Goal: Information Seeking & Learning: Learn about a topic

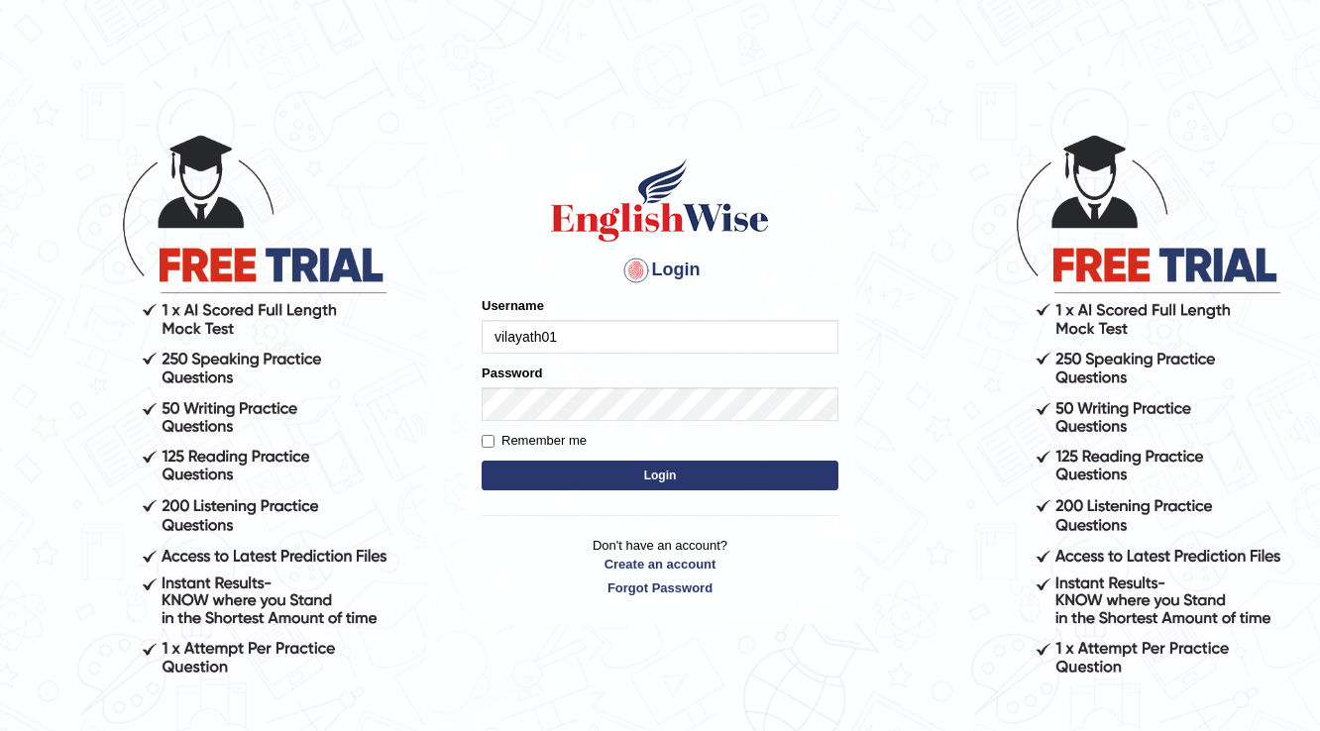
type input "vilayath01"
click at [805, 238] on h1 at bounding box center [660, 200] width 357 height 89
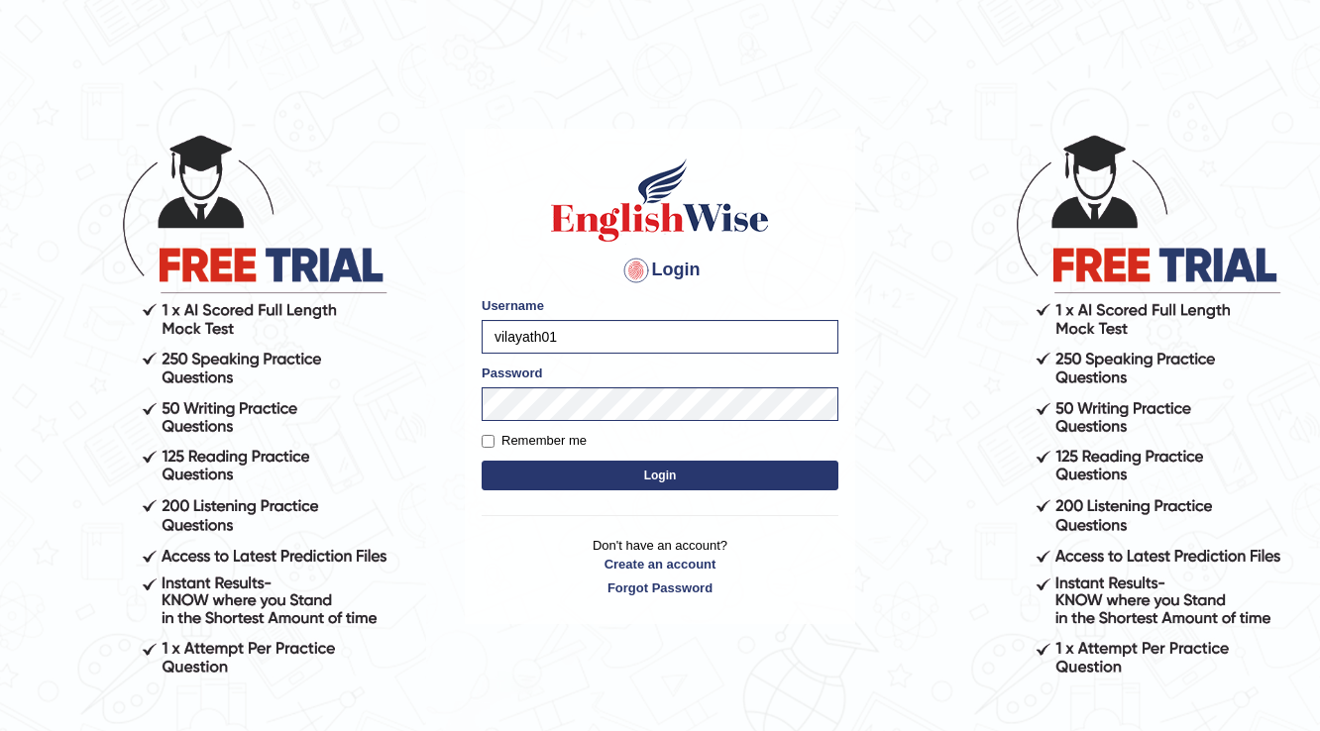
click at [698, 468] on button "Login" at bounding box center [660, 476] width 357 height 30
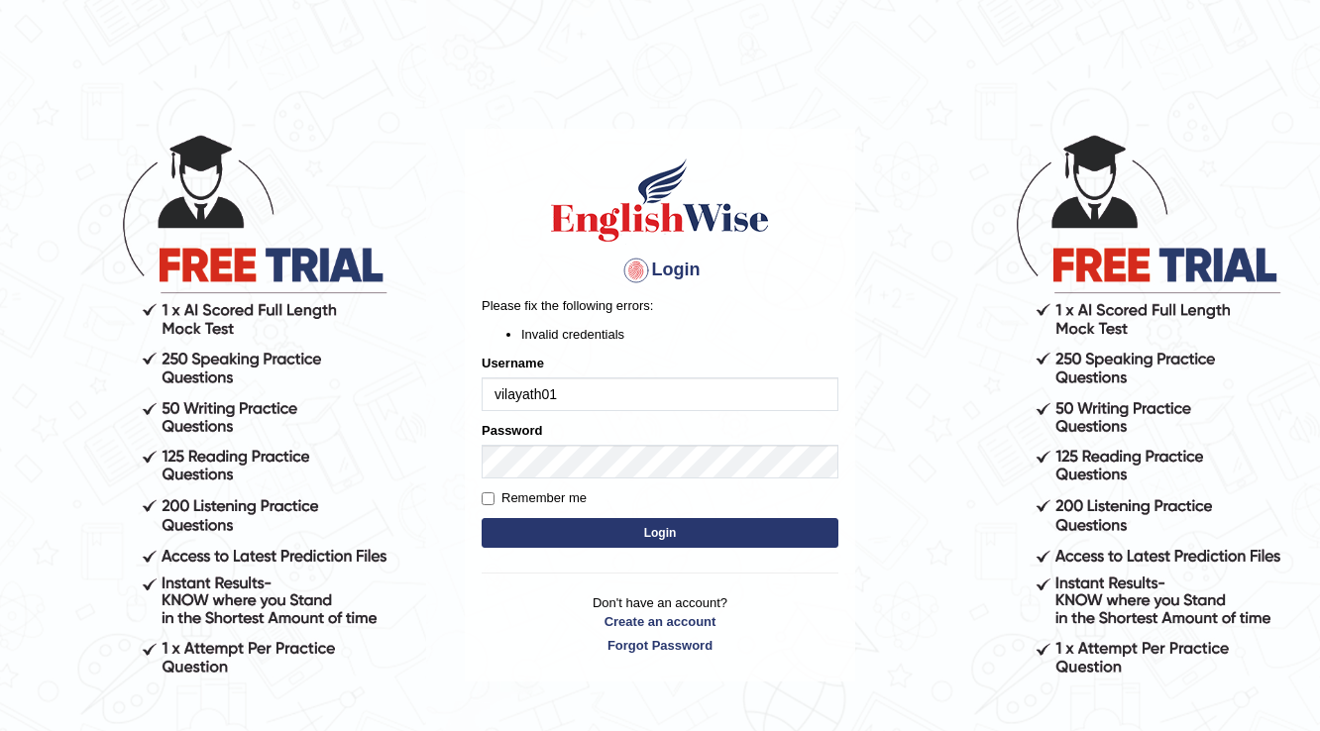
click at [581, 396] on input "vilayath01" at bounding box center [660, 394] width 357 height 34
type input "vilayath"
click at [648, 349] on form "Please fix the following errors: Invalid credentials Username vilayath Password…" at bounding box center [660, 424] width 357 height 257
click at [618, 527] on button "Login" at bounding box center [660, 533] width 357 height 30
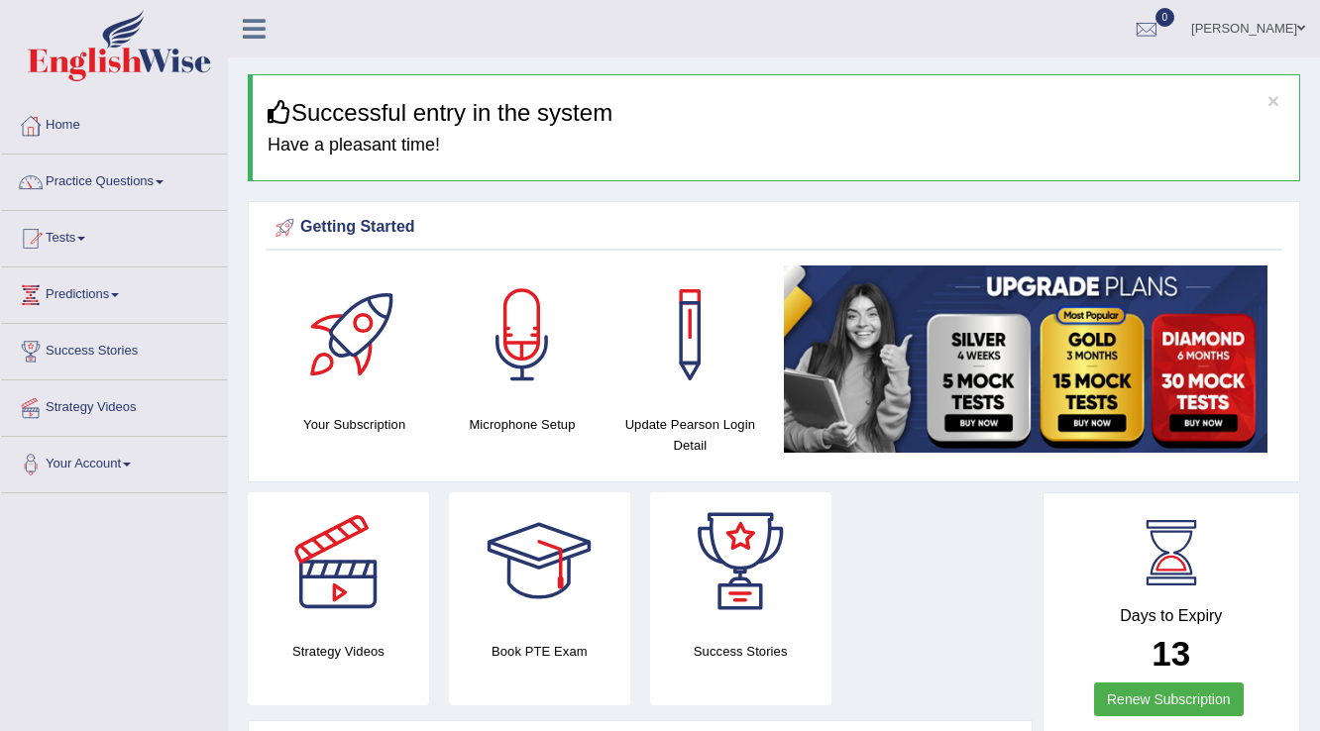
click at [119, 175] on link "Practice Questions" at bounding box center [114, 180] width 226 height 50
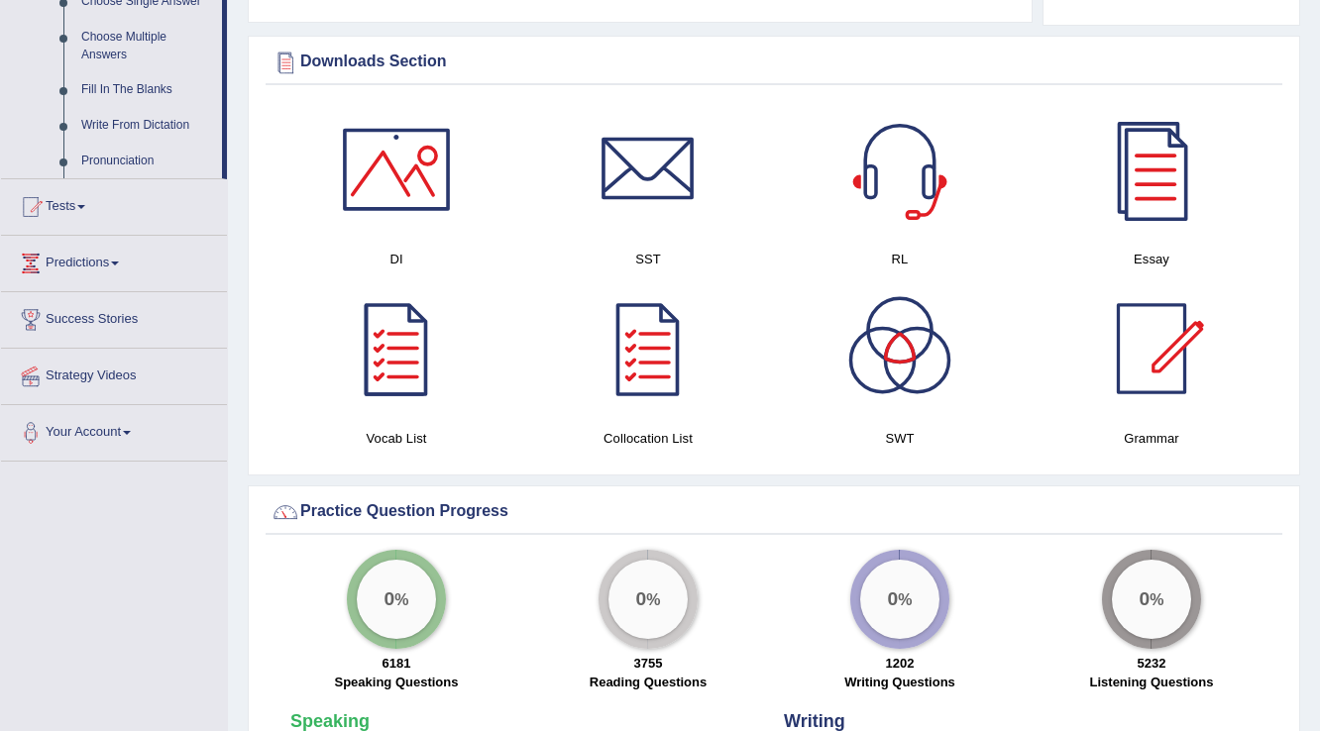
scroll to position [1011, 0]
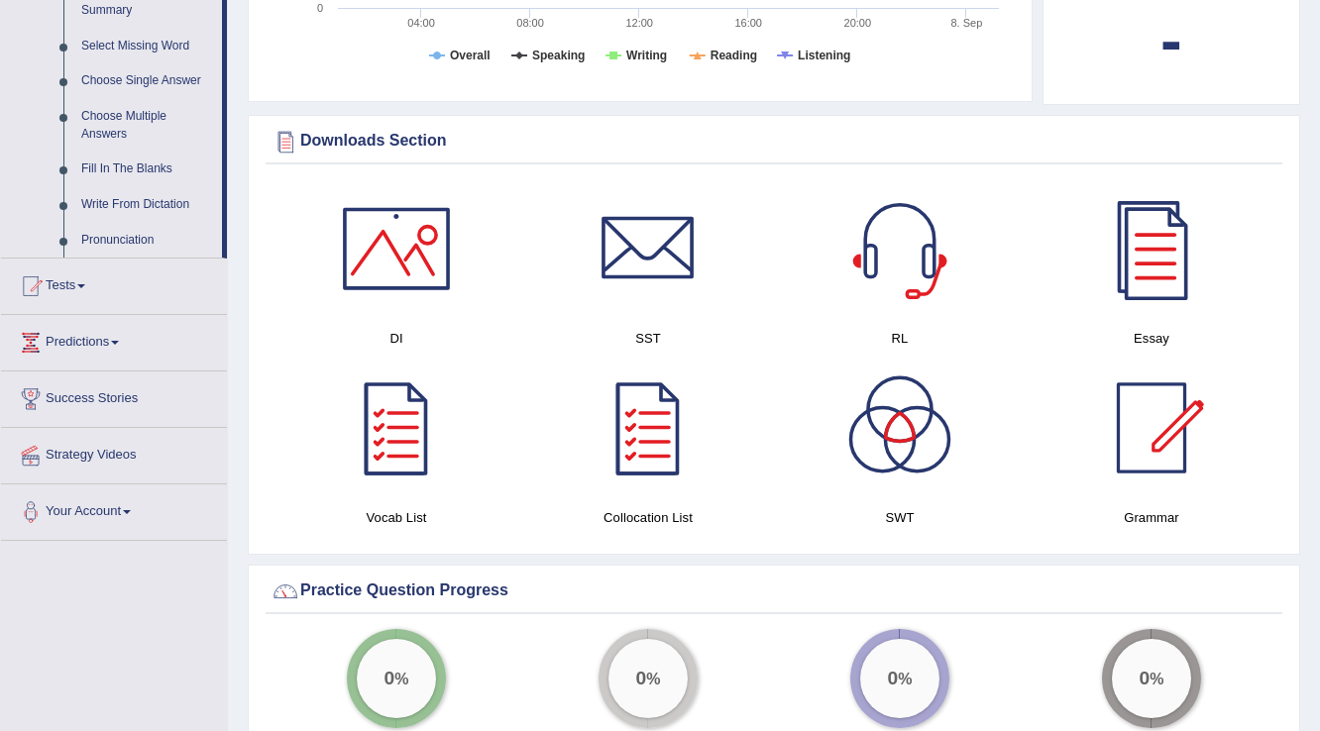
click at [1150, 435] on div at bounding box center [1151, 428] width 139 height 139
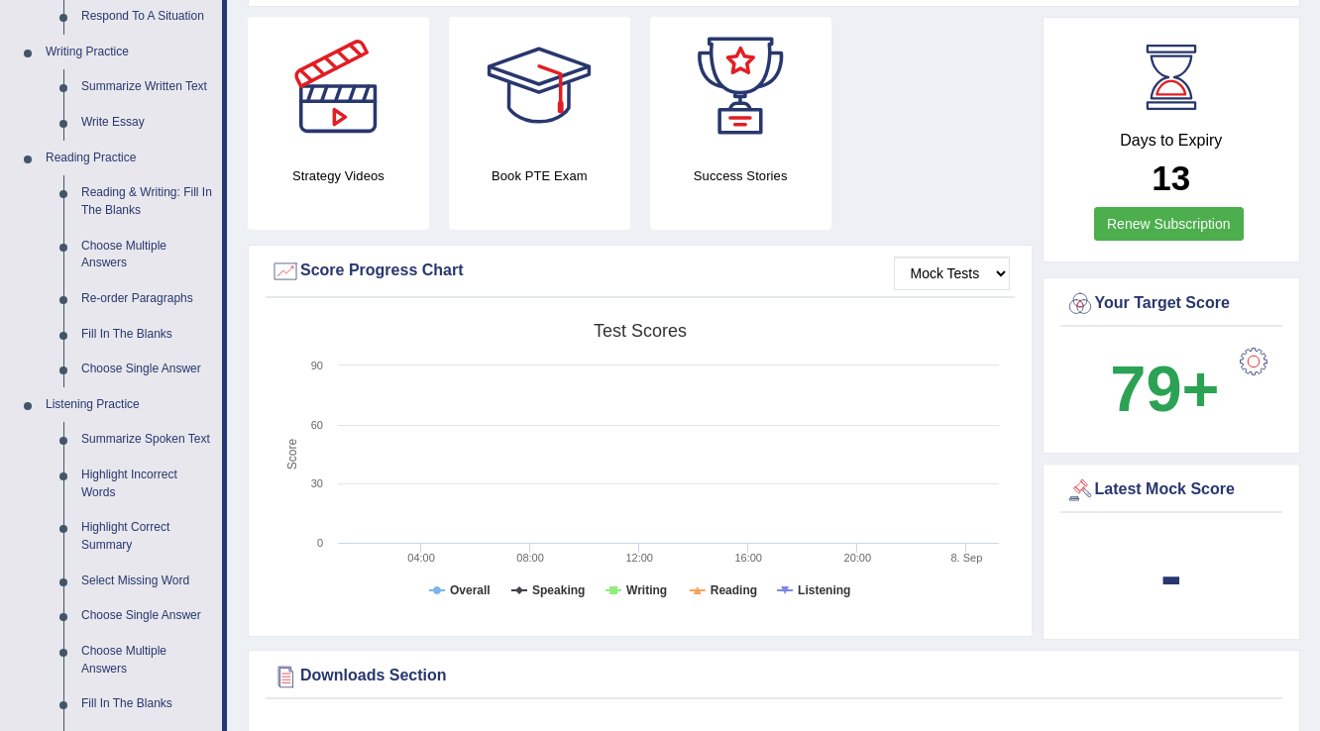
scroll to position [159, 0]
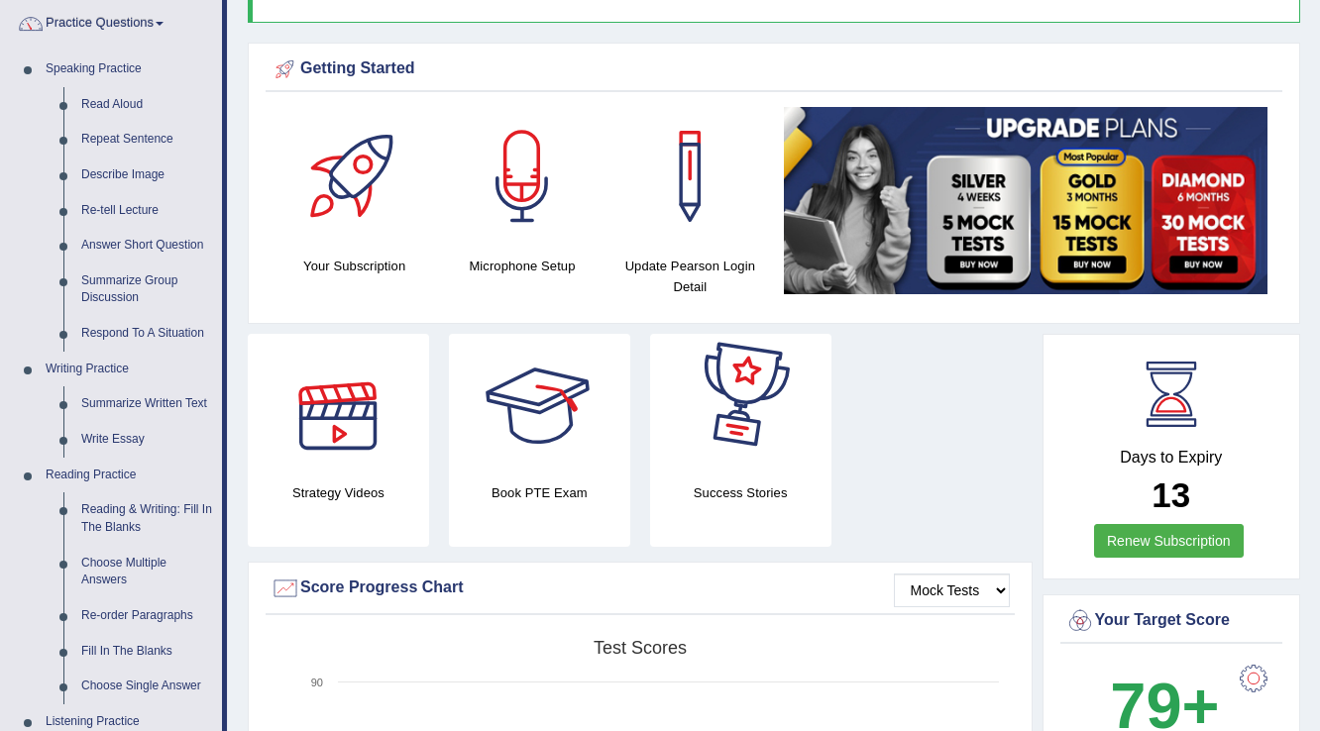
click at [753, 425] on div at bounding box center [740, 403] width 139 height 139
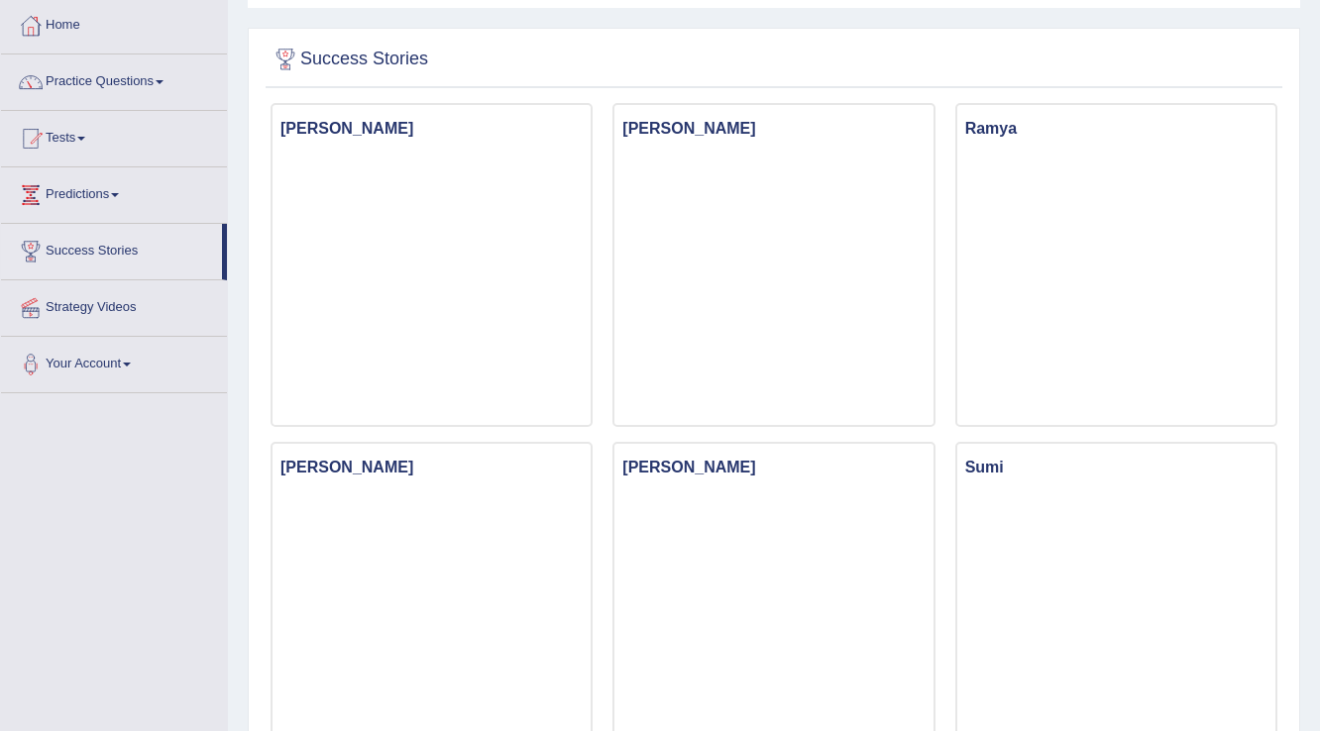
scroll to position [79, 0]
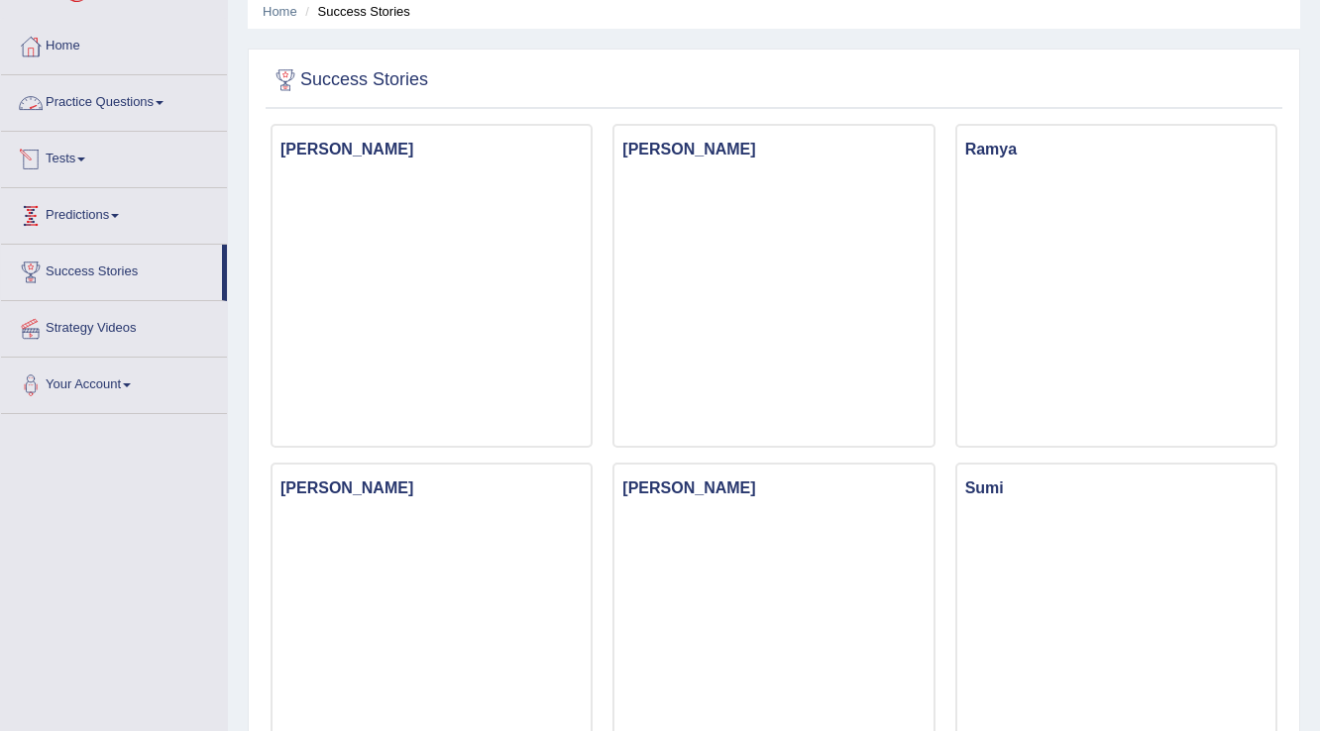
click at [107, 103] on link "Practice Questions" at bounding box center [114, 100] width 226 height 50
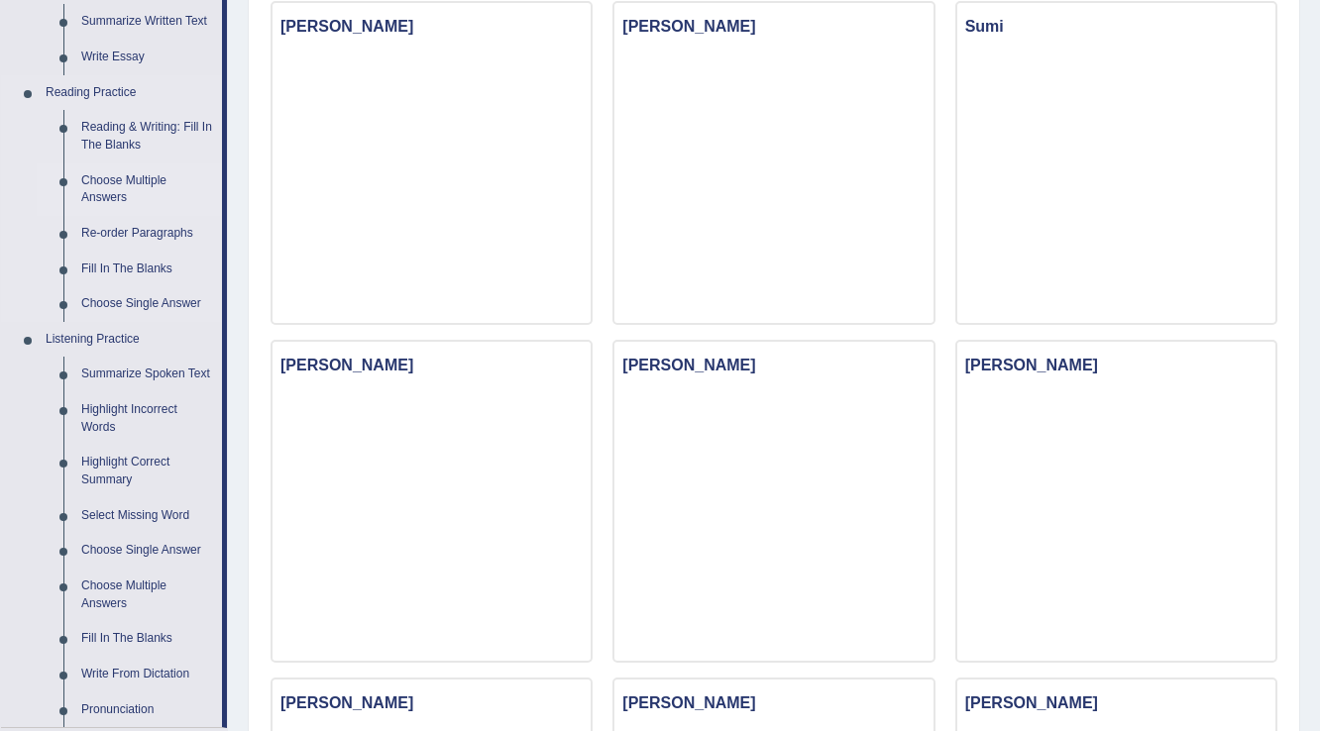
scroll to position [555, 0]
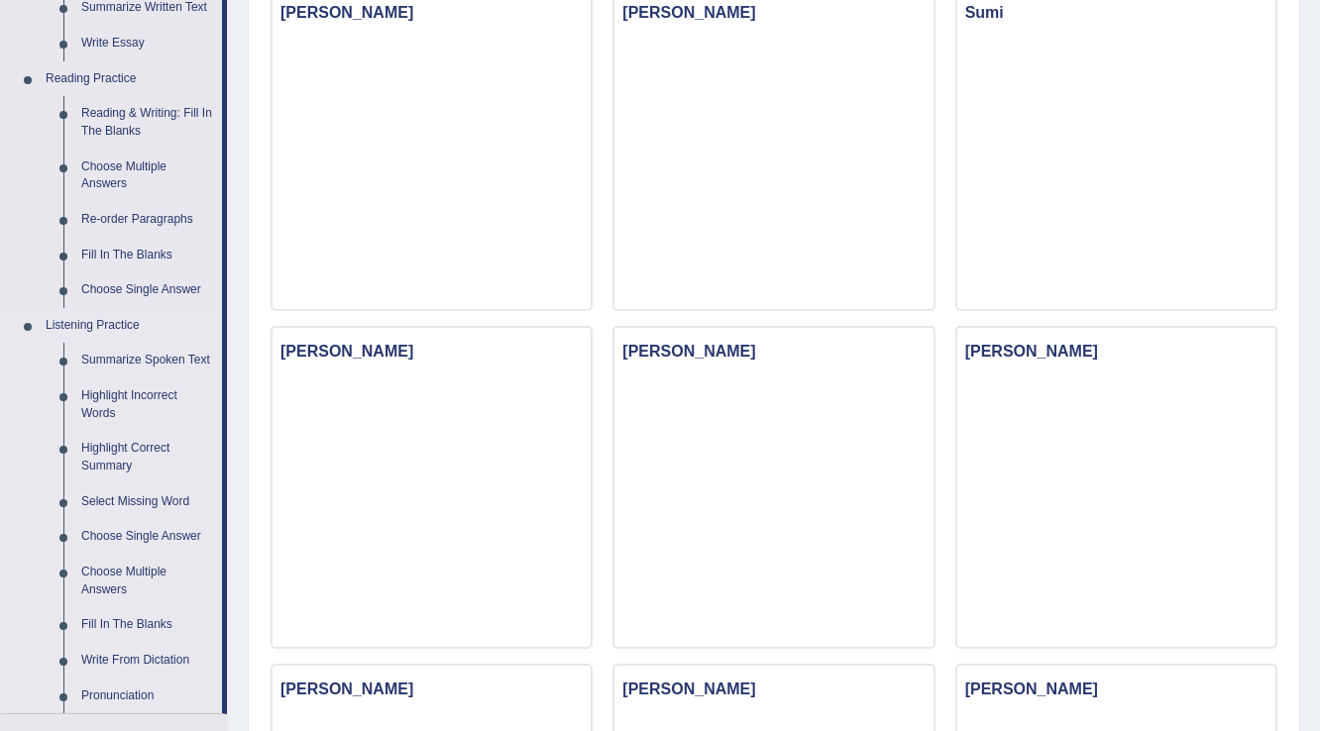
click at [116, 318] on link "Listening Practice" at bounding box center [129, 326] width 185 height 36
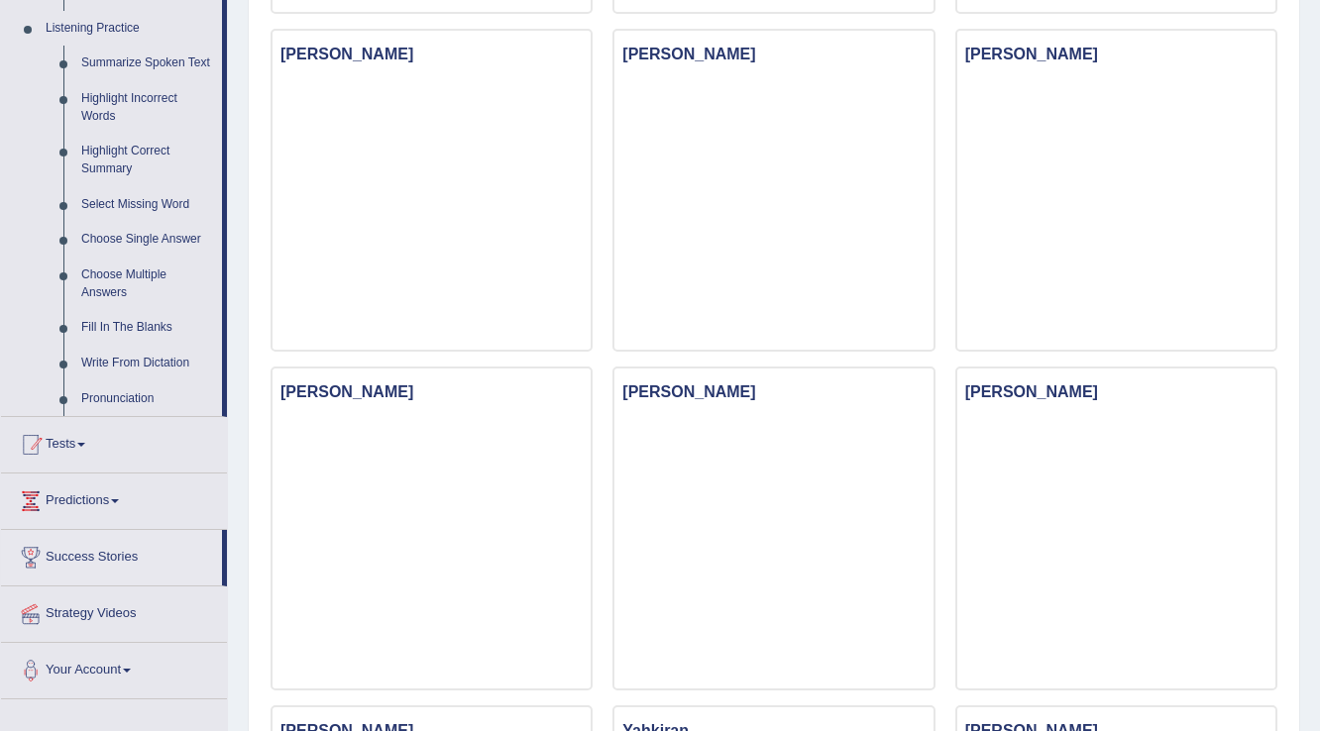
scroll to position [555, 0]
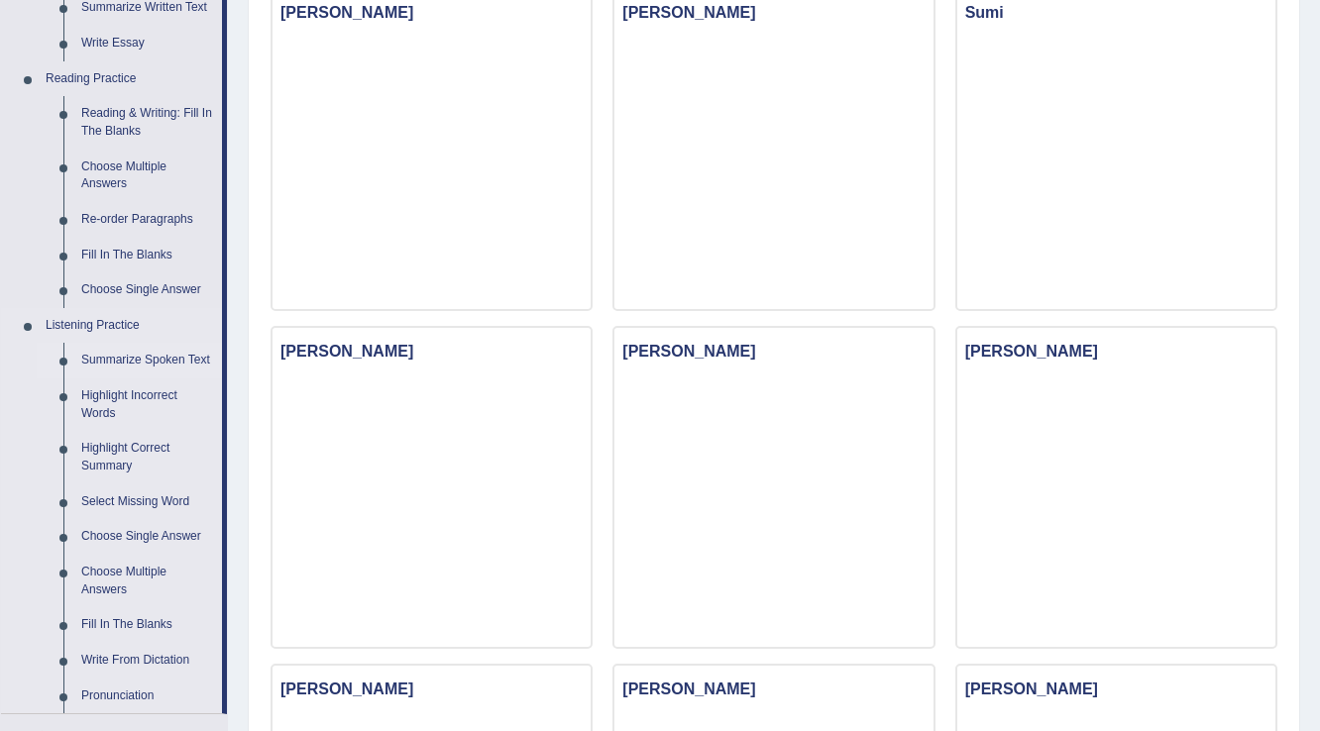
click at [123, 353] on link "Summarize Spoken Text" at bounding box center [147, 361] width 150 height 36
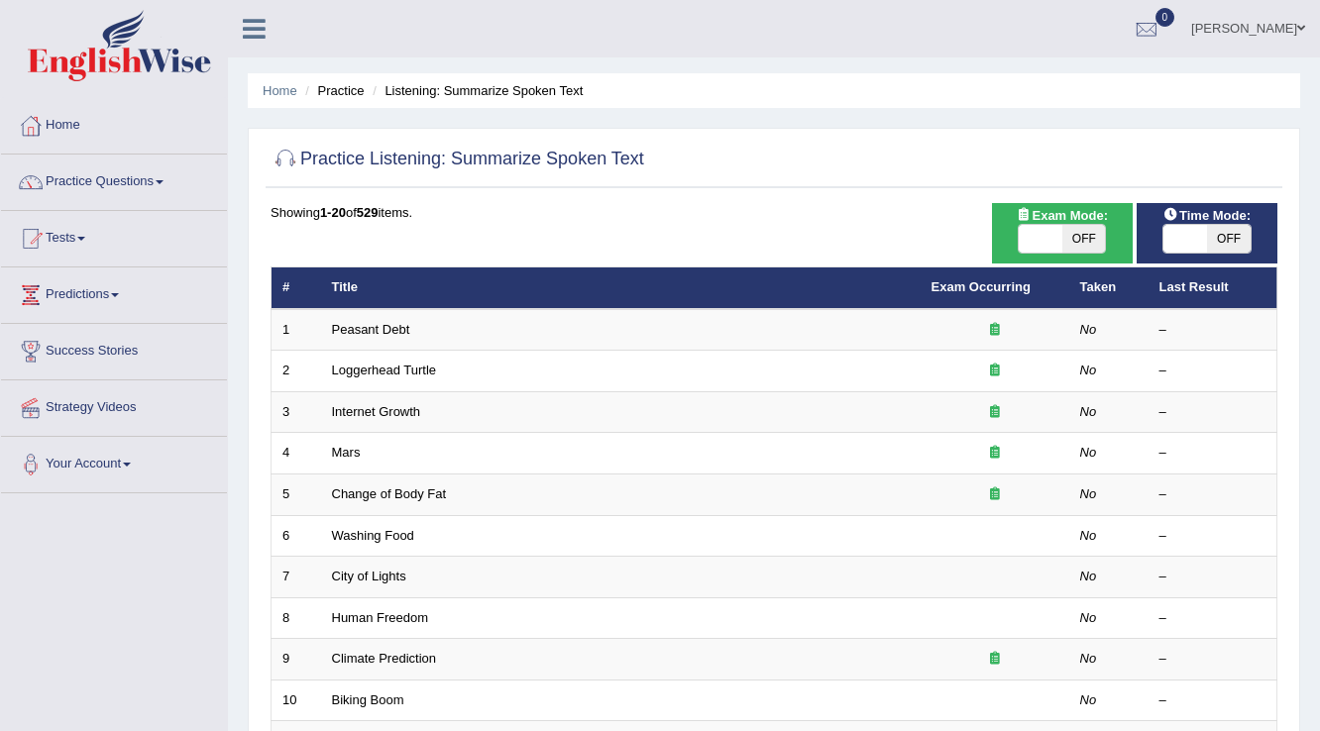
click at [107, 297] on link "Predictions" at bounding box center [114, 293] width 226 height 50
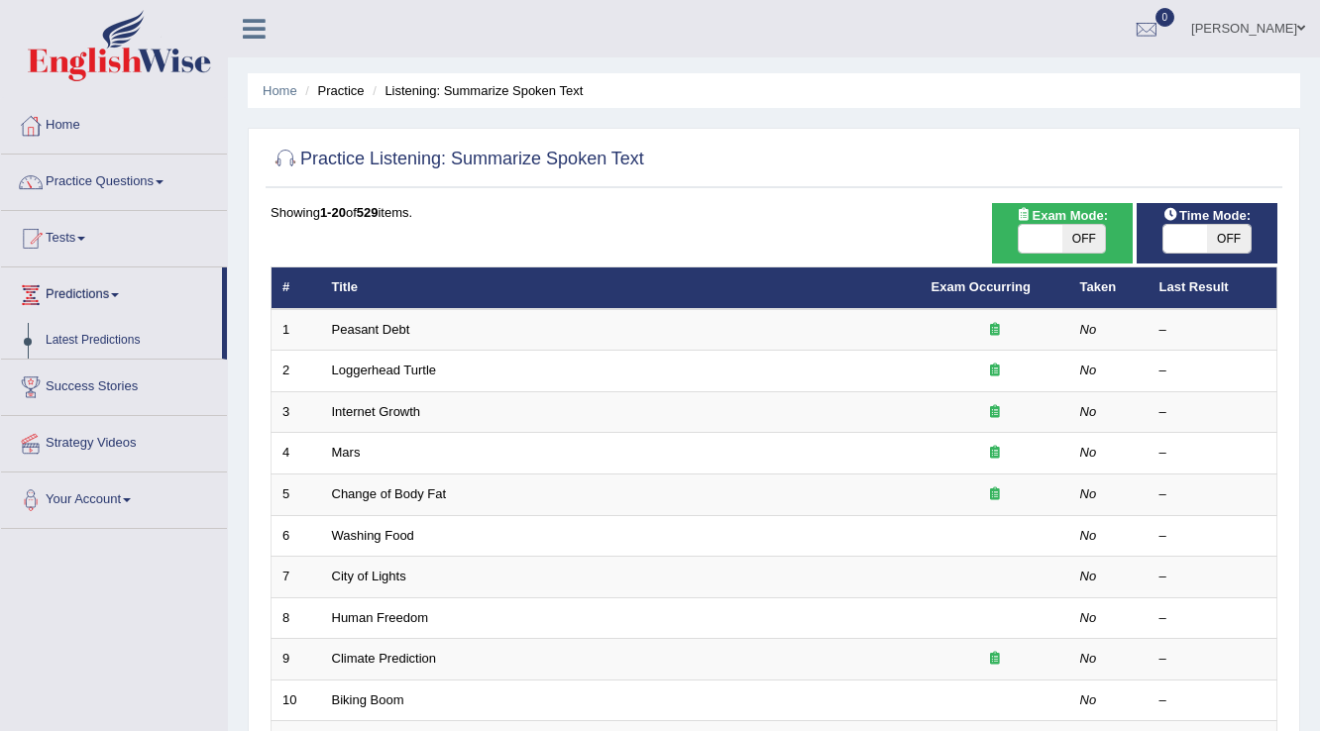
click at [107, 297] on link "Predictions" at bounding box center [111, 293] width 221 height 50
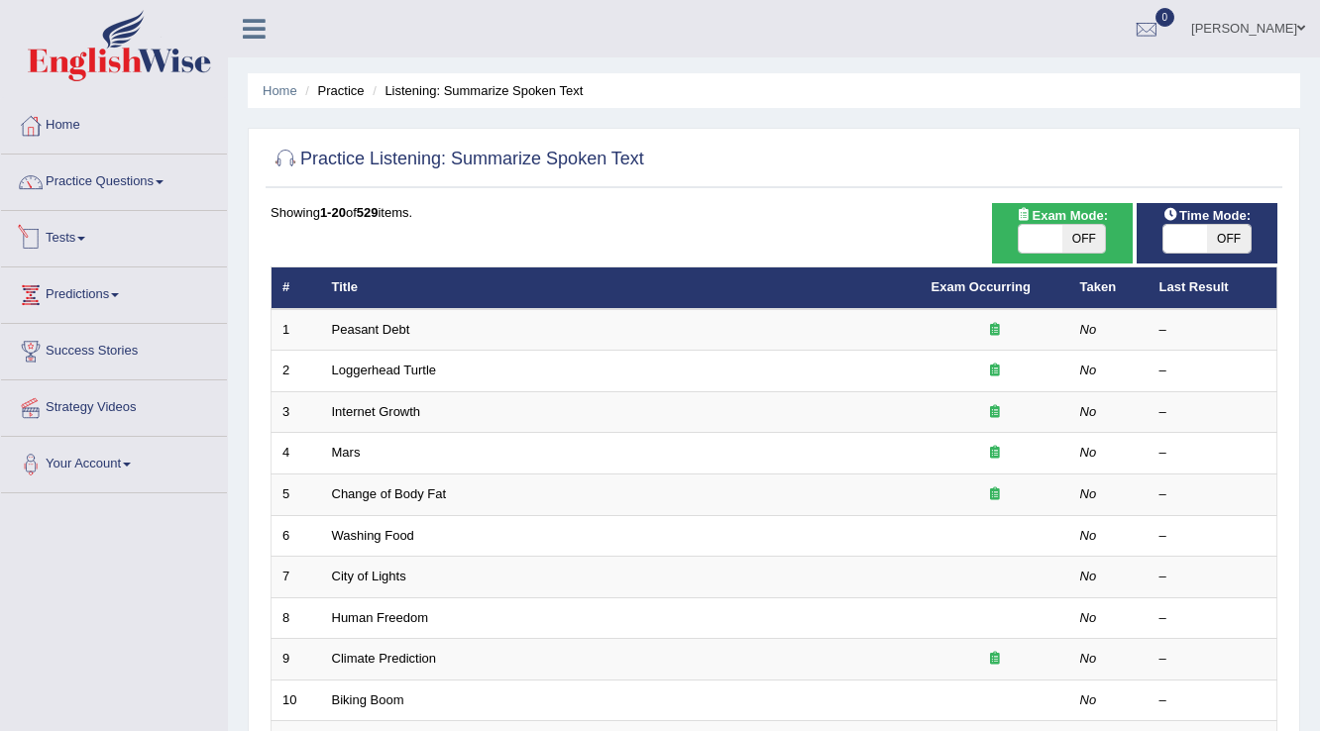
click at [90, 247] on link "Tests" at bounding box center [114, 236] width 226 height 50
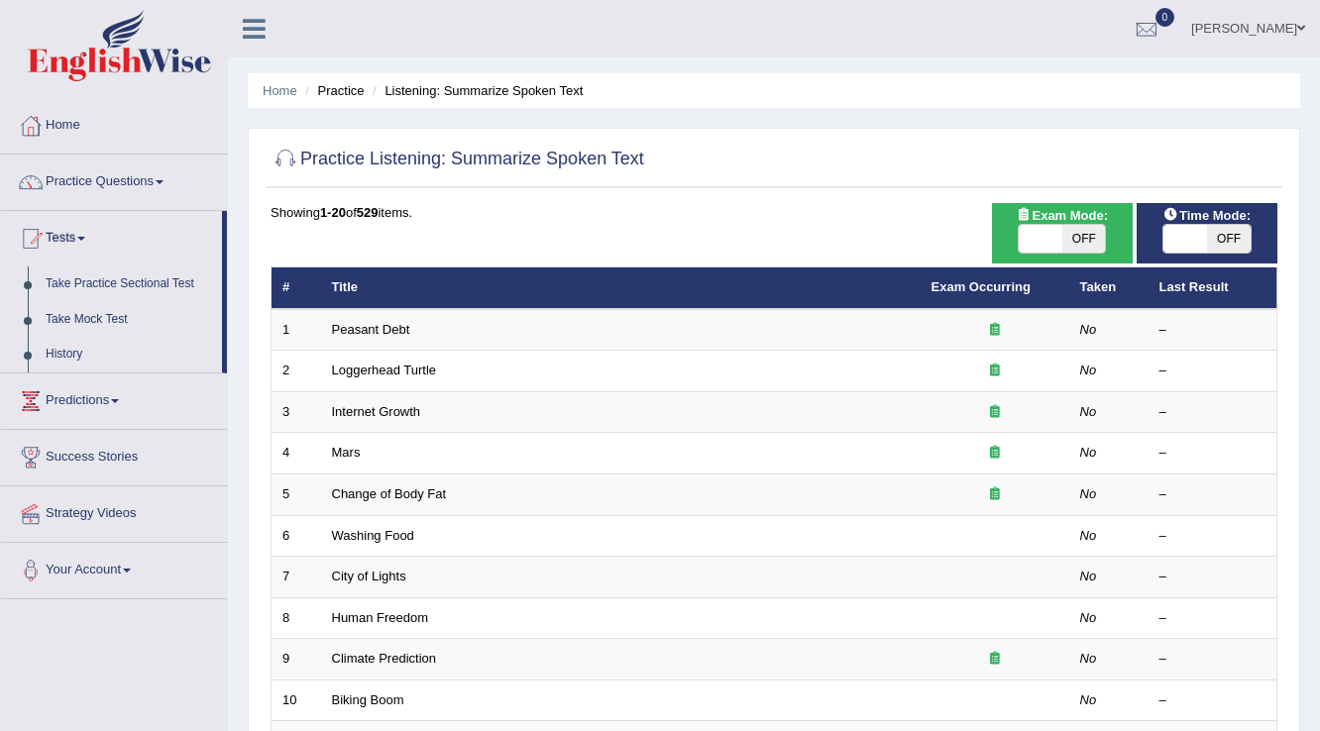
click at [90, 247] on link "Tests" at bounding box center [111, 236] width 221 height 50
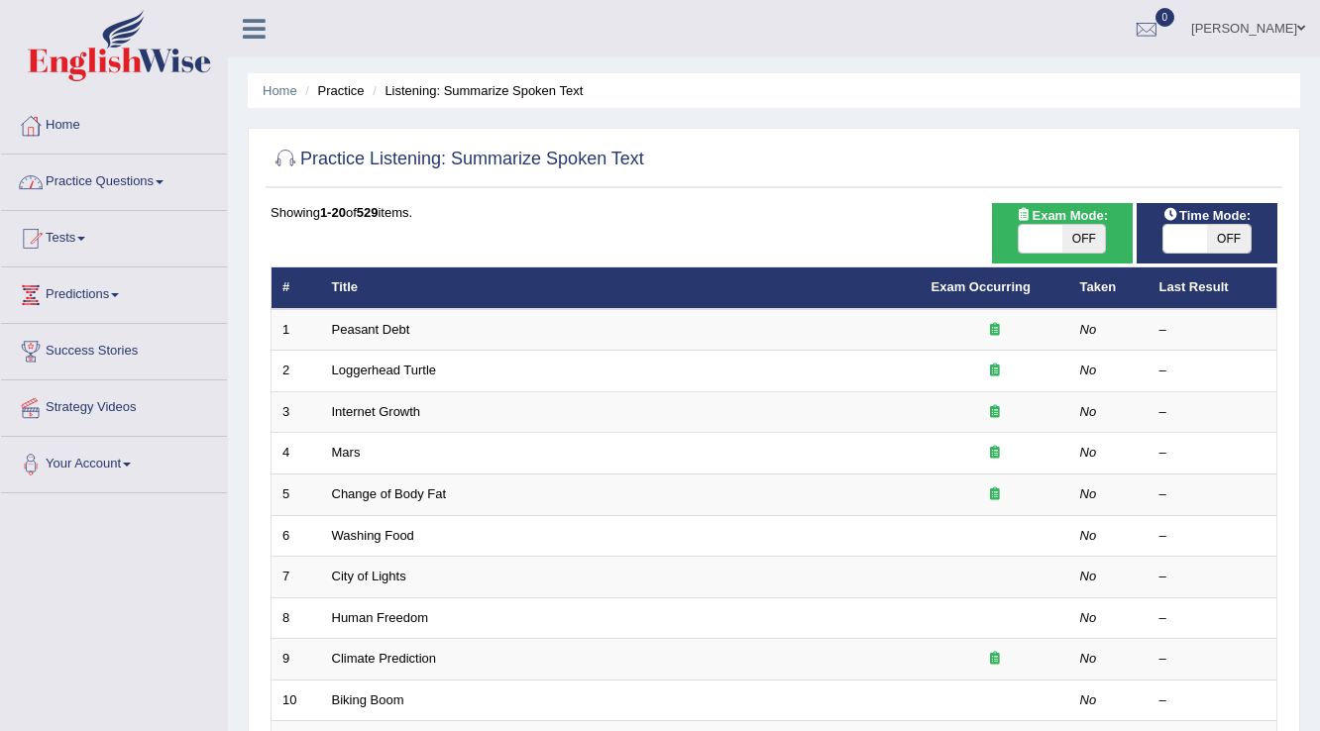
click at [154, 186] on link "Practice Questions" at bounding box center [114, 180] width 226 height 50
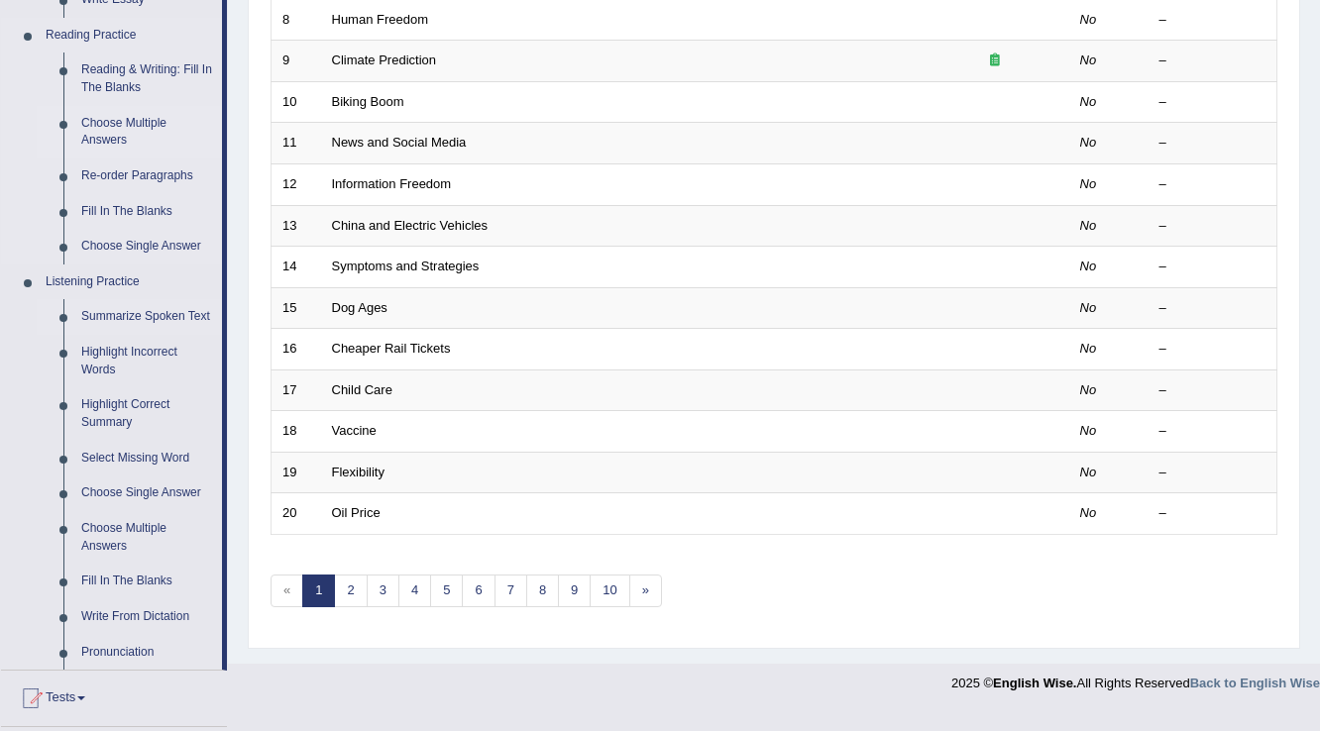
scroll to position [634, 0]
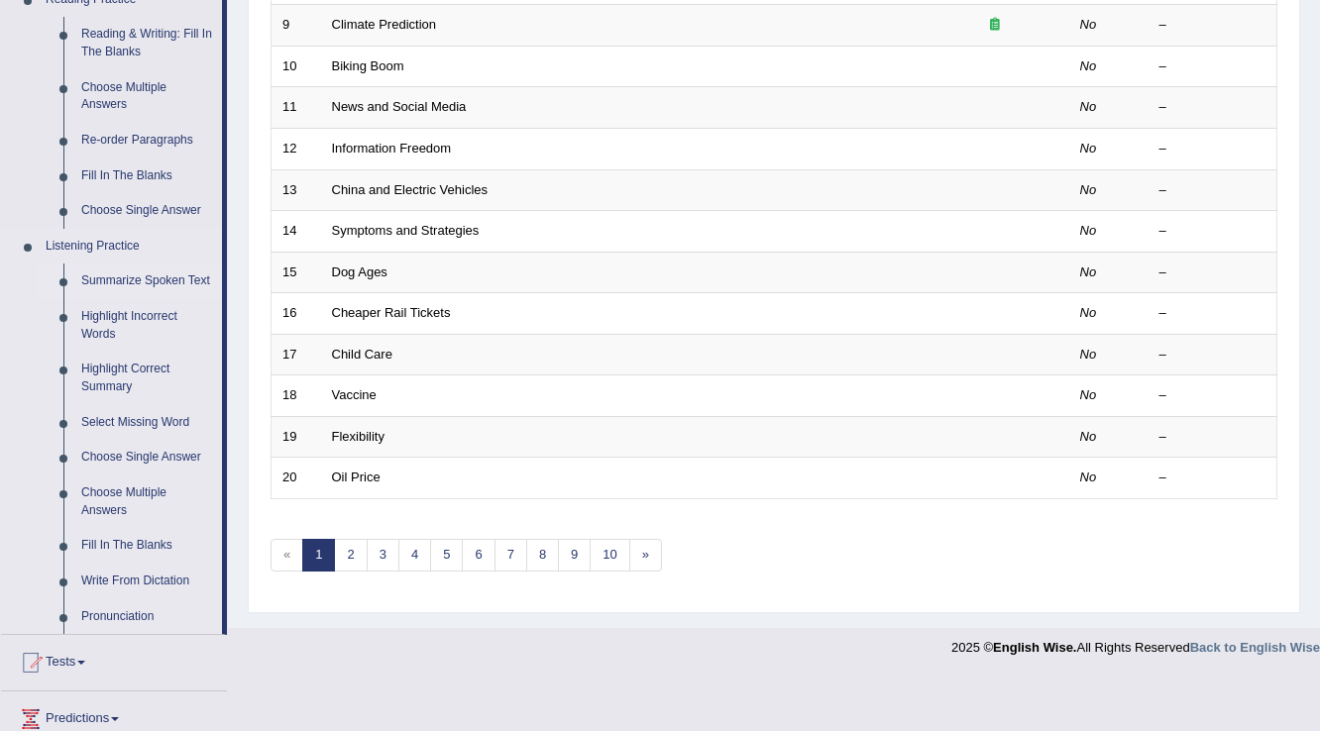
click at [111, 246] on link "Listening Practice" at bounding box center [129, 247] width 185 height 36
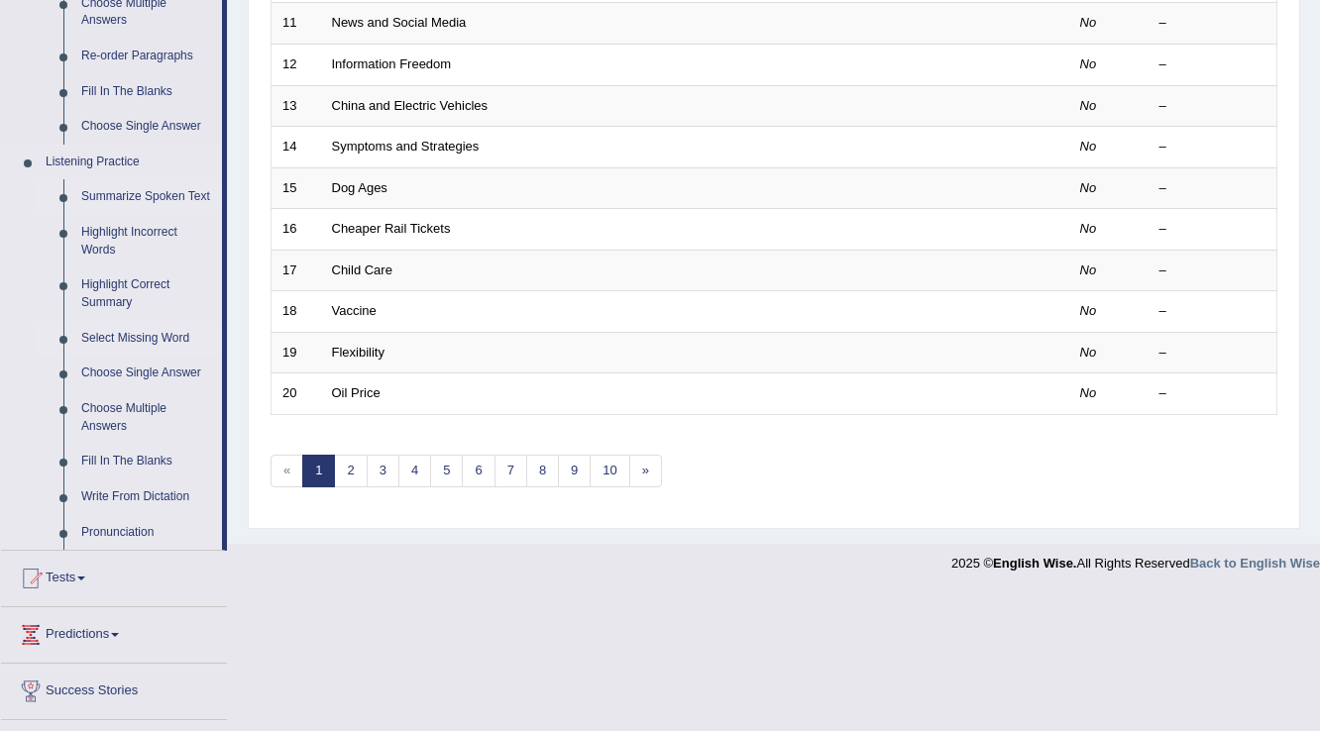
scroll to position [819, 0]
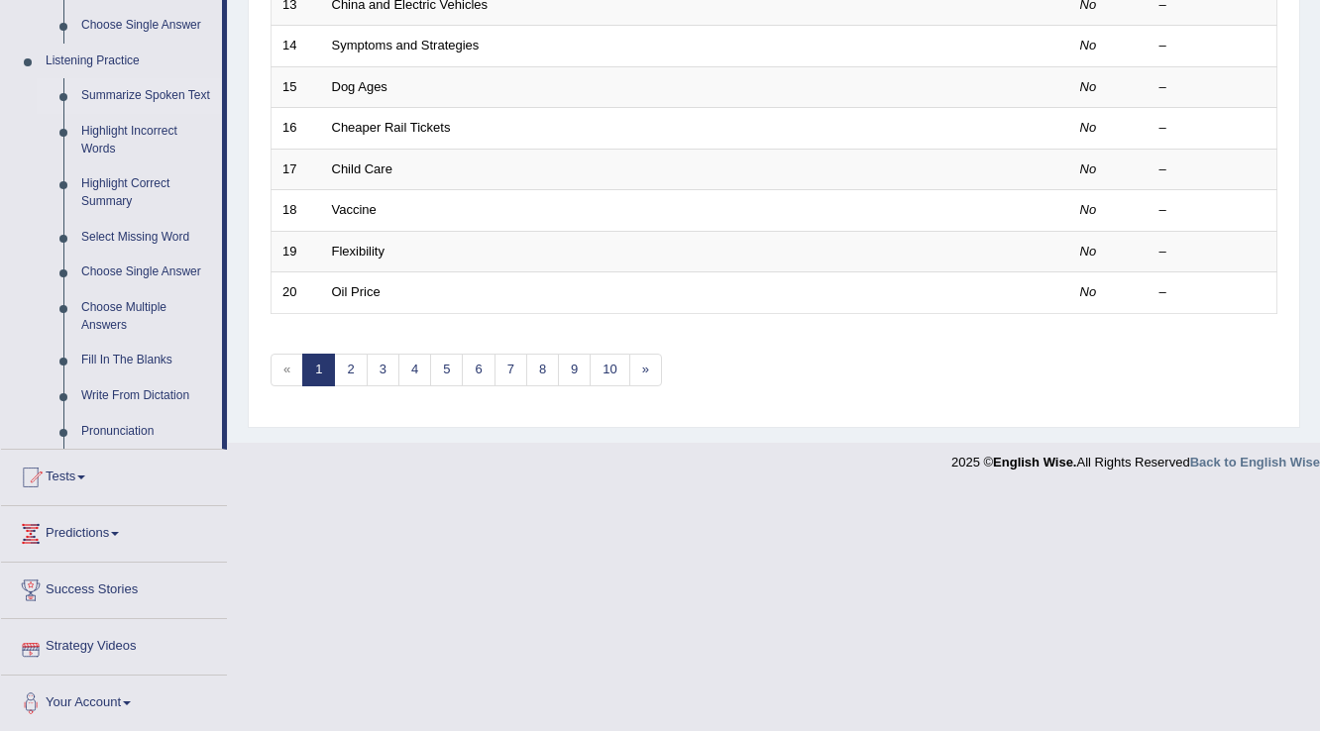
click at [103, 634] on link "Strategy Videos" at bounding box center [114, 644] width 226 height 50
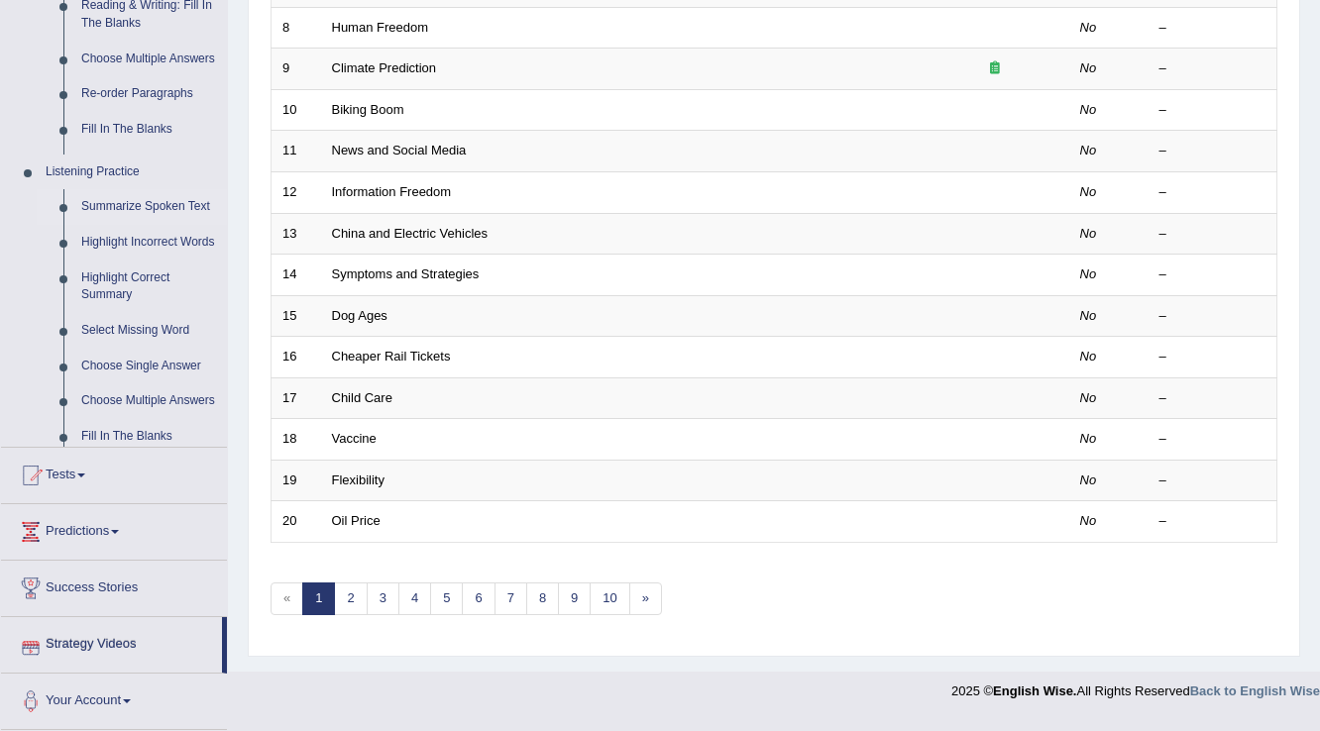
scroll to position [575, 0]
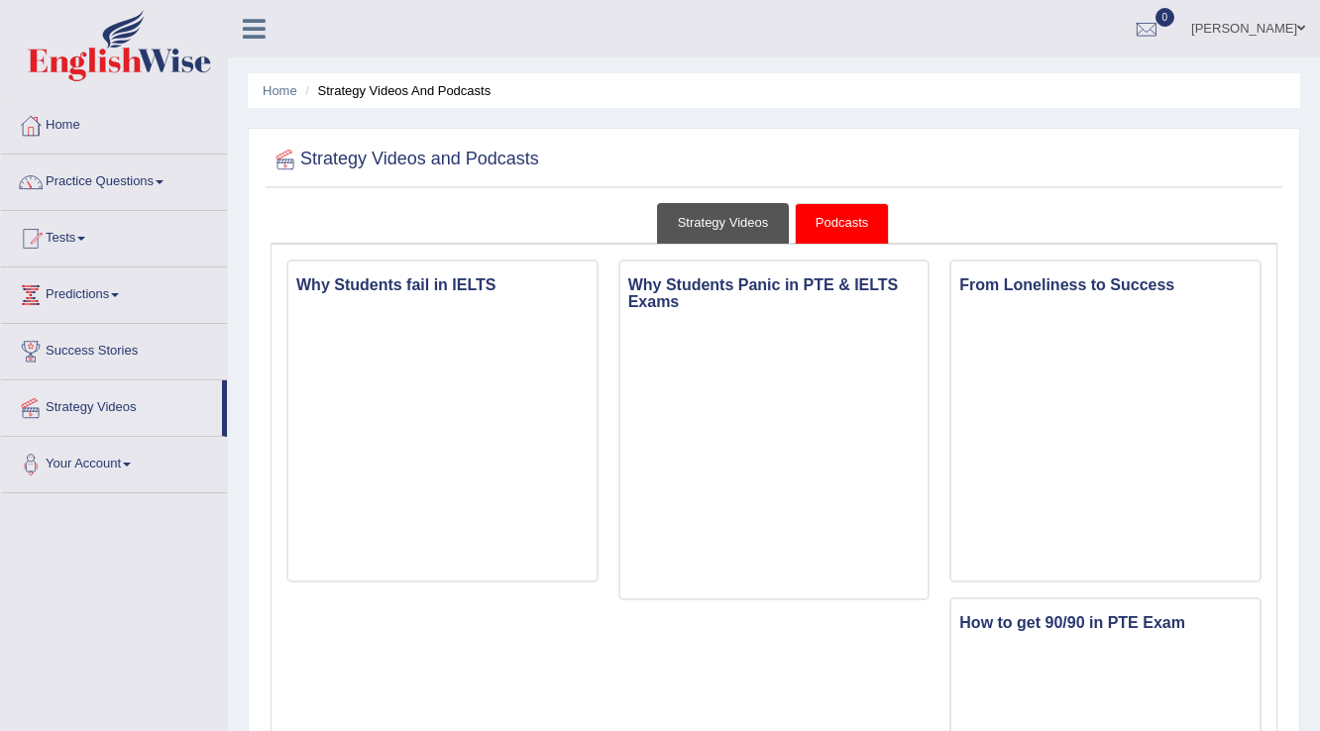
click at [719, 226] on link "Strategy Videos" at bounding box center [723, 223] width 133 height 41
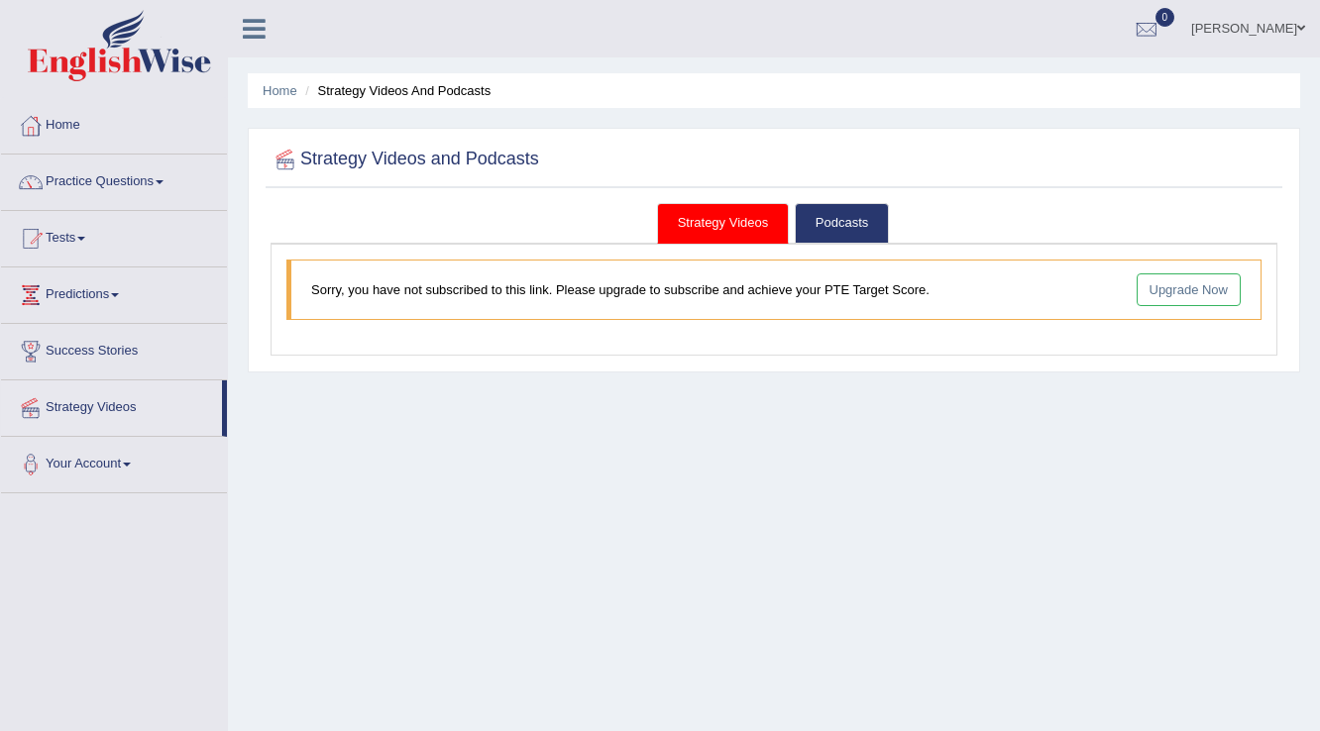
click at [1159, 290] on link "Upgrade Now" at bounding box center [1188, 289] width 105 height 33
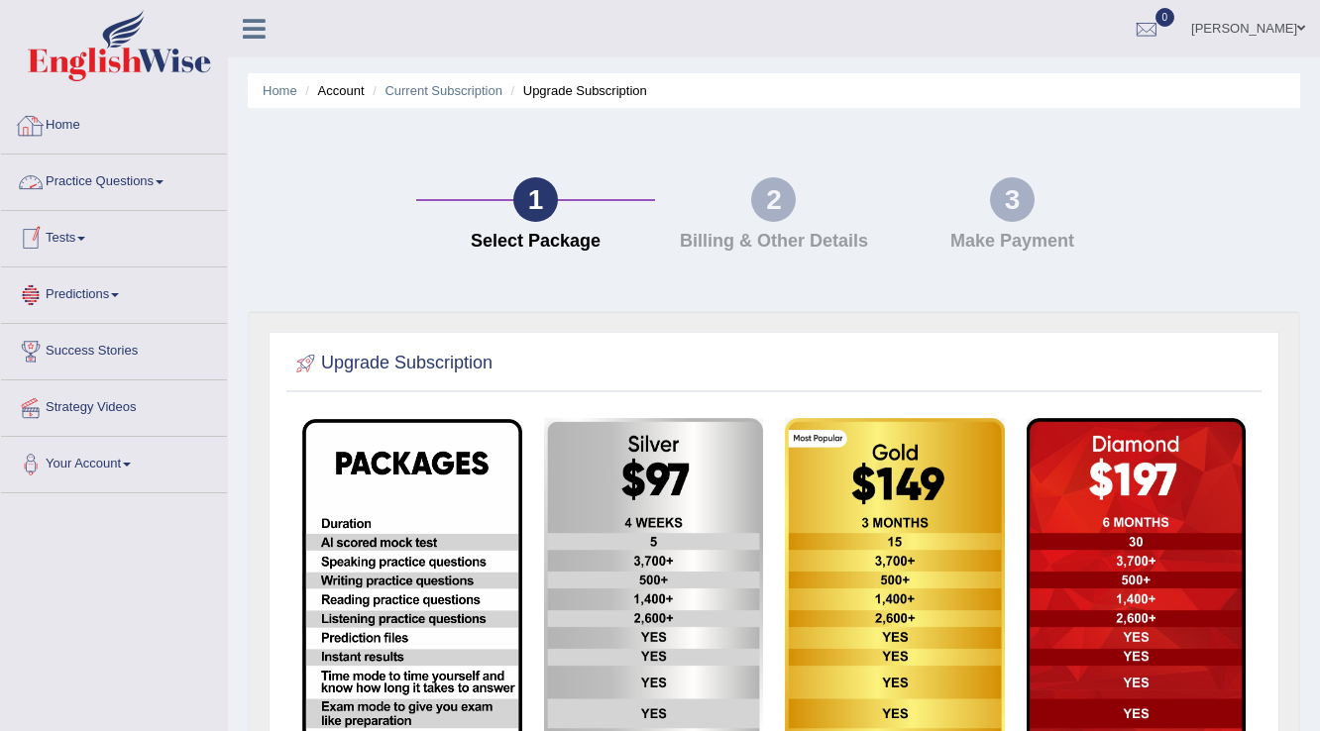
click at [81, 124] on link "Home" at bounding box center [114, 123] width 226 height 50
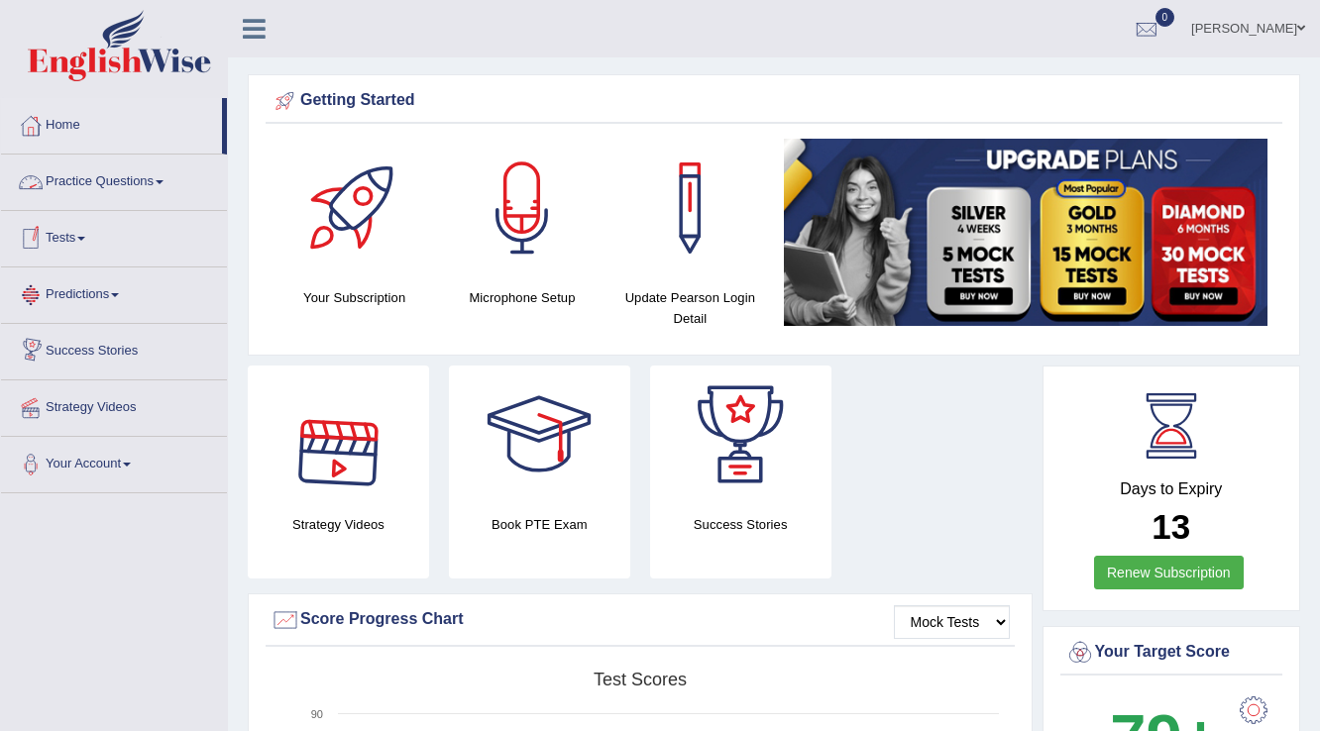
click at [147, 179] on link "Practice Questions" at bounding box center [114, 180] width 226 height 50
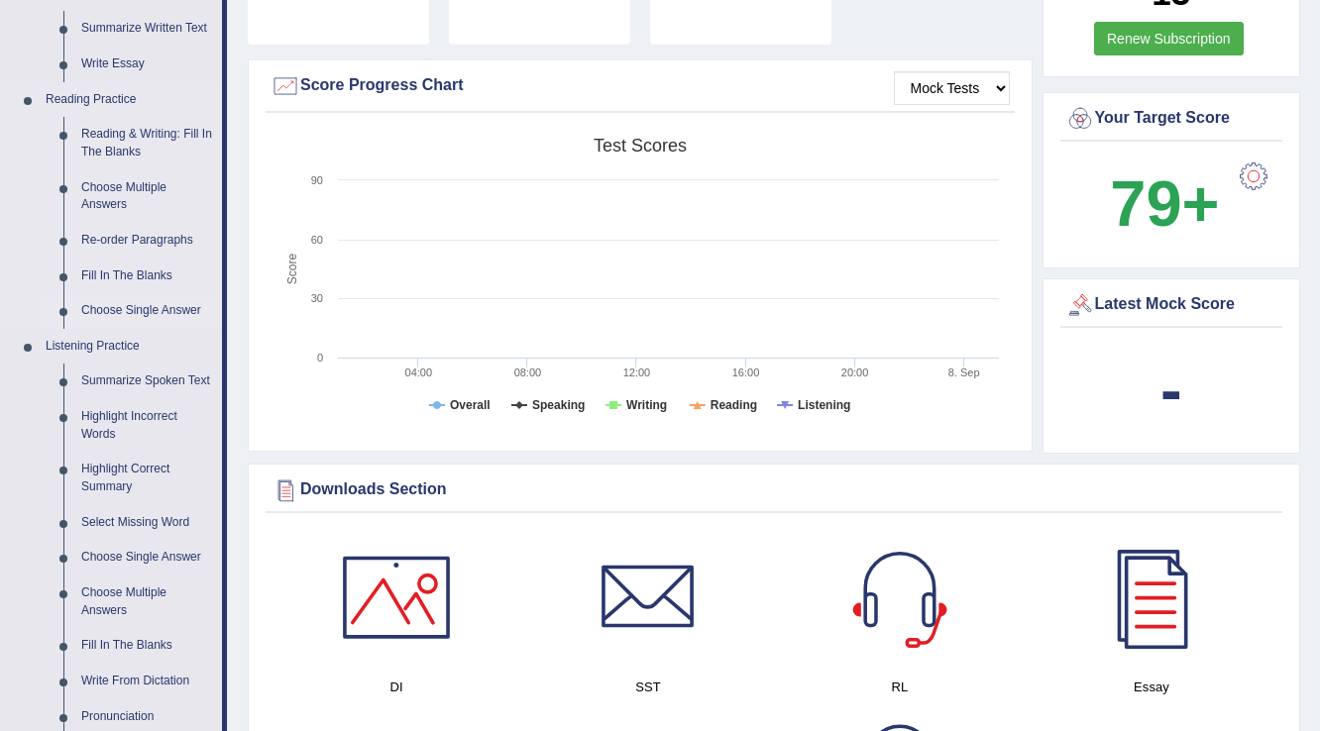
scroll to position [555, 0]
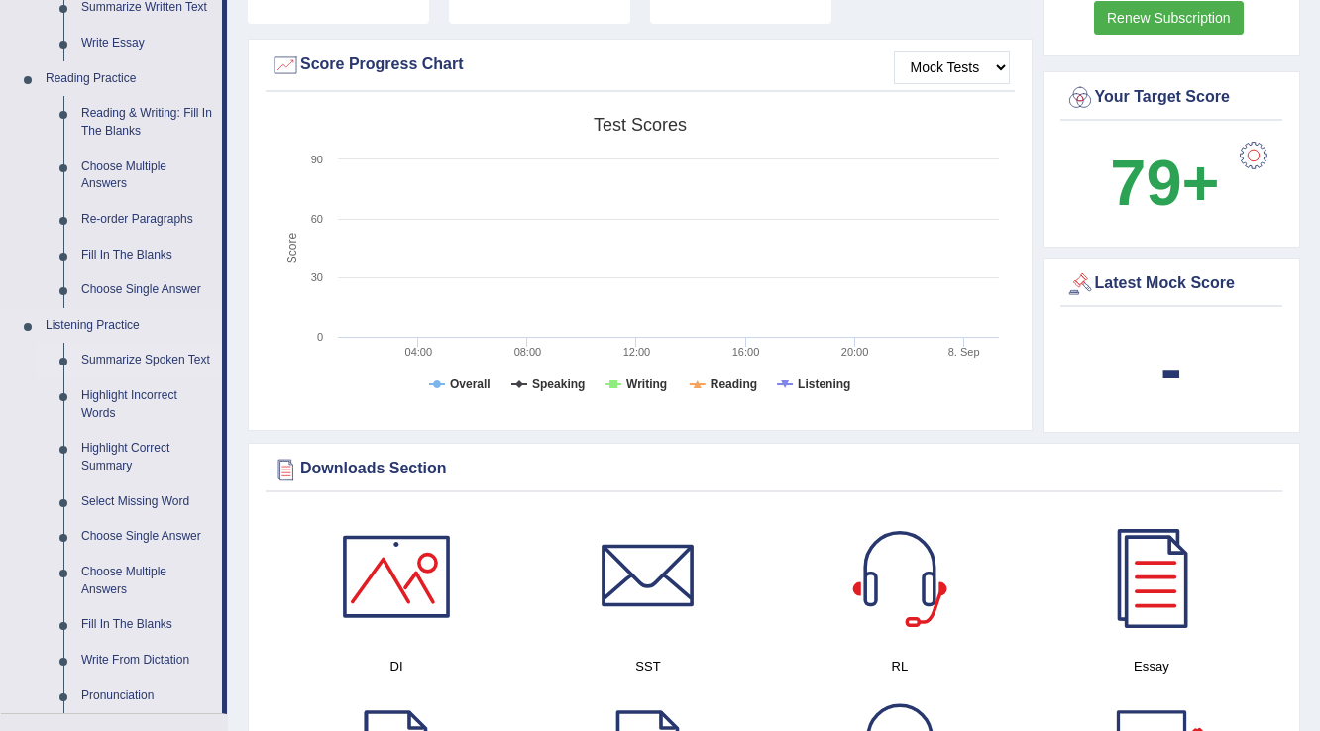
click at [121, 362] on link "Summarize Spoken Text" at bounding box center [147, 361] width 150 height 36
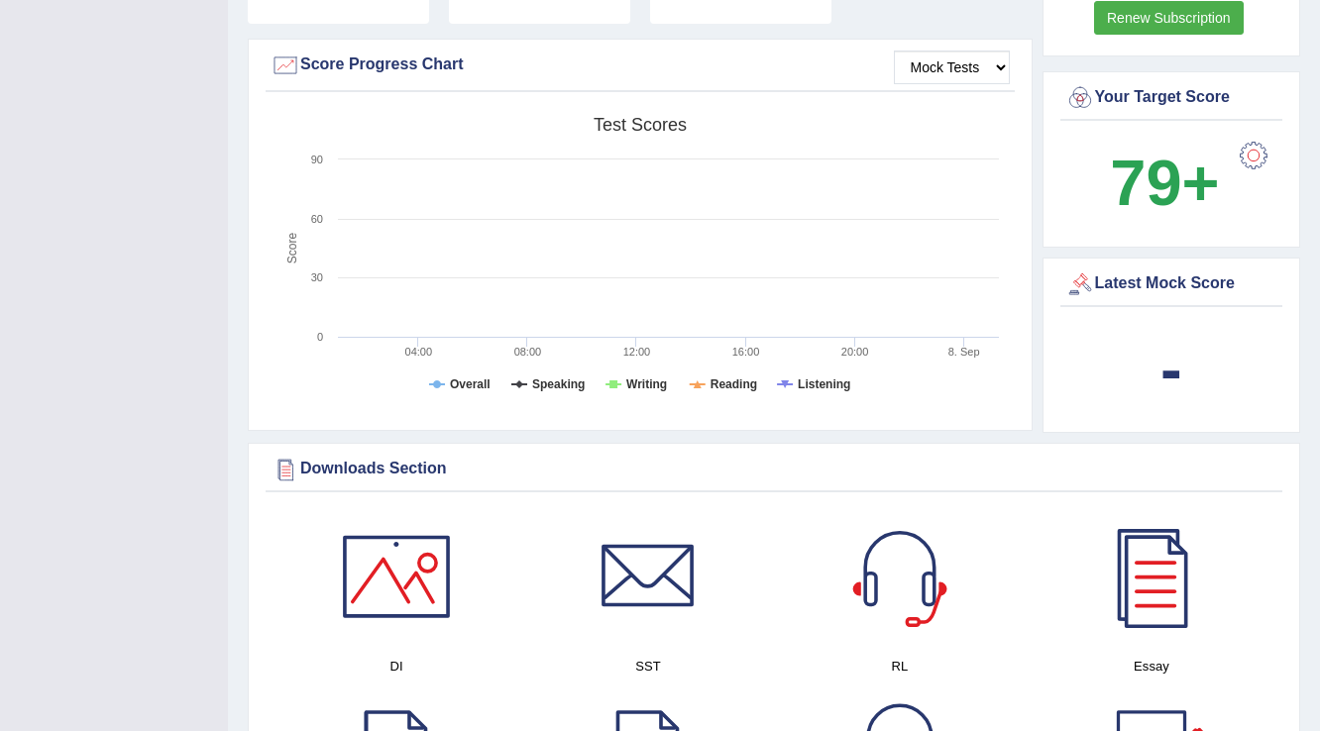
scroll to position [277, 0]
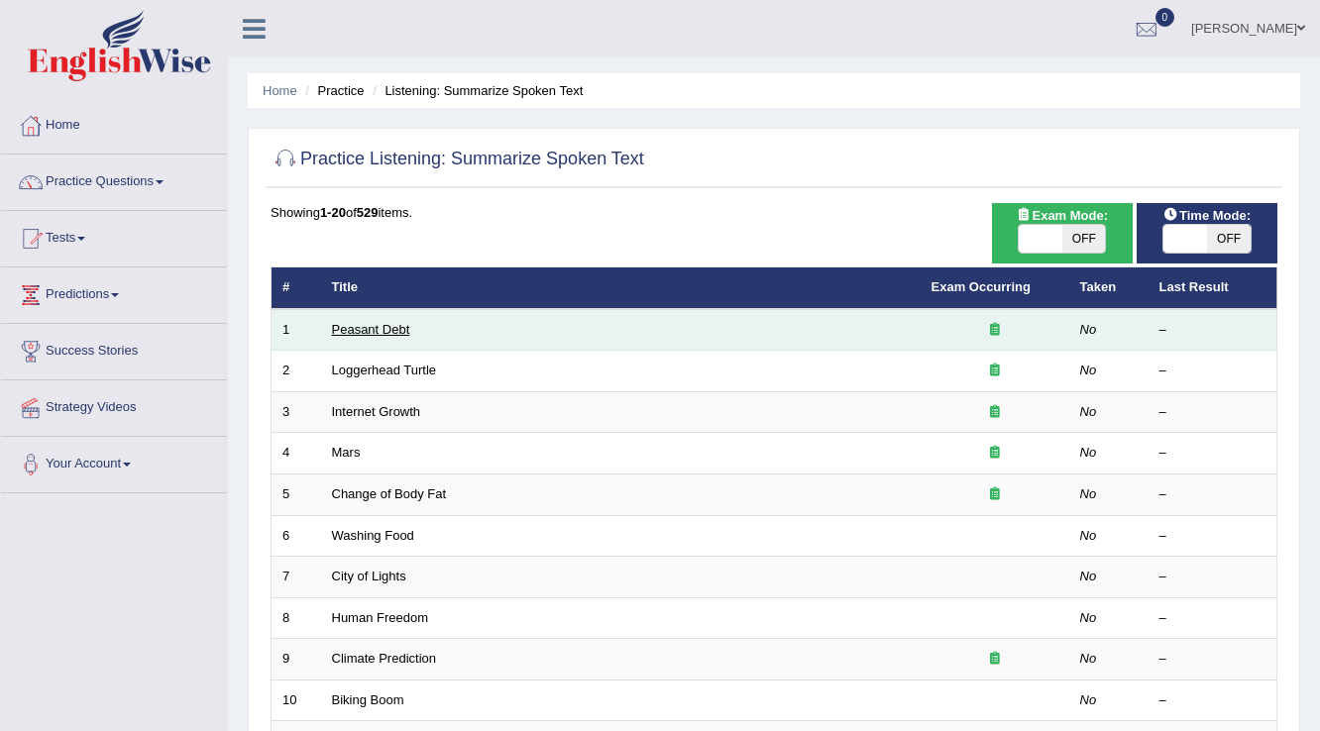
click at [388, 330] on link "Peasant Debt" at bounding box center [371, 329] width 78 height 15
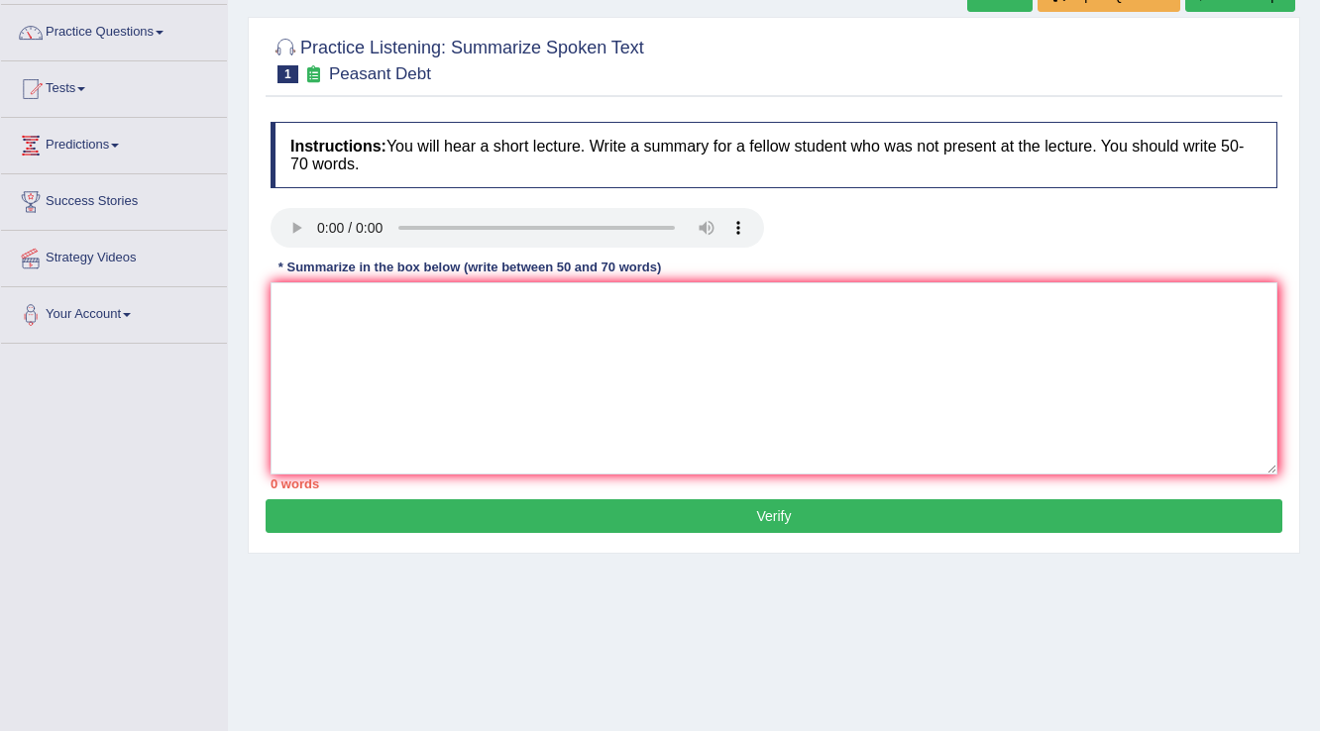
scroll to position [159, 0]
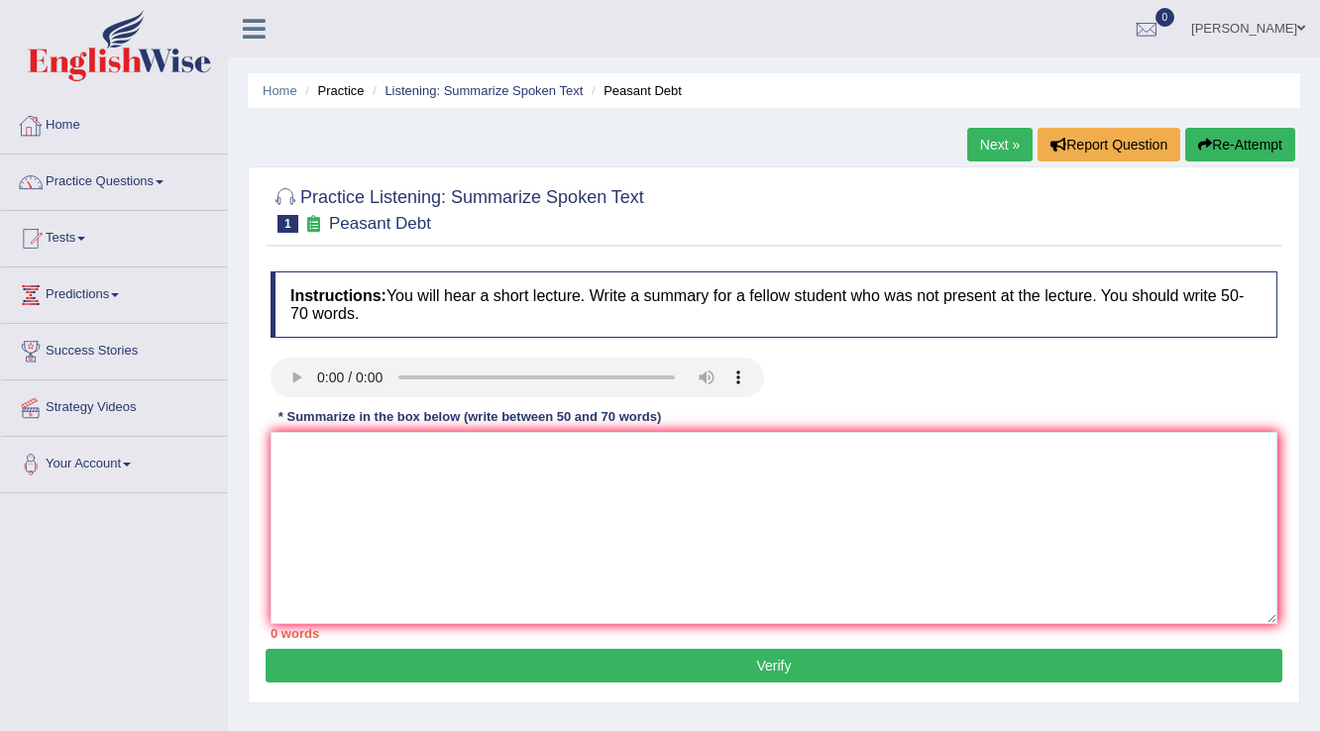
click at [118, 122] on link "Home" at bounding box center [114, 123] width 226 height 50
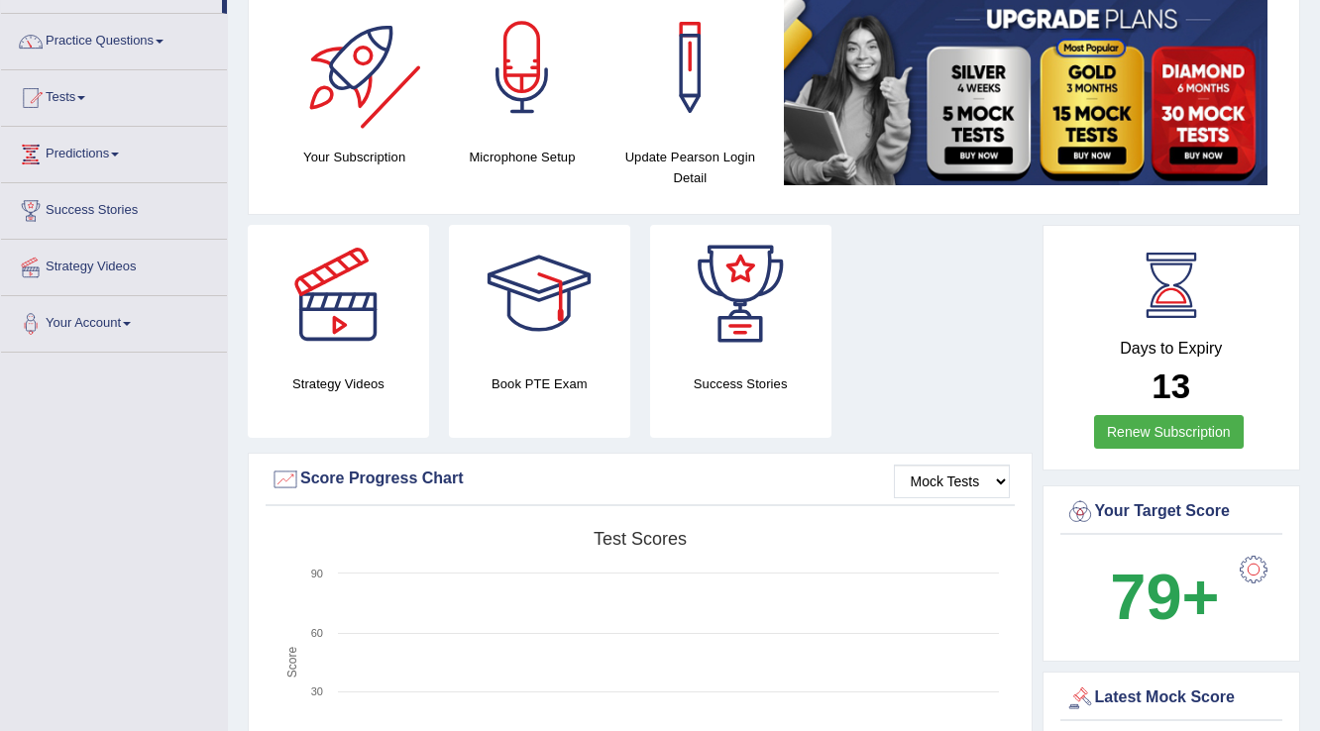
scroll to position [159, 0]
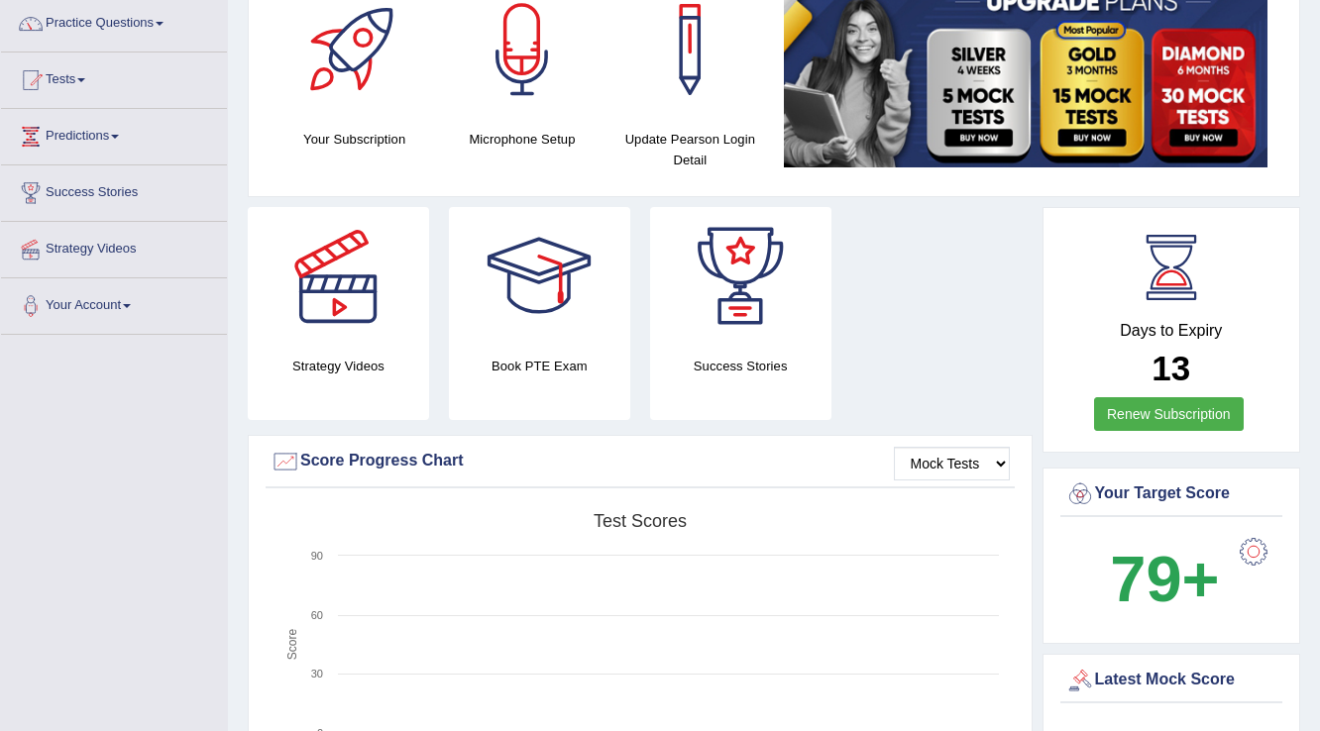
click at [749, 297] on div at bounding box center [740, 276] width 139 height 139
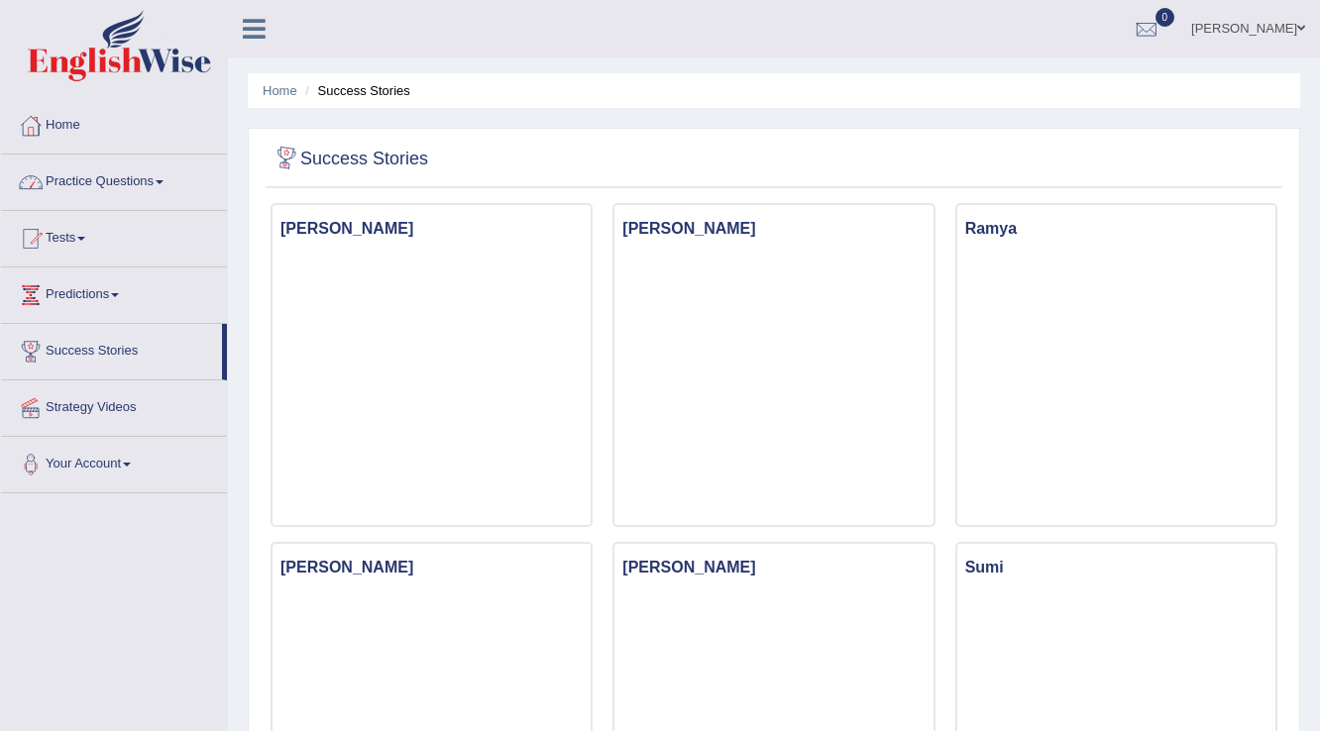
click at [144, 177] on link "Practice Questions" at bounding box center [114, 180] width 226 height 50
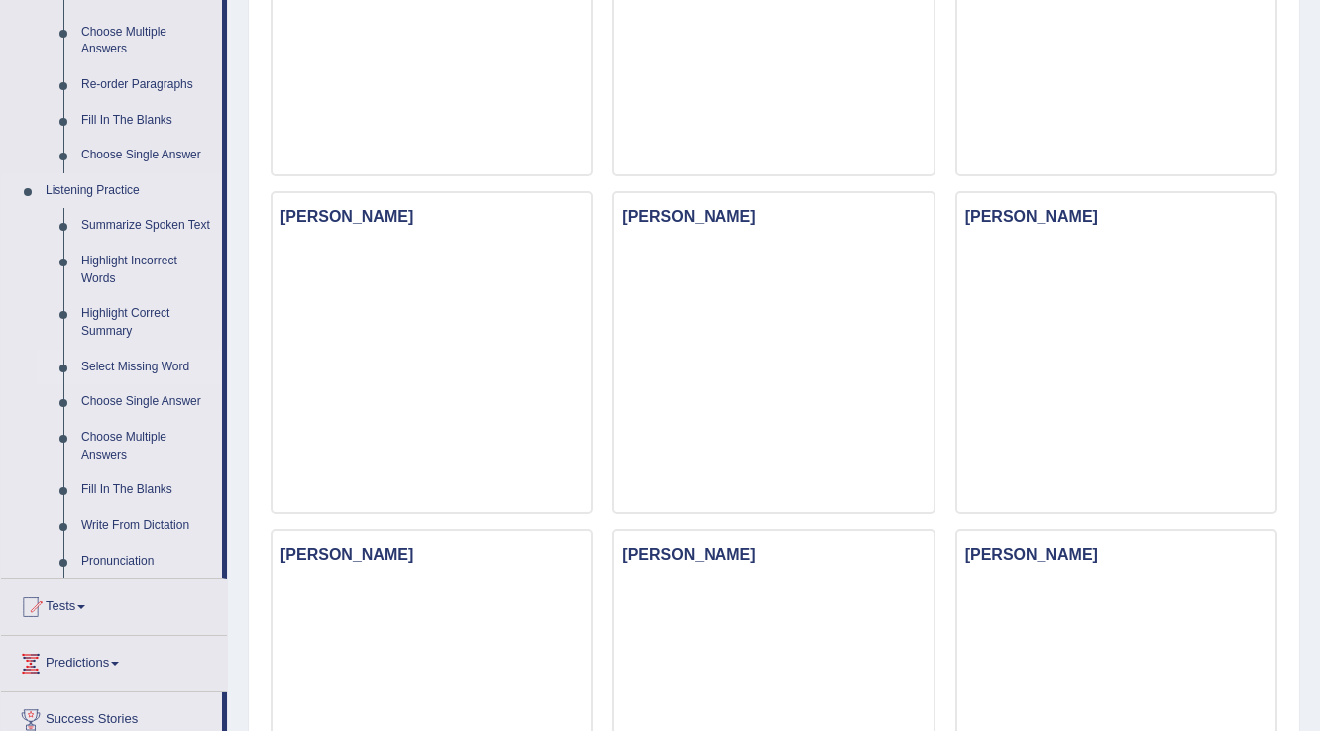
scroll to position [713, 0]
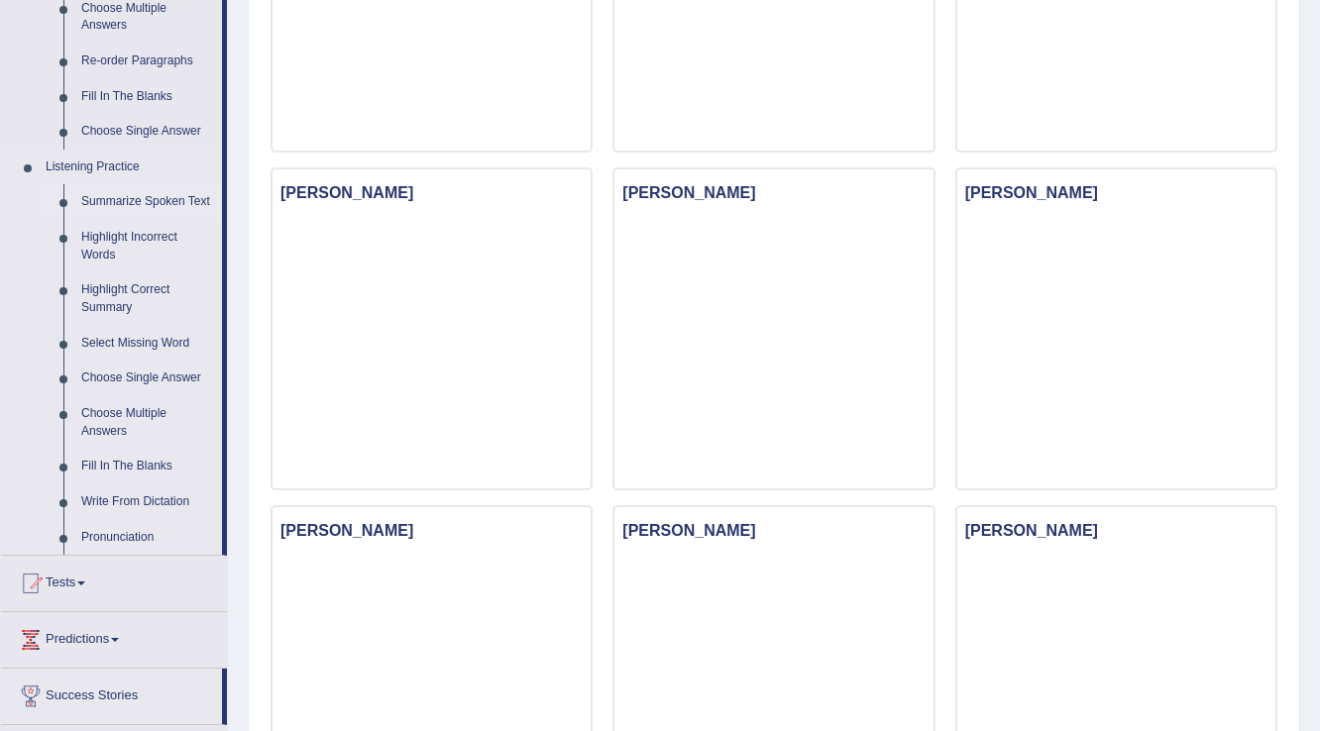
click at [109, 201] on link "Summarize Spoken Text" at bounding box center [147, 202] width 150 height 36
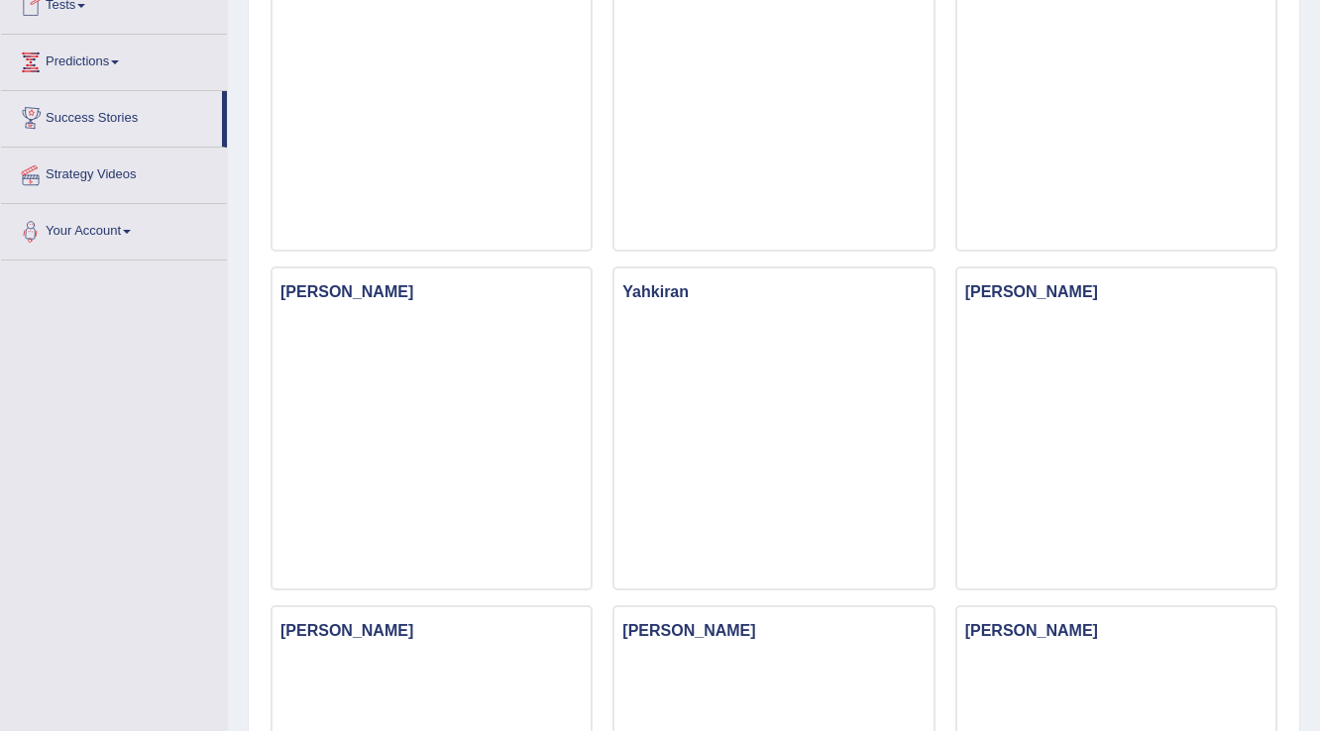
scroll to position [1296, 0]
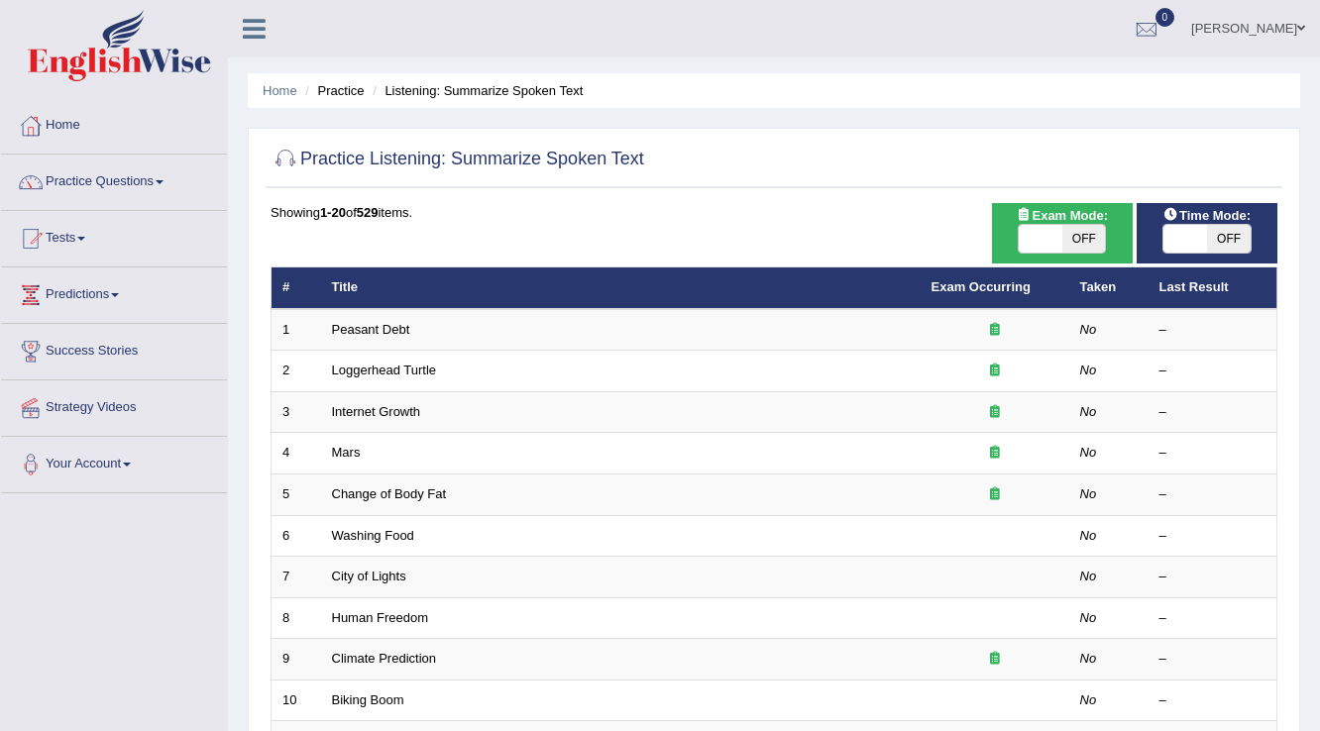
click at [1047, 235] on span at bounding box center [1041, 239] width 44 height 28
checkbox input "true"
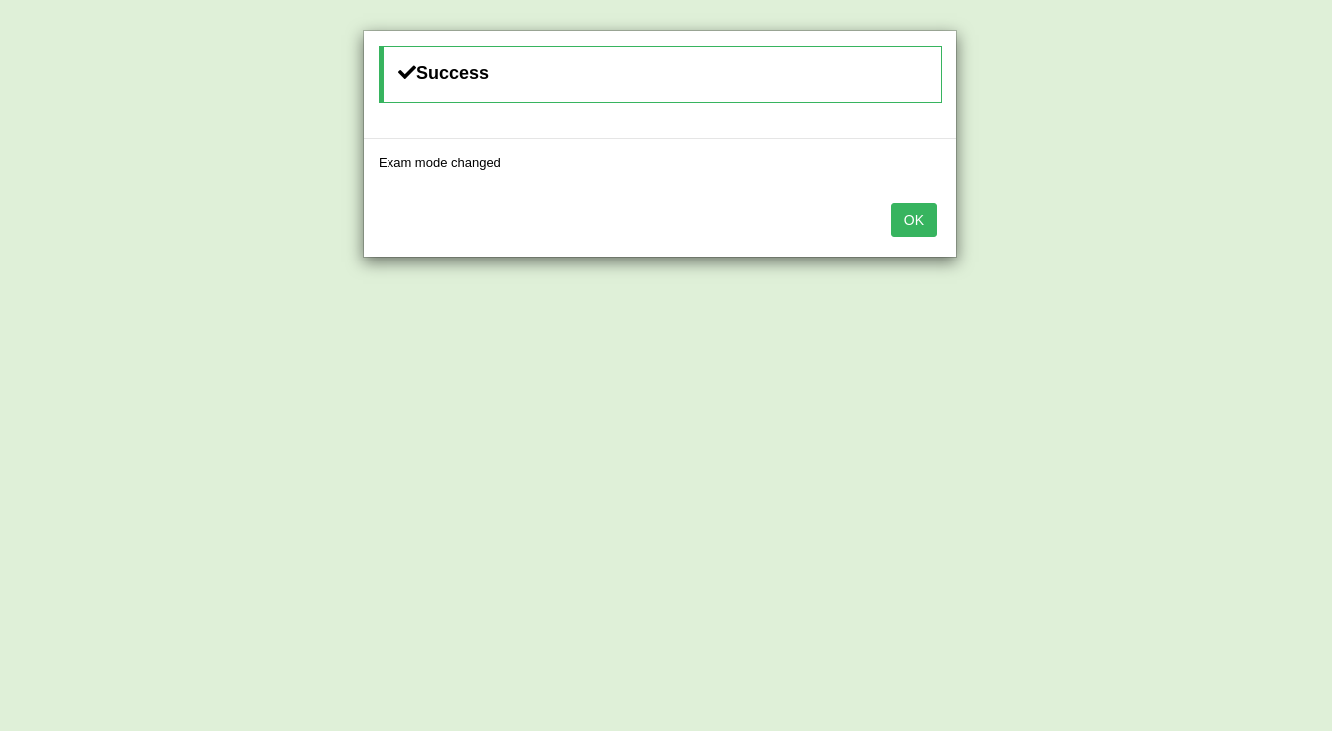
click at [934, 223] on button "OK" at bounding box center [914, 220] width 46 height 34
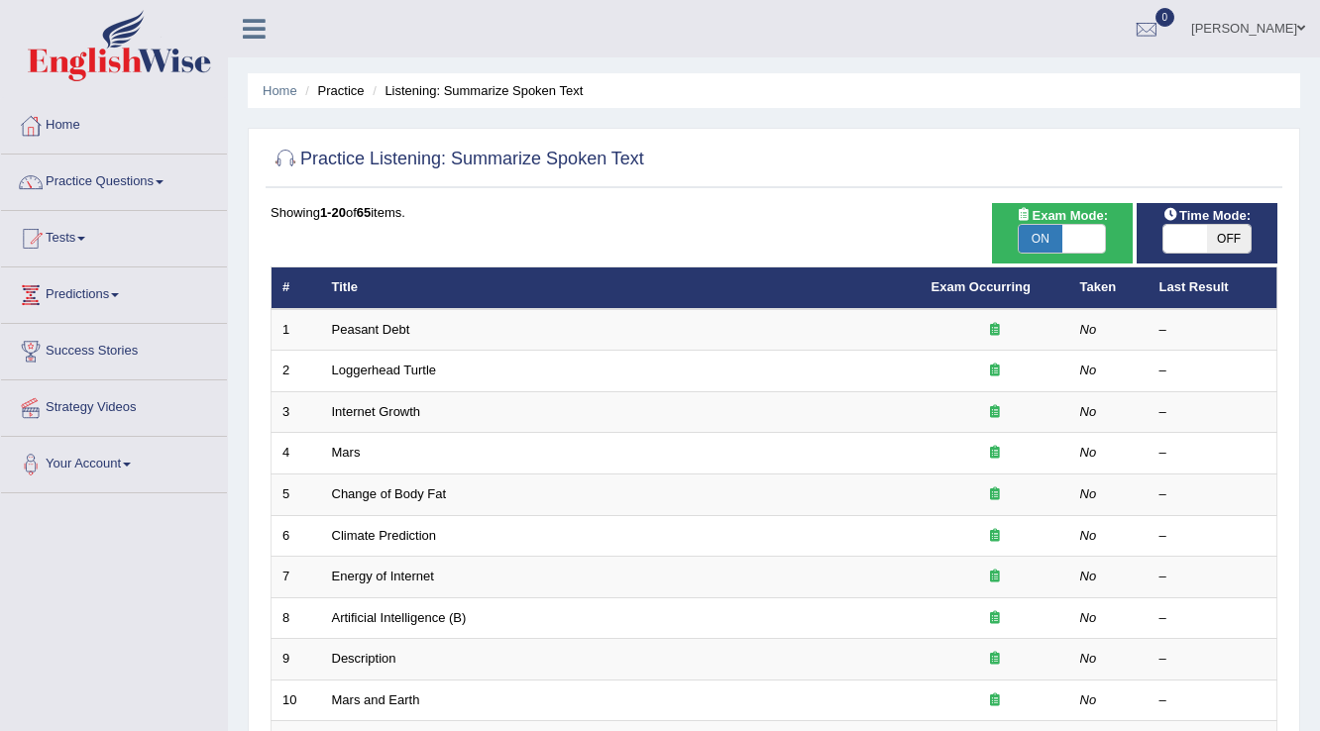
click at [1197, 233] on span at bounding box center [1185, 239] width 44 height 28
click at [1172, 241] on span at bounding box center [1185, 239] width 44 height 28
click at [1175, 239] on span at bounding box center [1185, 239] width 44 height 28
click at [1167, 242] on span at bounding box center [1185, 239] width 44 height 28
checkbox input "true"
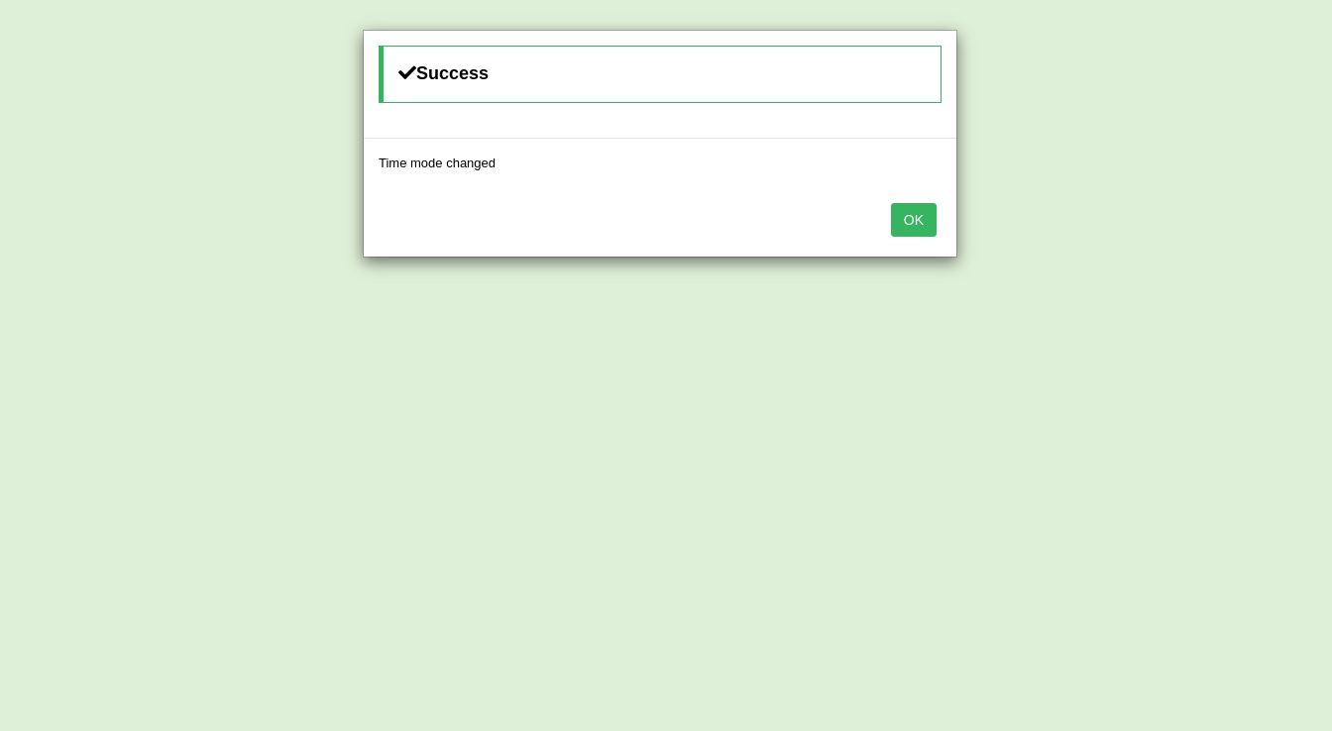
click at [920, 228] on button "OK" at bounding box center [914, 220] width 46 height 34
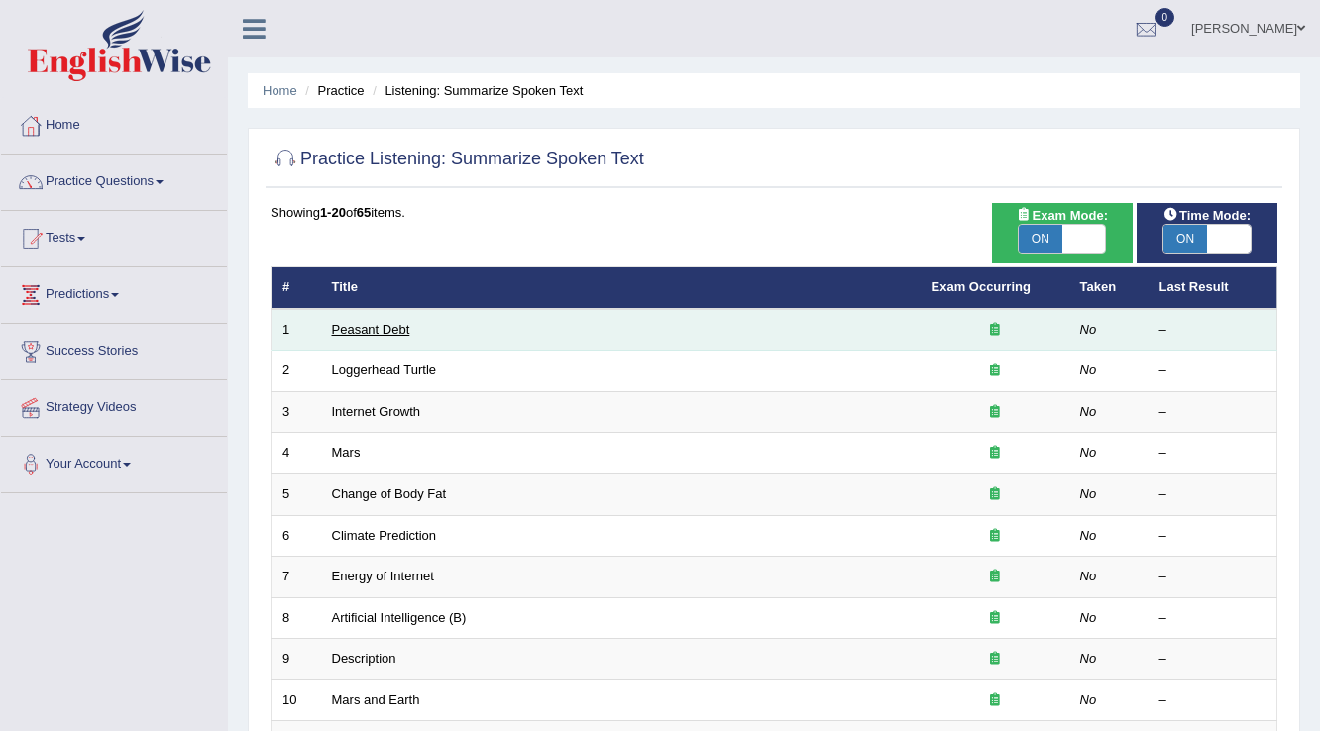
click at [389, 323] on link "Peasant Debt" at bounding box center [371, 329] width 78 height 15
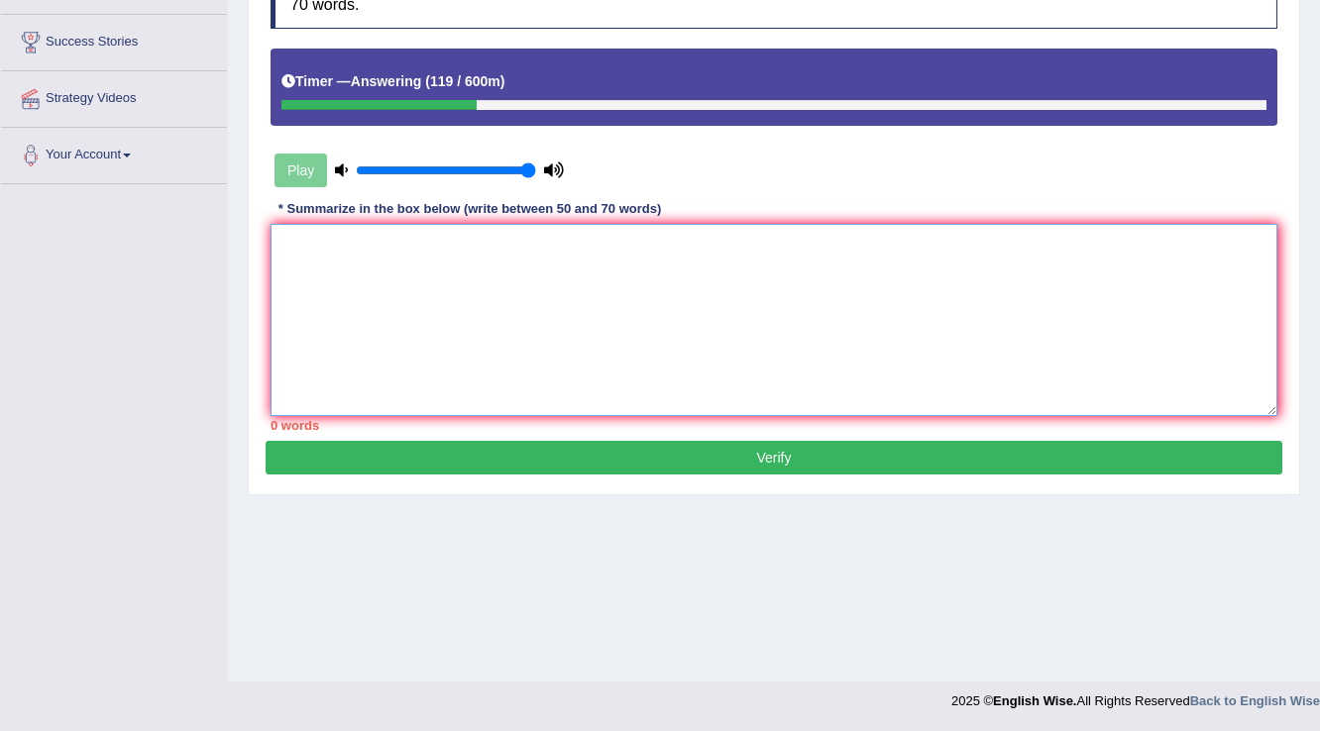
click at [744, 281] on textarea at bounding box center [773, 320] width 1007 height 192
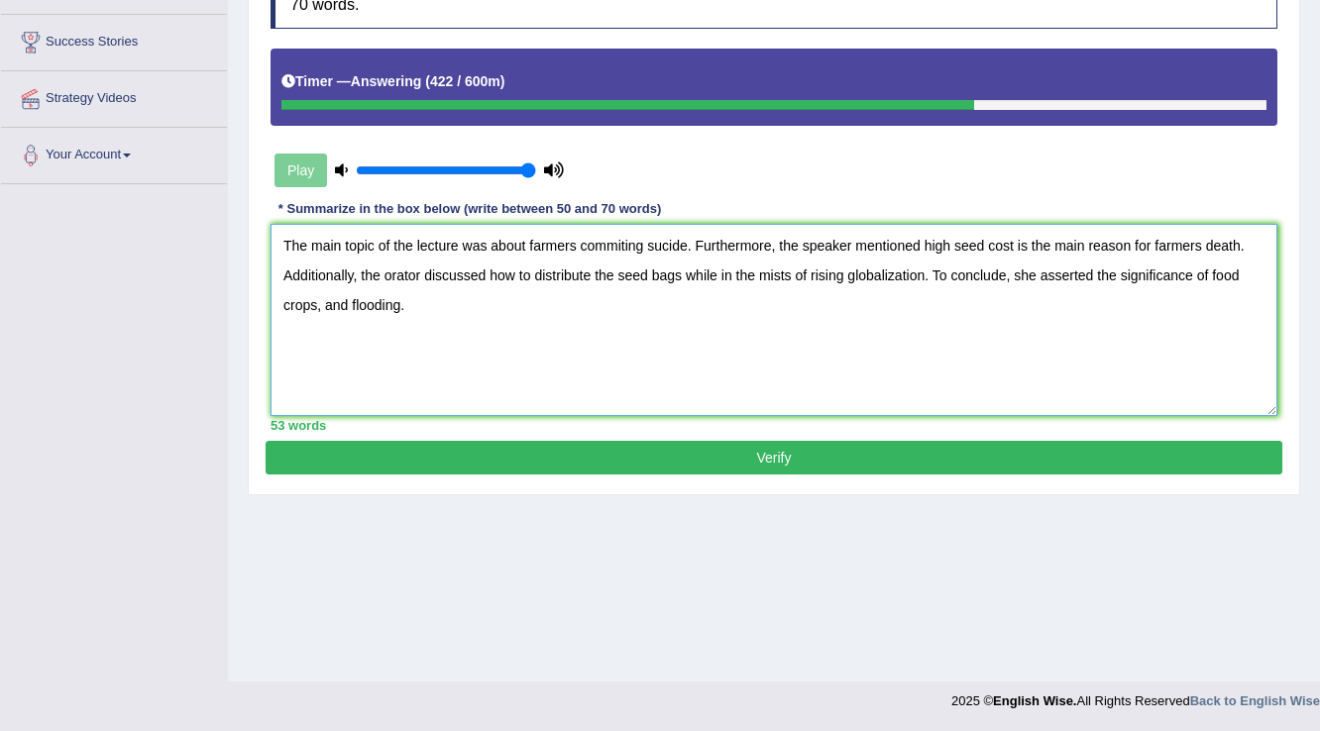
drag, startPoint x: 772, startPoint y: 242, endPoint x: 696, endPoint y: 242, distance: 76.3
click at [696, 242] on textarea "The main topic of the lecture was about farmers commiting sucide. Furthermore, …" at bounding box center [773, 320] width 1007 height 192
click at [1256, 271] on textarea "The main topic of the lecture was about farmers commiting sucide. The speaker m…" at bounding box center [773, 320] width 1007 height 192
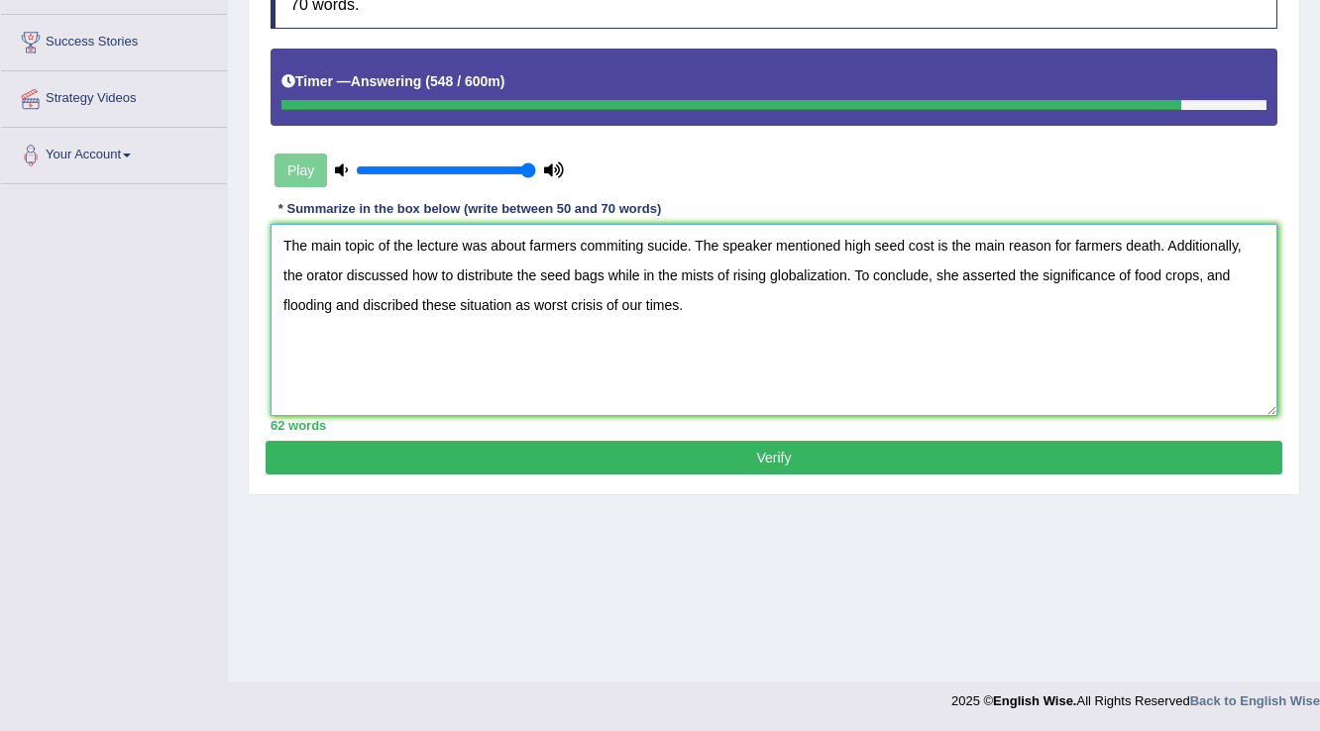
type textarea "The main topic of the lecture was about farmers commiting sucide. The speaker m…"
click at [872, 447] on button "Verify" at bounding box center [774, 458] width 1017 height 34
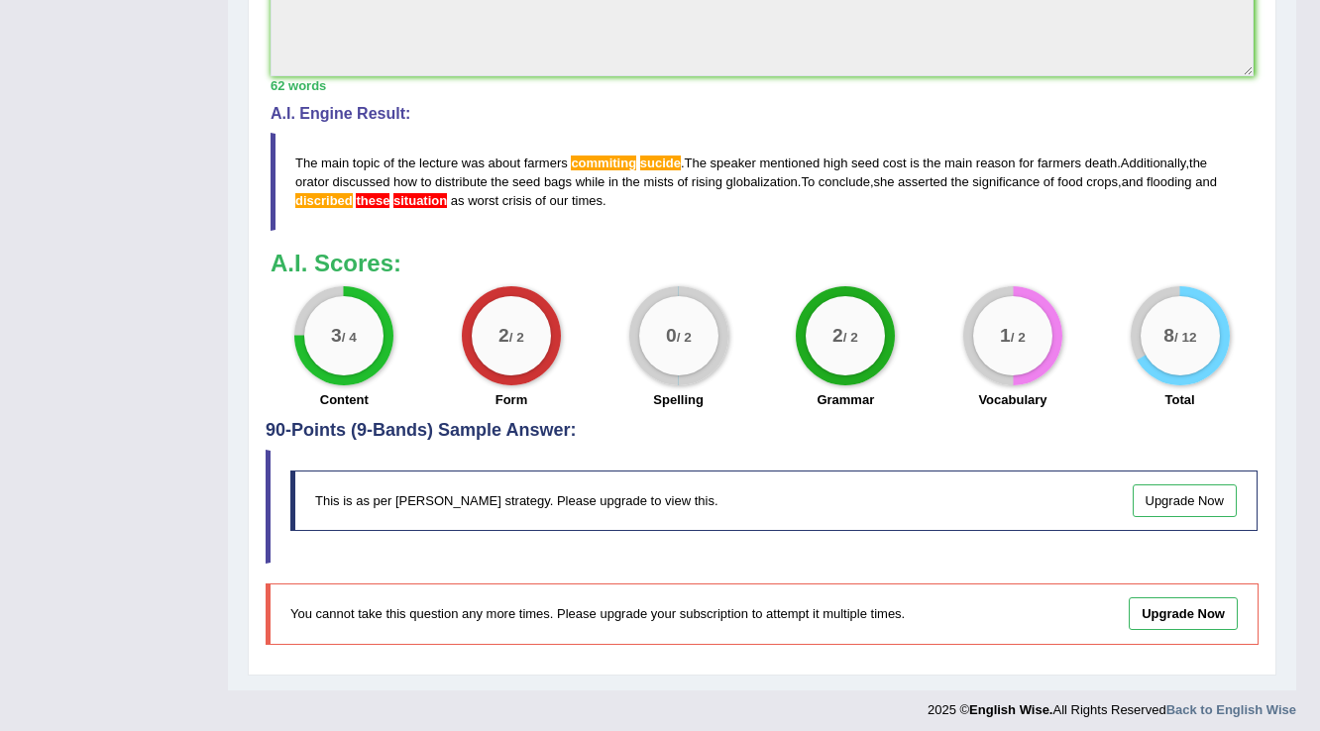
scroll to position [797, 0]
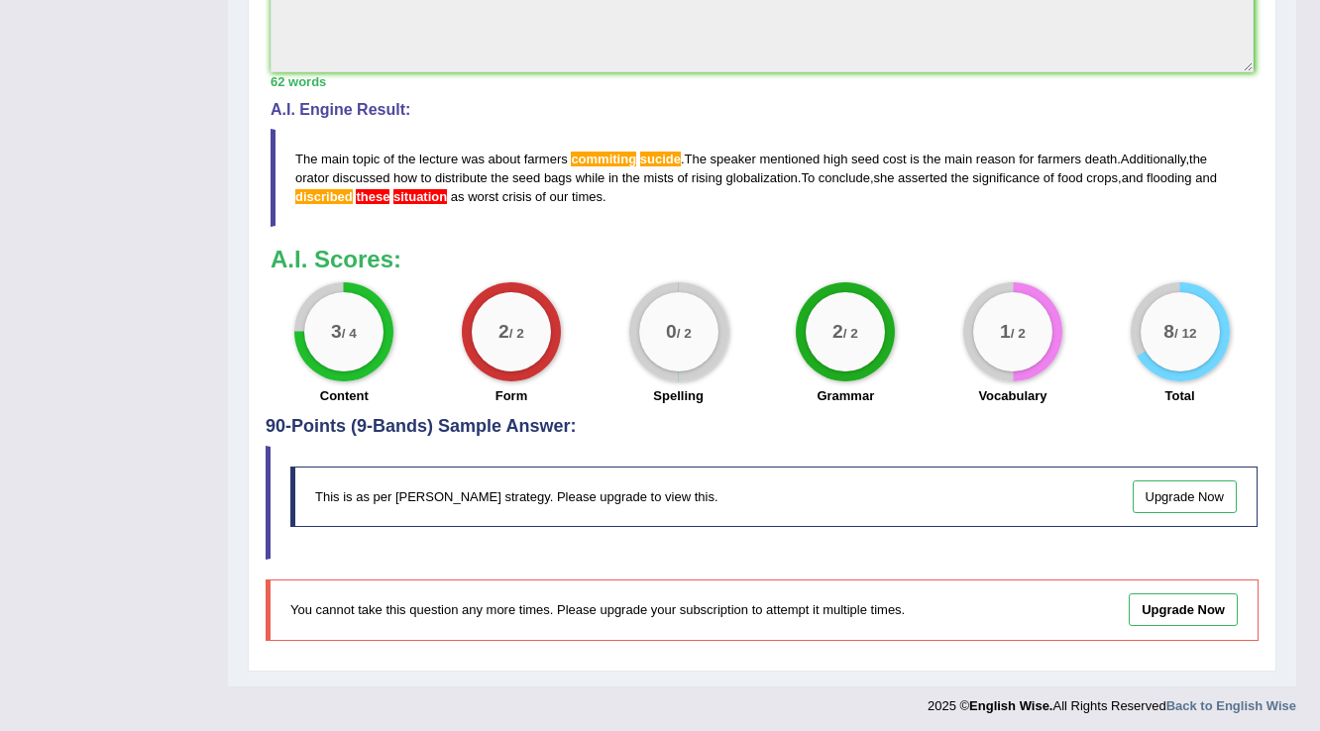
click at [425, 193] on span "situation" at bounding box center [420, 196] width 54 height 15
click at [376, 189] on span "these" at bounding box center [373, 196] width 34 height 15
click at [421, 200] on blockquote "The main topic of the lecture was about farmers commiting sucide . The speaker …" at bounding box center [761, 178] width 983 height 98
click at [595, 159] on span "commiting" at bounding box center [603, 159] width 65 height 15
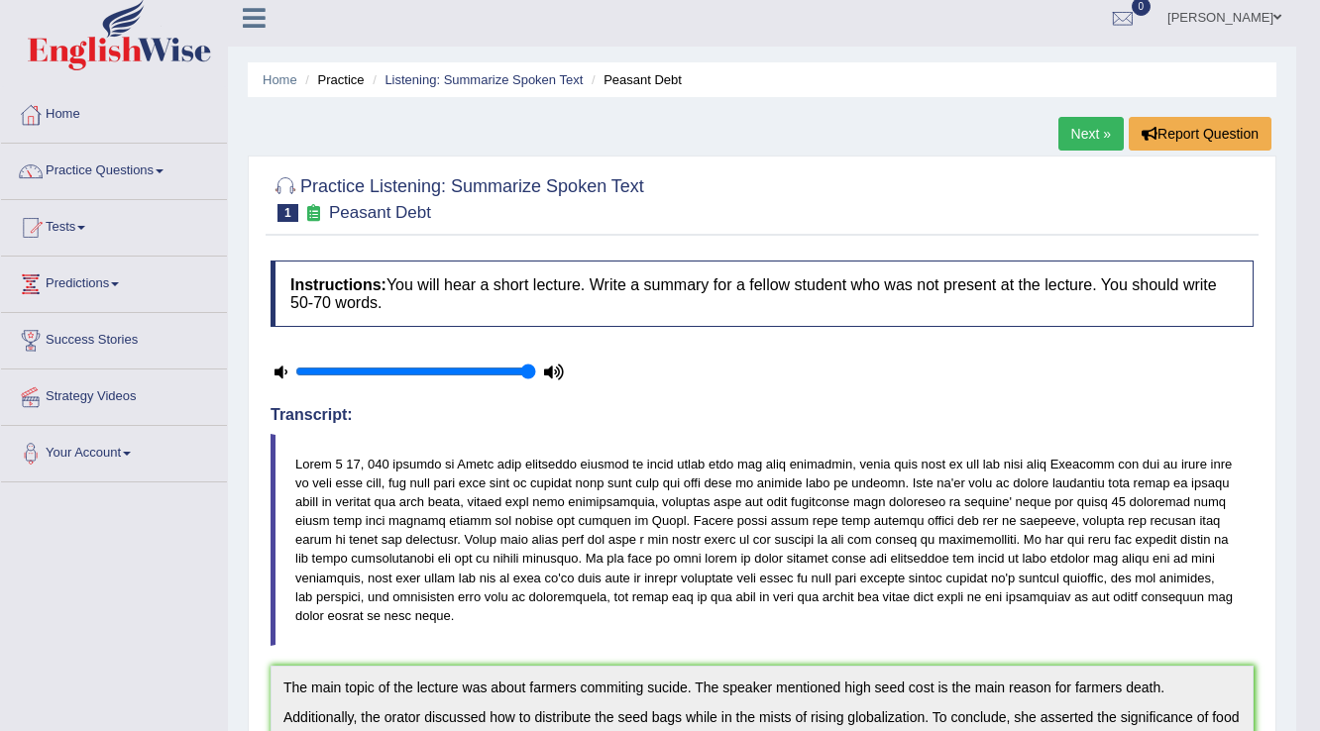
scroll to position [0, 0]
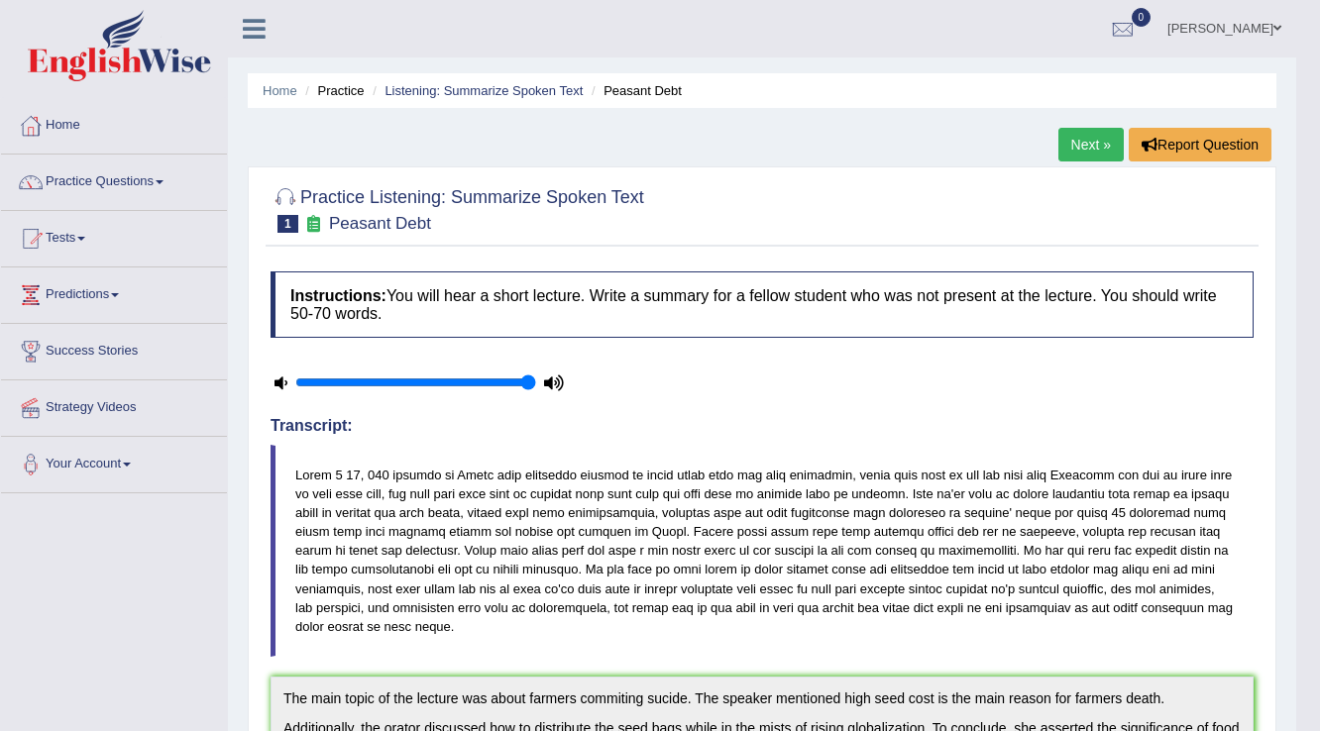
click at [1070, 151] on link "Next »" at bounding box center [1090, 145] width 65 height 34
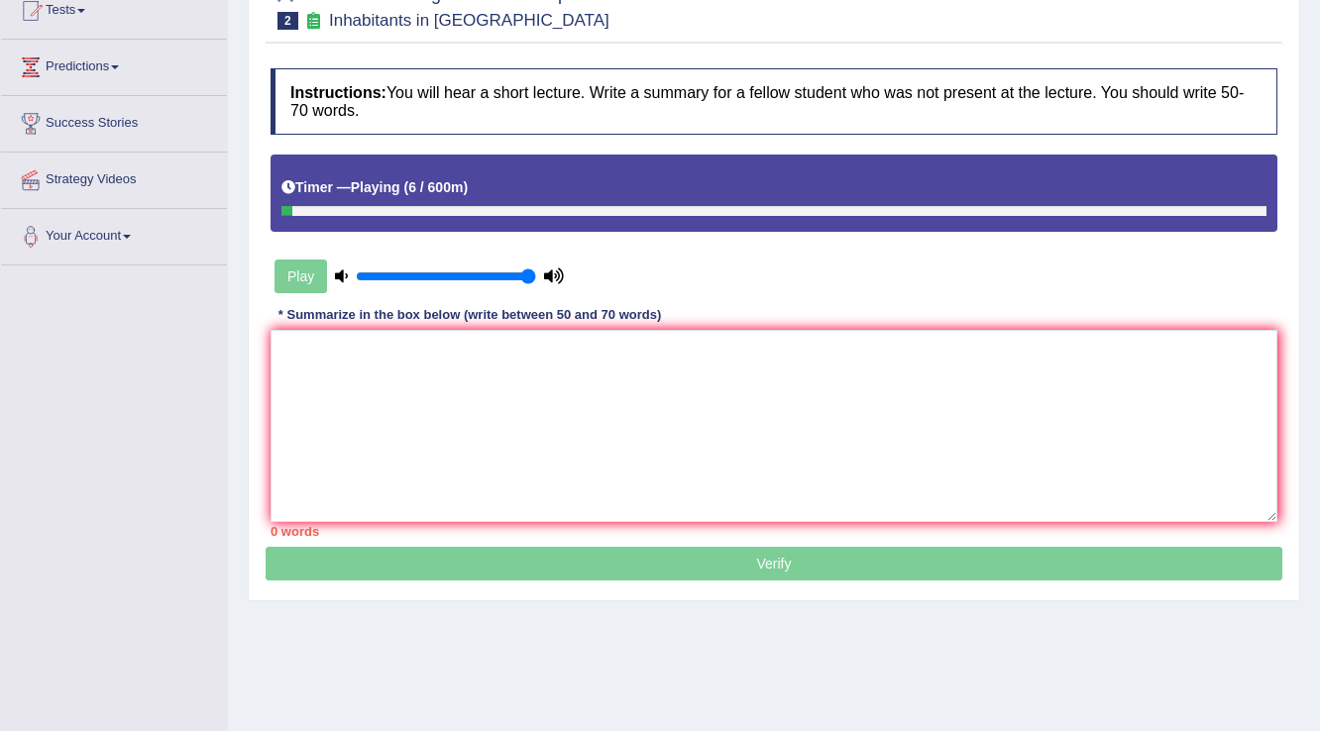
scroll to position [238, 0]
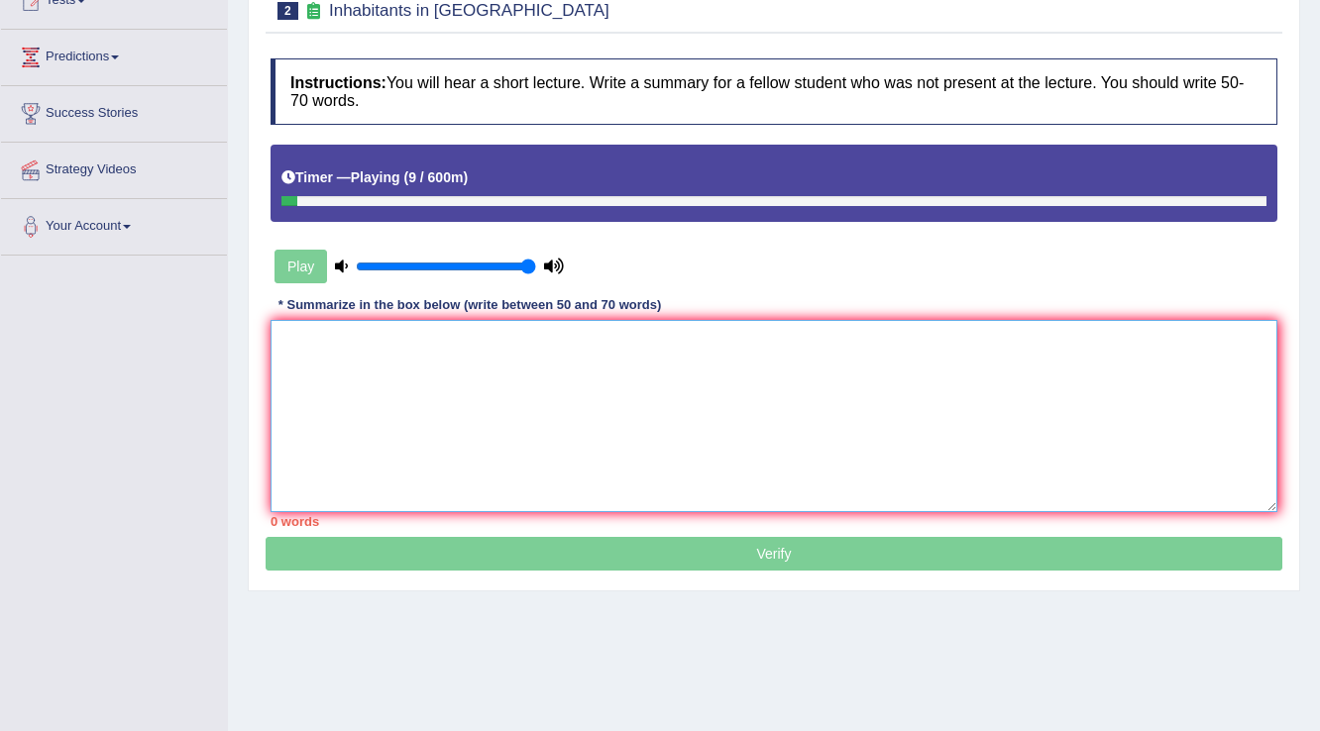
click at [631, 410] on textarea at bounding box center [773, 416] width 1007 height 192
click at [317, 196] on div at bounding box center [302, 201] width 43 height 10
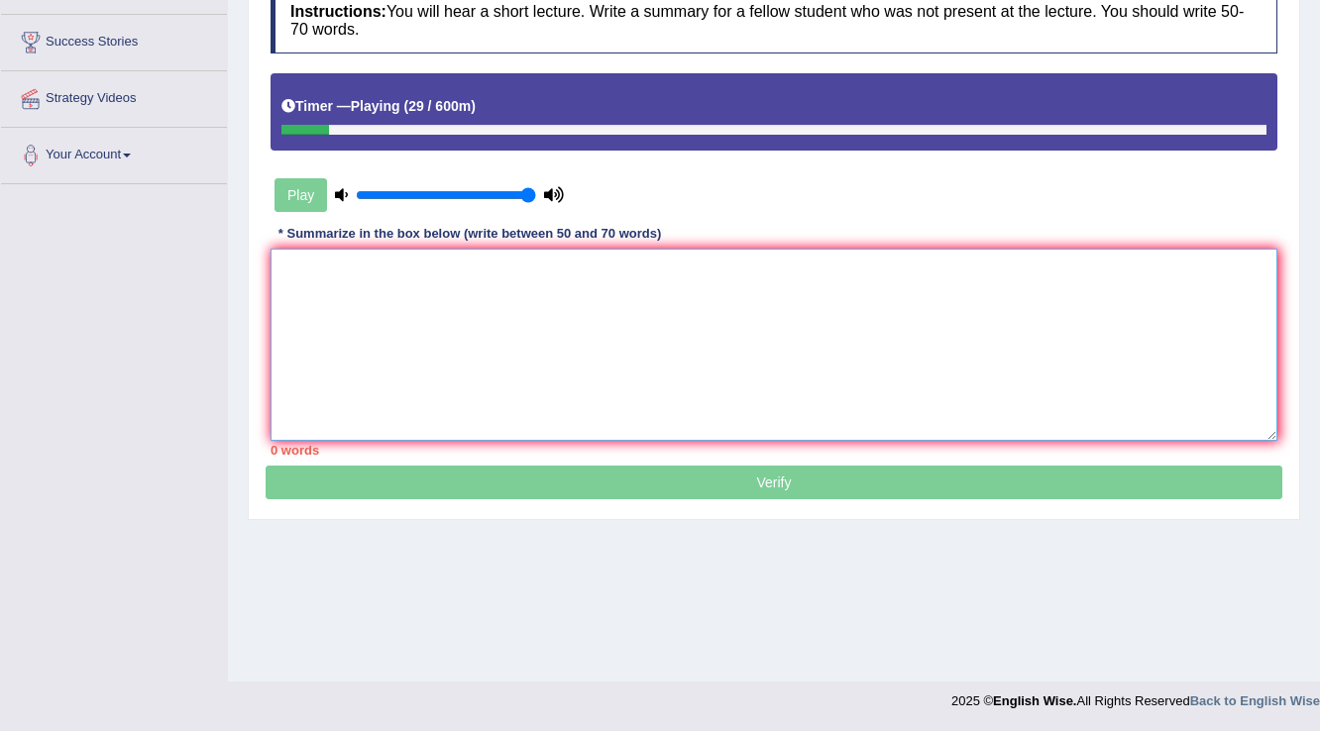
click at [778, 365] on textarea at bounding box center [773, 345] width 1007 height 192
click at [775, 278] on textarea "The speaker provided a comprehensive overview of Asu" at bounding box center [773, 345] width 1007 height 192
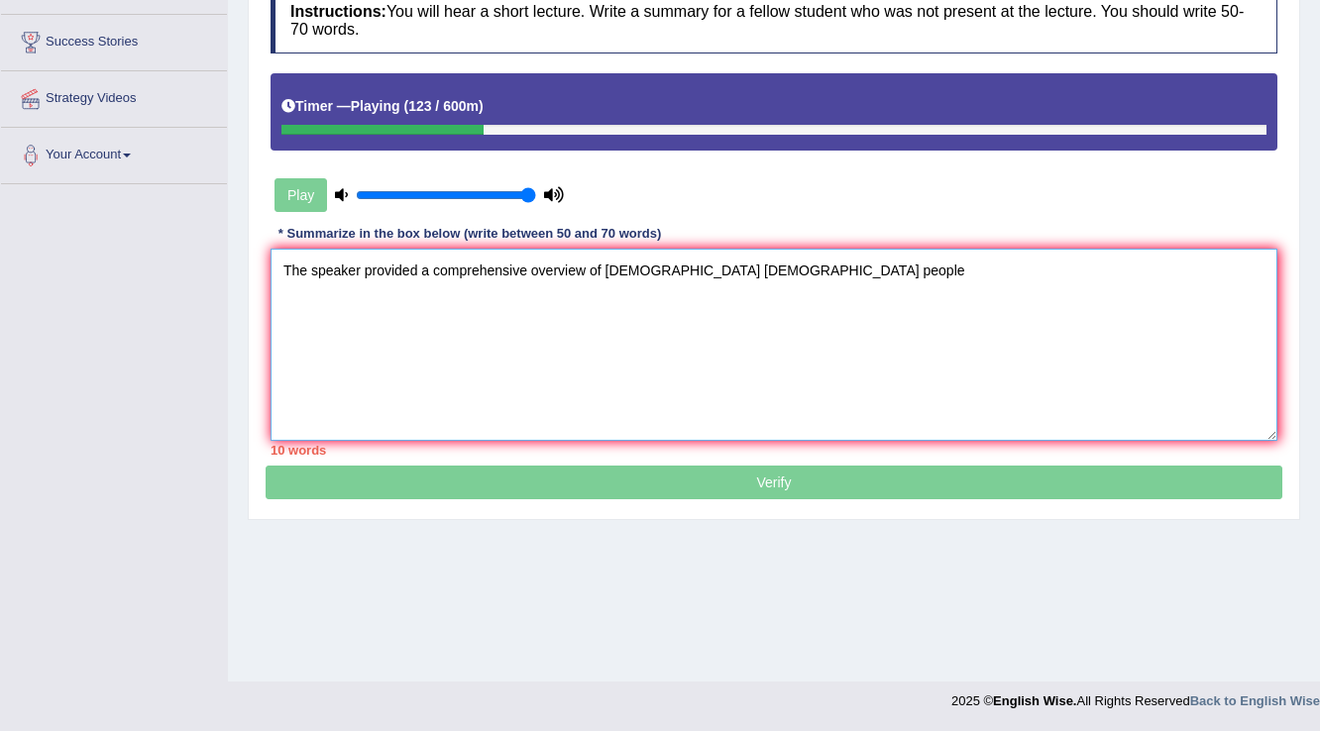
click at [667, 266] on textarea "The speaker provided a comprehensive overview of Asutralian aboriginal people" at bounding box center [773, 345] width 1007 height 192
click at [728, 274] on textarea "The speaker provided a comprehensive overview of aboriginal people" at bounding box center [773, 345] width 1007 height 192
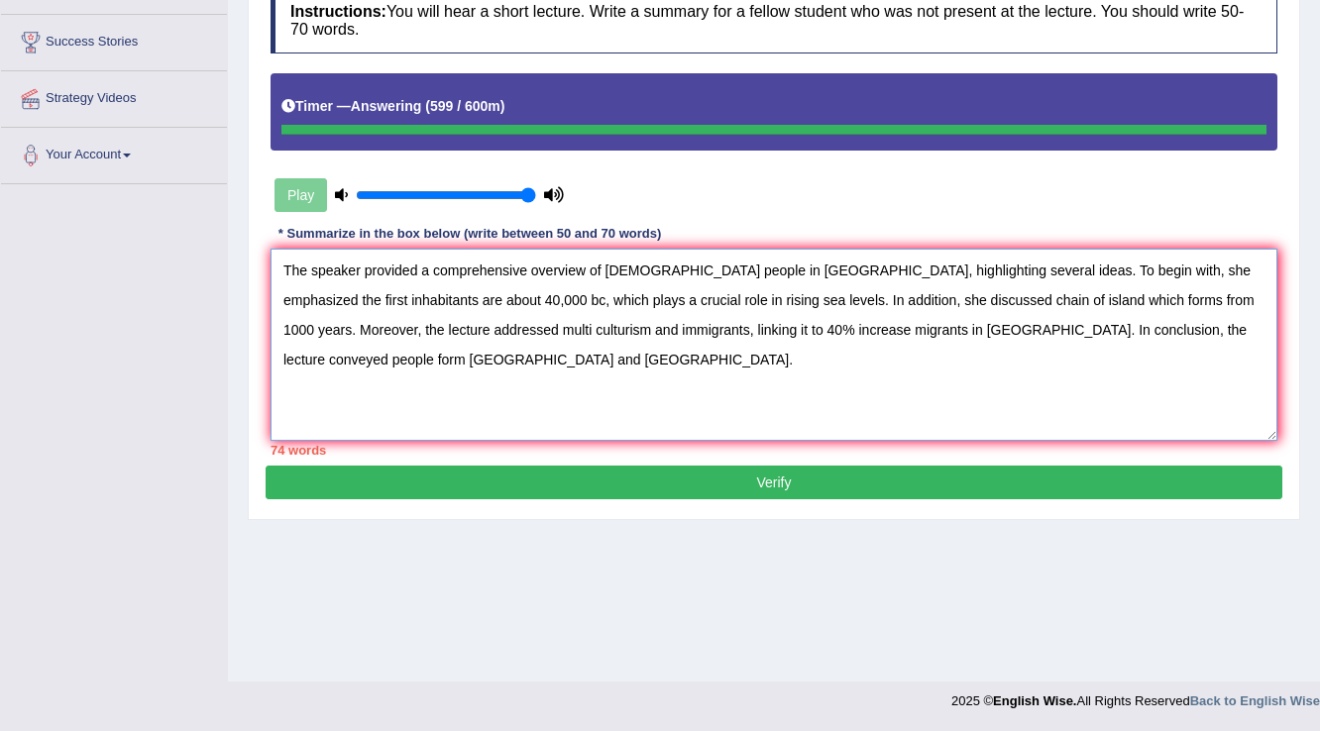
type textarea "The speaker provided a comprehensive overview of aboriginal people in Australia…"
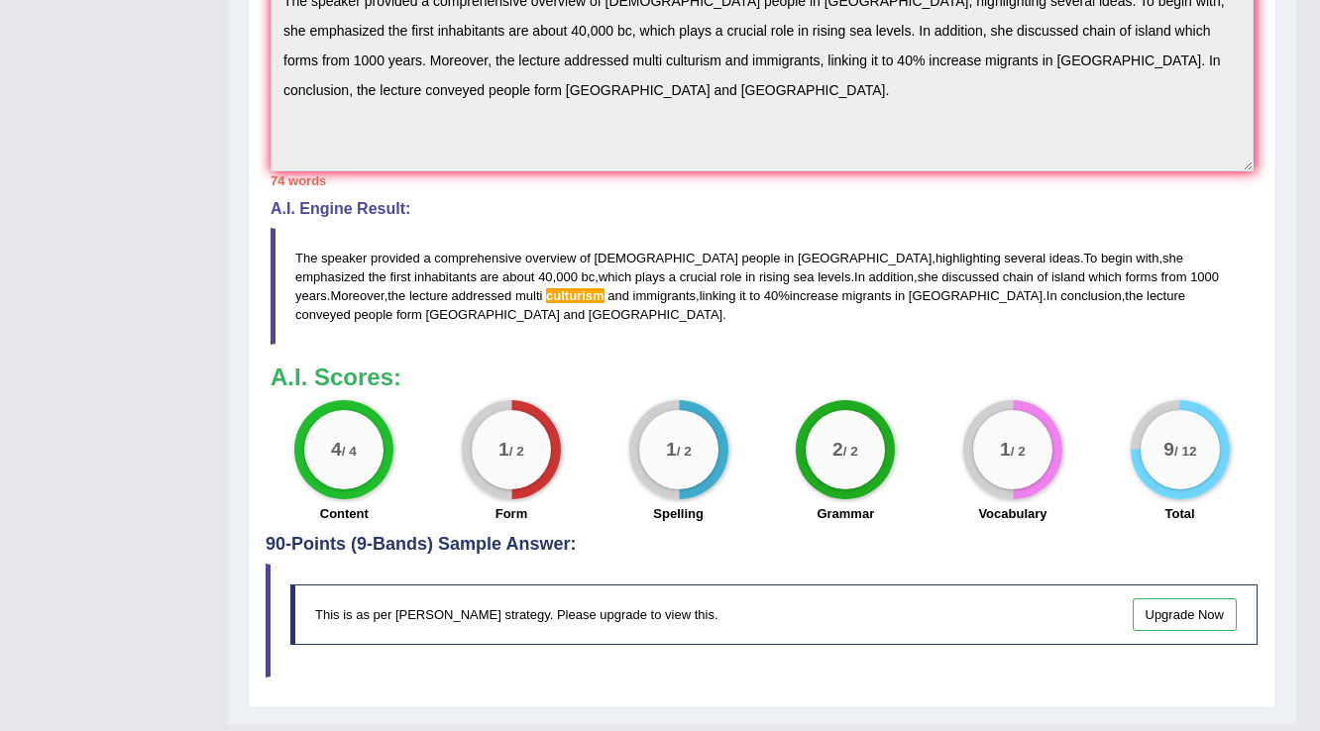
scroll to position [801, 0]
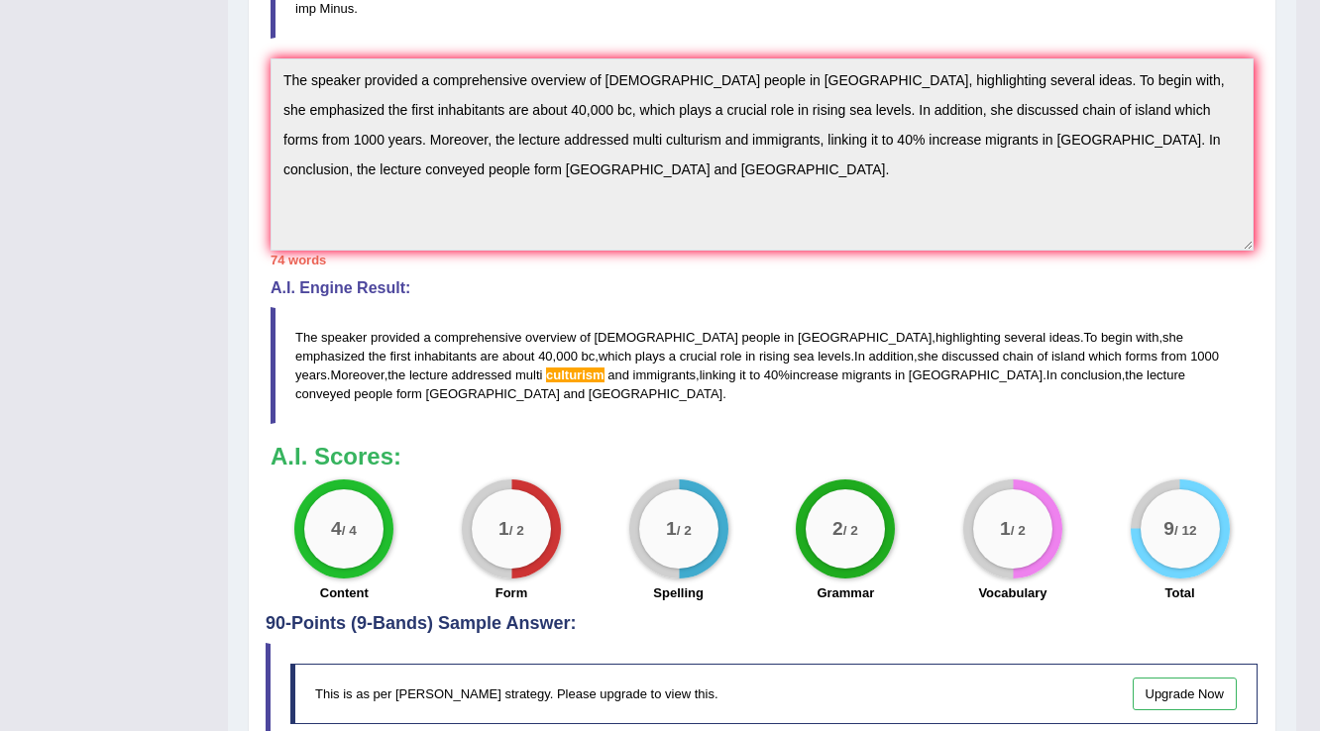
click at [546, 368] on span "culturism" at bounding box center [575, 375] width 58 height 15
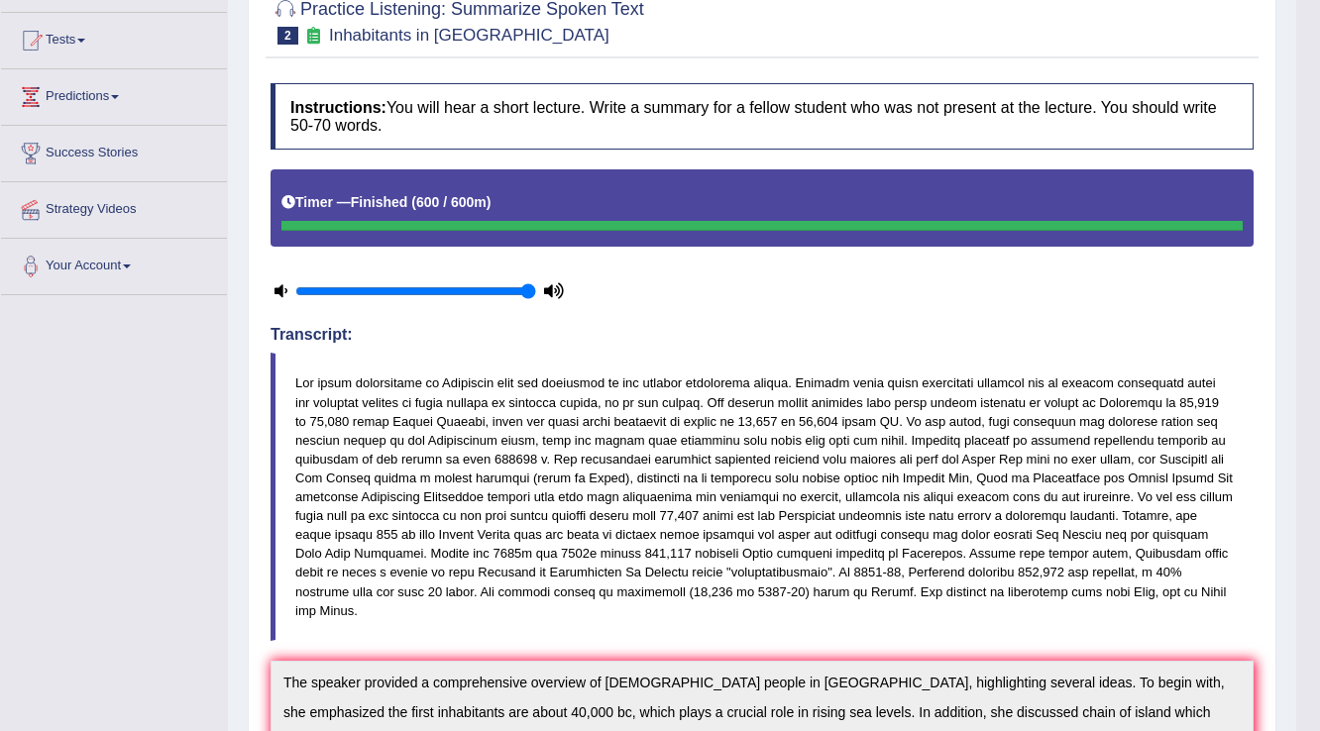
scroll to position [0, 0]
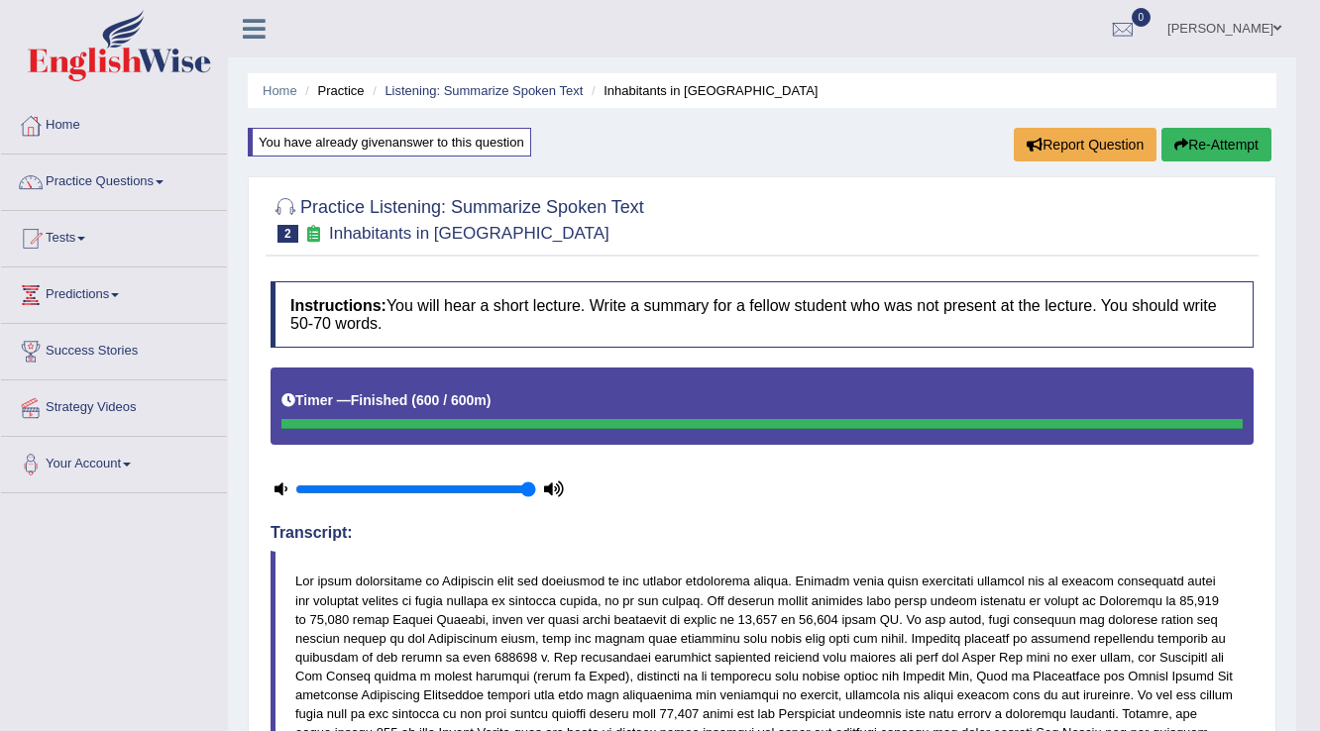
click at [1230, 139] on button "Re-Attempt" at bounding box center [1216, 145] width 110 height 34
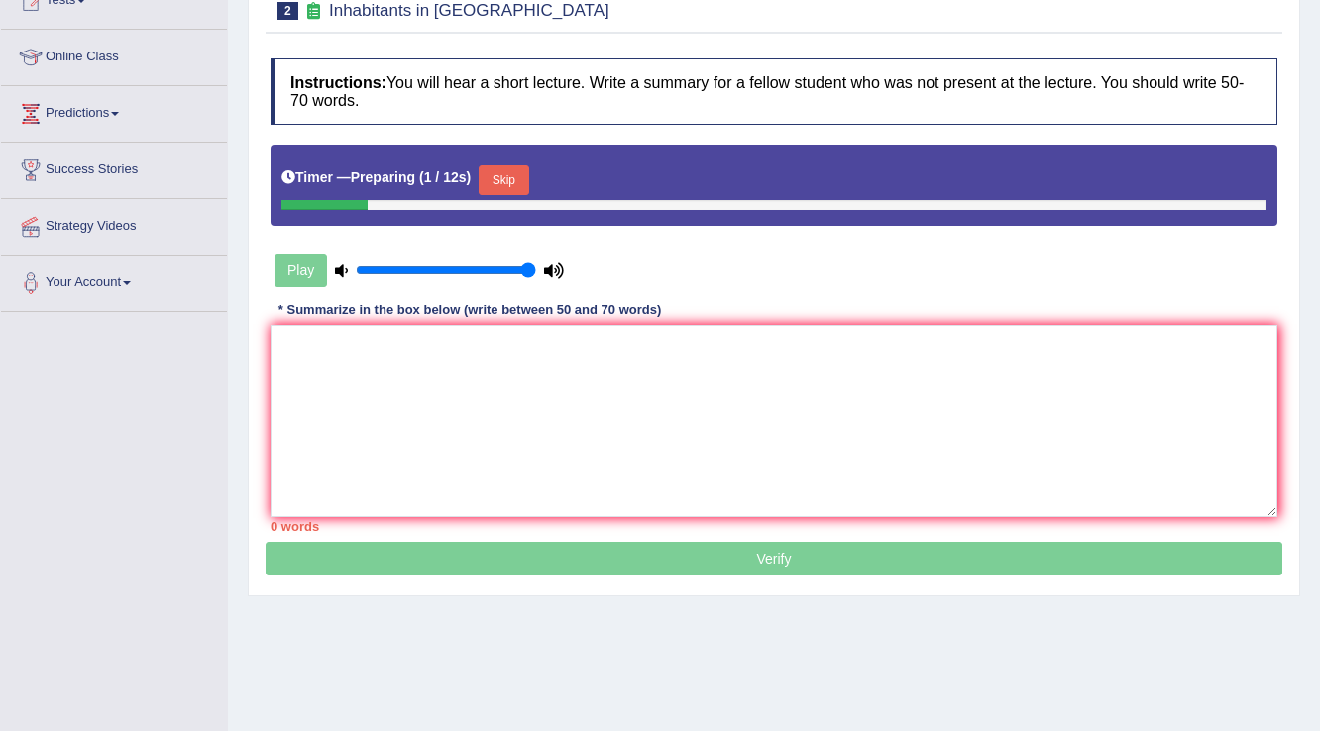
scroll to position [238, 0]
click at [527, 176] on button "Skip" at bounding box center [504, 180] width 50 height 30
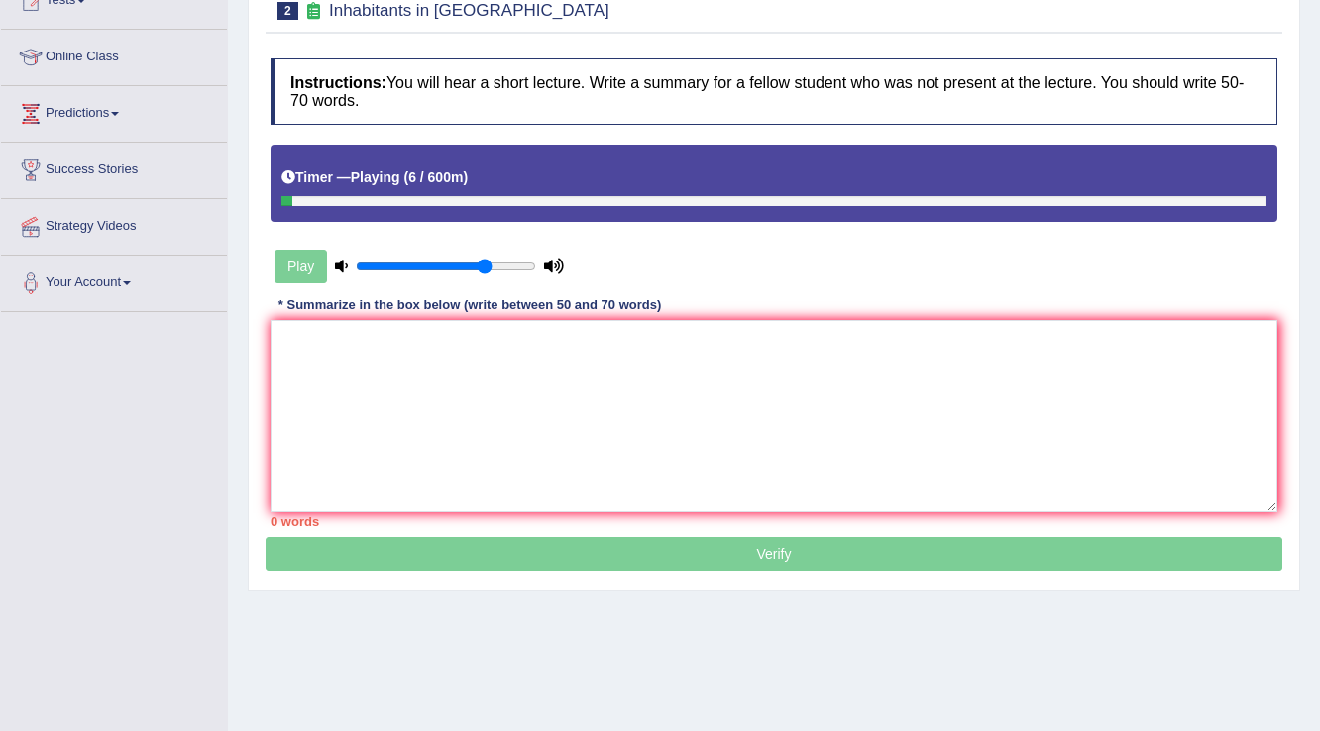
drag, startPoint x: 526, startPoint y: 261, endPoint x: 485, endPoint y: 279, distance: 44.8
type input "0.75"
click at [485, 274] on input "range" at bounding box center [446, 267] width 180 height 16
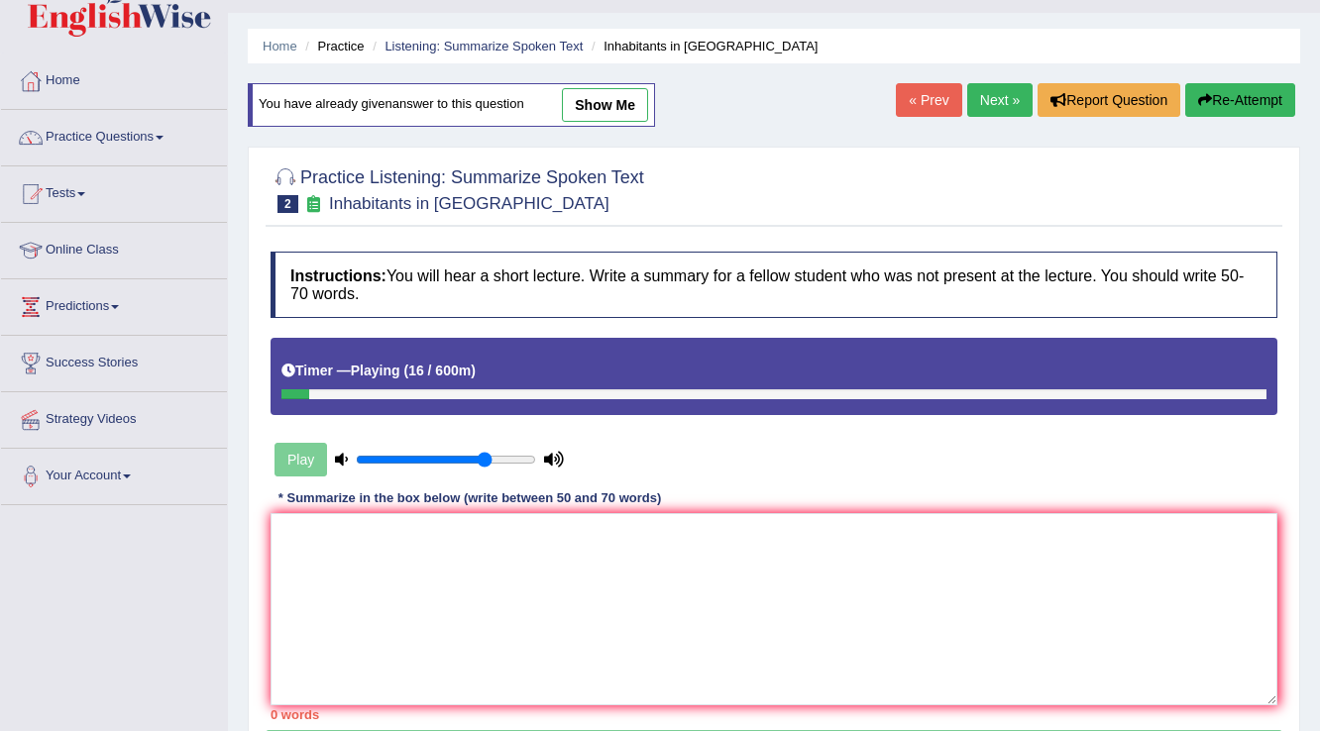
scroll to position [0, 0]
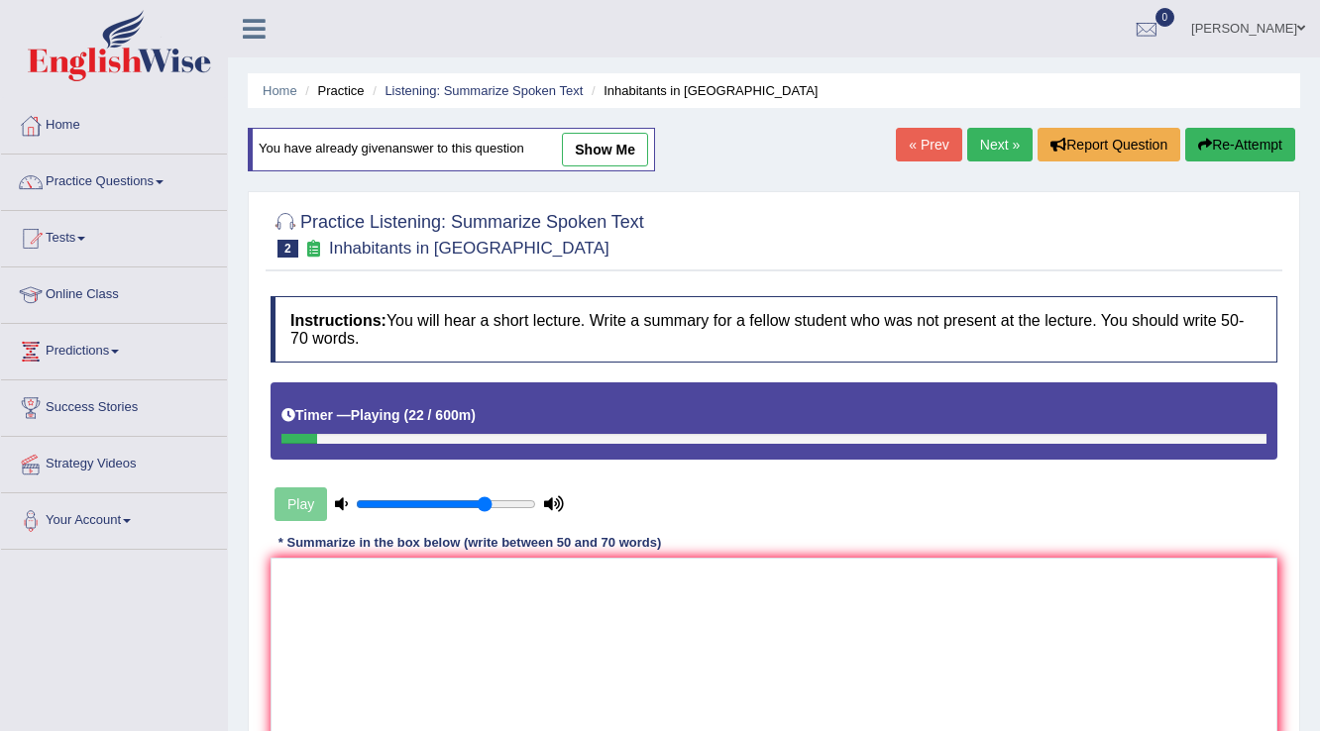
click at [991, 147] on link "Next »" at bounding box center [999, 145] width 65 height 34
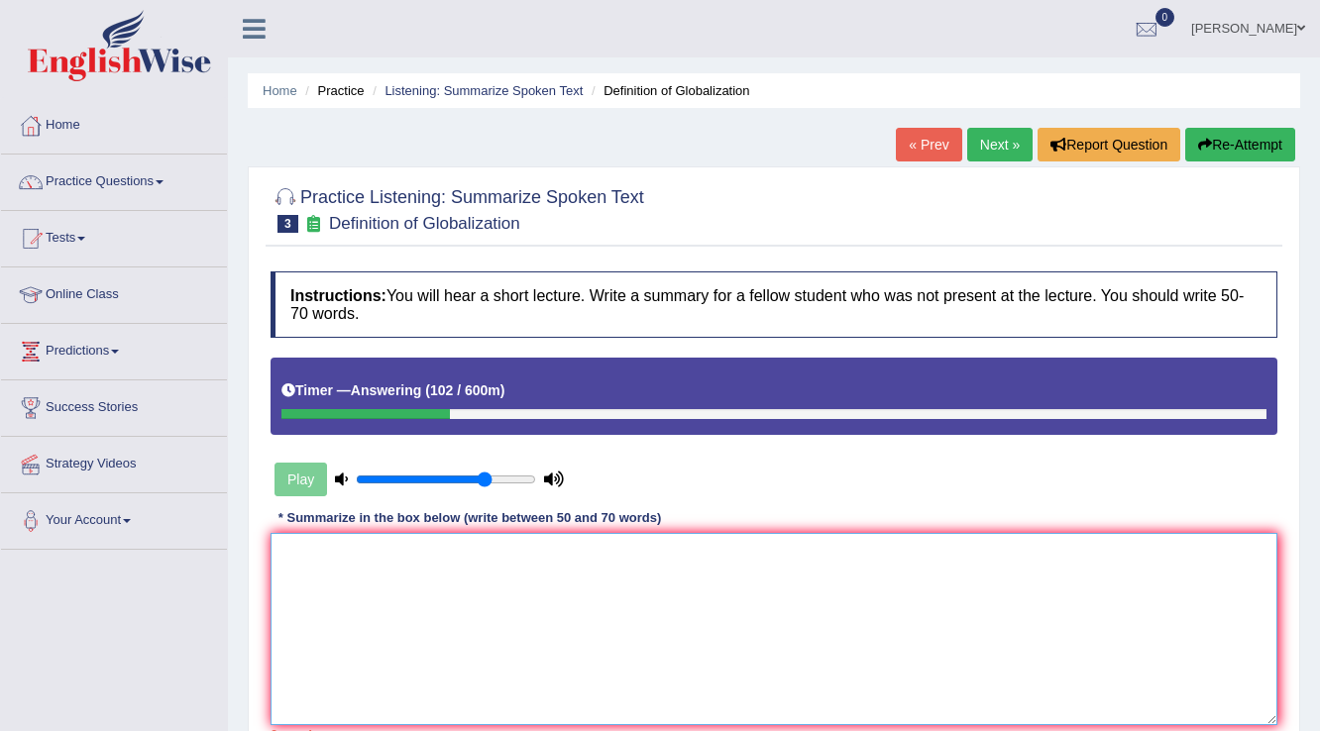
click at [970, 603] on textarea at bounding box center [773, 629] width 1007 height 192
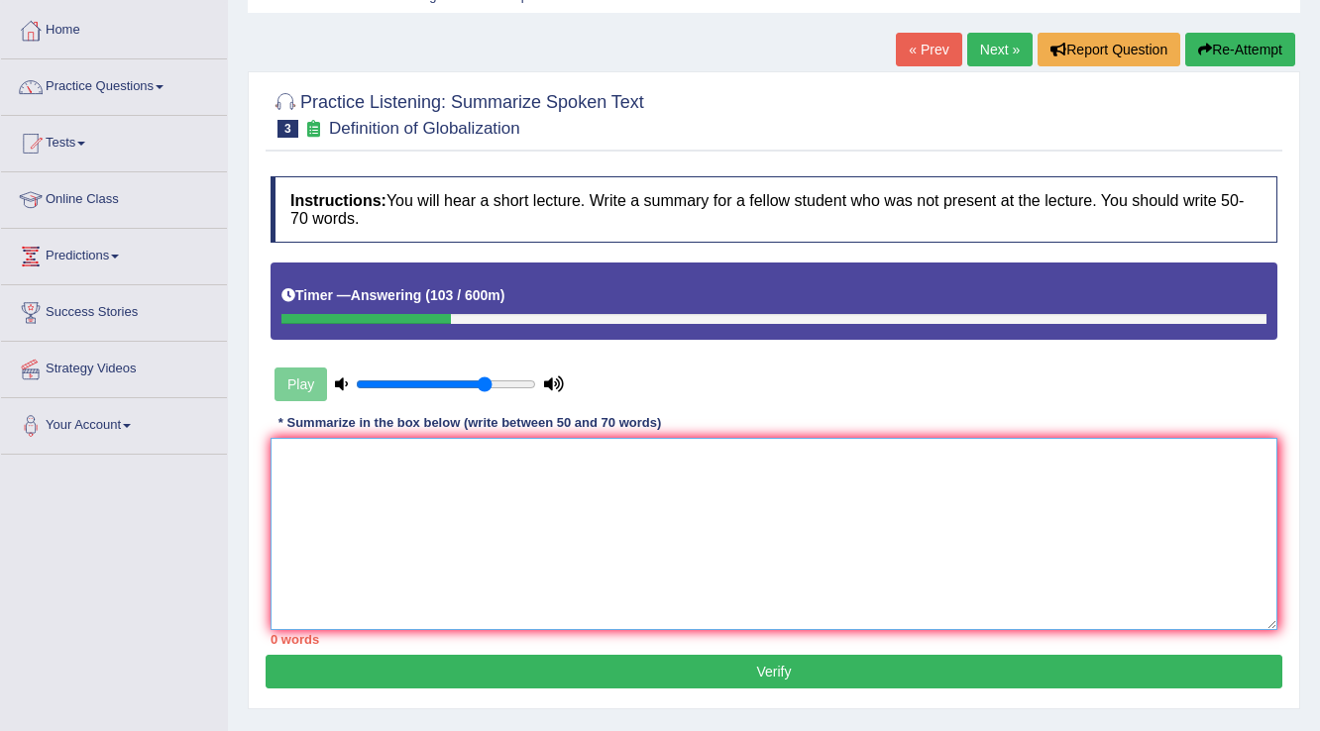
scroll to position [238, 0]
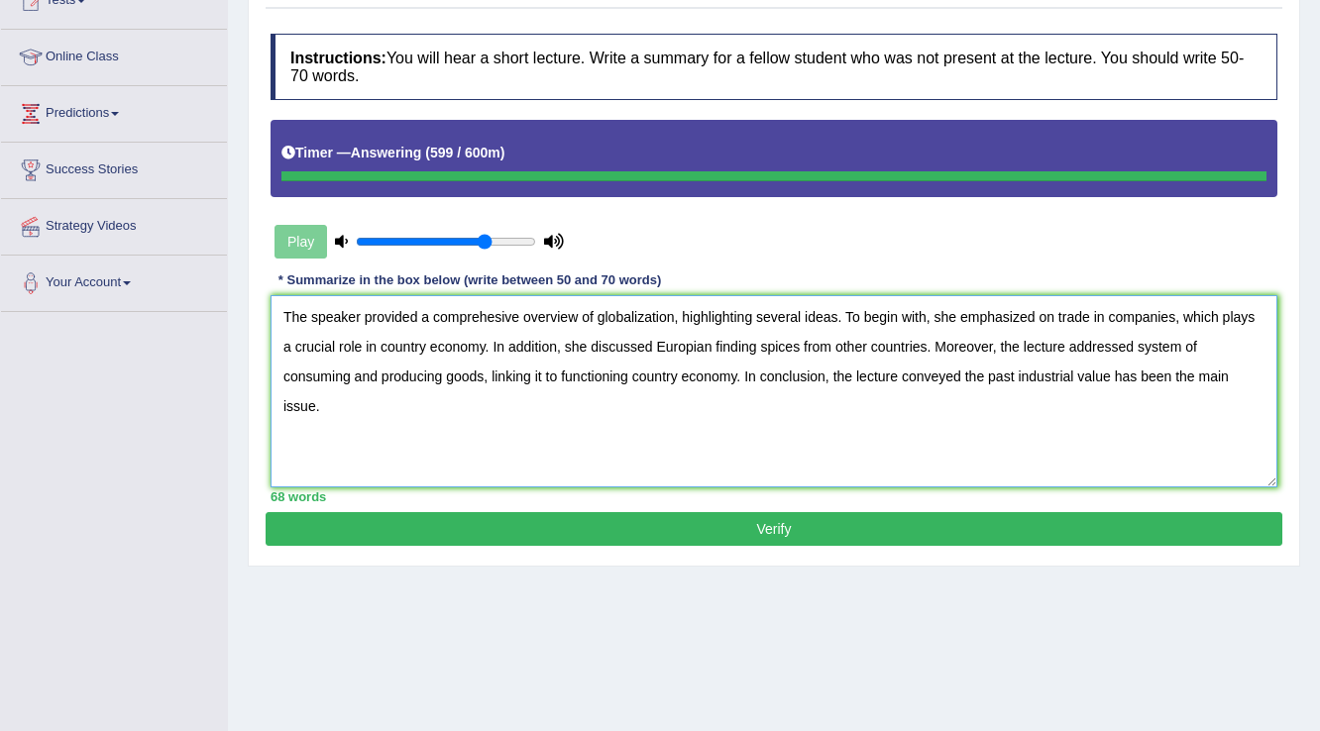
type textarea "The speaker provided a comprehesive overview of globalization, highlighting sev…"
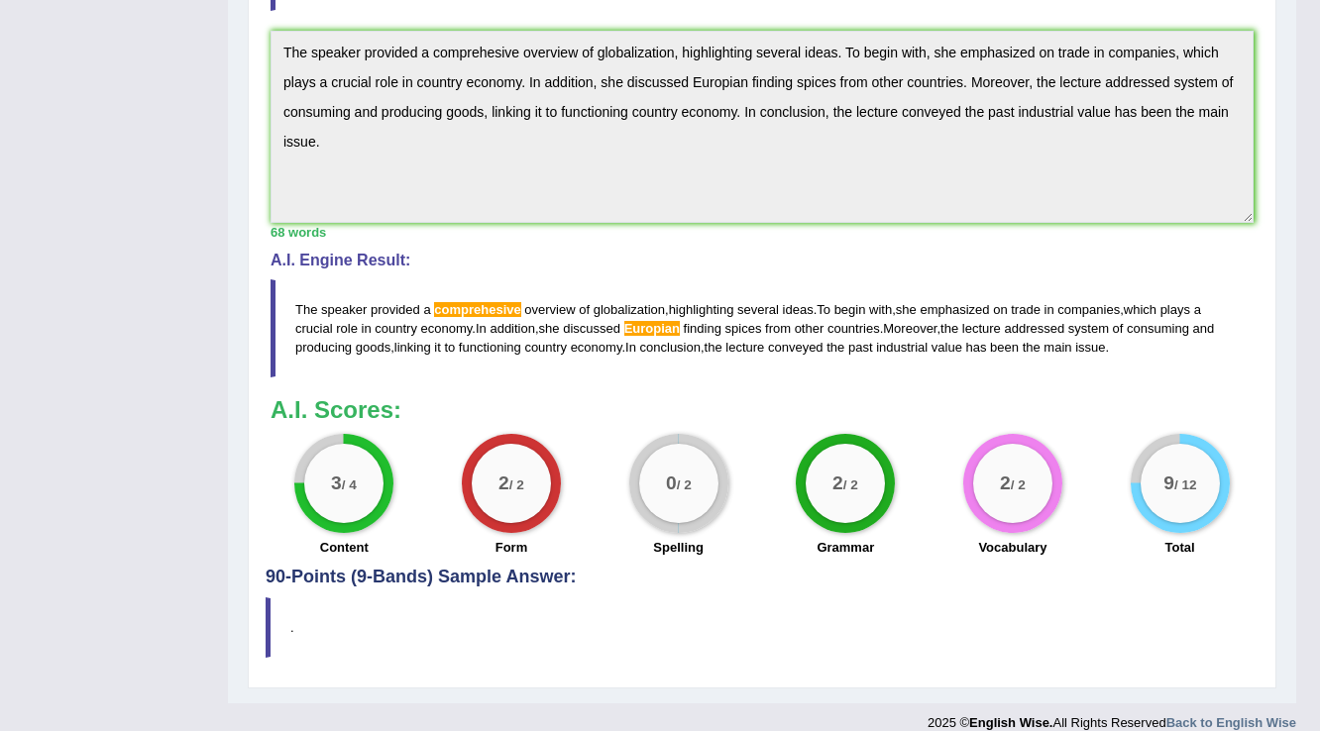
scroll to position [779, 0]
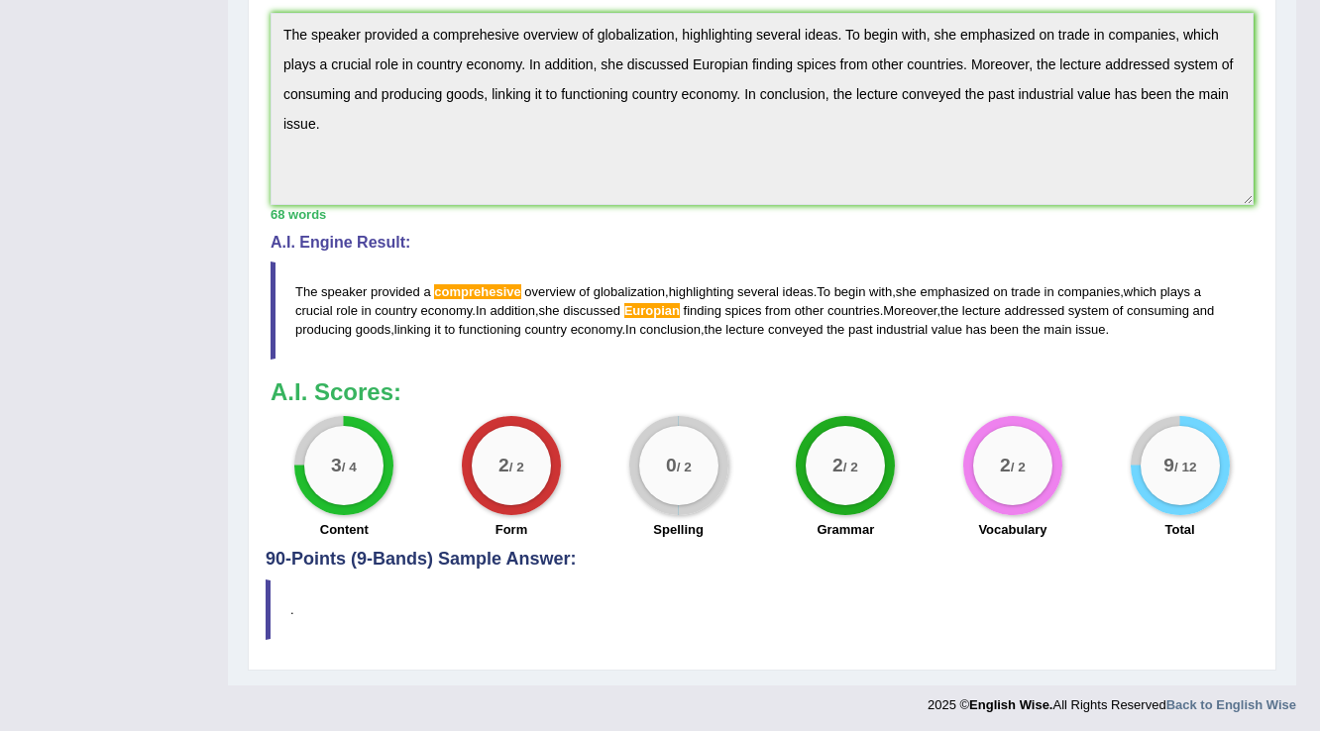
click at [490, 285] on span "comprehesive" at bounding box center [477, 291] width 86 height 15
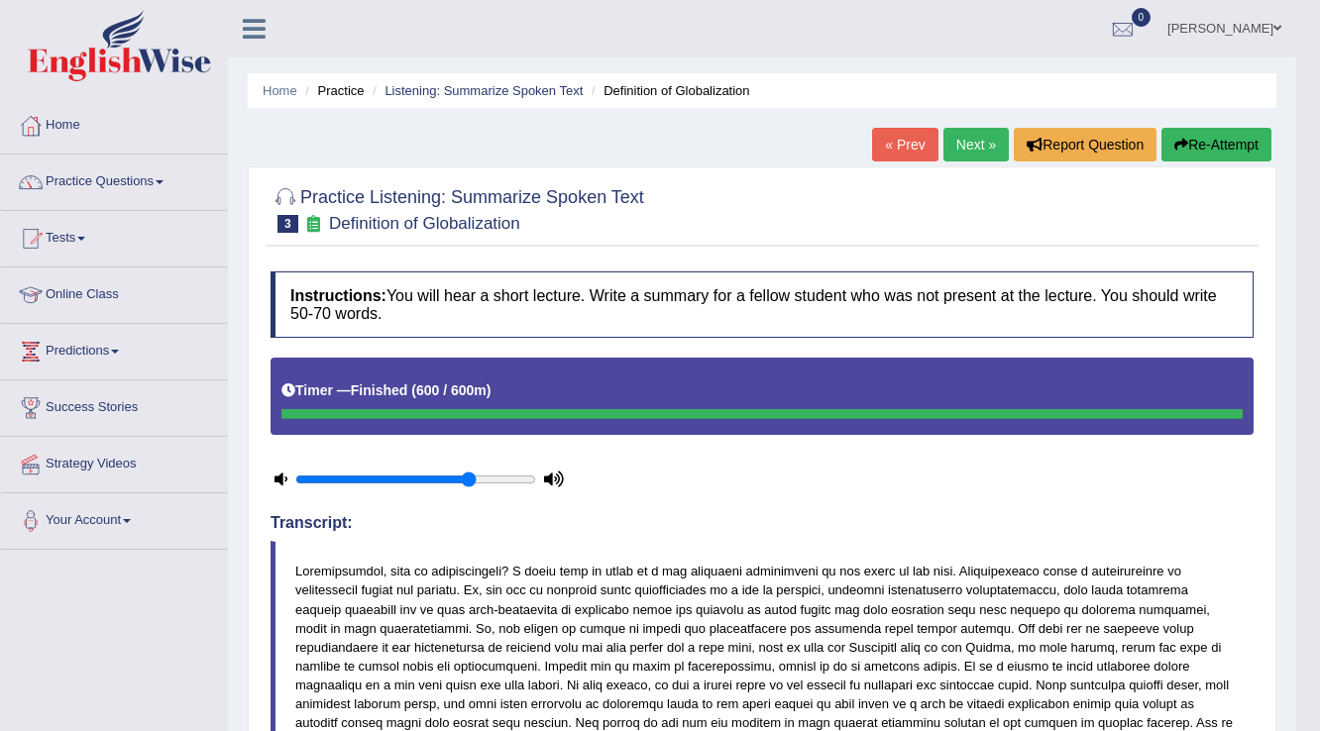
scroll to position [0, 0]
click at [987, 143] on link "Next »" at bounding box center [975, 145] width 65 height 34
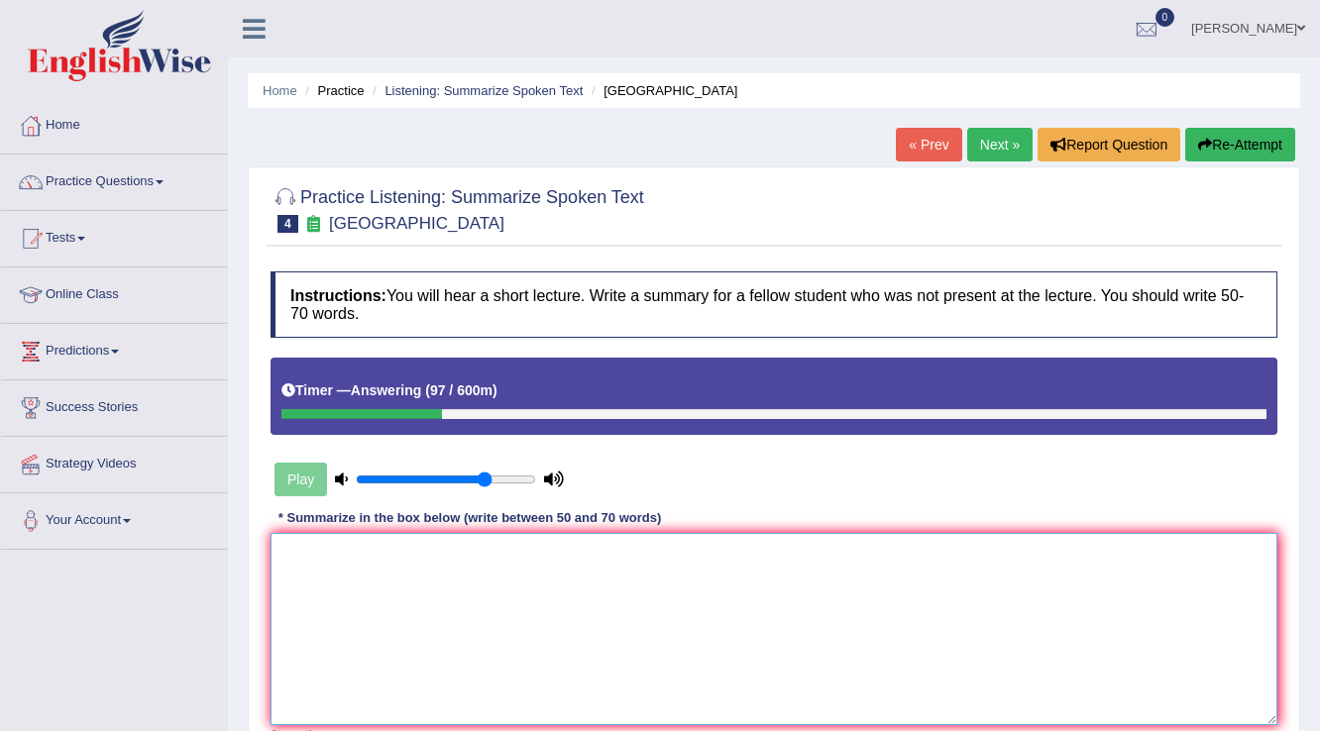
click at [700, 567] on textarea at bounding box center [773, 629] width 1007 height 192
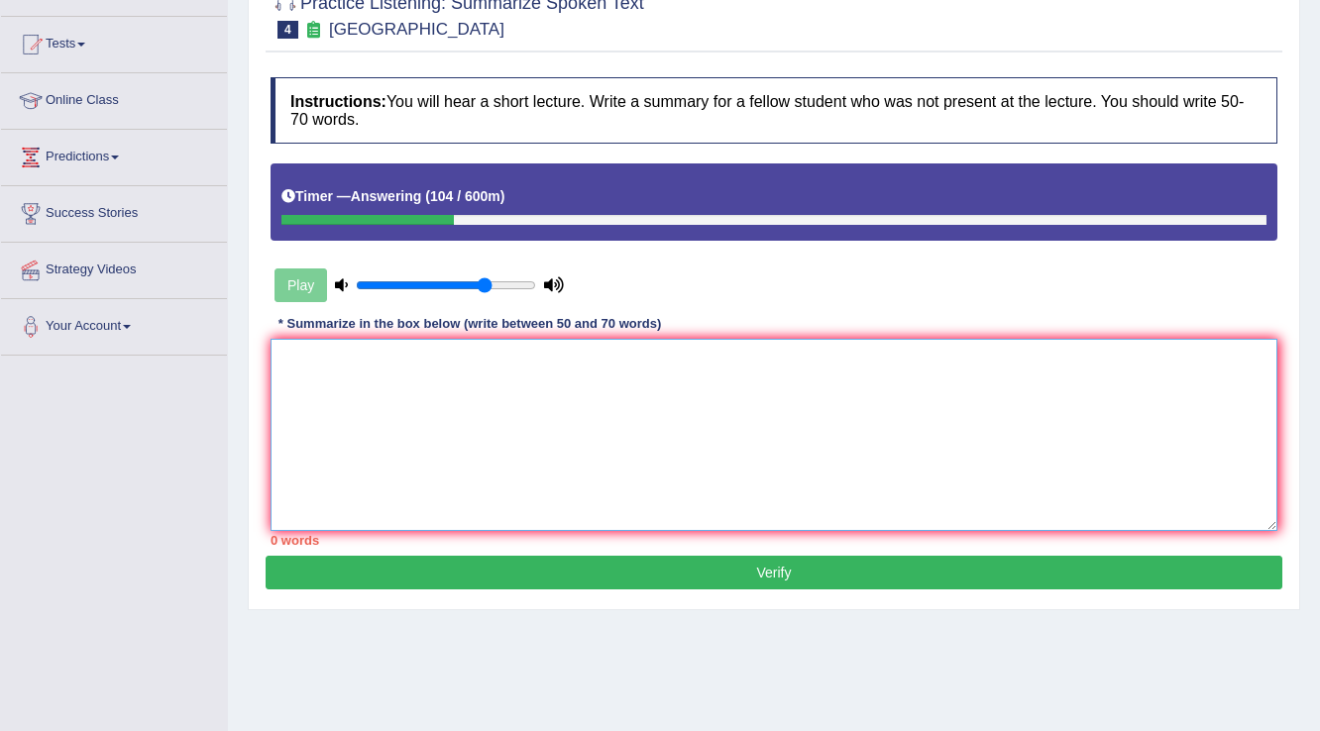
scroll to position [309, 0]
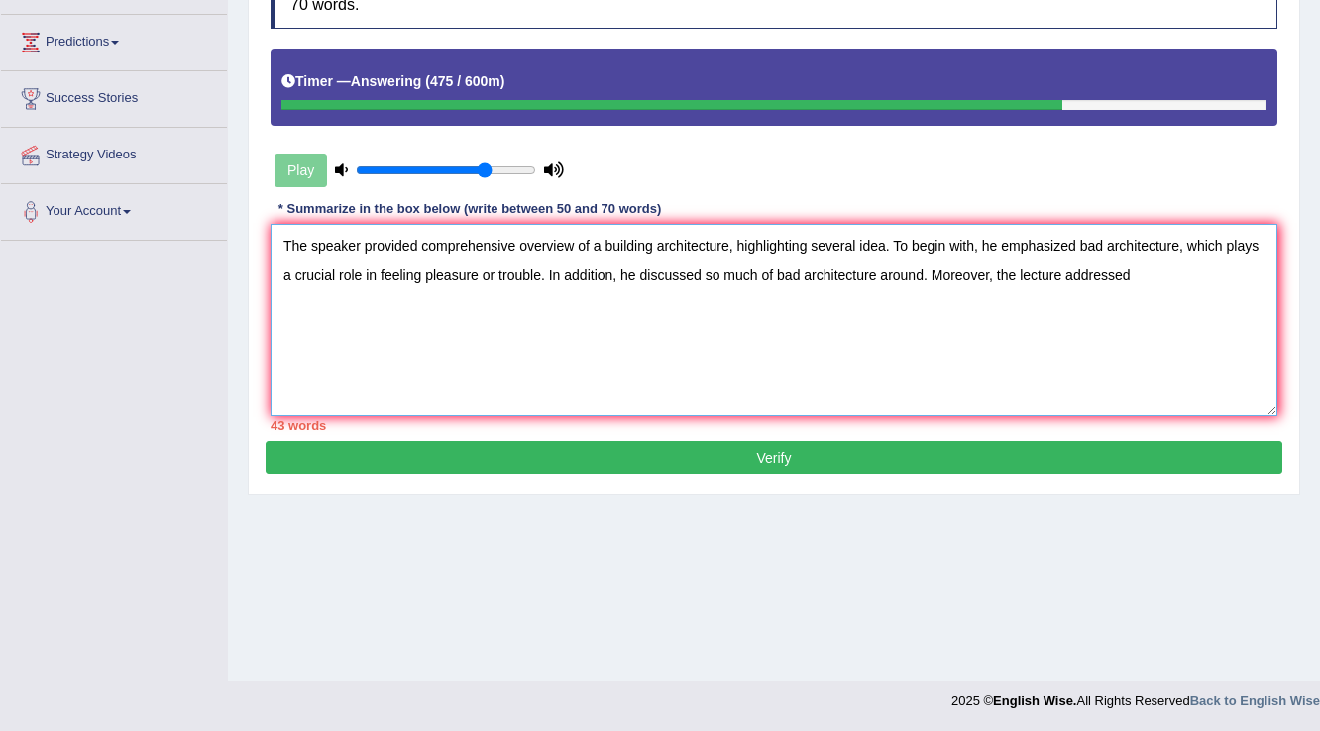
click at [920, 268] on textarea "The speaker provided comprehensive overview of a building architecture, highlig…" at bounding box center [773, 320] width 1007 height 192
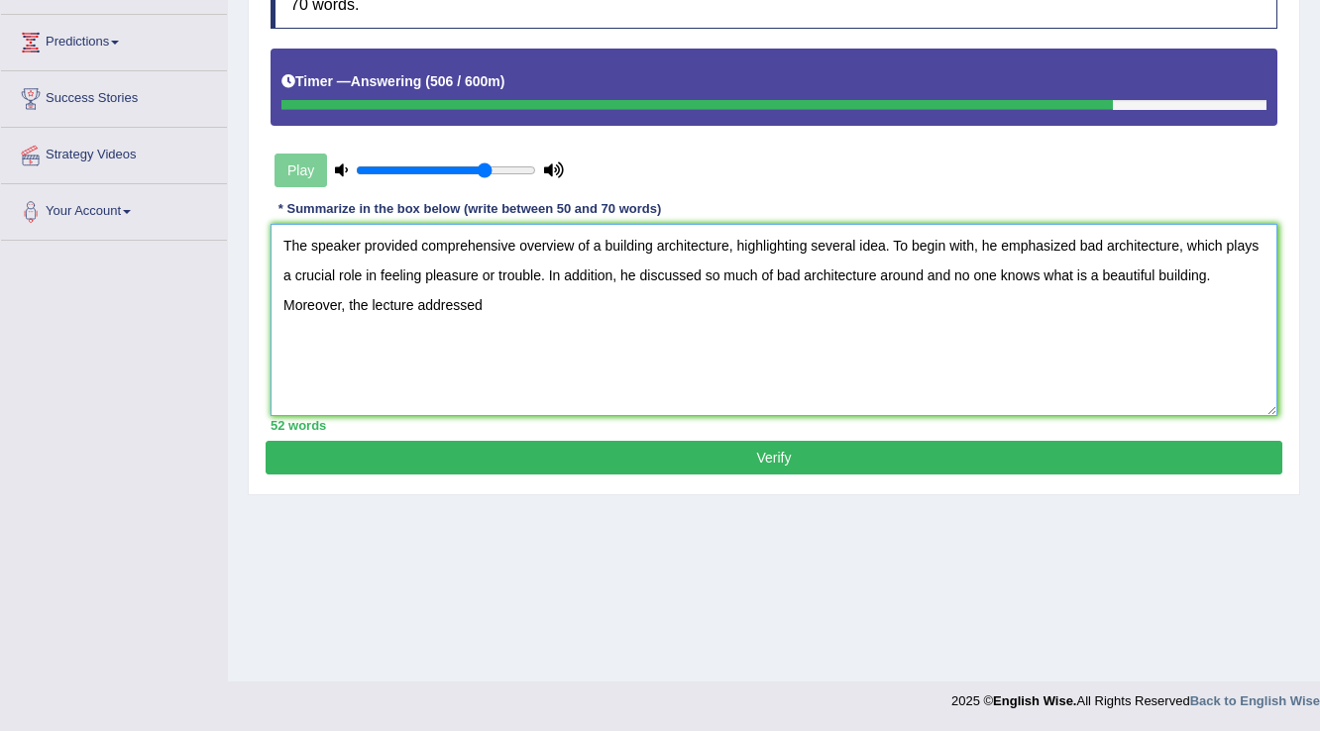
click at [781, 346] on textarea "The speaker provided comprehensive overview of a building architecture, highlig…" at bounding box center [773, 320] width 1007 height 192
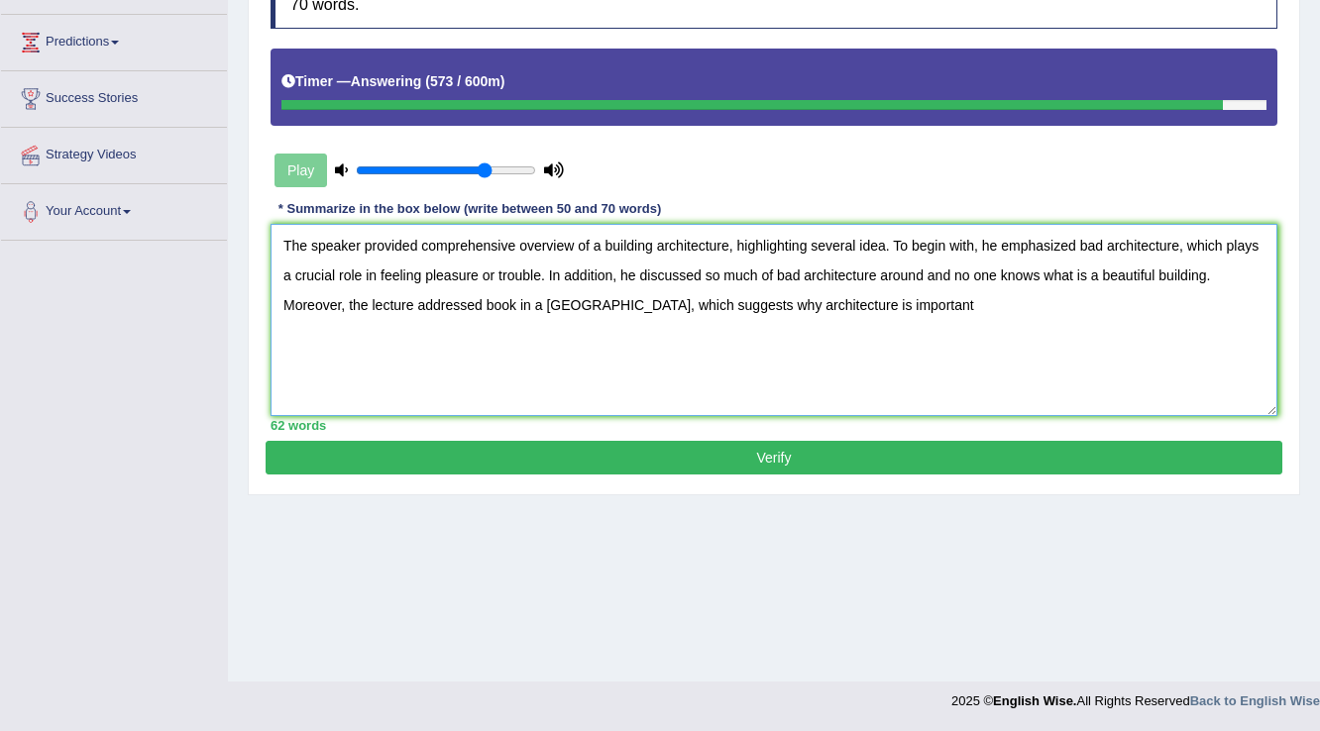
click at [538, 302] on textarea "The speaker provided comprehensive overview of a building architecture, highlig…" at bounding box center [773, 320] width 1007 height 192
drag, startPoint x: 924, startPoint y: 305, endPoint x: 622, endPoint y: 287, distance: 302.7
click at [622, 287] on textarea "The speaker provided comprehensive overview of a building architecture, highlig…" at bounding box center [773, 320] width 1007 height 192
click at [695, 332] on textarea "The speaker provided comprehensive overview of a building architecture, highlig…" at bounding box center [773, 320] width 1007 height 192
click at [597, 301] on textarea "The speaker provided comprehensive overview of a building architecture, highlig…" at bounding box center [773, 320] width 1007 height 192
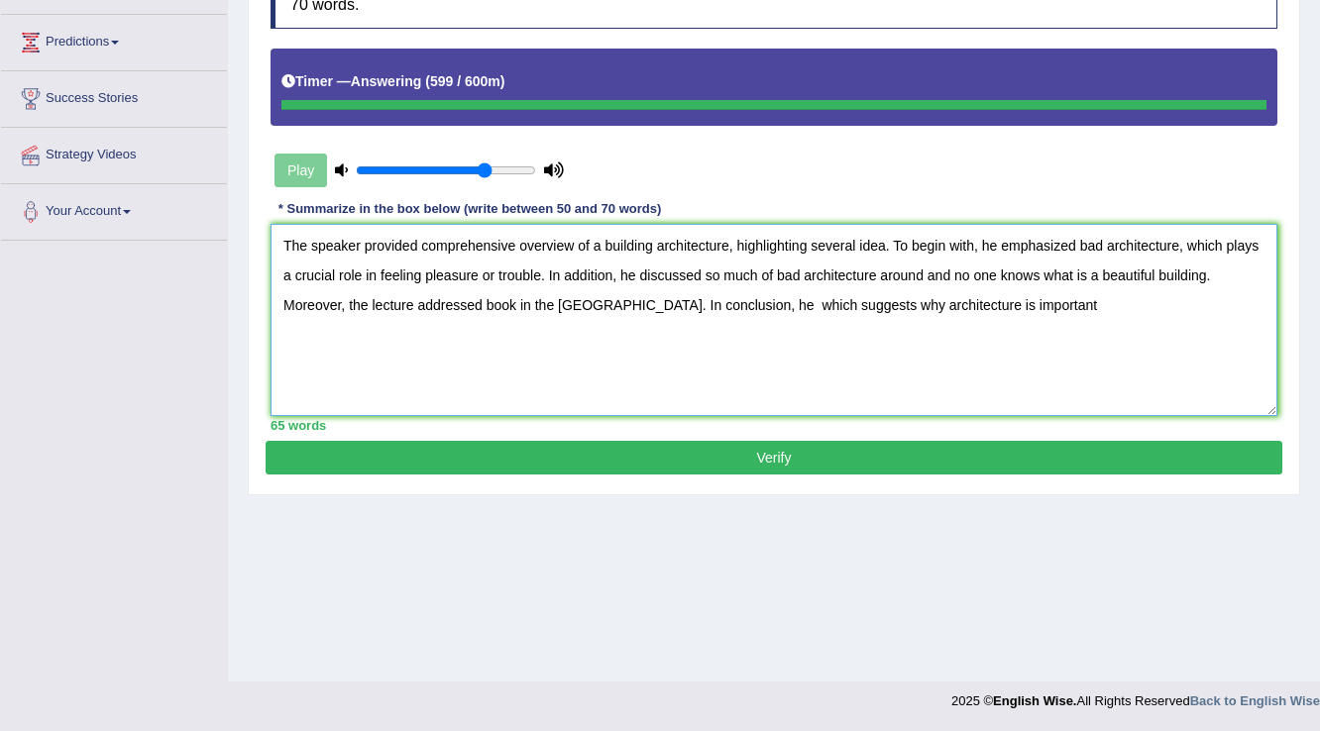
type textarea "The speaker provided comprehensive overview of a building architecture, highlig…"
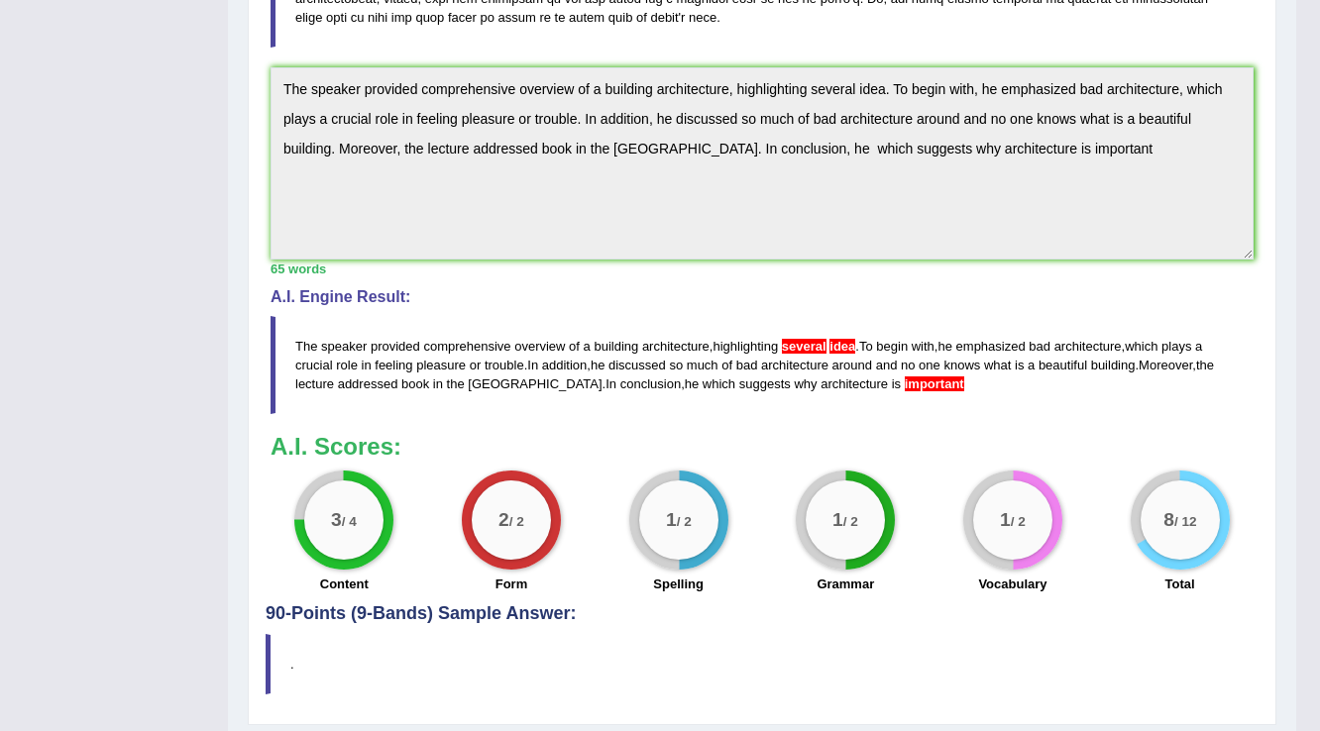
scroll to position [761, 0]
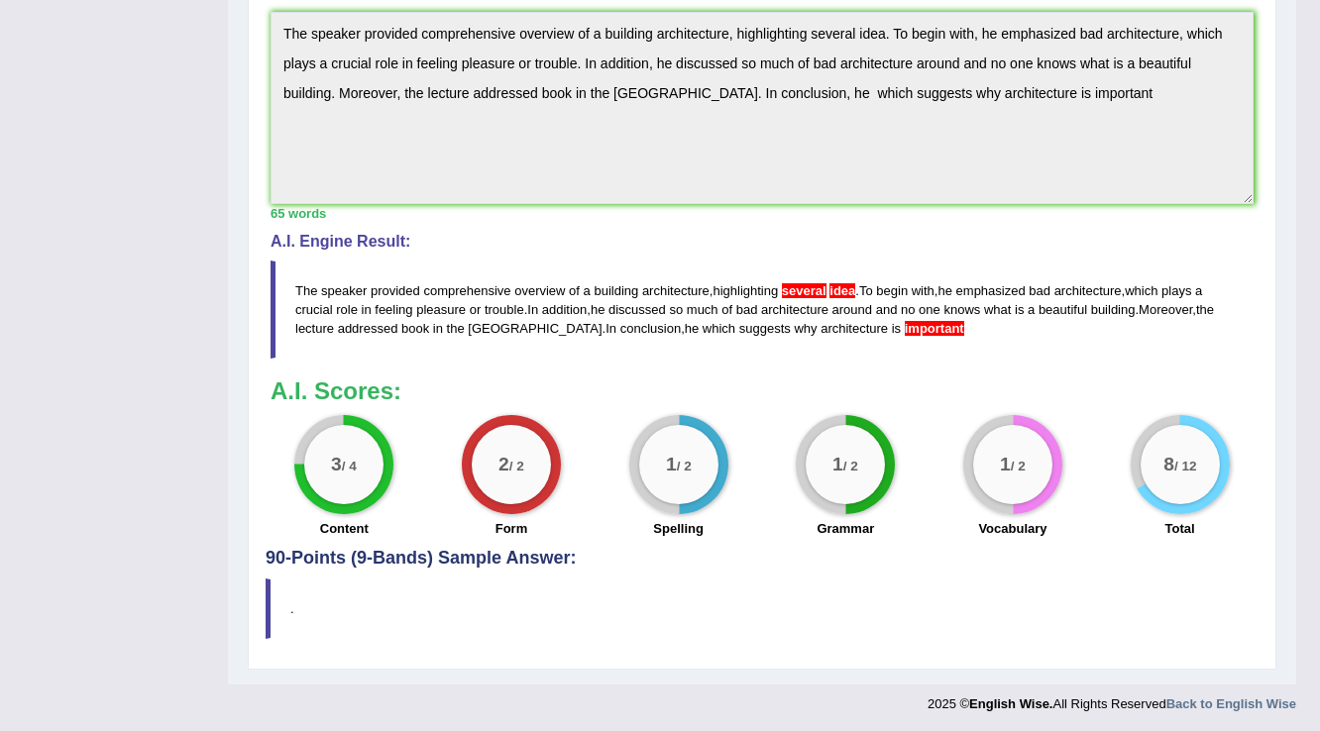
click at [905, 323] on span "important" at bounding box center [934, 328] width 59 height 15
click at [812, 288] on span "several" at bounding box center [804, 290] width 45 height 15
click at [816, 285] on span "several" at bounding box center [804, 290] width 45 height 15
click at [848, 285] on span "idea" at bounding box center [842, 290] width 26 height 15
click at [816, 309] on span "architecture" at bounding box center [794, 309] width 67 height 15
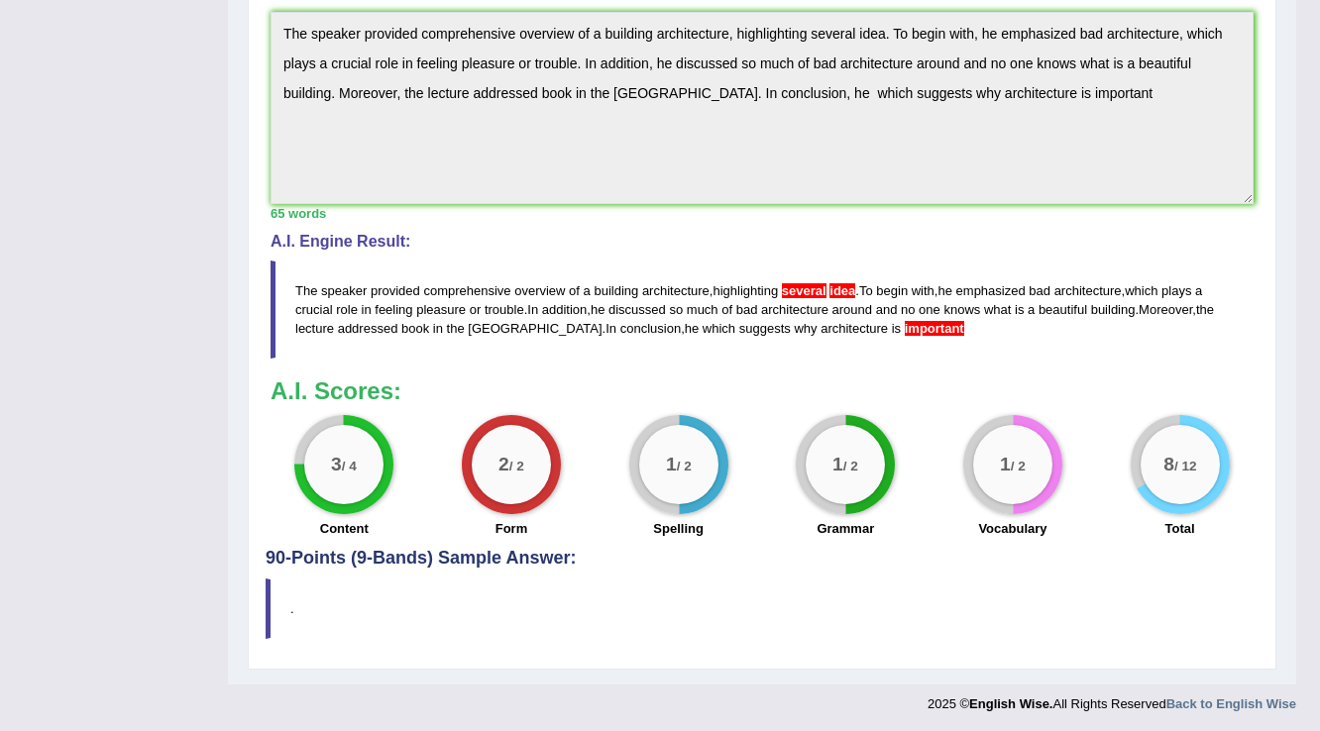
click at [804, 271] on blockquote "The speaker provided comprehensive overview of a building architecture , highli…" at bounding box center [761, 310] width 983 height 98
drag, startPoint x: 806, startPoint y: 283, endPoint x: 833, endPoint y: 321, distance: 46.2
click at [832, 321] on blockquote "The speaker provided comprehensive overview of a building architecture , highli…" at bounding box center [761, 310] width 983 height 98
click at [905, 321] on span "important" at bounding box center [934, 328] width 59 height 15
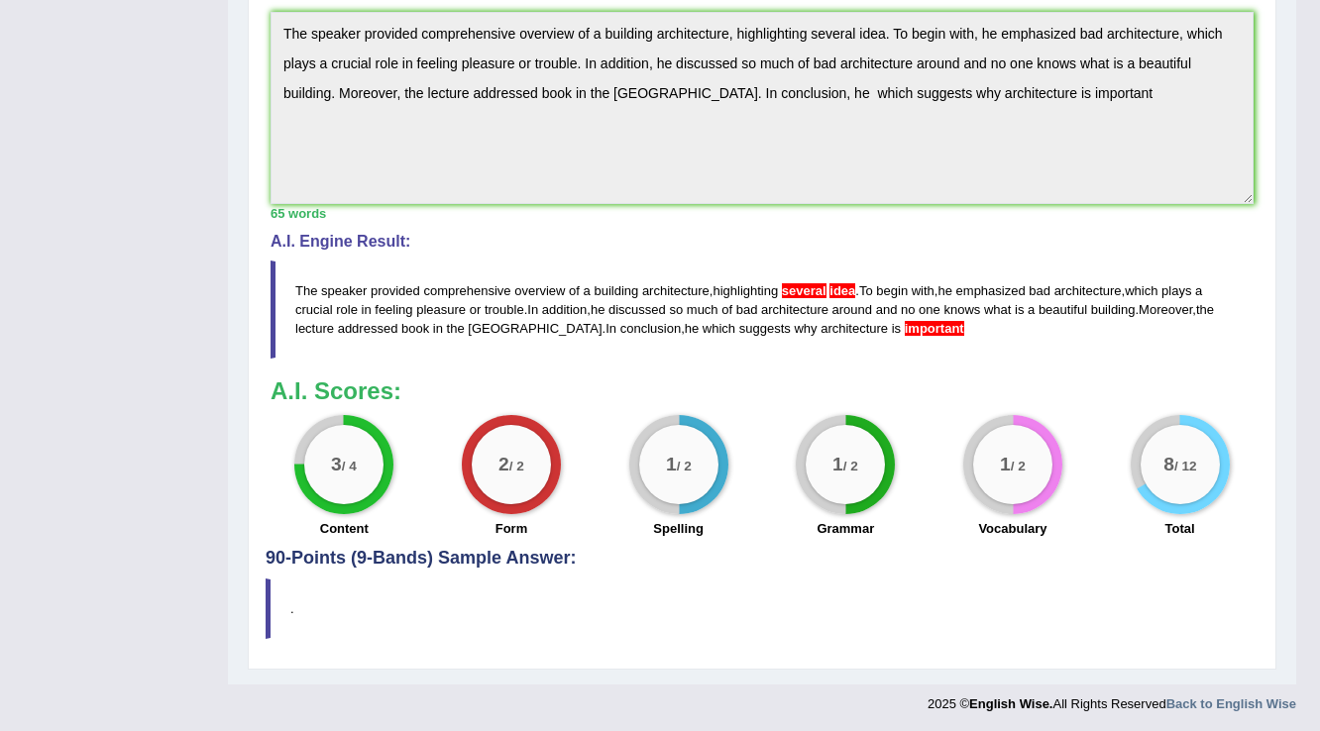
click at [905, 321] on span "important" at bounding box center [934, 328] width 59 height 15
click at [788, 288] on span "several" at bounding box center [804, 290] width 45 height 15
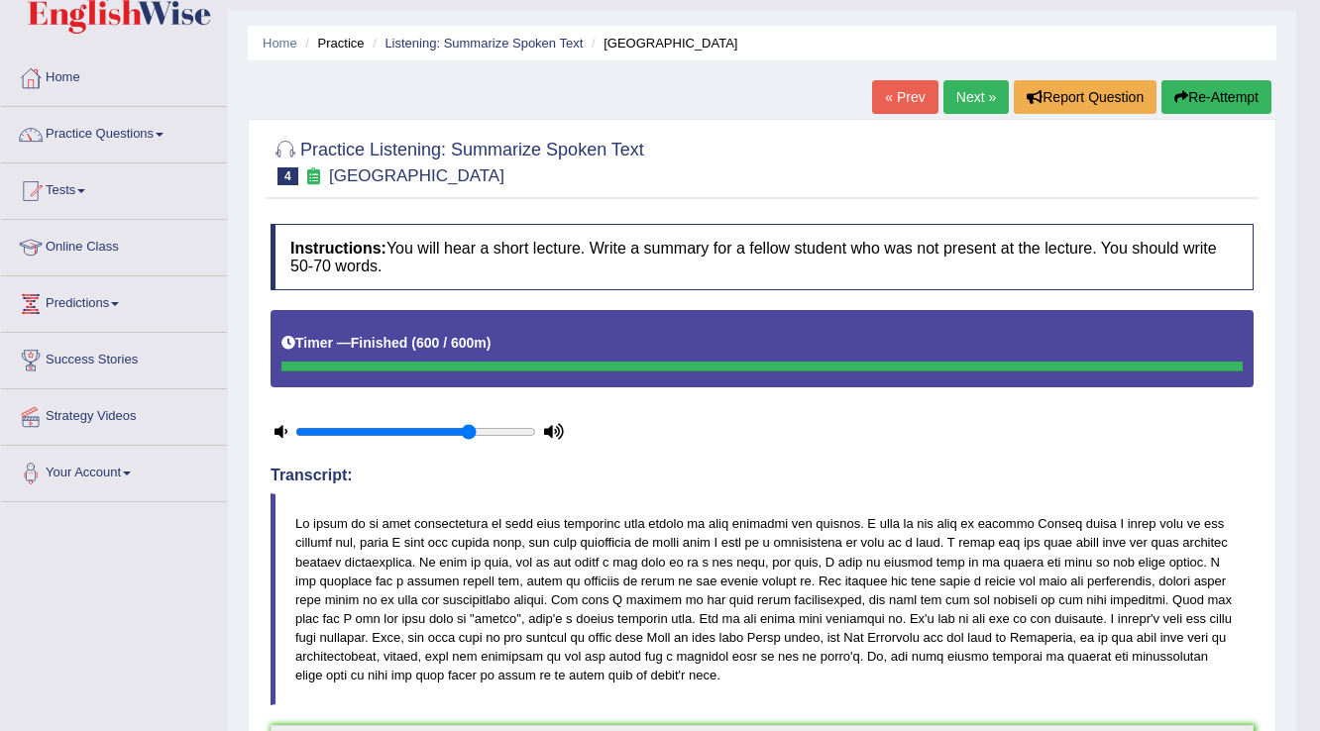
scroll to position [0, 0]
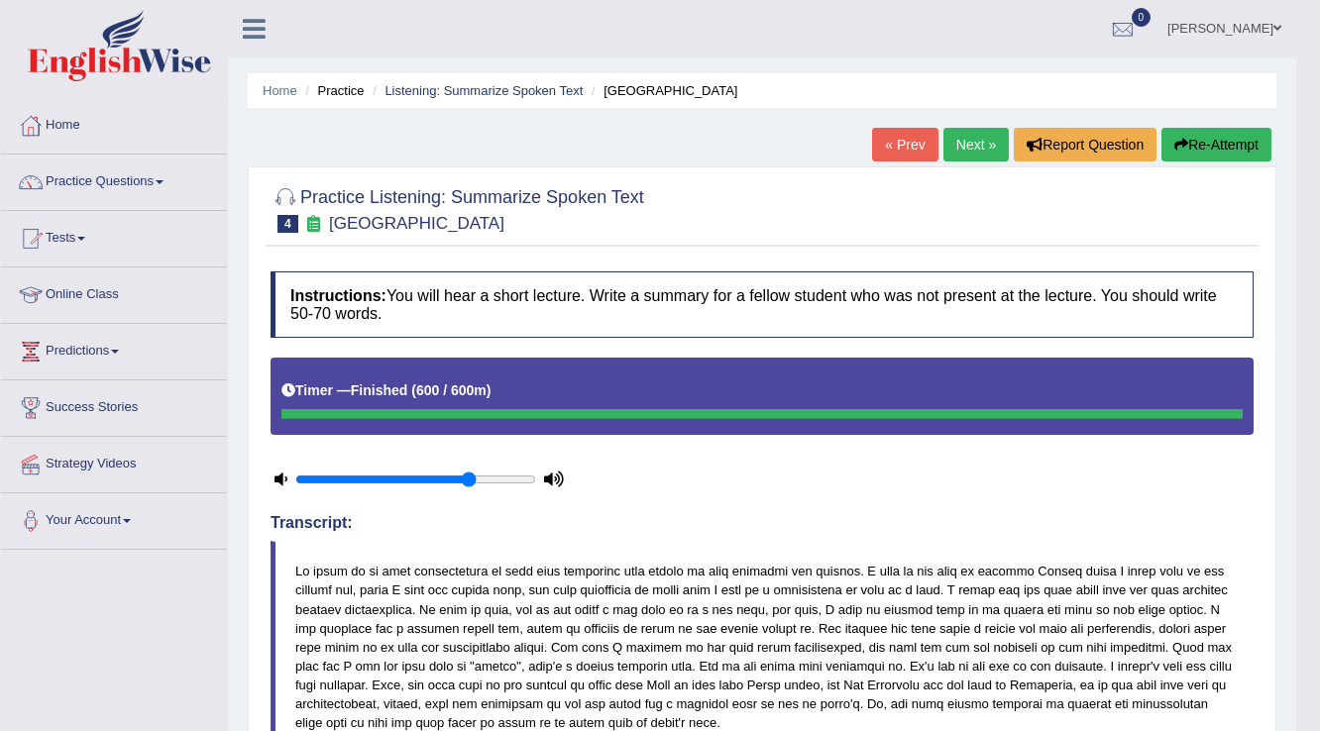
click at [974, 146] on link "Next »" at bounding box center [975, 145] width 65 height 34
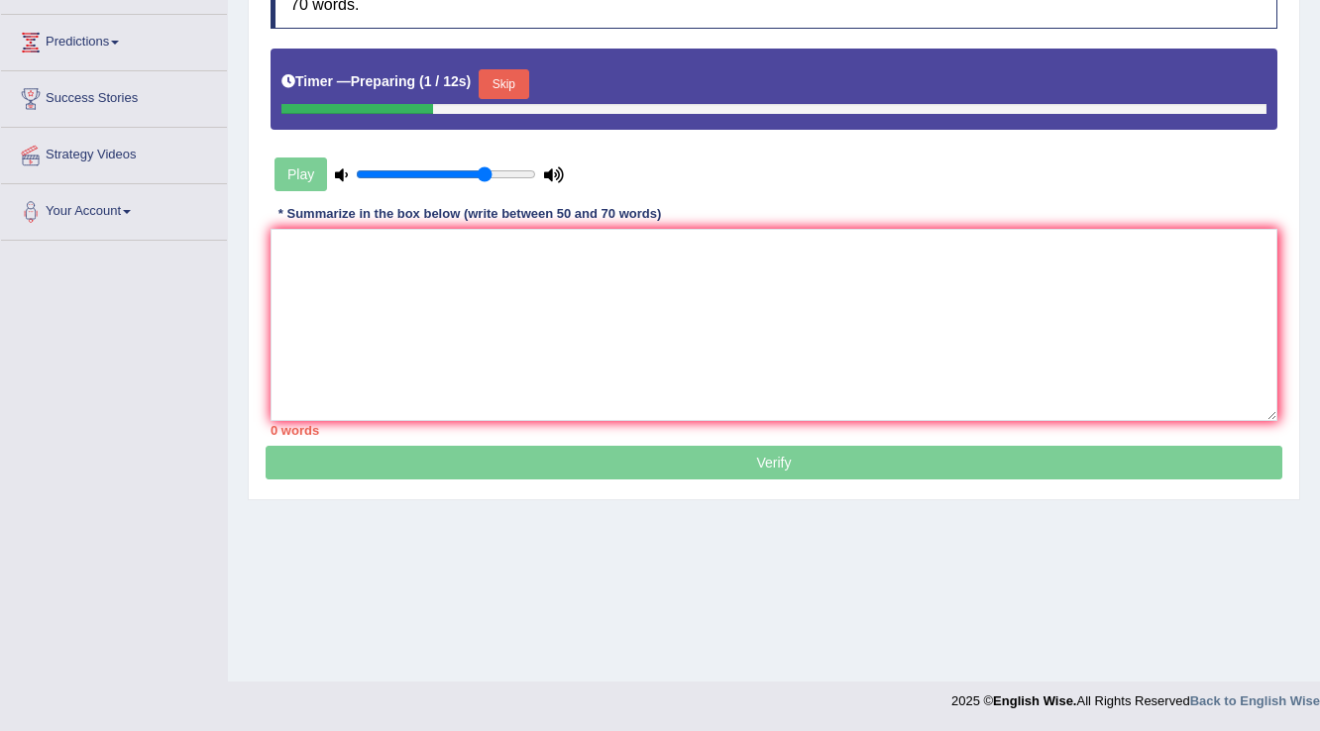
scroll to position [309, 0]
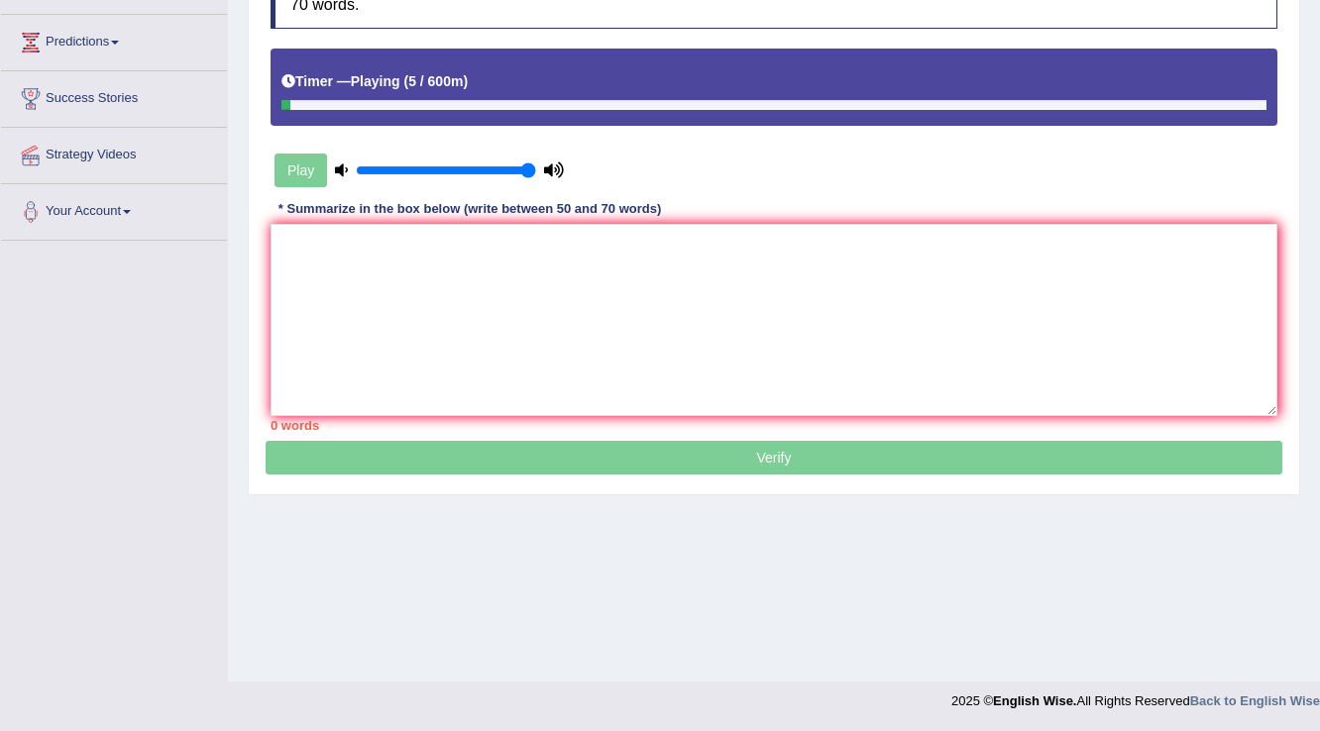
drag, startPoint x: 487, startPoint y: 170, endPoint x: 531, endPoint y: 165, distance: 43.9
type input "1"
click at [531, 165] on input "range" at bounding box center [446, 170] width 180 height 16
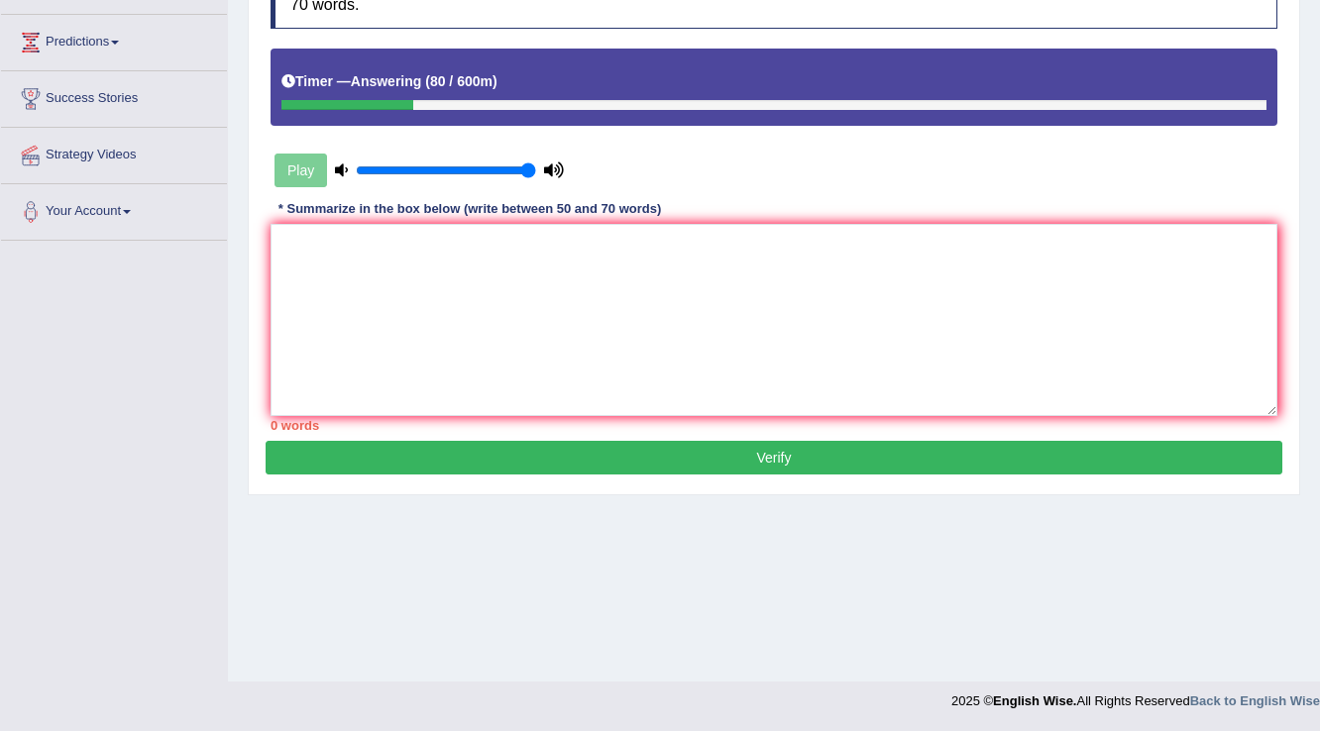
click at [1092, 194] on div "Instructions: You will hear a short lecture. Write a summary for a fellow stude…" at bounding box center [774, 196] width 1017 height 488
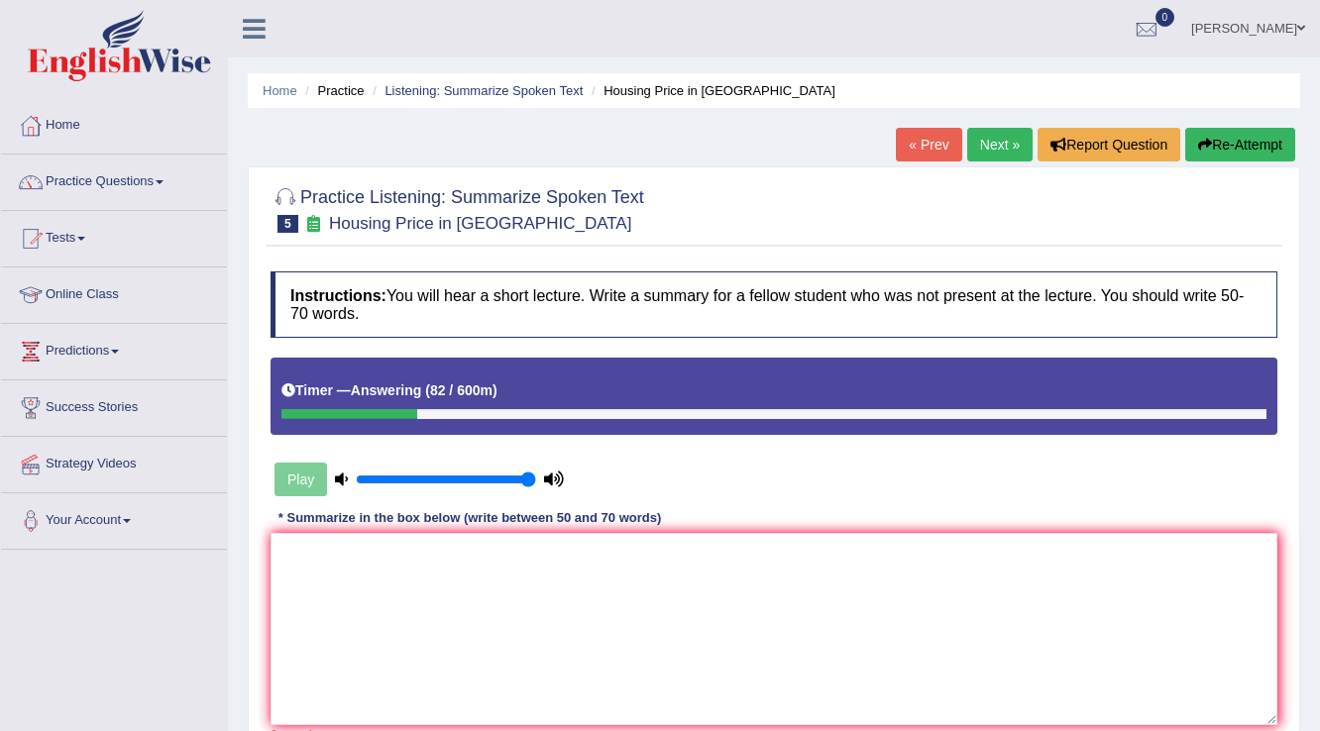
click at [1221, 139] on button "Re-Attempt" at bounding box center [1240, 145] width 110 height 34
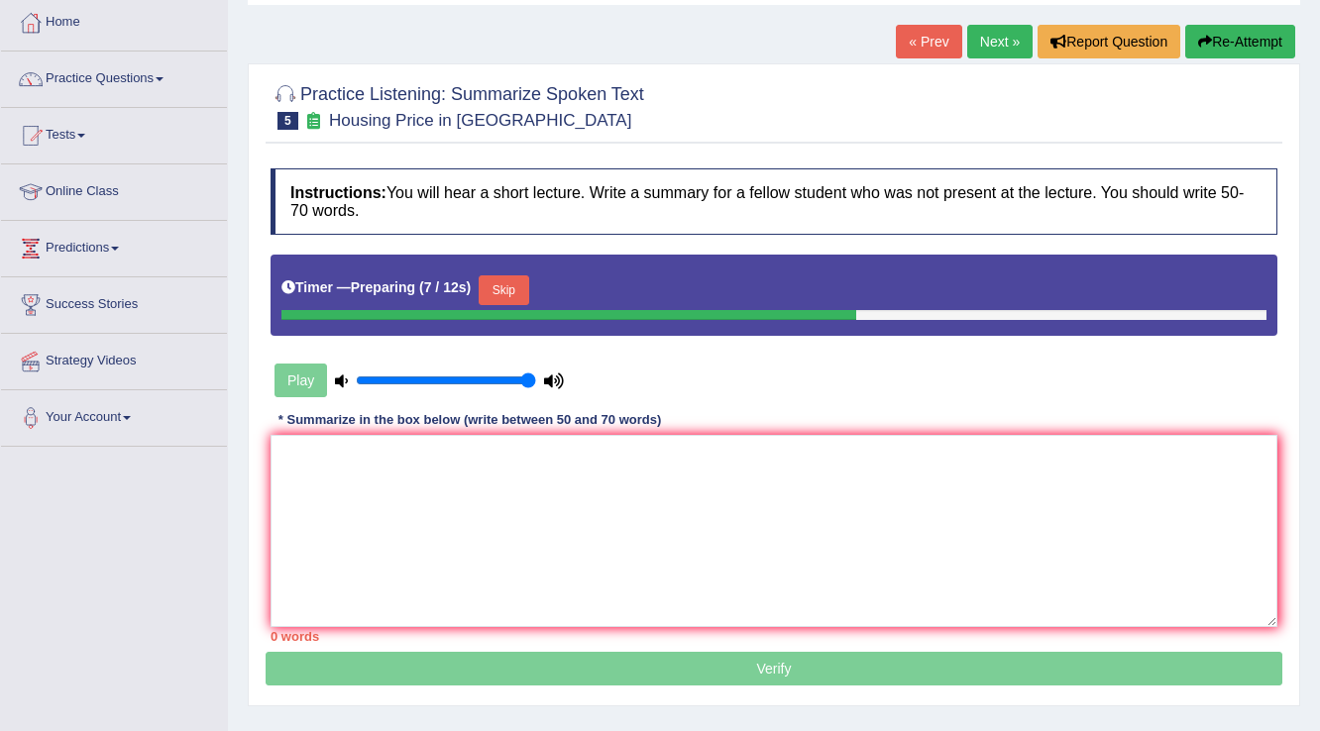
scroll to position [309, 0]
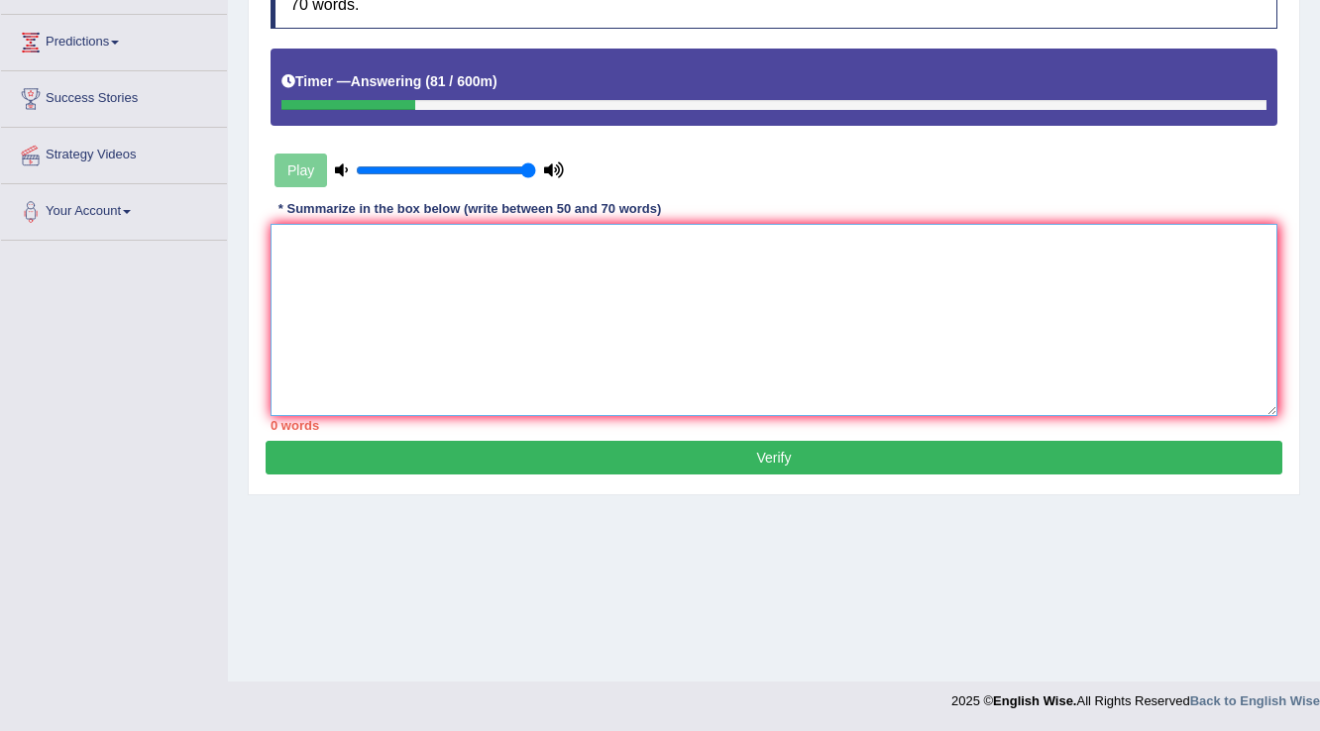
click at [860, 250] on textarea at bounding box center [773, 320] width 1007 height 192
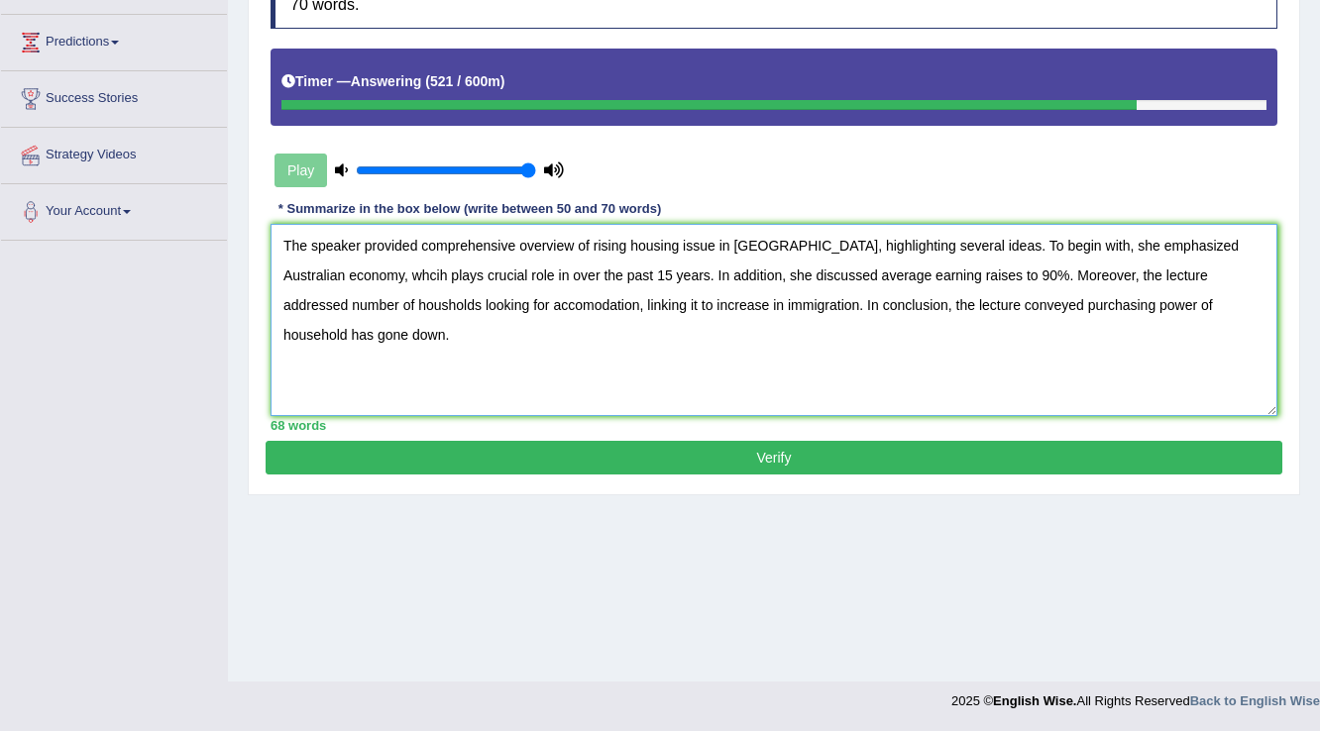
click at [378, 267] on textarea "The speaker provided comprehensive overview of rising housing issue in [GEOGRAP…" at bounding box center [773, 320] width 1007 height 192
type textarea "The speaker provided comprehensive overview of rising housing issue in [GEOGRAP…"
click at [724, 444] on button "Verify" at bounding box center [774, 458] width 1017 height 34
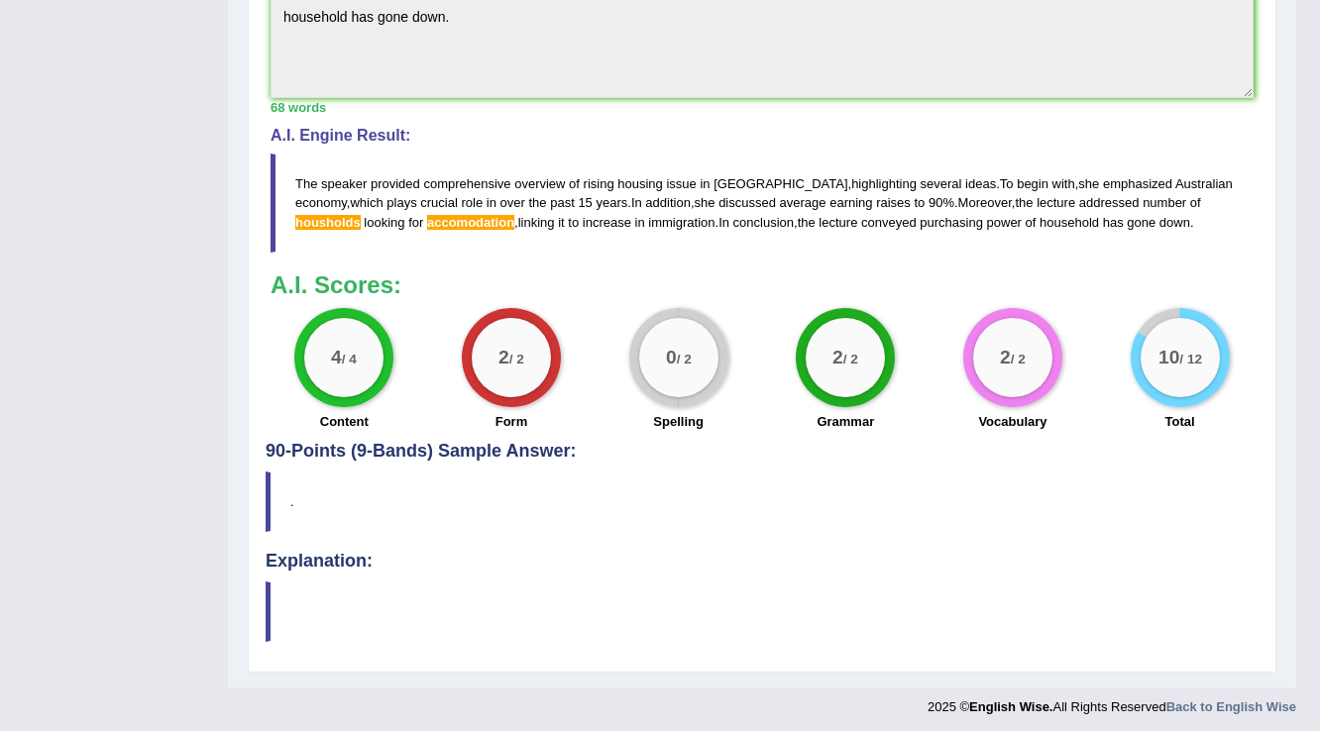
scroll to position [736, 0]
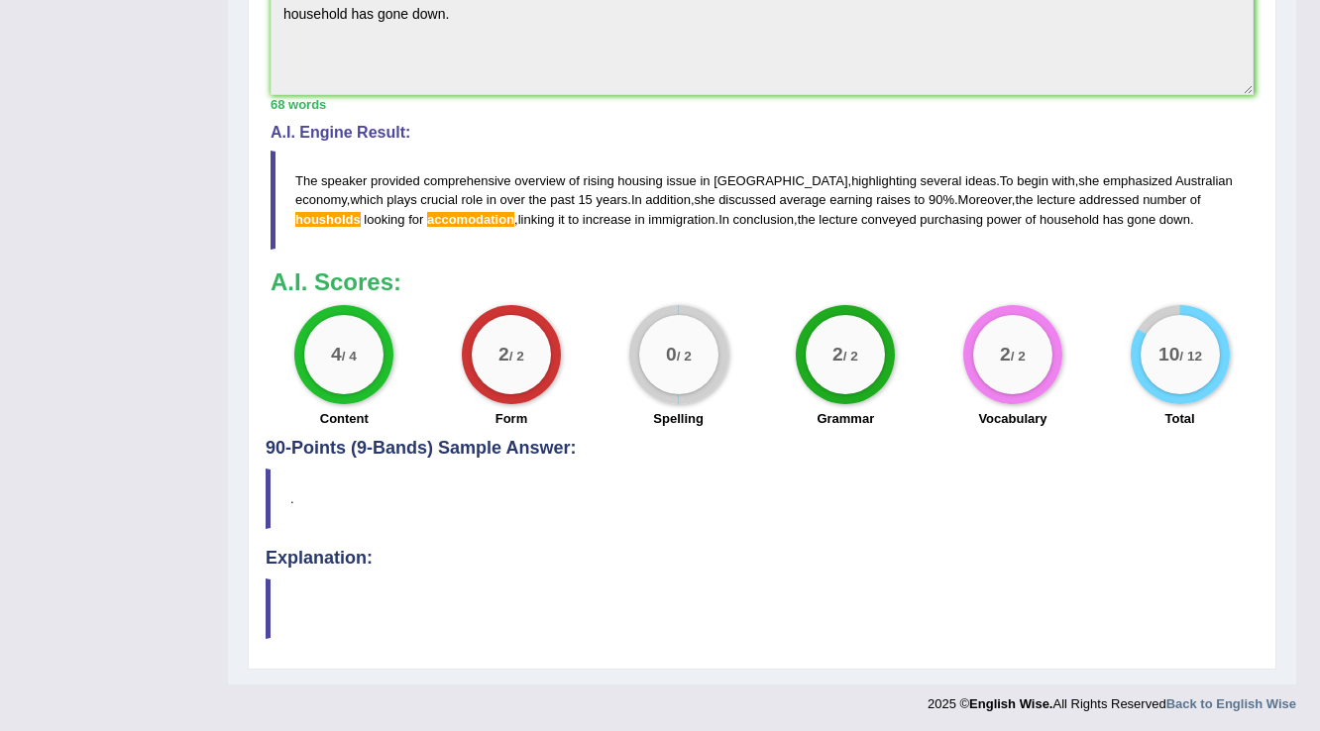
click at [427, 216] on span "accomodation" at bounding box center [470, 219] width 87 height 15
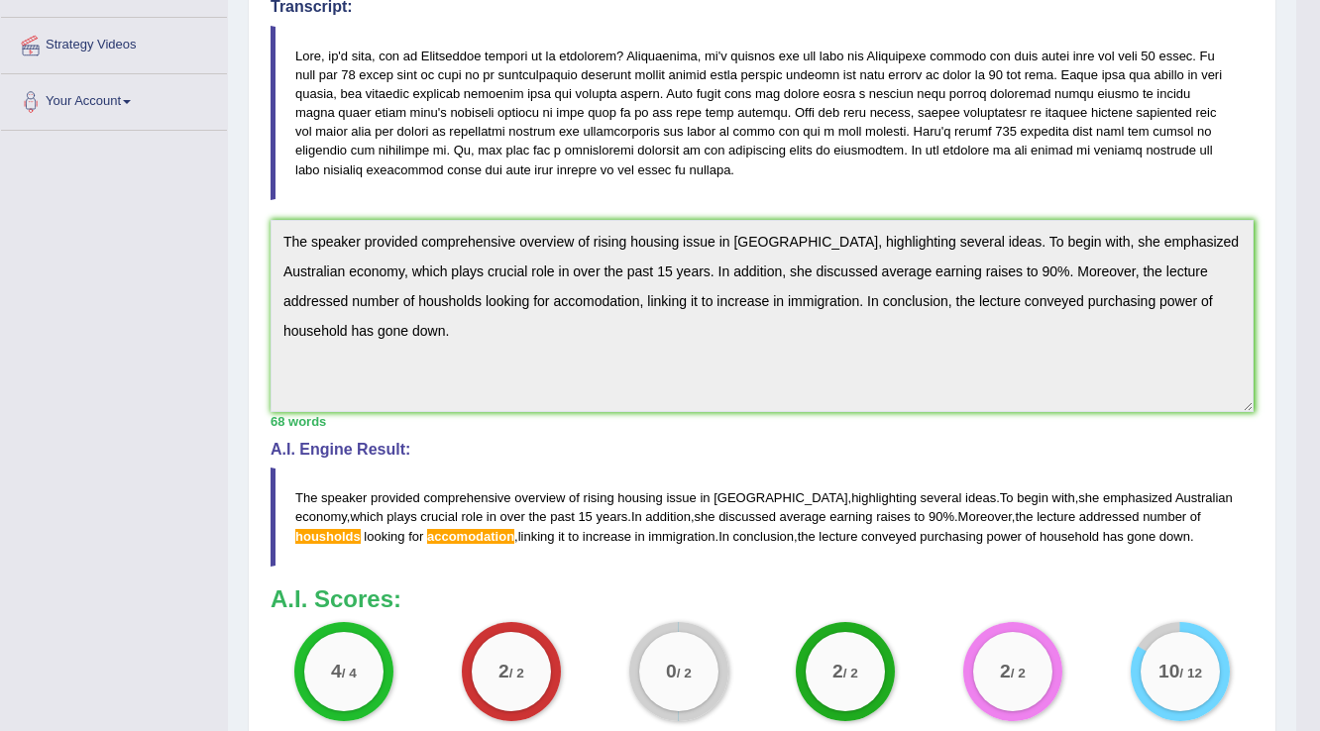
scroll to position [498, 0]
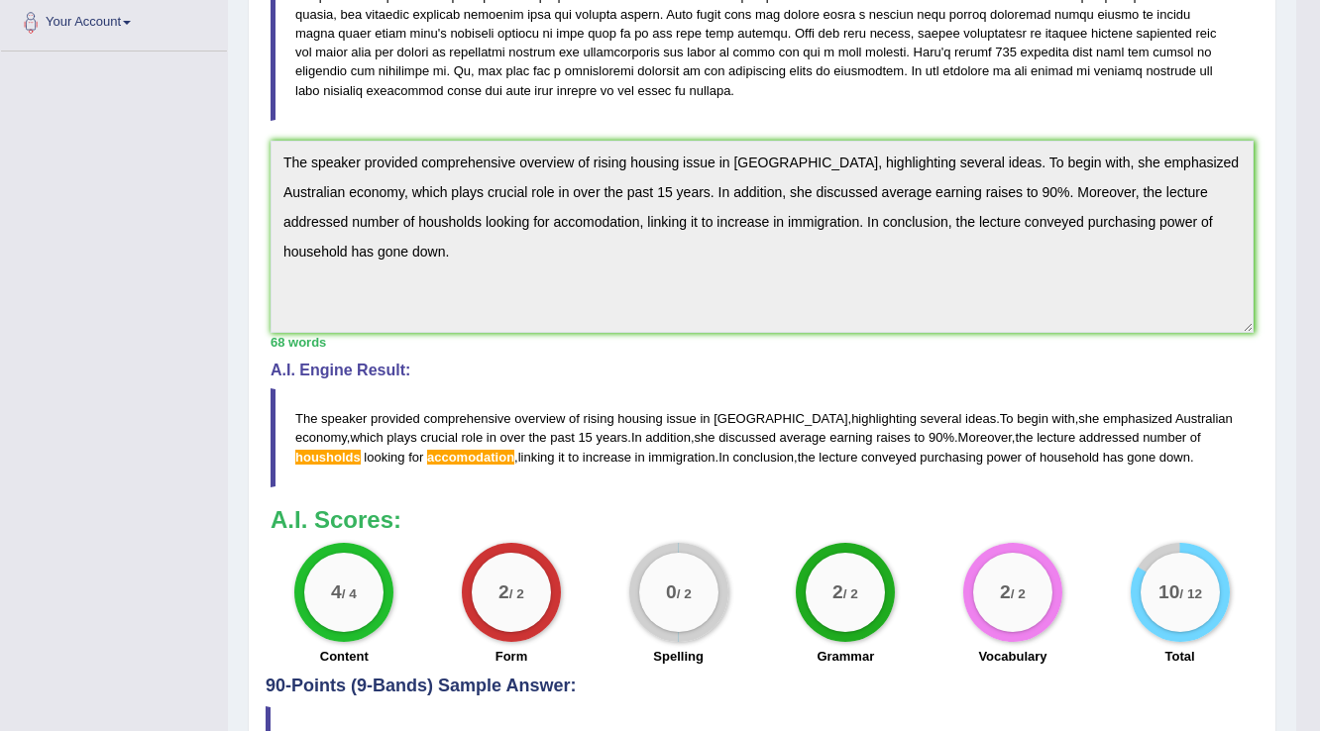
drag, startPoint x: 1172, startPoint y: 432, endPoint x: 1195, endPoint y: 435, distance: 23.0
click at [361, 450] on span "housholds" at bounding box center [327, 457] width 65 height 15
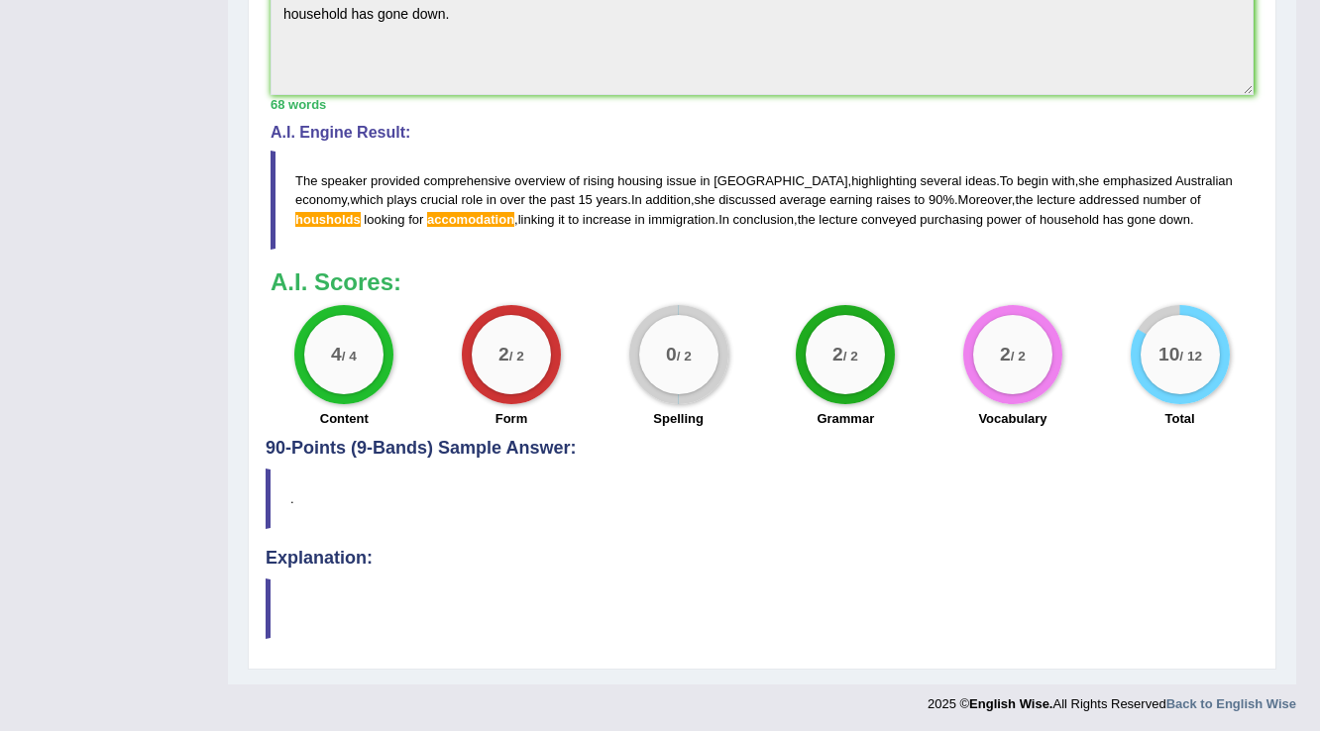
drag, startPoint x: 1191, startPoint y: 199, endPoint x: 1214, endPoint y: 214, distance: 27.2
click at [1214, 214] on blockquote "The speaker provided comprehensive overview of rising housing issue in Australi…" at bounding box center [761, 200] width 983 height 98
click at [361, 212] on span "housholds" at bounding box center [327, 219] width 65 height 15
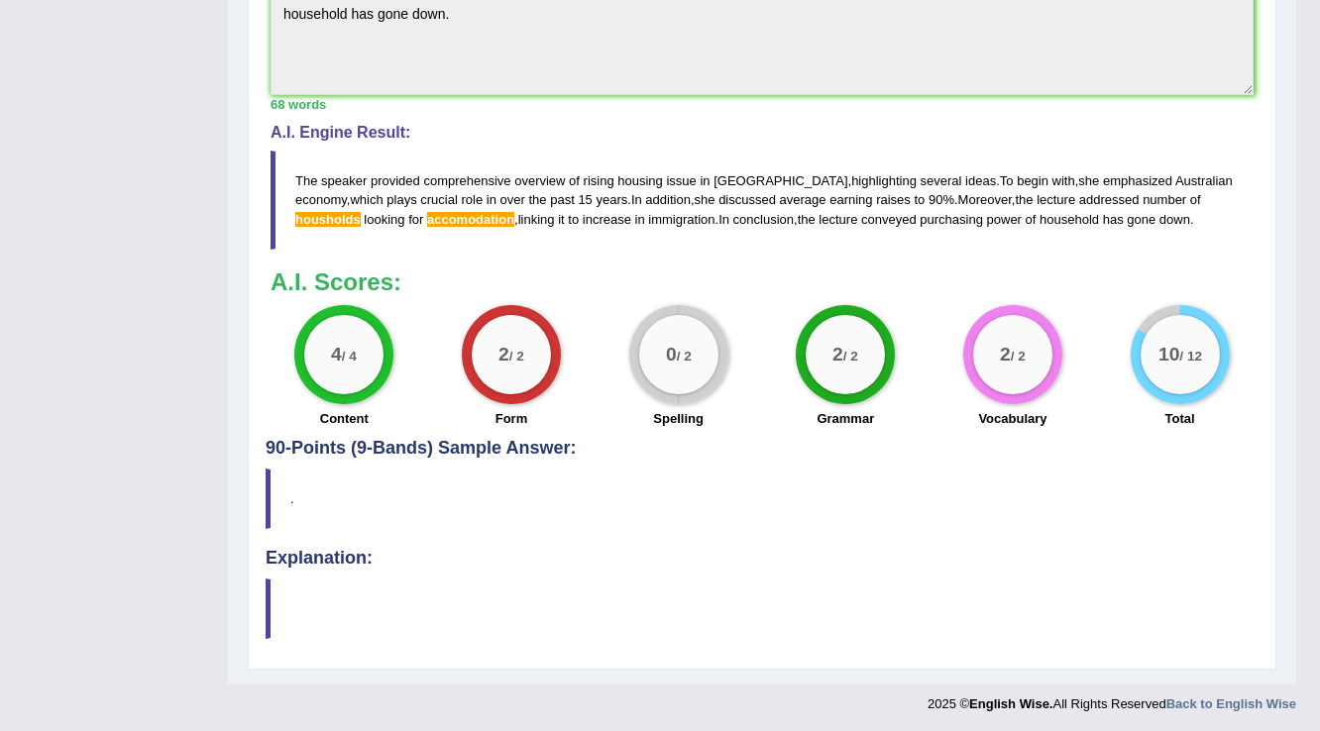
click at [361, 212] on span "housholds" at bounding box center [327, 219] width 65 height 15
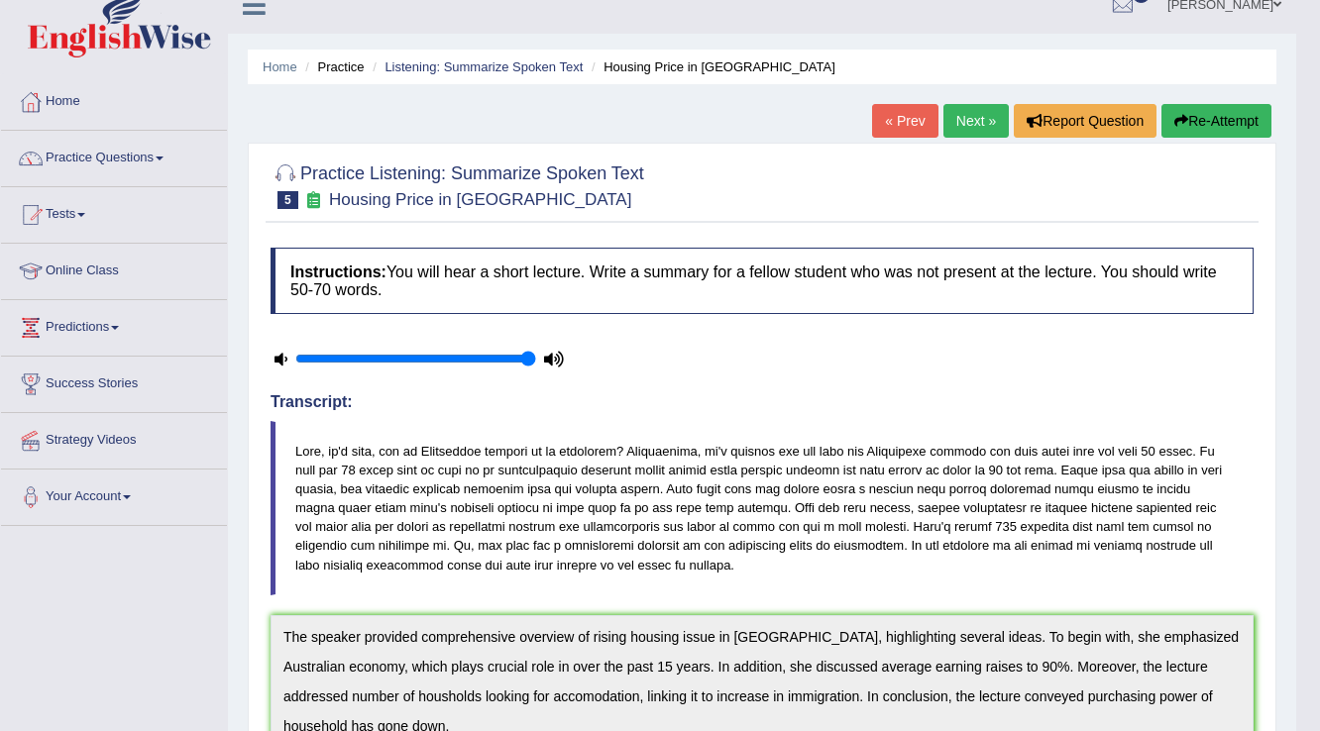
scroll to position [23, 0]
click at [955, 121] on link "Next »" at bounding box center [975, 122] width 65 height 34
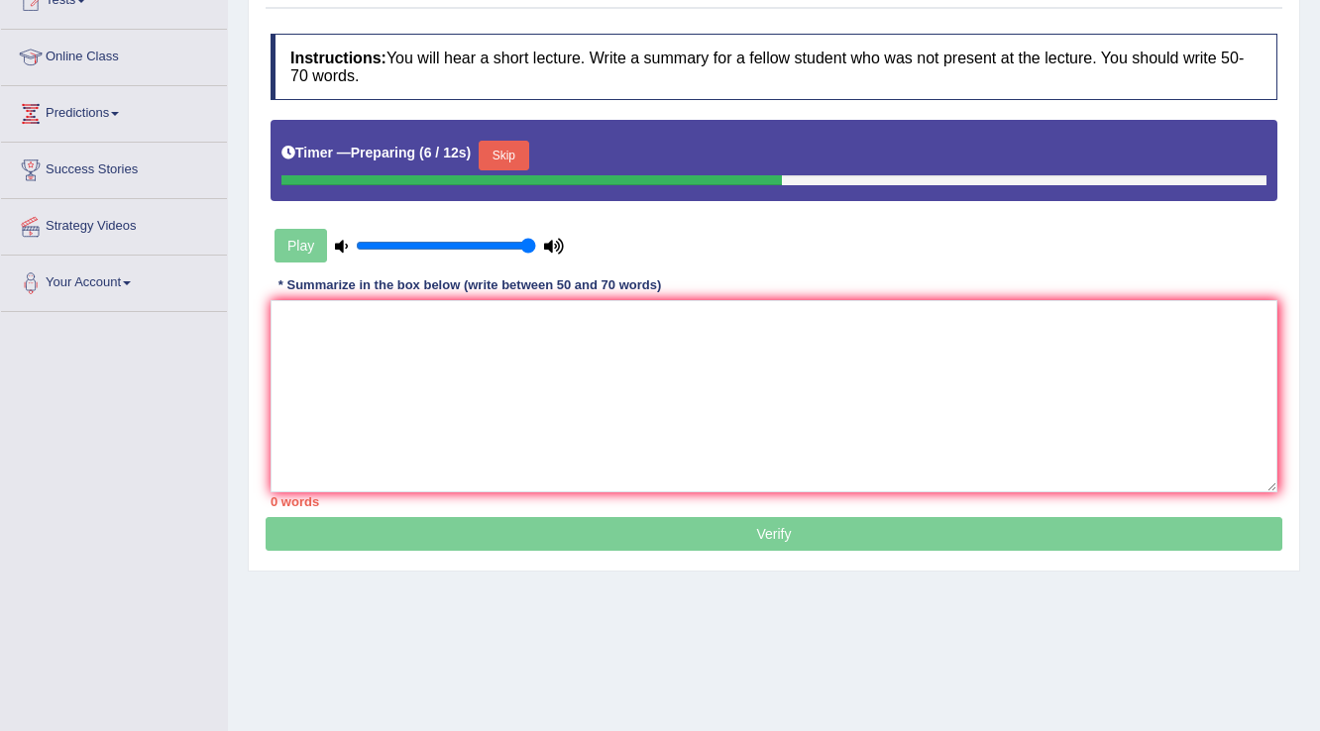
click at [511, 157] on button "Skip" at bounding box center [504, 156] width 50 height 30
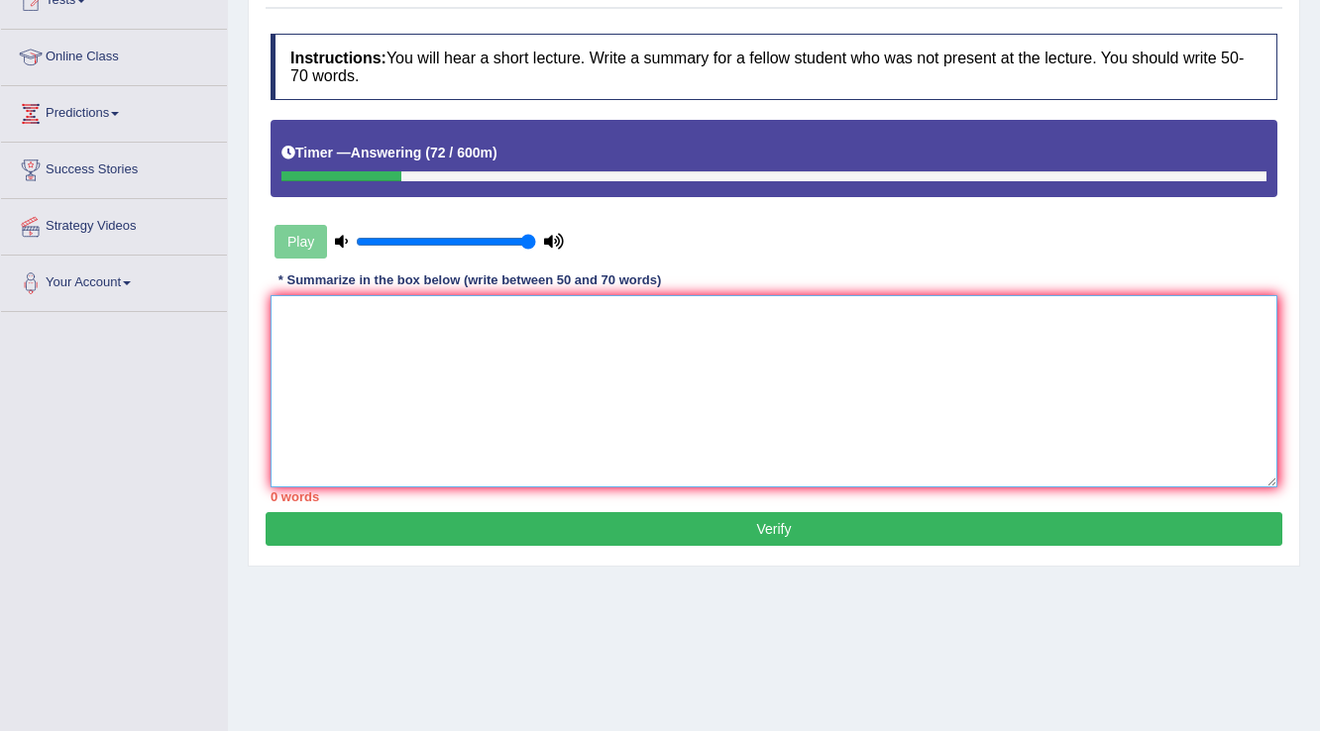
click at [860, 379] on textarea at bounding box center [773, 391] width 1007 height 192
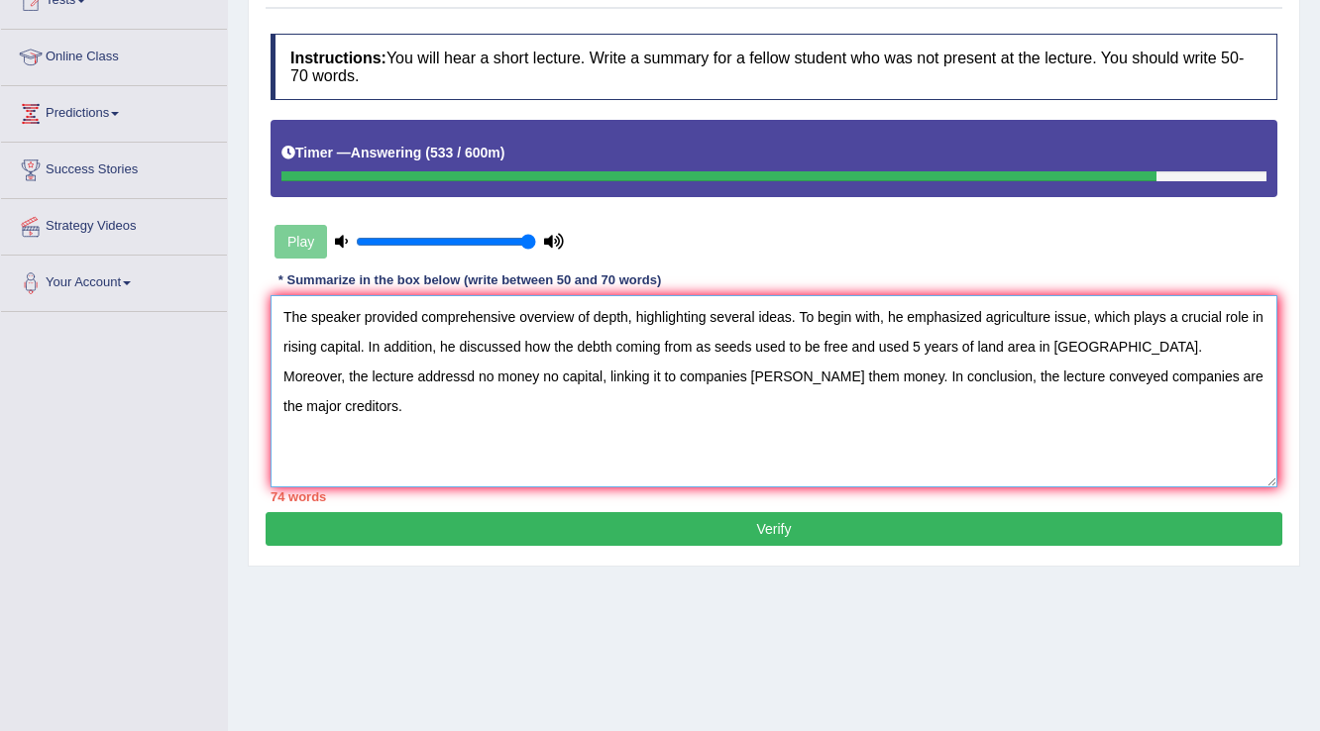
drag, startPoint x: 359, startPoint y: 340, endPoint x: 1087, endPoint y: 321, distance: 728.5
click at [1087, 321] on textarea "The speaker provided comprehensive overview of depth, highlighting several idea…" at bounding box center [773, 391] width 1007 height 192
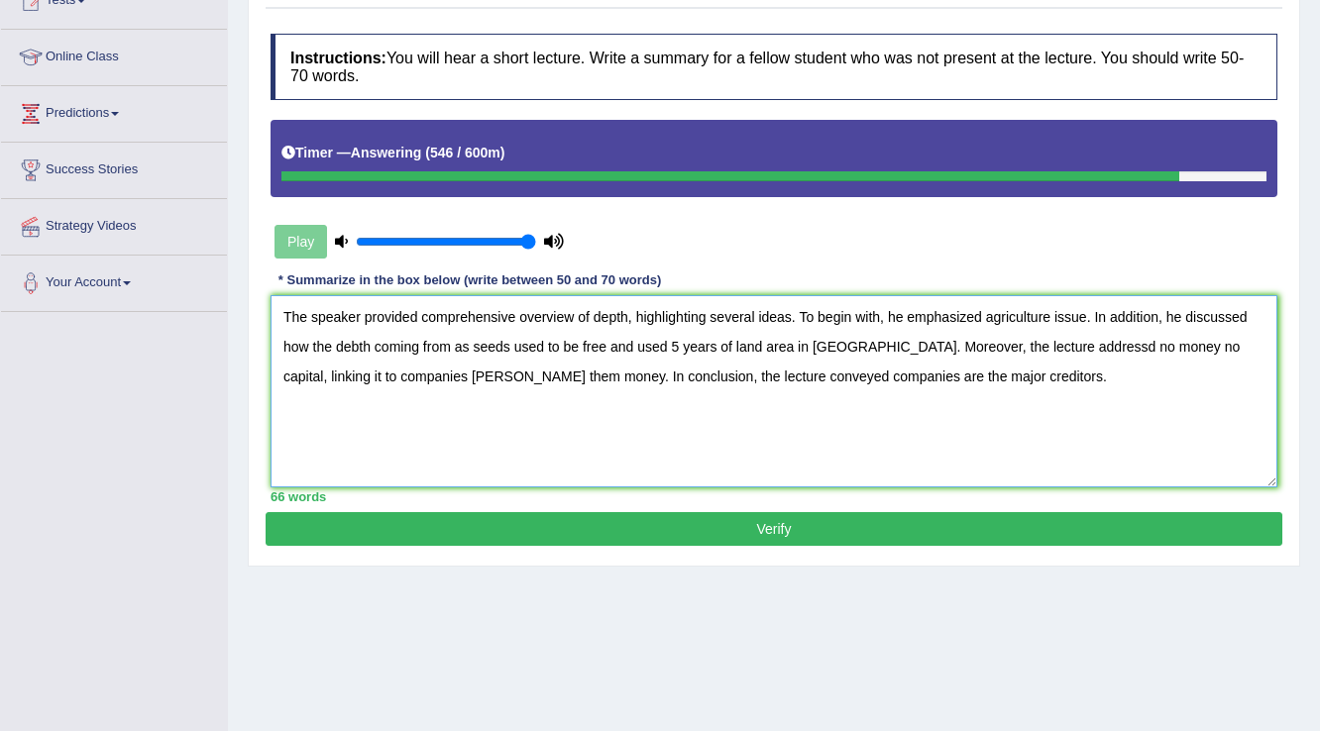
click at [614, 312] on textarea "The speaker provided comprehensive overview of depth, highlighting several idea…" at bounding box center [773, 391] width 1007 height 192
click at [308, 337] on textarea "The speaker provided comprehensive overview of debth, highlighting several idea…" at bounding box center [773, 391] width 1007 height 192
click at [677, 343] on textarea "The speaker provided comprehensive overview of debth, highlighting several idea…" at bounding box center [773, 391] width 1007 height 192
type textarea "The speaker provided comprehensive overview of debth, highlighting several idea…"
click at [775, 514] on button "Verify" at bounding box center [774, 529] width 1017 height 34
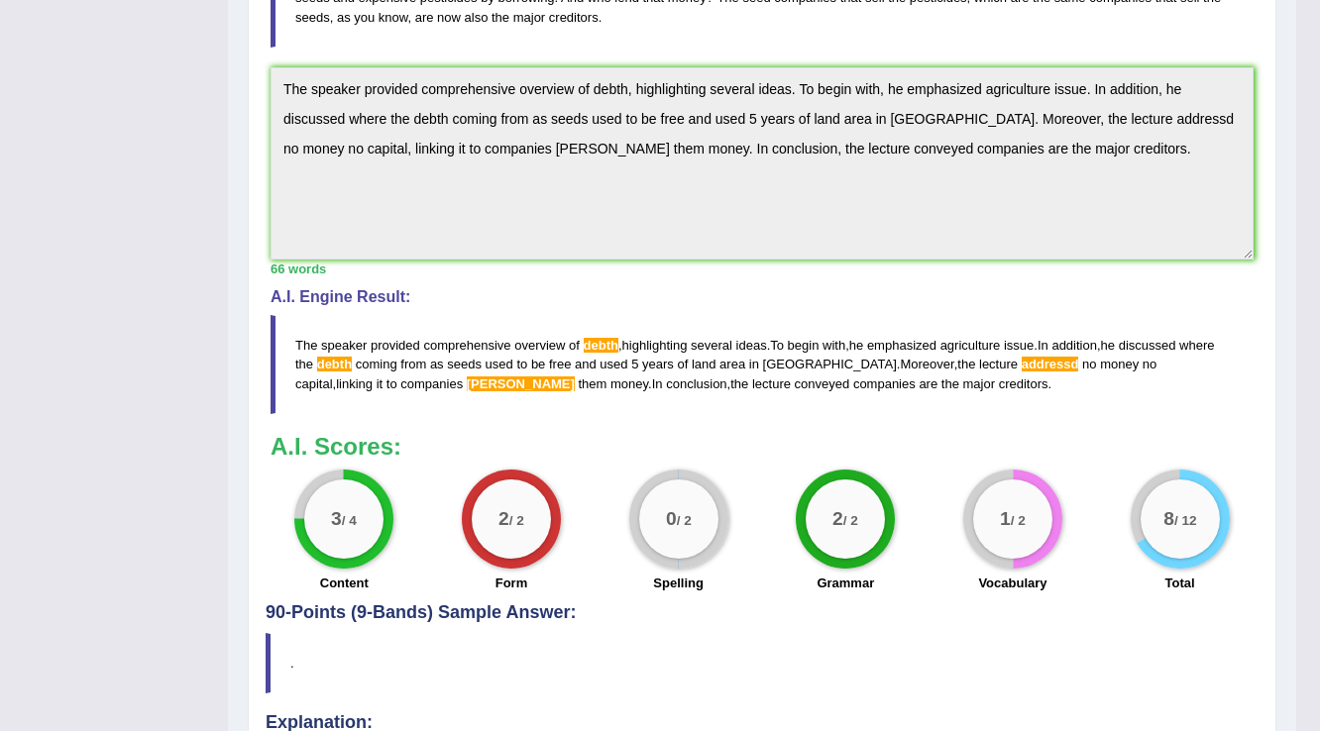
scroll to position [578, 0]
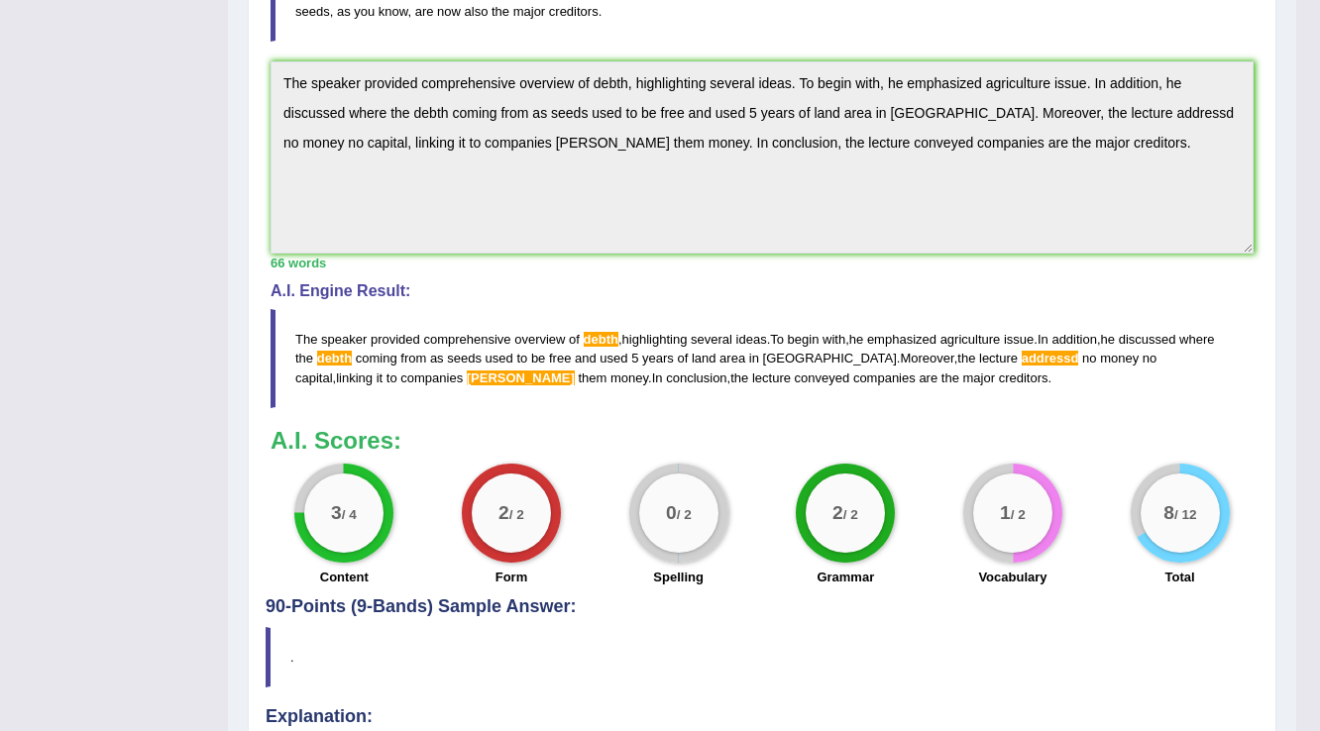
click at [467, 371] on span "leding" at bounding box center [521, 378] width 108 height 15
click at [467, 376] on span "leding" at bounding box center [521, 378] width 108 height 15
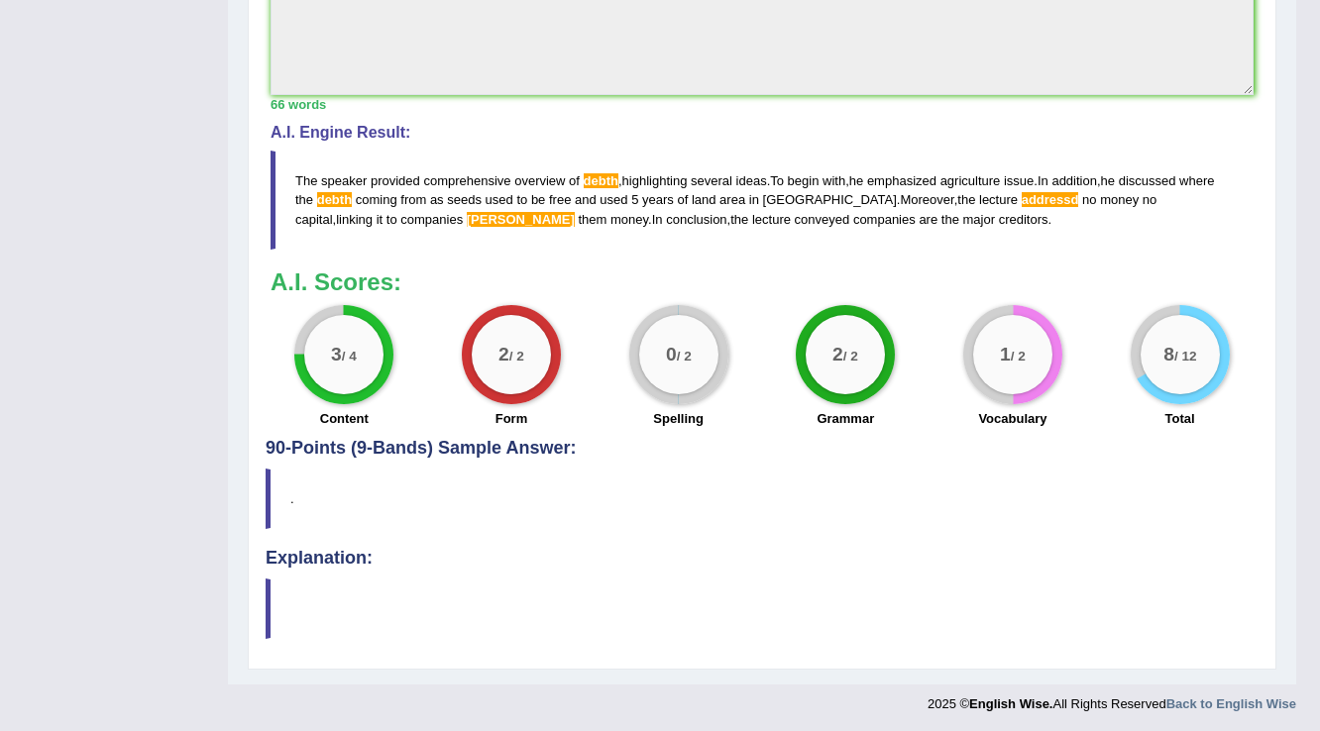
click at [673, 594] on blockquote at bounding box center [762, 609] width 993 height 60
click at [263, 473] on div "Practice Listening: Summarize Spoken Text 6 Indian Peasant Debt 2 Instructions:…" at bounding box center [762, 49] width 1028 height 1239
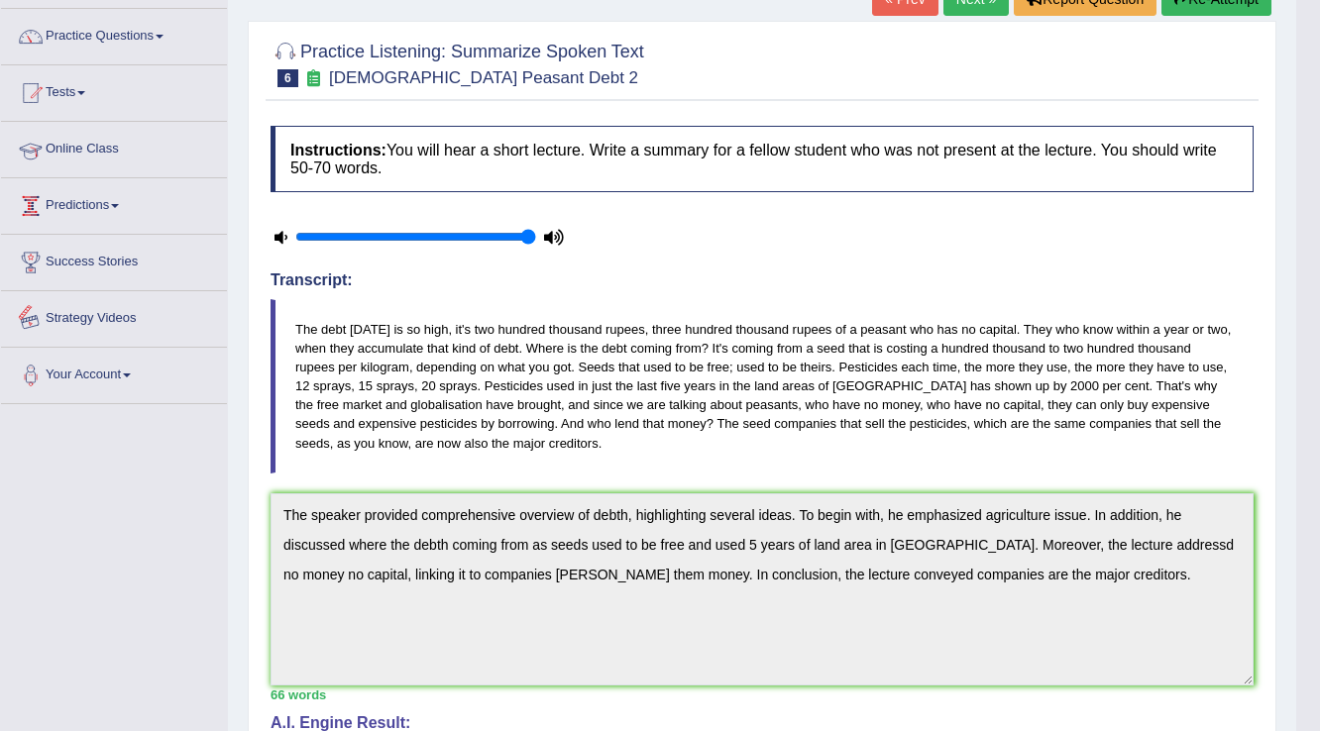
scroll to position [0, 0]
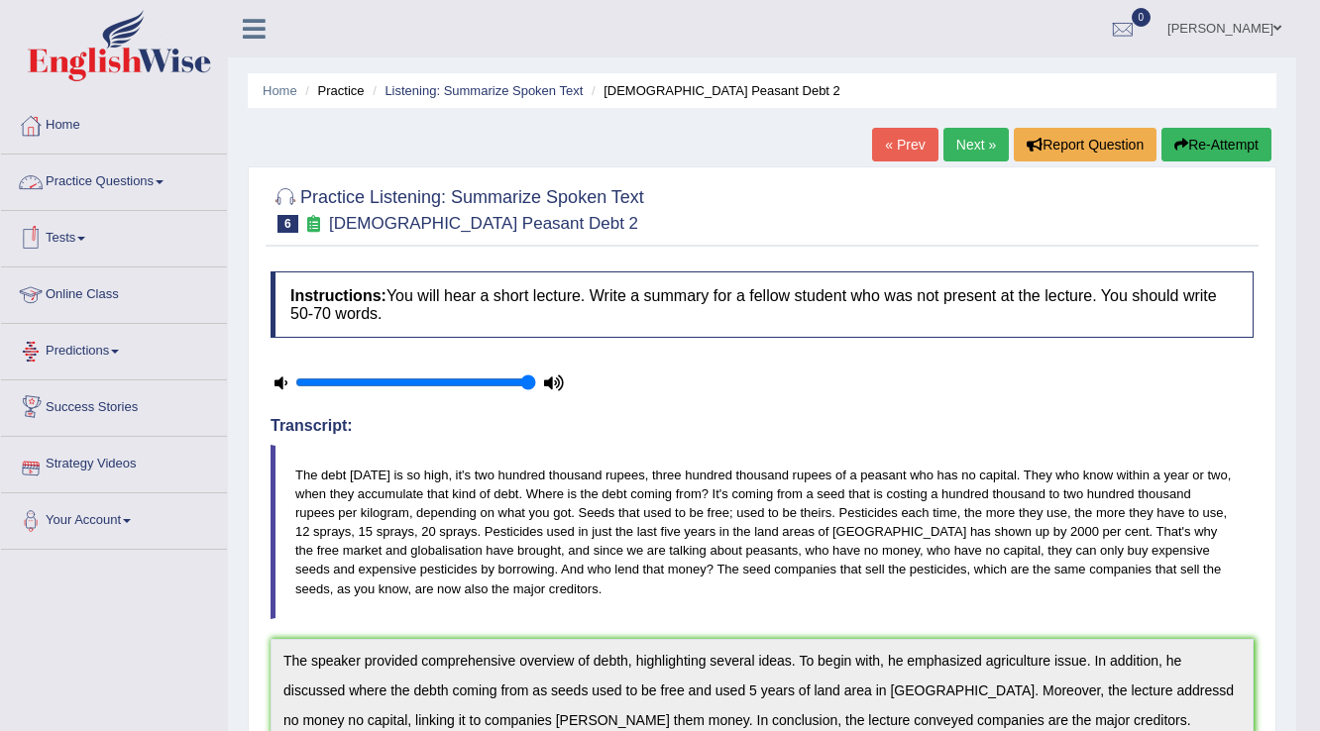
click at [99, 171] on link "Practice Questions" at bounding box center [114, 180] width 226 height 50
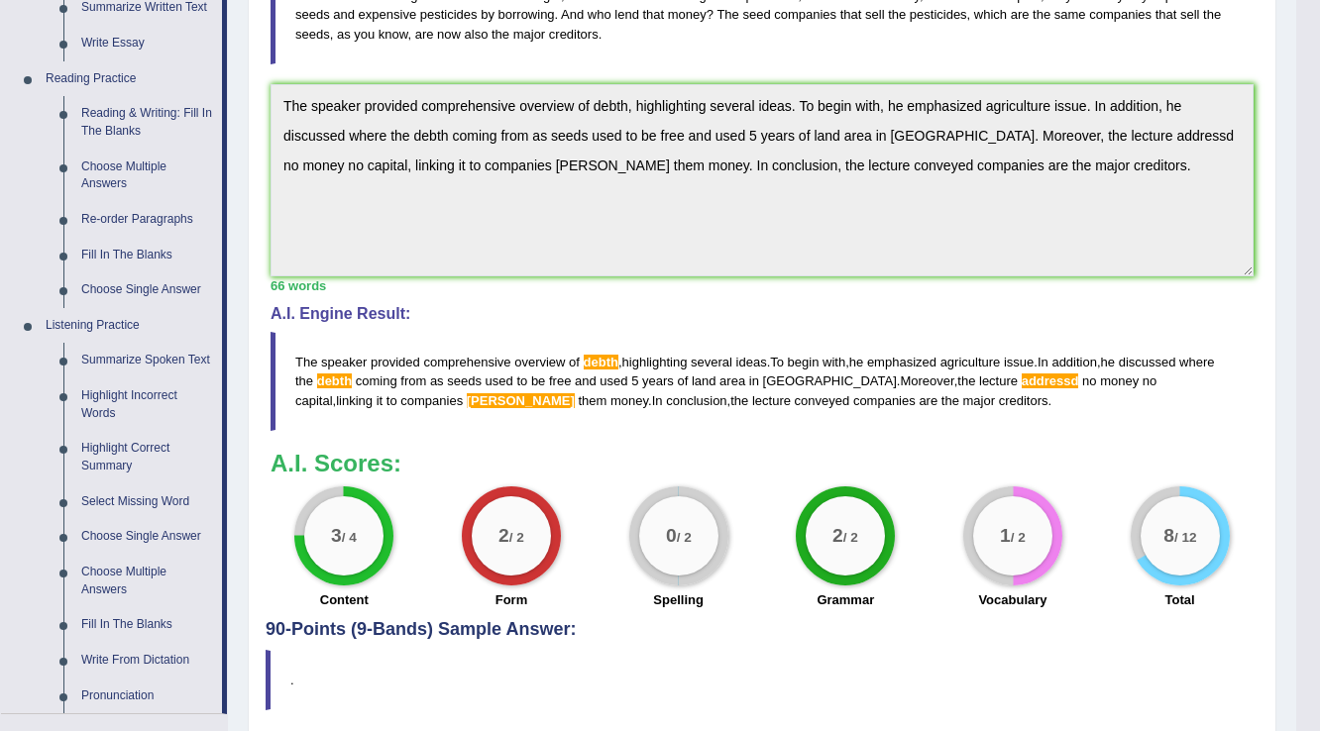
scroll to position [876, 0]
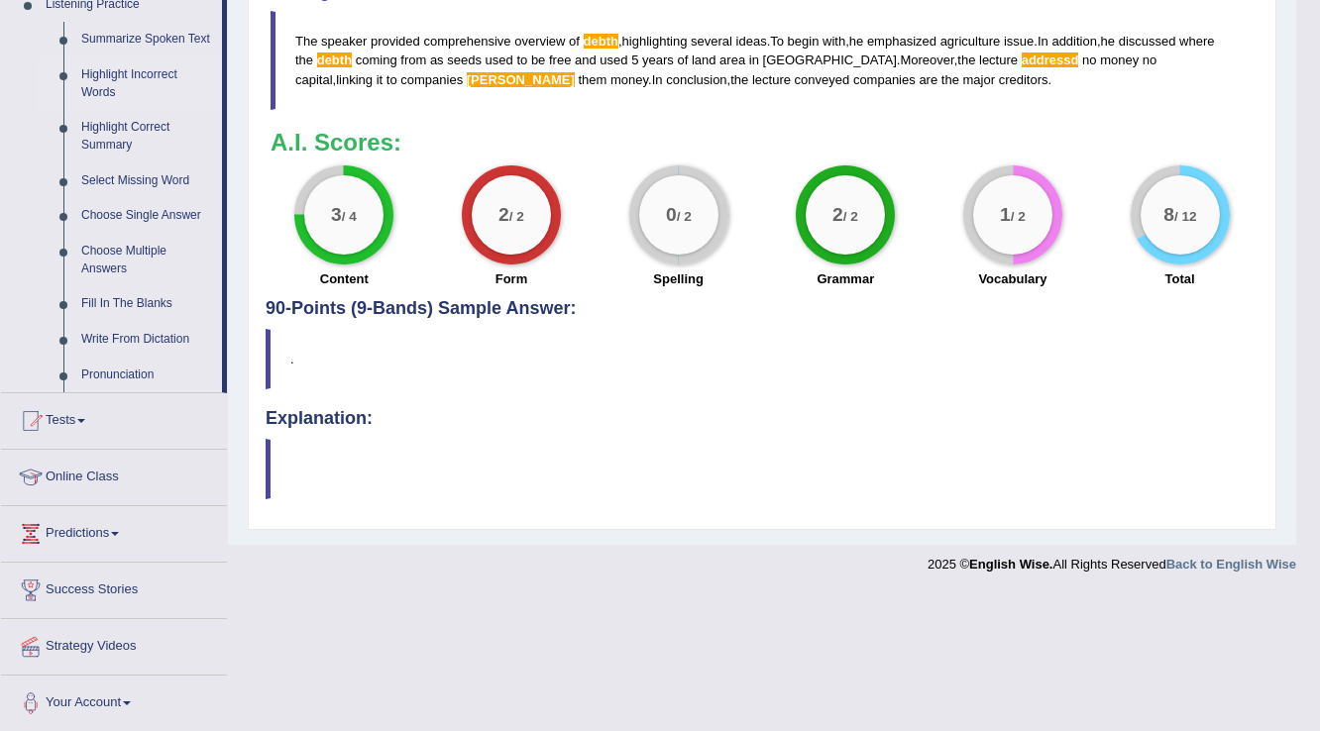
click at [155, 67] on link "Highlight Incorrect Words" at bounding box center [147, 83] width 150 height 53
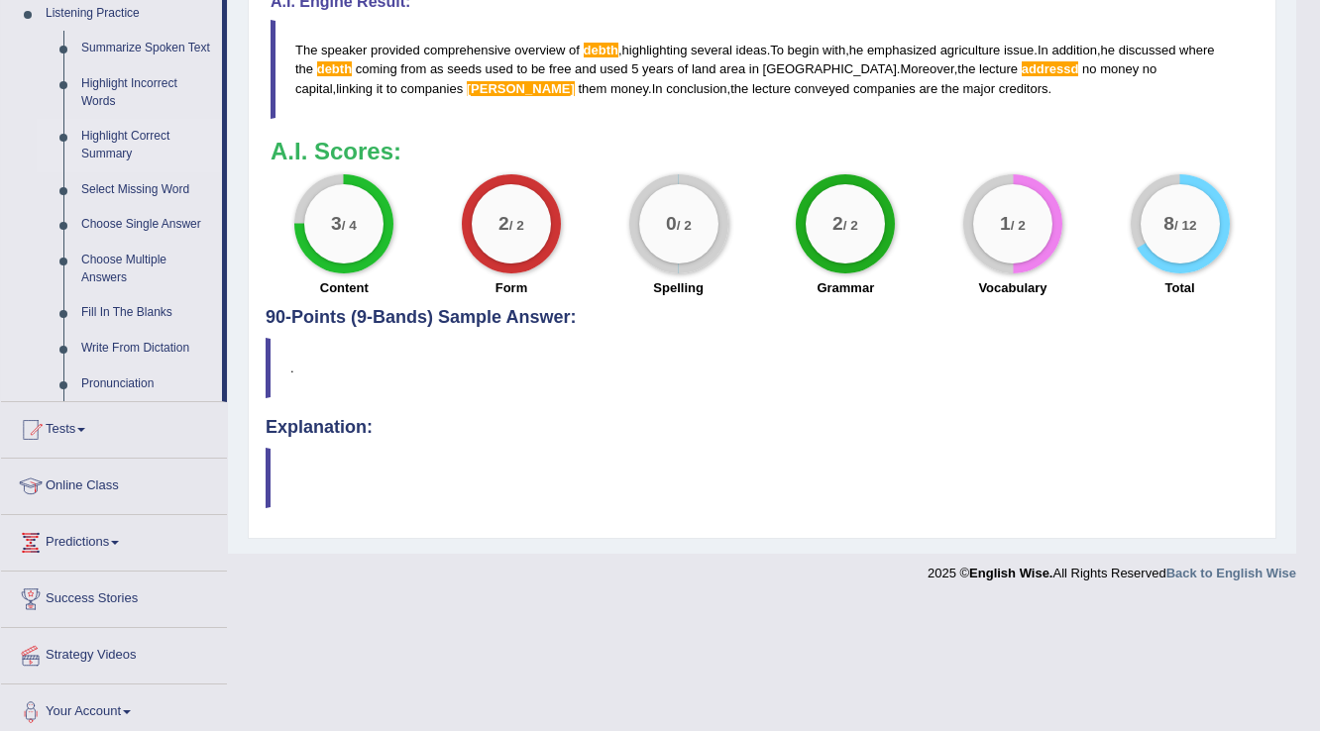
scroll to position [736, 0]
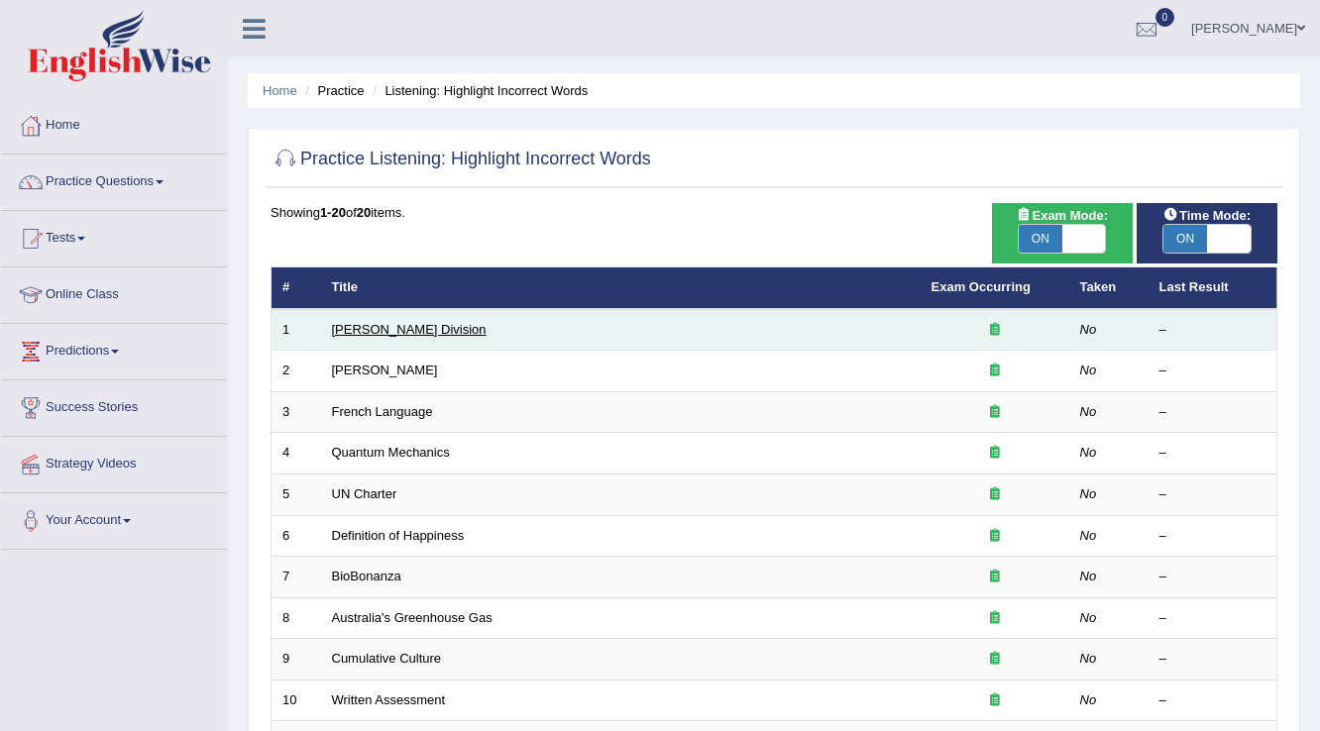
click at [366, 325] on link "Ward Division" at bounding box center [409, 329] width 155 height 15
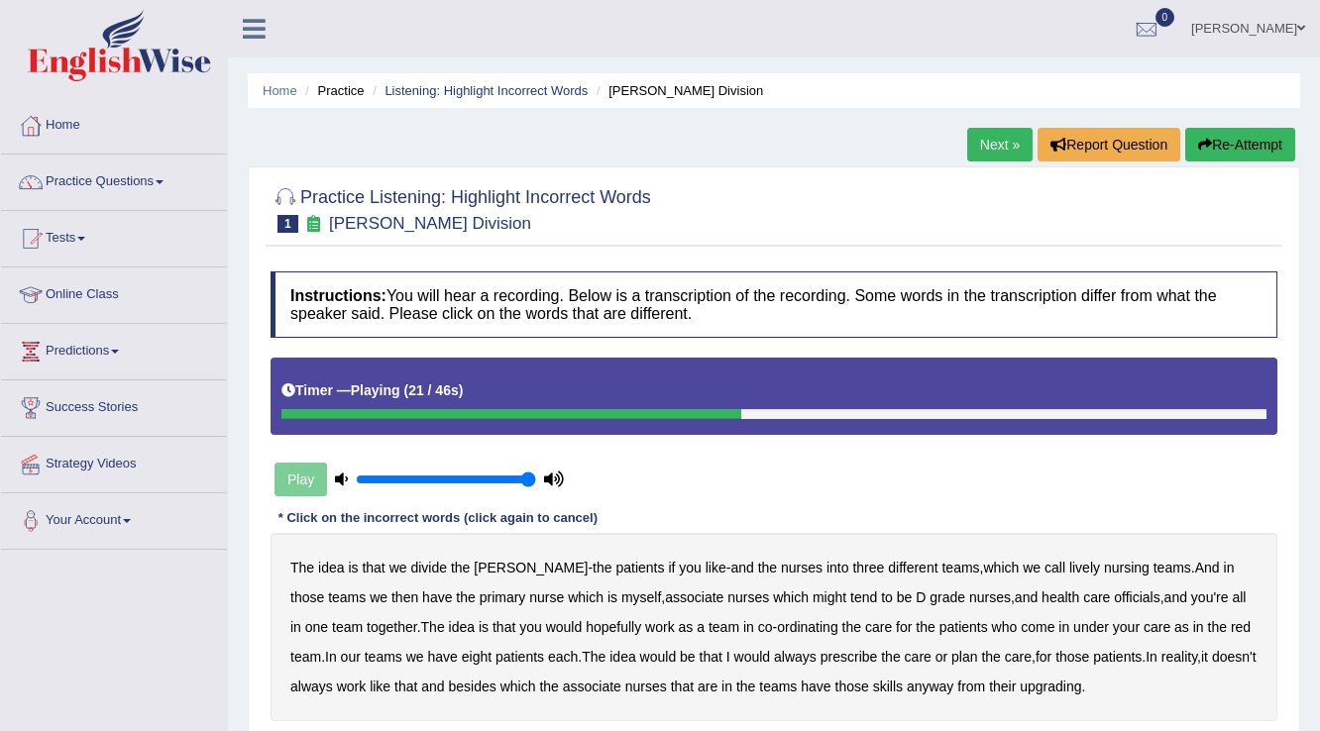
click at [1252, 149] on button "Re-Attempt" at bounding box center [1240, 145] width 110 height 34
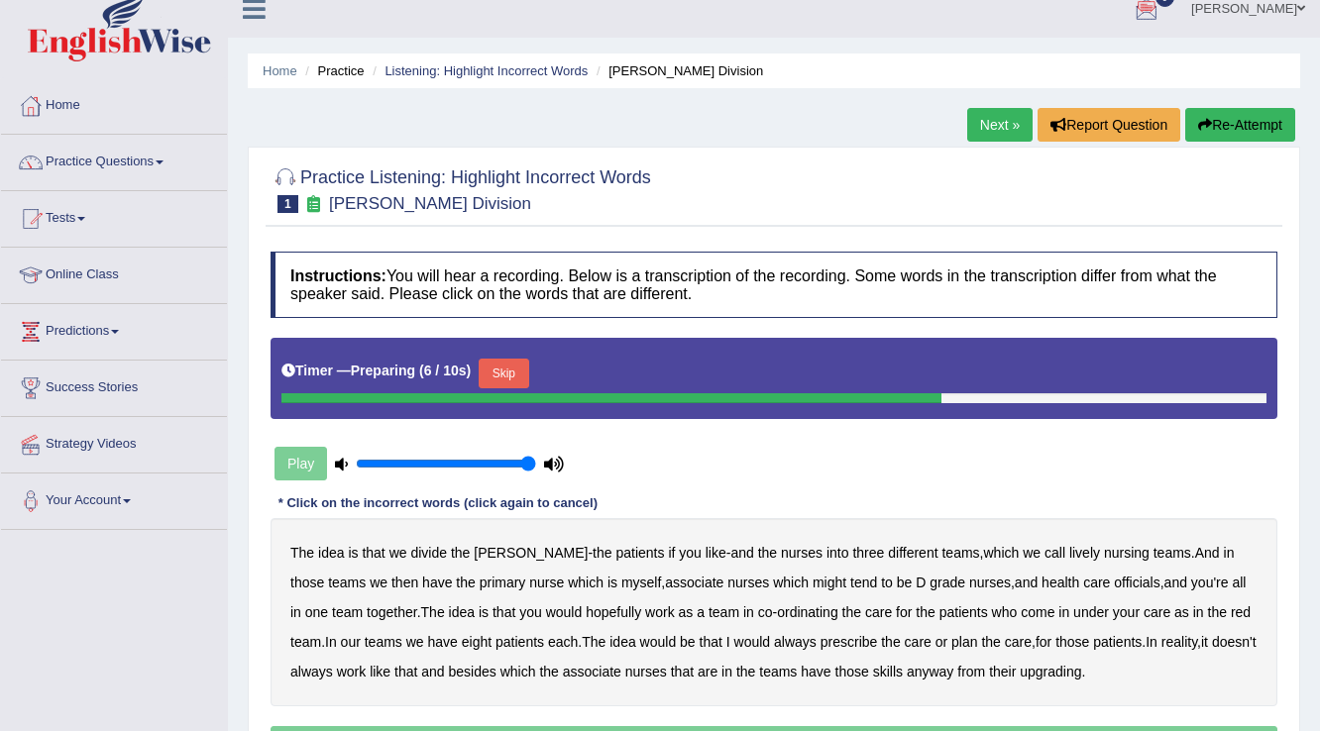
scroll to position [309, 0]
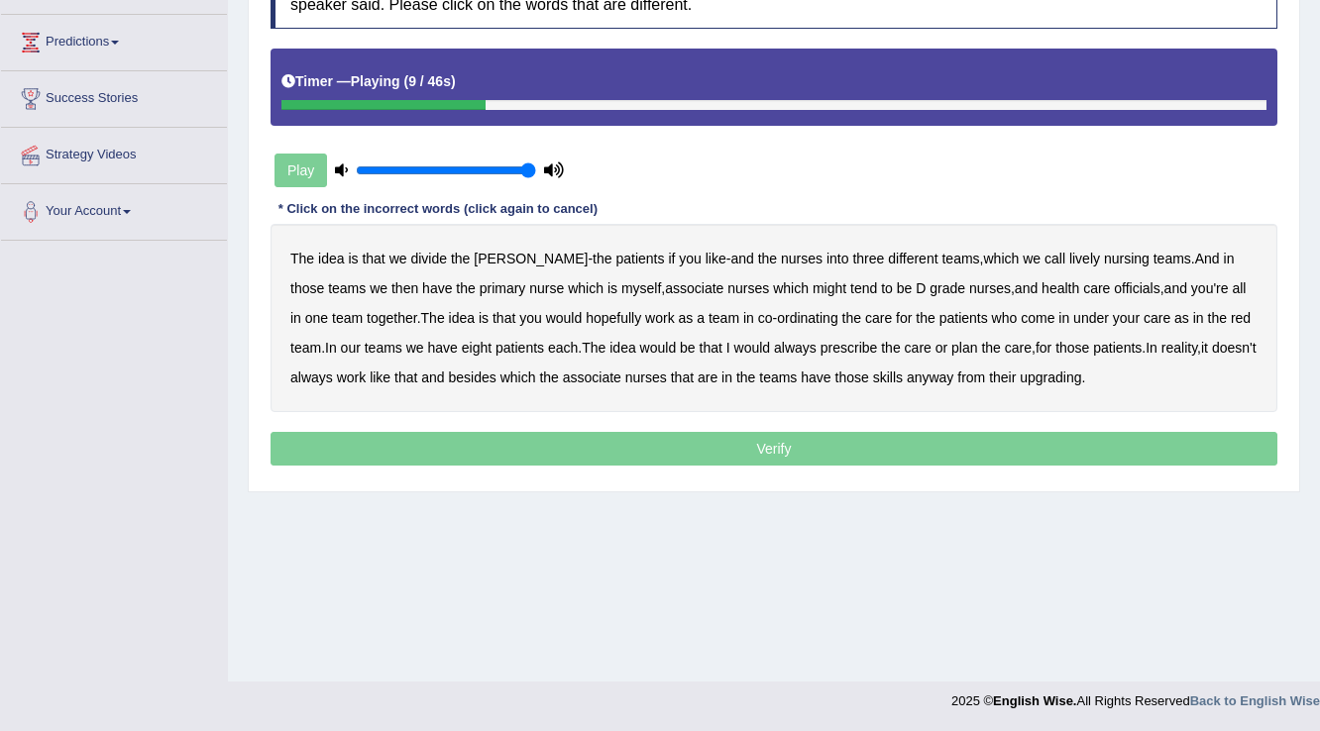
click at [1069, 257] on b "lively" at bounding box center [1084, 259] width 31 height 16
click at [529, 285] on b "nurse" at bounding box center [546, 288] width 35 height 16
click at [1114, 286] on b "officials" at bounding box center [1137, 288] width 46 height 16
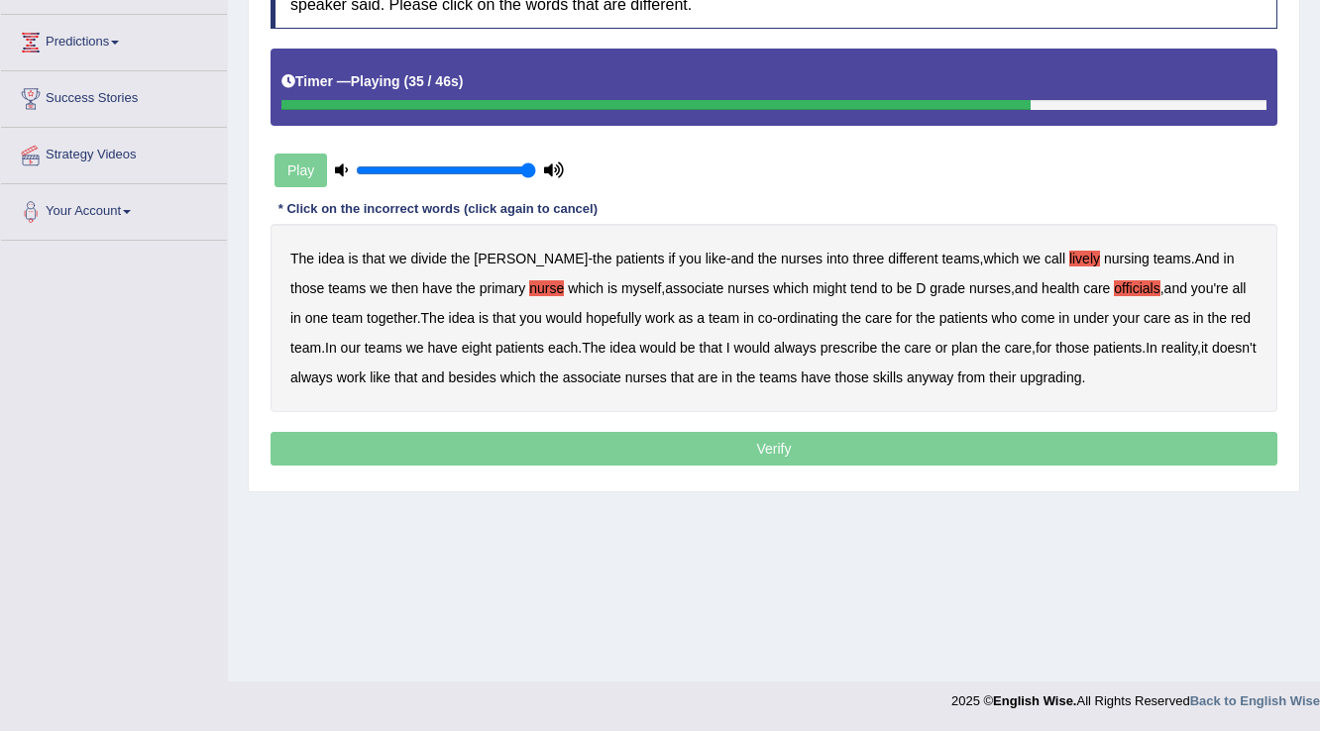
click at [774, 345] on b "always" at bounding box center [795, 348] width 43 height 16
click at [1034, 374] on b "upgrading" at bounding box center [1050, 378] width 61 height 16
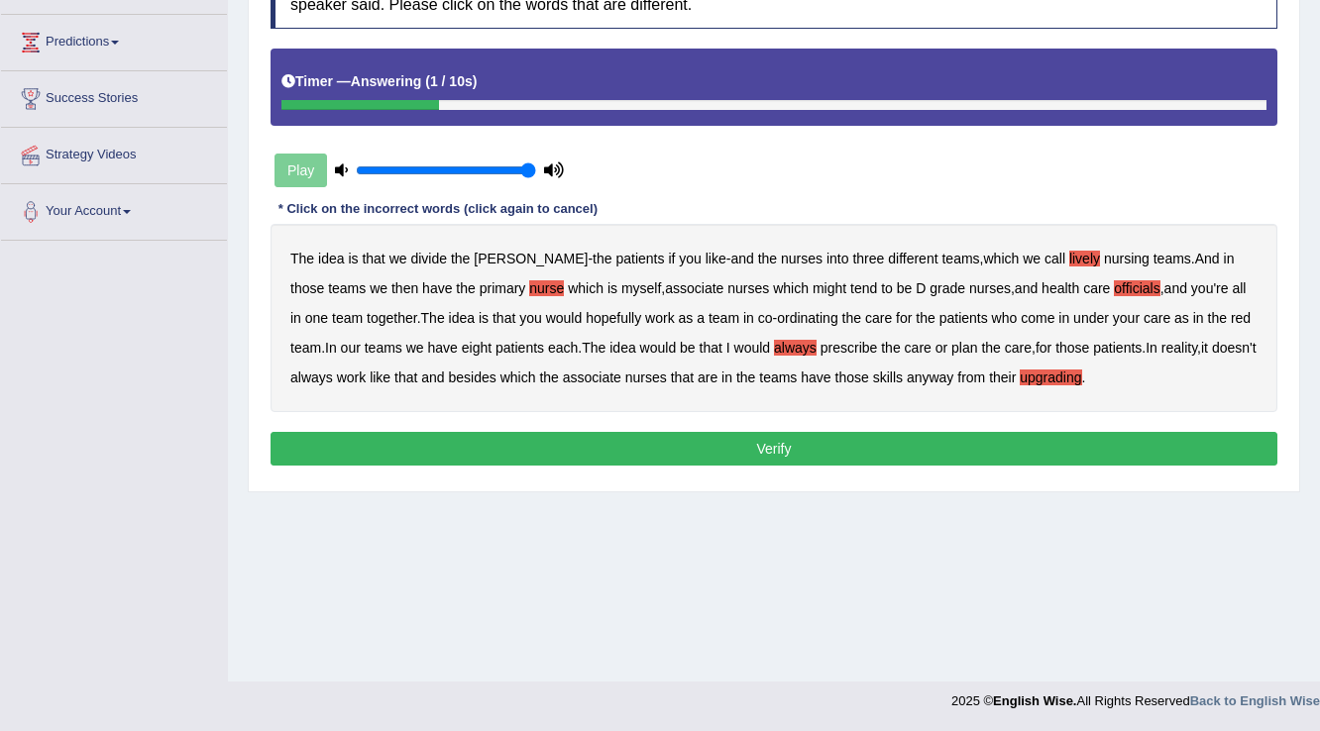
click at [947, 440] on button "Verify" at bounding box center [773, 449] width 1007 height 34
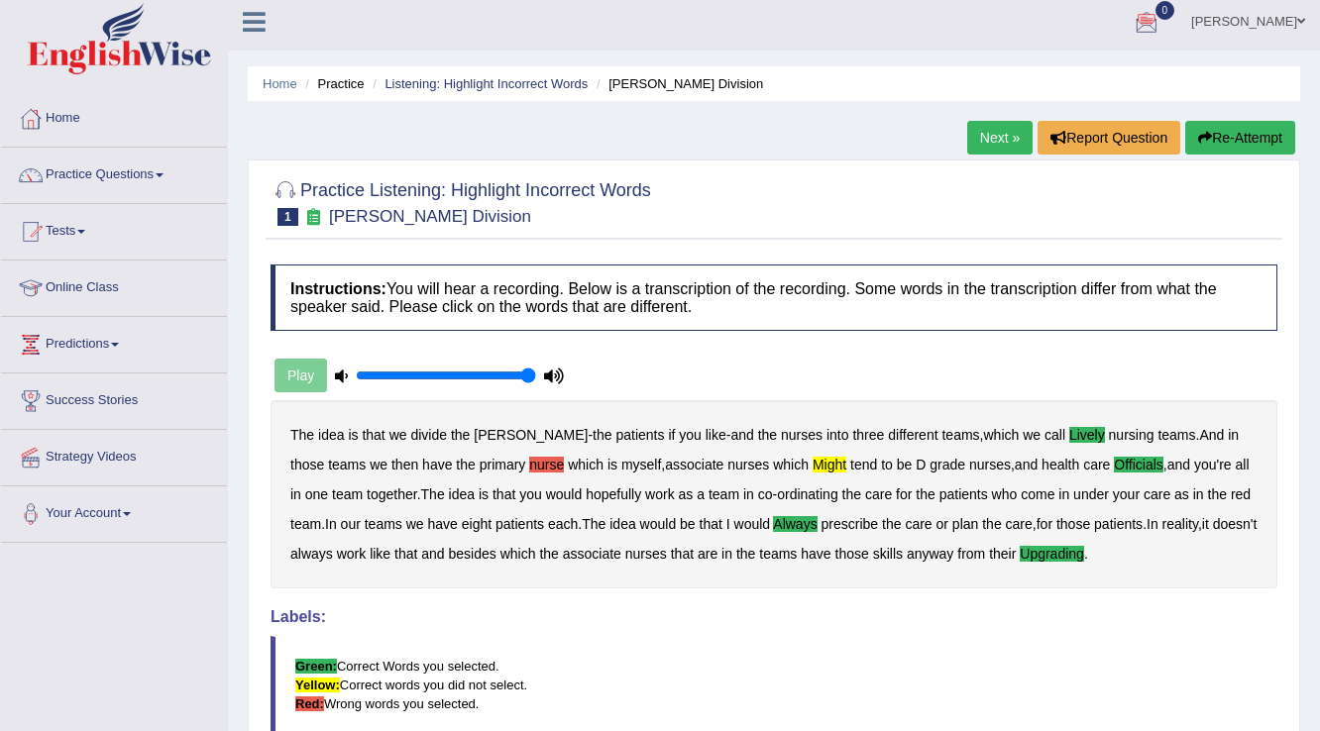
scroll to position [0, 0]
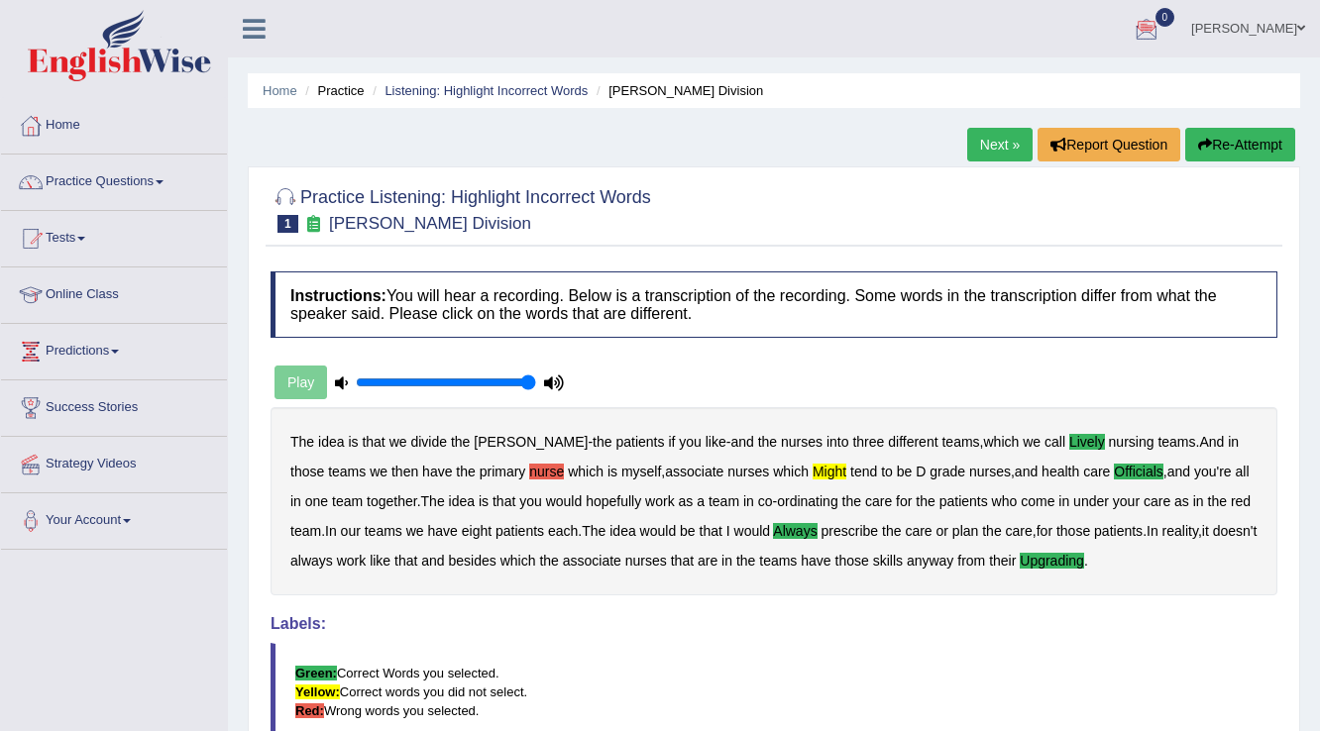
click at [1252, 152] on button "Re-Attempt" at bounding box center [1240, 145] width 110 height 34
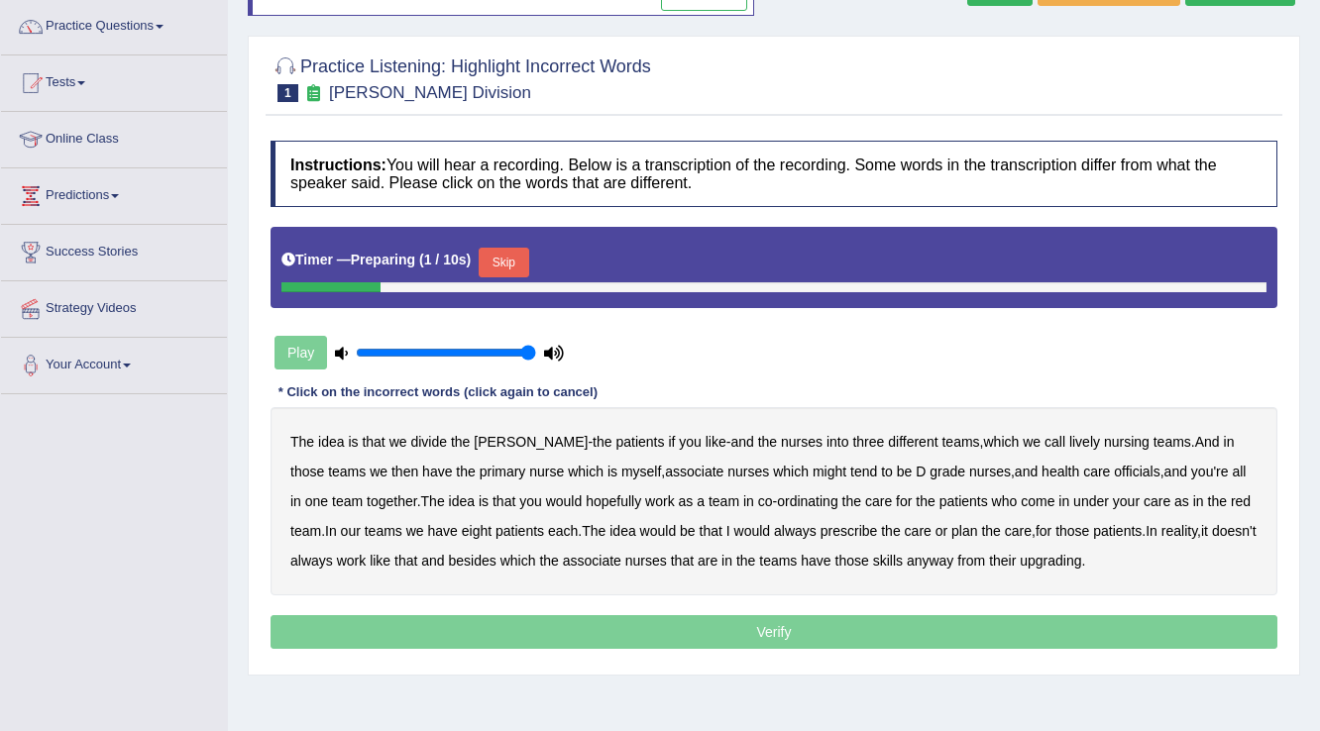
scroll to position [159, 0]
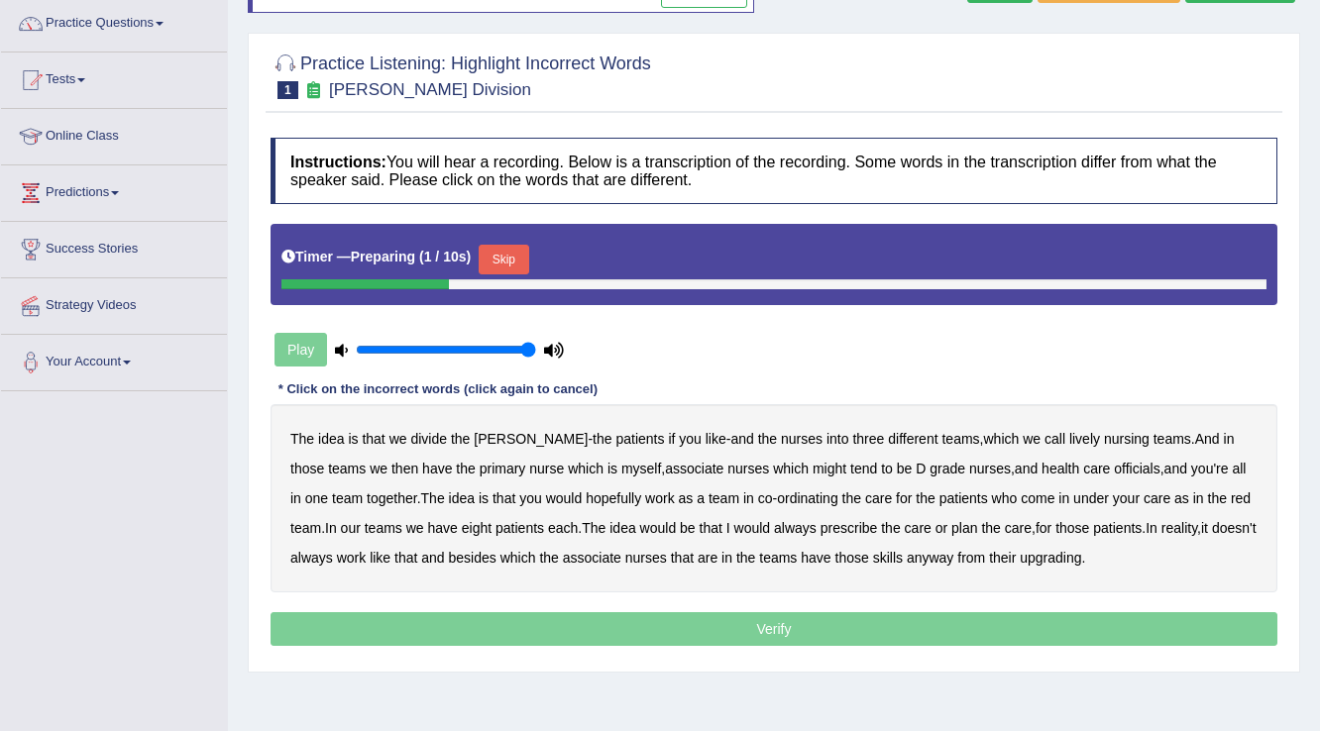
click at [498, 253] on button "Skip" at bounding box center [504, 260] width 50 height 30
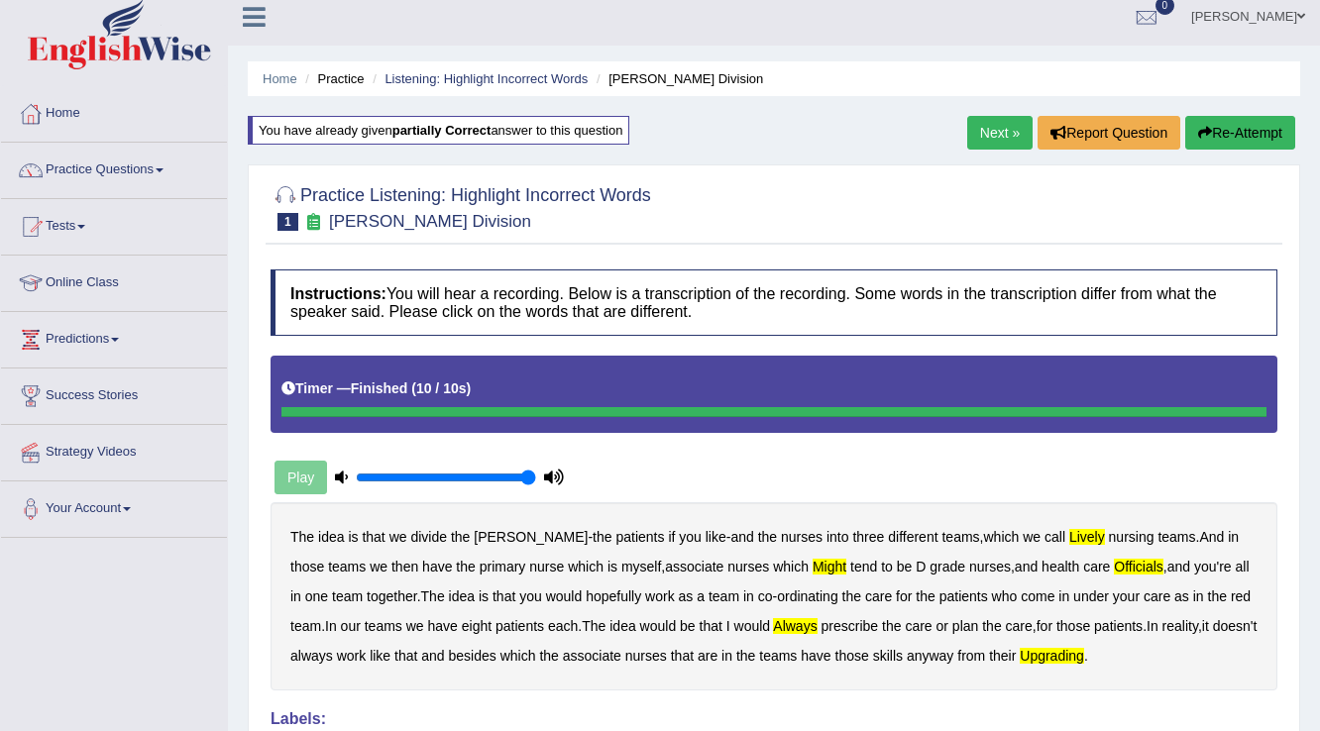
scroll to position [0, 0]
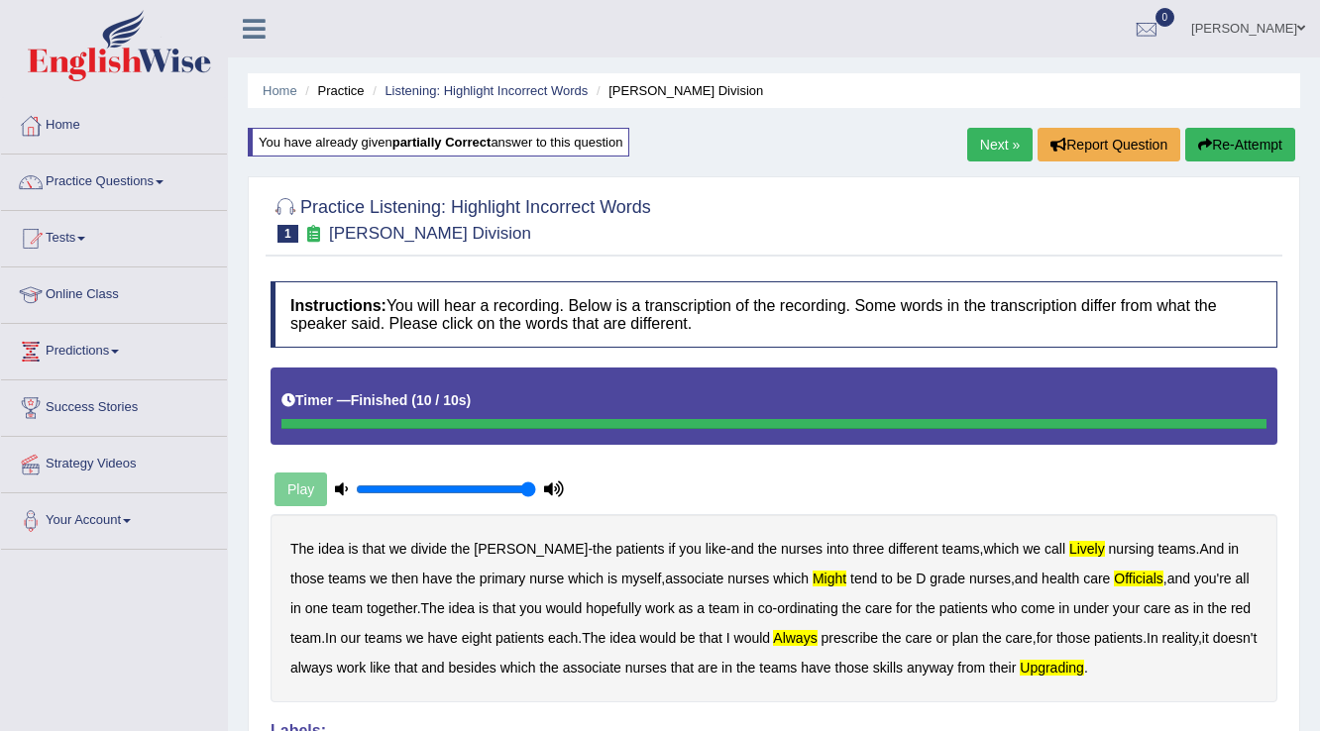
click at [996, 143] on link "Next »" at bounding box center [999, 145] width 65 height 34
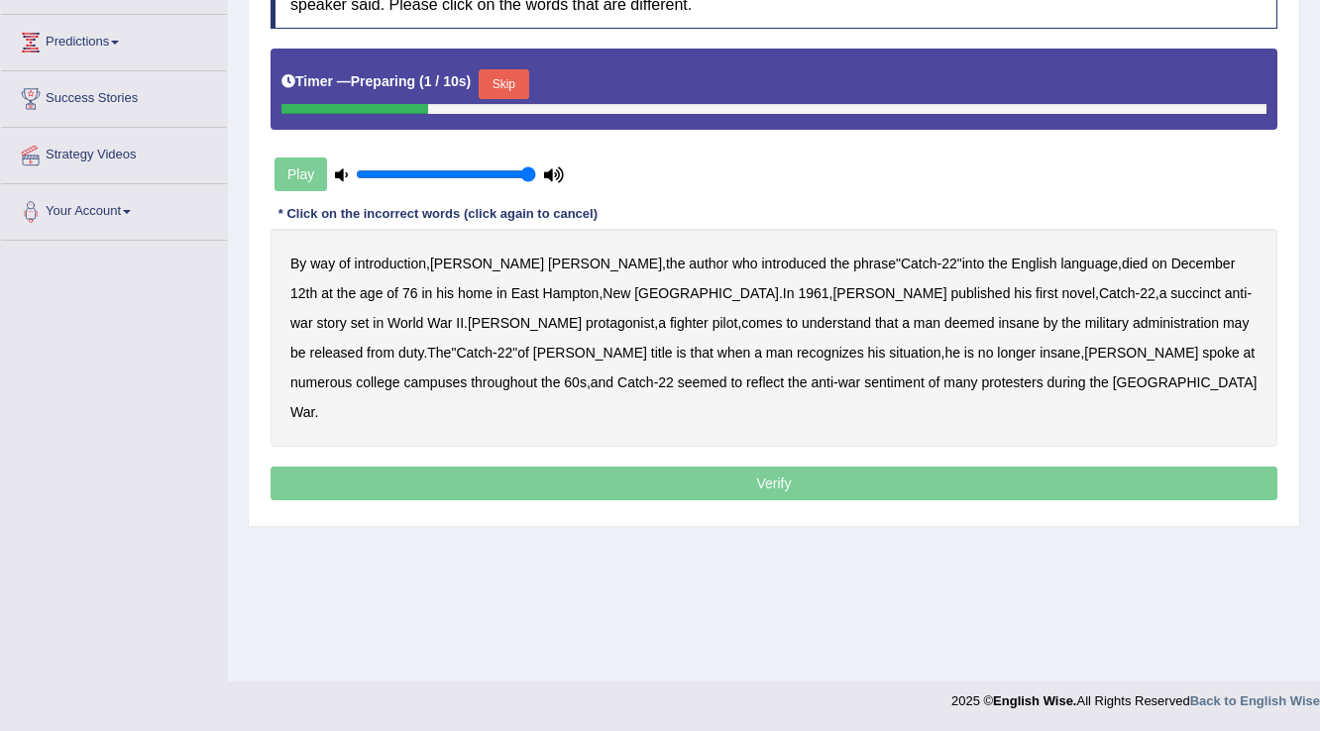
scroll to position [309, 0]
click at [515, 80] on button "Skip" at bounding box center [504, 84] width 50 height 30
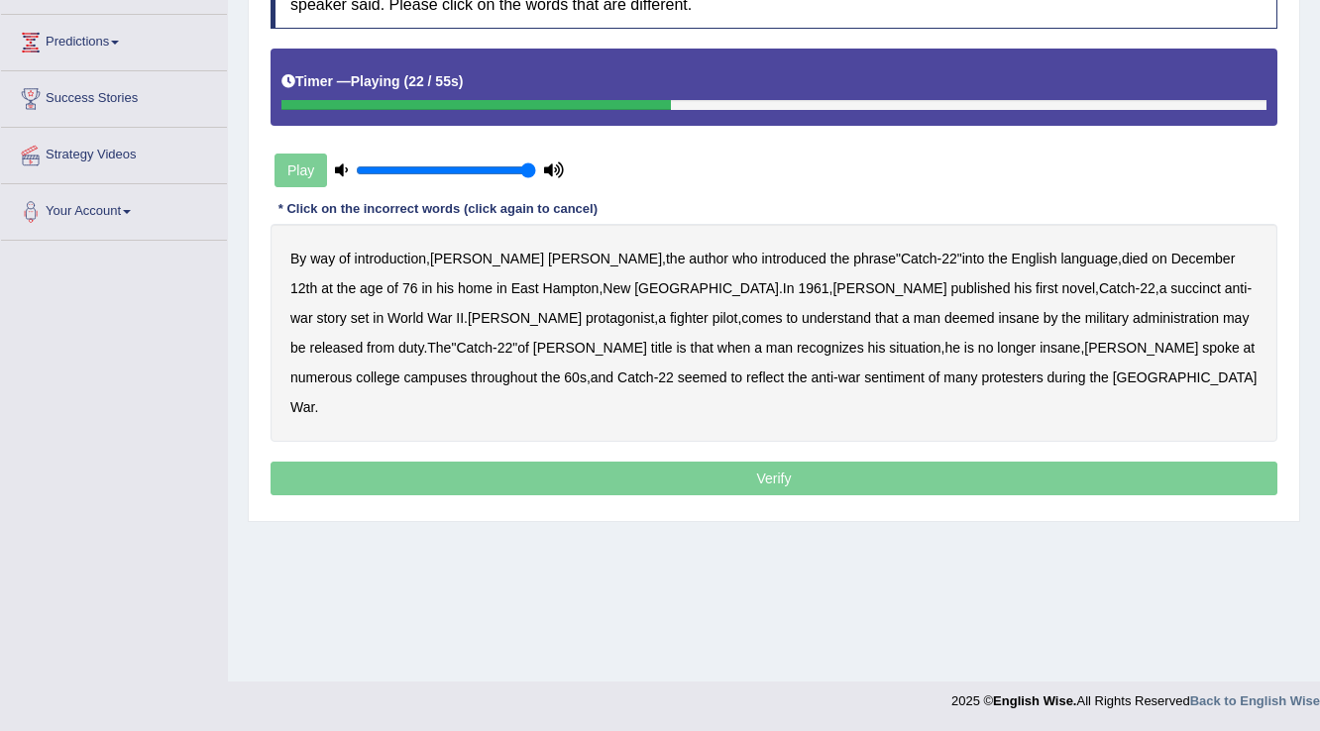
click at [1170, 288] on b "succinct" at bounding box center [1195, 288] width 51 height 16
click at [1132, 318] on b "administration" at bounding box center [1175, 318] width 86 height 16
click at [889, 345] on b "situation" at bounding box center [915, 348] width 52 height 16
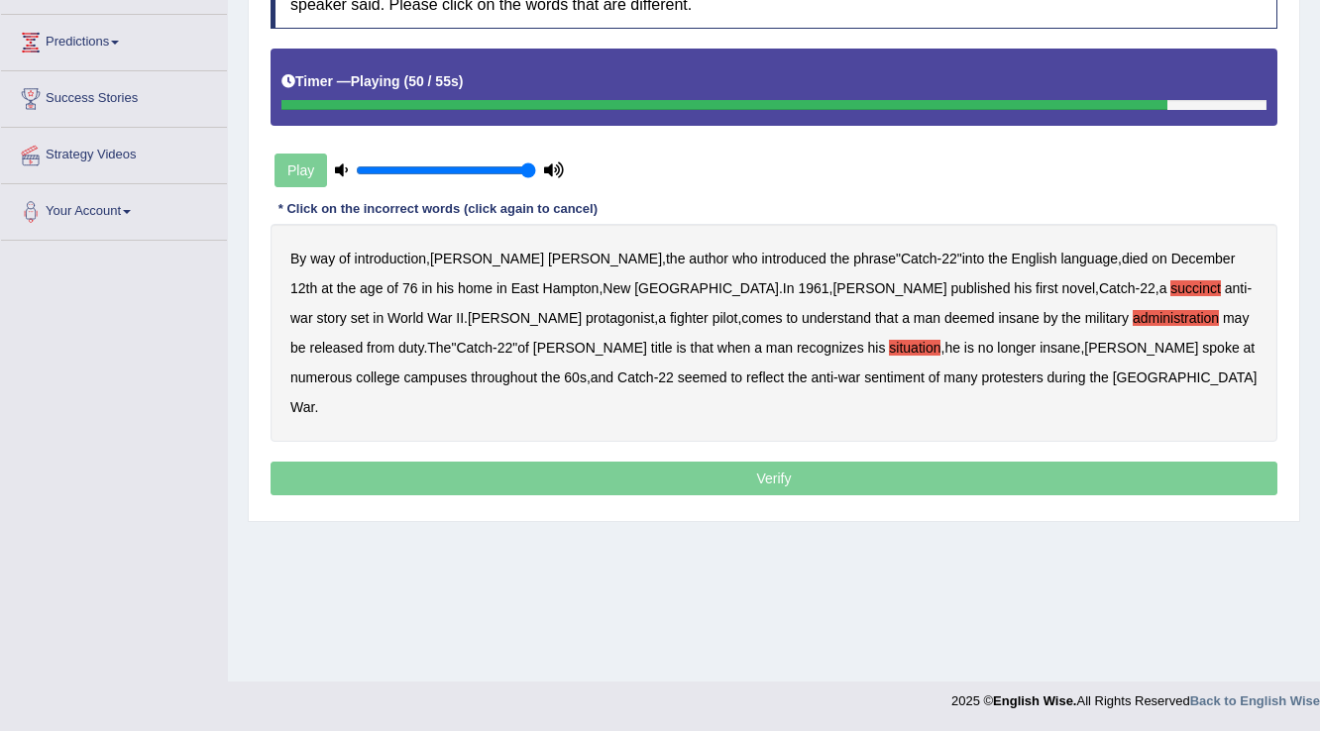
click at [746, 373] on b "reflect" at bounding box center [765, 378] width 38 height 16
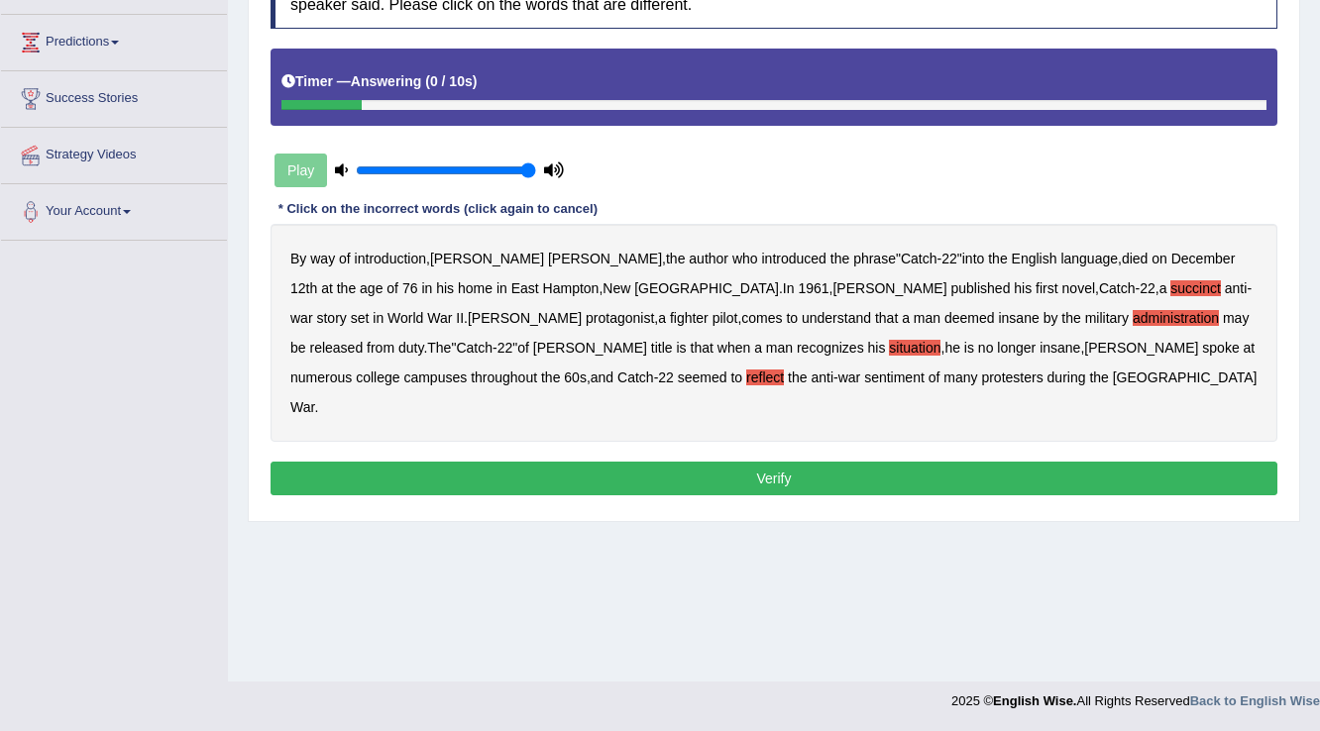
click at [753, 462] on button "Verify" at bounding box center [773, 479] width 1007 height 34
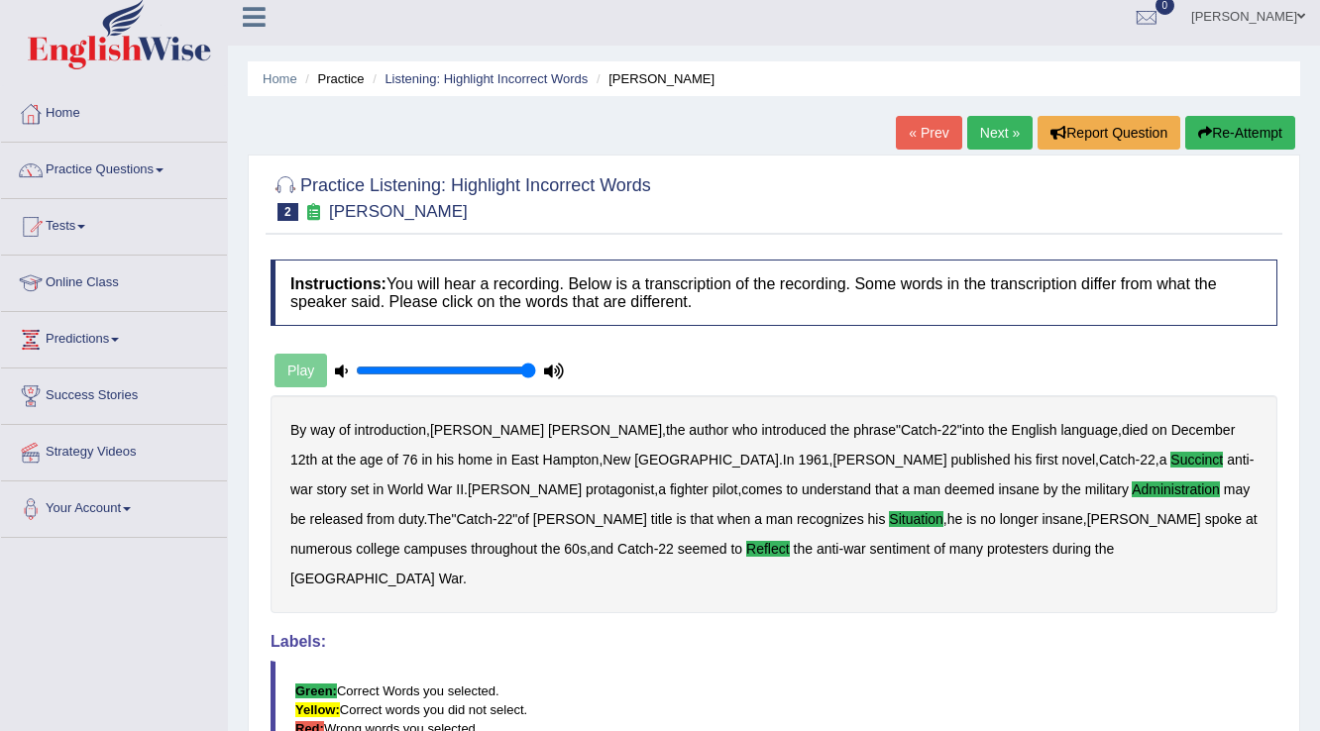
scroll to position [0, 0]
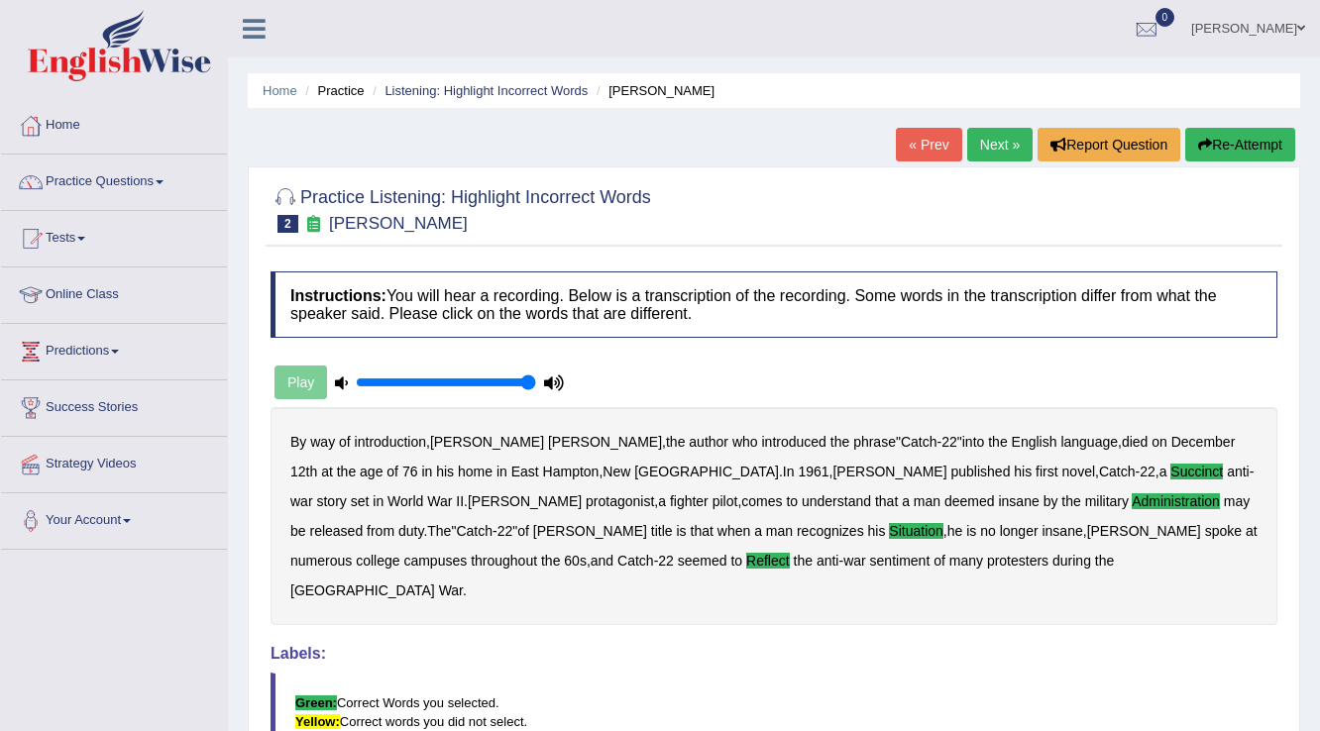
click at [1000, 149] on link "Next »" at bounding box center [999, 145] width 65 height 34
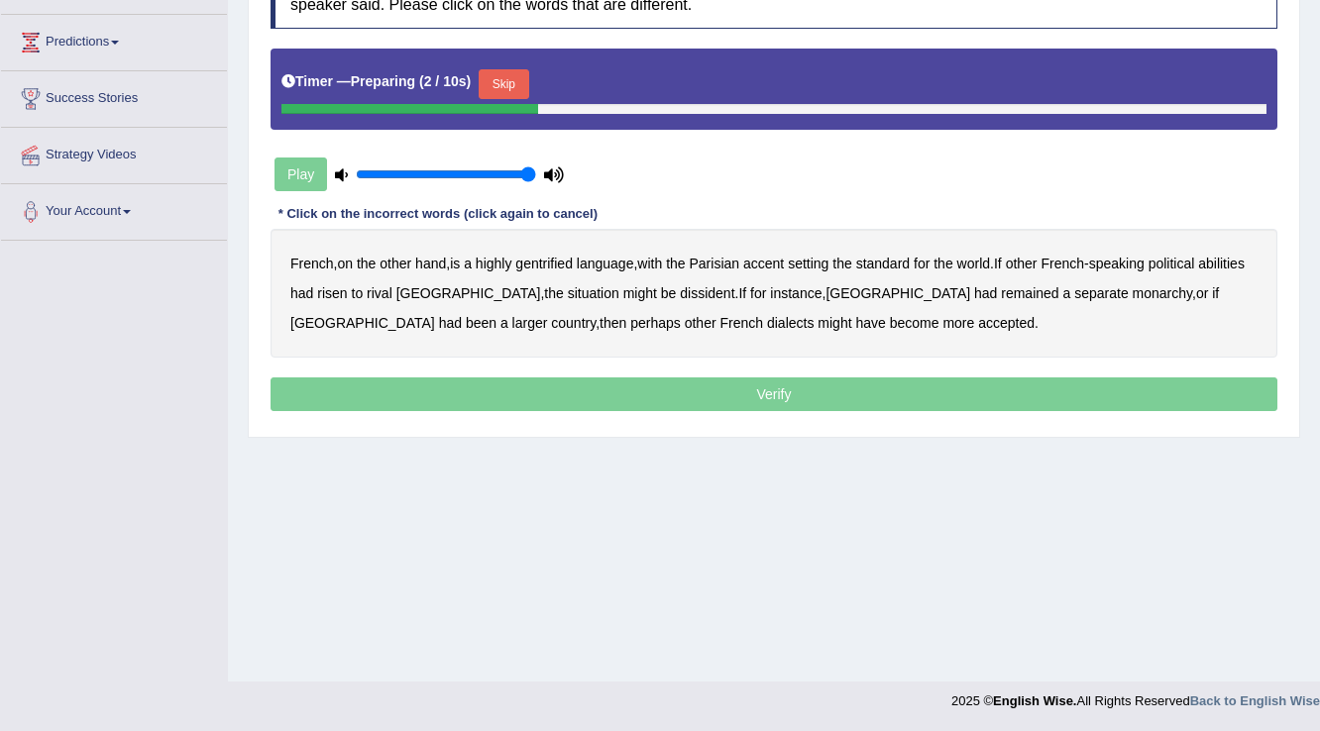
click at [519, 80] on button "Skip" at bounding box center [504, 84] width 50 height 30
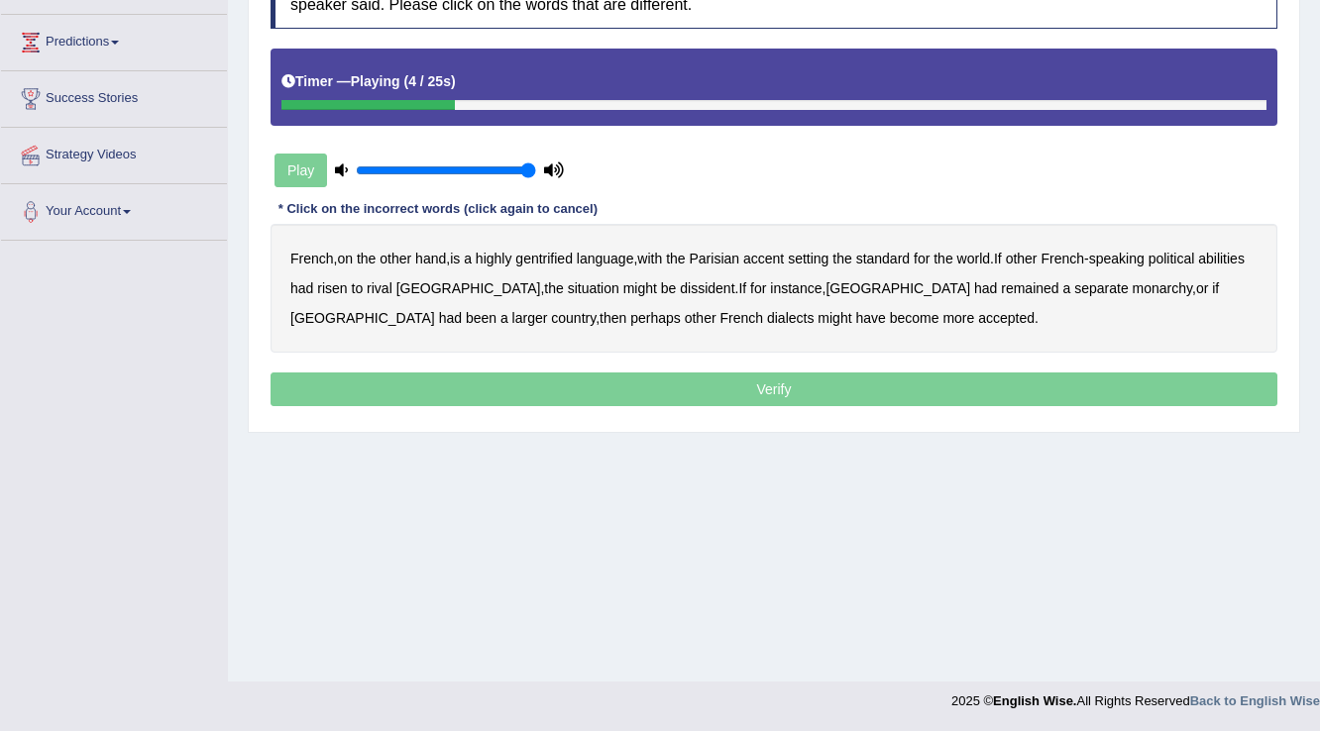
click at [563, 254] on b "gentrified" at bounding box center [543, 259] width 57 height 16
click at [1198, 267] on b "abilities" at bounding box center [1221, 259] width 47 height 16
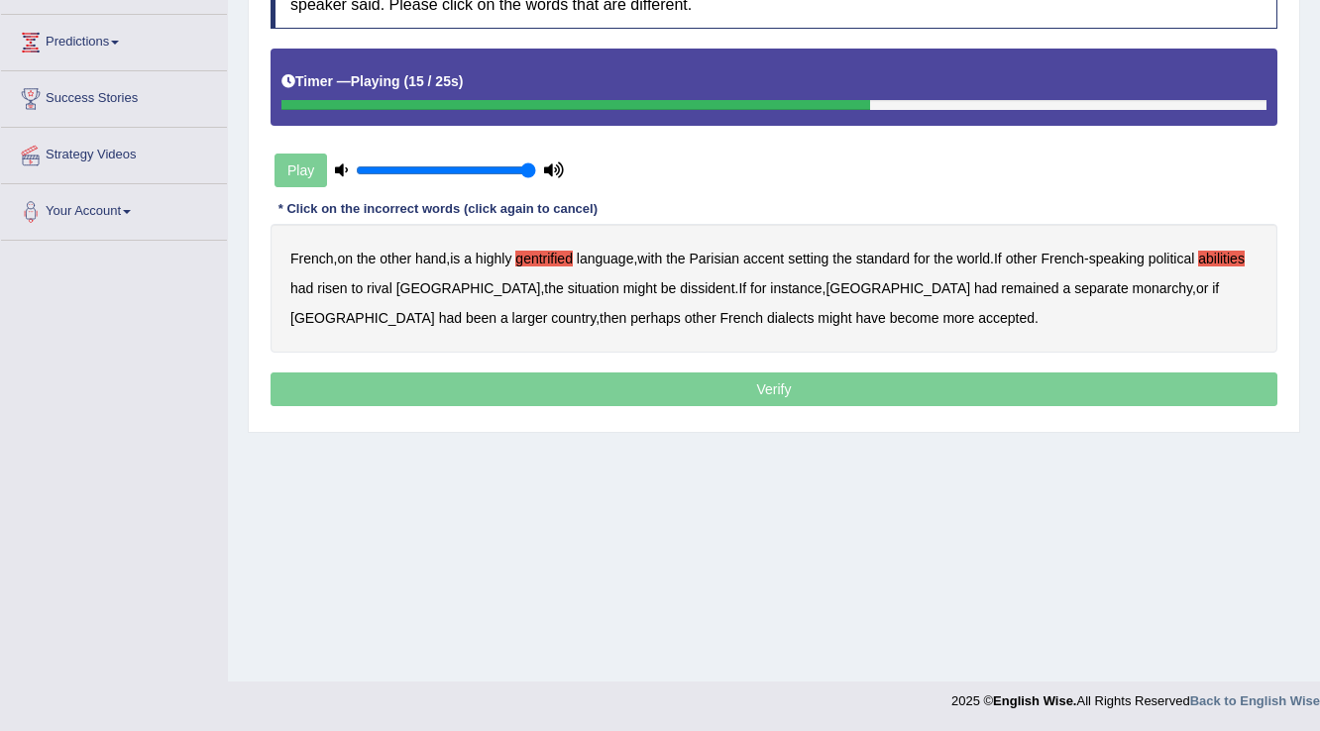
click at [680, 285] on b "dissident" at bounding box center [707, 288] width 54 height 16
click at [1132, 285] on b "monarchy" at bounding box center [1161, 288] width 59 height 16
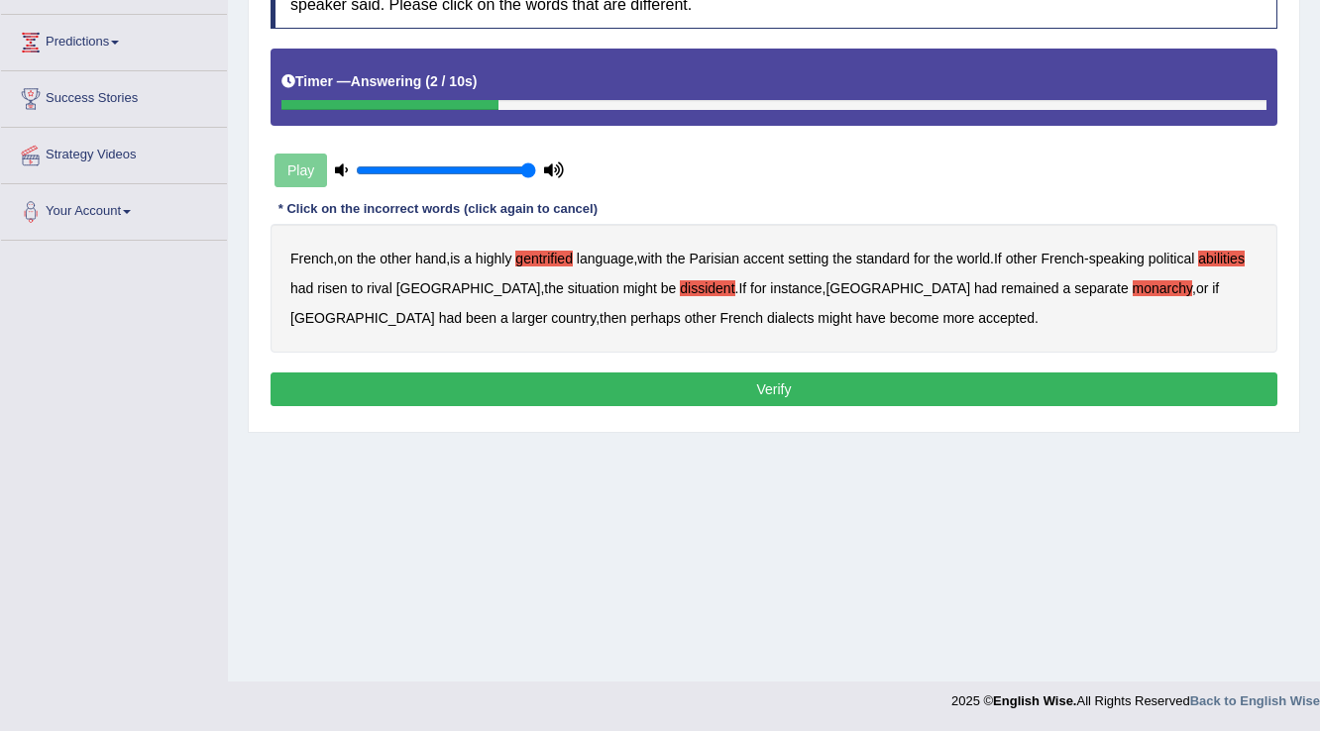
click at [746, 387] on button "Verify" at bounding box center [773, 390] width 1007 height 34
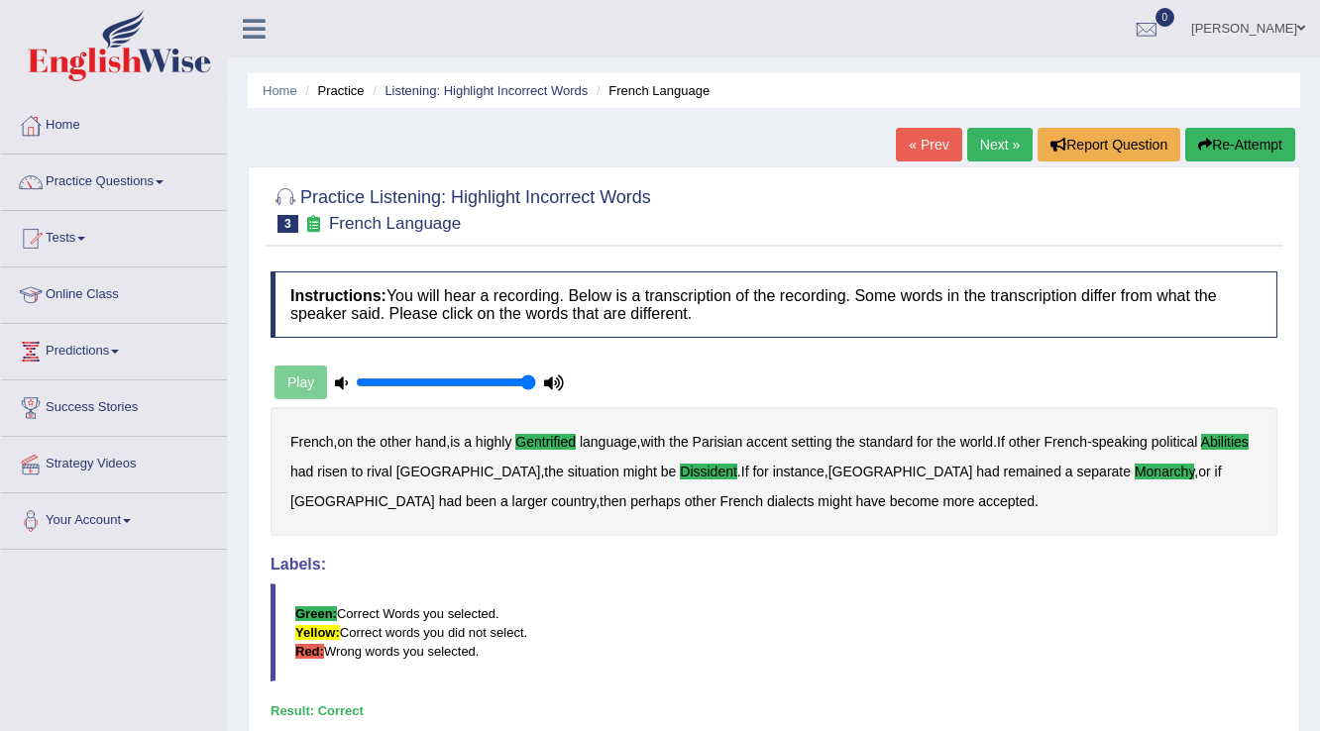
click at [1002, 152] on link "Next »" at bounding box center [999, 145] width 65 height 34
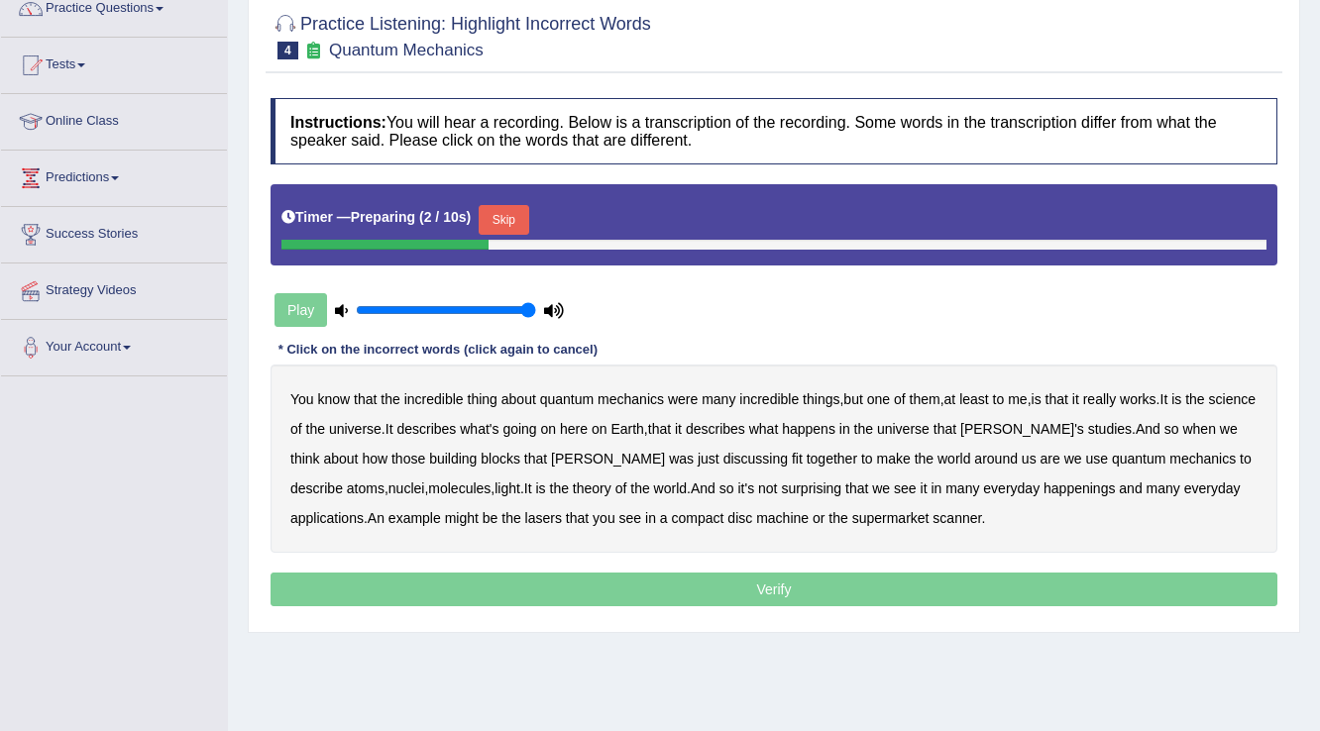
scroll to position [238, 0]
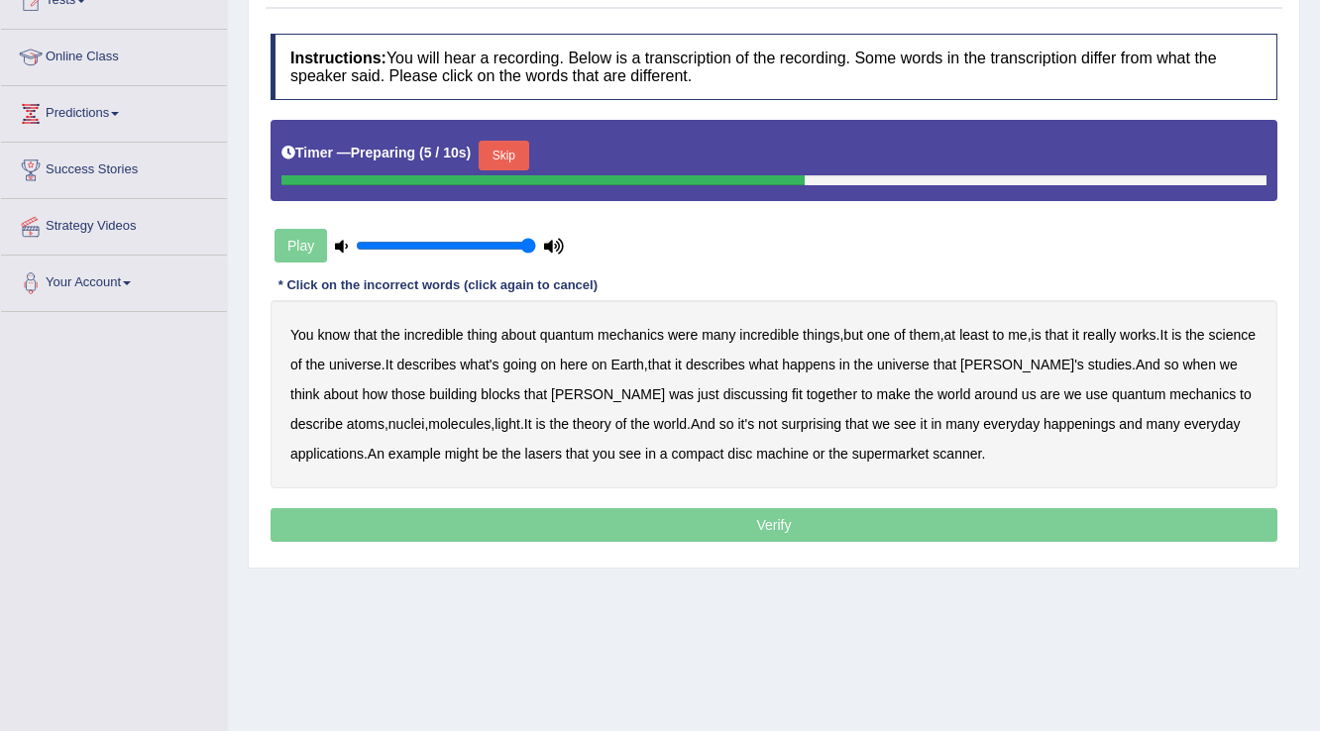
click at [525, 162] on button "Skip" at bounding box center [504, 156] width 50 height 30
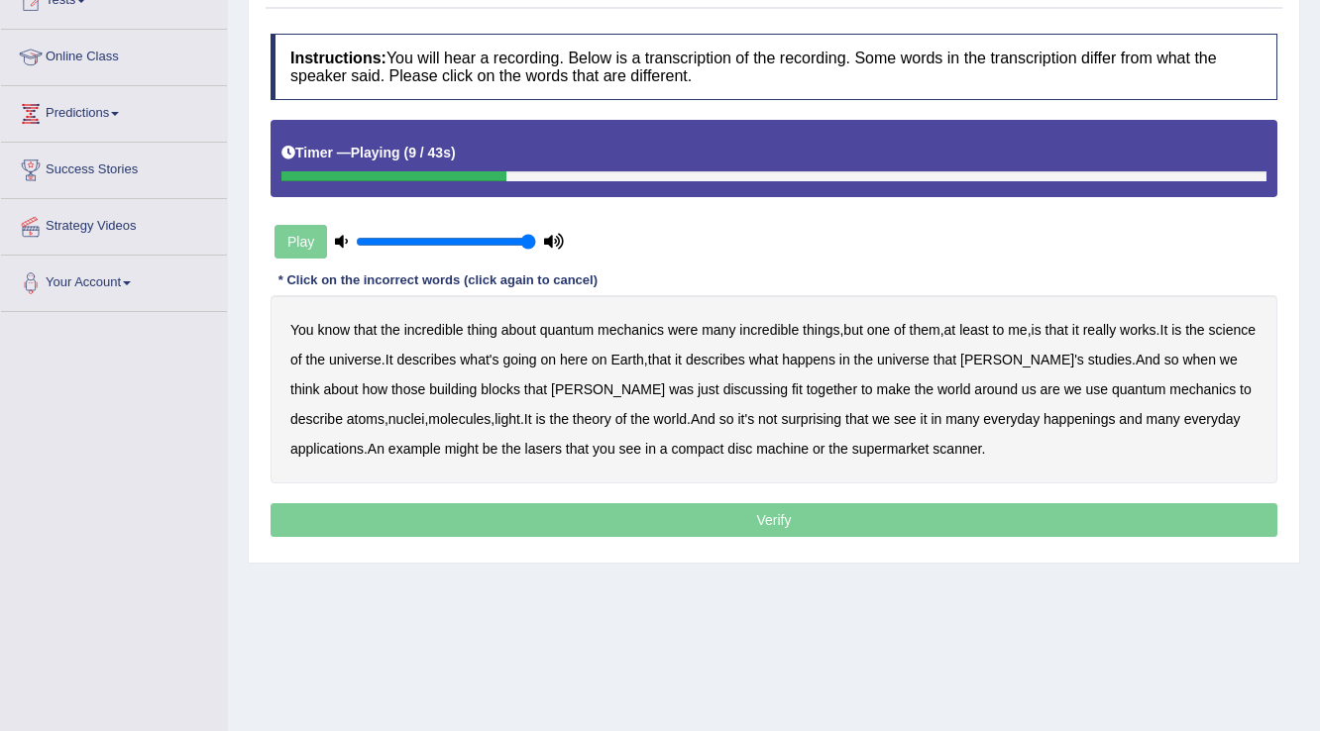
click at [1209, 338] on b "science" at bounding box center [1232, 330] width 47 height 16
click at [723, 386] on b "discussing" at bounding box center [755, 389] width 64 height 16
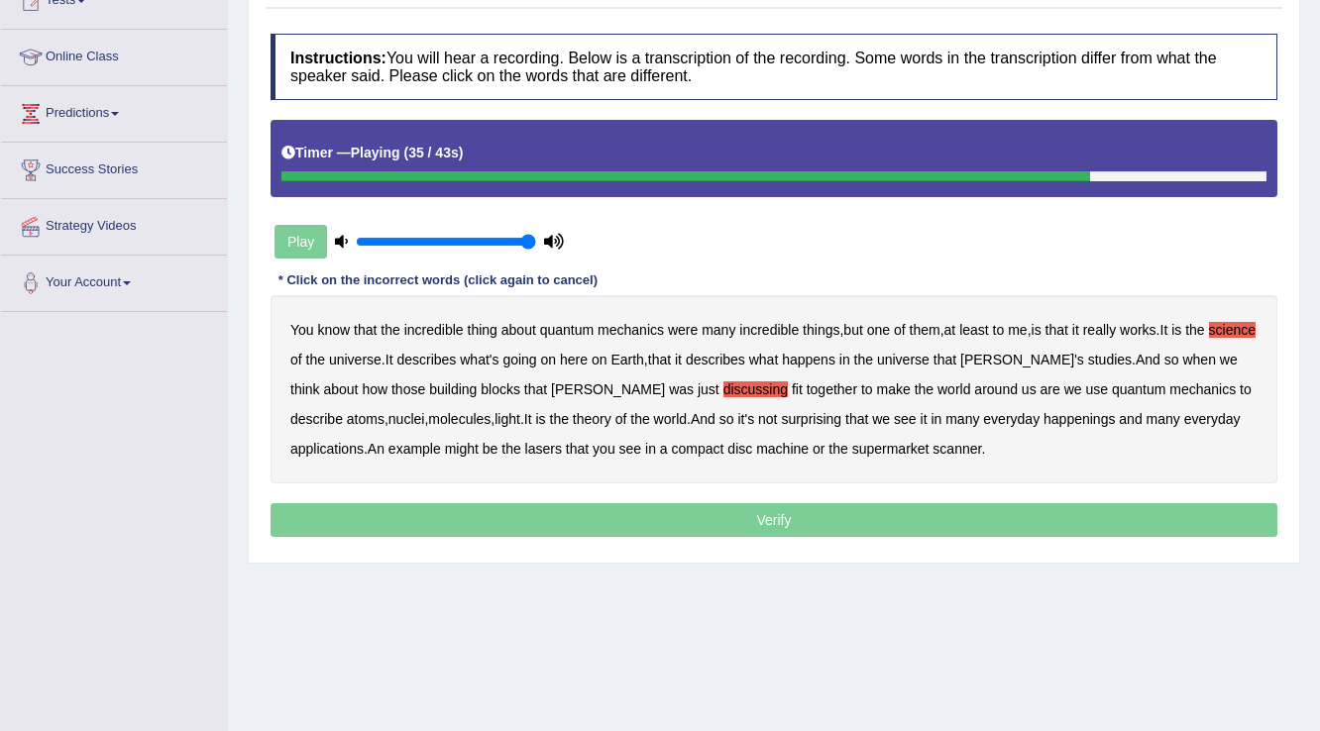
click at [1031, 419] on div "You know that the incredible thing about quantum mechanics were many incredible…" at bounding box center [773, 389] width 1007 height 188
click at [1043, 419] on b "happenings" at bounding box center [1078, 419] width 71 height 16
click at [756, 449] on b "machine" at bounding box center [782, 449] width 53 height 16
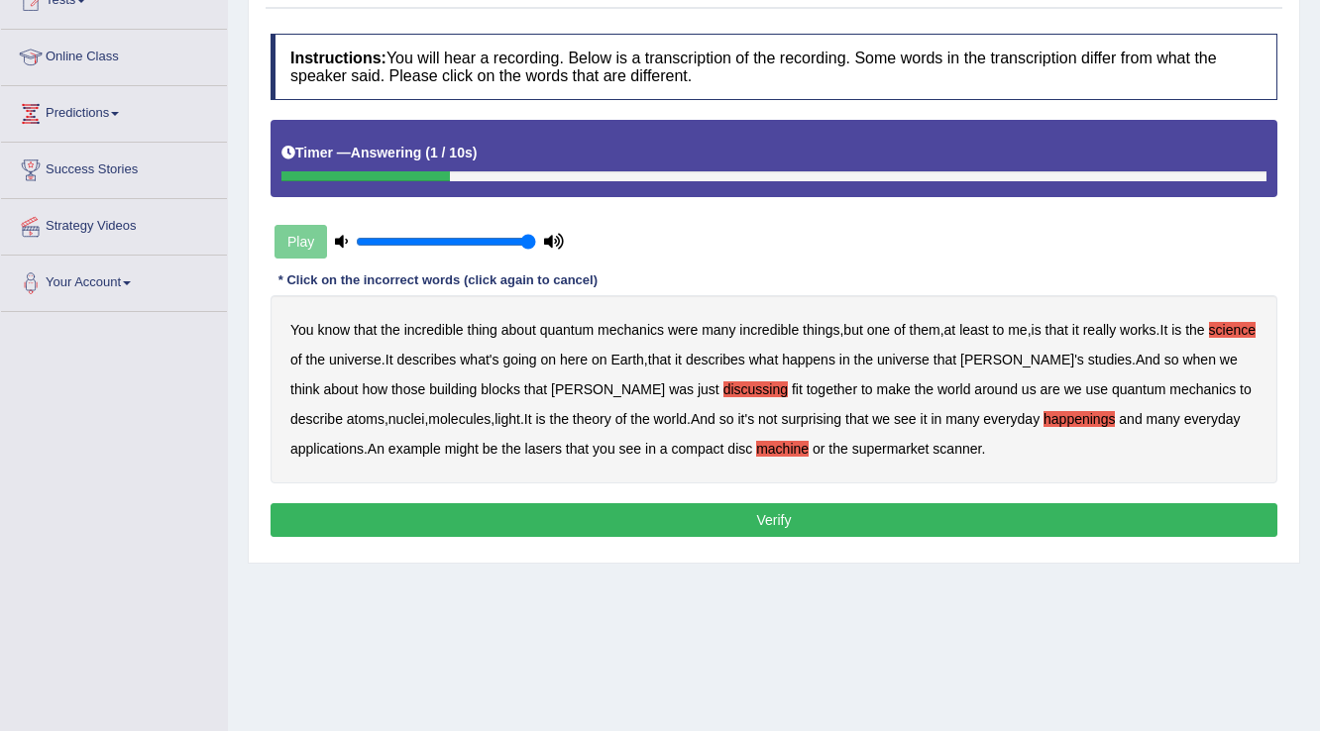
click at [832, 510] on button "Verify" at bounding box center [773, 520] width 1007 height 34
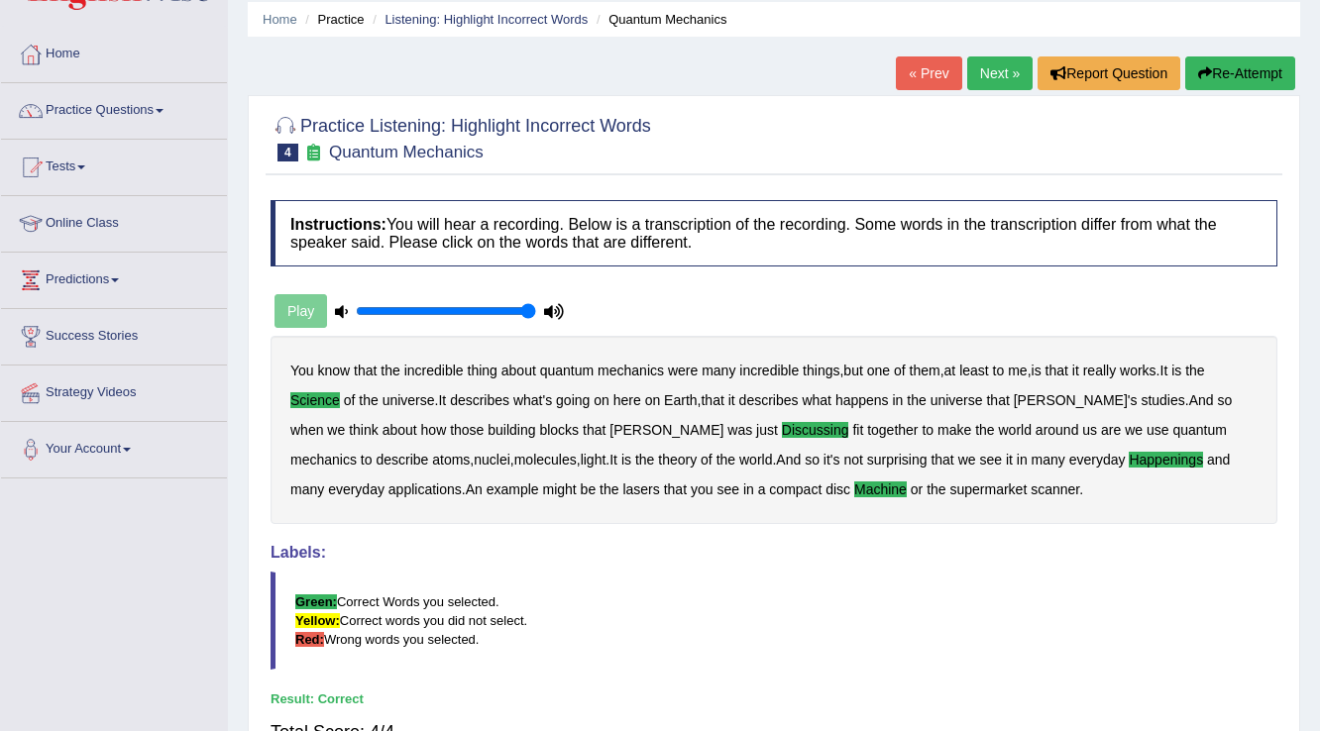
scroll to position [0, 0]
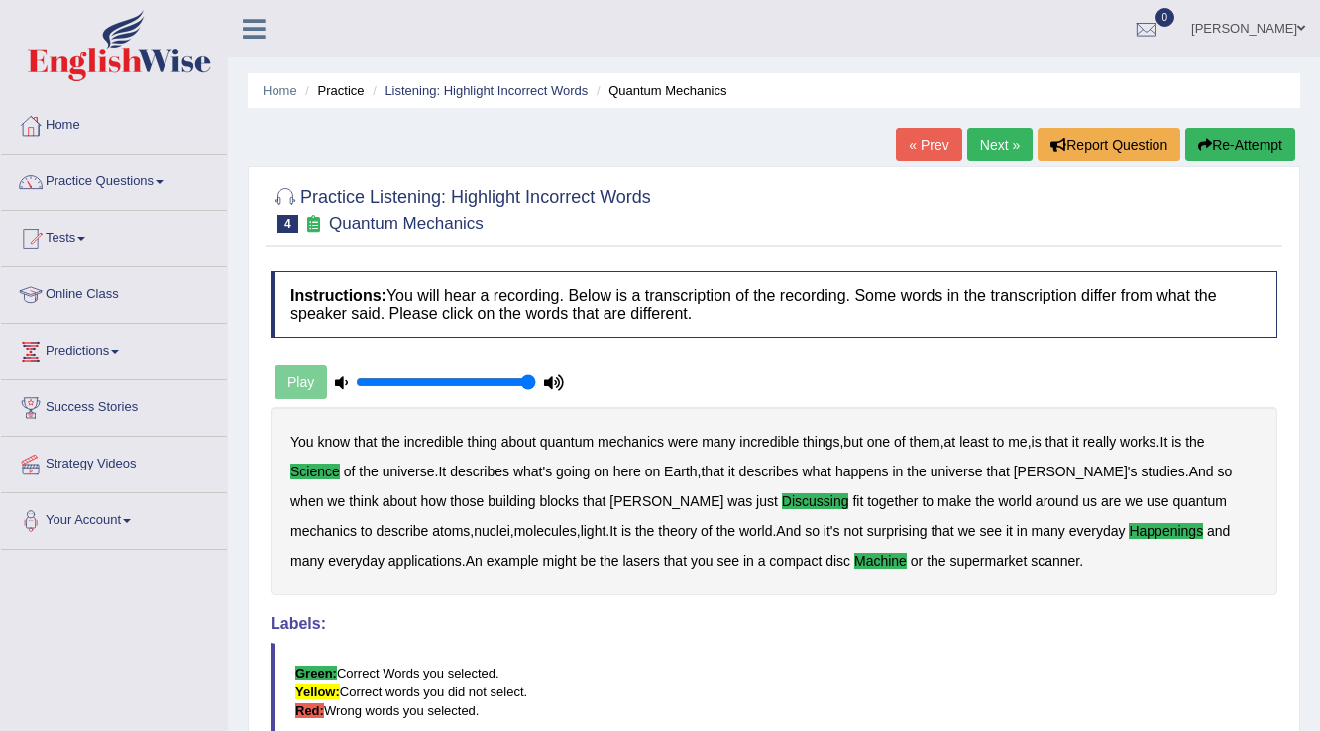
click at [999, 140] on link "Next »" at bounding box center [999, 145] width 65 height 34
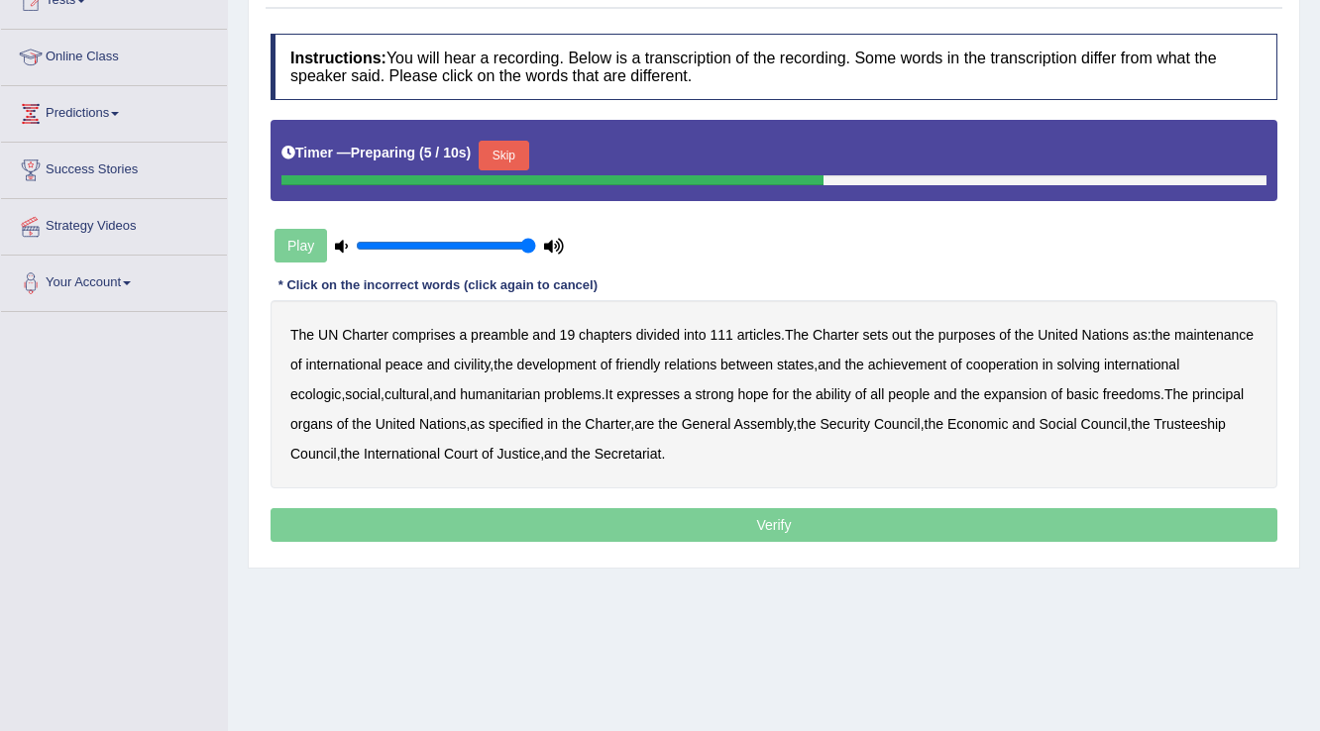
click at [513, 150] on button "Skip" at bounding box center [504, 156] width 50 height 30
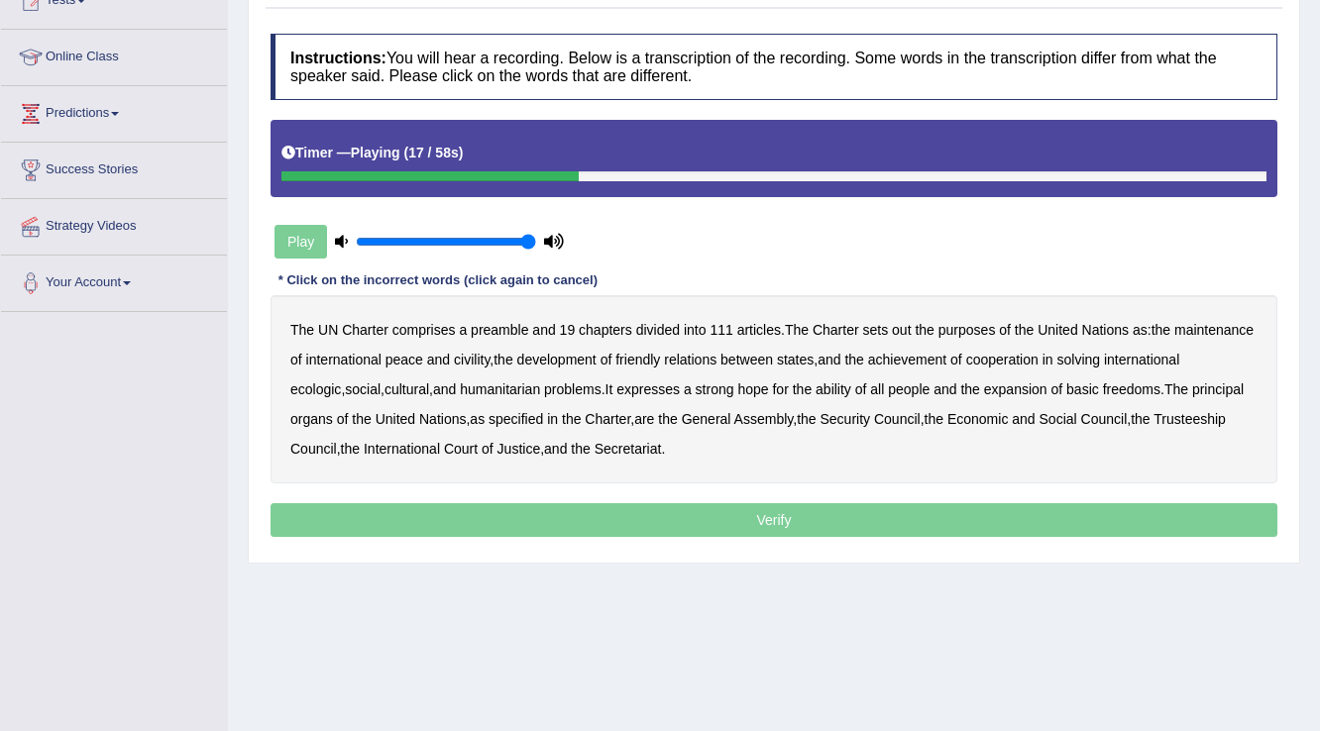
click at [489, 361] on b "civility" at bounding box center [472, 360] width 36 height 16
click at [341, 391] on b "ecologic" at bounding box center [315, 389] width 51 height 16
click at [851, 387] on b "ability" at bounding box center [833, 389] width 36 height 16
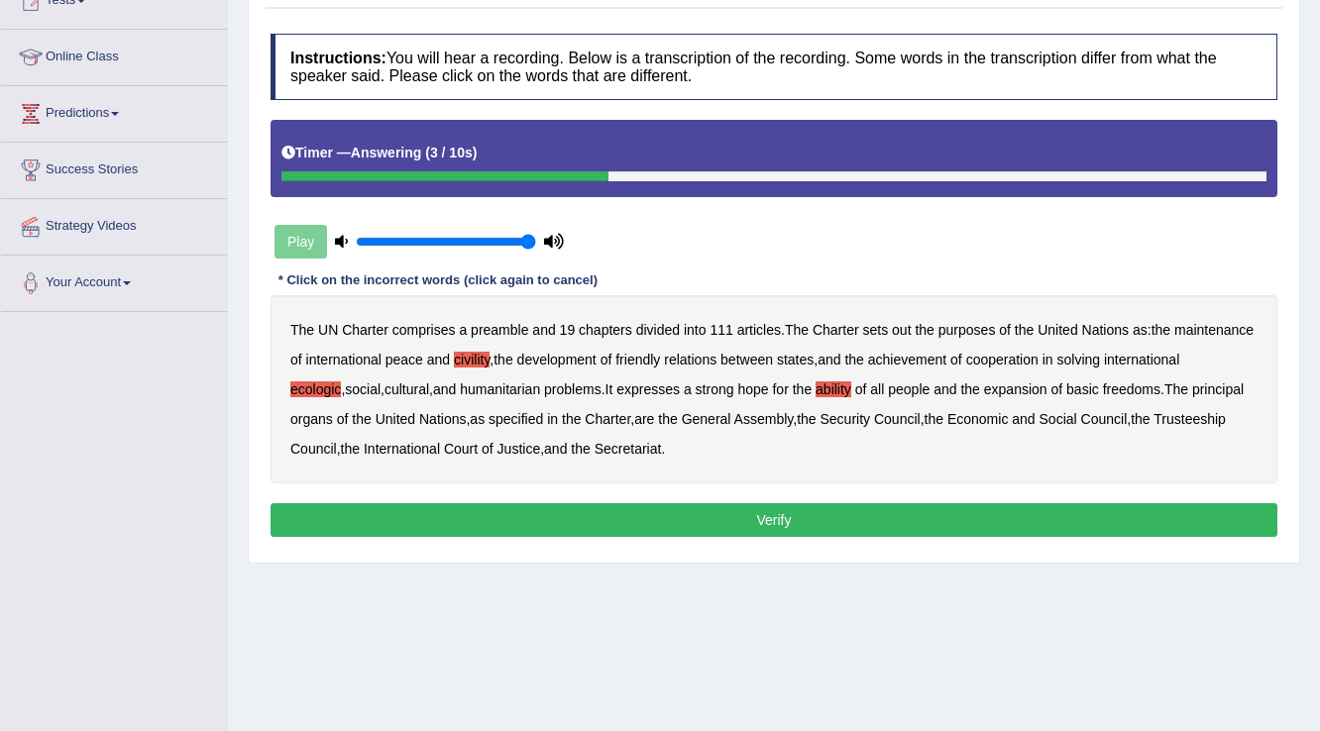
click at [686, 511] on button "Verify" at bounding box center [773, 520] width 1007 height 34
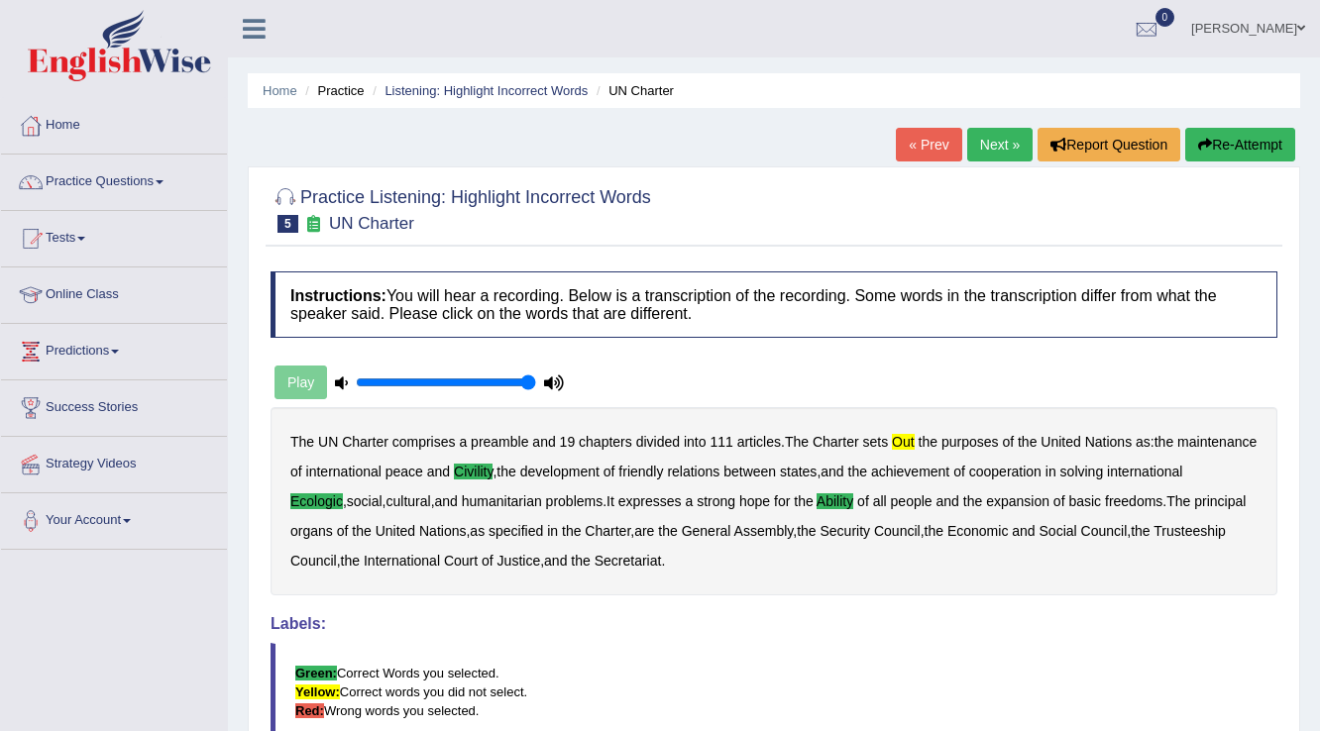
click at [993, 146] on link "Next »" at bounding box center [999, 145] width 65 height 34
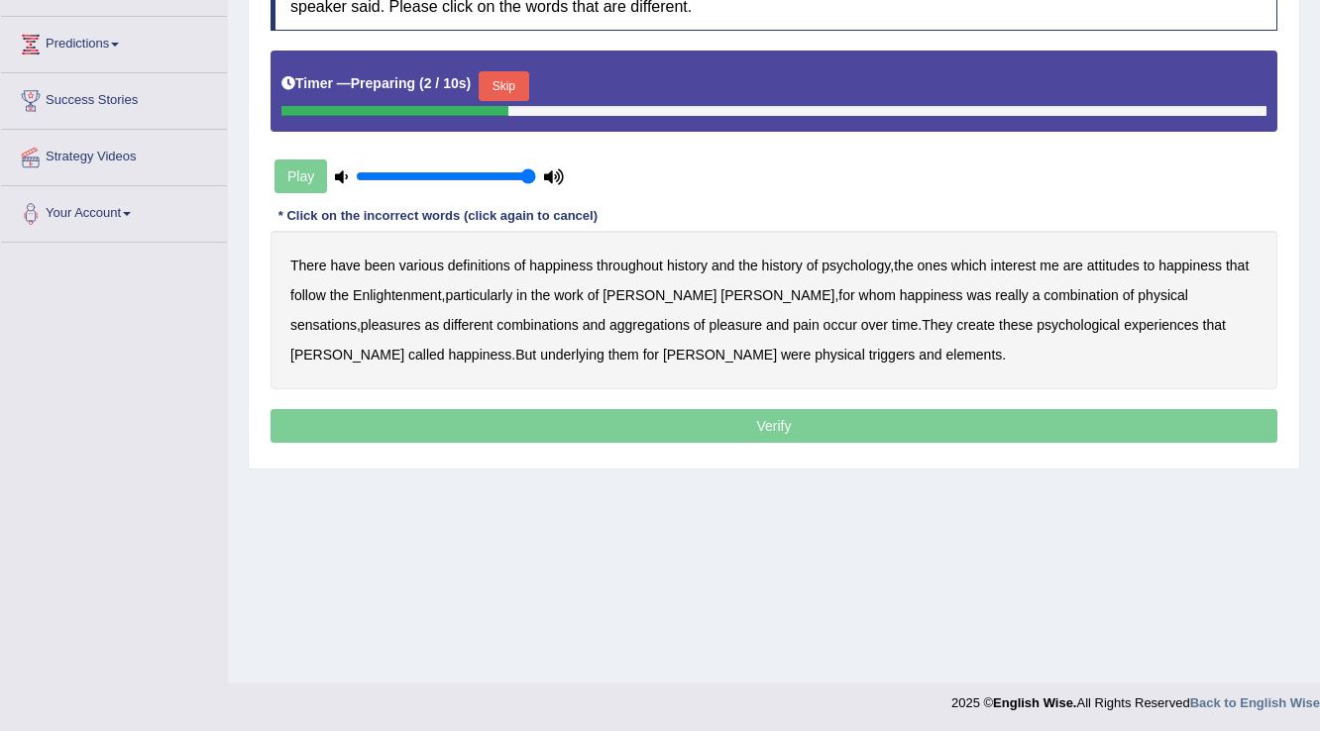
scroll to position [309, 0]
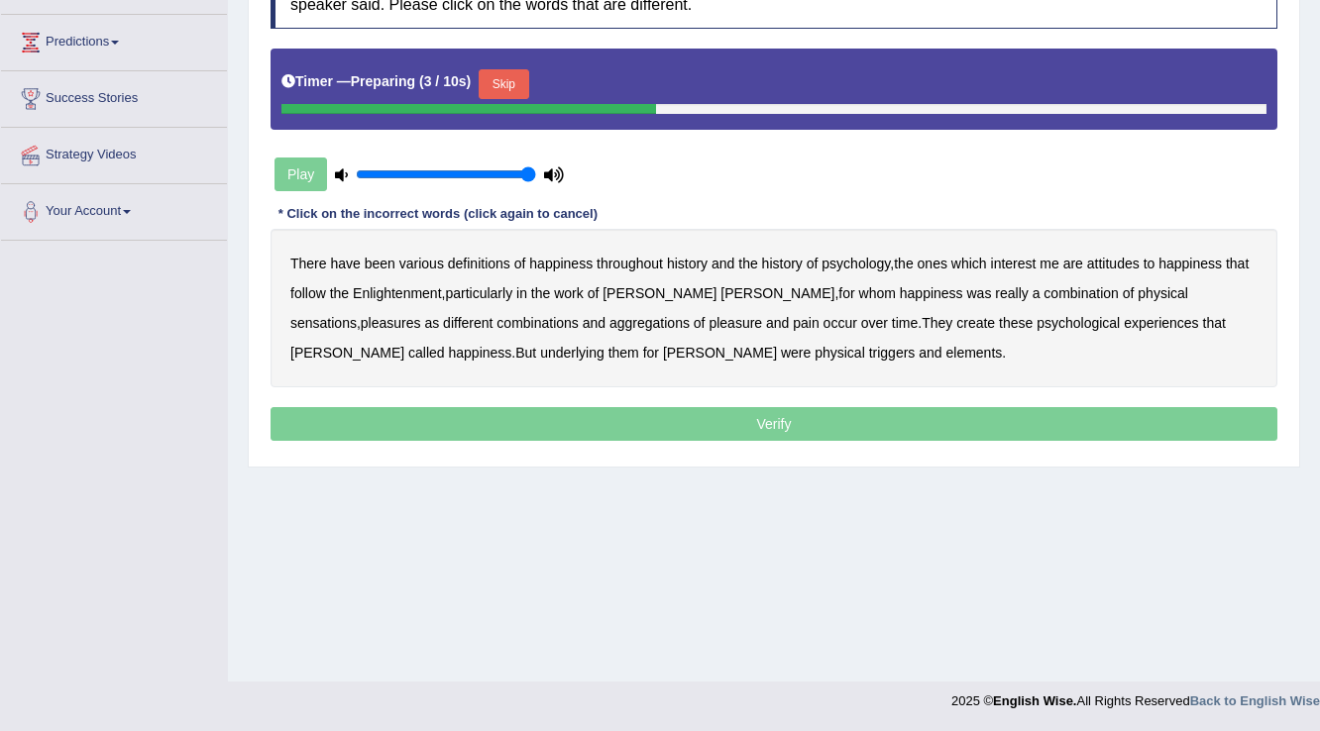
click at [516, 84] on button "Skip" at bounding box center [504, 84] width 50 height 30
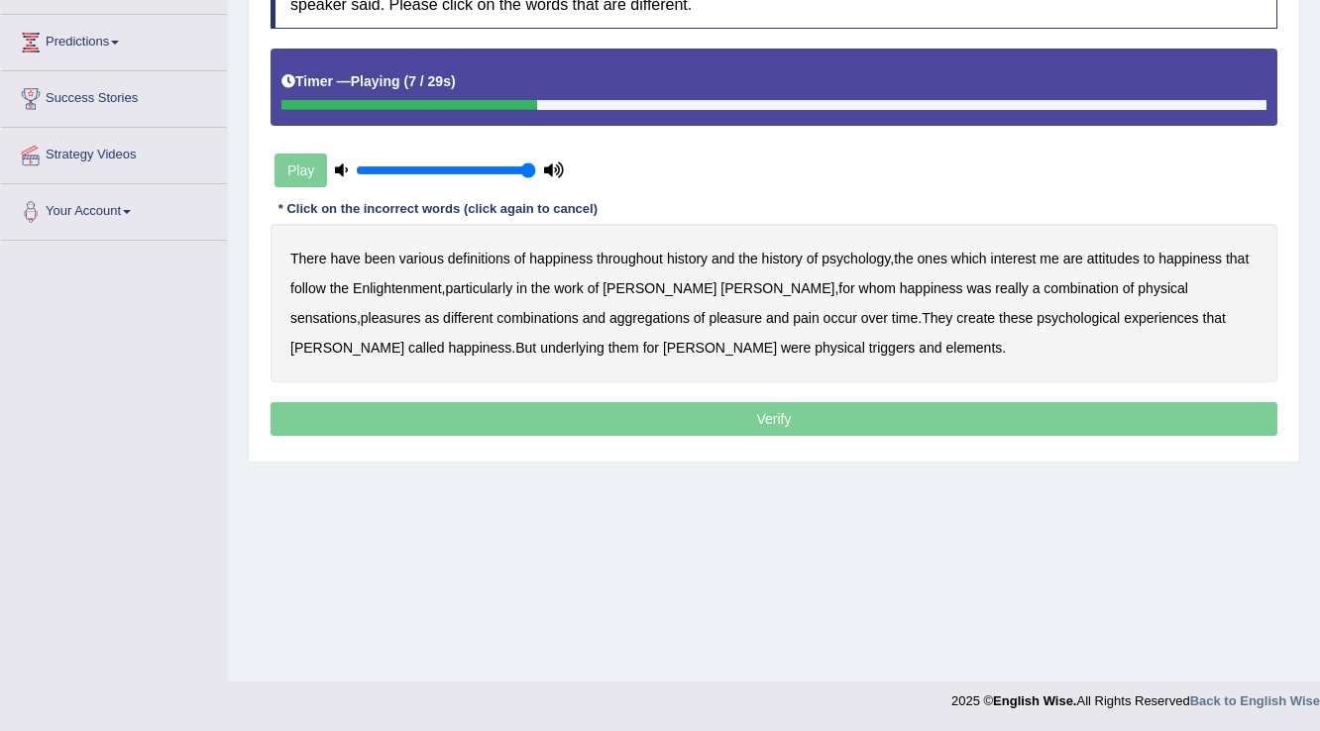
click at [1139, 258] on b "attitudes" at bounding box center [1113, 259] width 53 height 16
click at [357, 310] on b "sensations" at bounding box center [323, 318] width 66 height 16
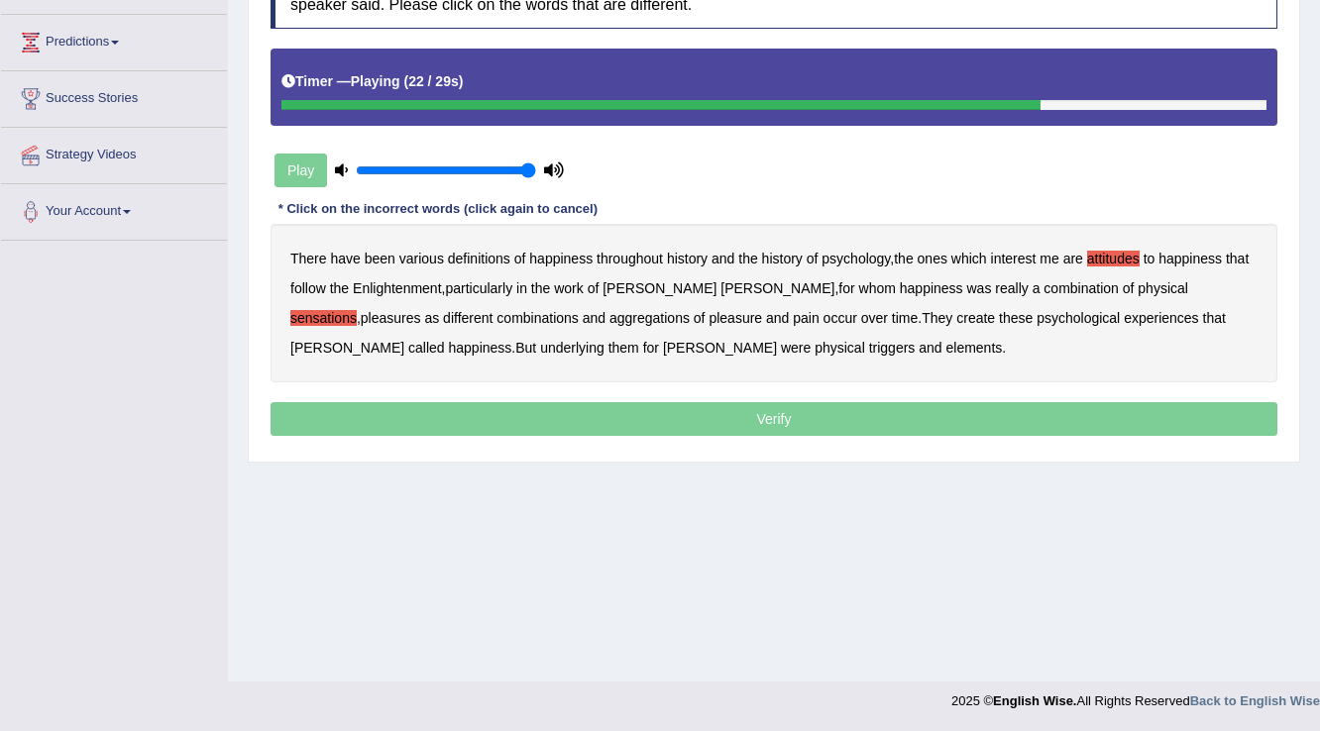
click at [956, 320] on b "create" at bounding box center [975, 318] width 39 height 16
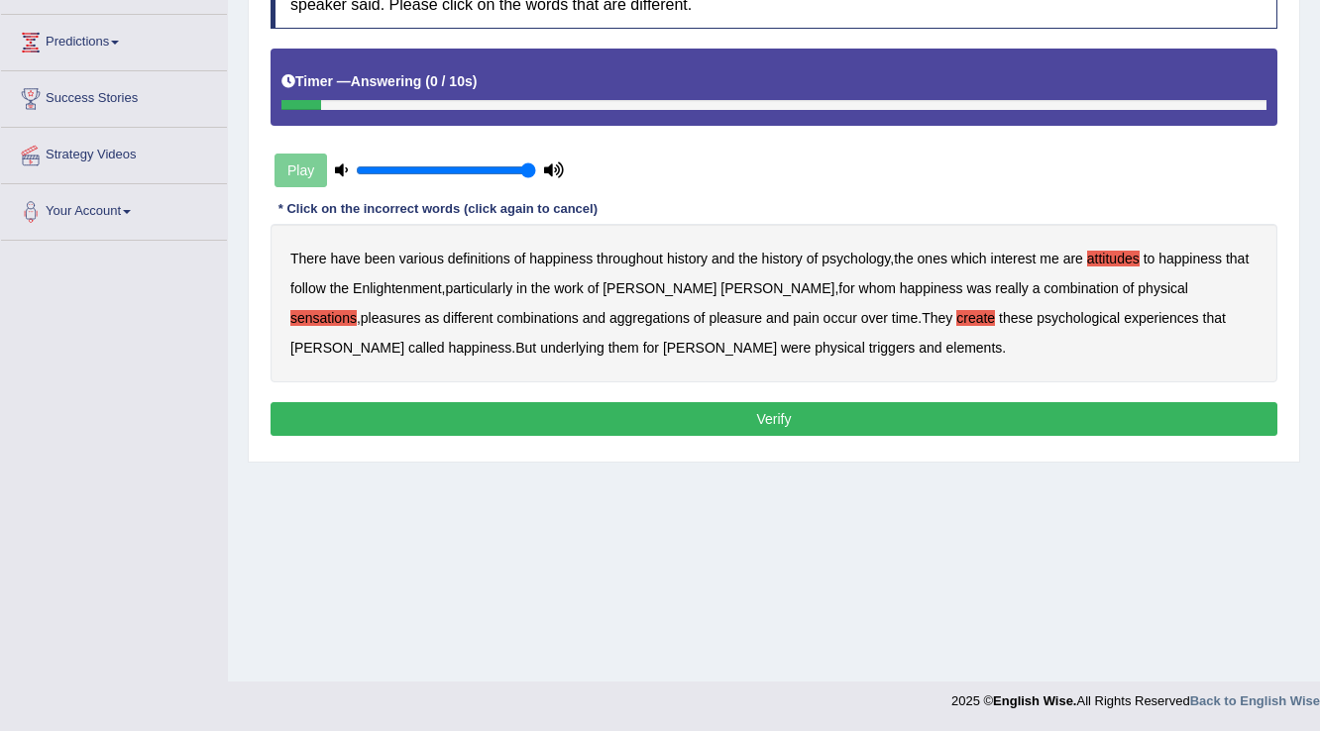
click at [945, 345] on b "elements" at bounding box center [973, 348] width 56 height 16
click at [711, 402] on button "Verify" at bounding box center [773, 419] width 1007 height 34
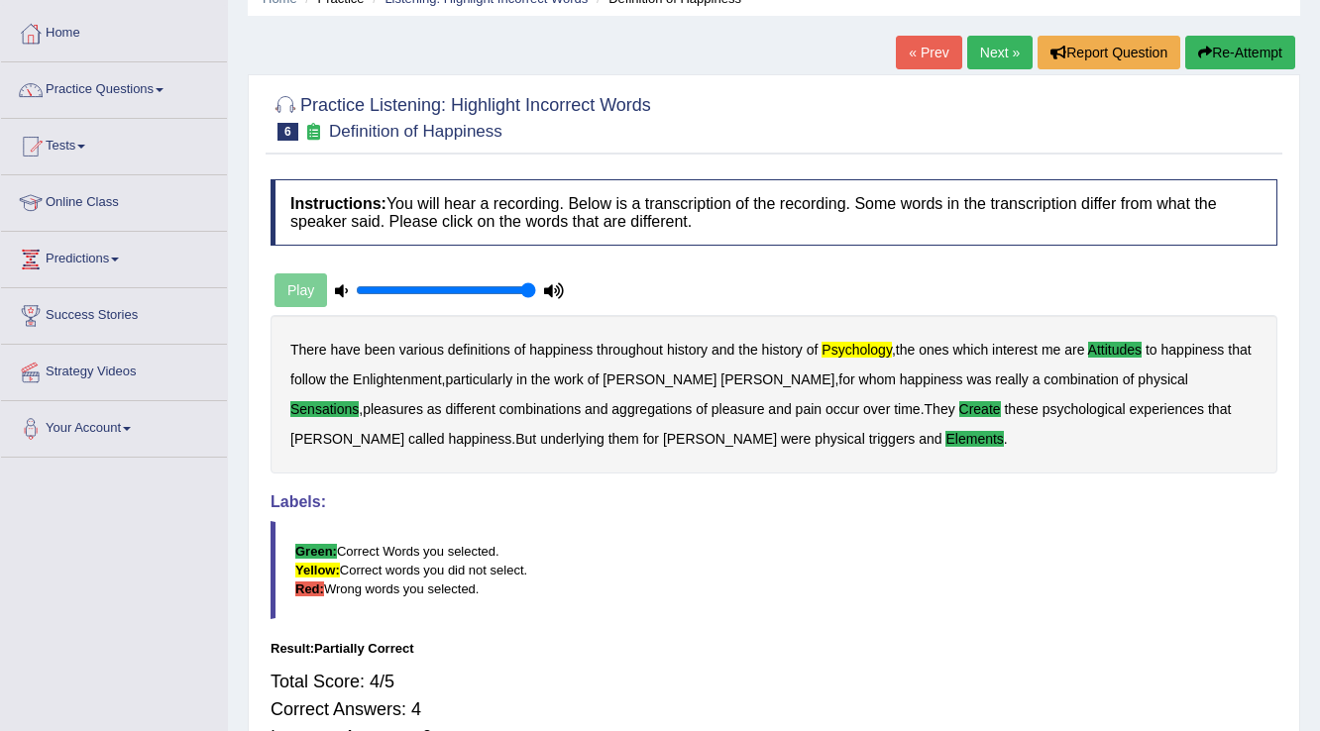
scroll to position [71, 0]
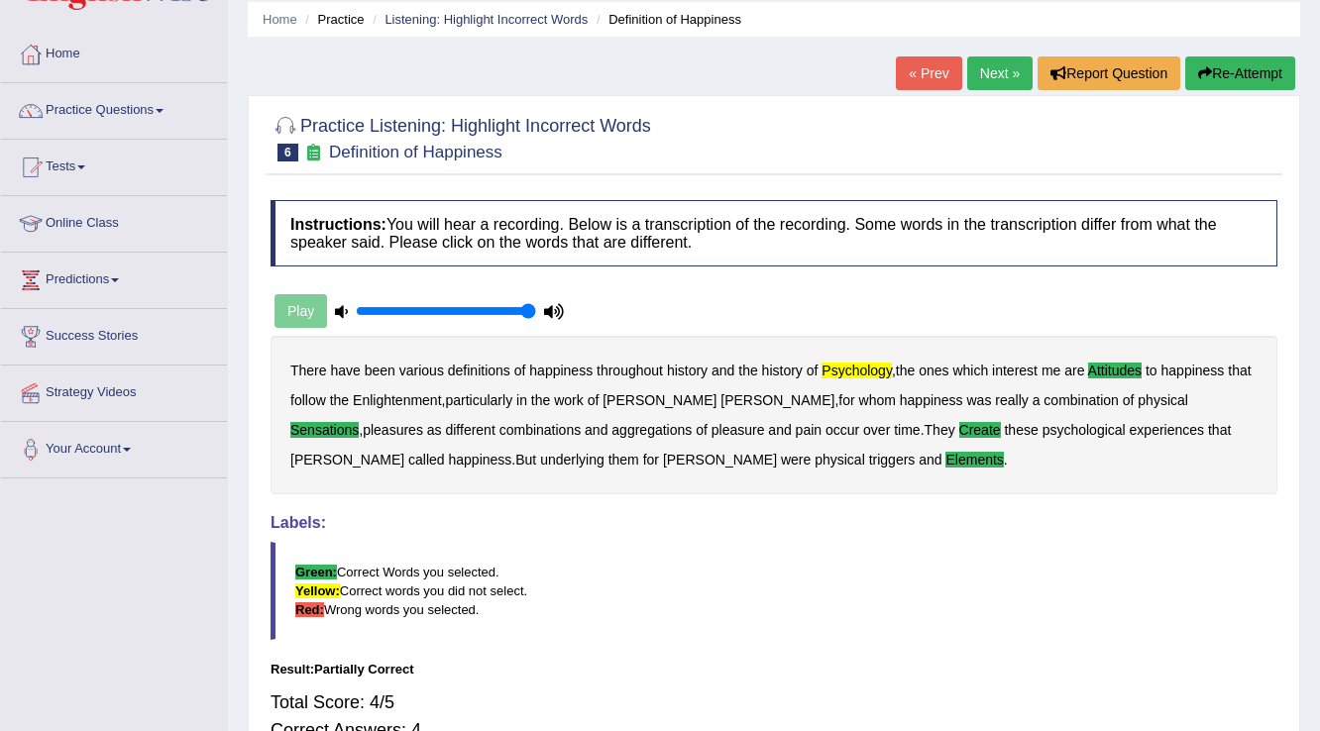
click at [1217, 73] on button "Re-Attempt" at bounding box center [1240, 73] width 110 height 34
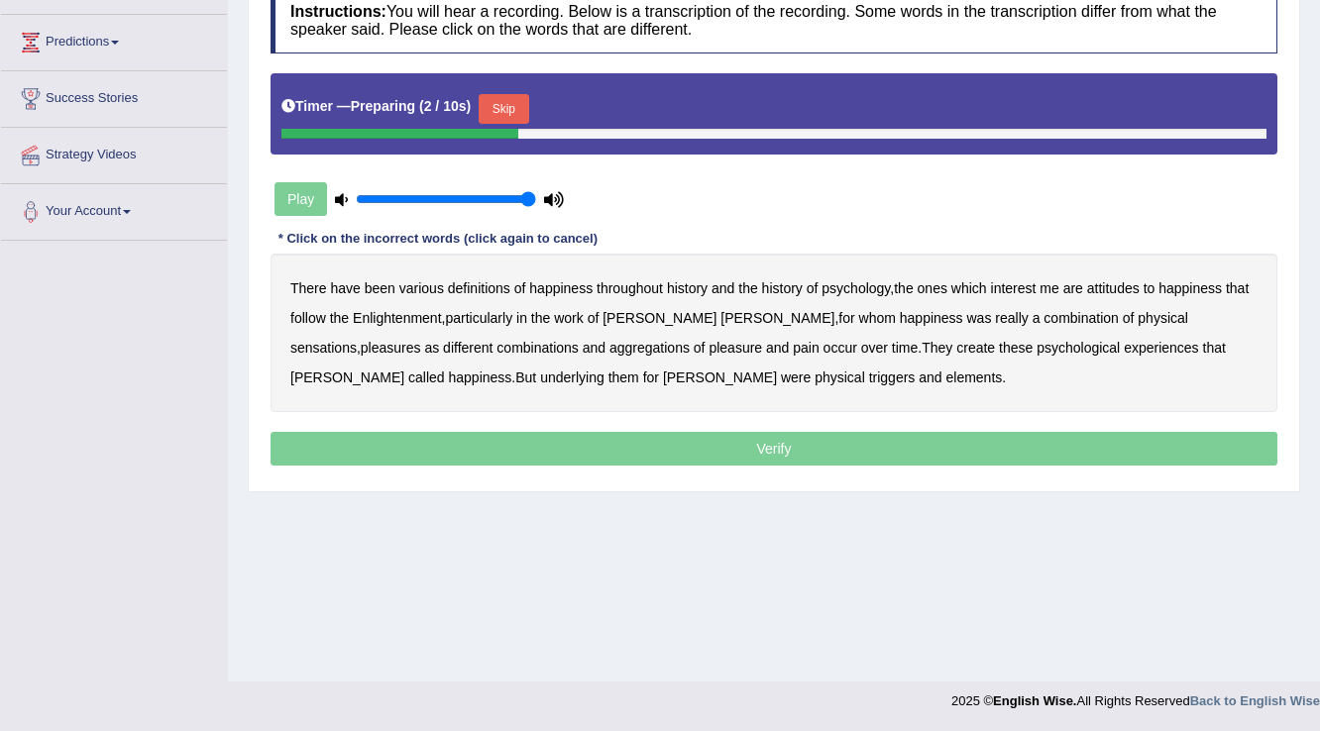
click at [499, 107] on button "Skip" at bounding box center [504, 109] width 50 height 30
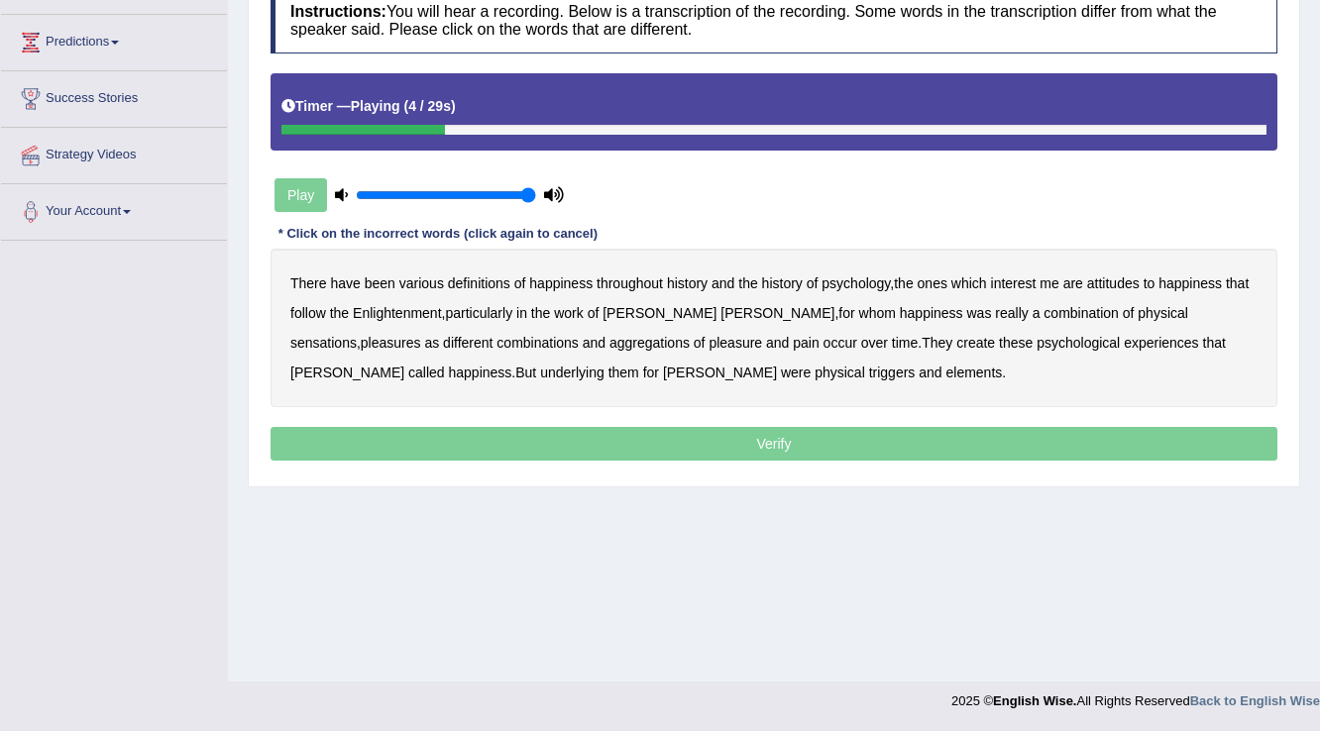
click at [862, 279] on b "psychology" at bounding box center [855, 283] width 68 height 16
click at [1121, 279] on b "attitudes" at bounding box center [1113, 283] width 53 height 16
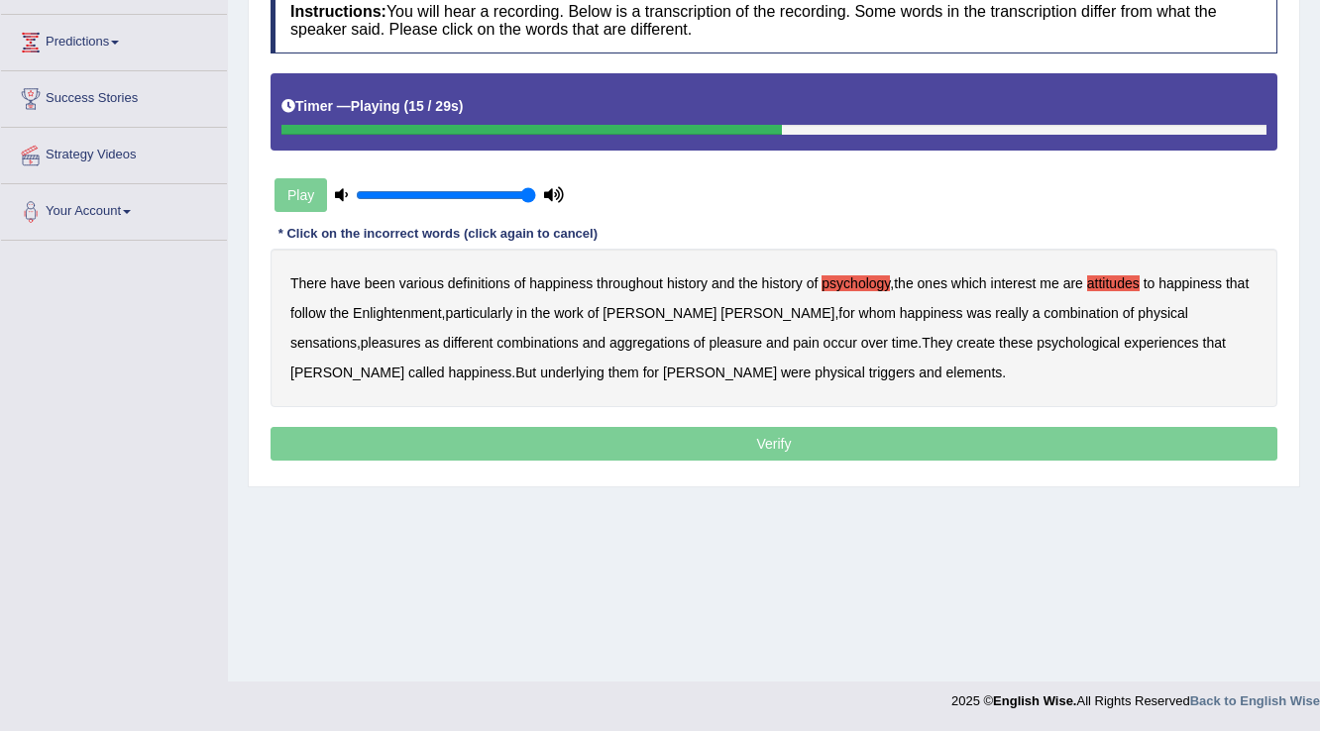
click at [357, 335] on b "sensations" at bounding box center [323, 343] width 66 height 16
click at [956, 340] on b "create" at bounding box center [975, 343] width 39 height 16
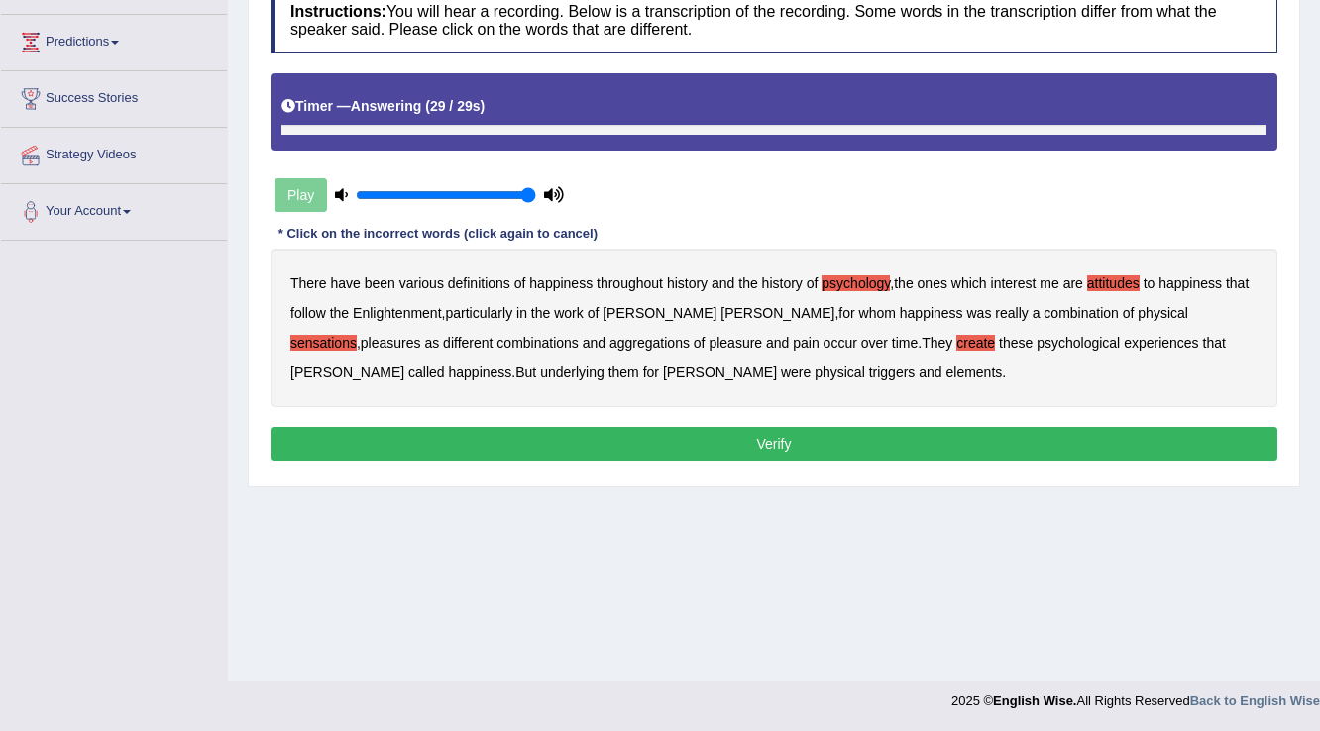
click at [945, 368] on b "elements" at bounding box center [973, 373] width 56 height 16
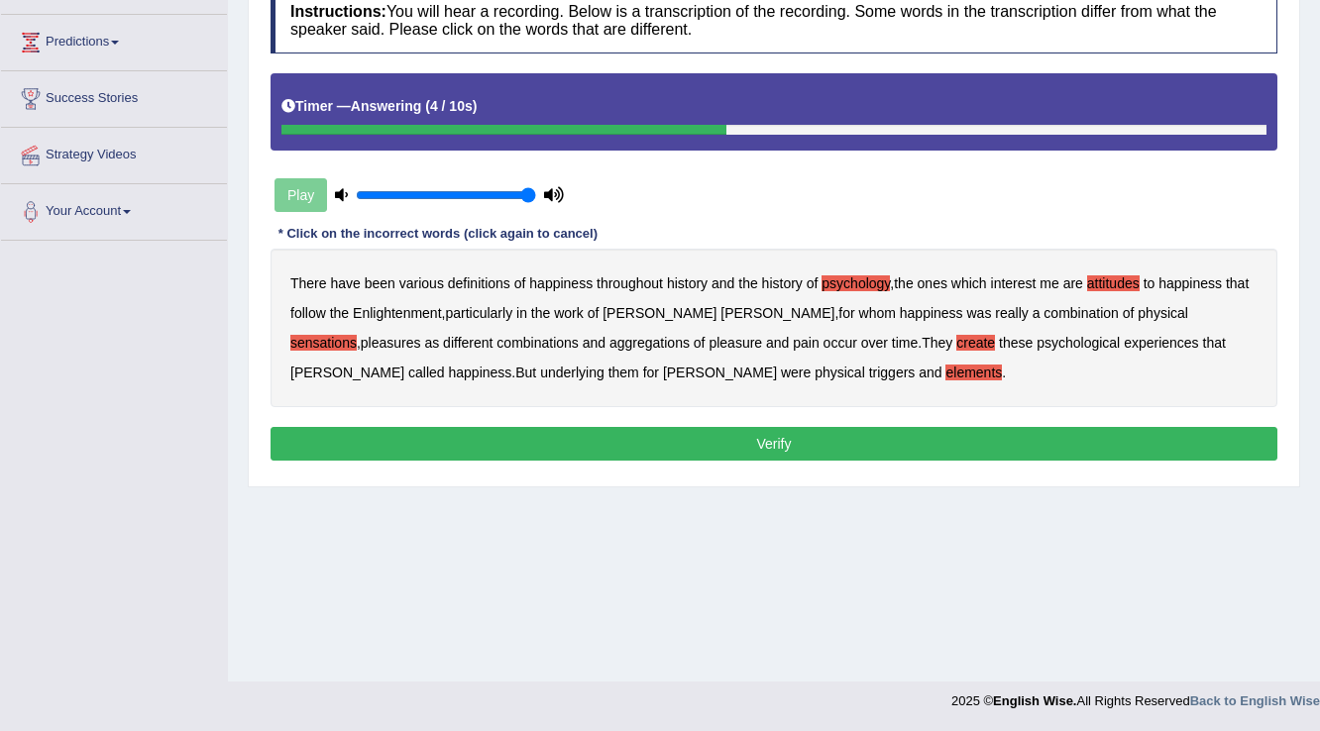
click at [799, 432] on button "Verify" at bounding box center [773, 444] width 1007 height 34
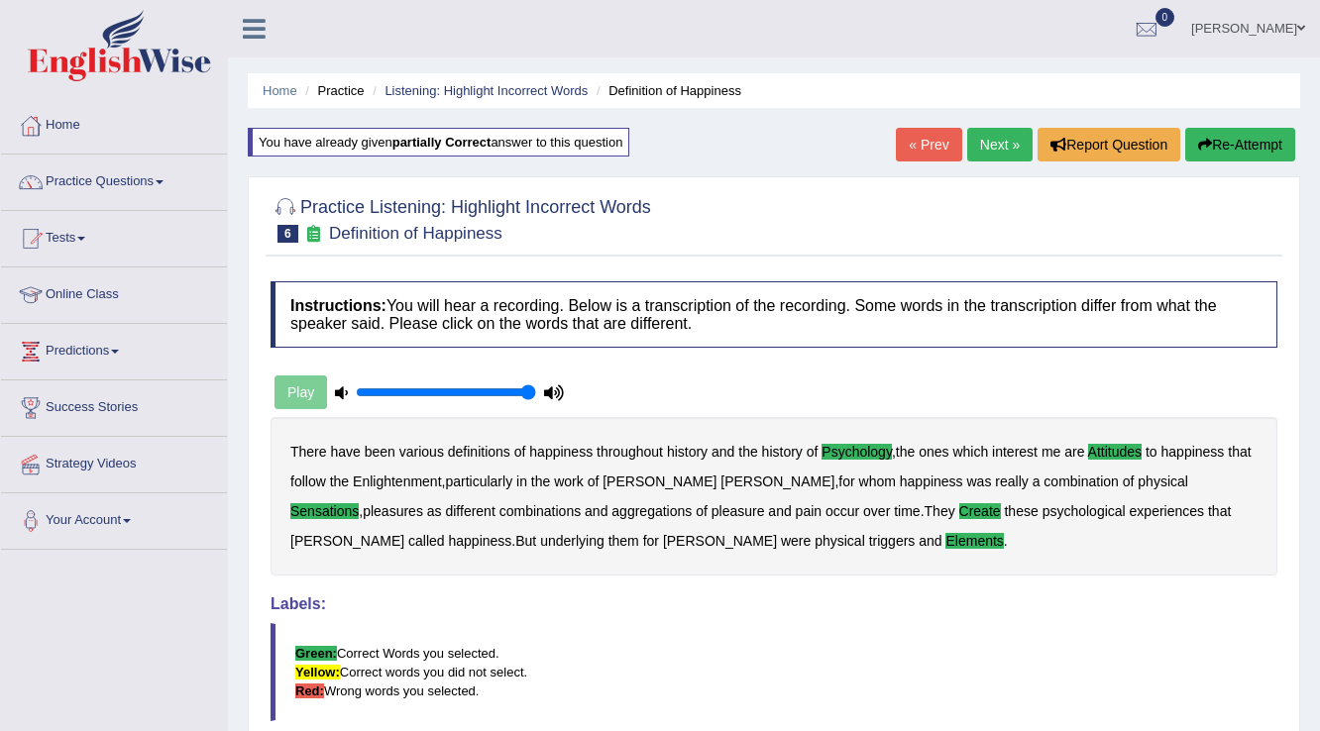
click at [986, 150] on link "Next »" at bounding box center [999, 145] width 65 height 34
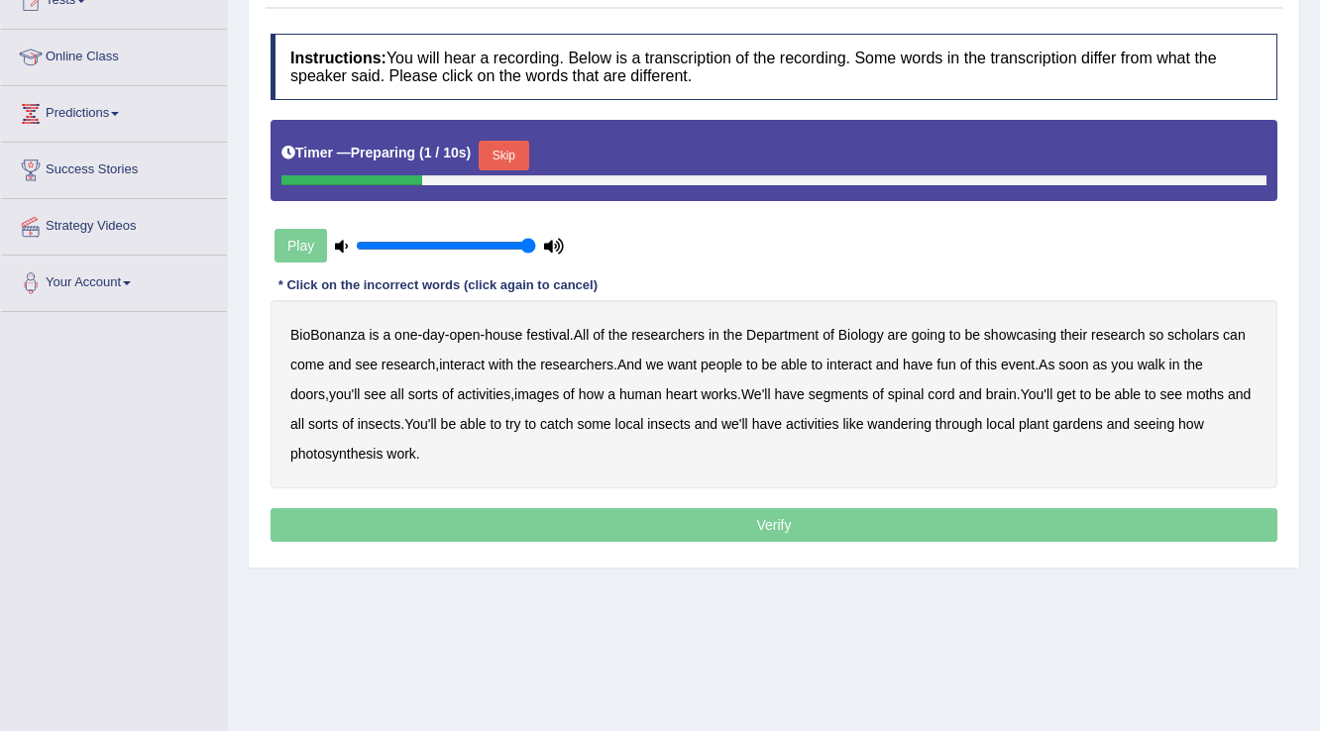
scroll to position [238, 0]
click at [499, 156] on button "Skip" at bounding box center [504, 156] width 50 height 30
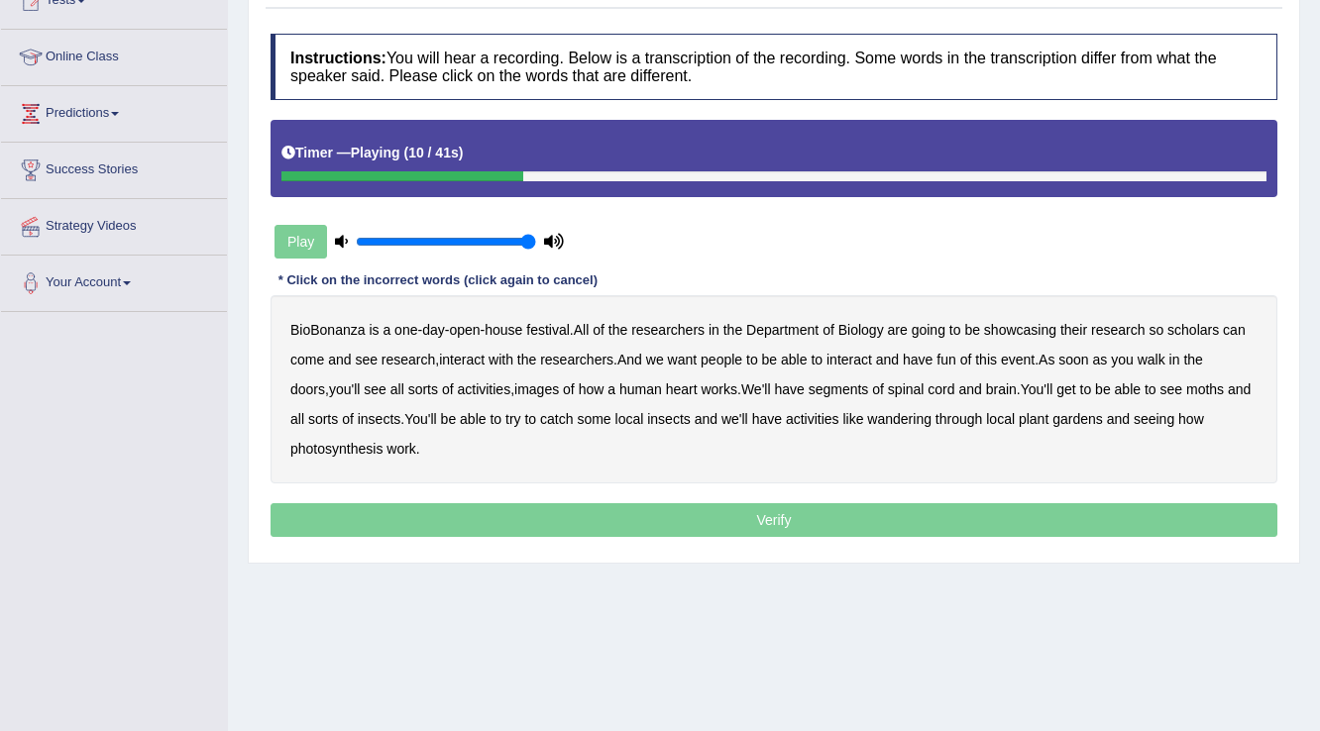
click at [1192, 328] on b "scholars" at bounding box center [1193, 330] width 52 height 16
click at [514, 386] on b "images" at bounding box center [536, 389] width 45 height 16
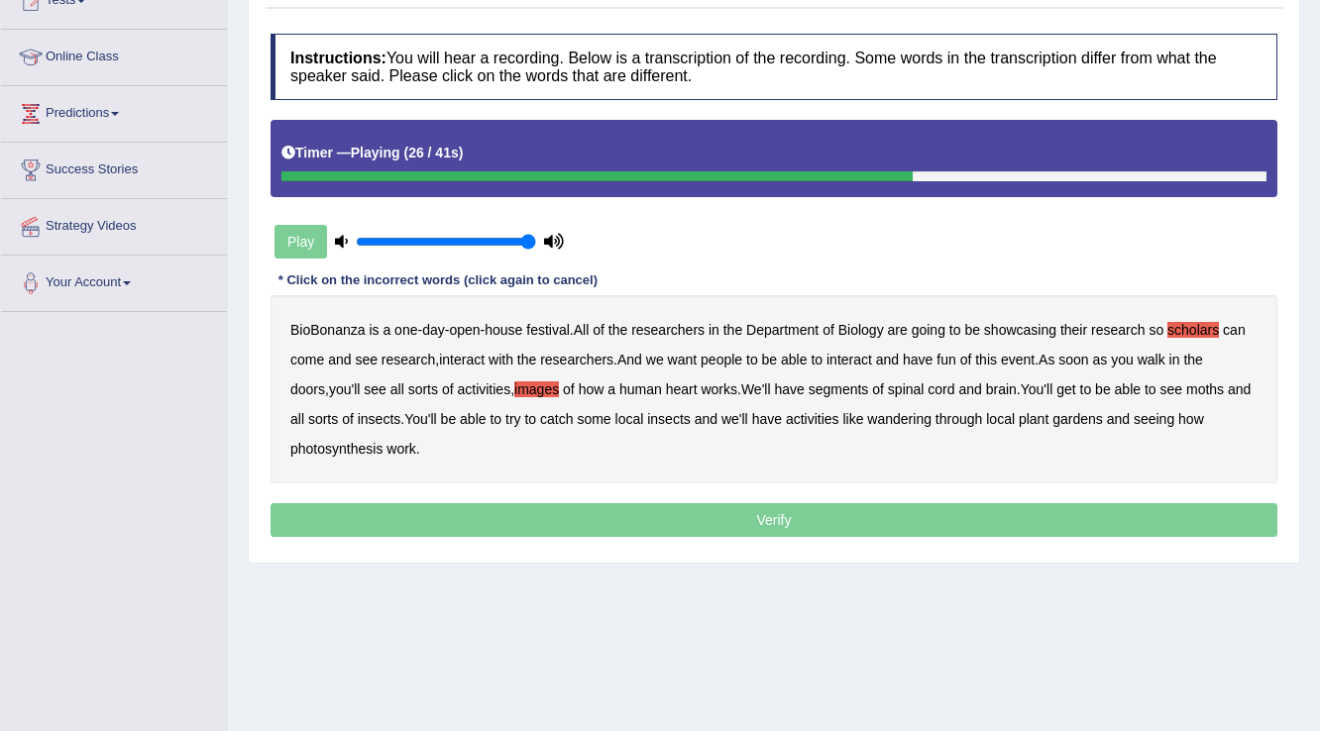
click at [820, 392] on b "segments" at bounding box center [838, 389] width 60 height 16
click at [1186, 388] on b "moths" at bounding box center [1205, 389] width 38 height 16
click at [900, 414] on b "wandering" at bounding box center [899, 419] width 64 height 16
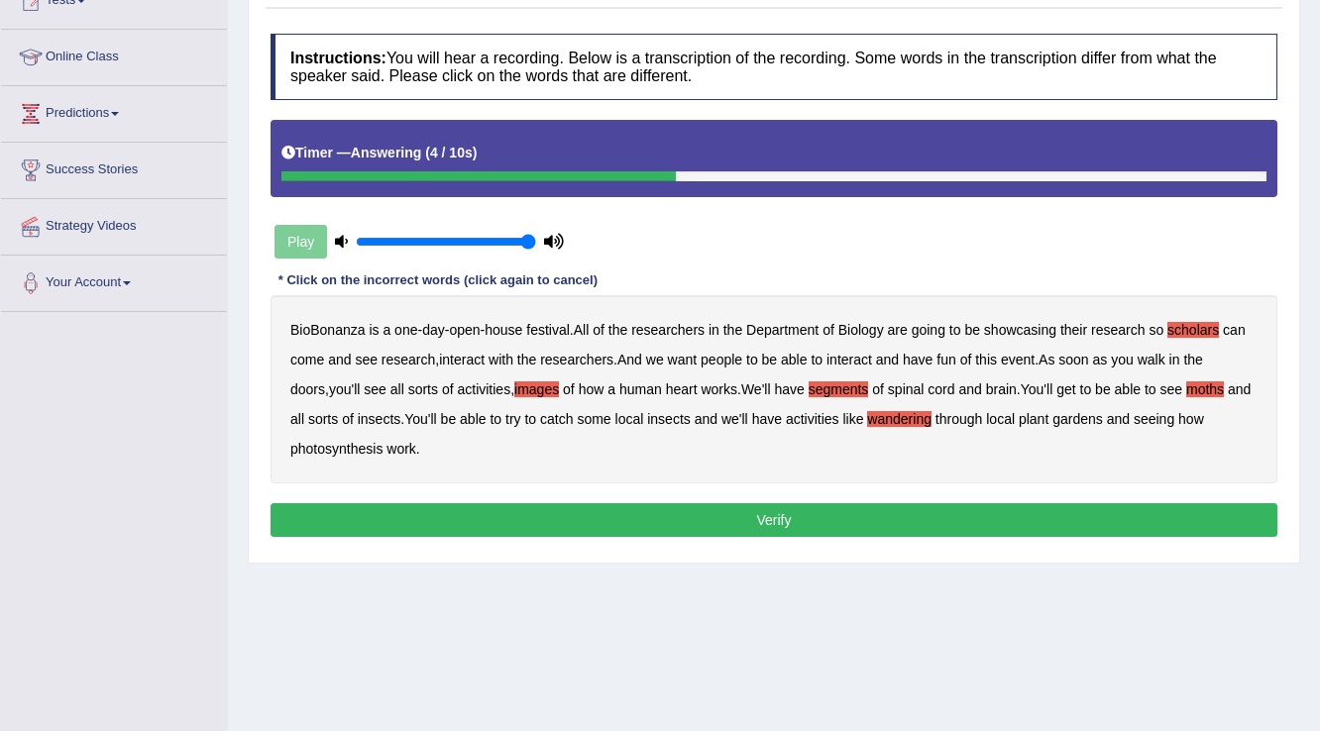
click at [447, 514] on button "Verify" at bounding box center [773, 520] width 1007 height 34
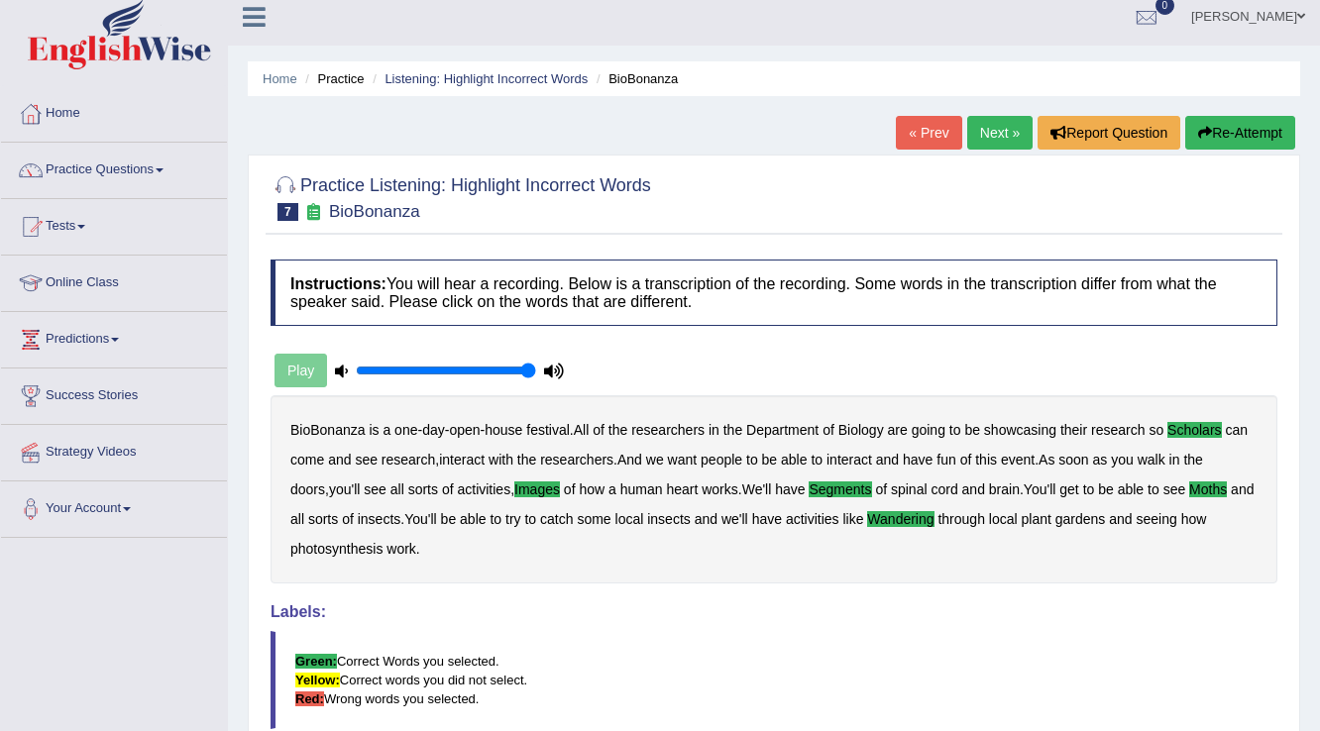
scroll to position [0, 0]
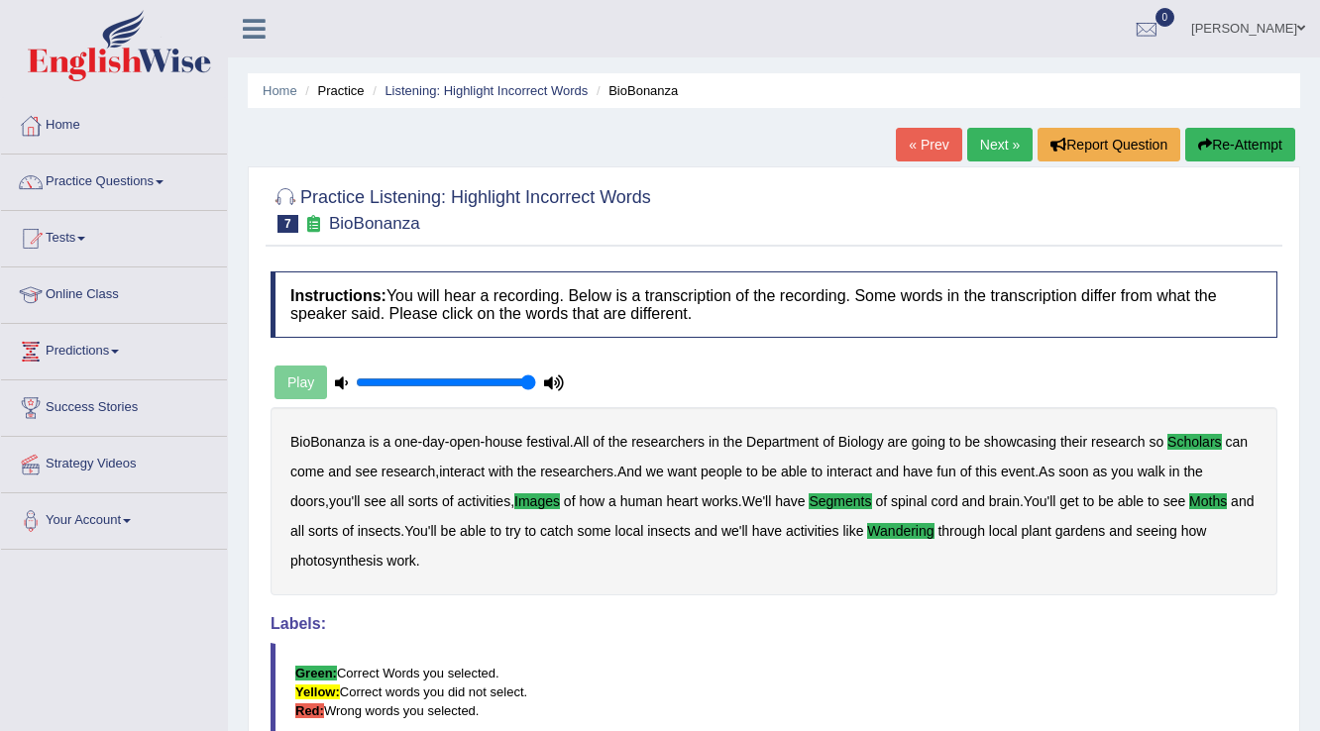
click at [1003, 134] on link "Next »" at bounding box center [999, 145] width 65 height 34
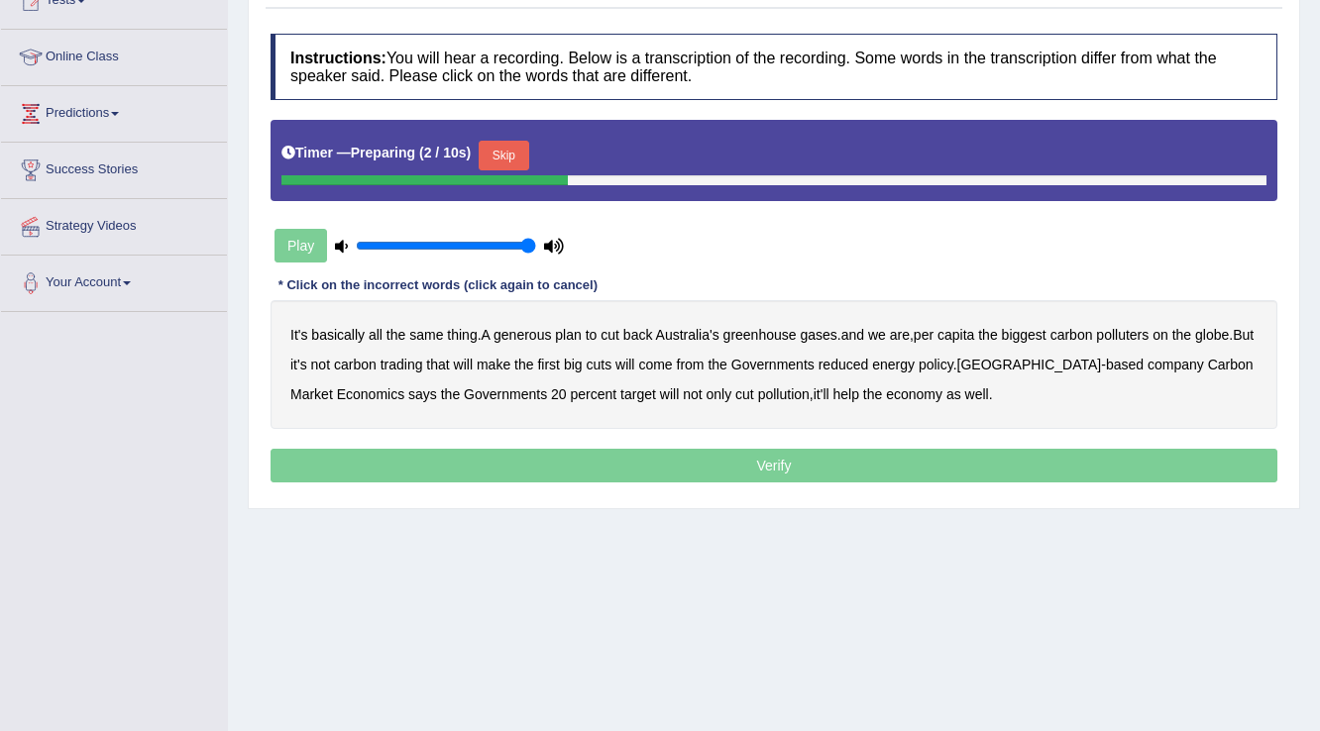
click at [528, 148] on button "Skip" at bounding box center [504, 156] width 50 height 30
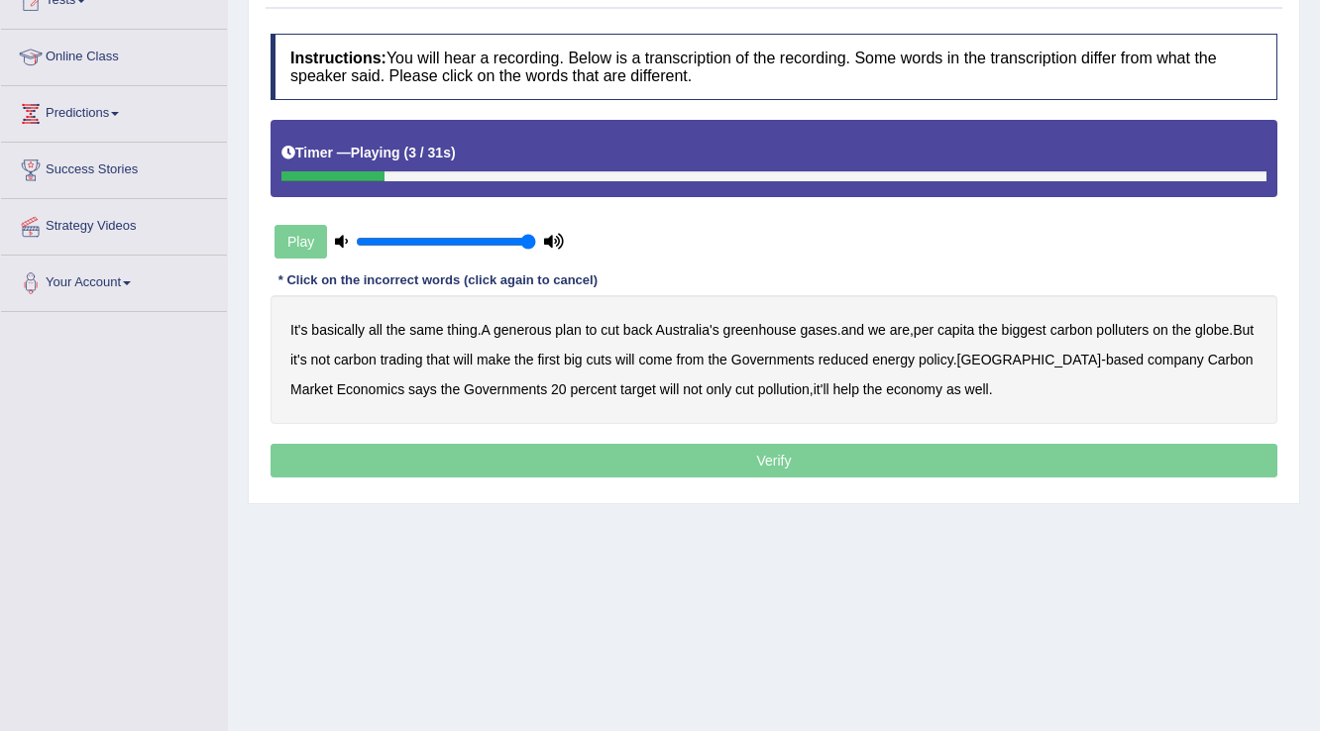
click at [539, 332] on b "generous" at bounding box center [521, 330] width 57 height 16
click at [1226, 322] on b "globe" at bounding box center [1212, 330] width 34 height 16
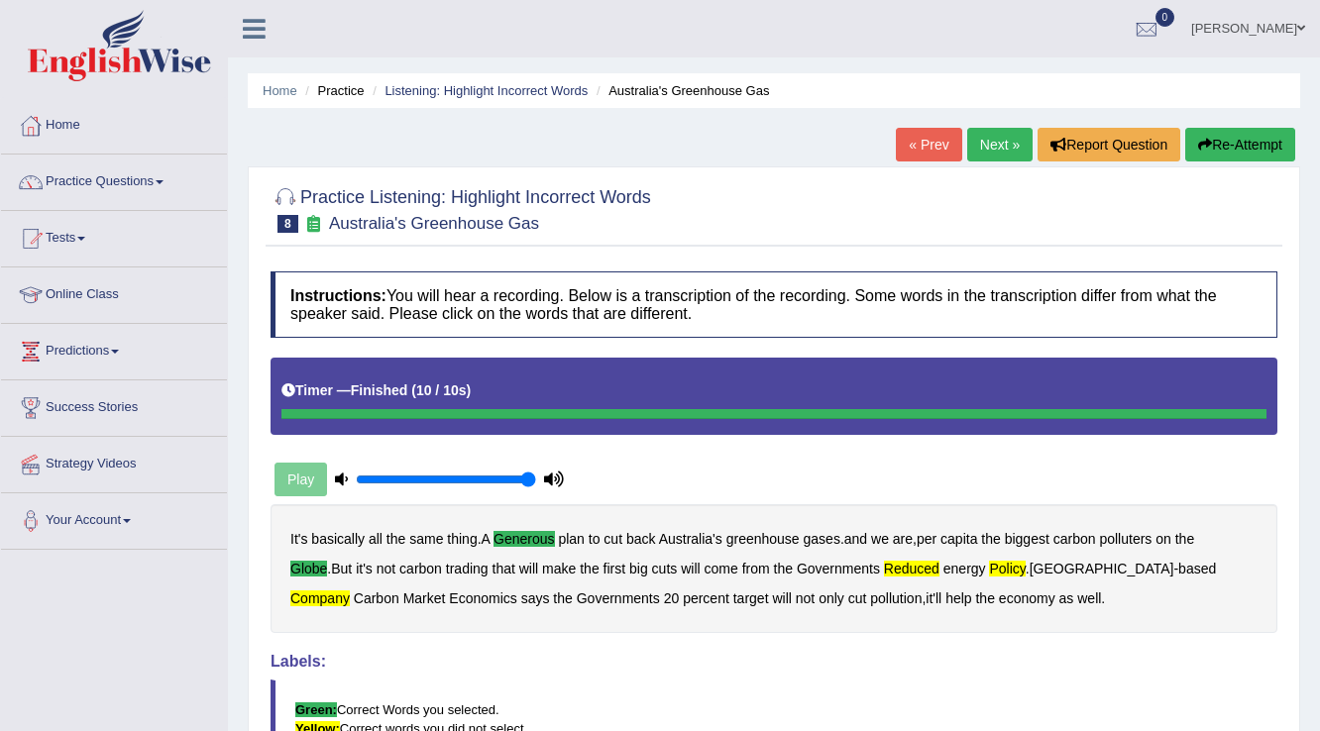
click at [1236, 135] on button "Re-Attempt" at bounding box center [1240, 145] width 110 height 34
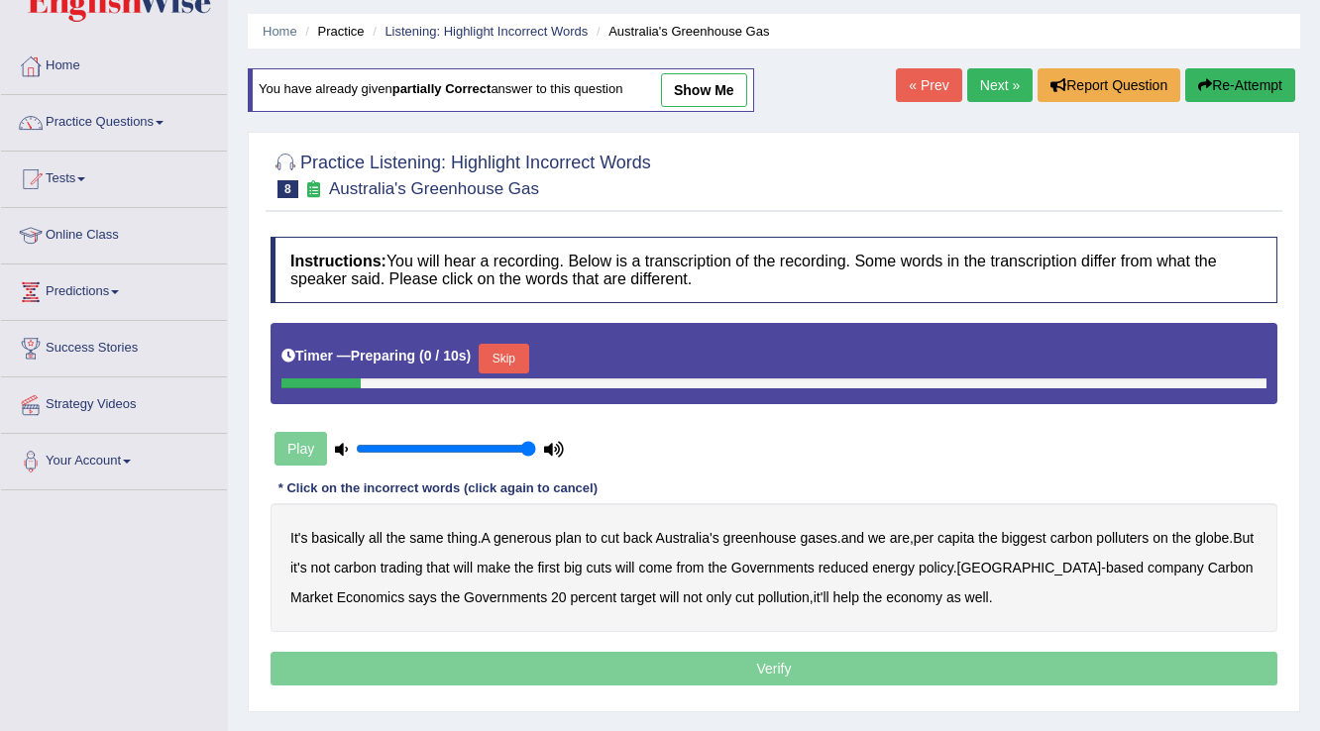
scroll to position [159, 0]
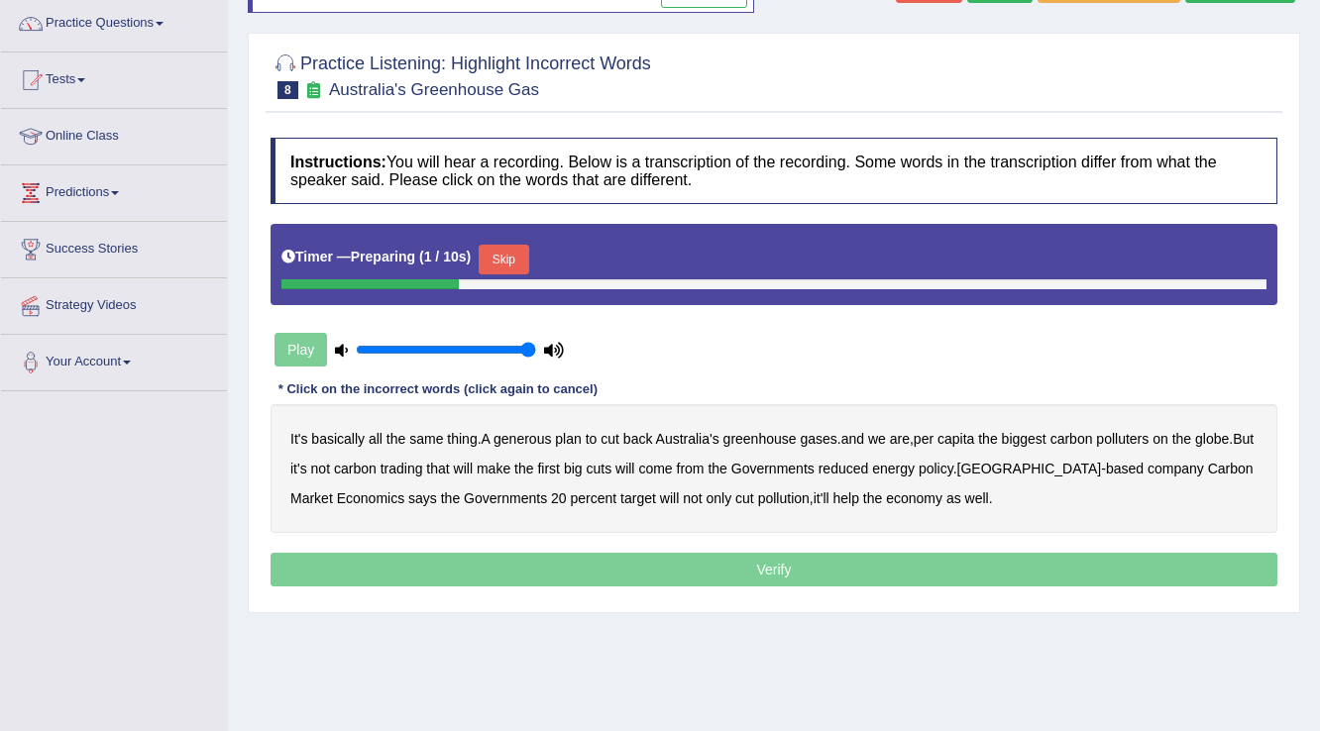
click at [515, 255] on button "Skip" at bounding box center [504, 260] width 50 height 30
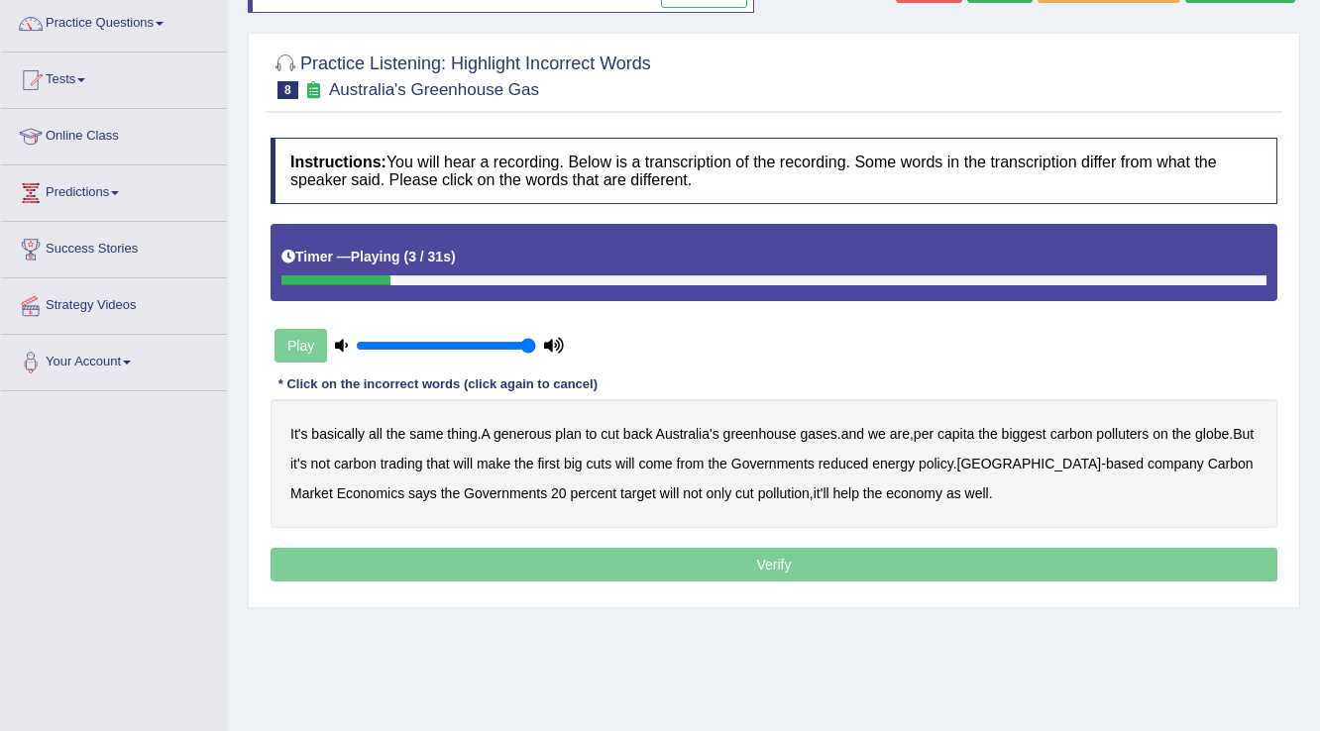
click at [536, 428] on b "generous" at bounding box center [521, 434] width 57 height 16
click at [1229, 426] on b "globe" at bounding box center [1212, 434] width 34 height 16
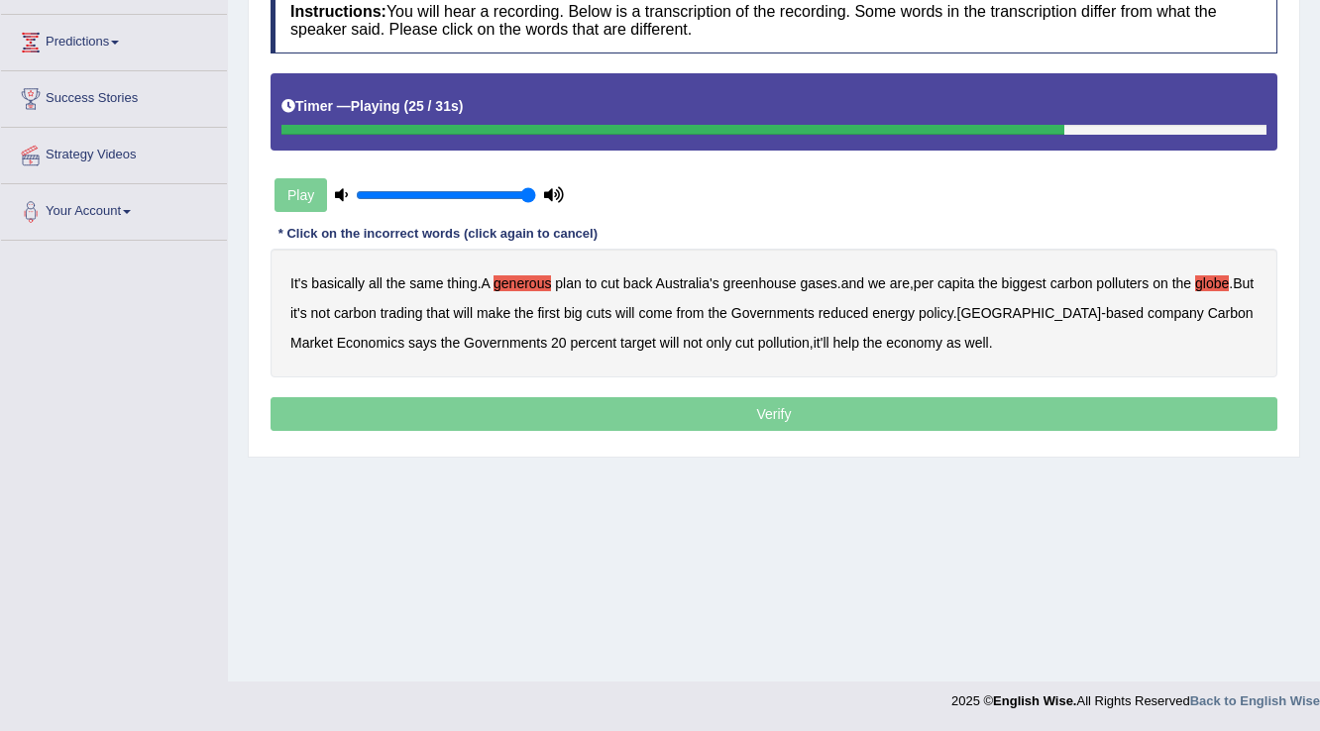
scroll to position [0, 0]
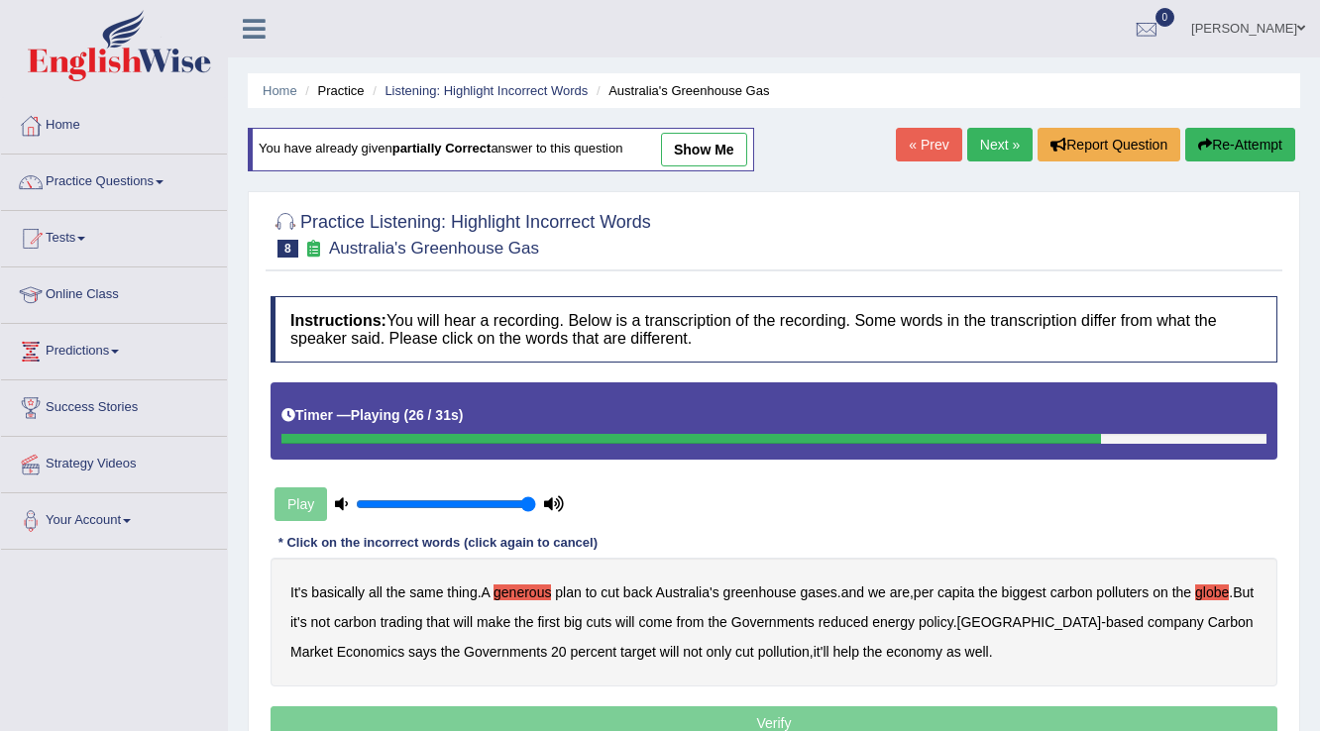
click at [1227, 138] on button "Re-Attempt" at bounding box center [1240, 145] width 110 height 34
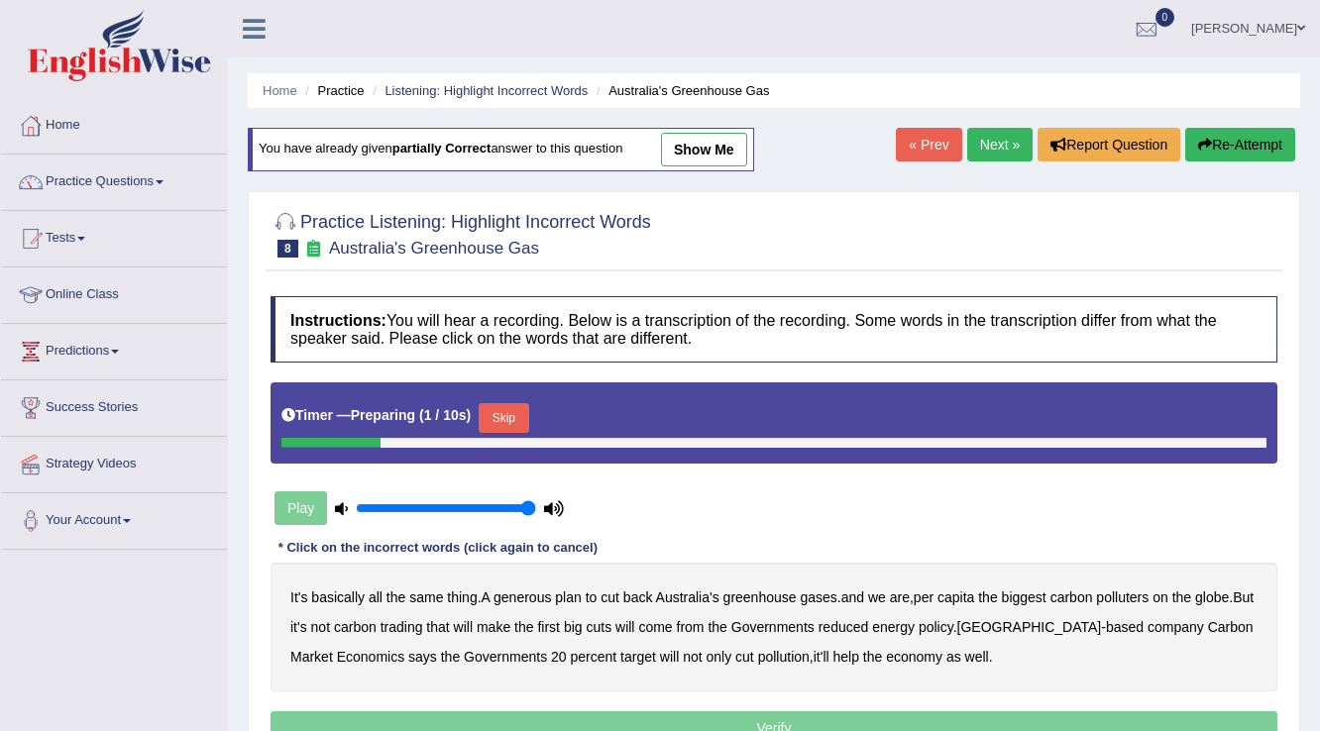
click at [504, 409] on button "Skip" at bounding box center [504, 418] width 50 height 30
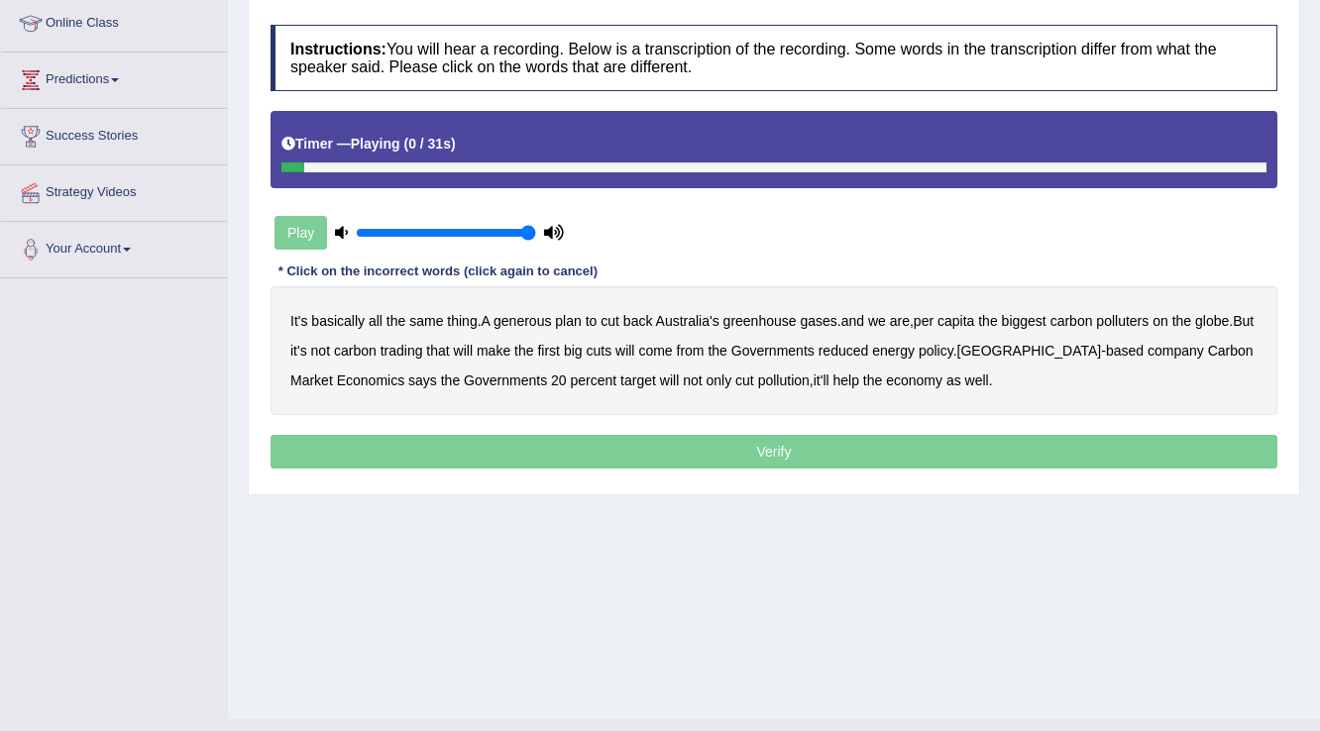
scroll to position [309, 0]
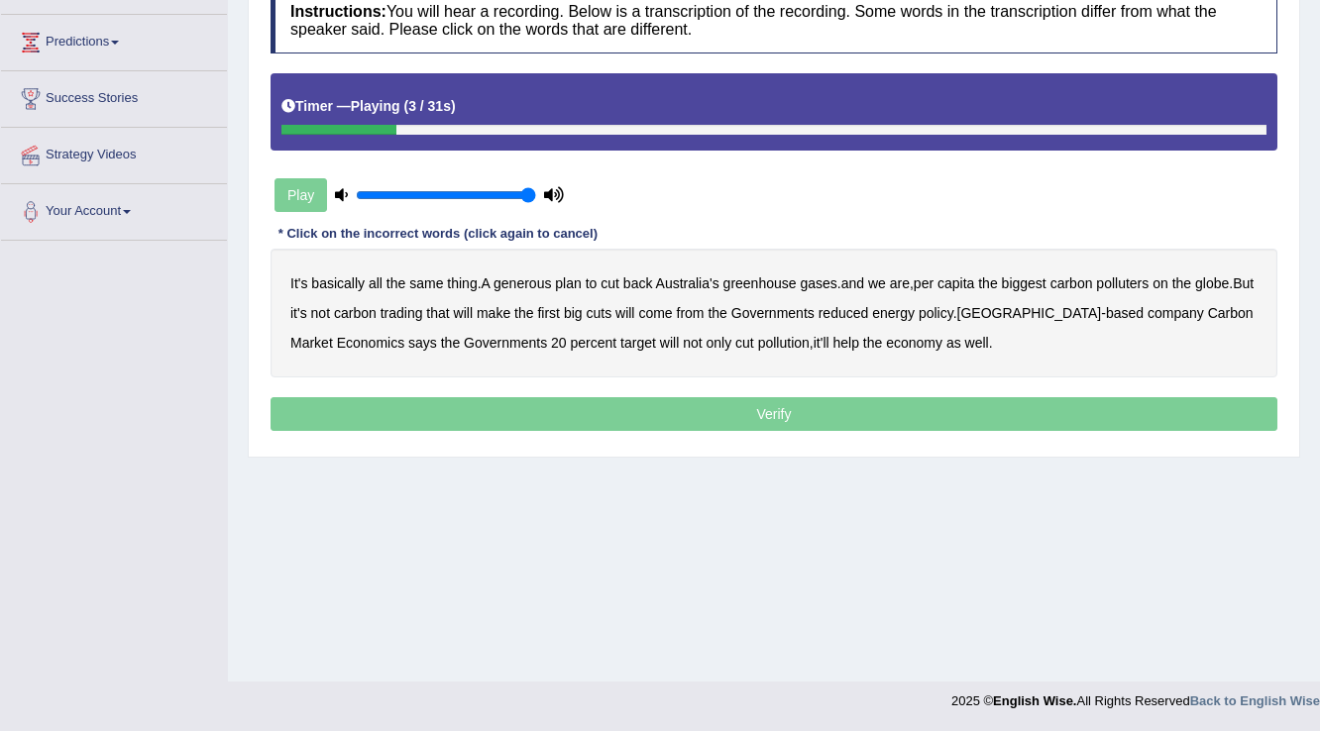
click at [524, 278] on b "generous" at bounding box center [521, 283] width 57 height 16
click at [1229, 276] on b "globe" at bounding box center [1212, 283] width 34 height 16
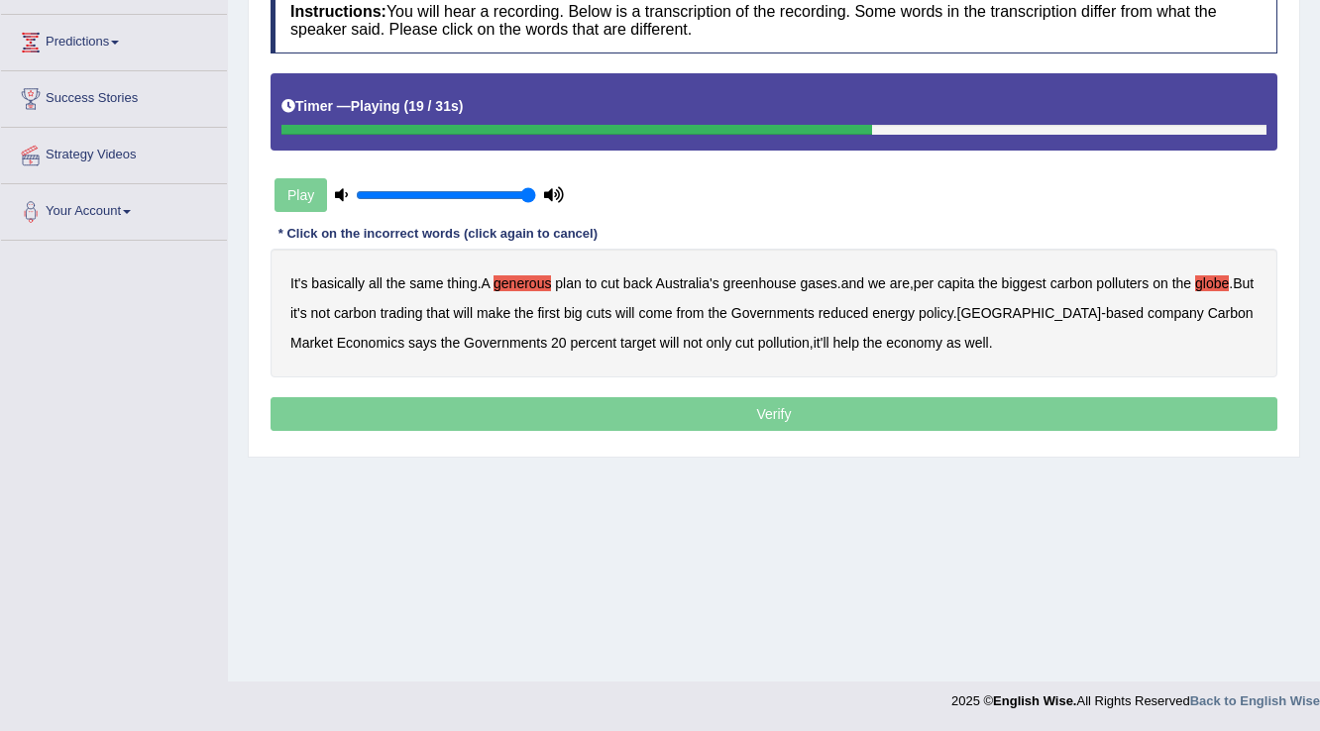
click at [634, 308] on b "will" at bounding box center [624, 313] width 19 height 16
click at [953, 309] on b "policy" at bounding box center [935, 313] width 35 height 16
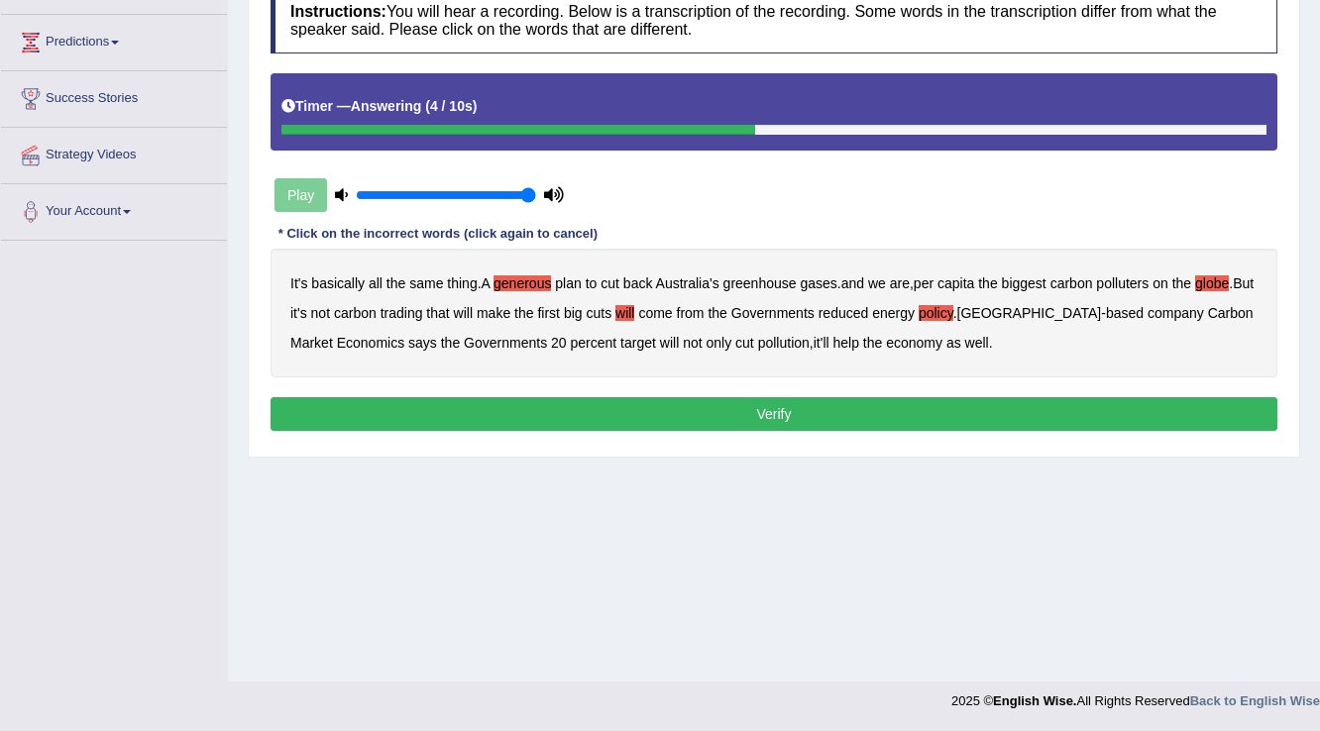
click at [795, 414] on button "Verify" at bounding box center [773, 414] width 1007 height 34
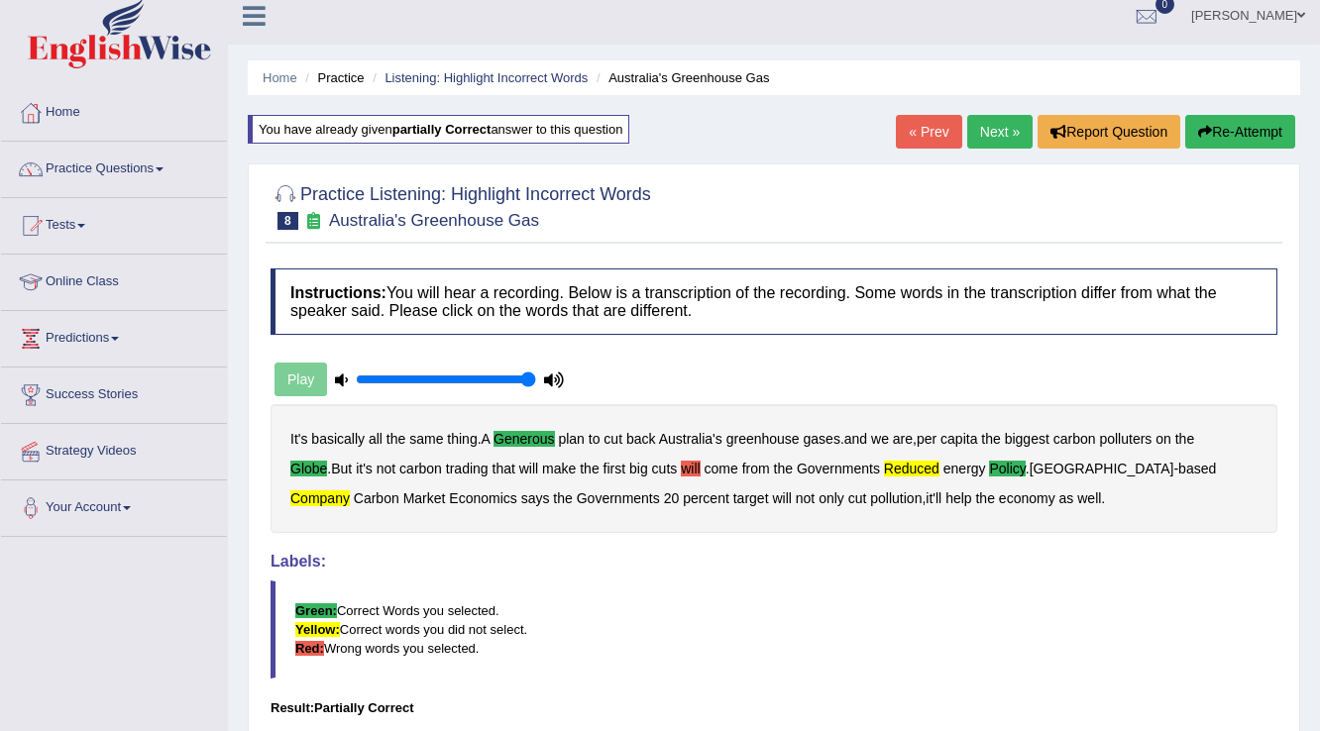
scroll to position [0, 0]
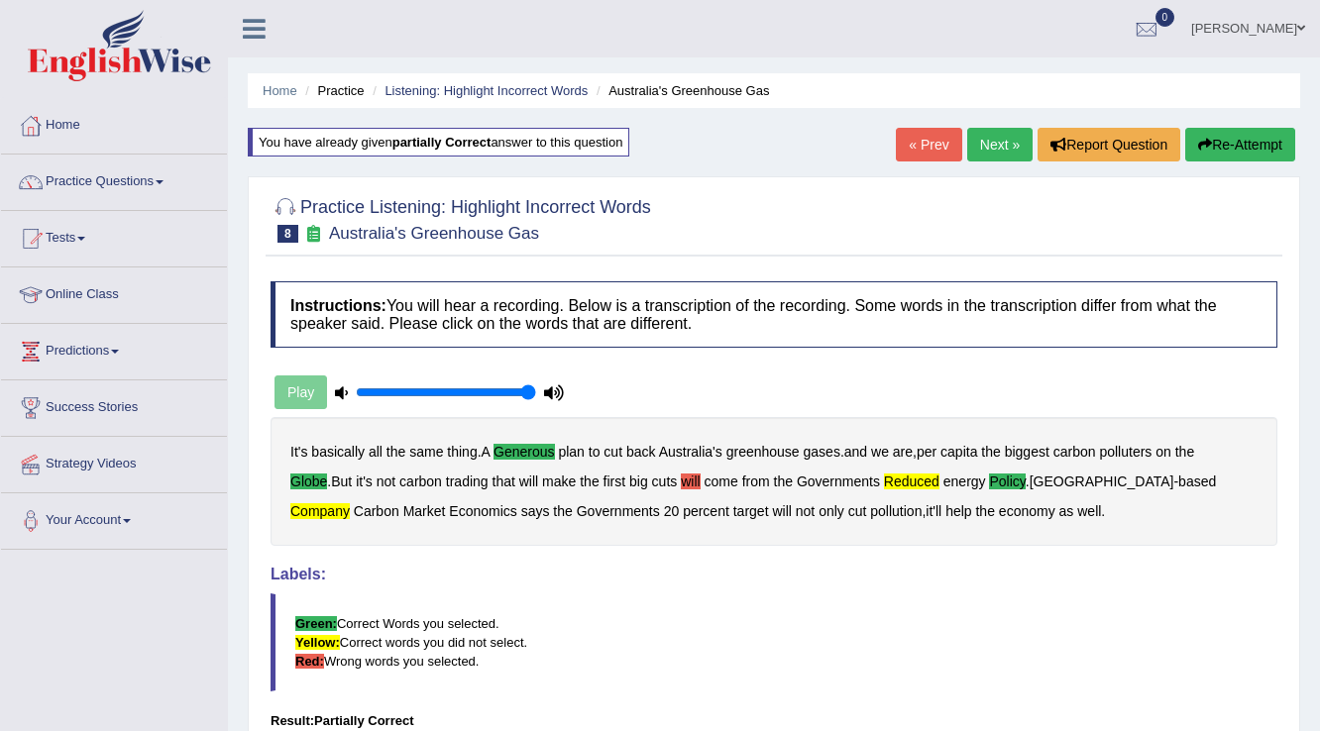
click at [1209, 151] on button "Re-Attempt" at bounding box center [1240, 145] width 110 height 34
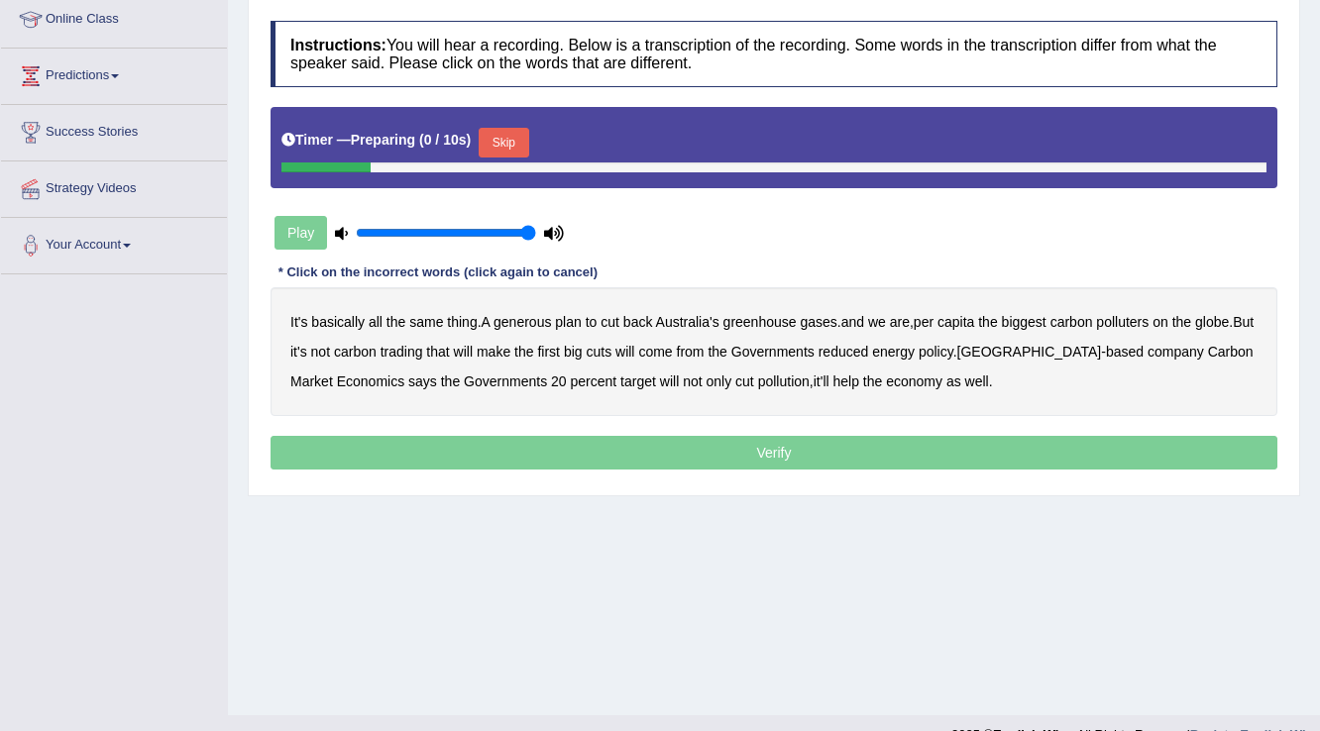
scroll to position [309, 0]
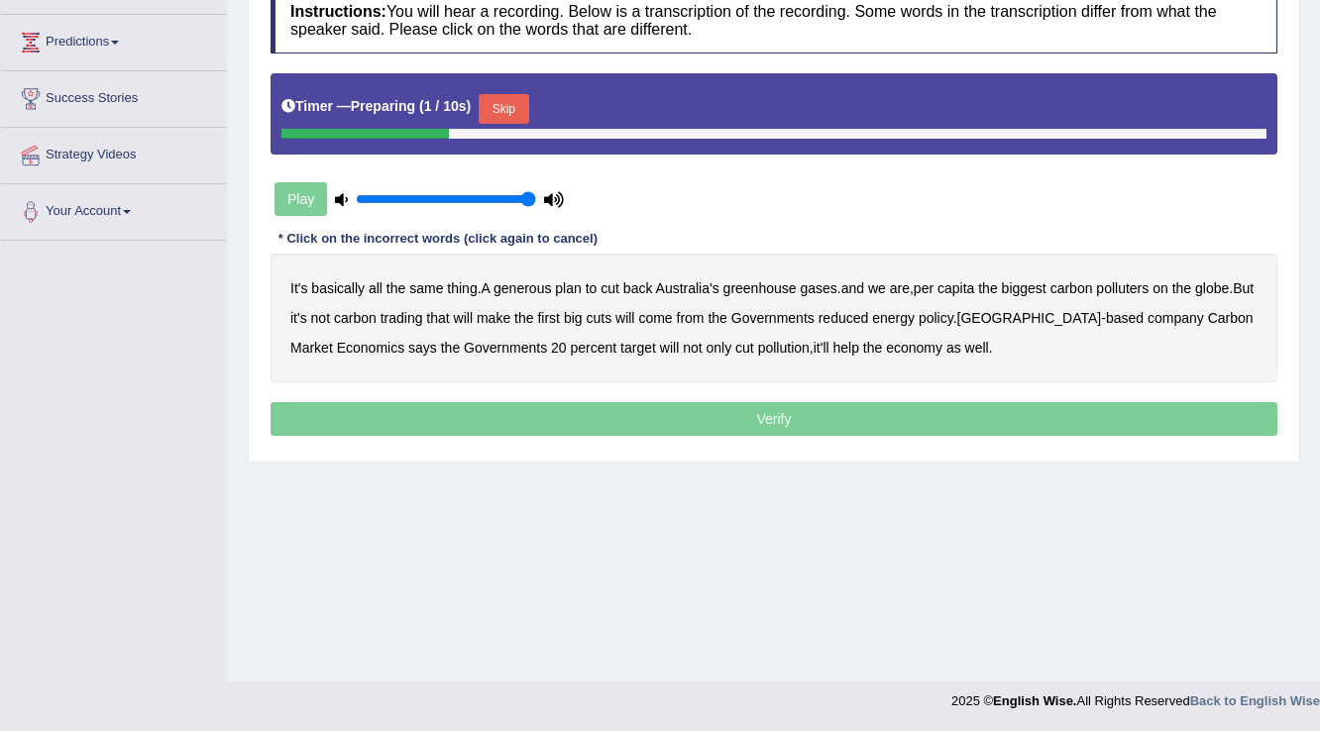
click at [515, 113] on button "Skip" at bounding box center [504, 109] width 50 height 30
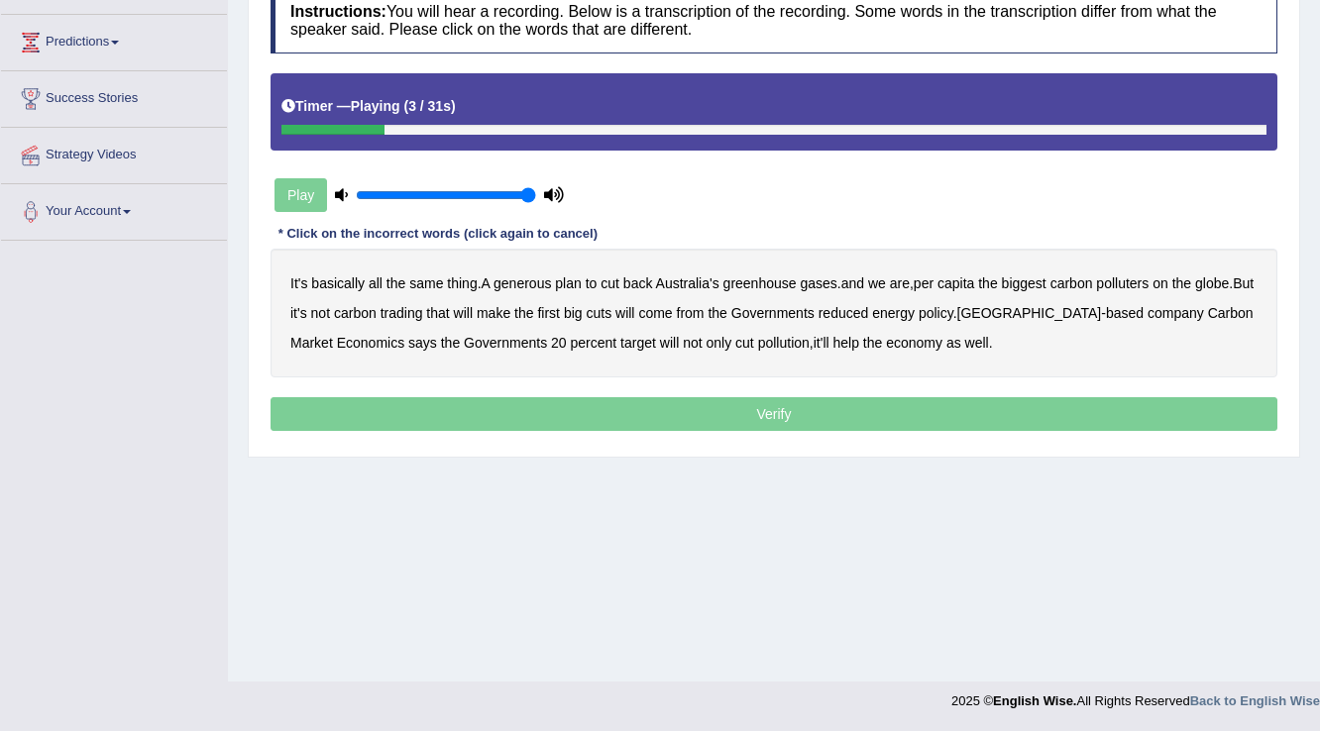
click at [539, 280] on b "generous" at bounding box center [521, 283] width 57 height 16
click at [1229, 275] on b "globe" at bounding box center [1212, 283] width 34 height 16
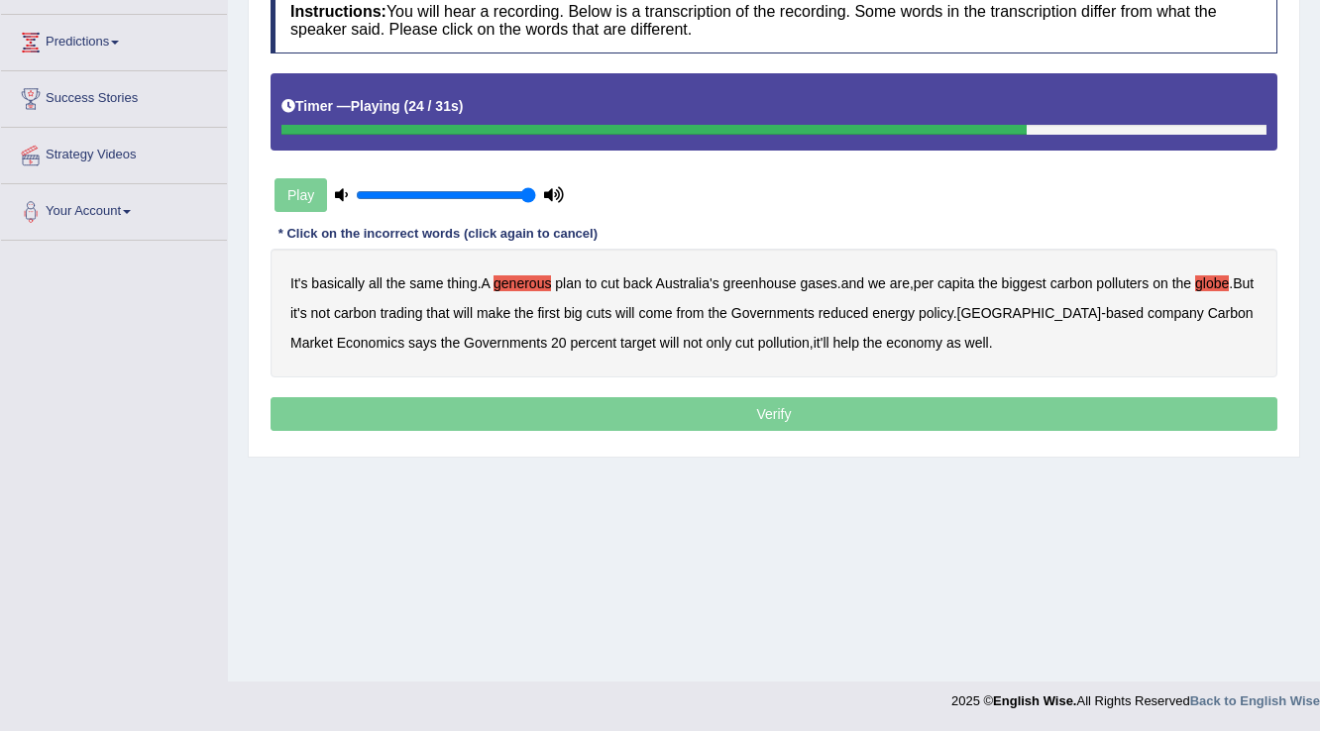
click at [869, 307] on b "reduced" at bounding box center [843, 313] width 51 height 16
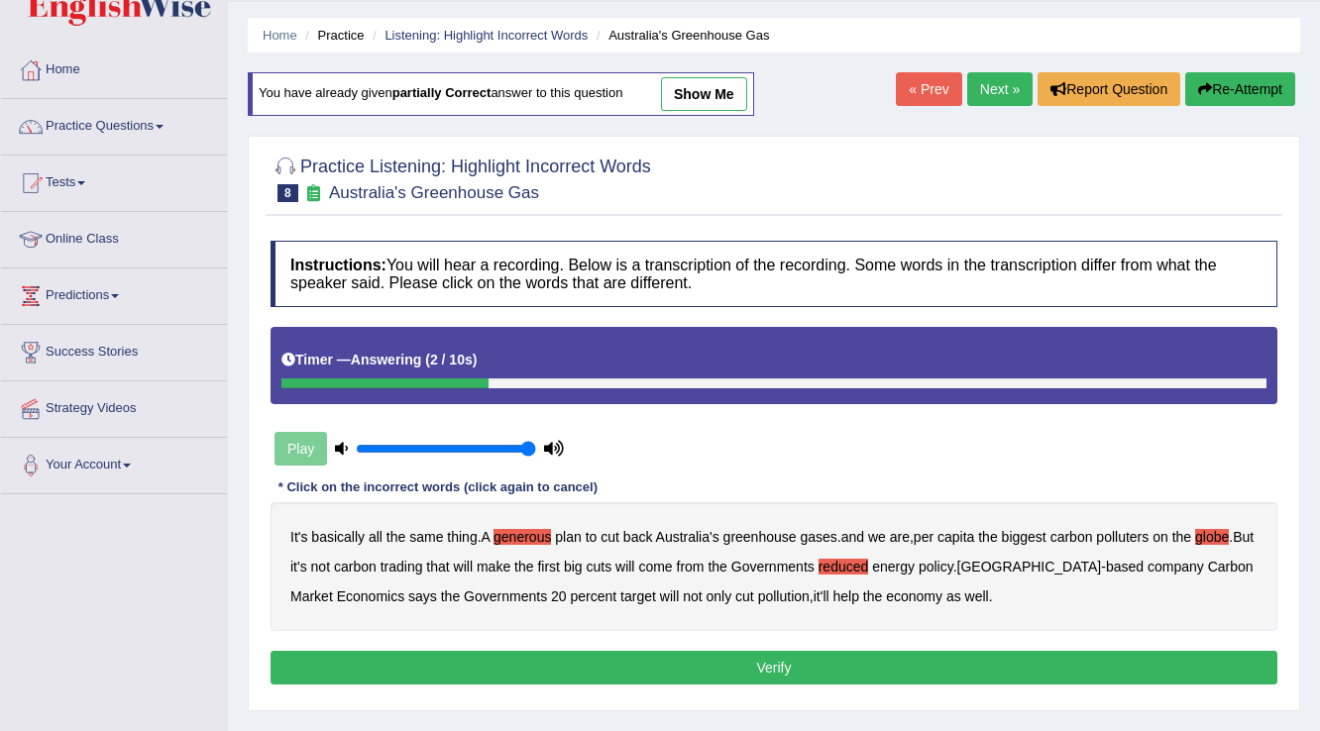
scroll to position [0, 0]
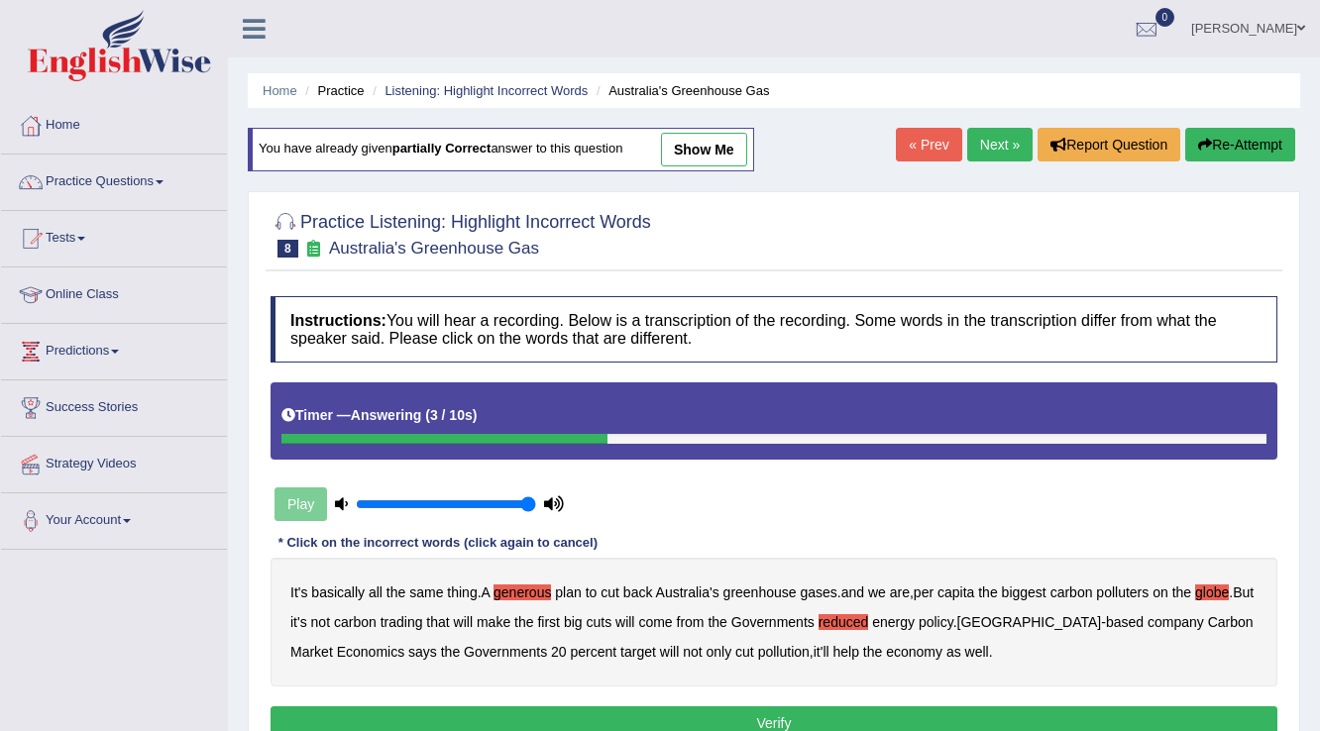
click at [1216, 143] on button "Re-Attempt" at bounding box center [1240, 145] width 110 height 34
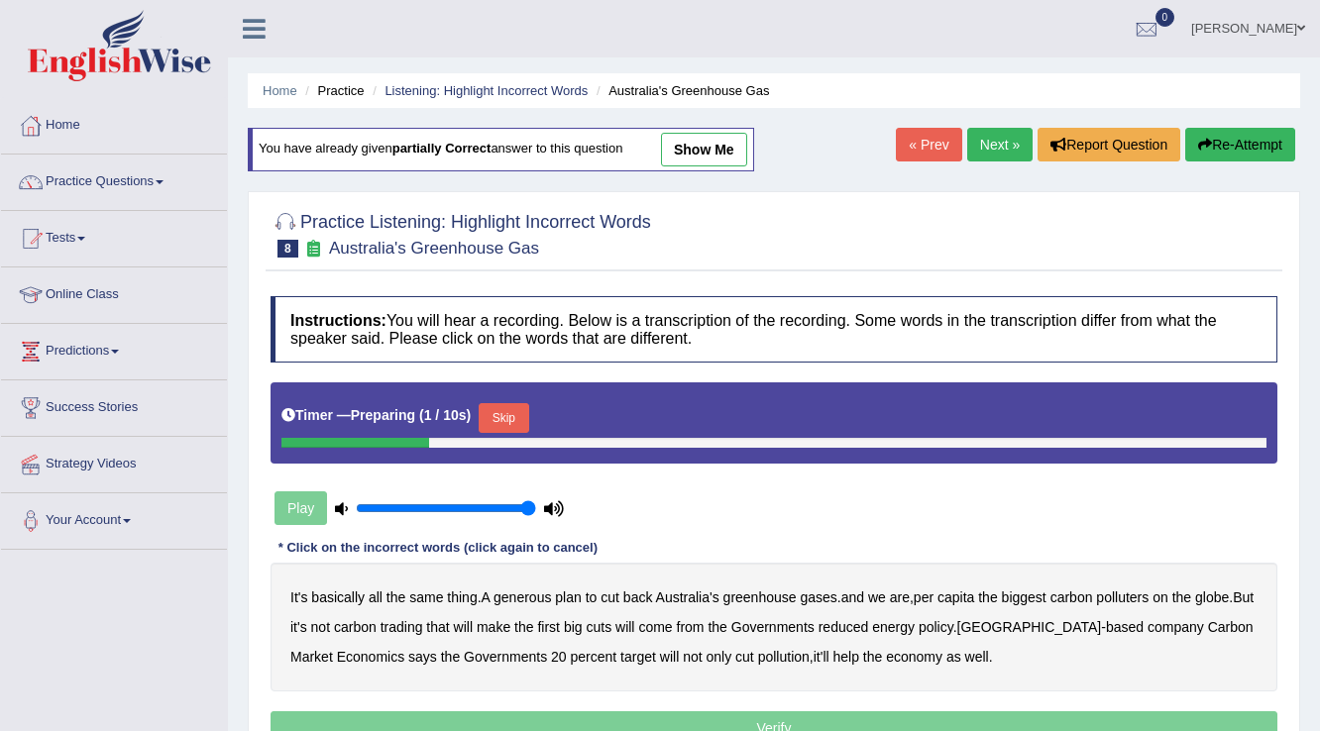
click at [517, 415] on button "Skip" at bounding box center [504, 418] width 50 height 30
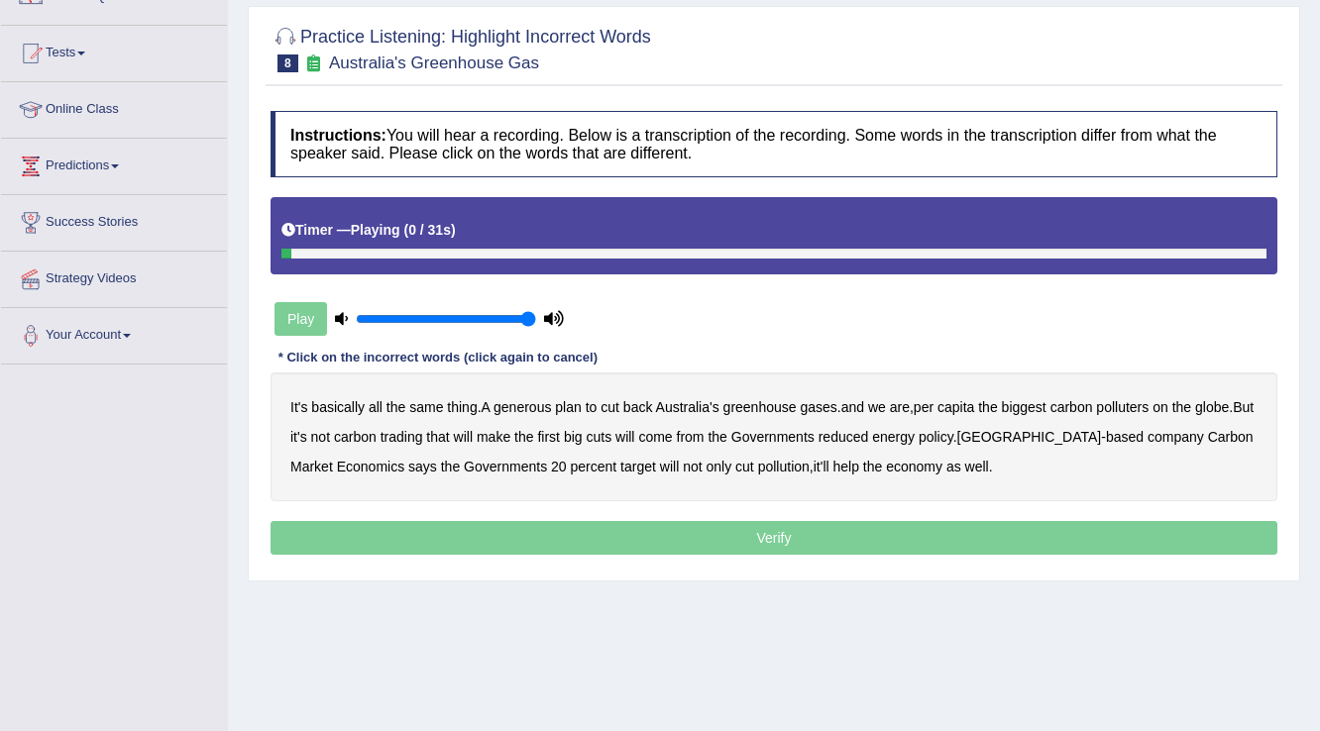
scroll to position [238, 0]
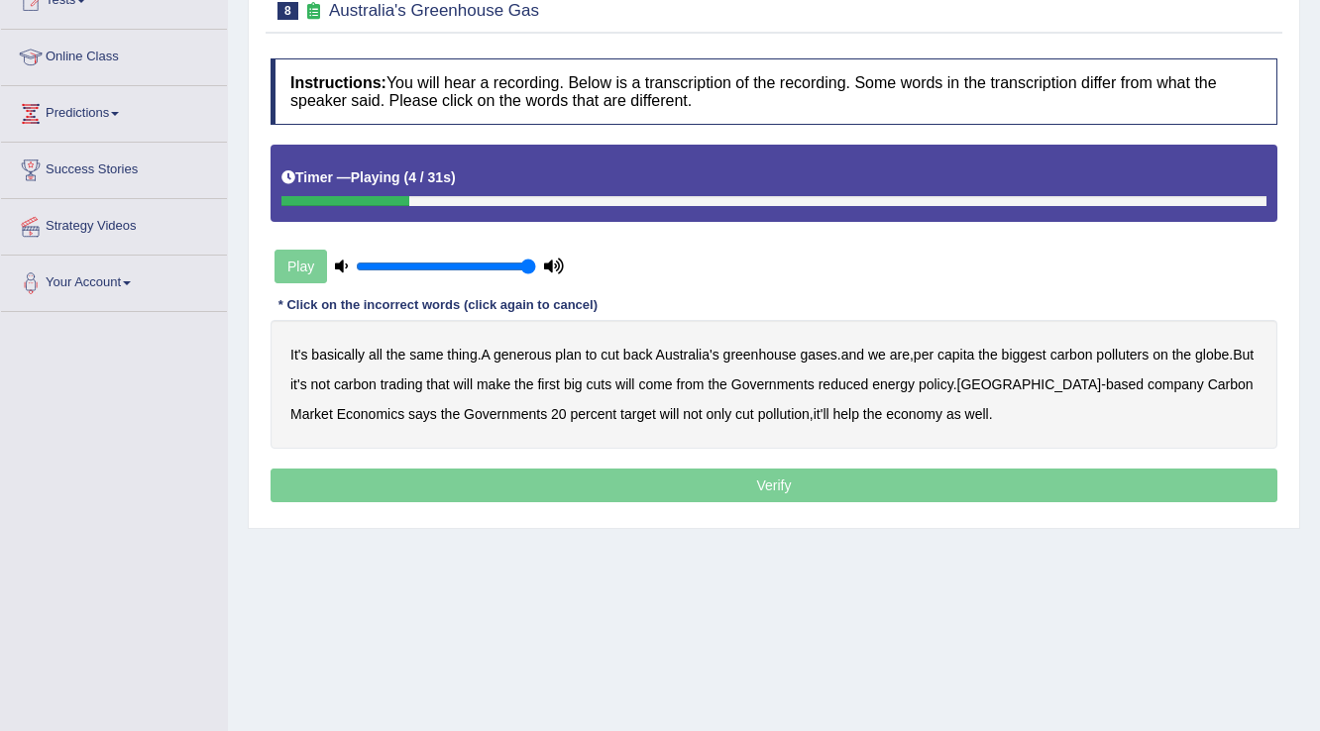
click at [525, 354] on b "generous" at bounding box center [521, 355] width 57 height 16
click at [1228, 350] on b "globe" at bounding box center [1212, 355] width 34 height 16
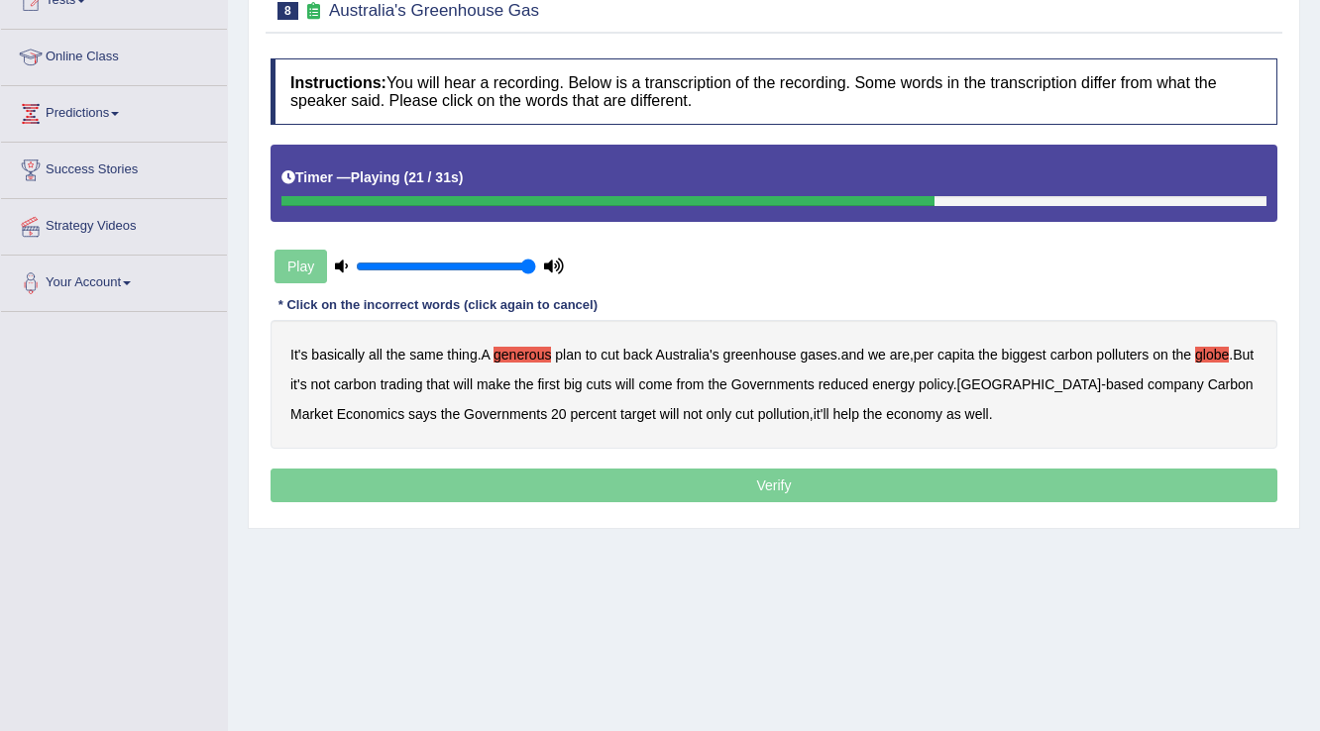
click at [869, 380] on b "reduced" at bounding box center [843, 384] width 51 height 16
click at [953, 376] on b "policy" at bounding box center [935, 384] width 35 height 16
click at [1147, 380] on b "company" at bounding box center [1175, 384] width 56 height 16
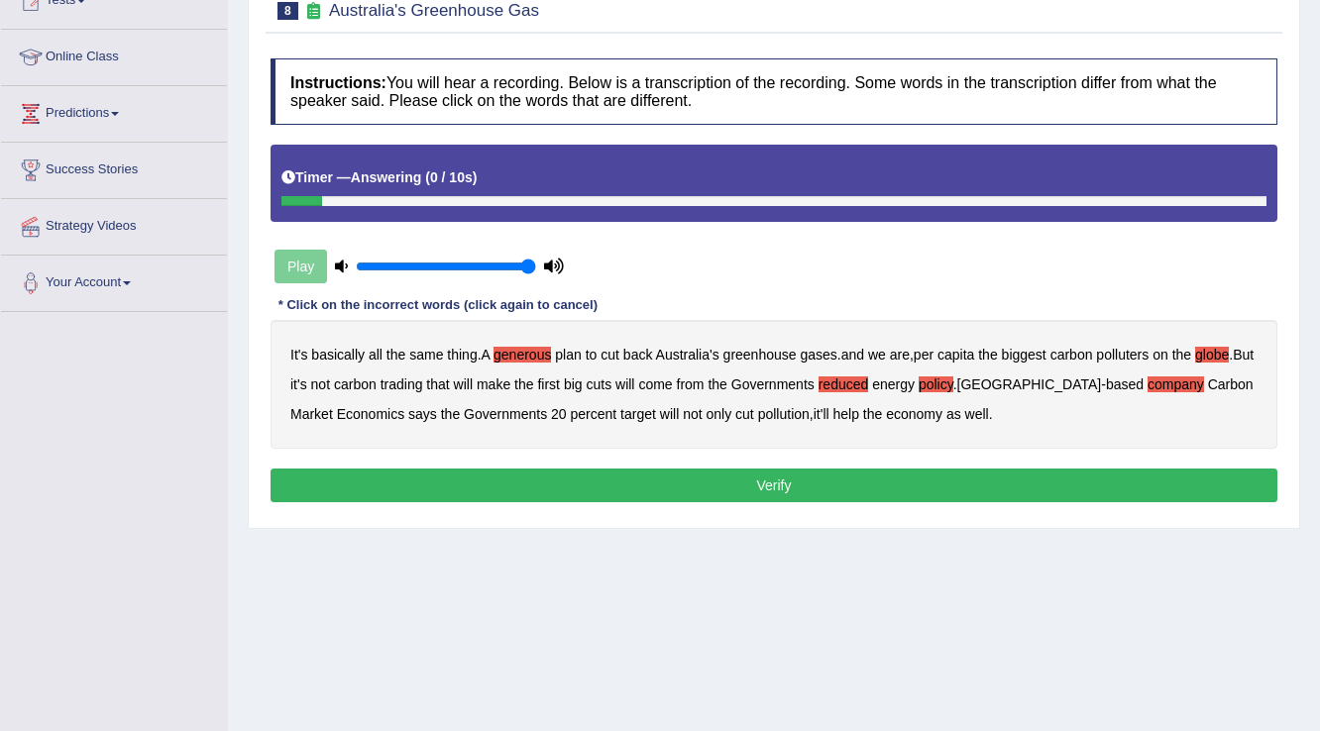
click at [777, 486] on button "Verify" at bounding box center [773, 486] width 1007 height 34
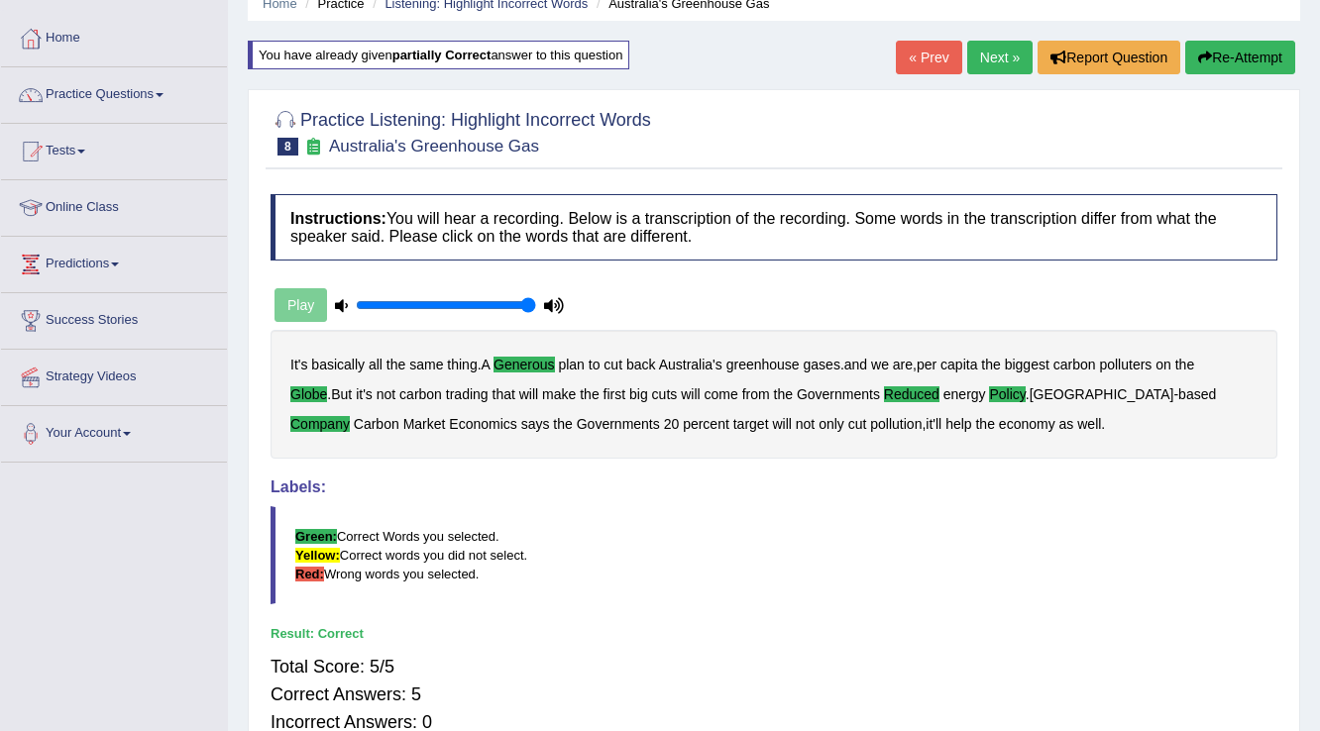
scroll to position [0, 0]
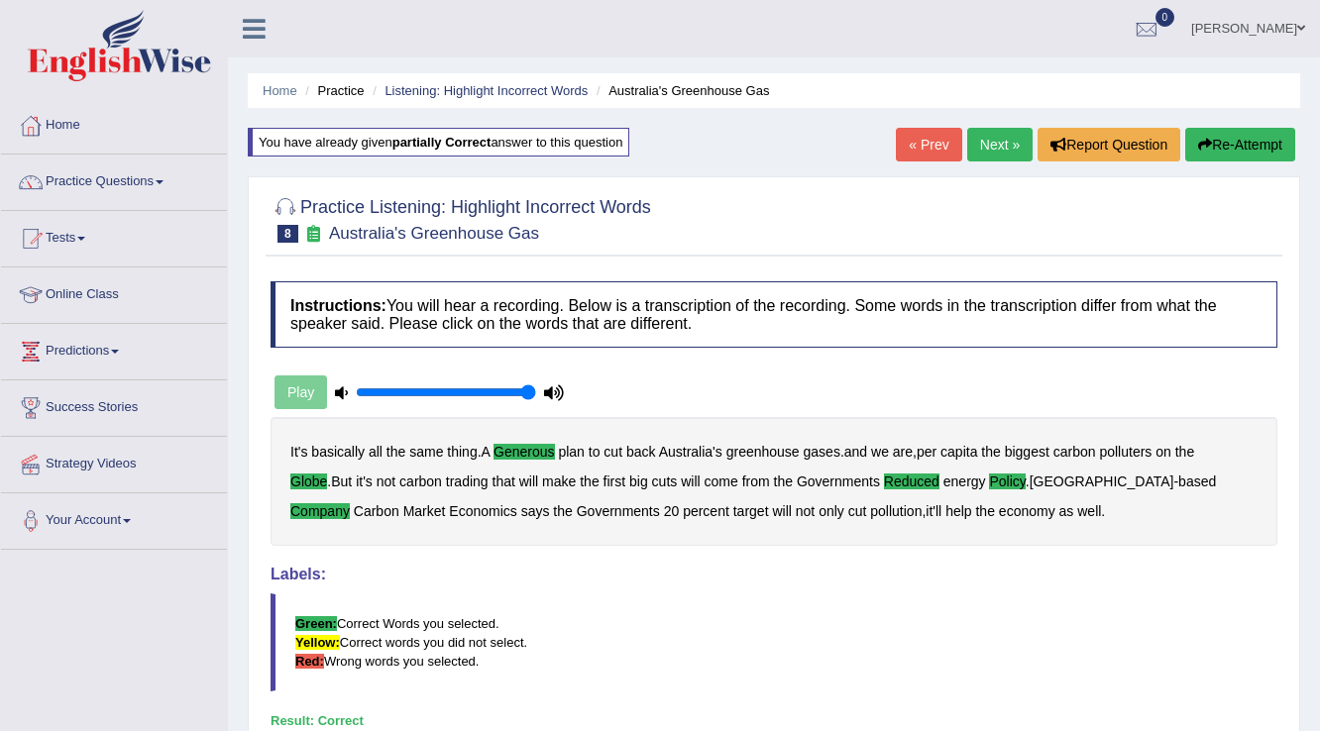
click at [989, 133] on link "Next »" at bounding box center [999, 145] width 65 height 34
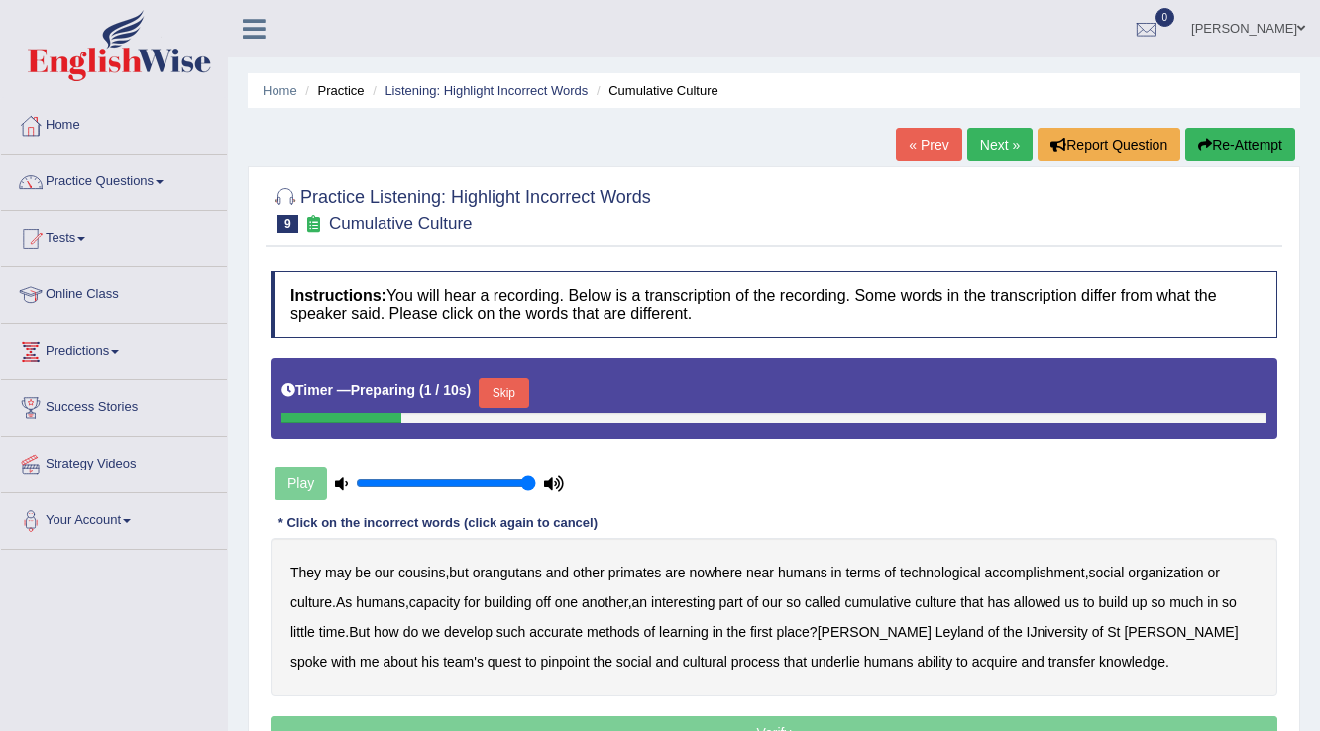
scroll to position [309, 0]
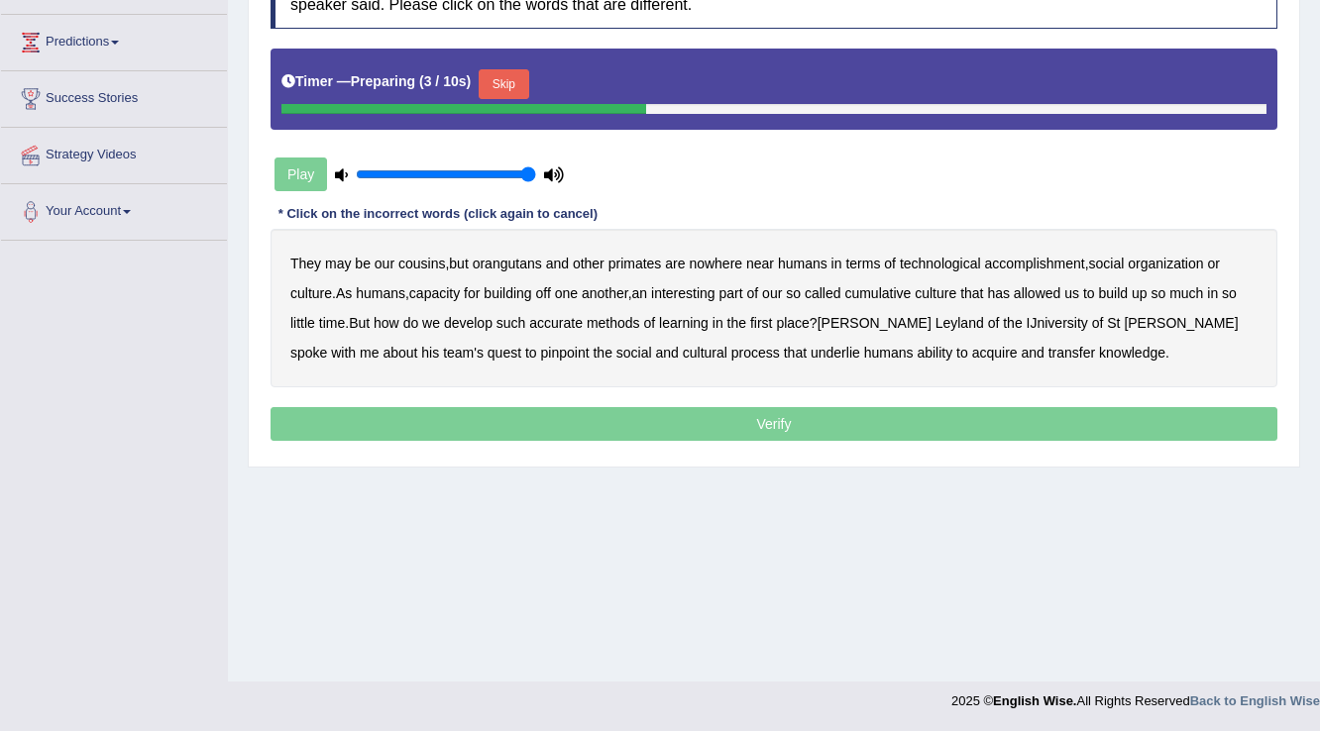
click at [494, 77] on button "Skip" at bounding box center [504, 84] width 50 height 30
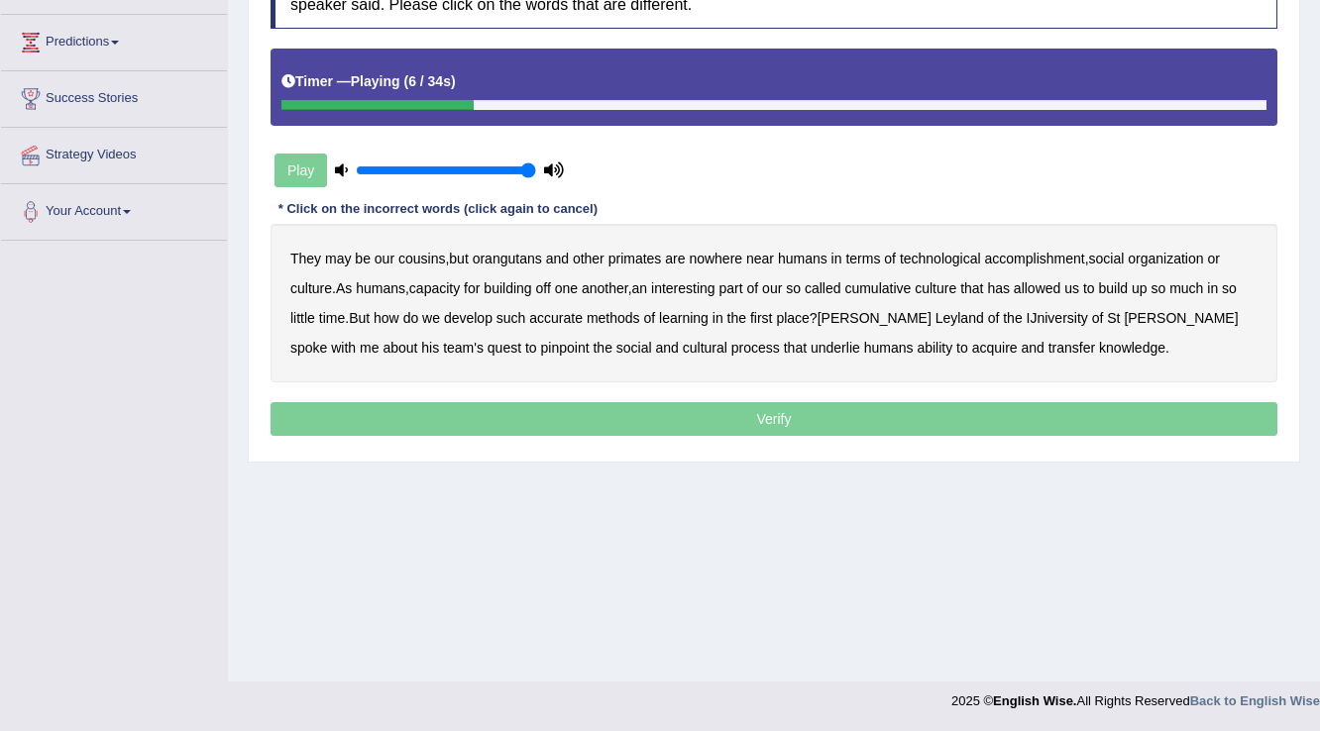
click at [1039, 257] on b "accomplishment" at bounding box center [1035, 259] width 100 height 16
click at [690, 280] on b "interesting" at bounding box center [683, 288] width 64 height 16
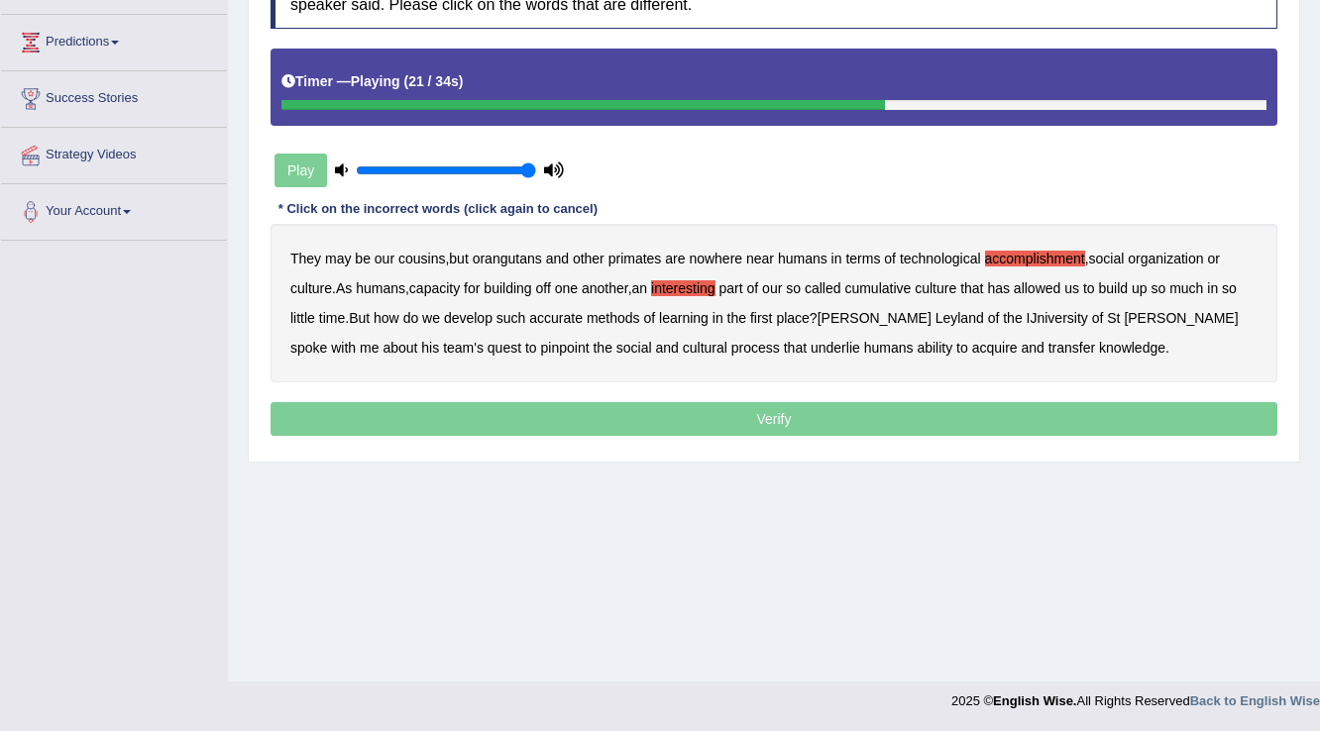
click at [571, 315] on b "accurate" at bounding box center [556, 318] width 54 height 16
click at [683, 341] on b "cultural" at bounding box center [705, 348] width 45 height 16
click at [1048, 347] on b "transfer" at bounding box center [1071, 348] width 47 height 16
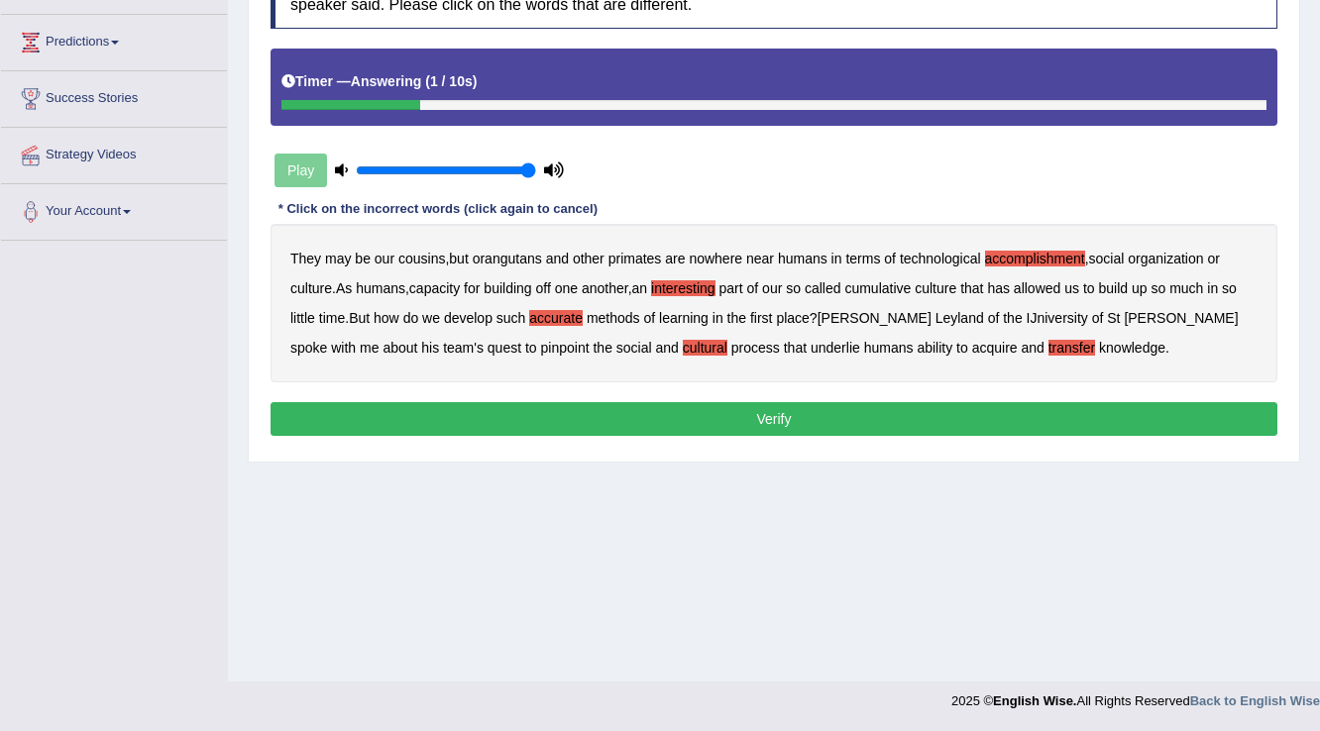
click at [908, 417] on button "Verify" at bounding box center [773, 419] width 1007 height 34
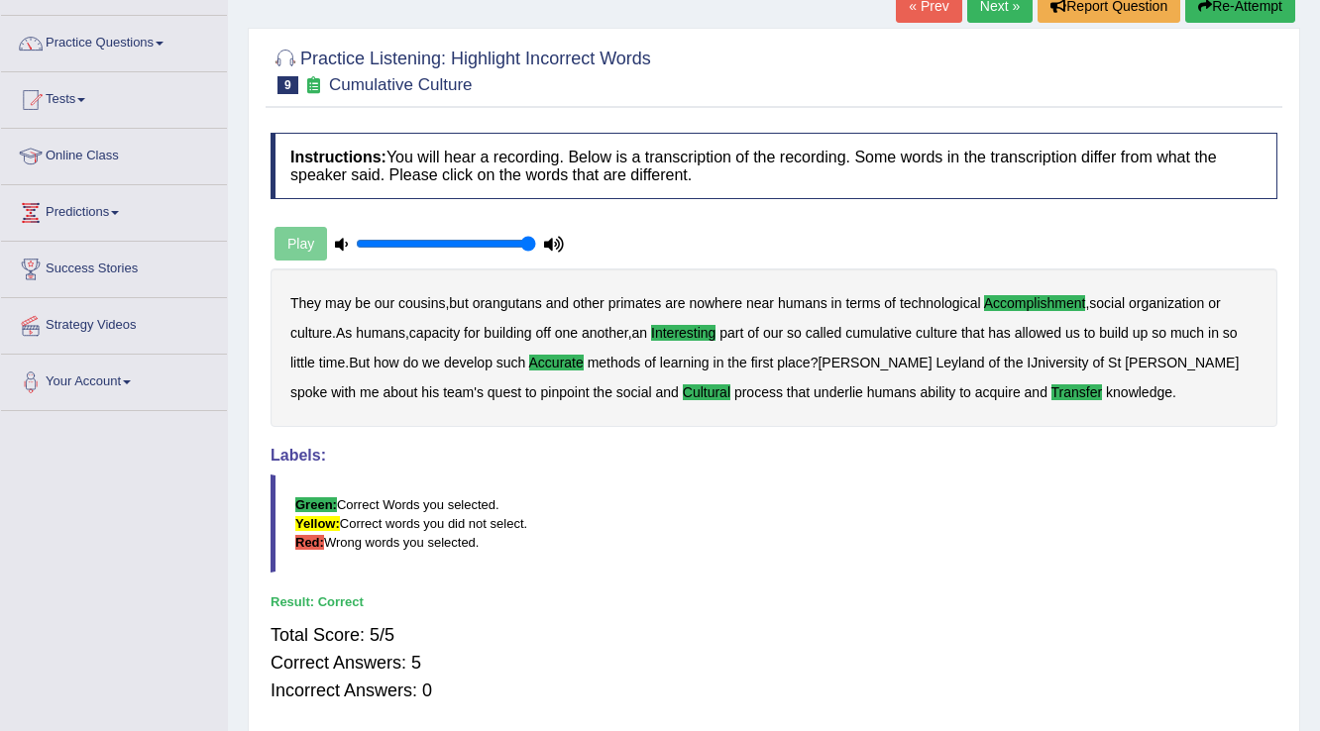
scroll to position [0, 0]
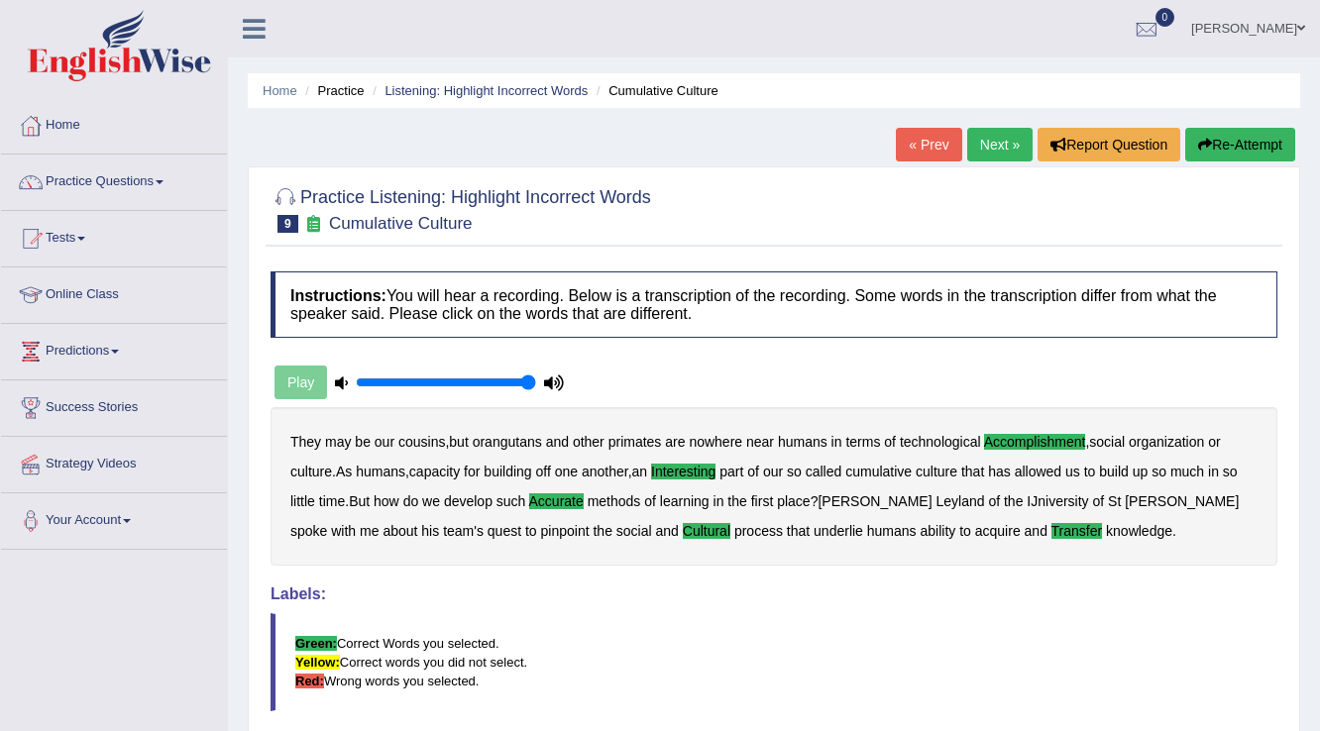
click at [999, 137] on link "Next »" at bounding box center [999, 145] width 65 height 34
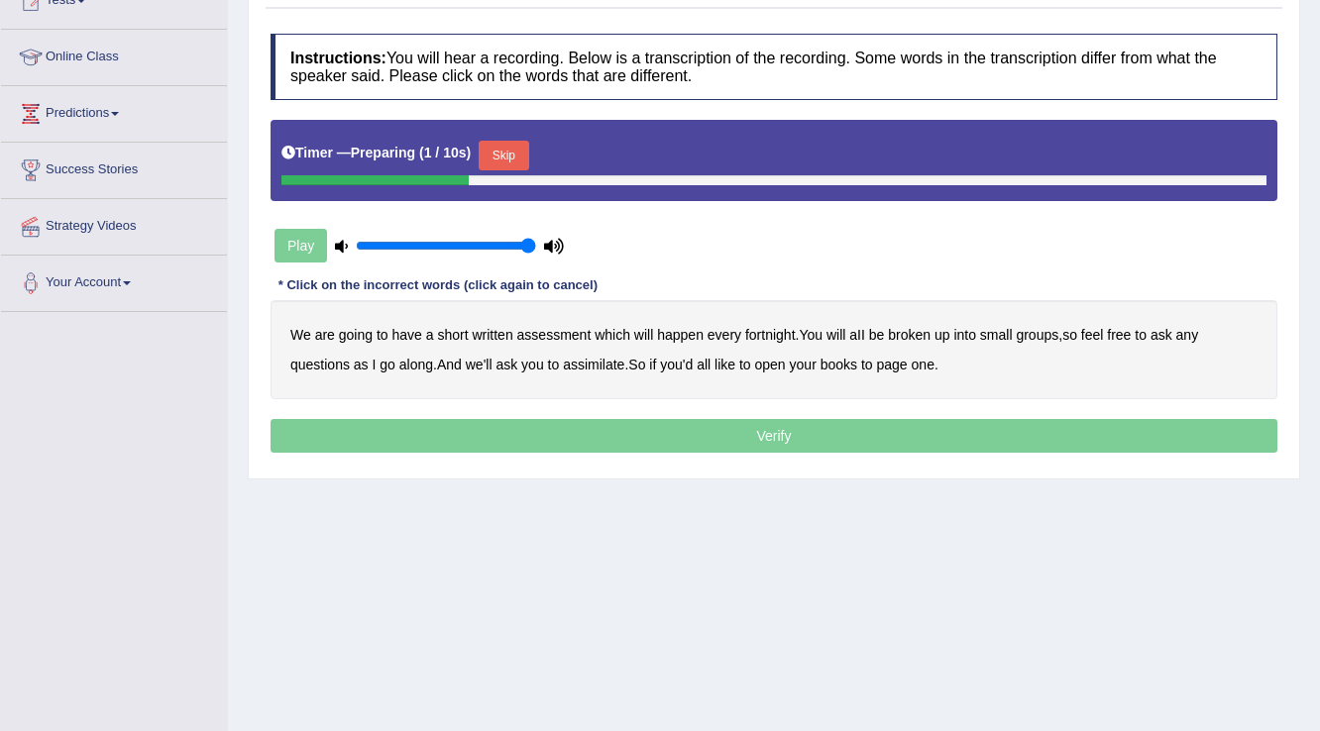
click at [522, 155] on button "Skip" at bounding box center [504, 156] width 50 height 30
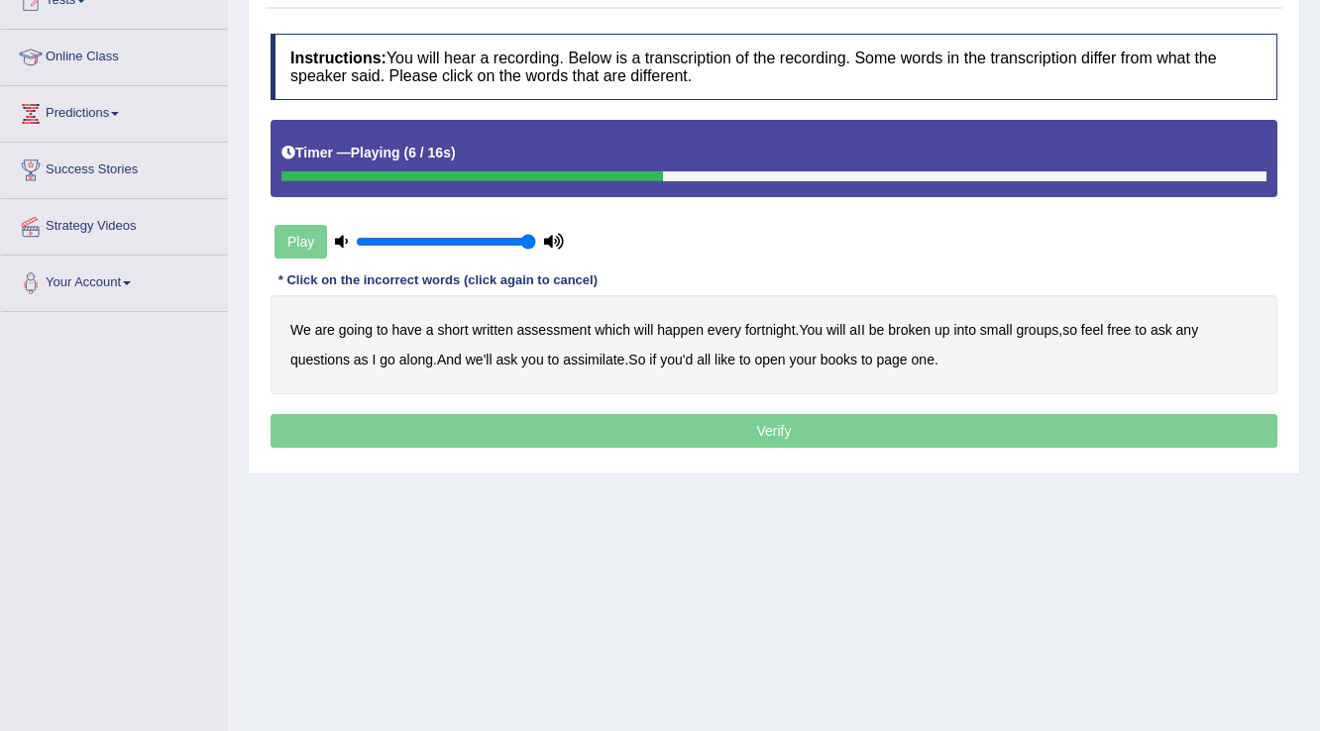
click at [914, 322] on b "broken" at bounding box center [909, 330] width 43 height 16
click at [591, 356] on b "assimilate" at bounding box center [593, 360] width 61 height 16
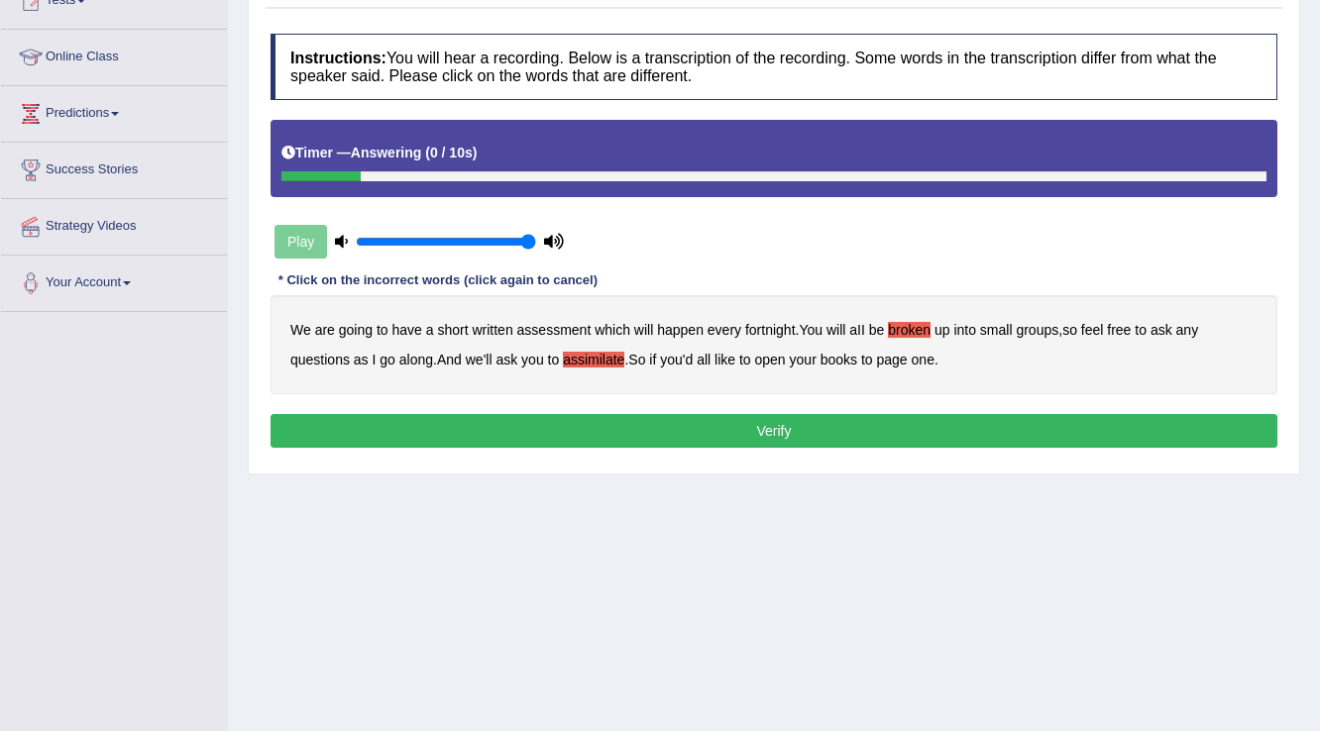
click at [876, 414] on button "Verify" at bounding box center [773, 431] width 1007 height 34
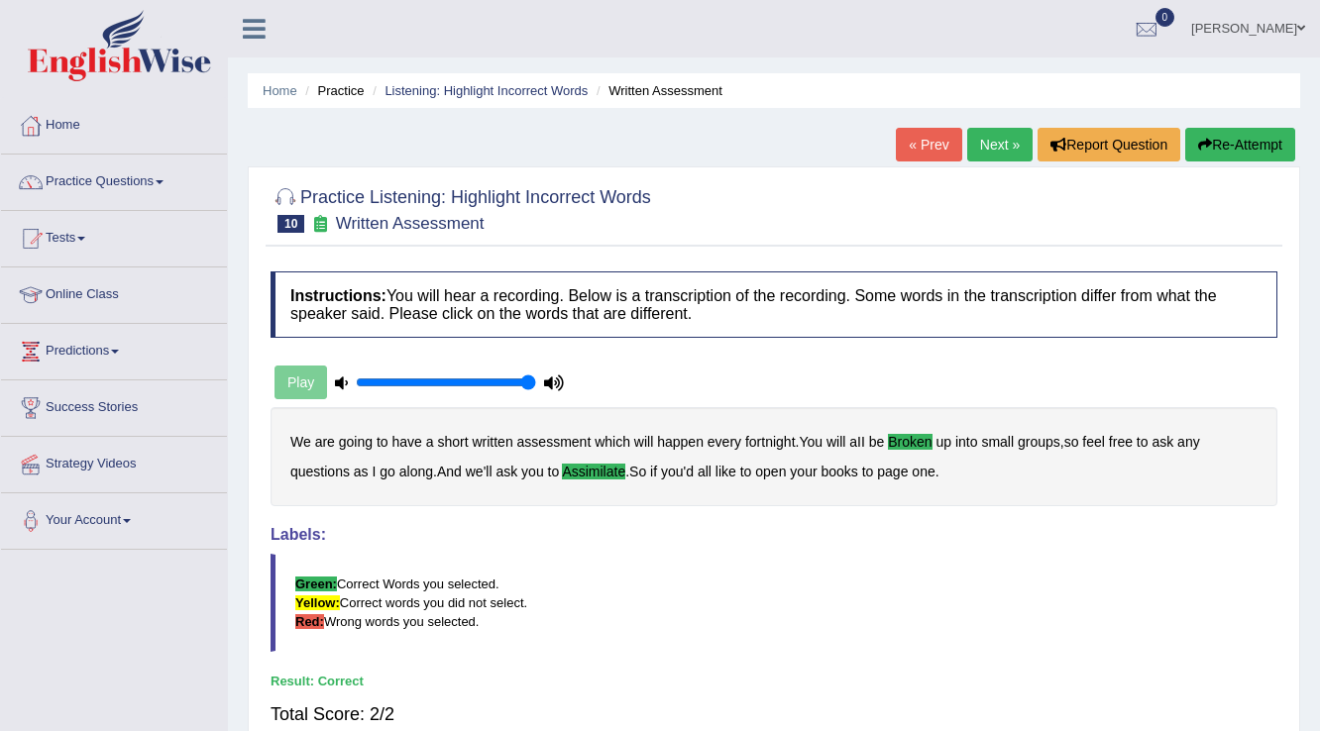
click at [1002, 141] on link "Next »" at bounding box center [999, 145] width 65 height 34
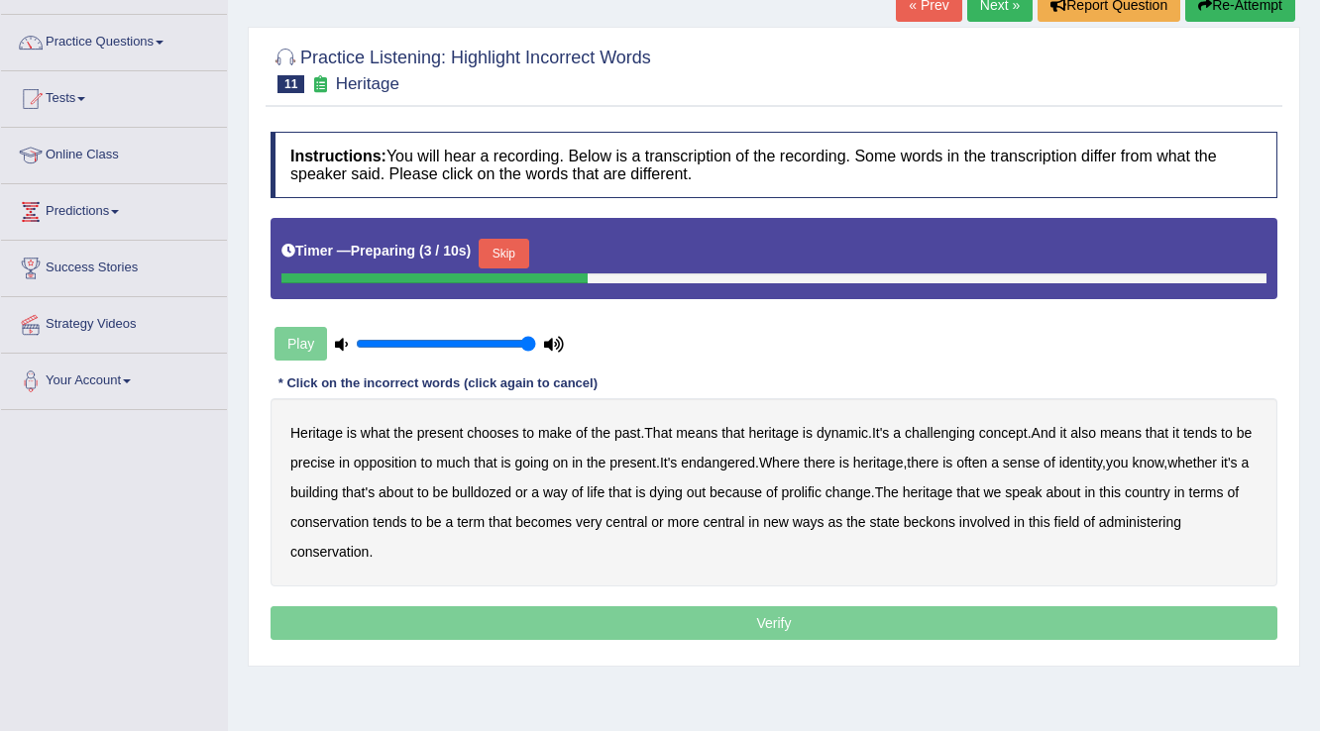
scroll to position [309, 0]
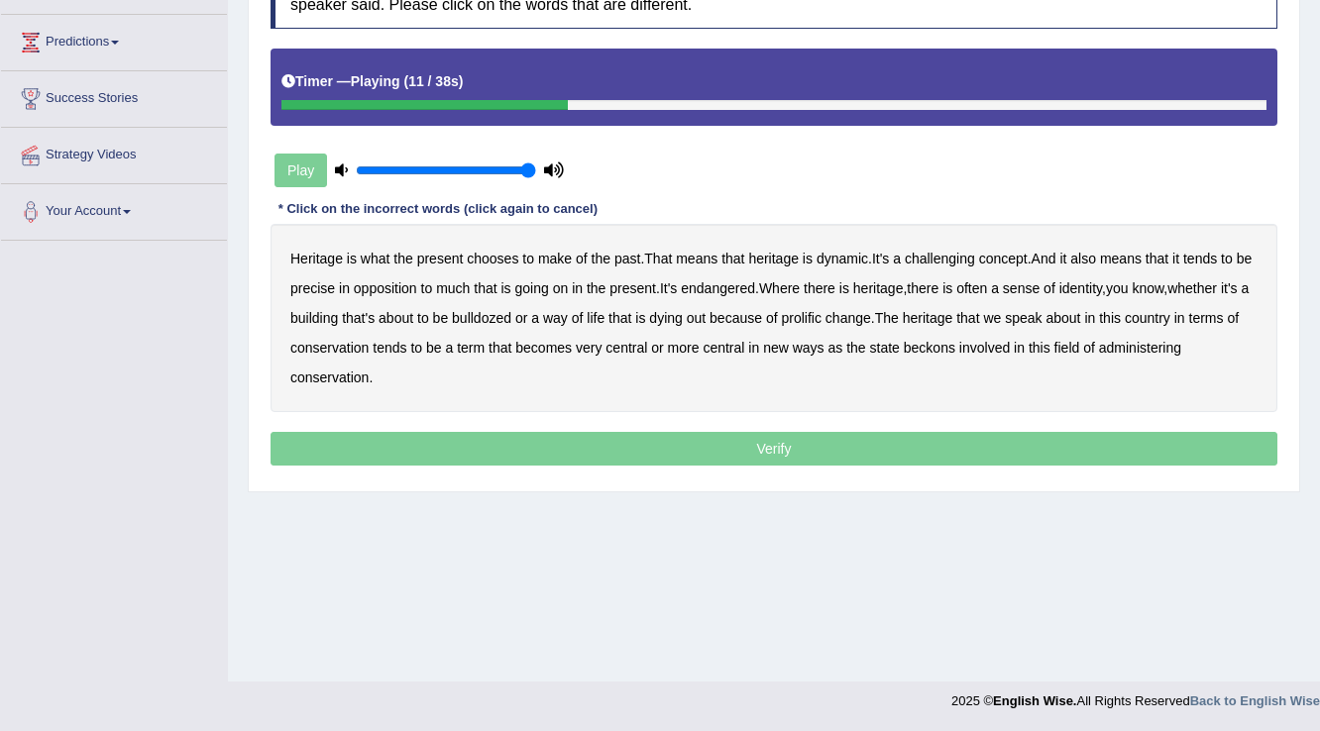
click at [951, 251] on b "challenging" at bounding box center [940, 259] width 70 height 16
click at [335, 285] on b "precise" at bounding box center [312, 288] width 45 height 16
click at [1102, 287] on b "identity" at bounding box center [1080, 288] width 43 height 16
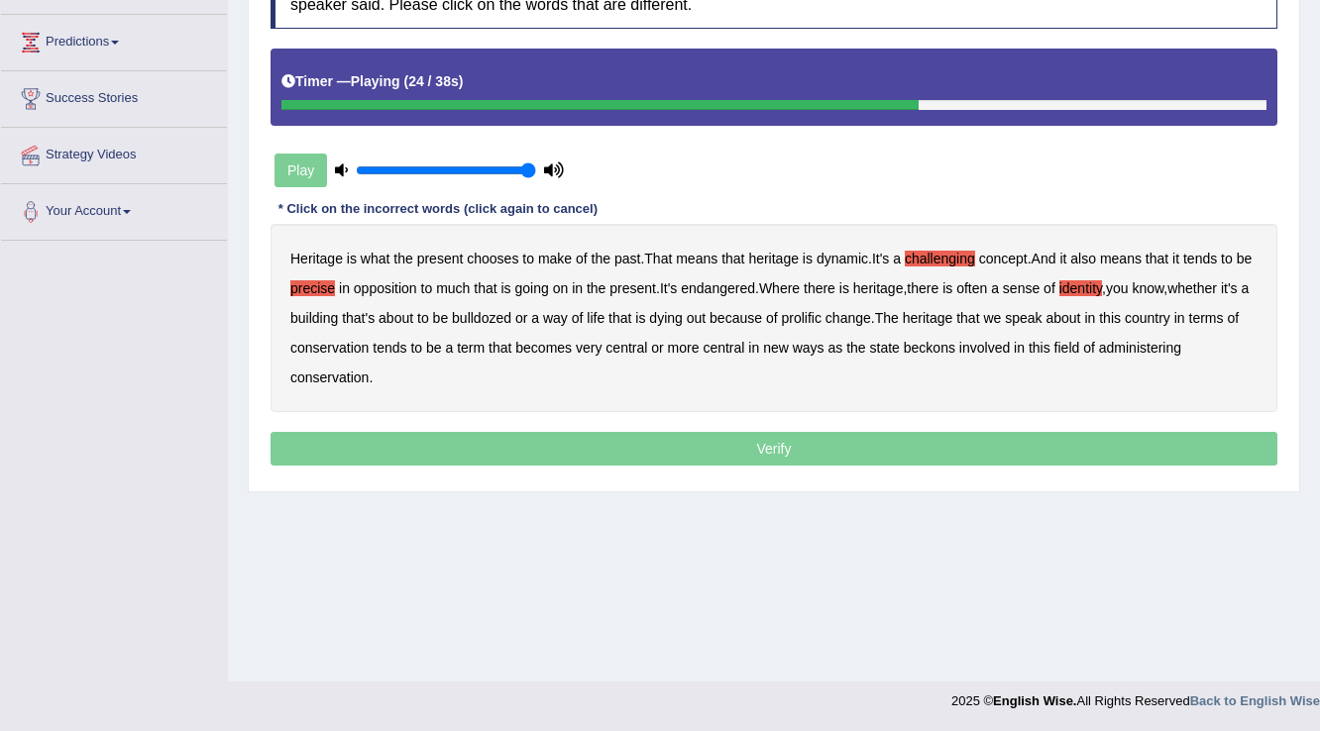
click at [820, 313] on b "prolific" at bounding box center [801, 318] width 40 height 16
click at [955, 345] on b "beckons" at bounding box center [930, 348] width 52 height 16
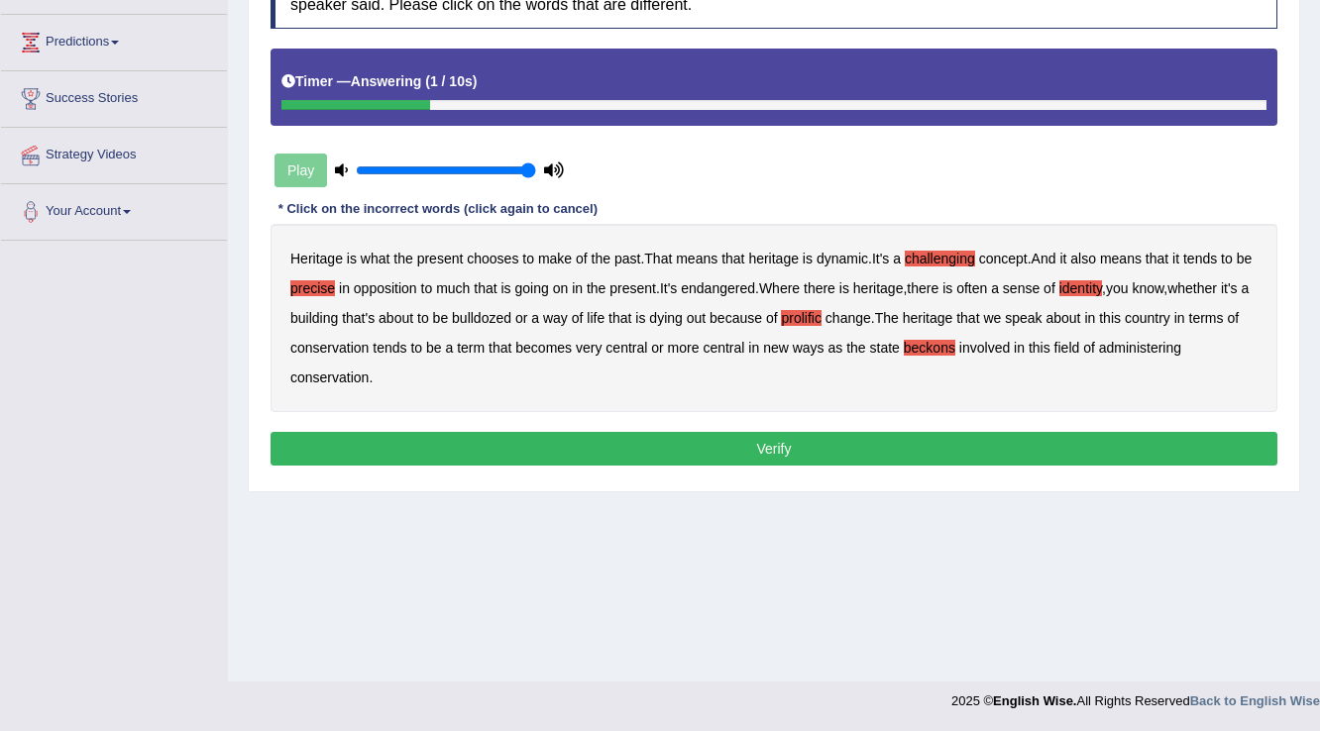
click at [698, 437] on button "Verify" at bounding box center [773, 449] width 1007 height 34
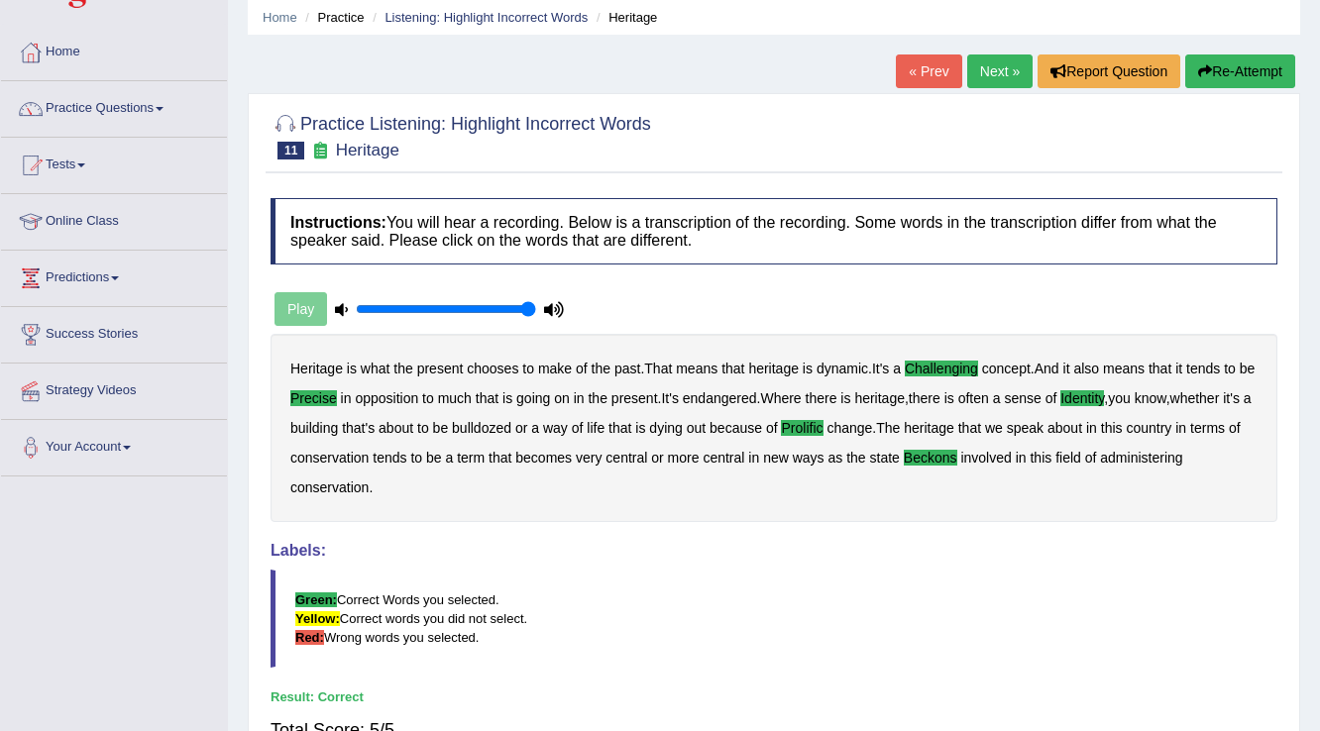
scroll to position [0, 0]
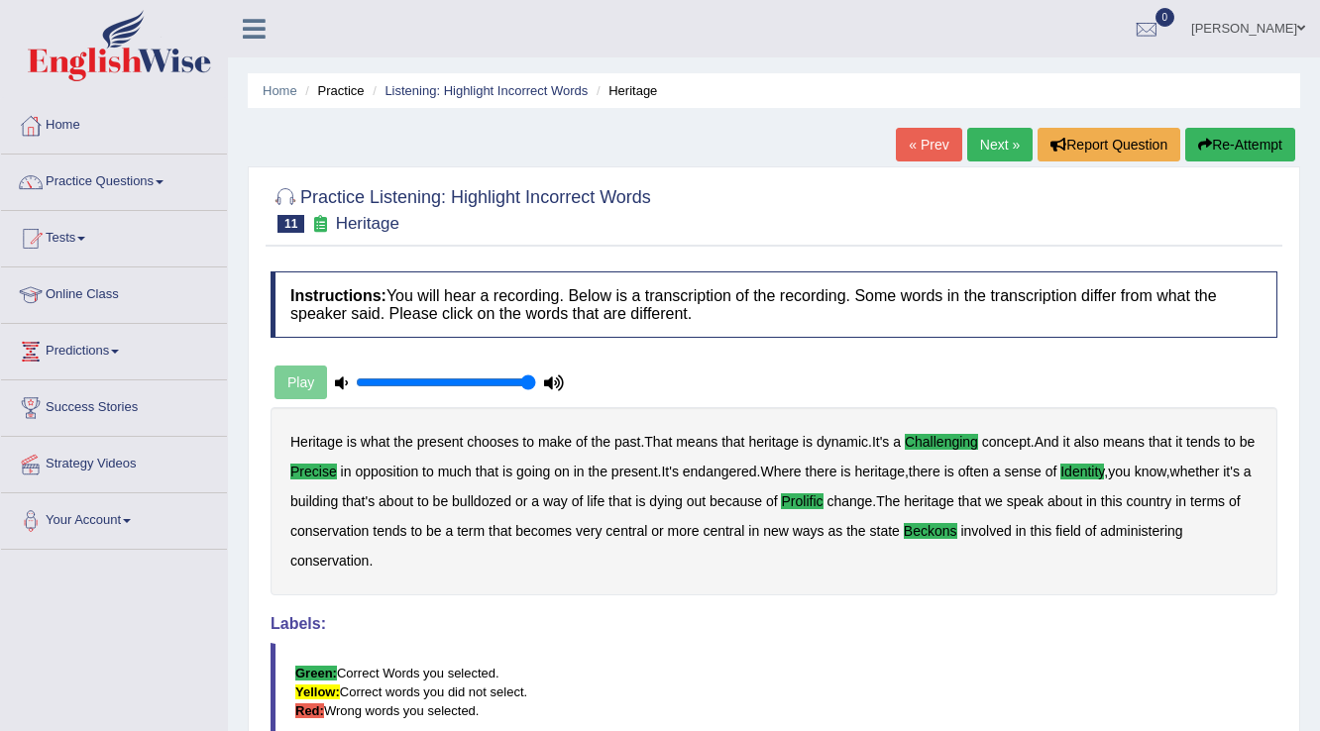
click at [999, 135] on link "Next »" at bounding box center [999, 145] width 65 height 34
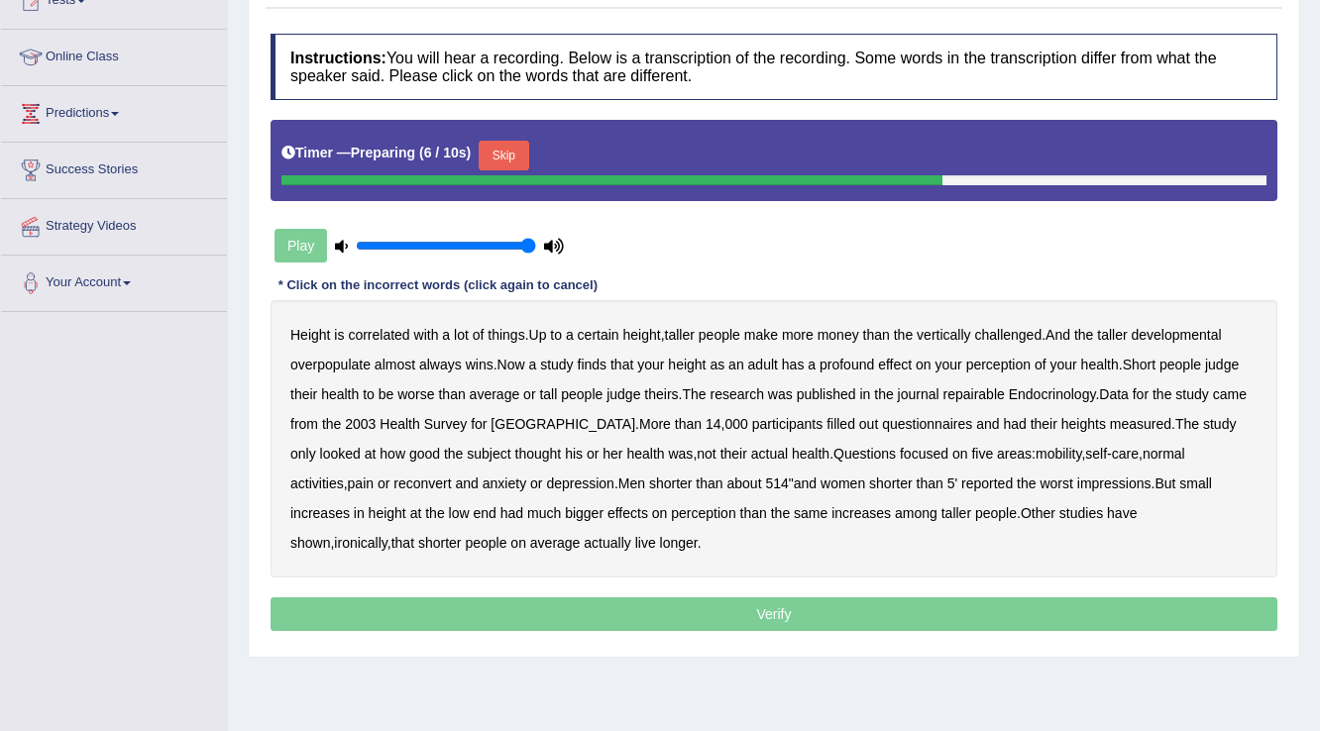
click at [508, 153] on button "Skip" at bounding box center [504, 156] width 50 height 30
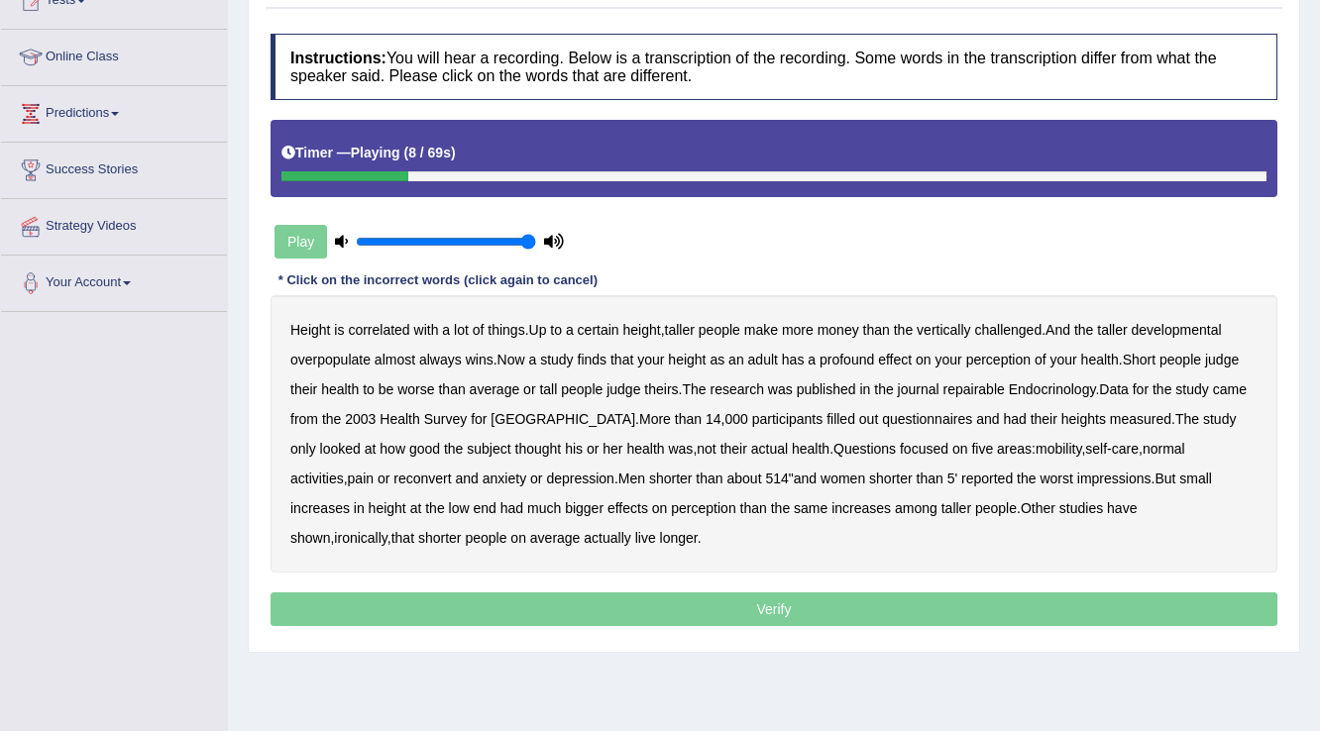
click at [1209, 329] on b "developmental" at bounding box center [1176, 330] width 90 height 16
click at [330, 360] on b "overpopulate" at bounding box center [330, 360] width 80 height 16
click at [992, 390] on b "repairable" at bounding box center [973, 389] width 61 height 16
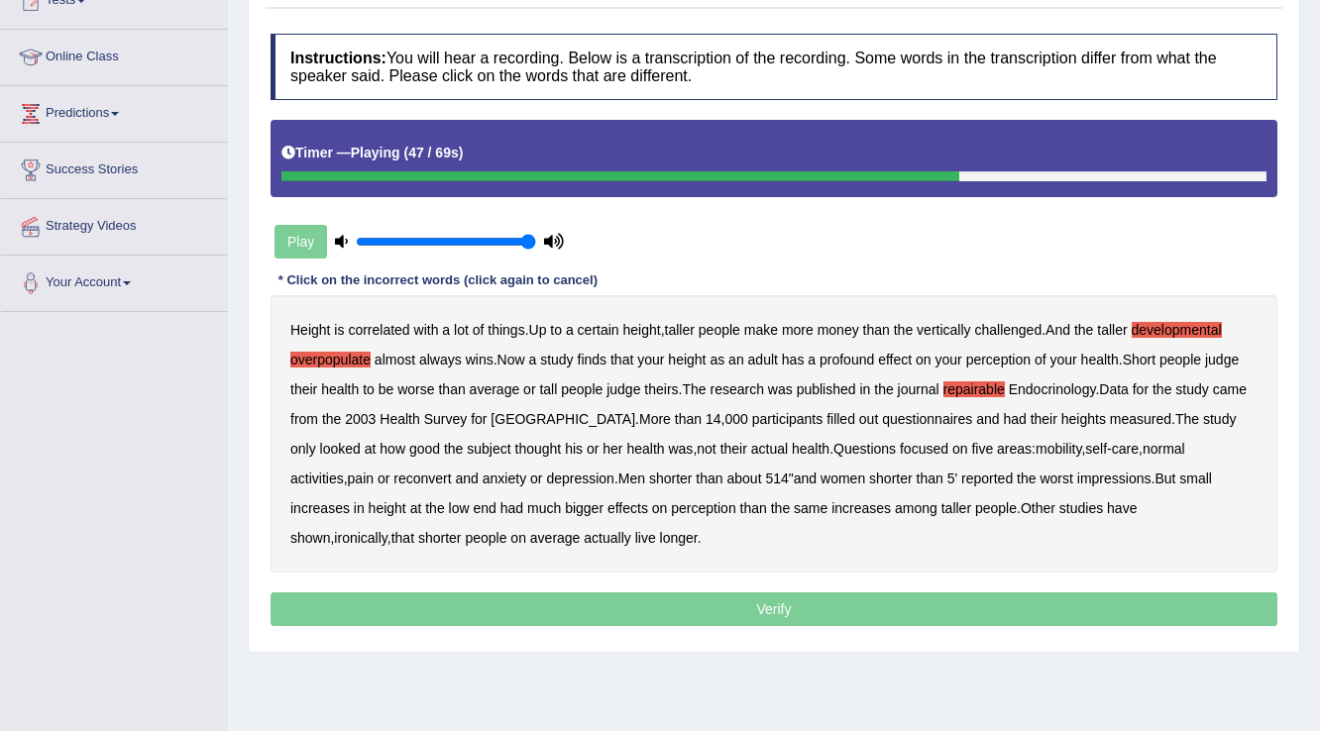
click at [393, 472] on b "reconvert" at bounding box center [421, 479] width 57 height 16
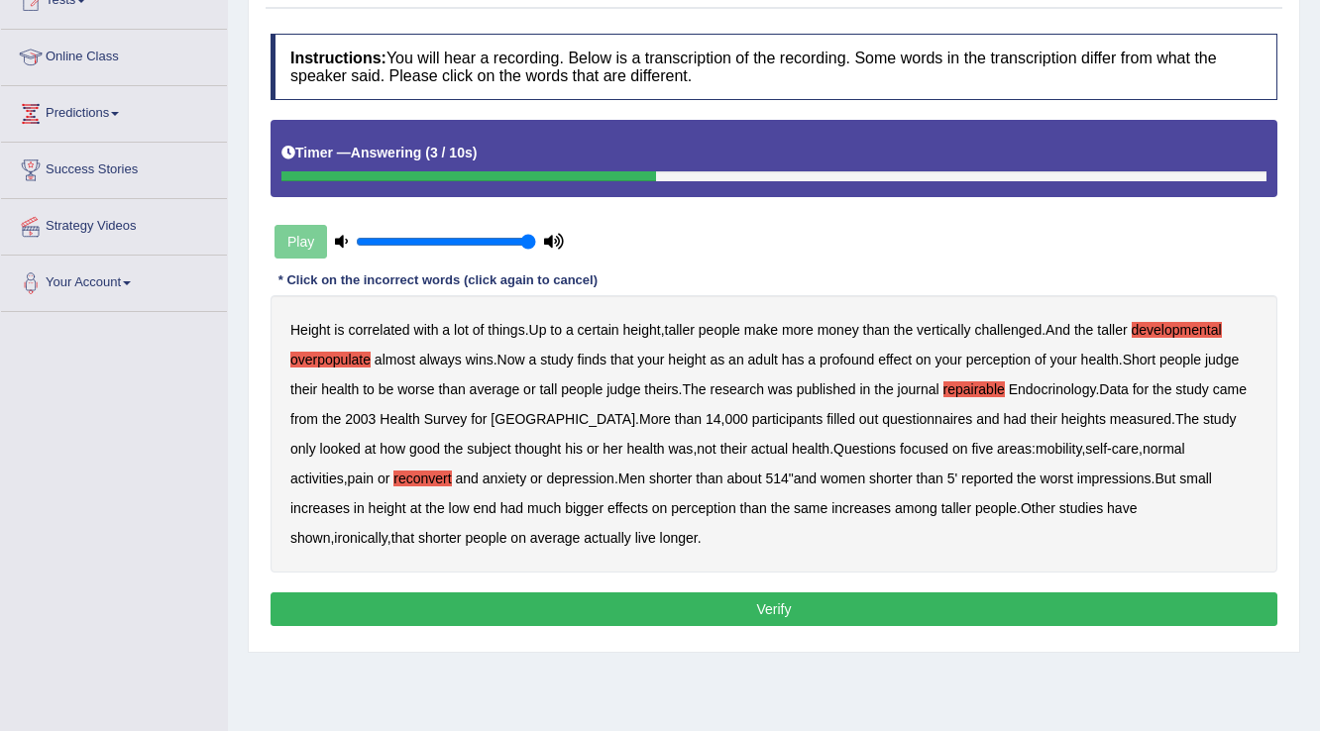
click at [483, 605] on button "Verify" at bounding box center [773, 609] width 1007 height 34
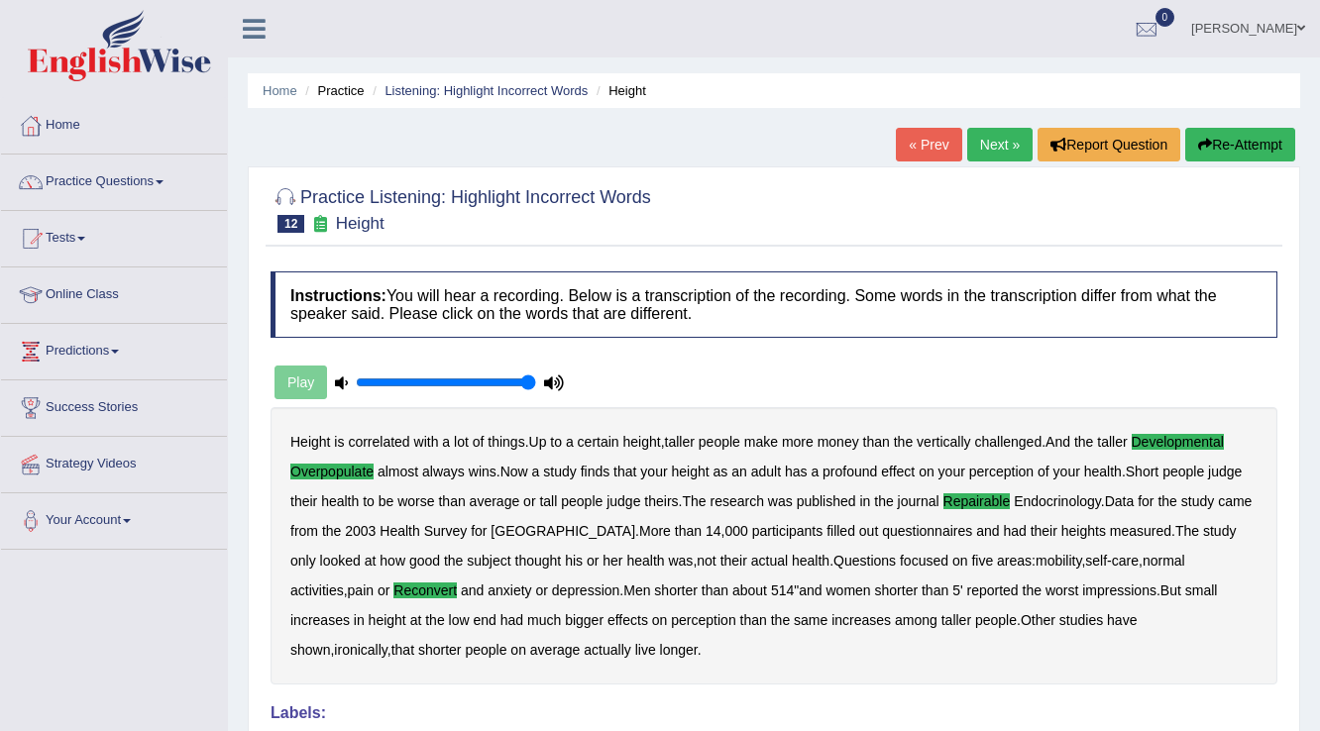
click at [995, 144] on link "Next »" at bounding box center [999, 145] width 65 height 34
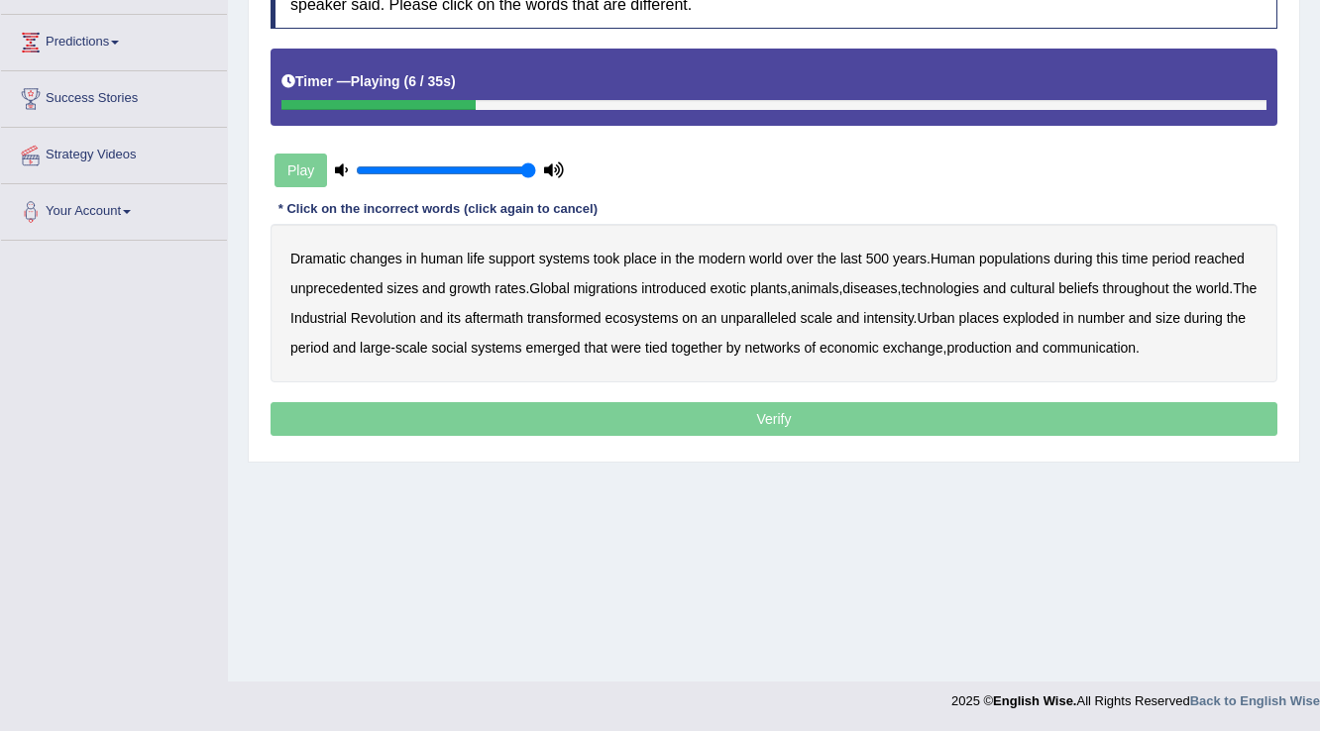
click at [1030, 255] on b "populations" at bounding box center [1014, 259] width 71 height 16
click at [908, 286] on div "Dramatic changes in human life support systems took place in the modern world o…" at bounding box center [773, 303] width 1007 height 159
click at [896, 286] on b "diseases" at bounding box center [869, 288] width 54 height 16
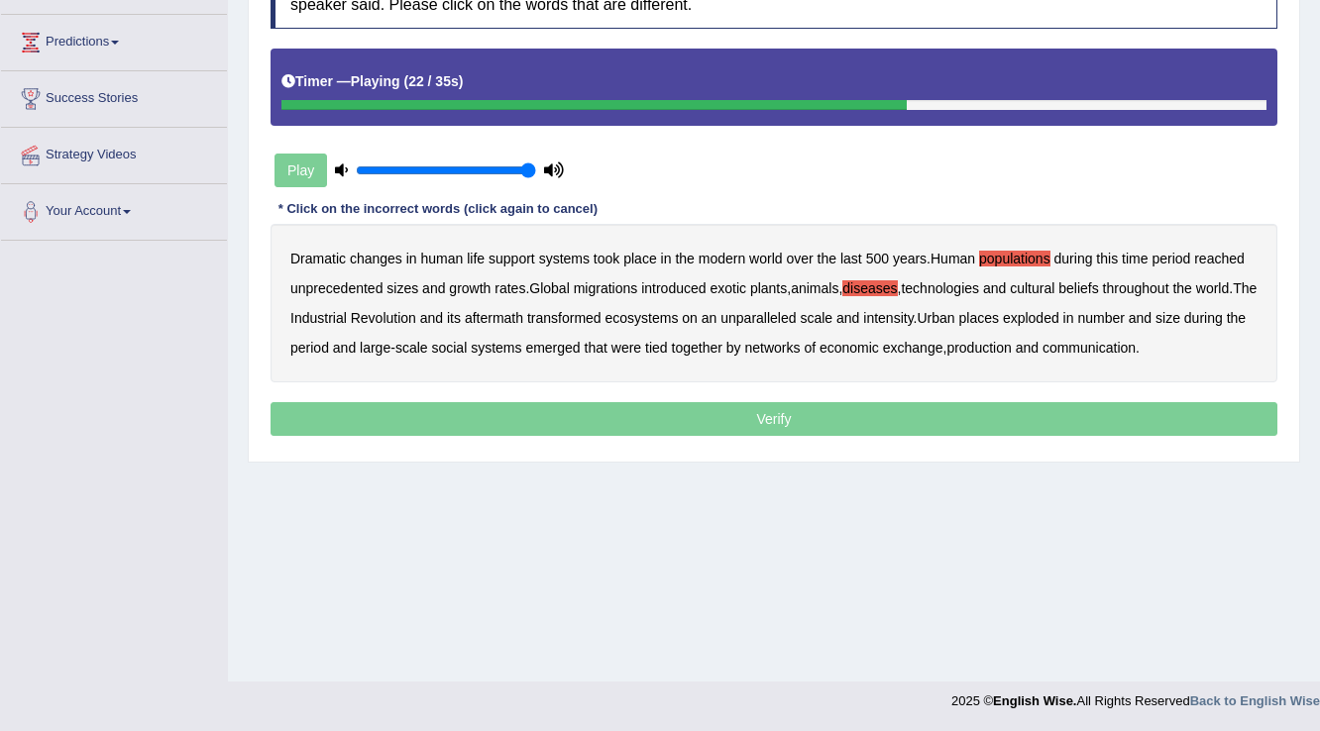
click at [679, 311] on b "ecosystems" at bounding box center [641, 318] width 73 height 16
click at [1011, 345] on b "production" at bounding box center [978, 348] width 64 height 16
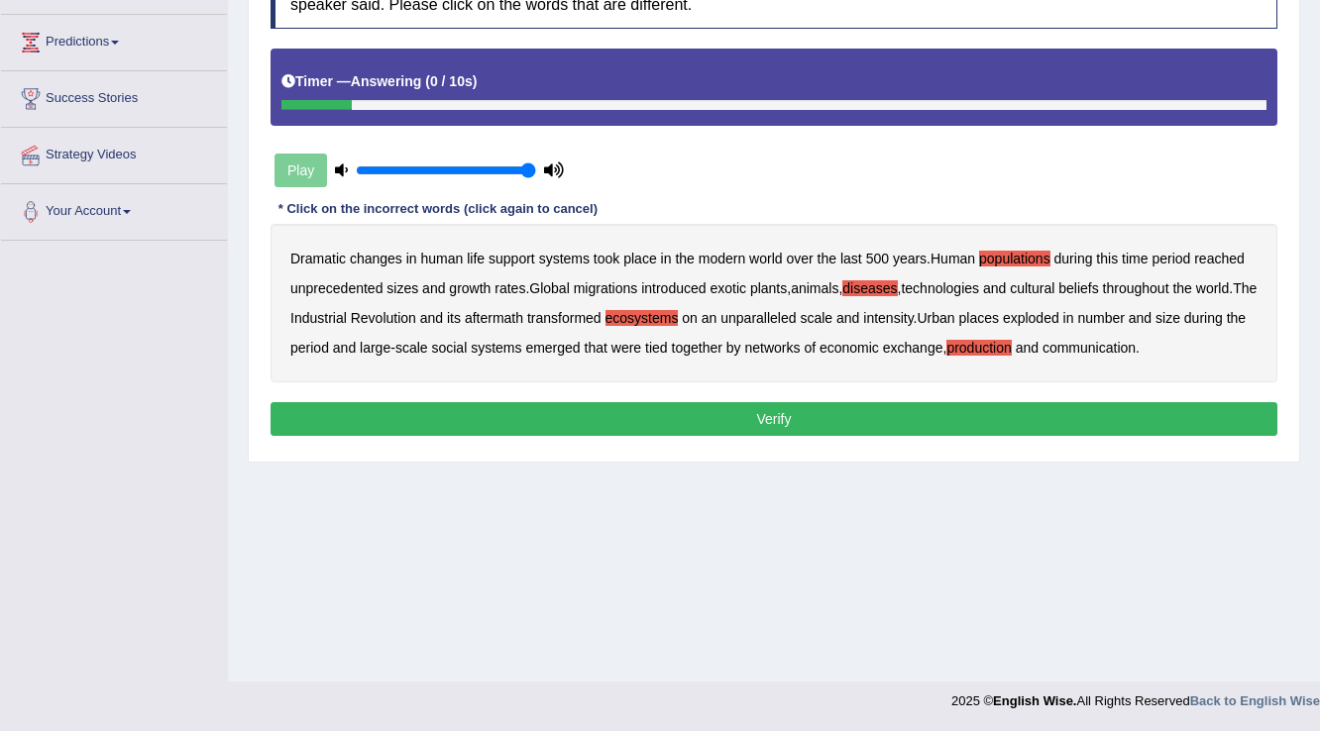
click at [995, 410] on button "Verify" at bounding box center [773, 419] width 1007 height 34
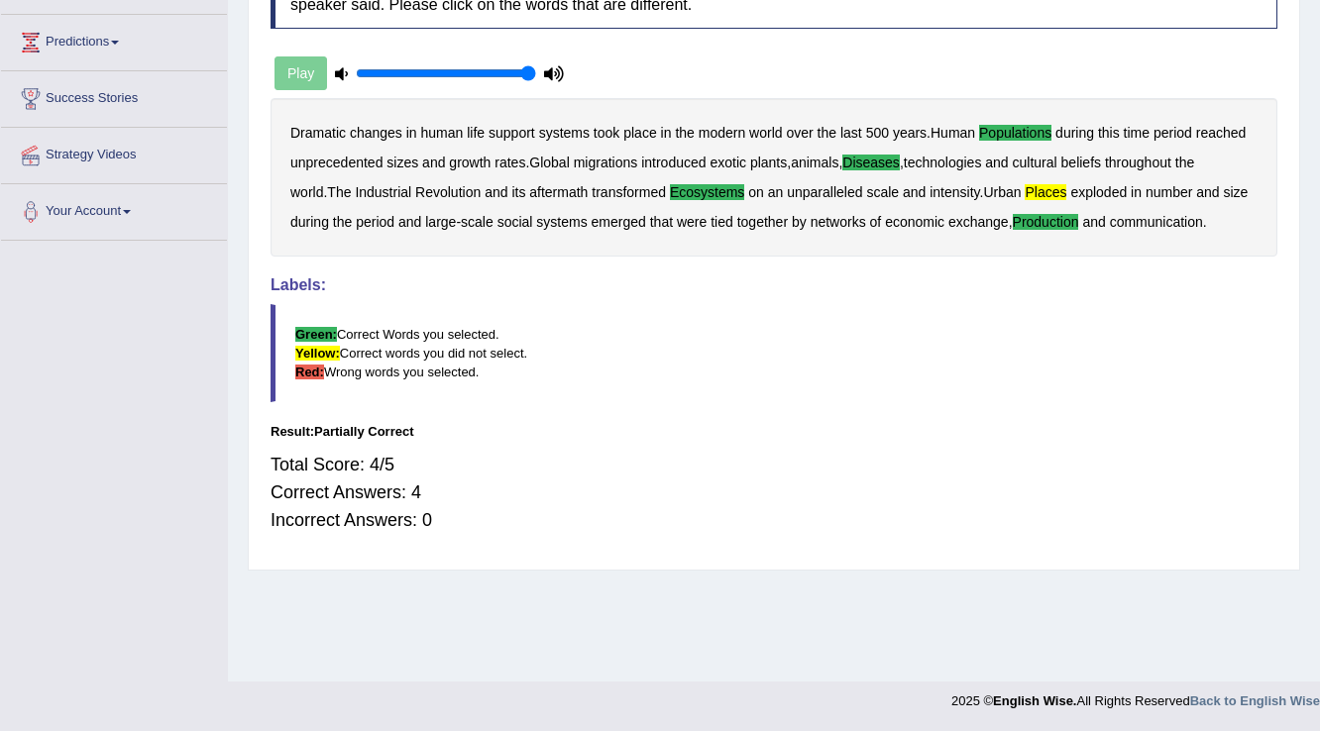
click at [1024, 187] on b "places" at bounding box center [1045, 192] width 42 height 16
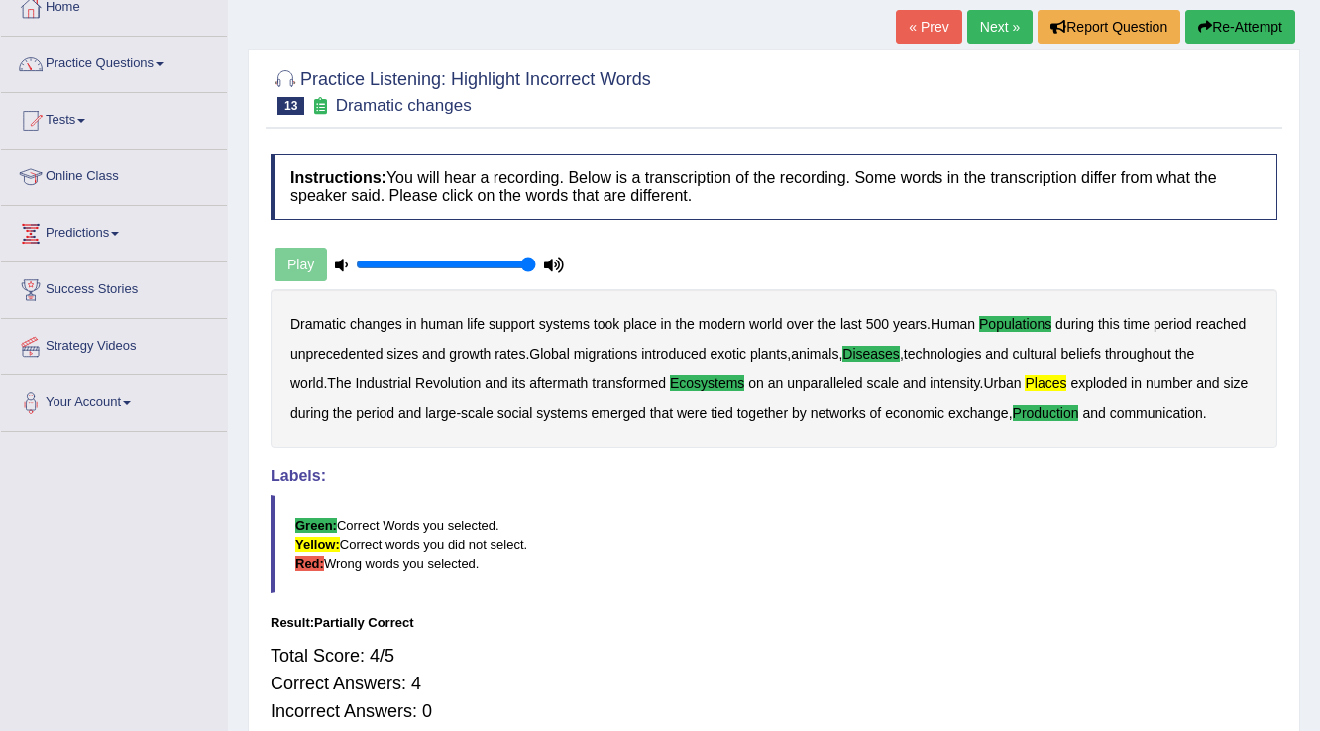
scroll to position [71, 0]
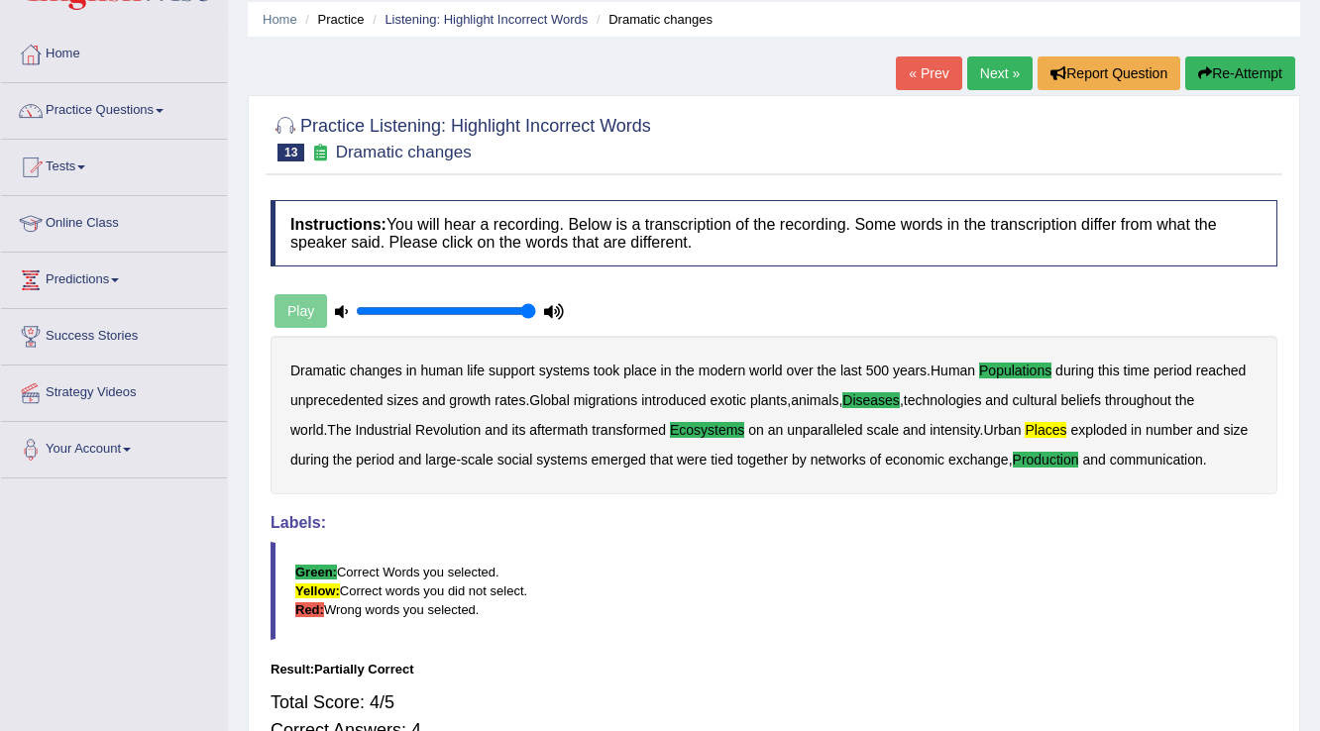
click at [1246, 59] on button "Re-Attempt" at bounding box center [1240, 73] width 110 height 34
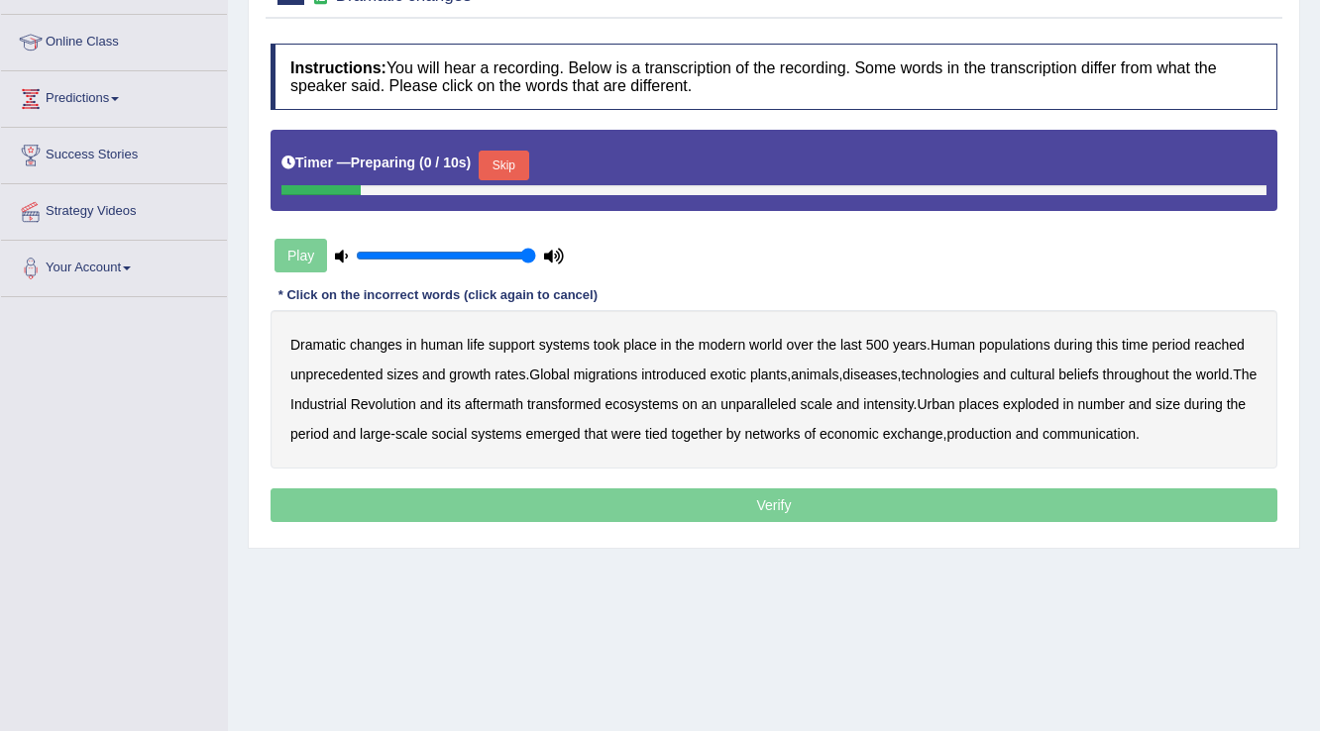
scroll to position [309, 0]
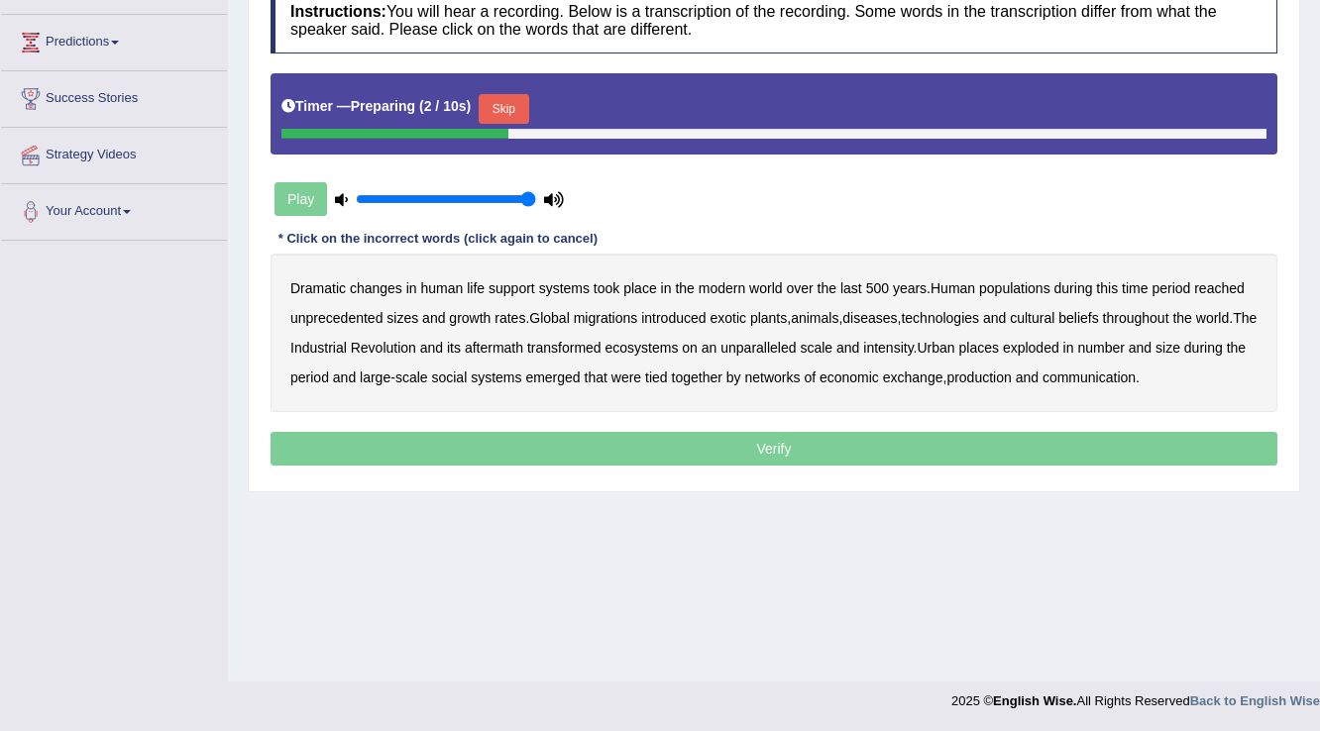
click at [511, 107] on button "Skip" at bounding box center [504, 109] width 50 height 30
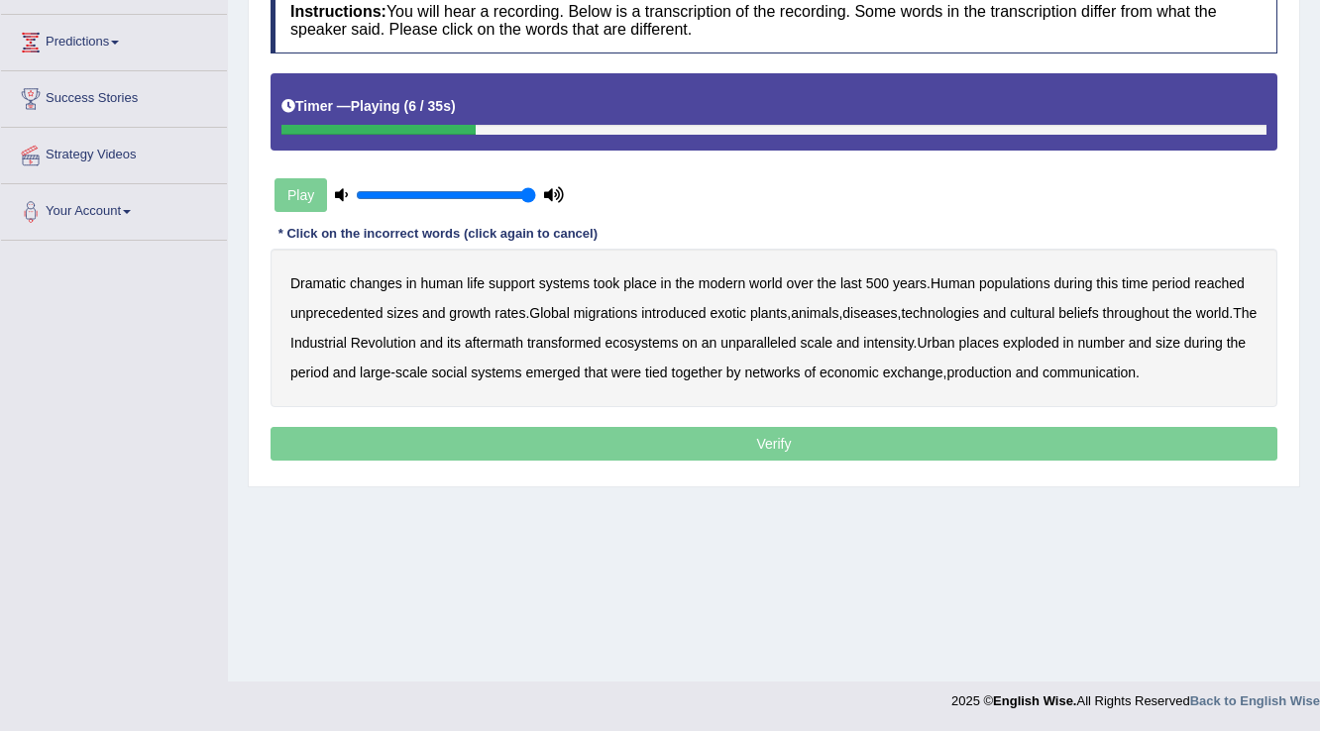
click at [1041, 277] on b "populations" at bounding box center [1014, 283] width 71 height 16
click at [892, 308] on b "diseases" at bounding box center [869, 313] width 54 height 16
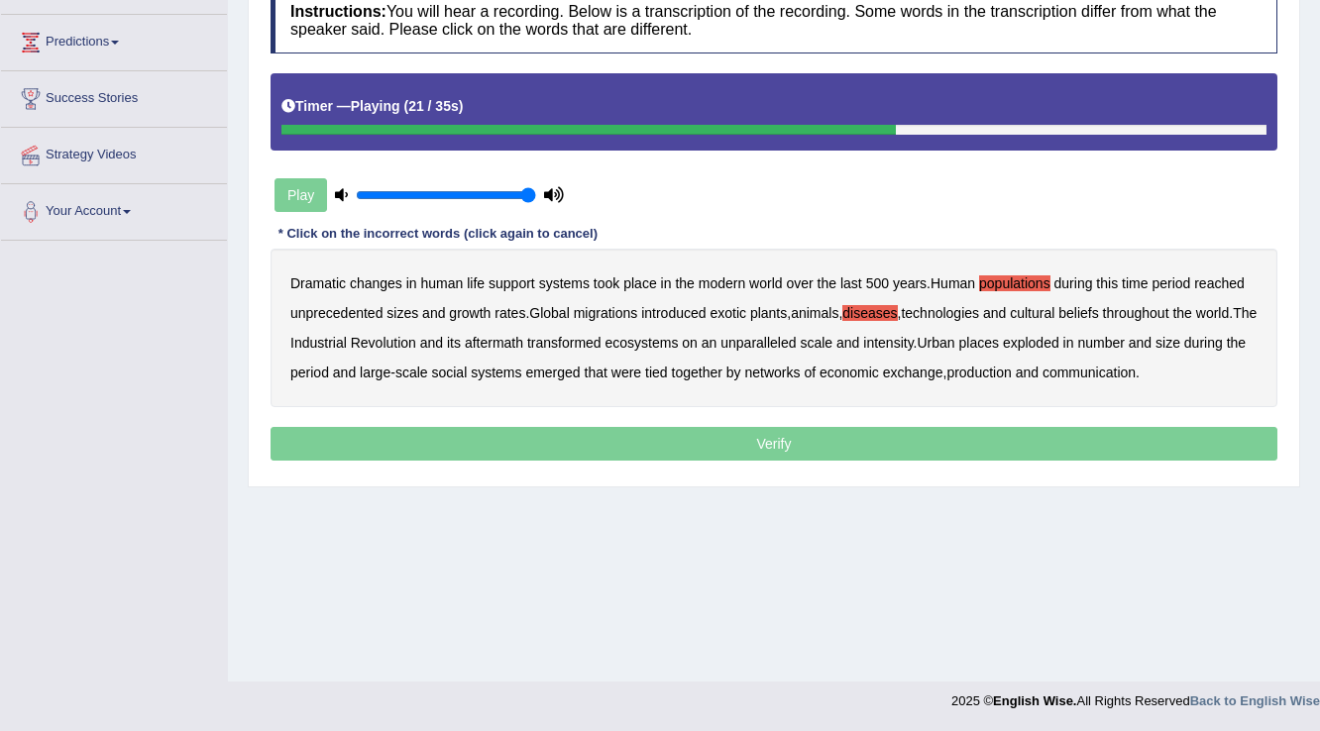
click at [679, 341] on b "ecosystems" at bounding box center [641, 343] width 73 height 16
click at [999, 337] on b "places" at bounding box center [979, 343] width 40 height 16
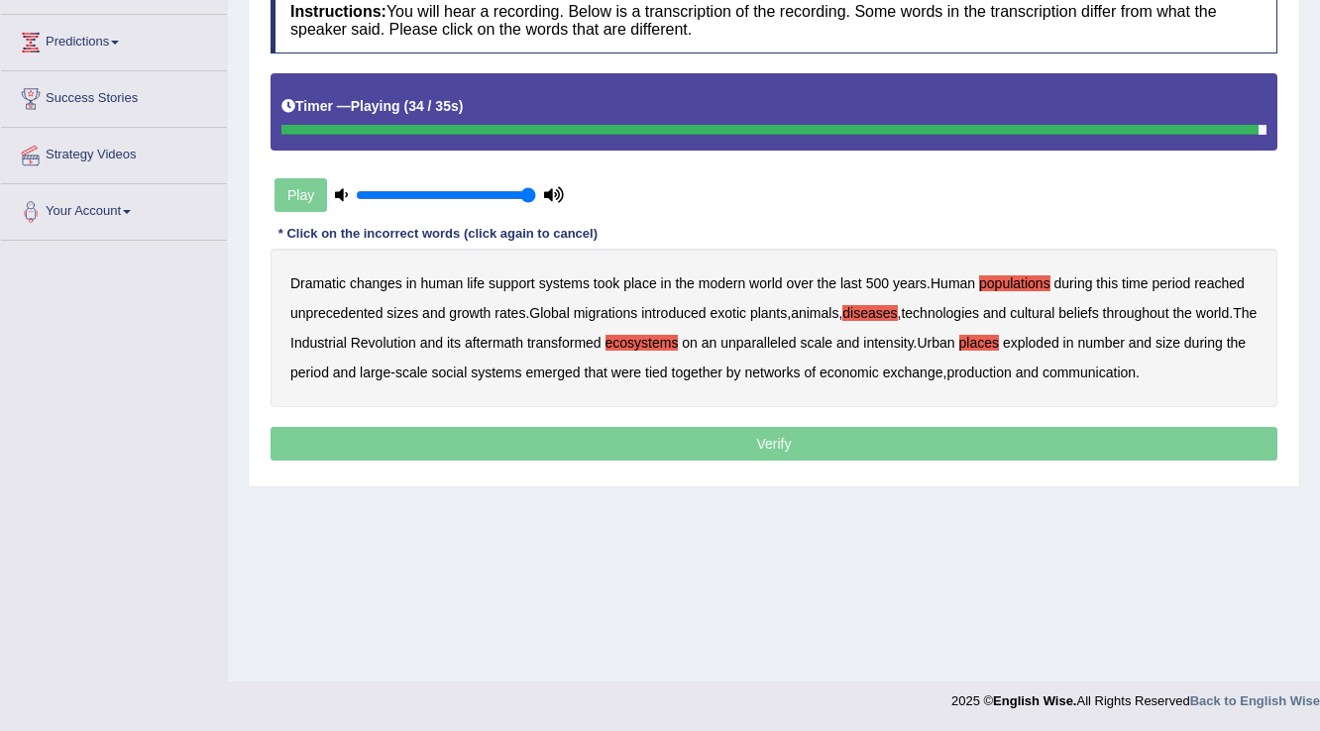
click at [1009, 373] on b "production" at bounding box center [978, 373] width 64 height 16
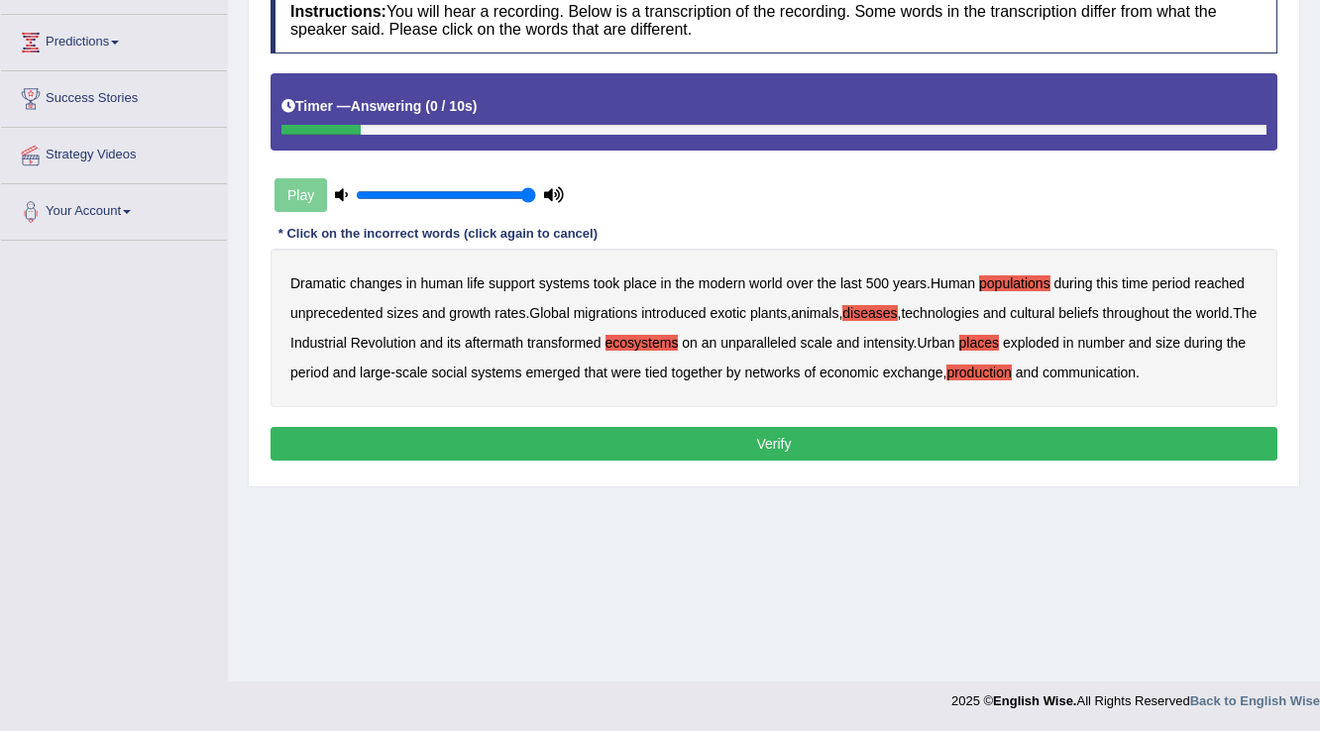
click at [955, 439] on button "Verify" at bounding box center [773, 444] width 1007 height 34
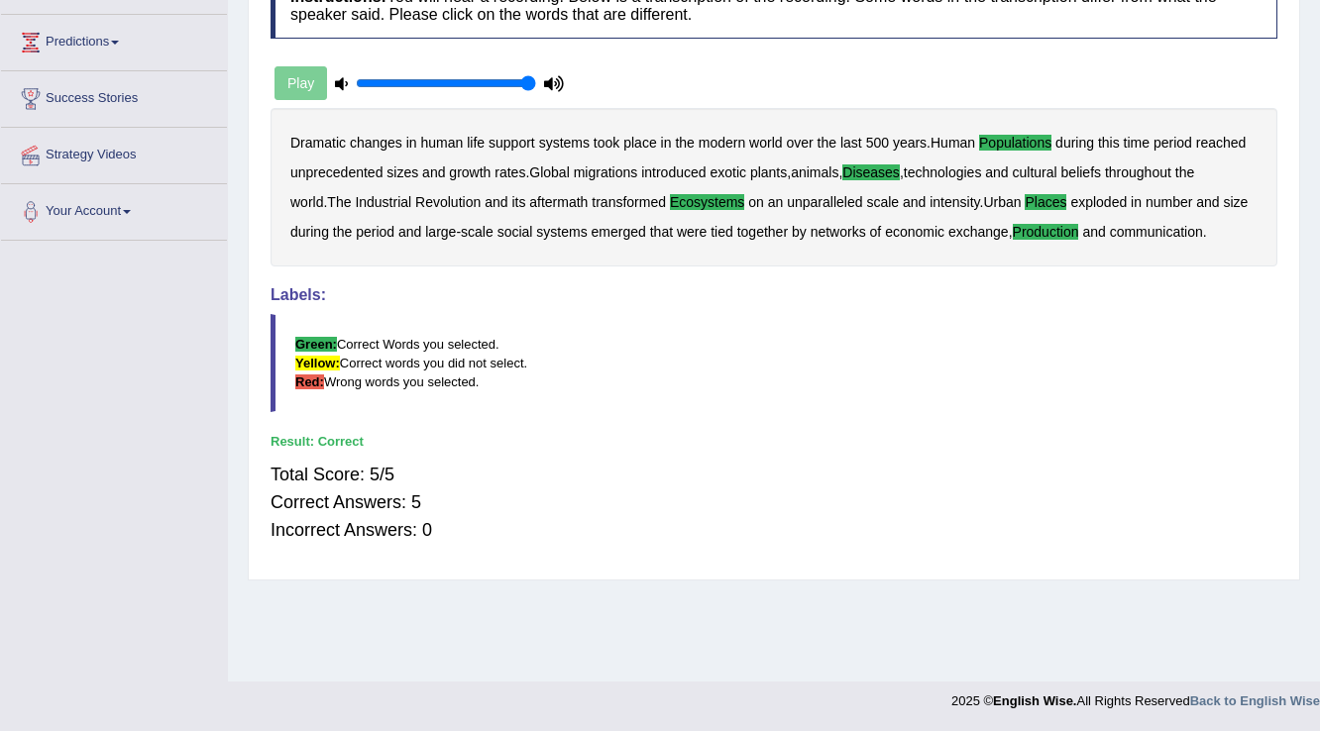
scroll to position [0, 0]
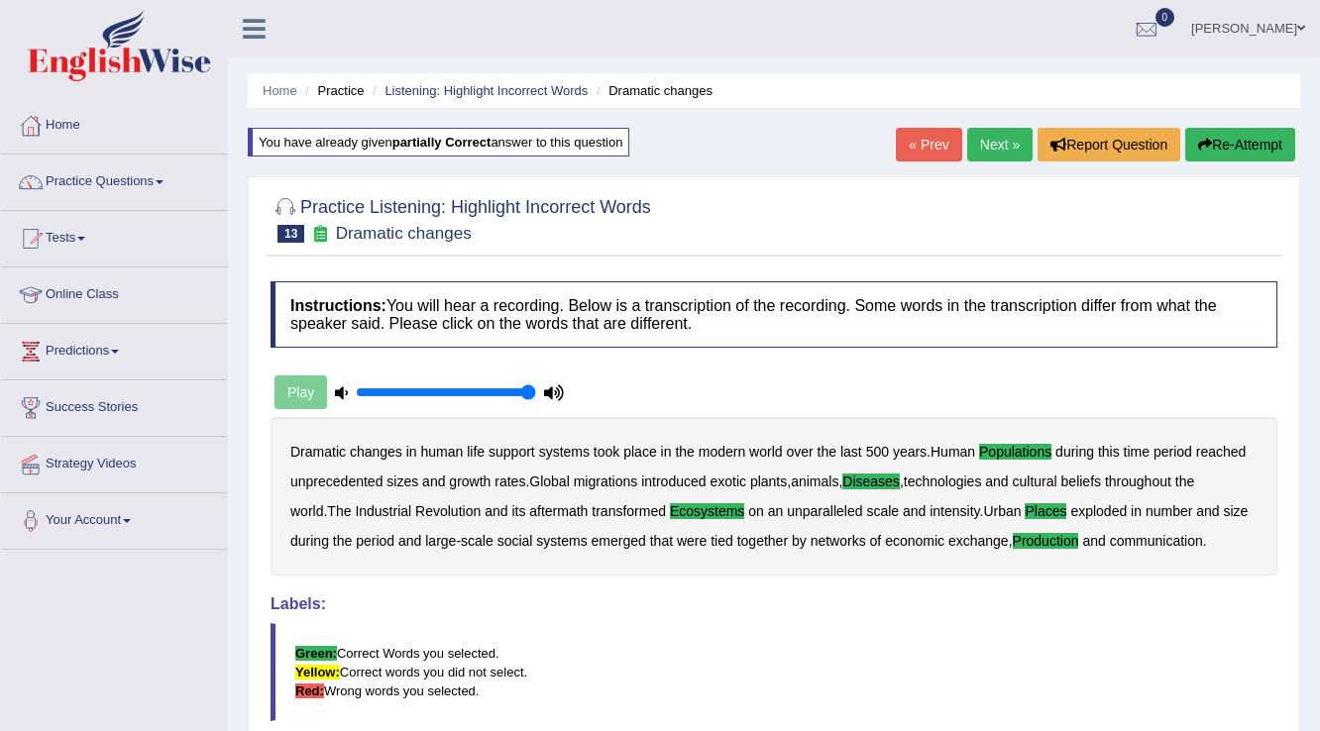
click at [995, 139] on link "Next »" at bounding box center [999, 145] width 65 height 34
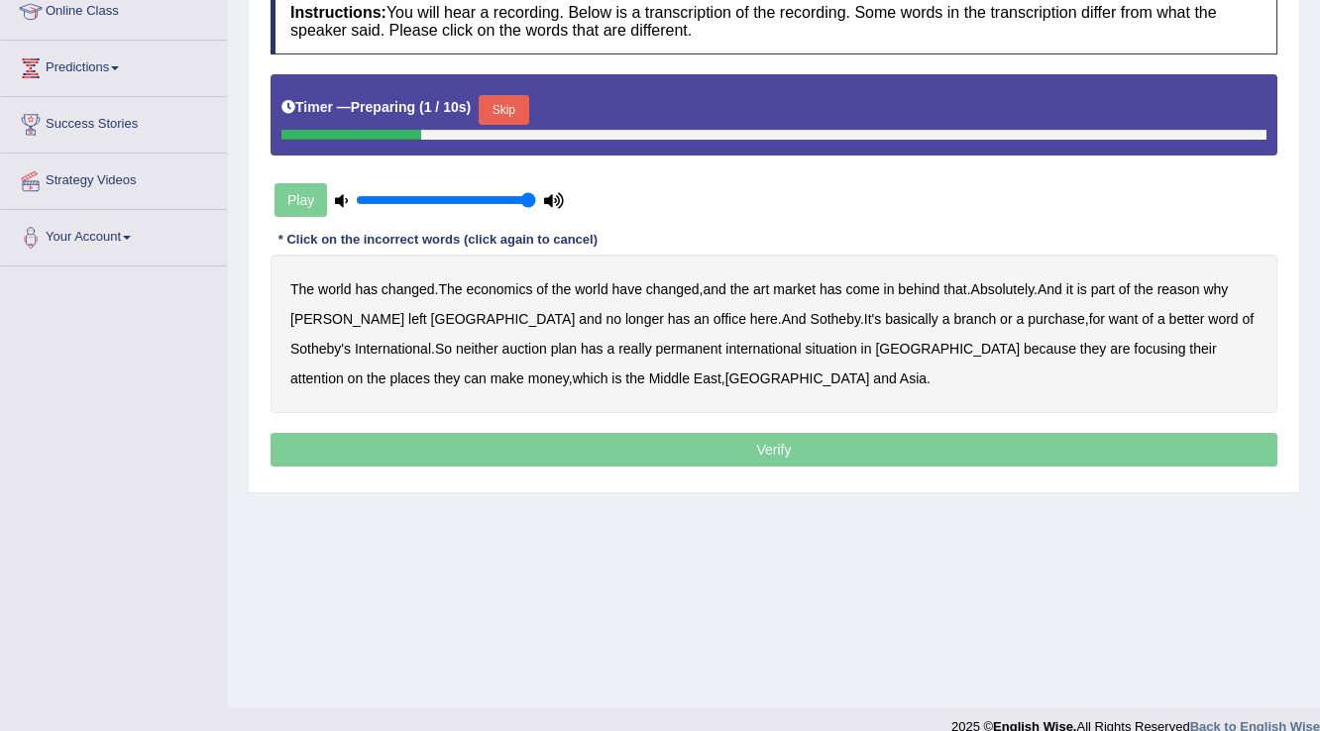
scroll to position [309, 0]
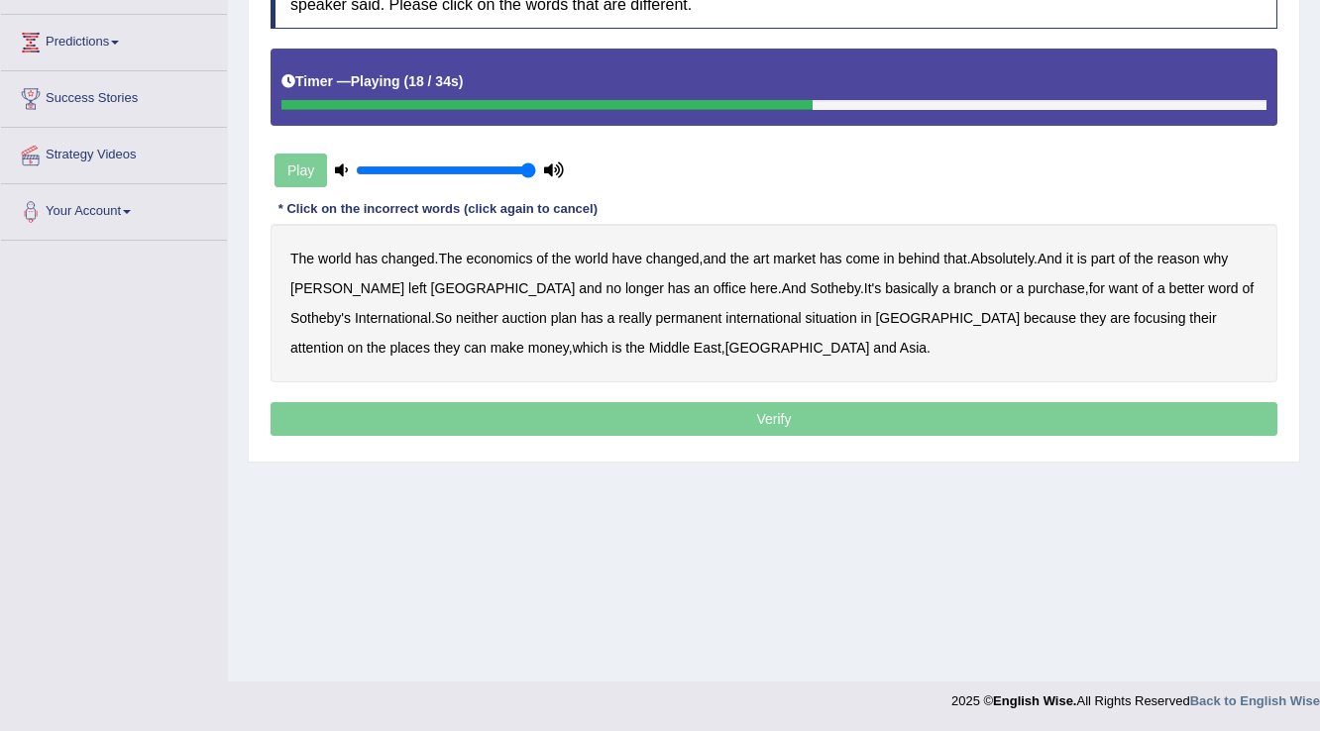
click at [1027, 286] on b "purchase" at bounding box center [1055, 288] width 57 height 16
click at [551, 313] on b "plan" at bounding box center [564, 318] width 26 height 16
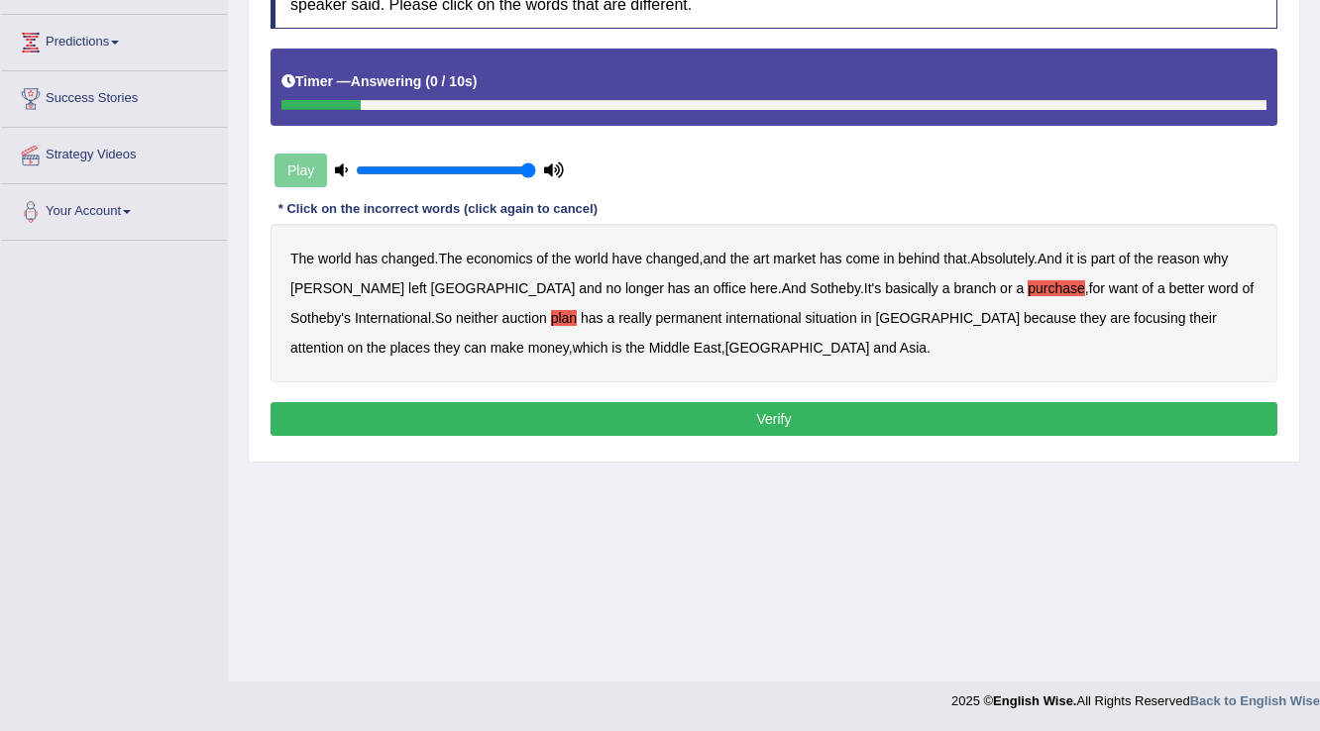
click at [700, 415] on button "Verify" at bounding box center [773, 419] width 1007 height 34
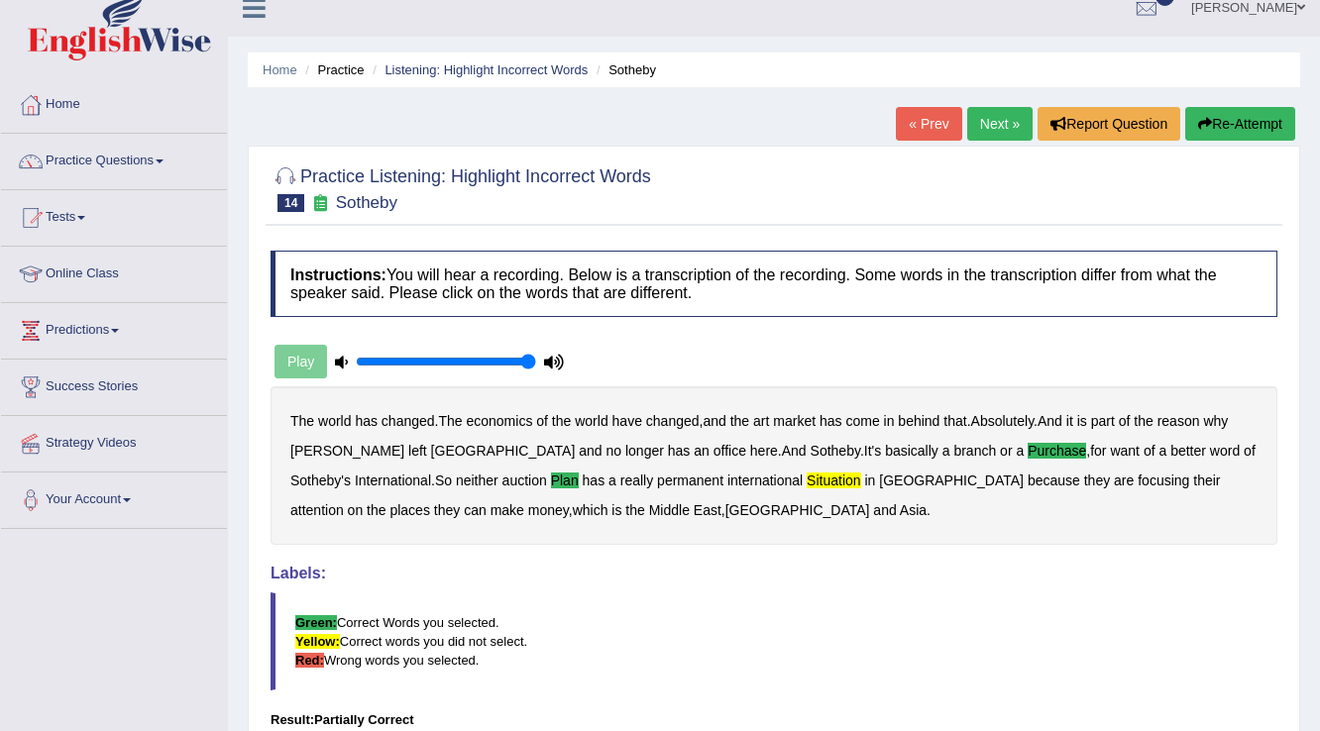
scroll to position [0, 0]
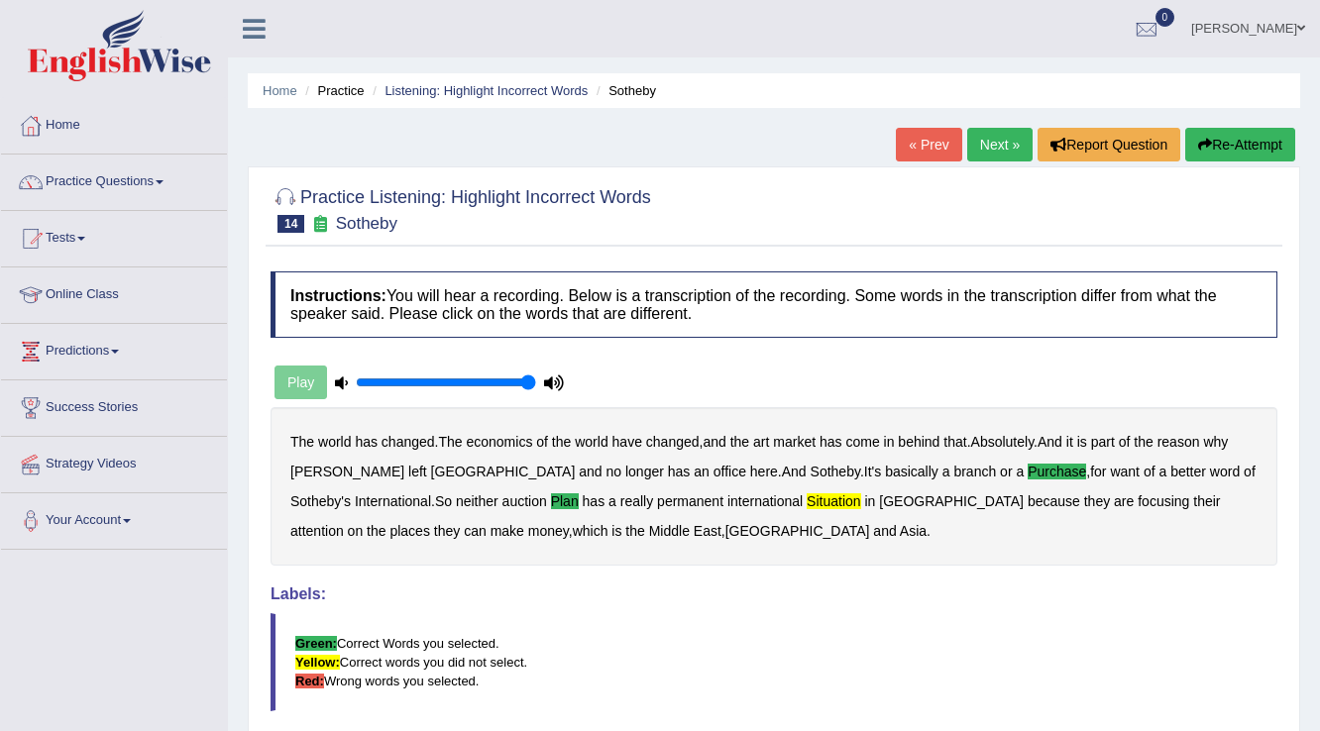
click at [1212, 148] on button "Re-Attempt" at bounding box center [1240, 145] width 110 height 34
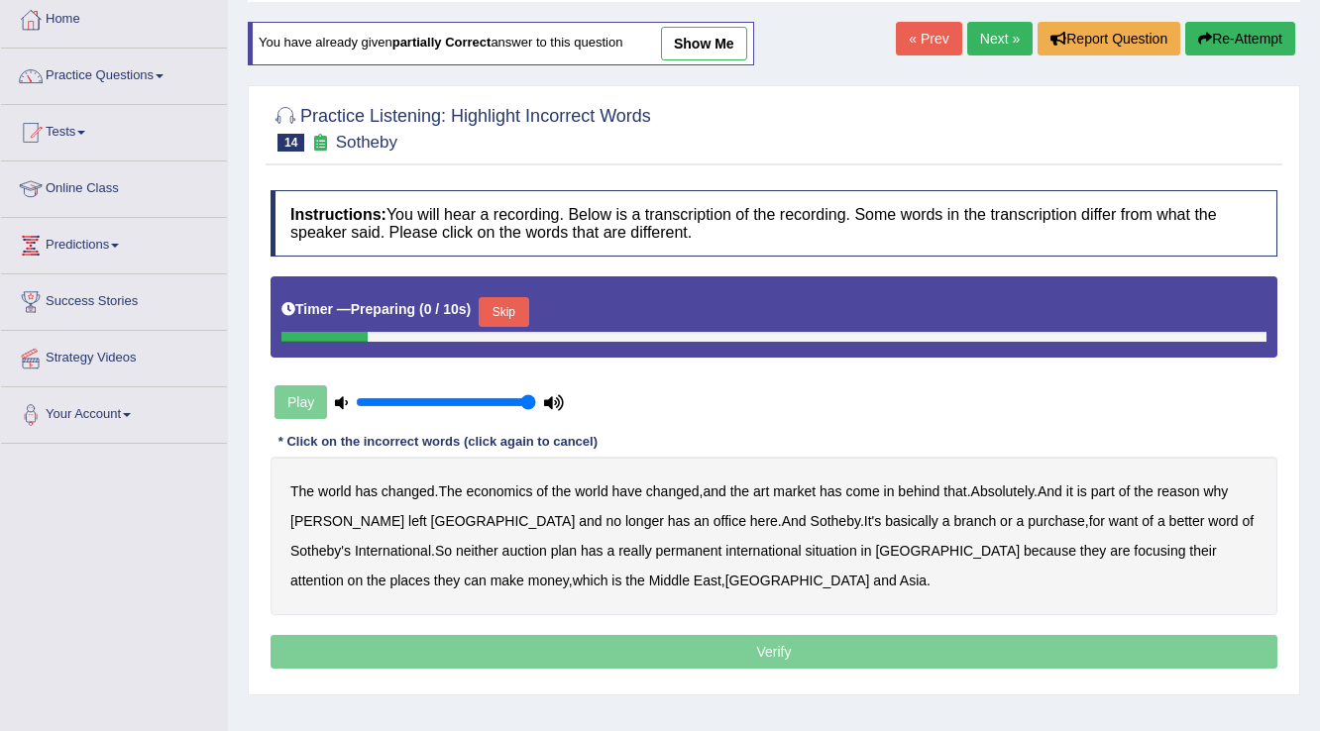
scroll to position [238, 0]
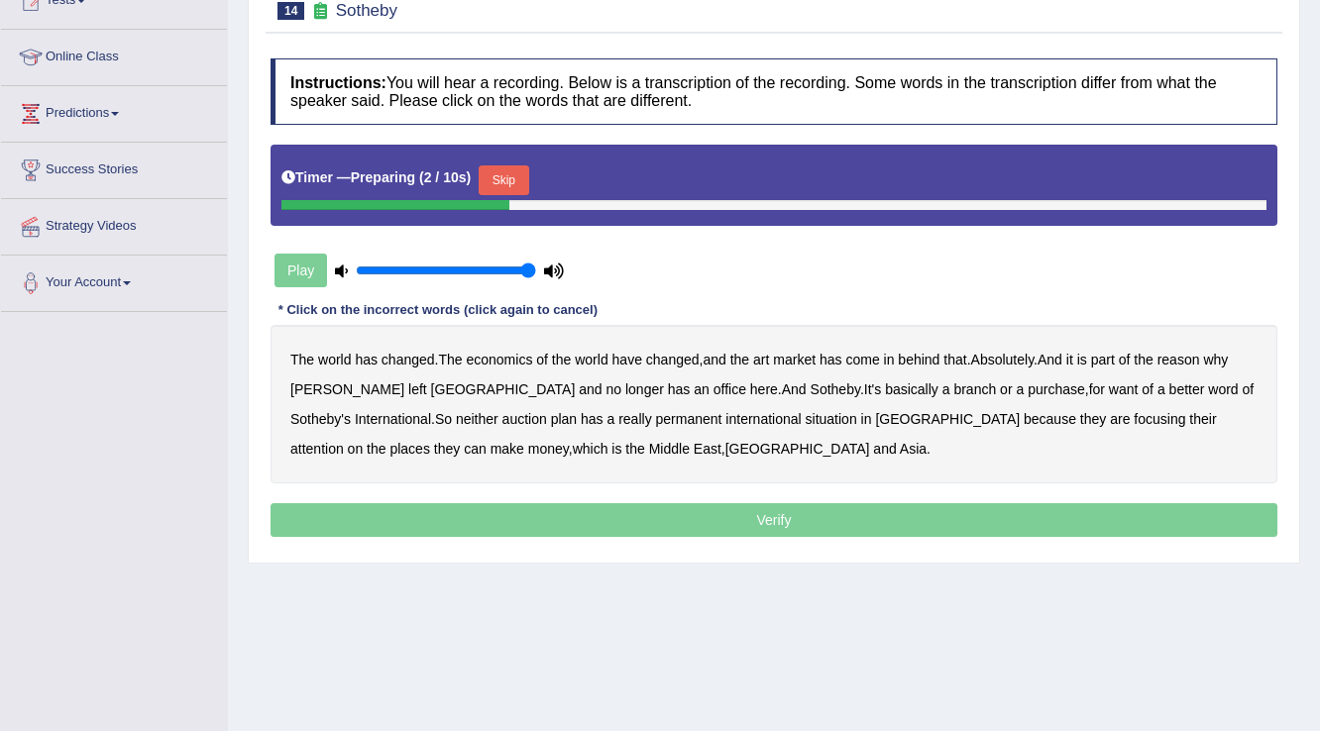
click at [514, 166] on button "Skip" at bounding box center [504, 180] width 50 height 30
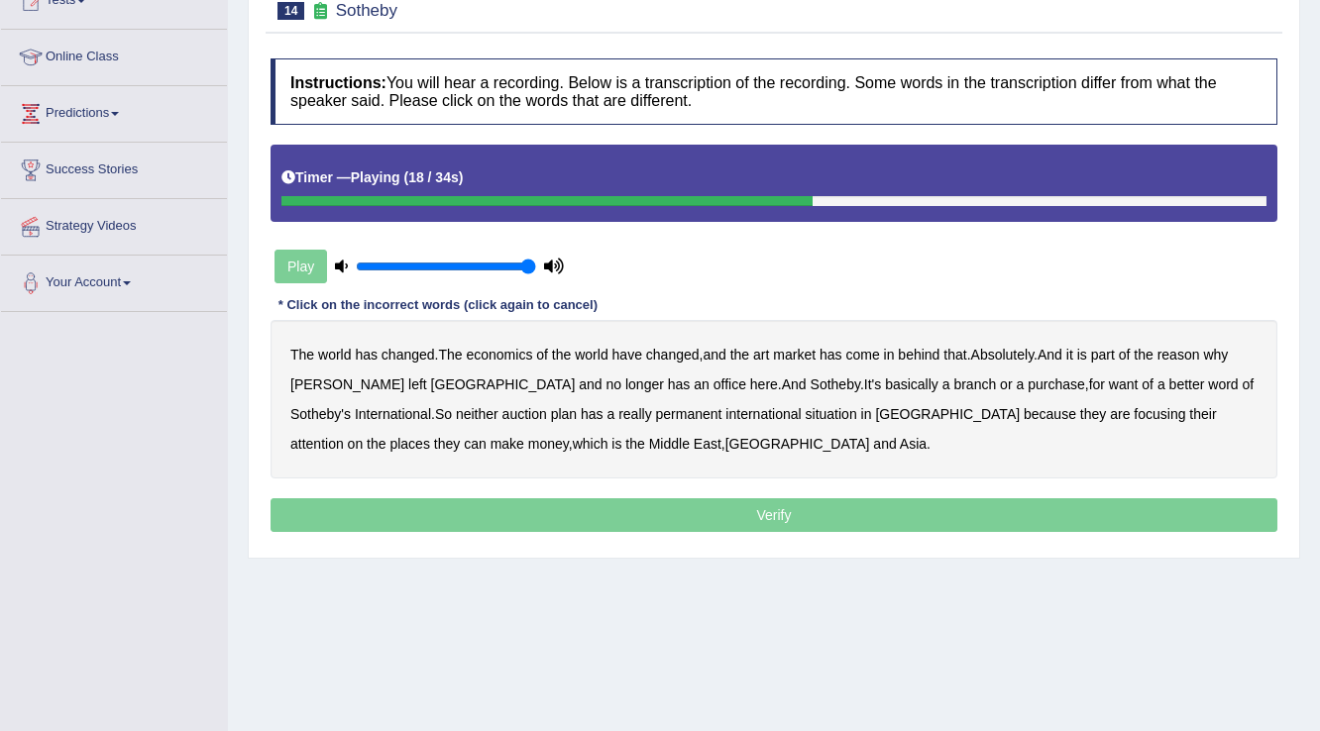
click at [1027, 381] on b "purchase" at bounding box center [1055, 384] width 57 height 16
click at [551, 413] on b "plan" at bounding box center [564, 414] width 26 height 16
click at [805, 411] on b "situation" at bounding box center [831, 414] width 52 height 16
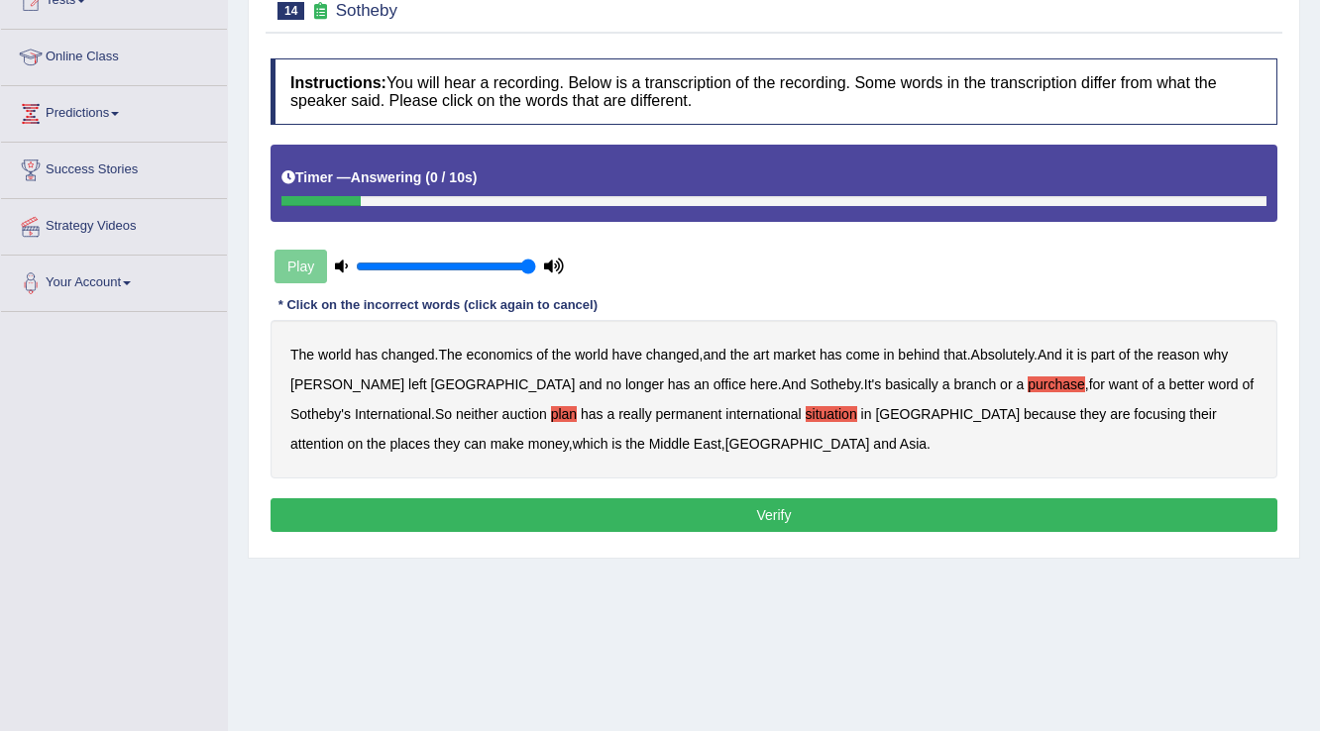
click at [674, 525] on button "Verify" at bounding box center [773, 515] width 1007 height 34
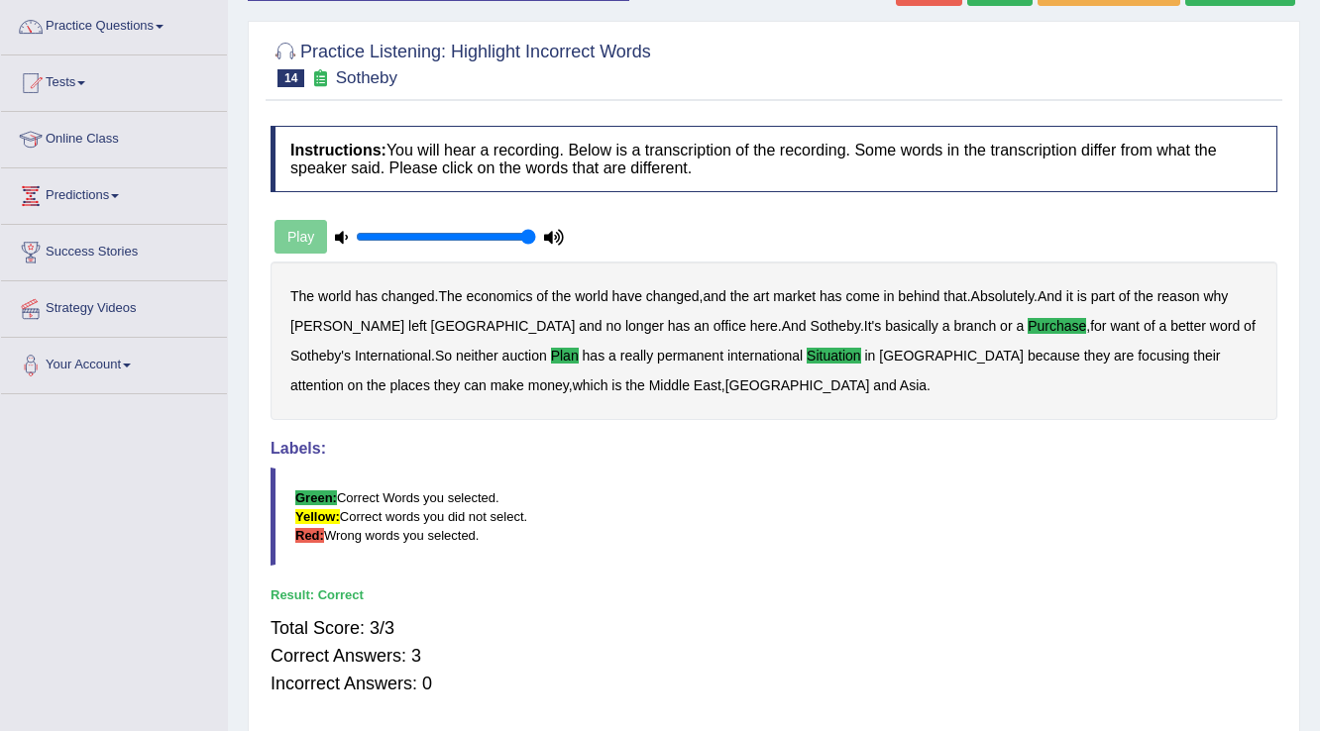
scroll to position [0, 0]
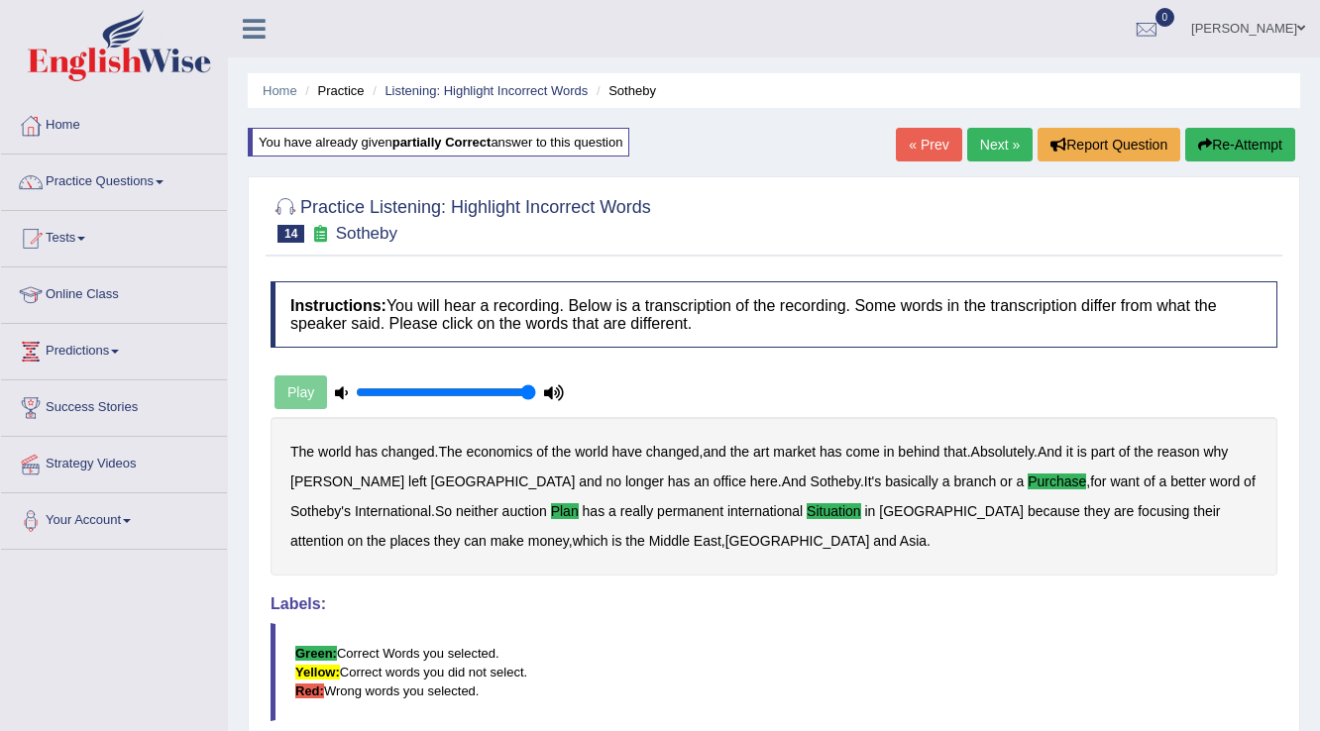
click at [994, 144] on link "Next »" at bounding box center [999, 145] width 65 height 34
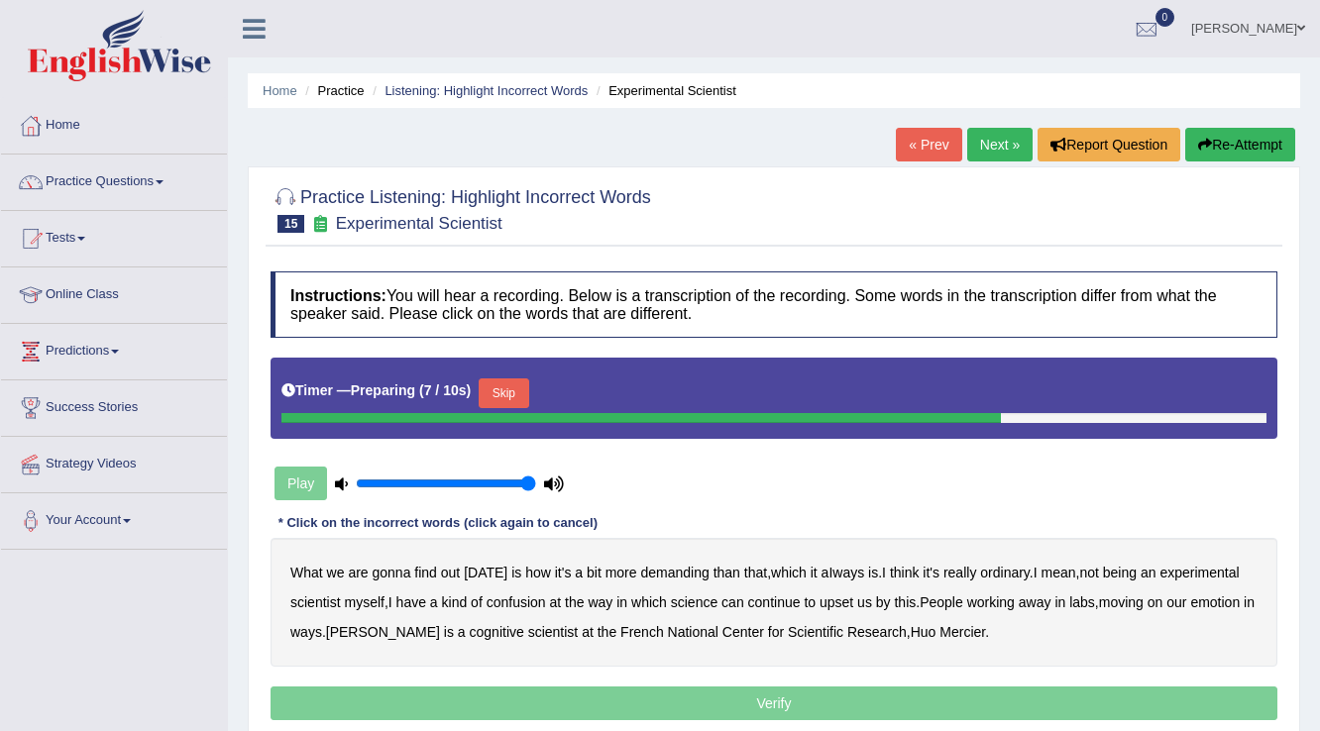
click at [918, 138] on link "« Prev" at bounding box center [928, 145] width 65 height 34
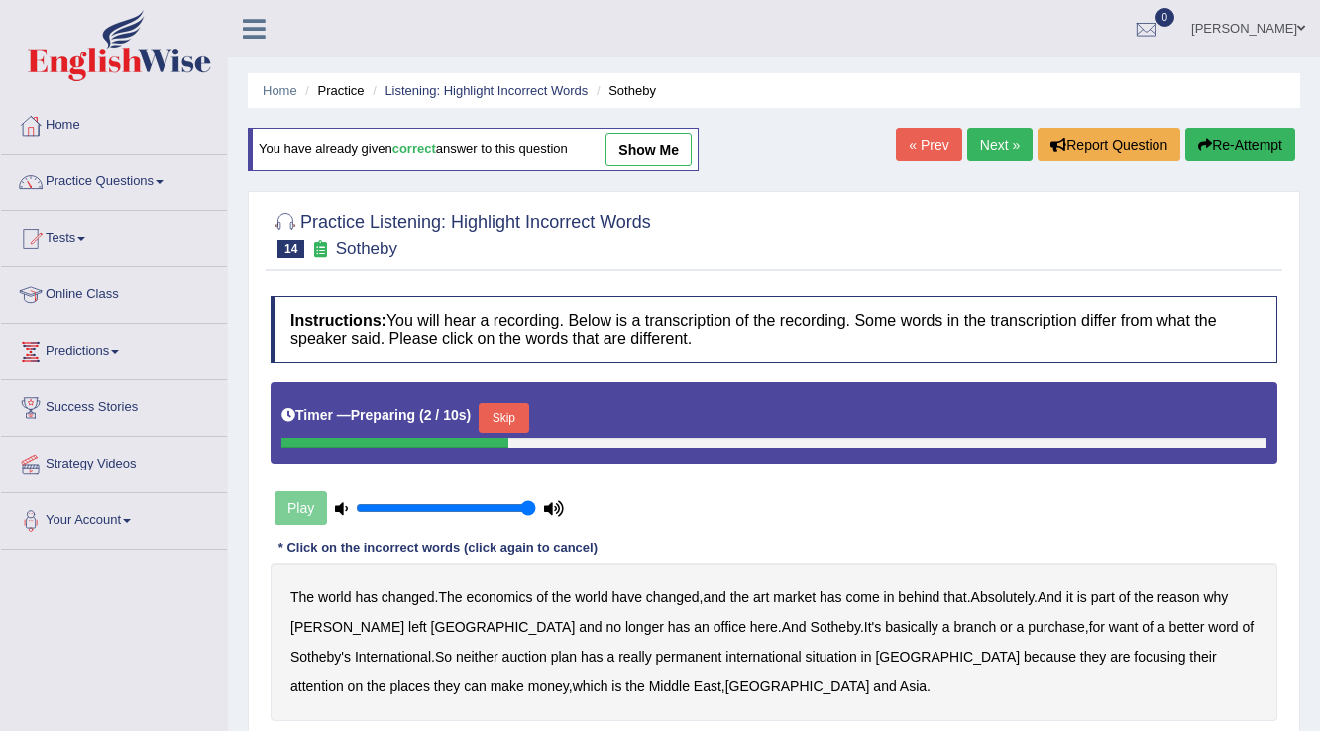
click at [907, 147] on link "« Prev" at bounding box center [928, 145] width 65 height 34
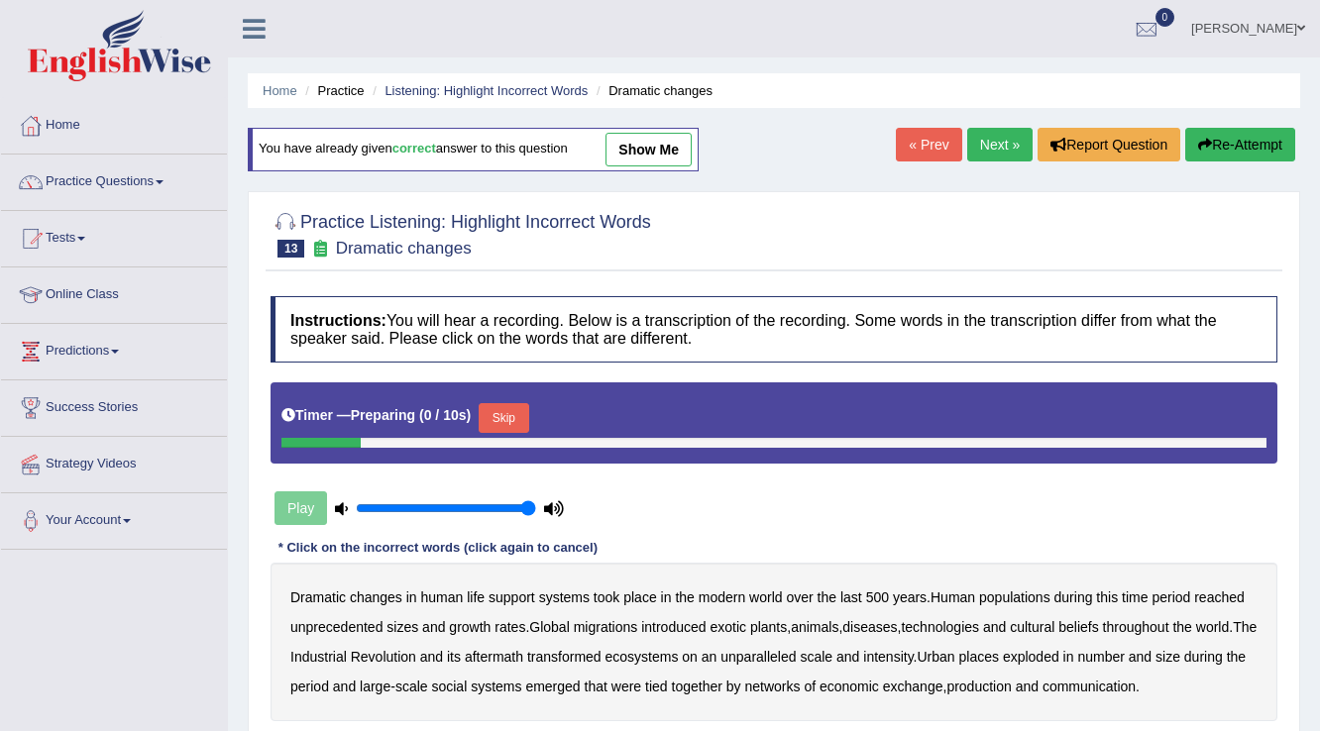
click at [896, 150] on link "« Prev" at bounding box center [928, 145] width 65 height 34
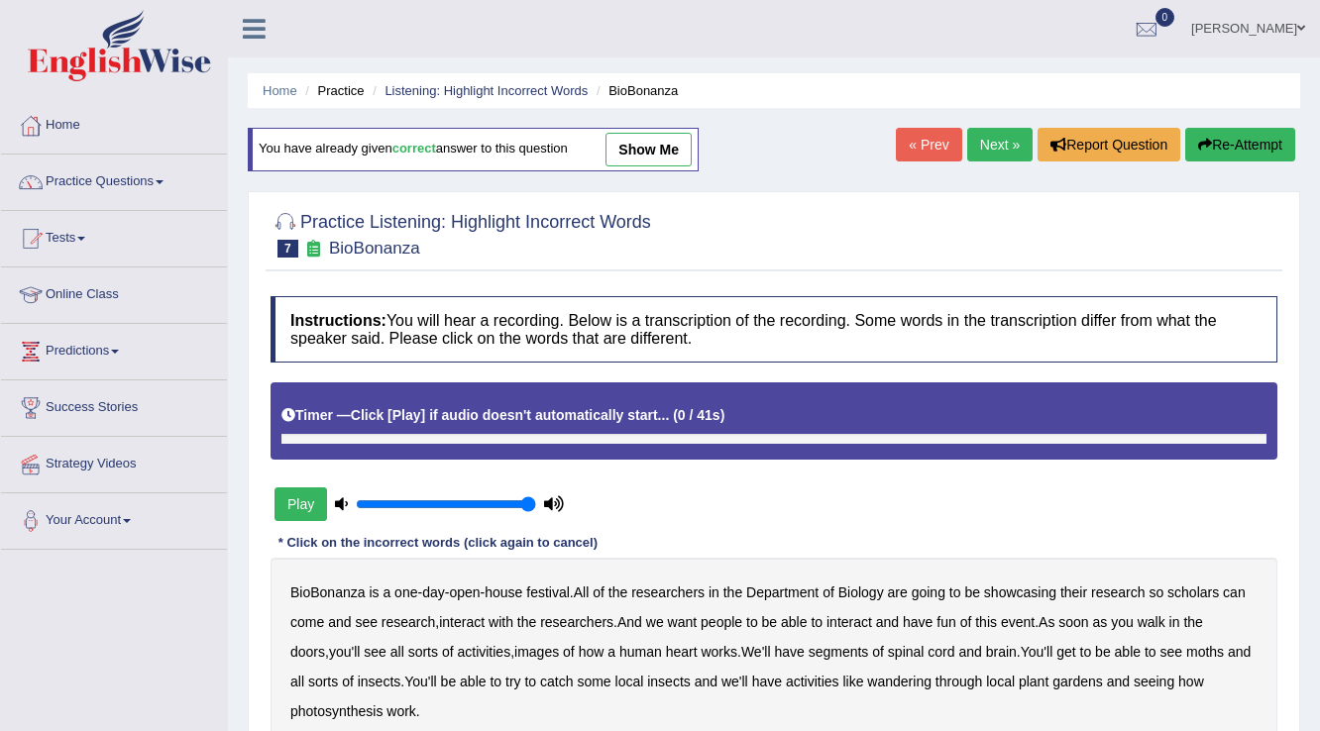
click at [164, 204] on li "Practice Questions Speaking Practice Read Aloud Repeat Sentence Describe Image …" at bounding box center [114, 183] width 226 height 56
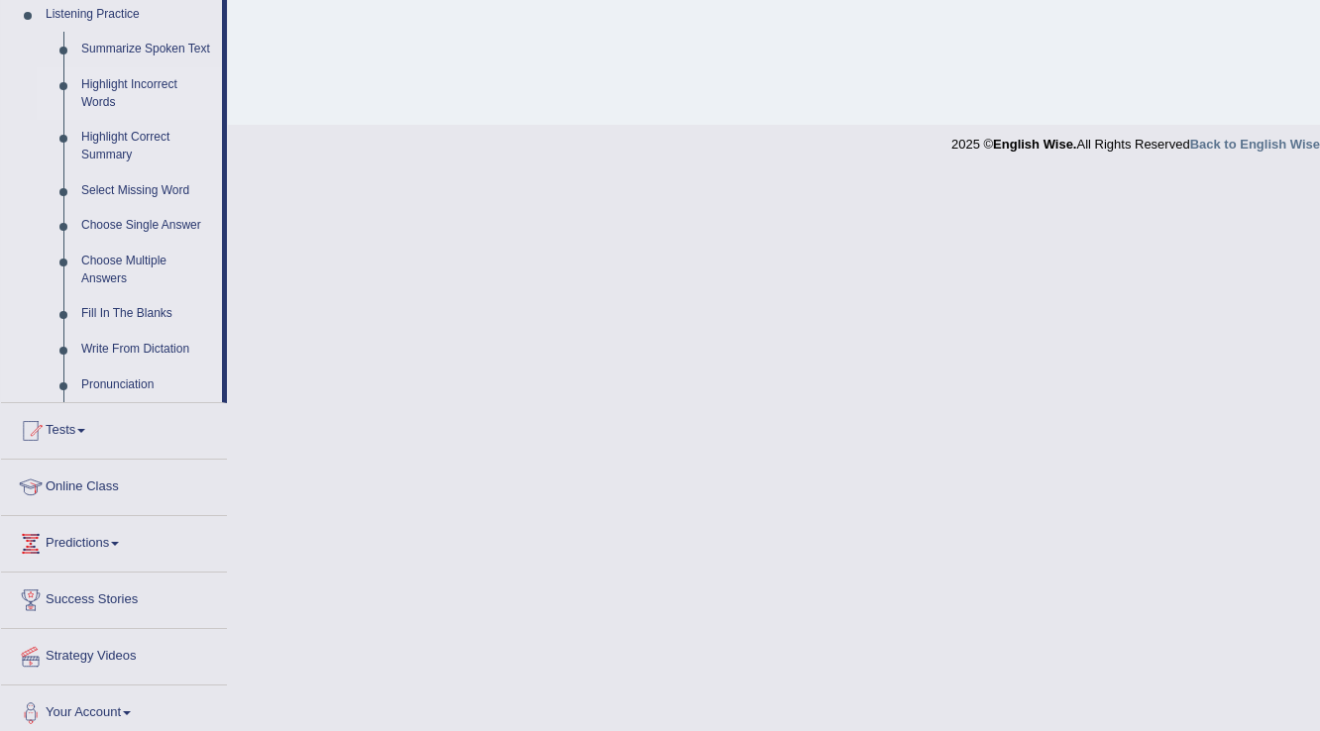
scroll to position [876, 0]
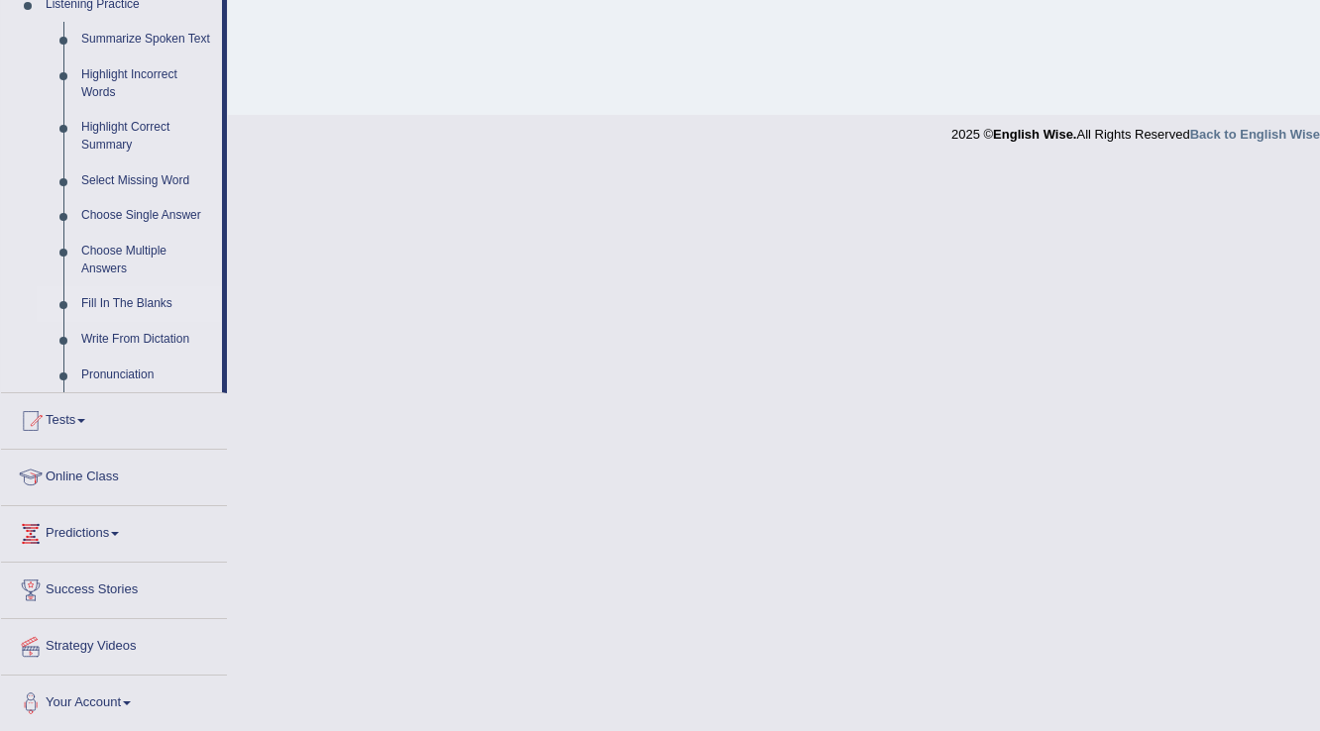
click at [123, 303] on link "Fill In The Blanks" at bounding box center [147, 304] width 150 height 36
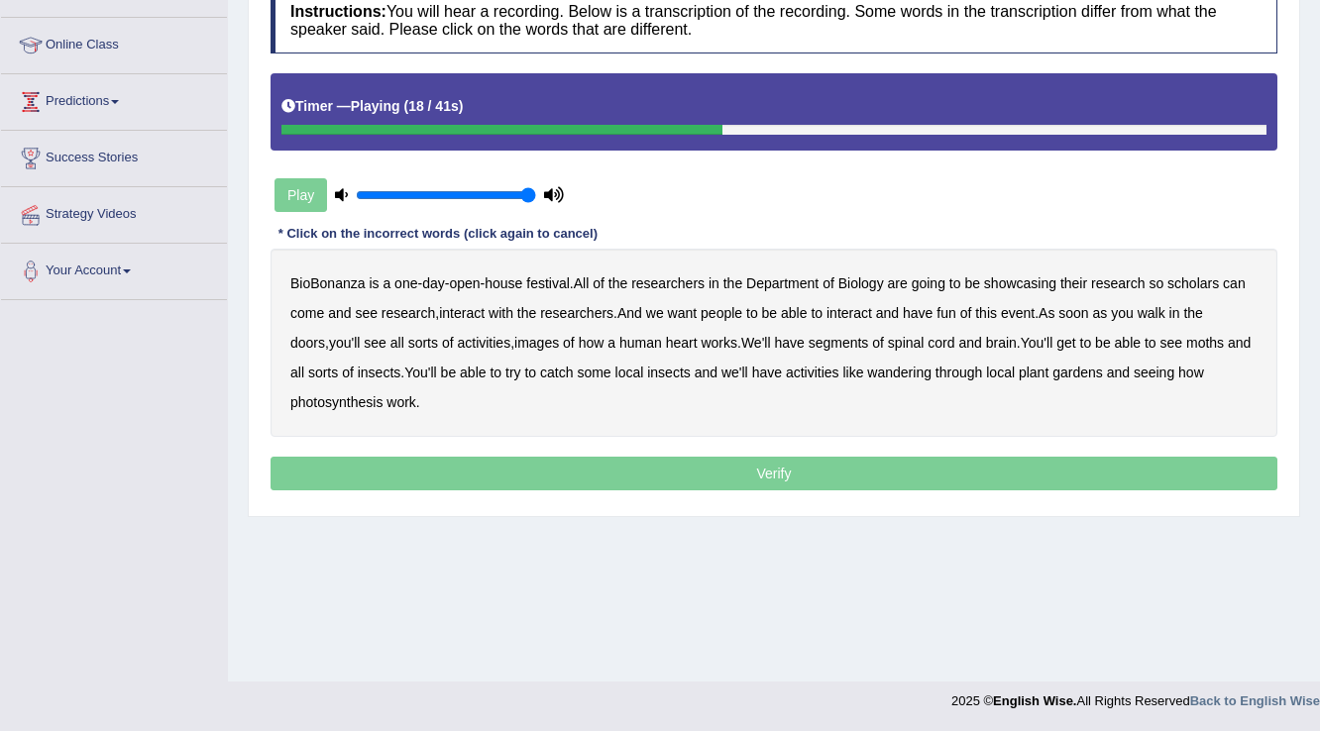
scroll to position [309, 0]
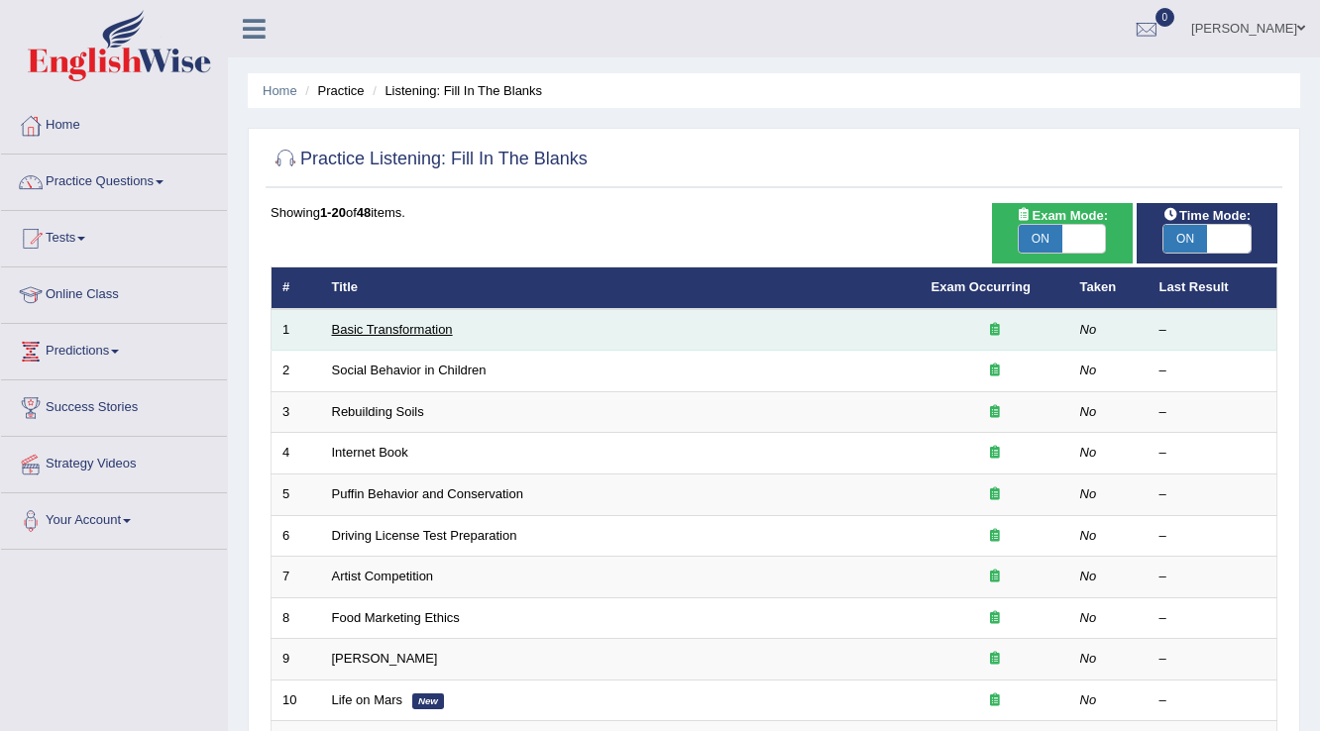
click at [361, 325] on link "Basic Transformation" at bounding box center [392, 329] width 121 height 15
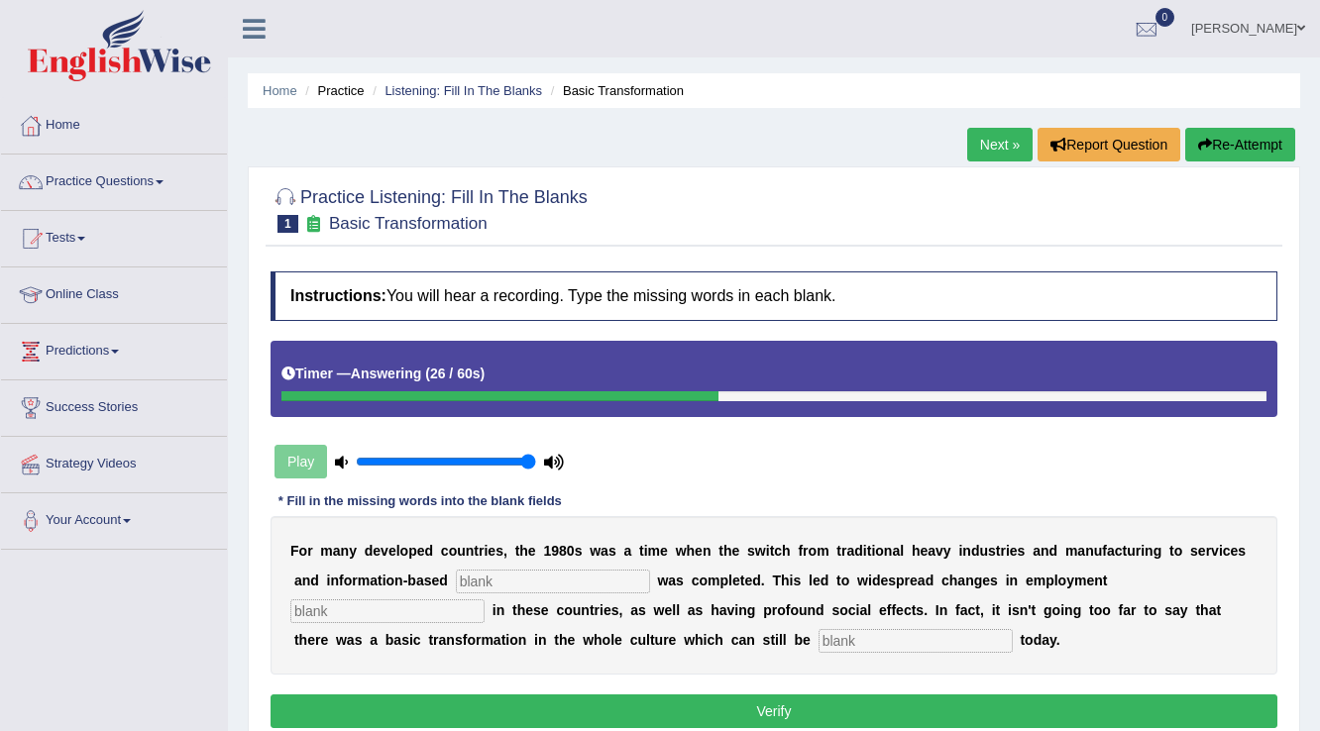
click at [1185, 145] on button "Re-Attempt" at bounding box center [1240, 145] width 110 height 34
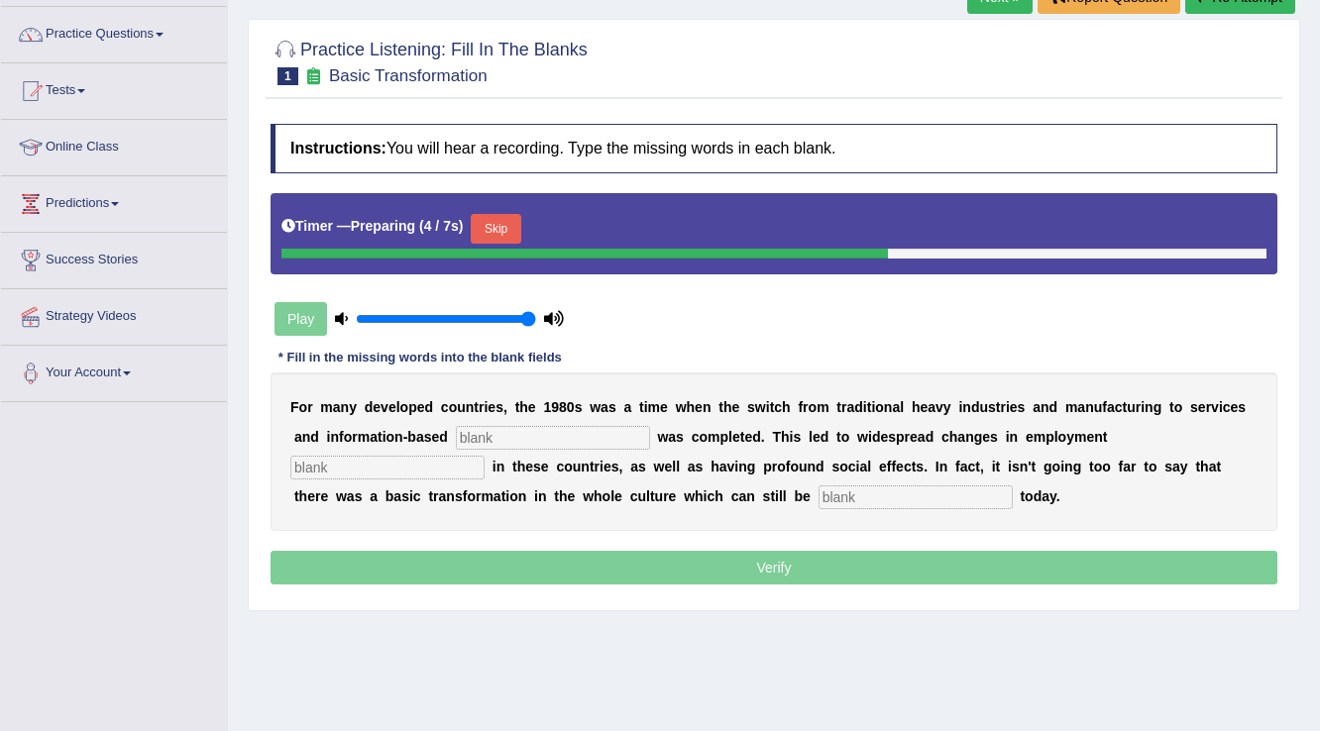
scroll to position [79, 0]
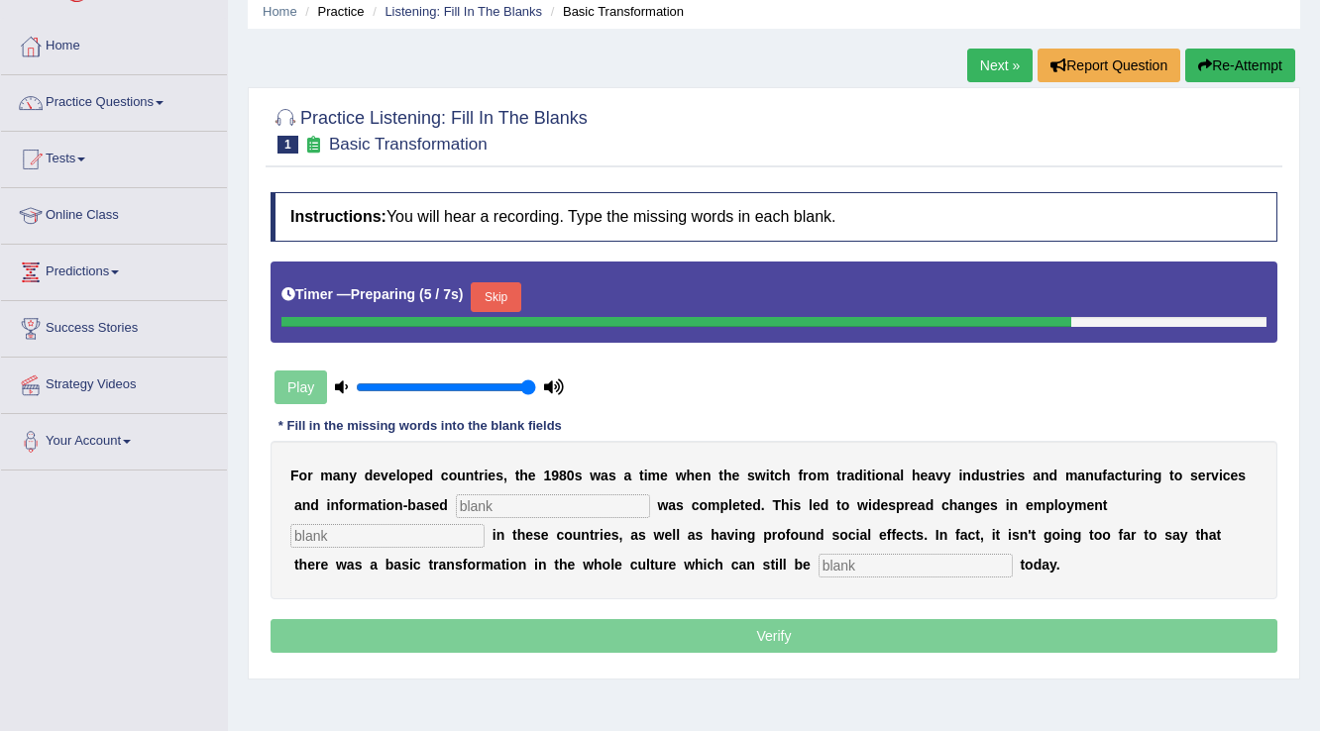
click at [1211, 67] on button "Re-Attempt" at bounding box center [1240, 66] width 110 height 34
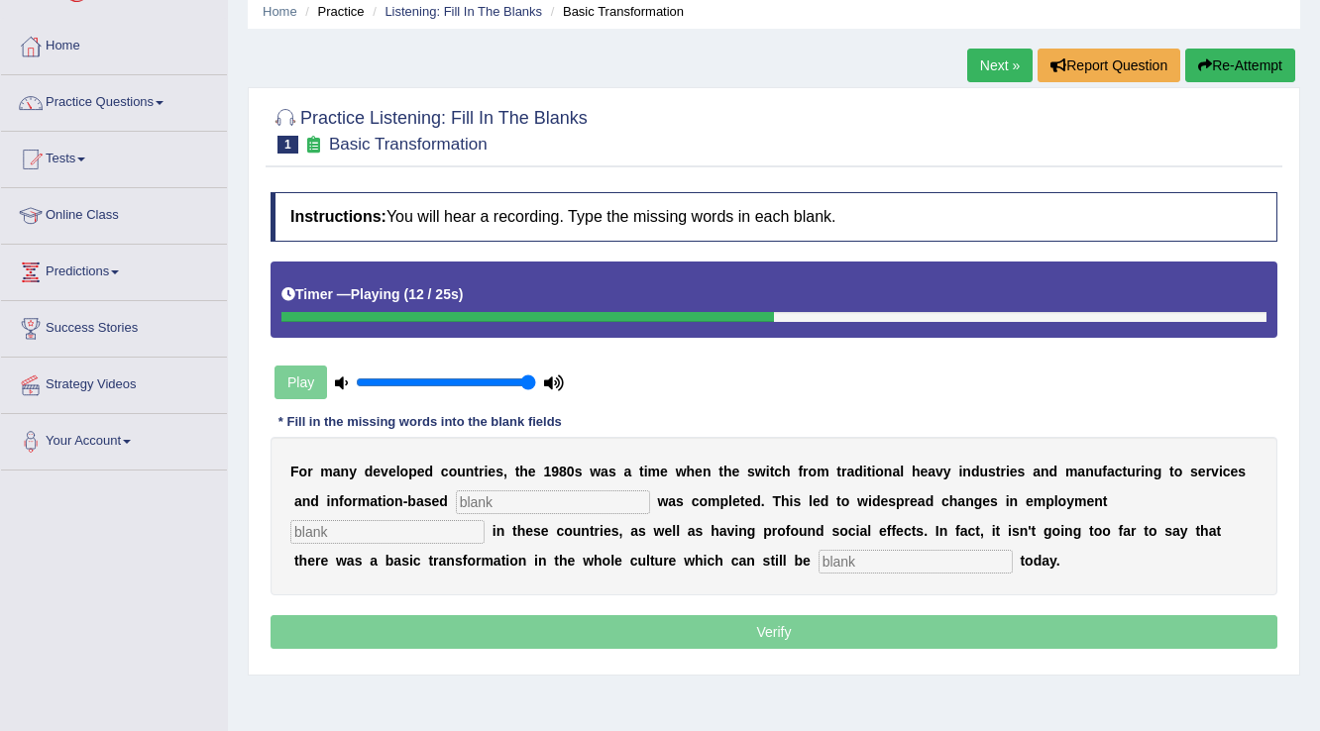
click at [1223, 67] on button "Re-Attempt" at bounding box center [1240, 66] width 110 height 34
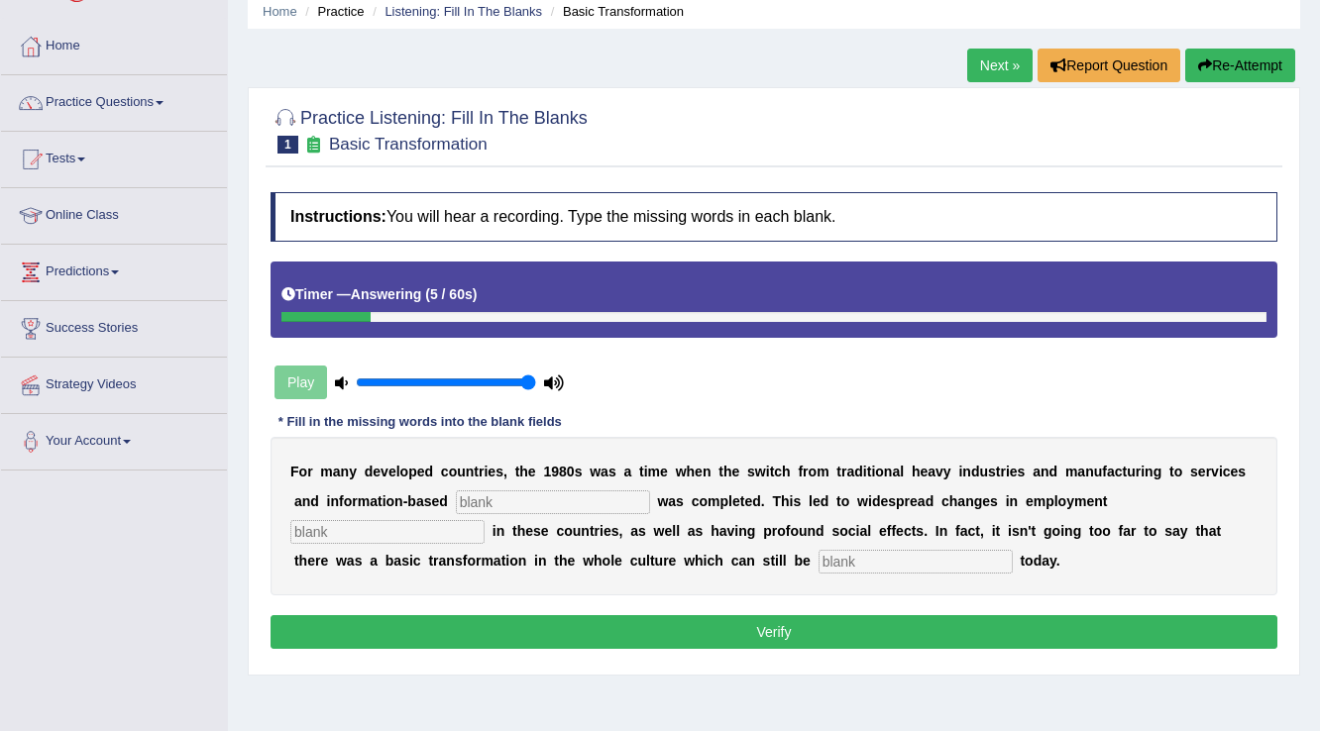
click at [939, 567] on input "text" at bounding box center [915, 562] width 194 height 24
type input "absorved"
click at [539, 491] on input "text" at bounding box center [553, 502] width 194 height 24
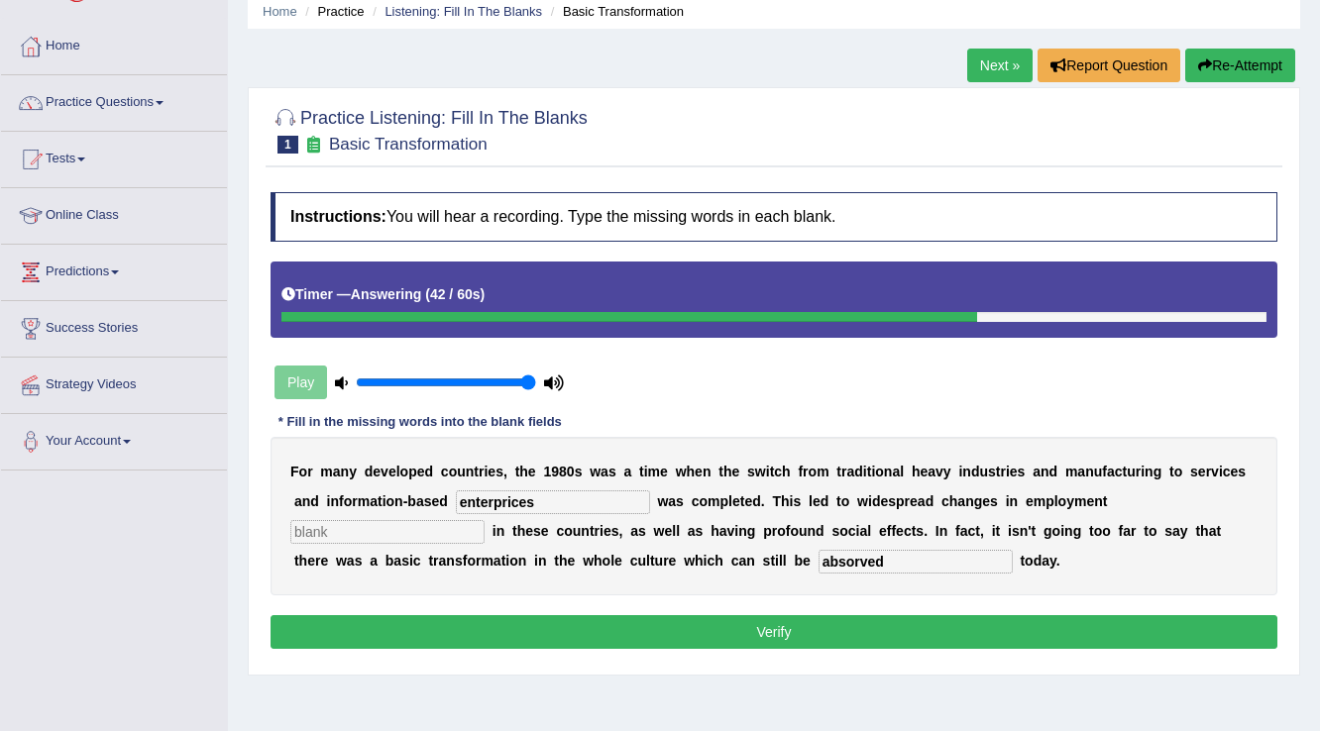
type input "enterprices"
click at [406, 527] on input "text" at bounding box center [387, 532] width 194 height 24
type input "patterns"
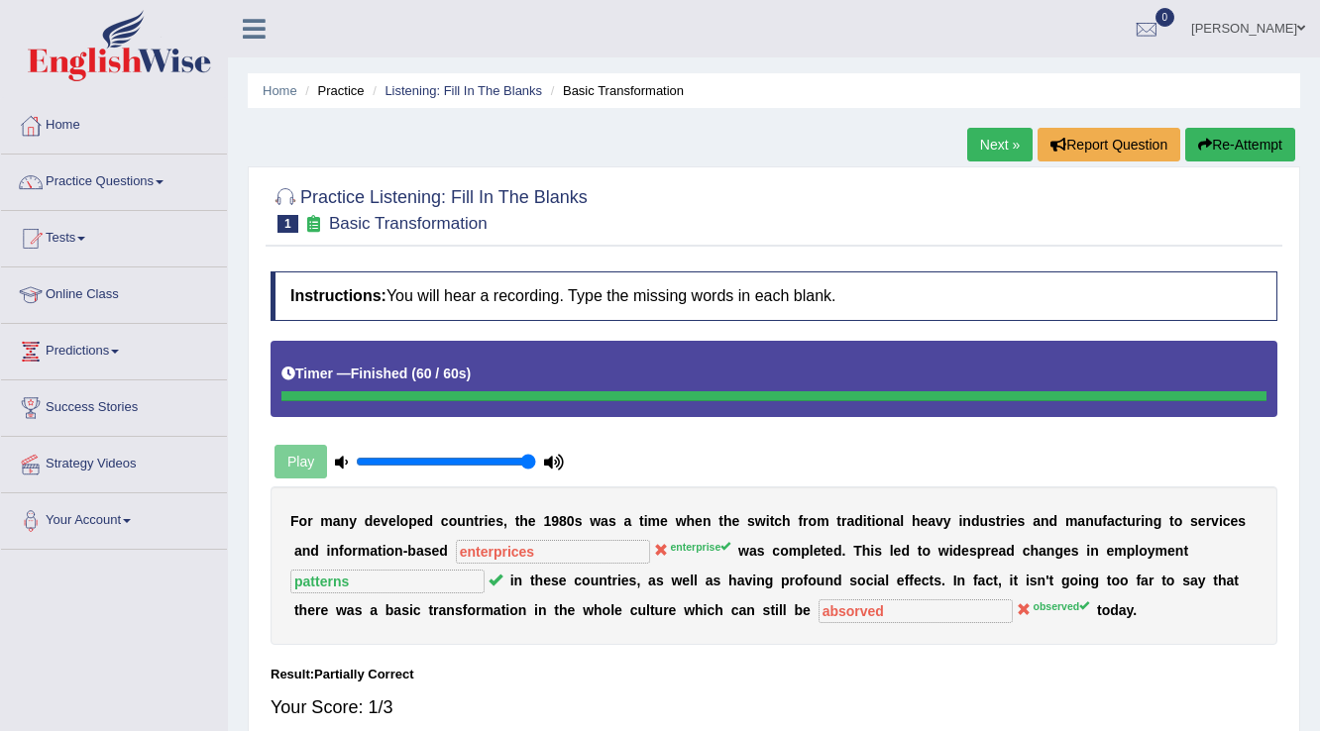
click at [986, 139] on link "Next »" at bounding box center [999, 145] width 65 height 34
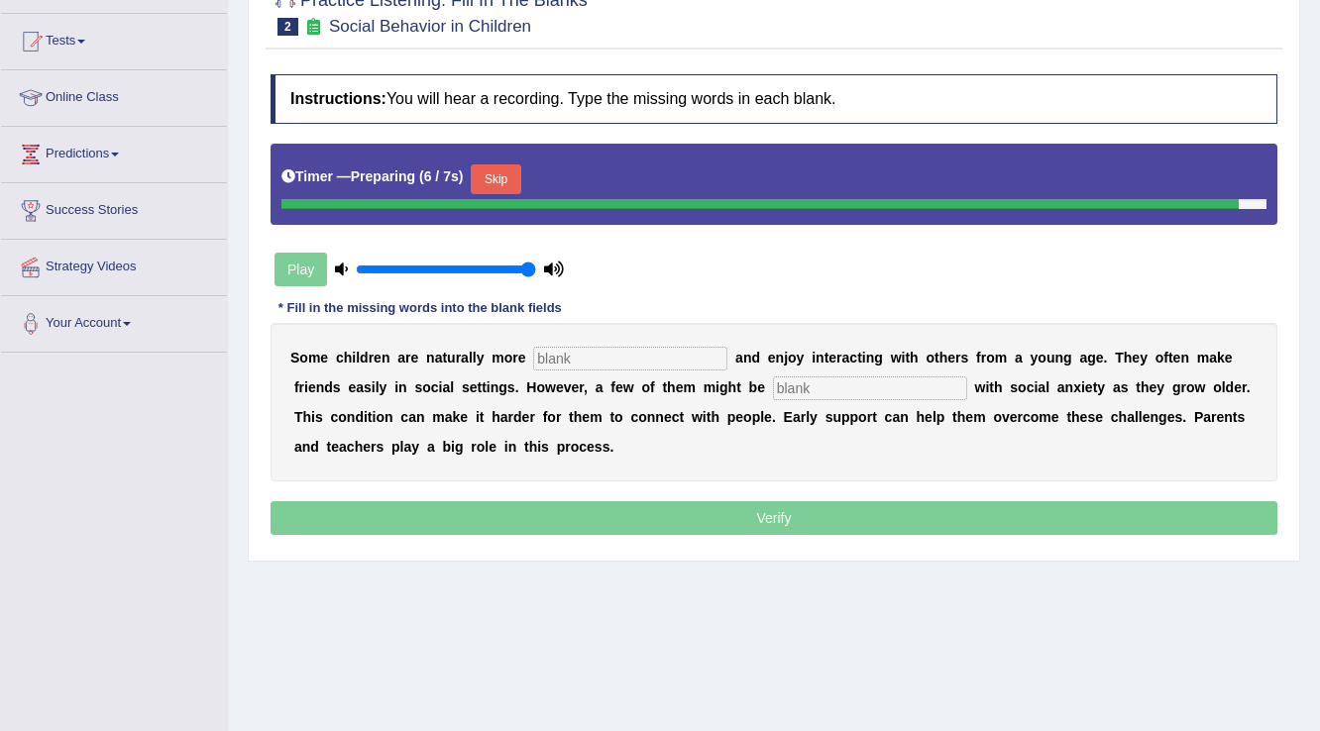
scroll to position [309, 0]
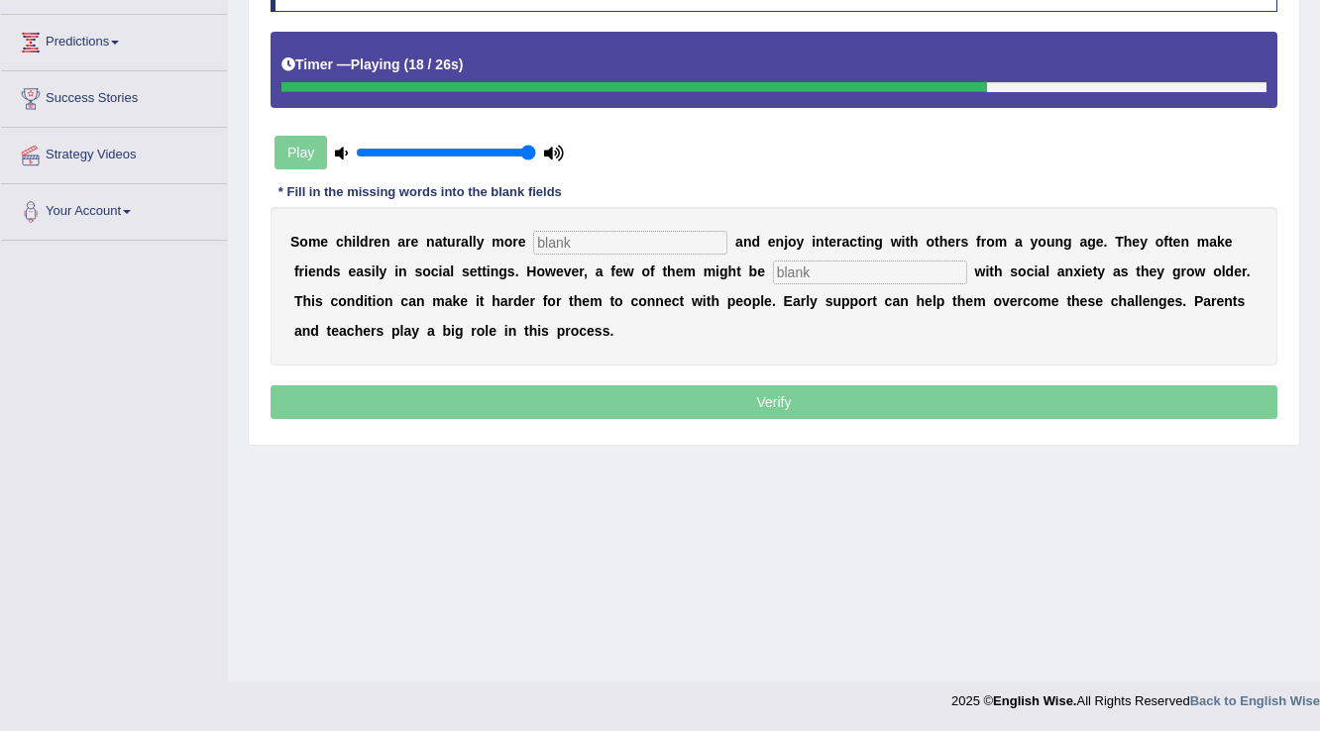
click at [557, 231] on input "text" at bounding box center [630, 243] width 194 height 24
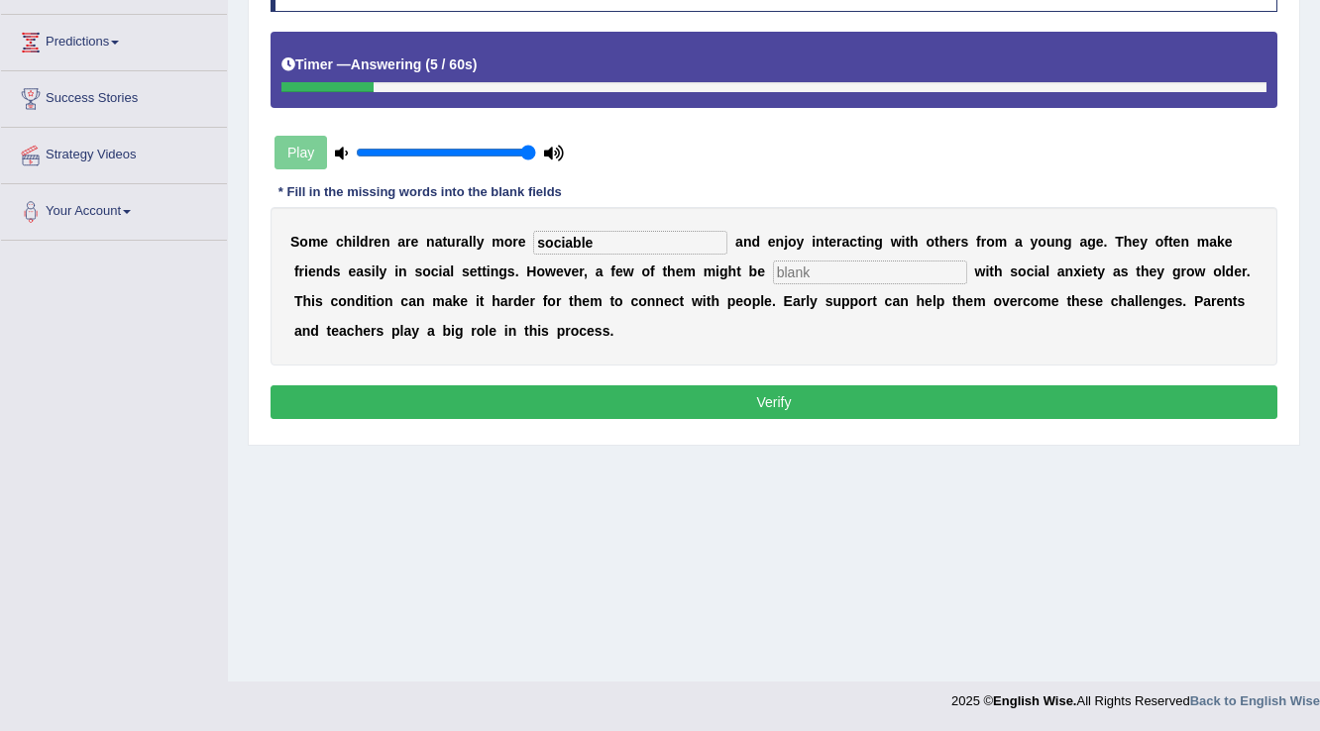
type input "sociable"
type input "diagnosed"
click at [636, 393] on button "Verify" at bounding box center [773, 402] width 1007 height 34
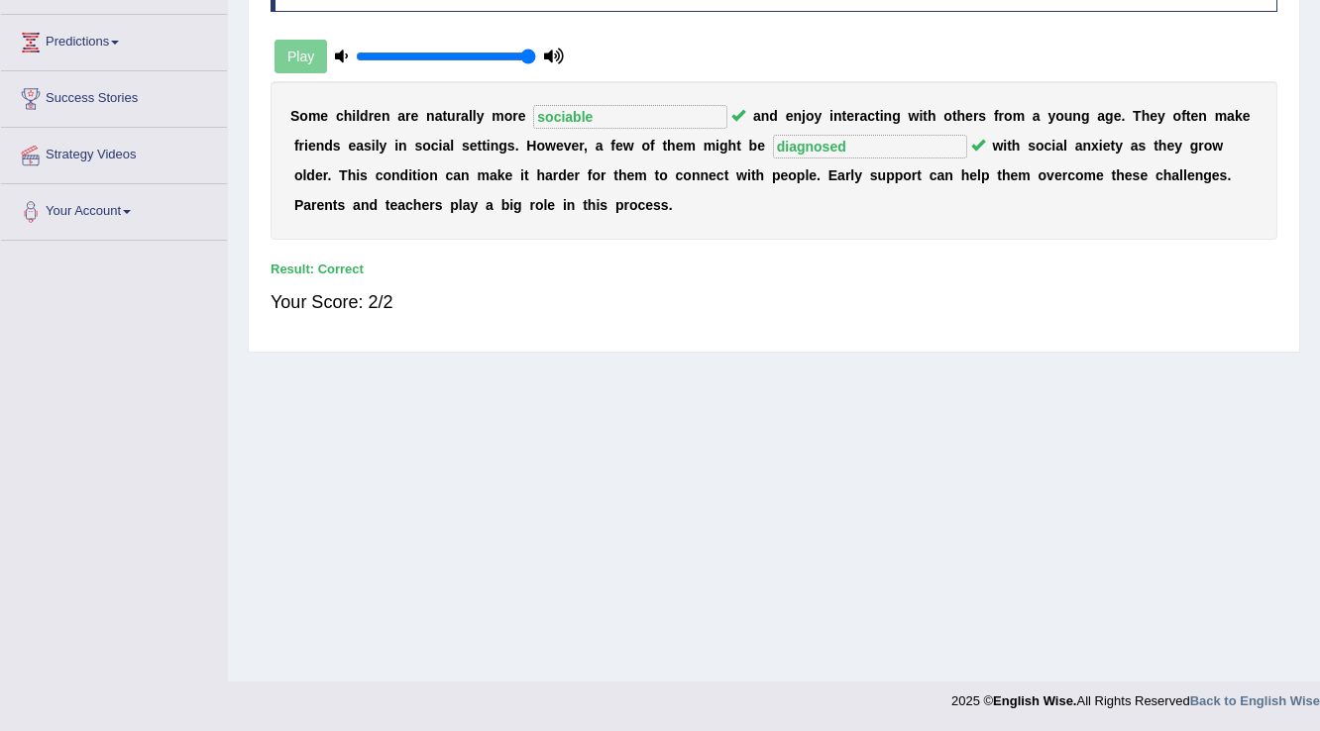
scroll to position [0, 0]
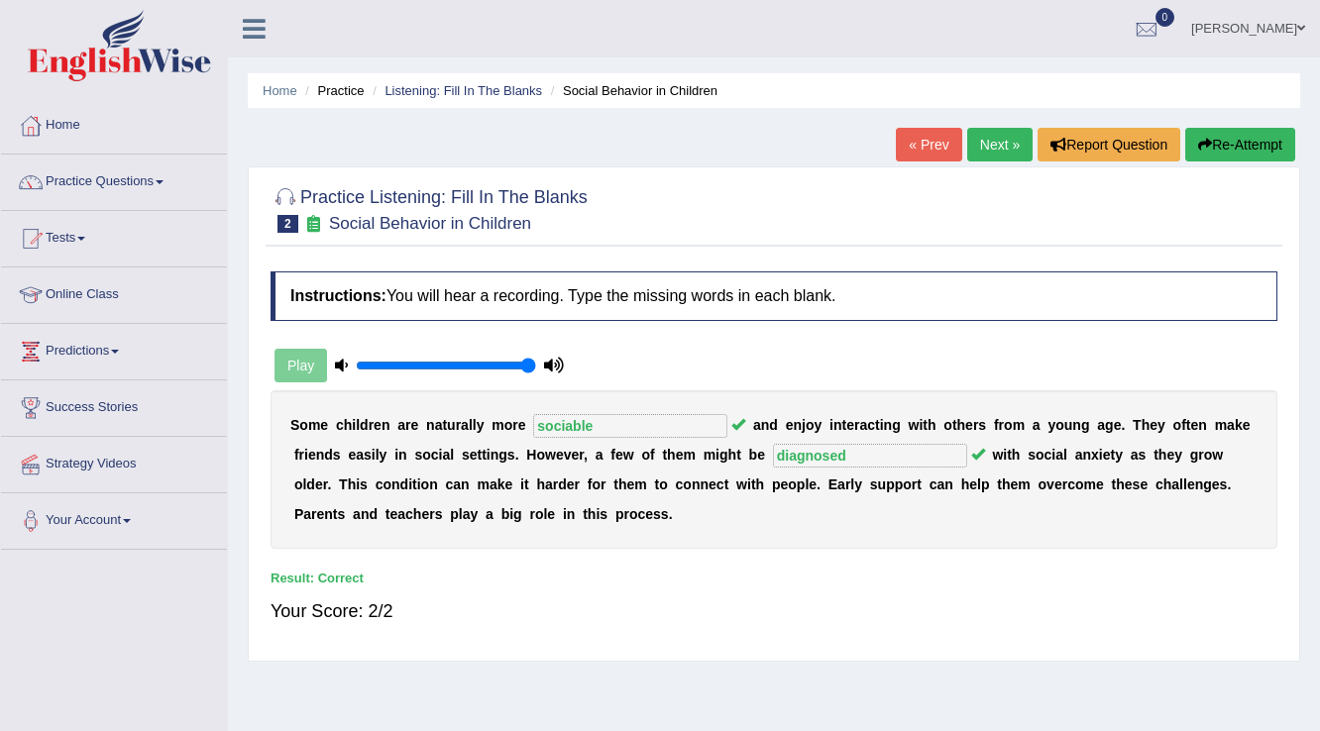
click at [999, 143] on link "Next »" at bounding box center [999, 145] width 65 height 34
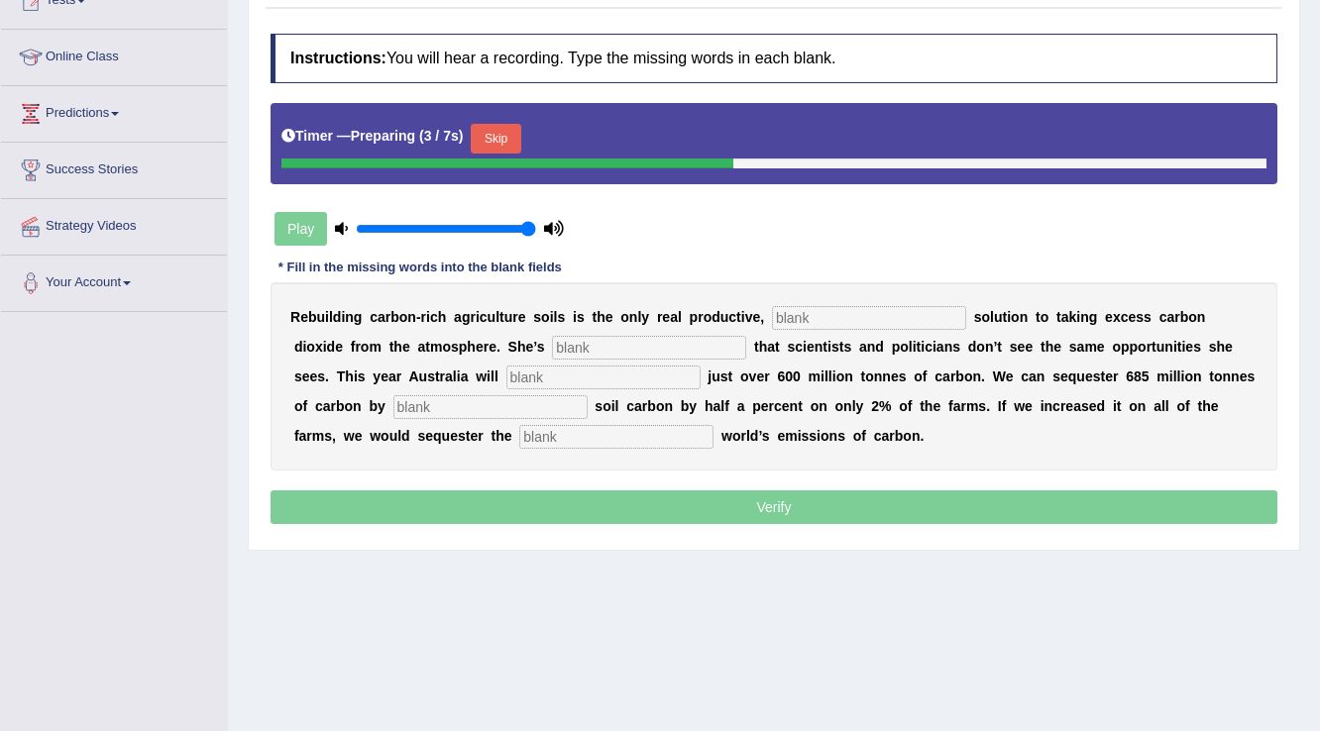
scroll to position [309, 0]
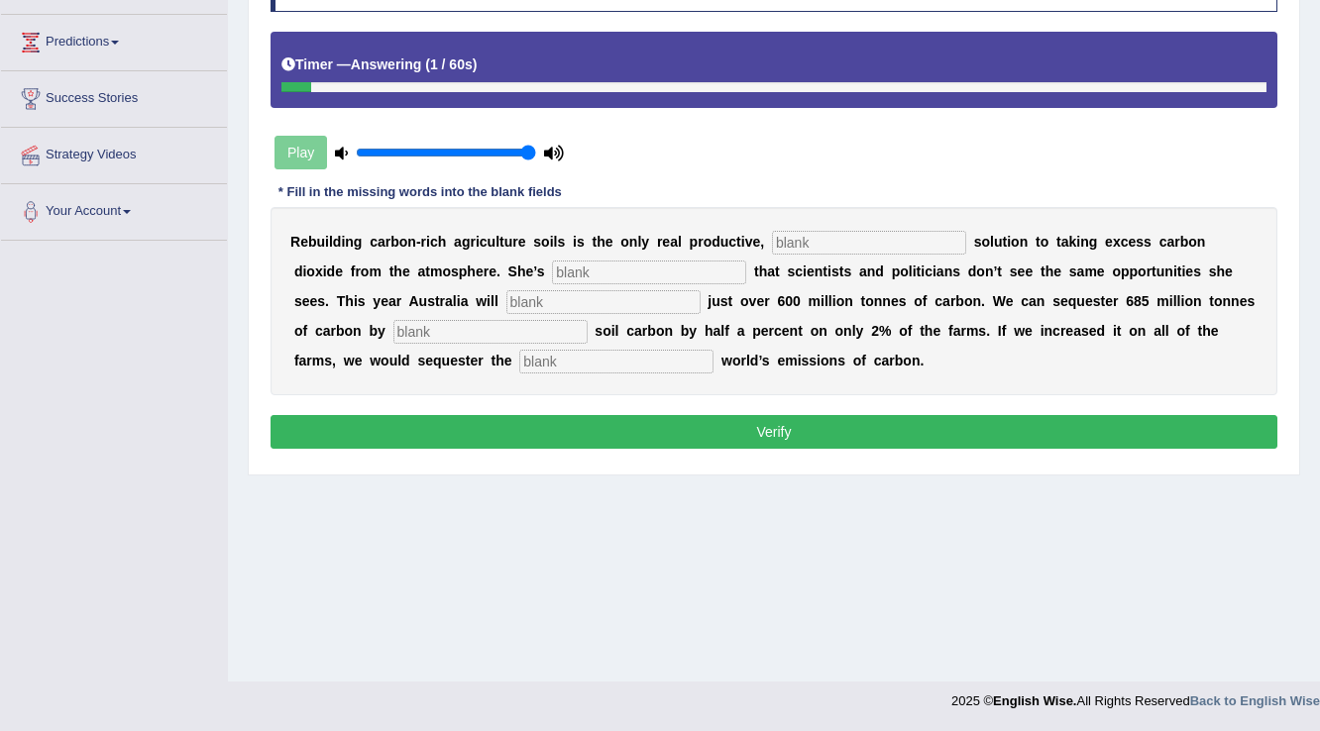
click at [656, 363] on input "text" at bounding box center [616, 362] width 194 height 24
type input "whole"
click at [808, 239] on input "text" at bounding box center [869, 243] width 194 height 24
type input "permanent"
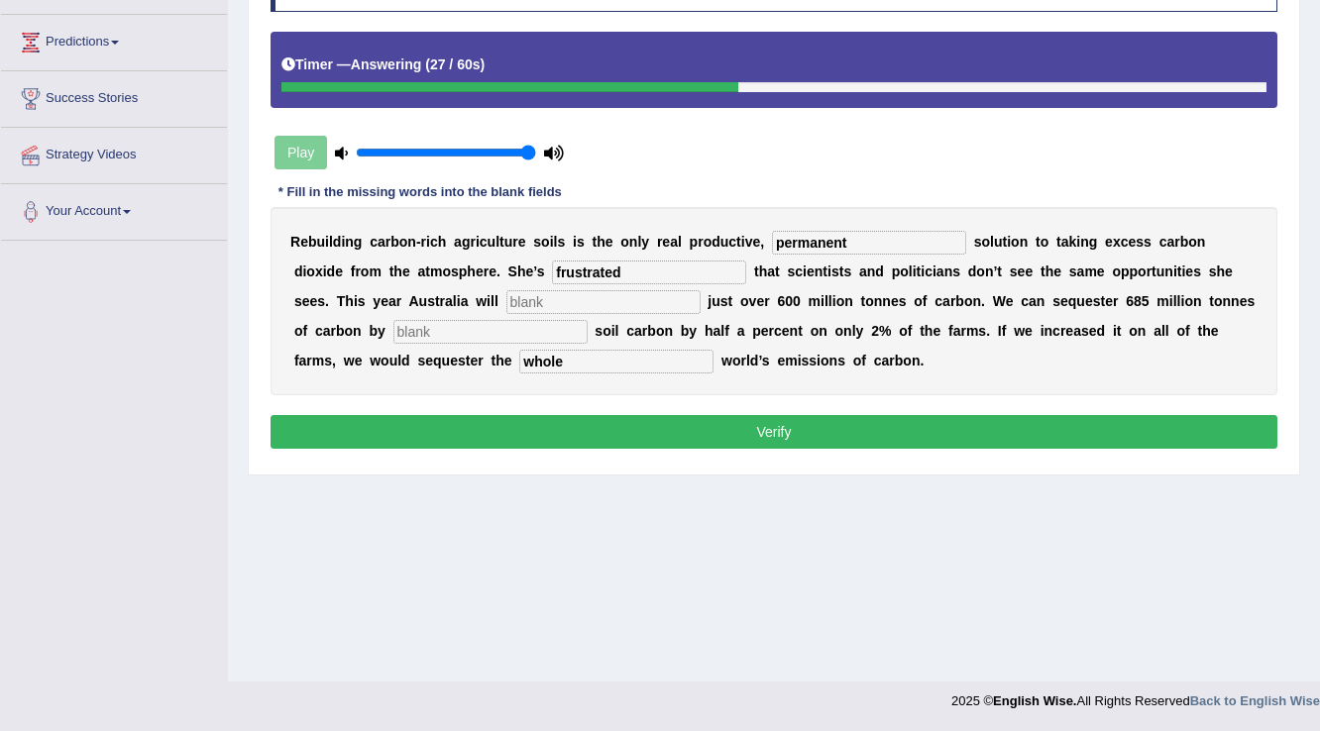
type input "frustrated"
type input "admit"
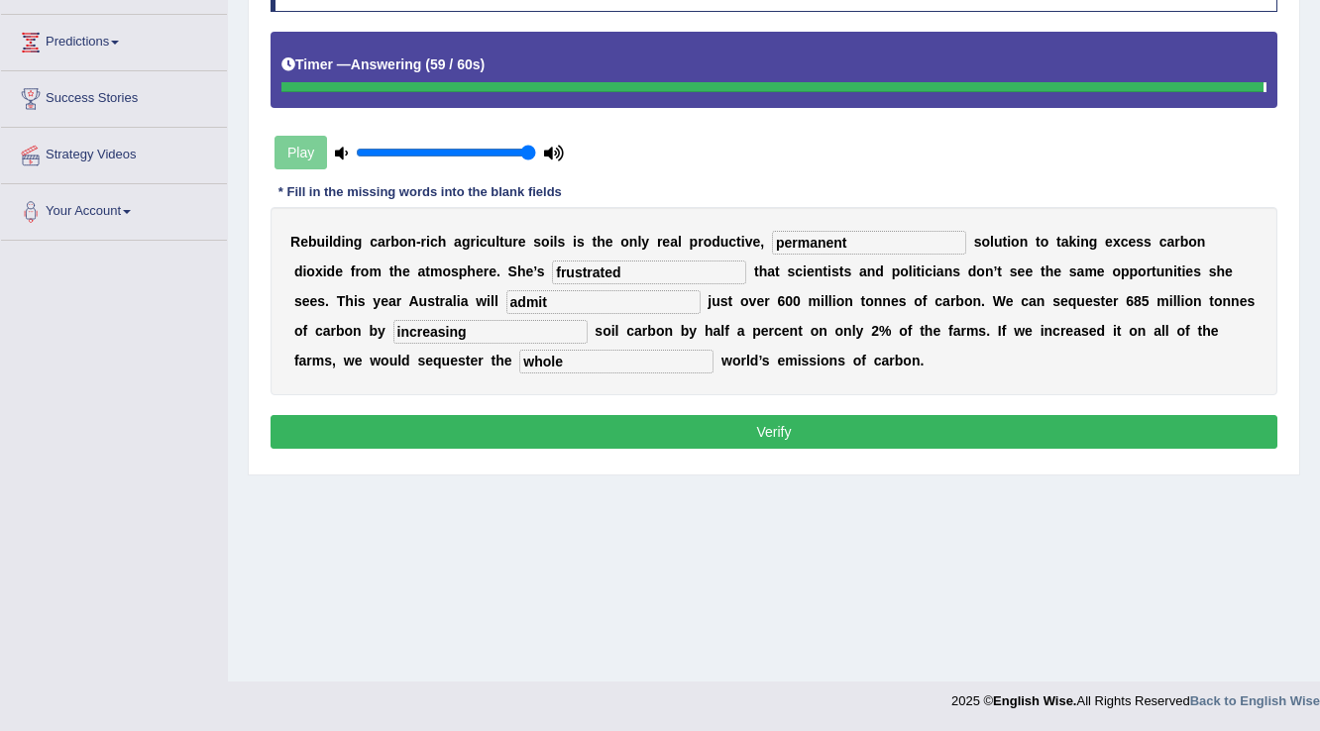
type input "increasing"
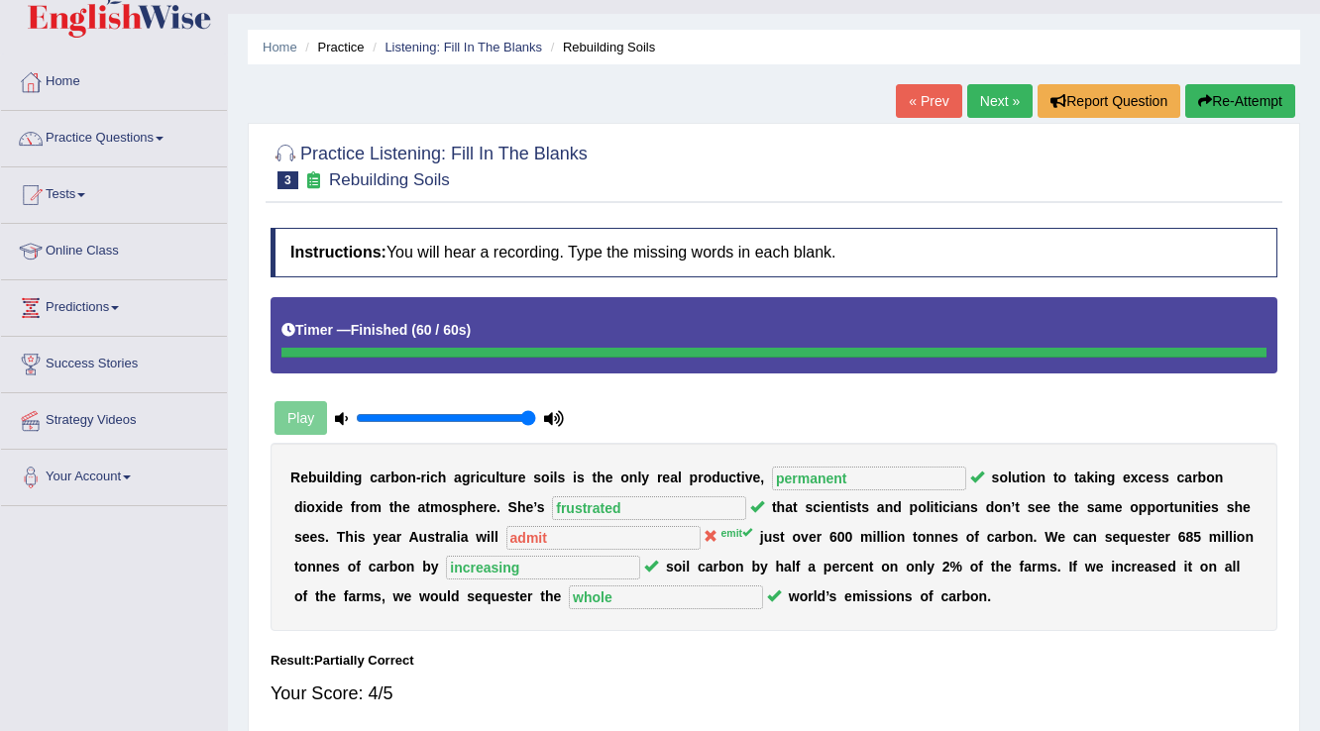
scroll to position [0, 0]
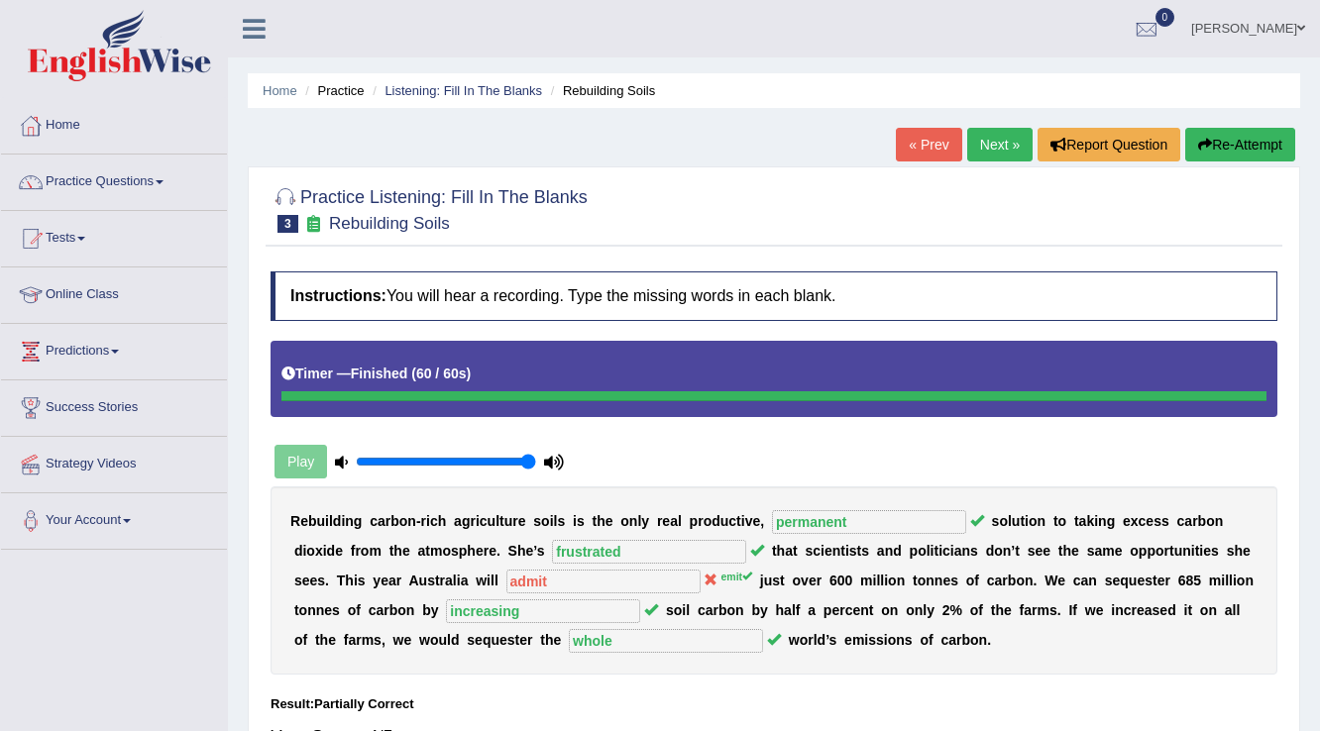
click at [993, 144] on link "Next »" at bounding box center [999, 145] width 65 height 34
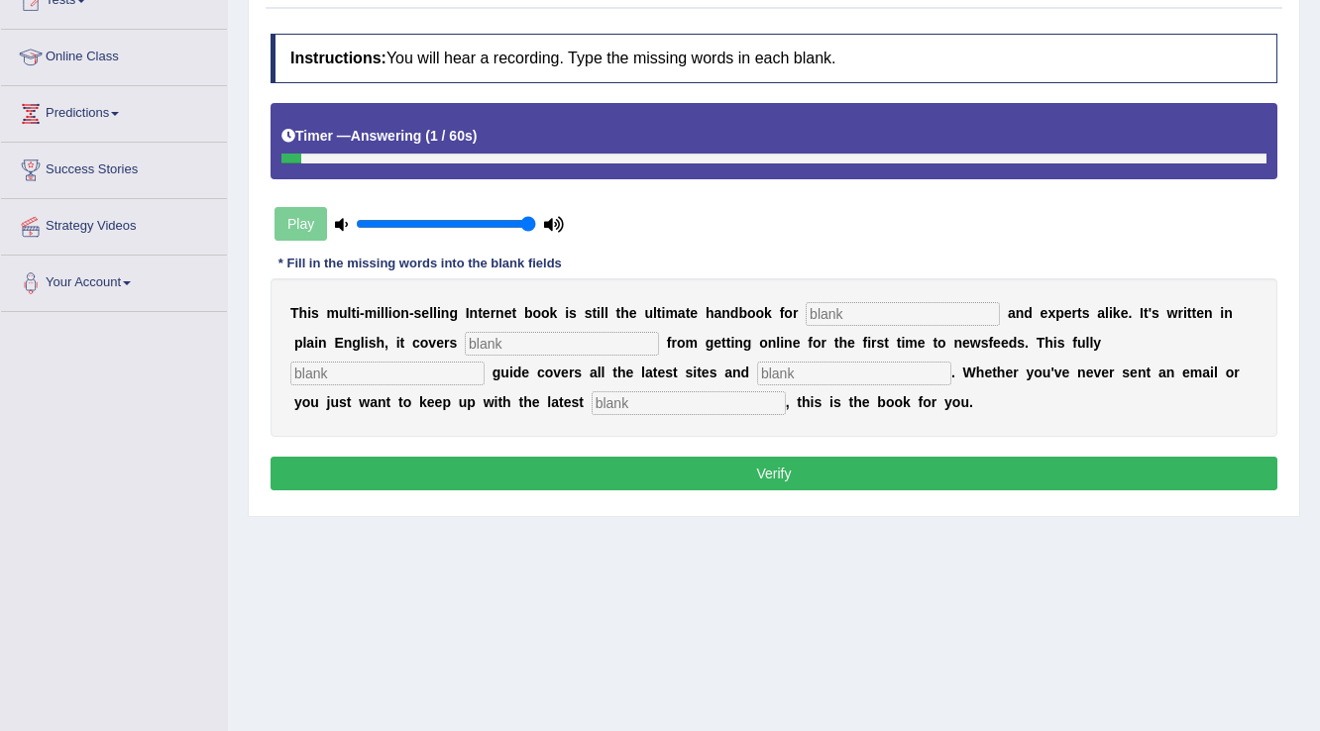
click at [713, 401] on input "text" at bounding box center [688, 403] width 194 height 24
type input "developments"
click at [902, 308] on input "text" at bounding box center [902, 314] width 194 height 24
type input "novices"
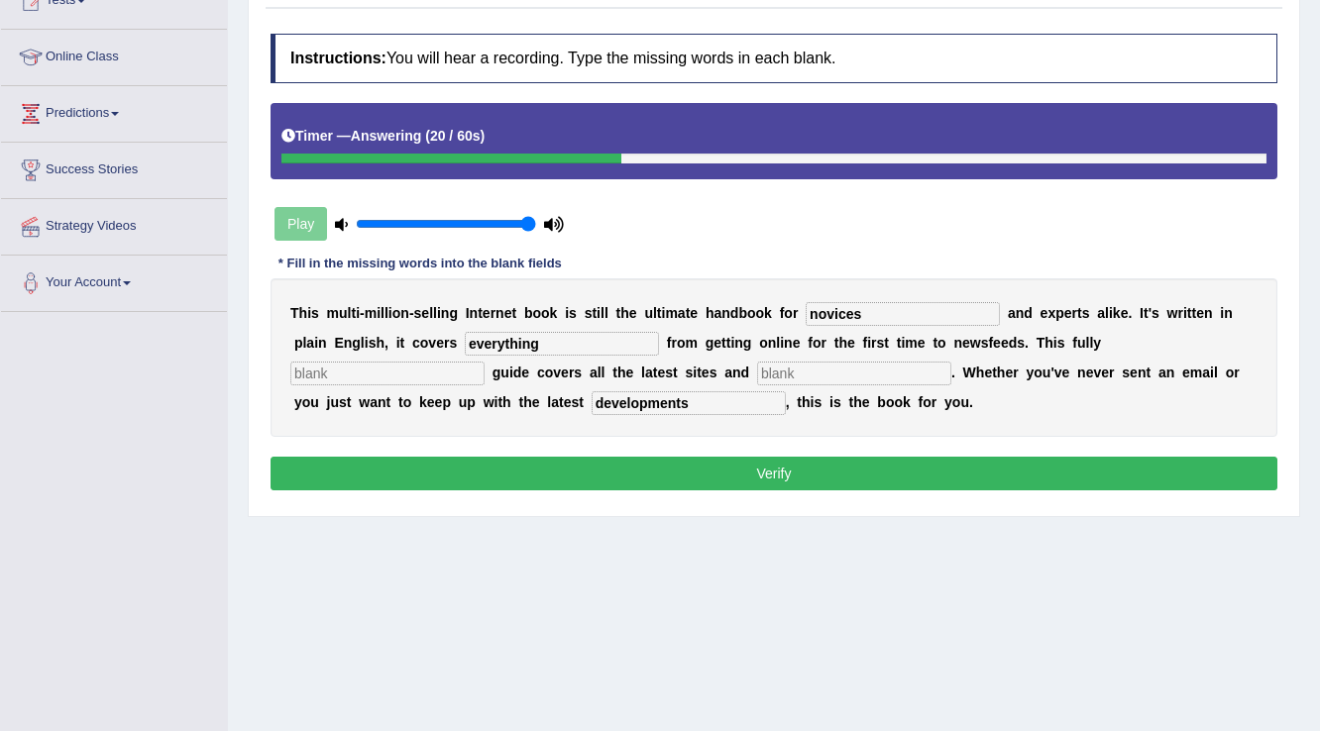
type input "everything"
type input "revised"
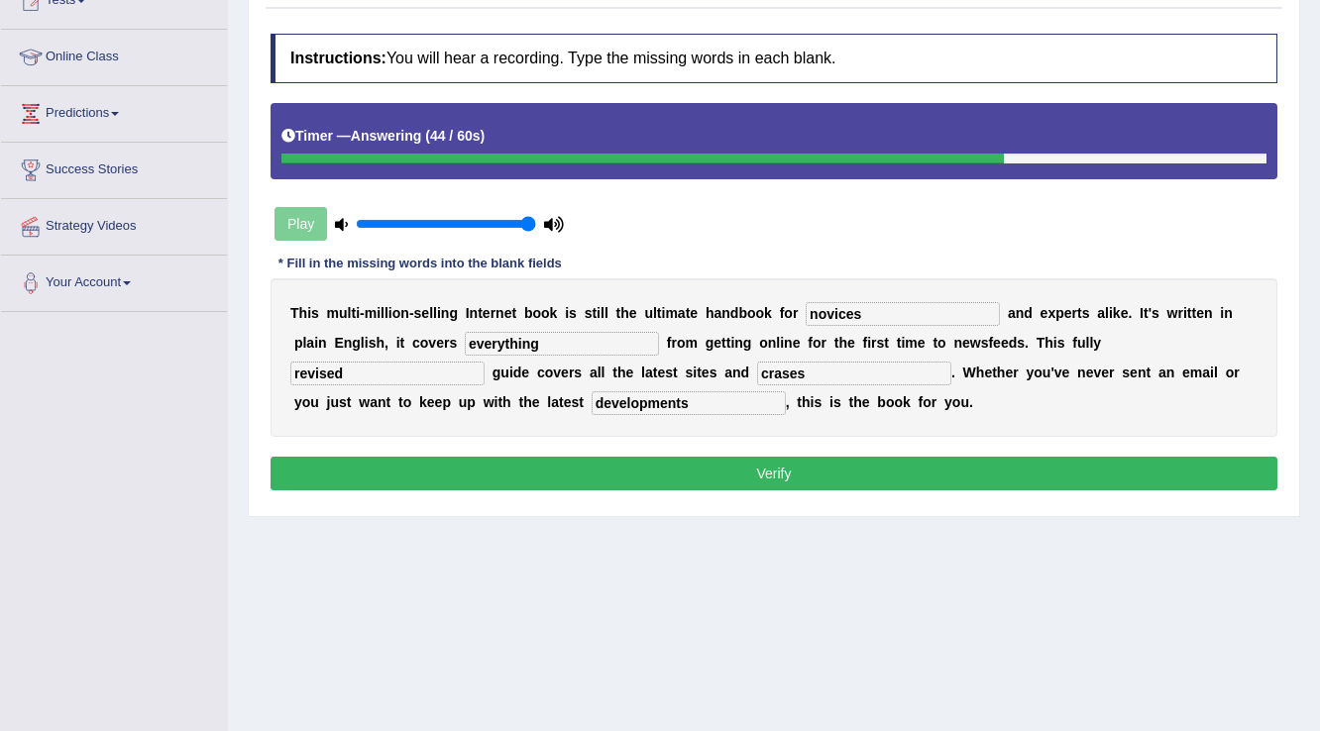
click at [781, 366] on input "crases" at bounding box center [854, 374] width 194 height 24
type input "craies"
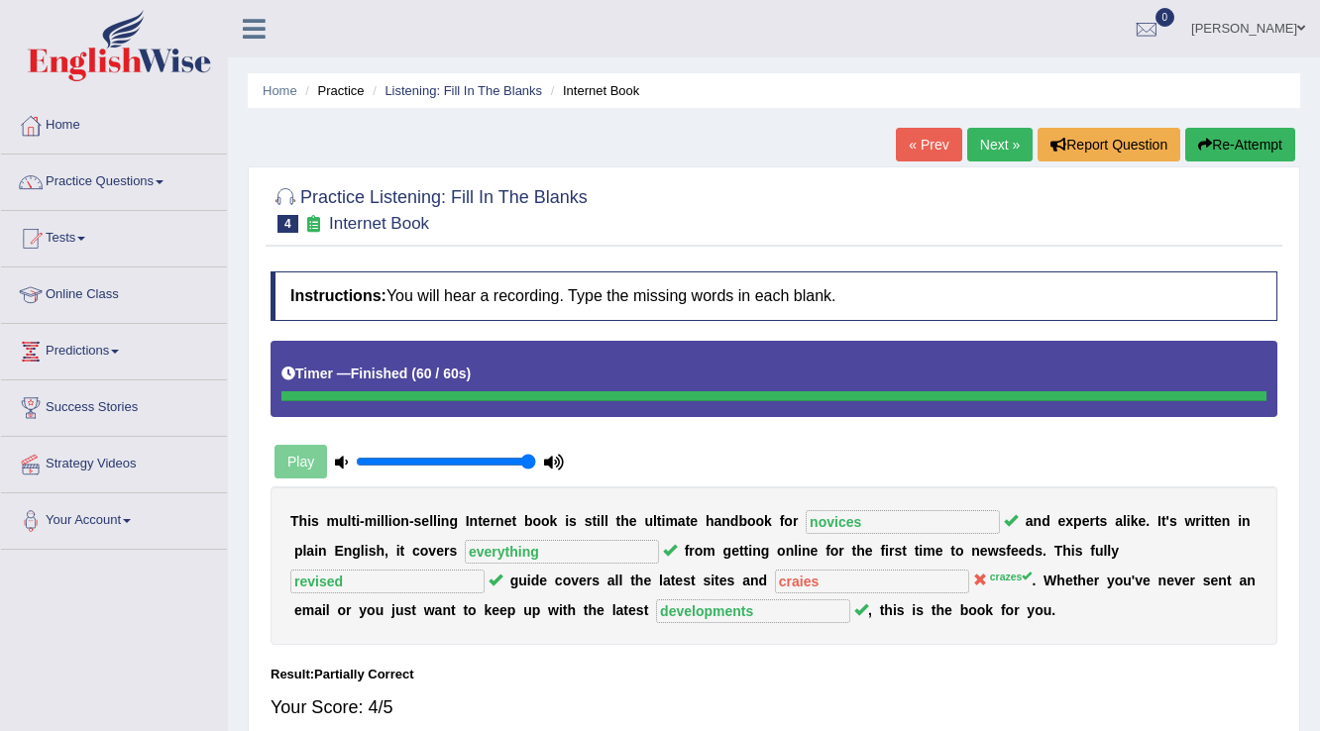
click at [999, 136] on link "Next »" at bounding box center [999, 145] width 65 height 34
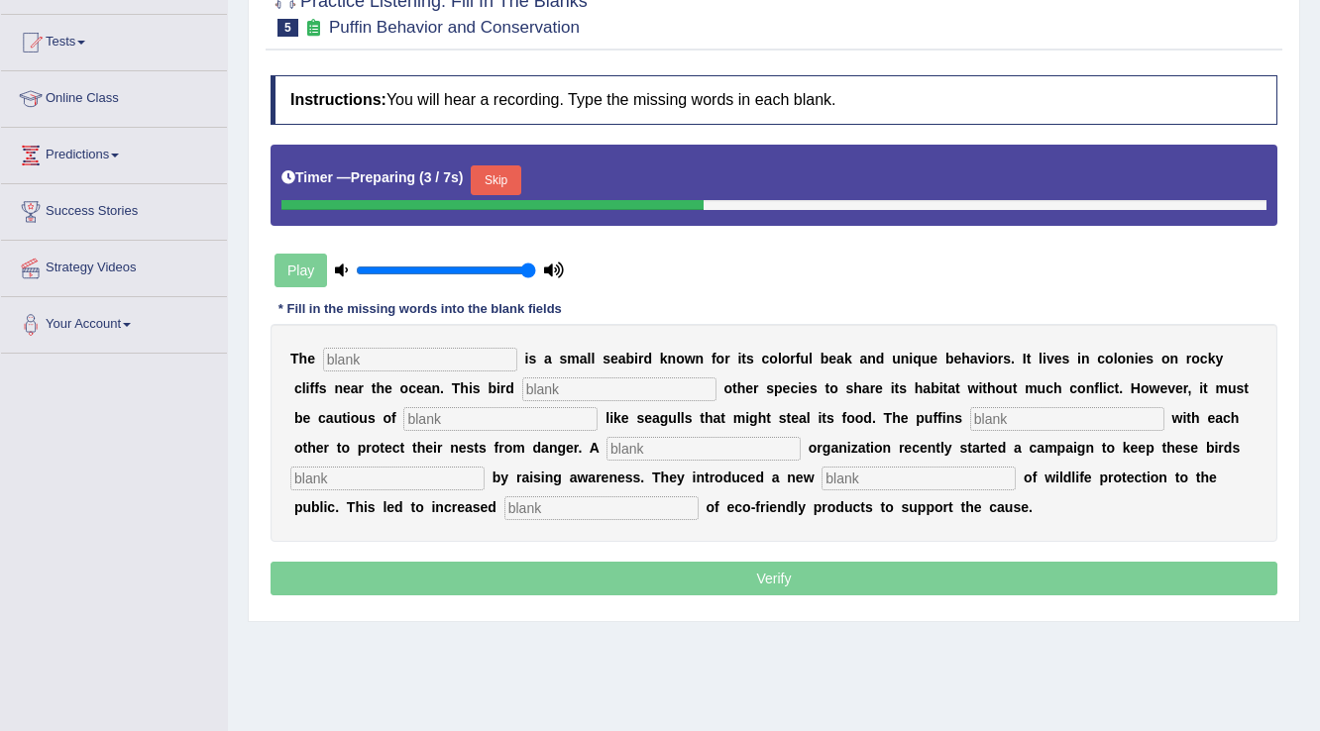
scroll to position [238, 0]
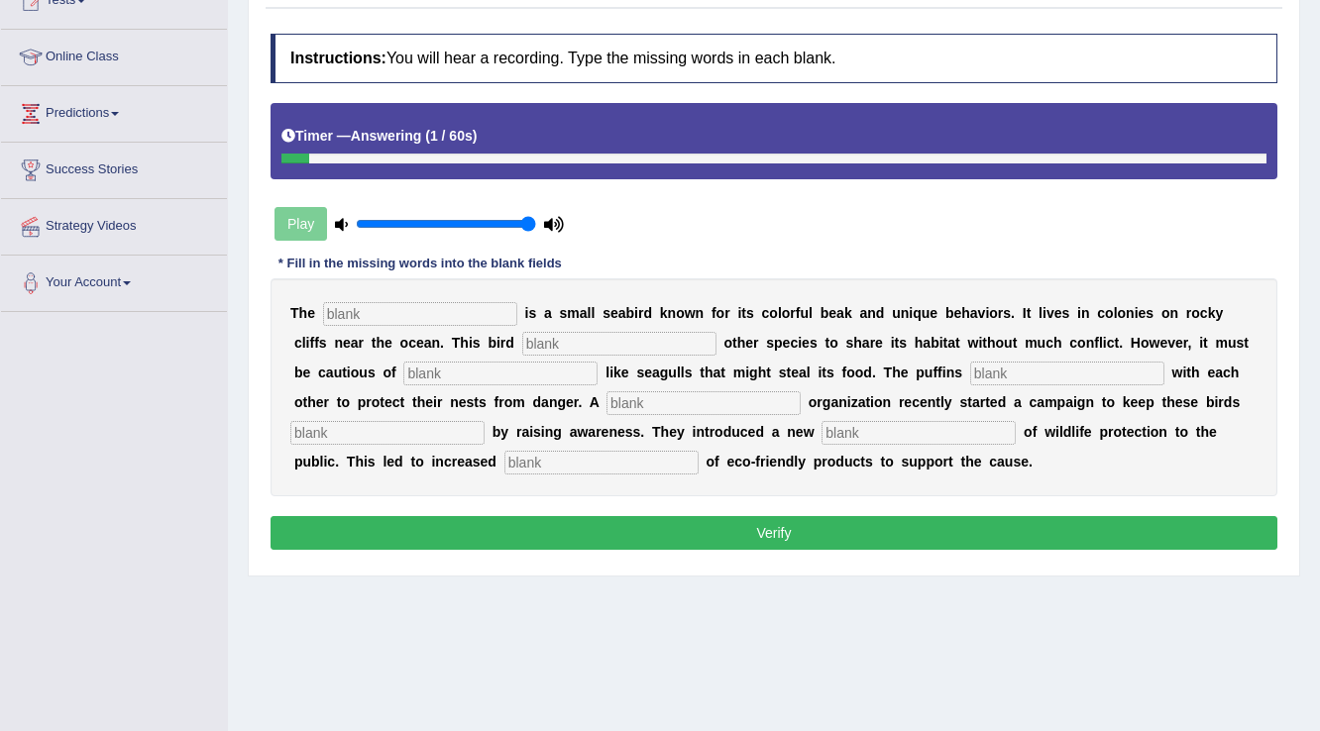
click at [568, 454] on input "text" at bounding box center [601, 463] width 194 height 24
type input "consumption"
click at [419, 305] on input "text" at bounding box center [420, 314] width 194 height 24
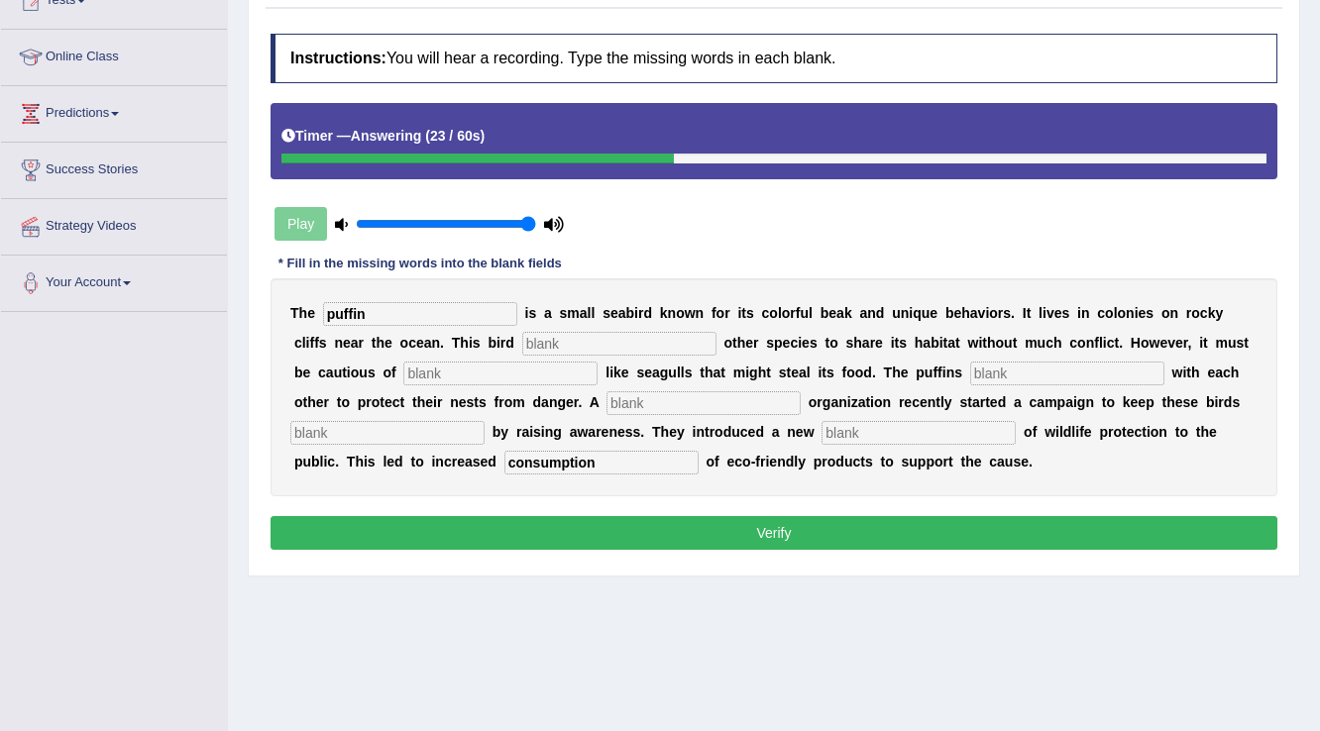
type input "puffin"
type input "allows"
type input "preditiors"
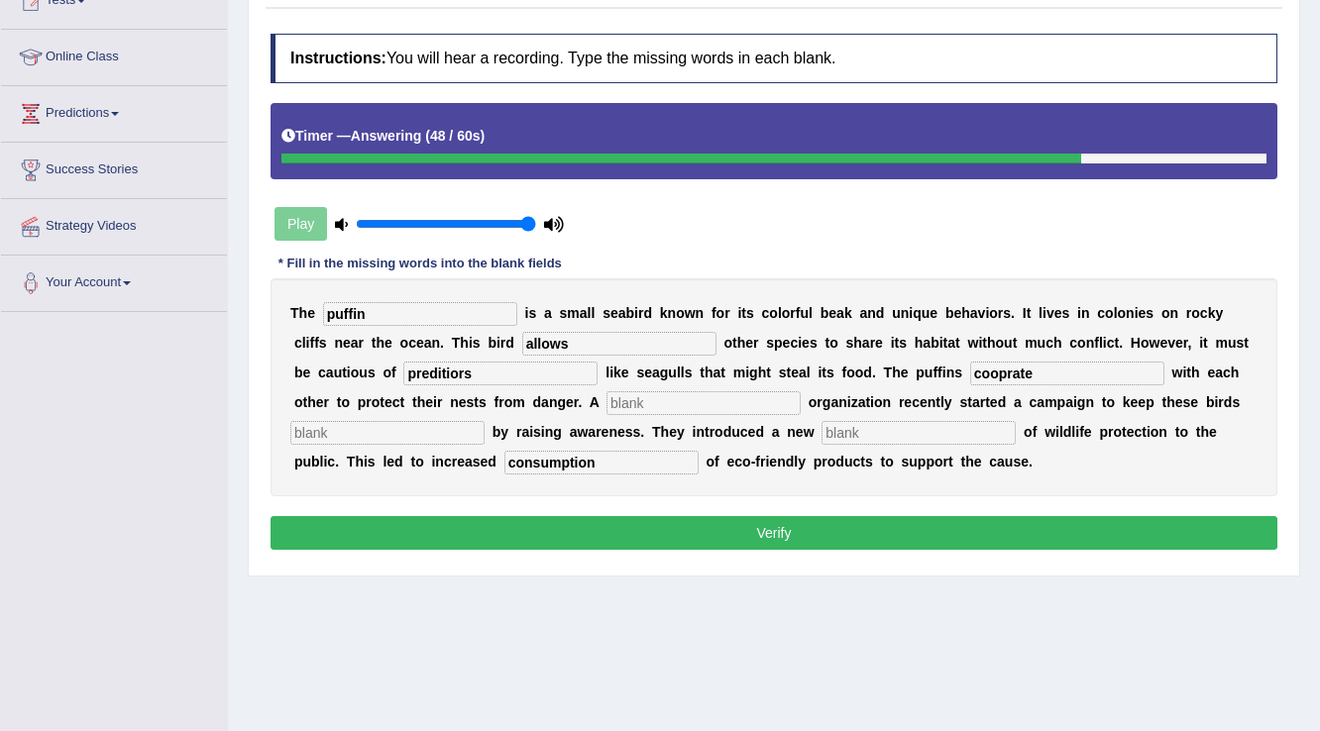
type input "cooprate"
type input "corporate"
type input "s"
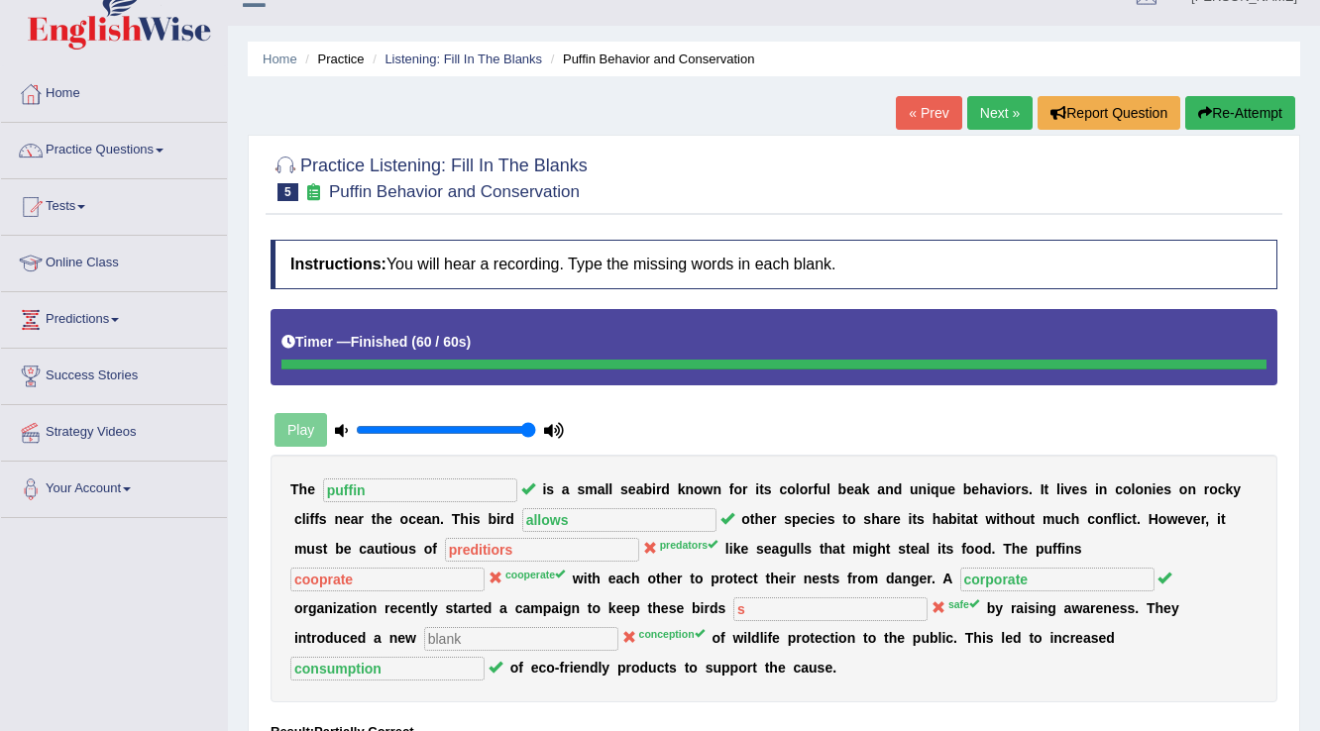
scroll to position [0, 0]
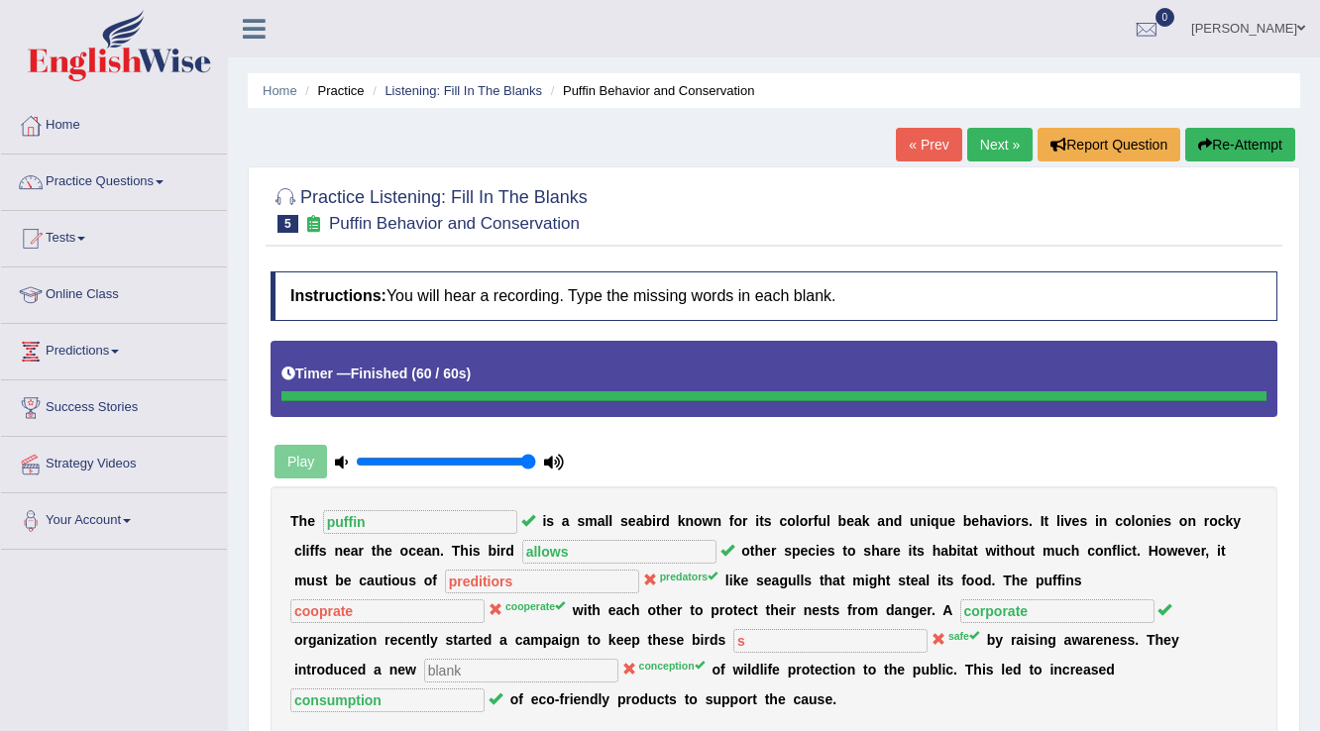
click at [1002, 138] on link "Next »" at bounding box center [999, 145] width 65 height 34
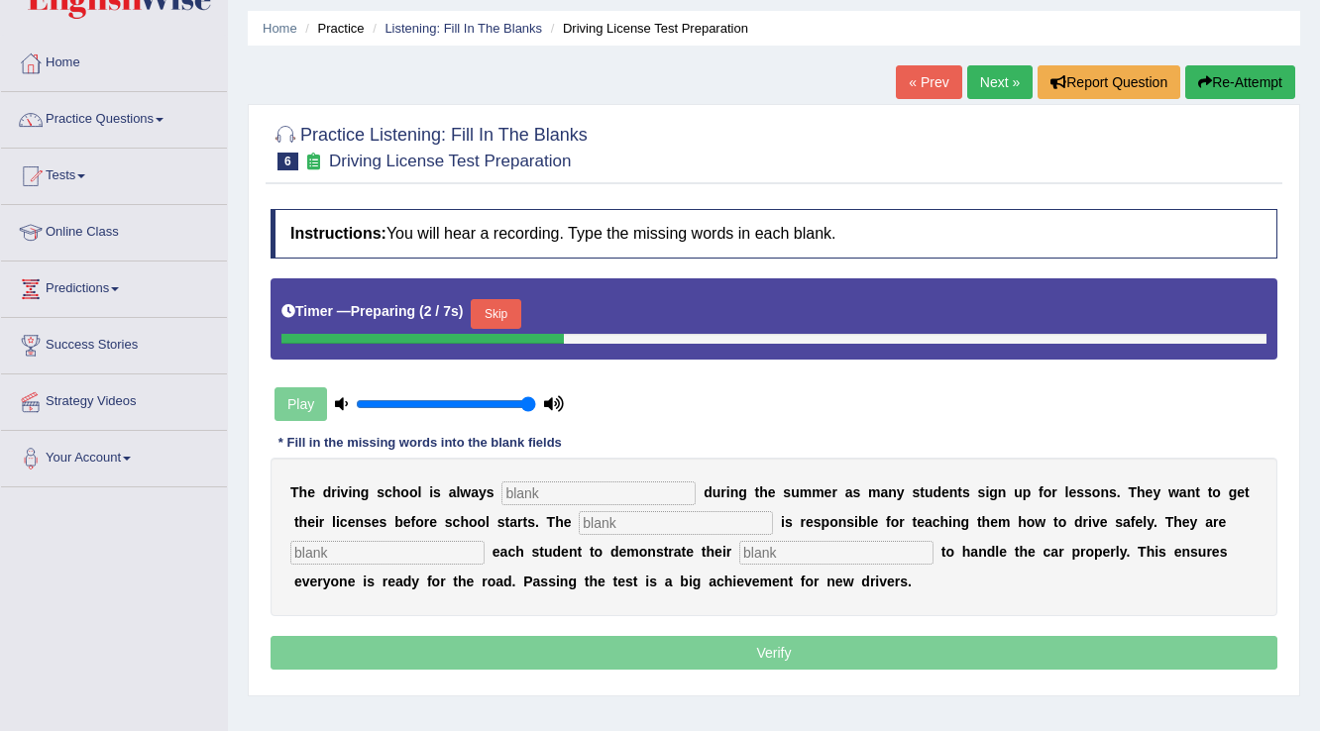
scroll to position [309, 0]
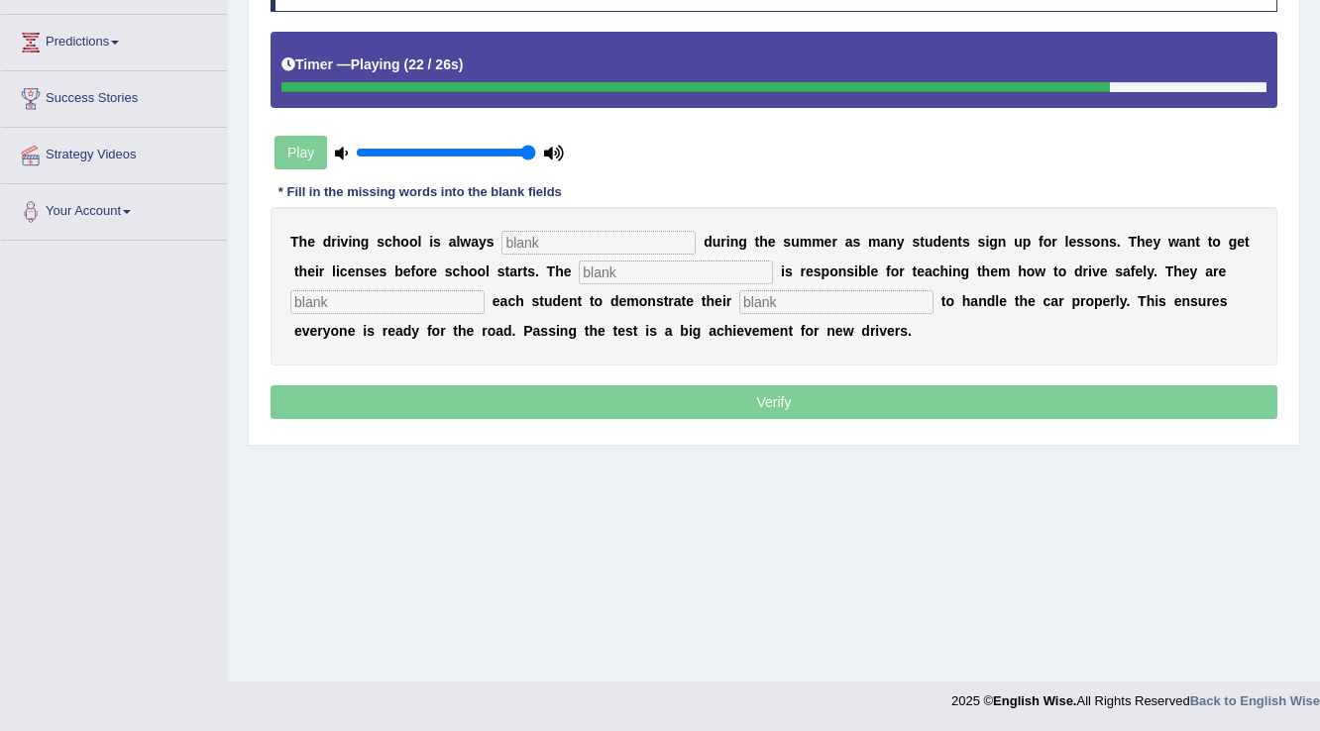
click at [850, 290] on input "text" at bounding box center [836, 302] width 194 height 24
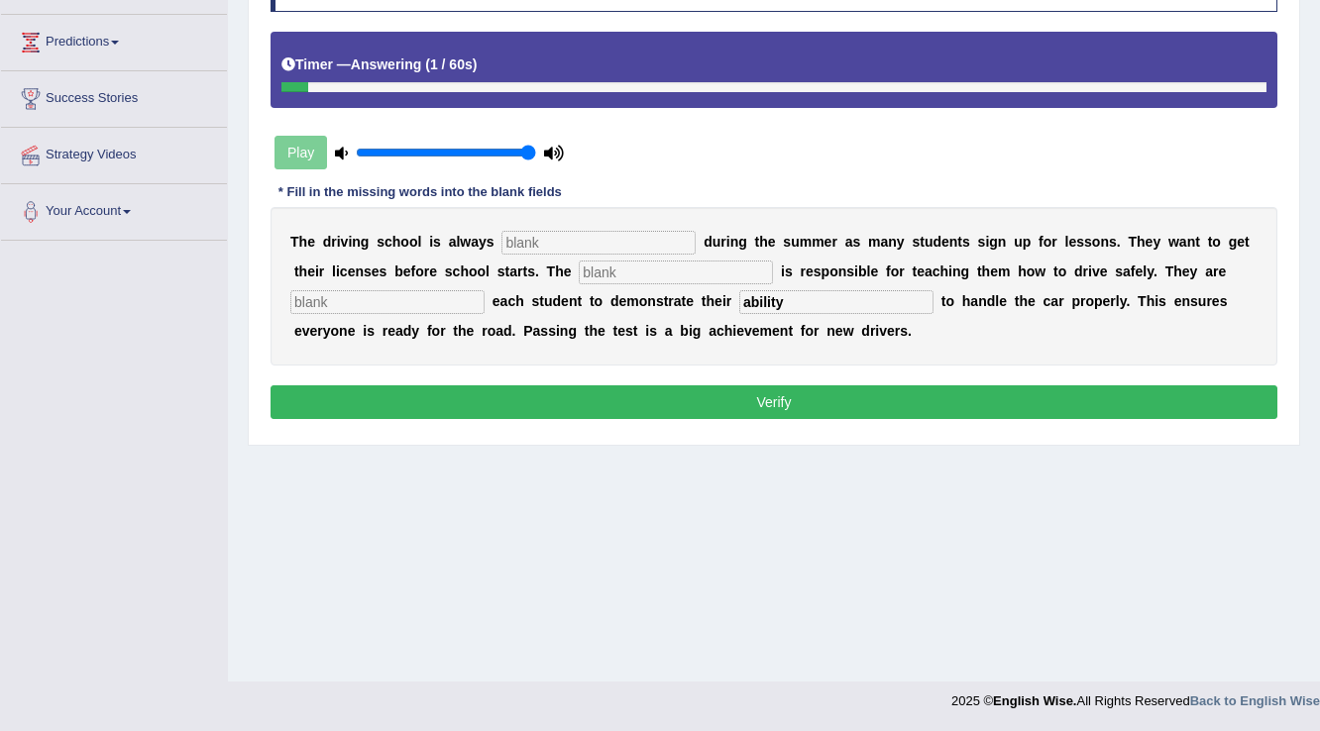
type input "ability"
click at [472, 295] on input "text" at bounding box center [387, 302] width 194 height 24
type input "requiring"
click at [619, 241] on input "text" at bounding box center [598, 243] width 194 height 24
type input "busy"
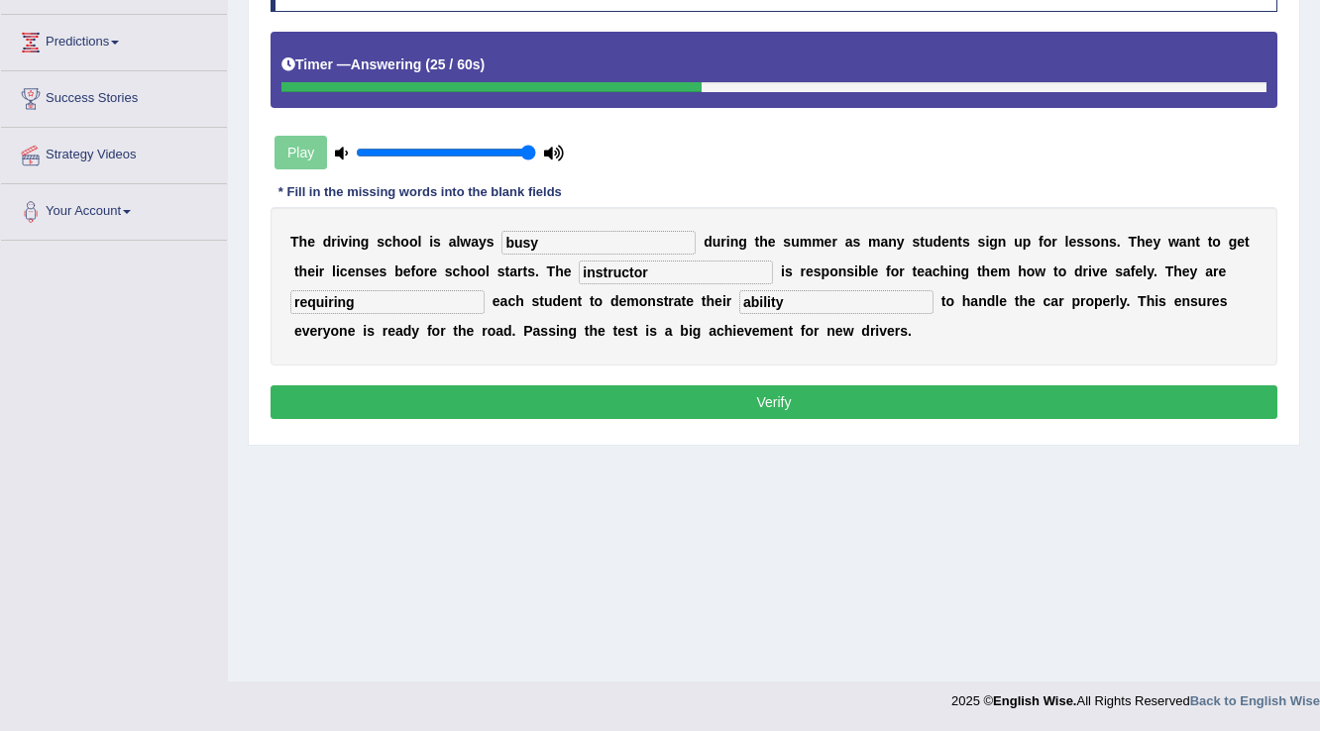
type input "instructor"
click at [696, 396] on button "Verify" at bounding box center [773, 402] width 1007 height 34
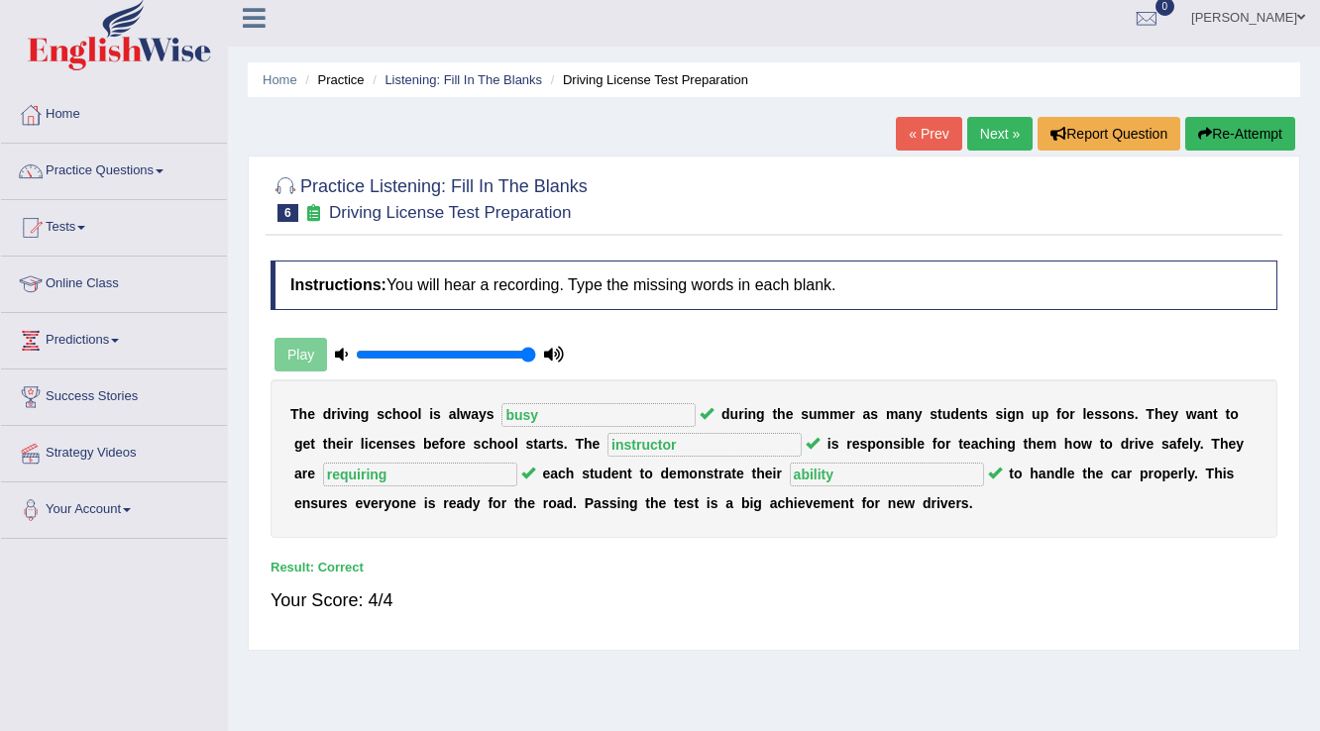
scroll to position [0, 0]
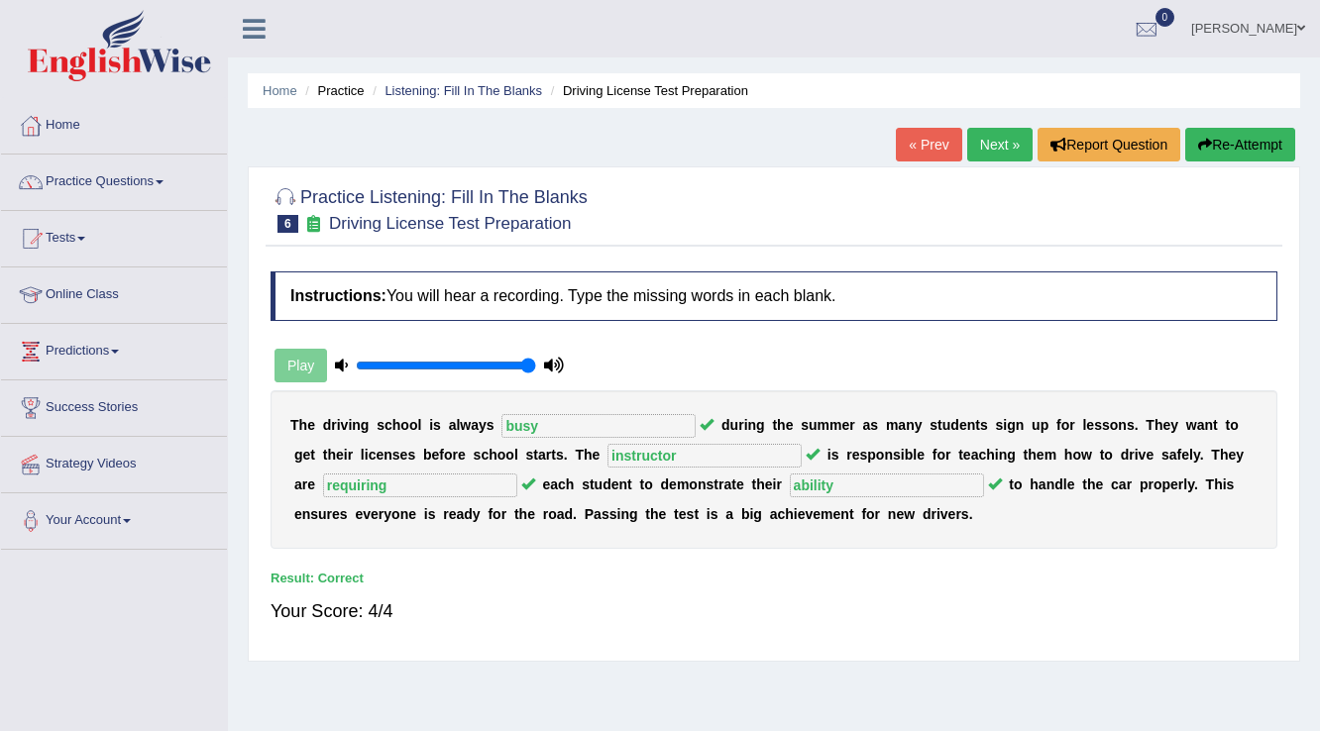
click at [987, 142] on link "Next »" at bounding box center [999, 145] width 65 height 34
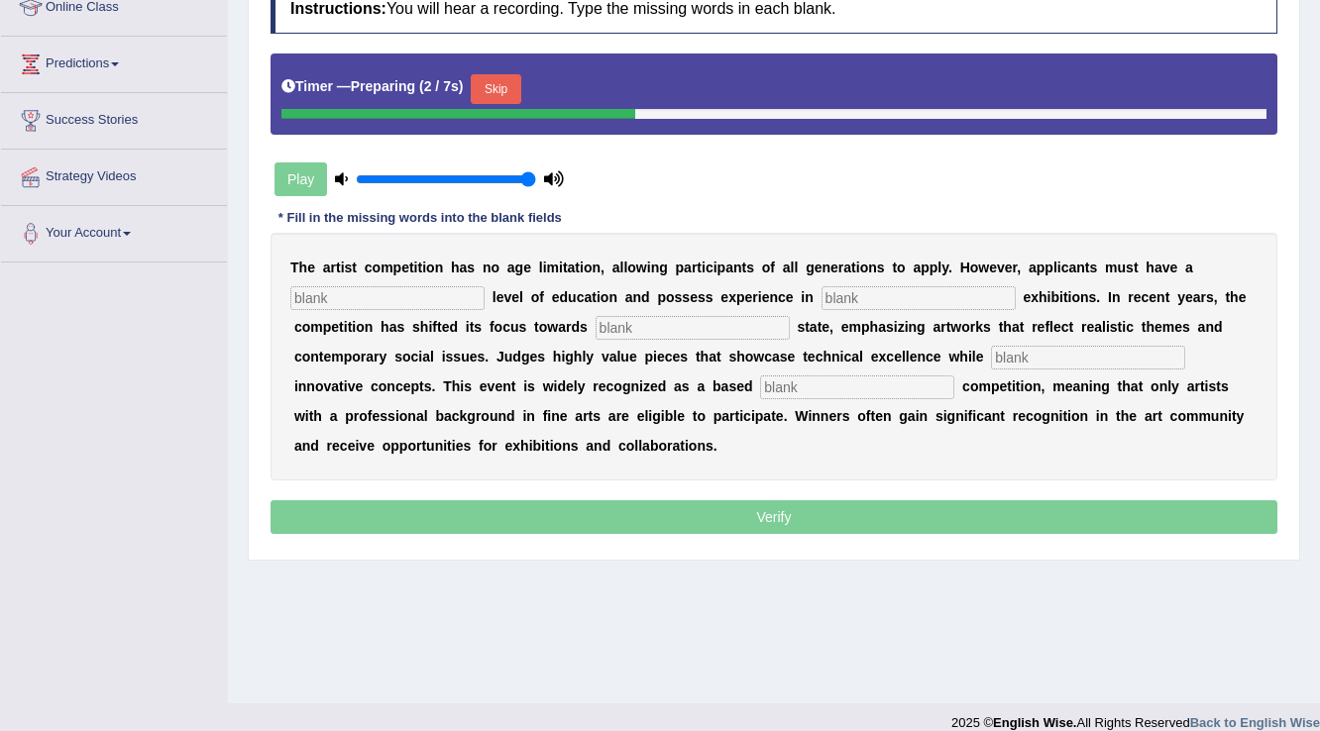
scroll to position [309, 0]
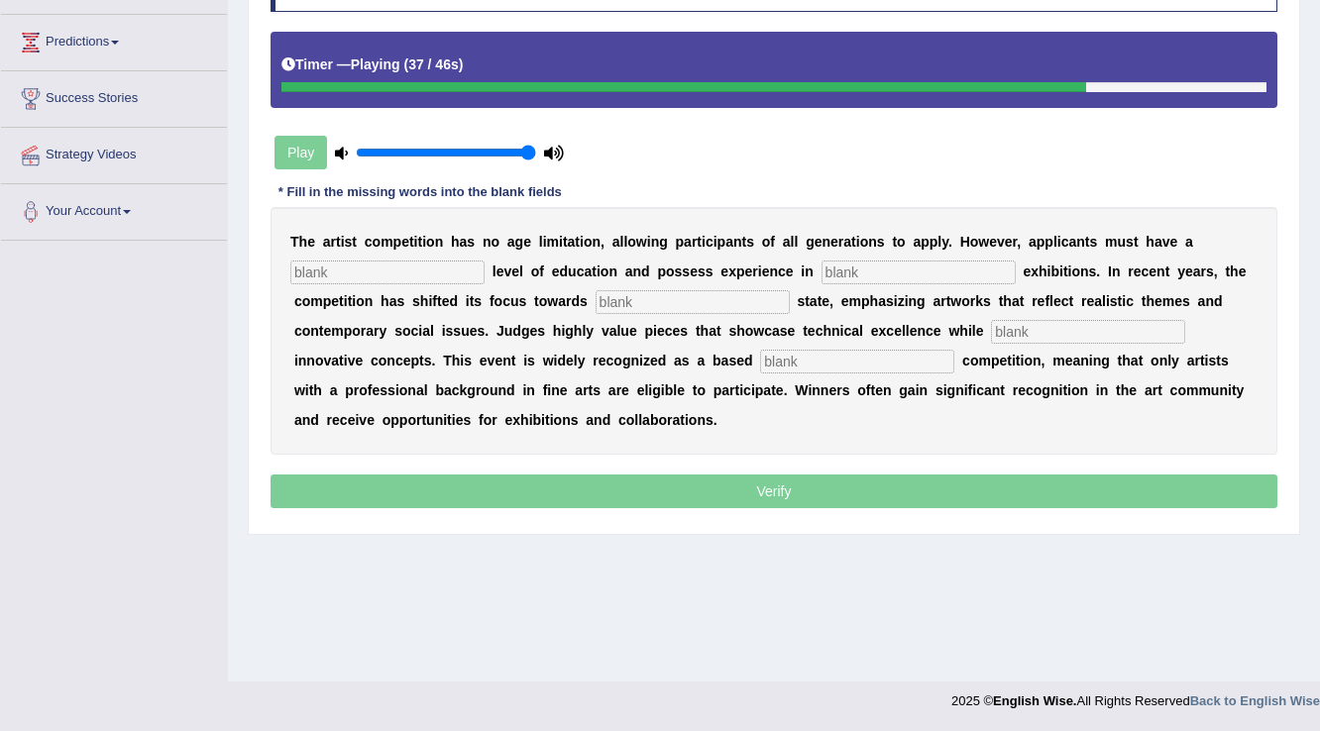
click at [805, 360] on input "text" at bounding box center [857, 362] width 194 height 24
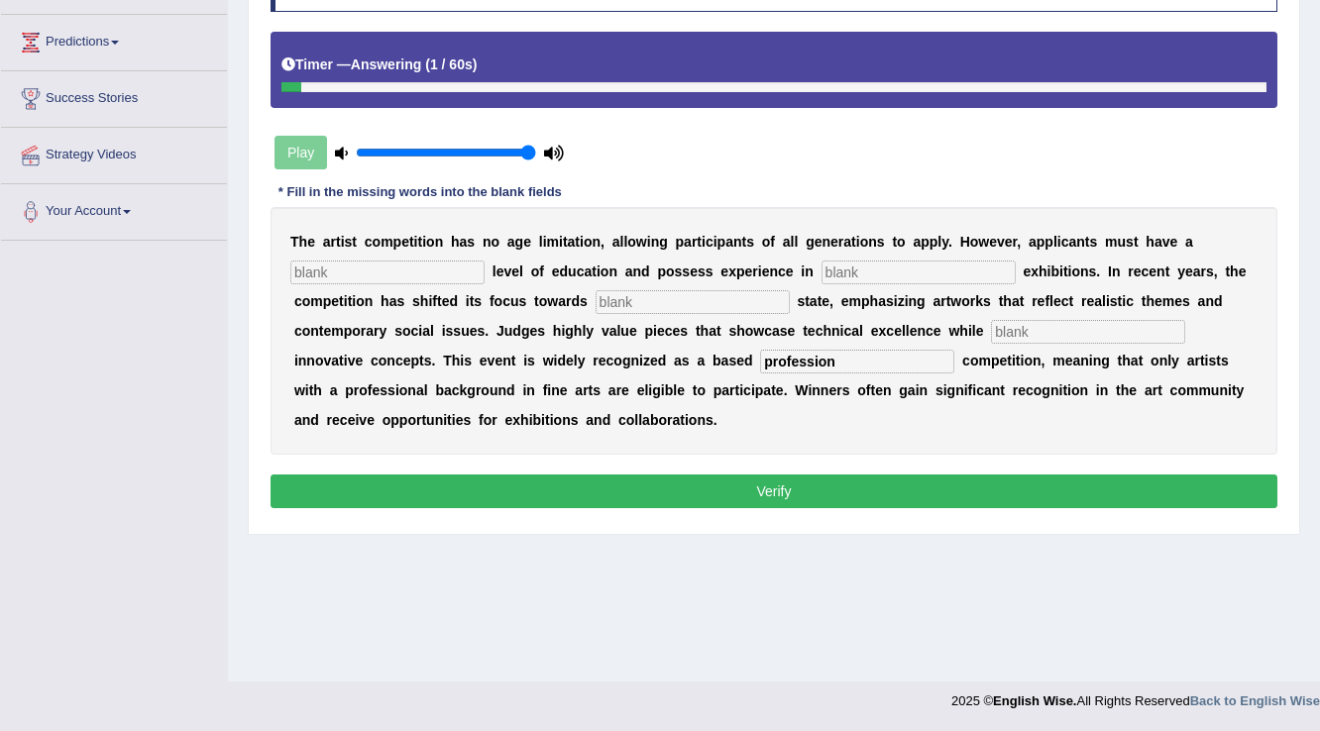
type input "profession"
click at [1047, 323] on input "text" at bounding box center [1088, 332] width 194 height 24
type input "incorporating"
click at [722, 295] on input "text" at bounding box center [692, 302] width 194 height 24
type input "real"
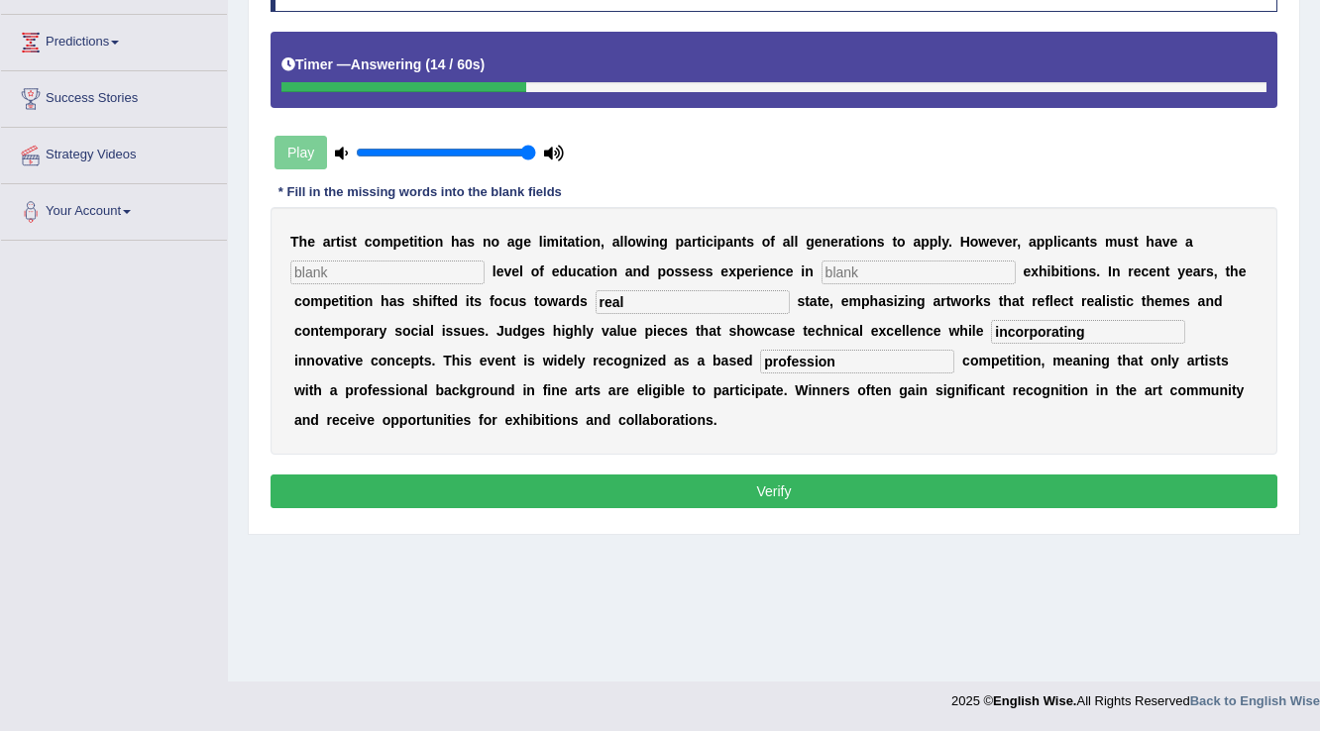
click at [844, 262] on input "text" at bounding box center [918, 273] width 194 height 24
type input "sculpture"
click at [465, 273] on input "text" at bounding box center [387, 273] width 194 height 24
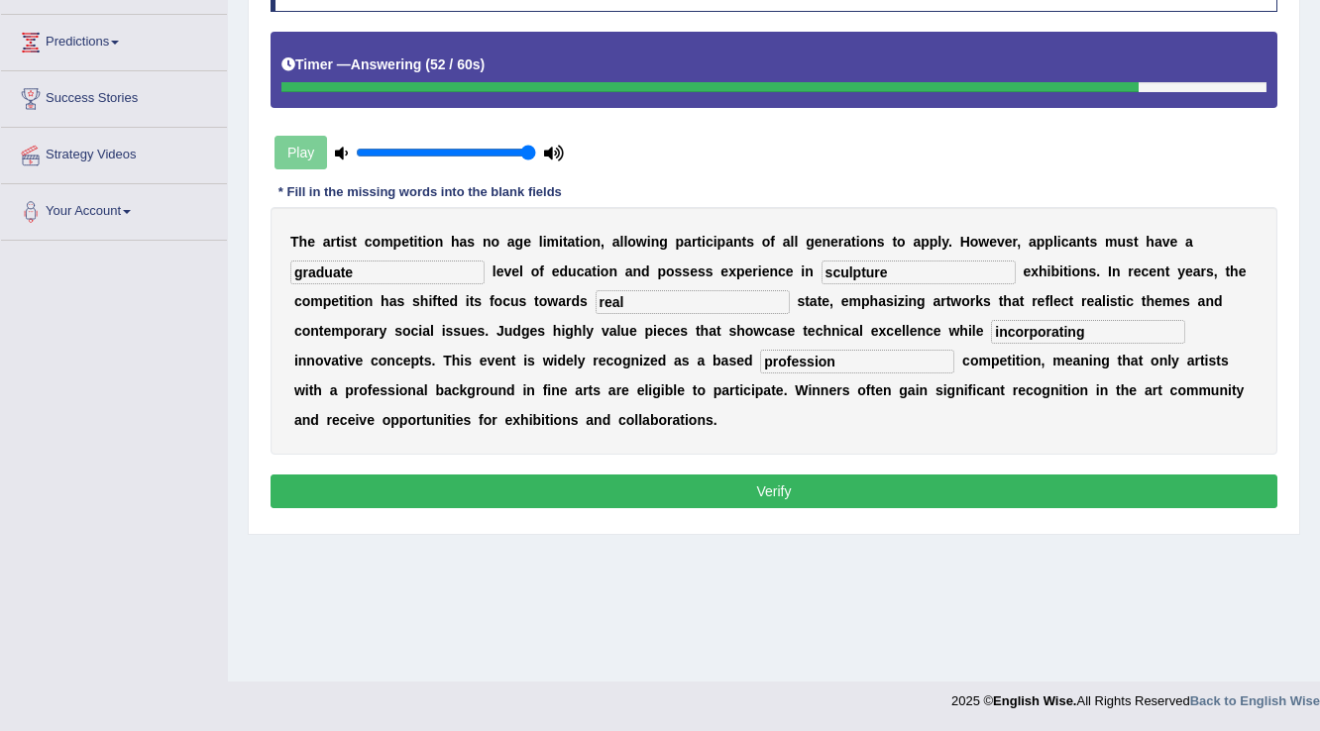
type input "graduate"
click at [792, 487] on button "Verify" at bounding box center [773, 492] width 1007 height 34
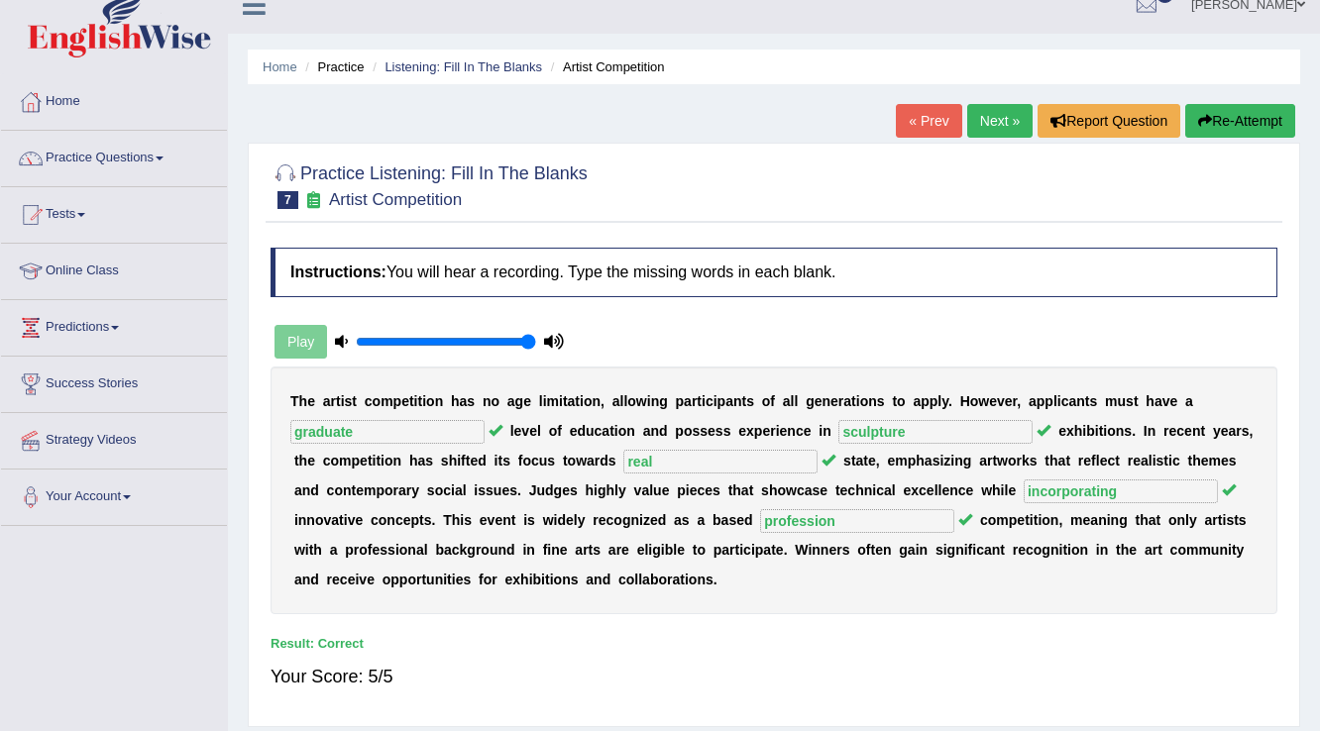
scroll to position [0, 0]
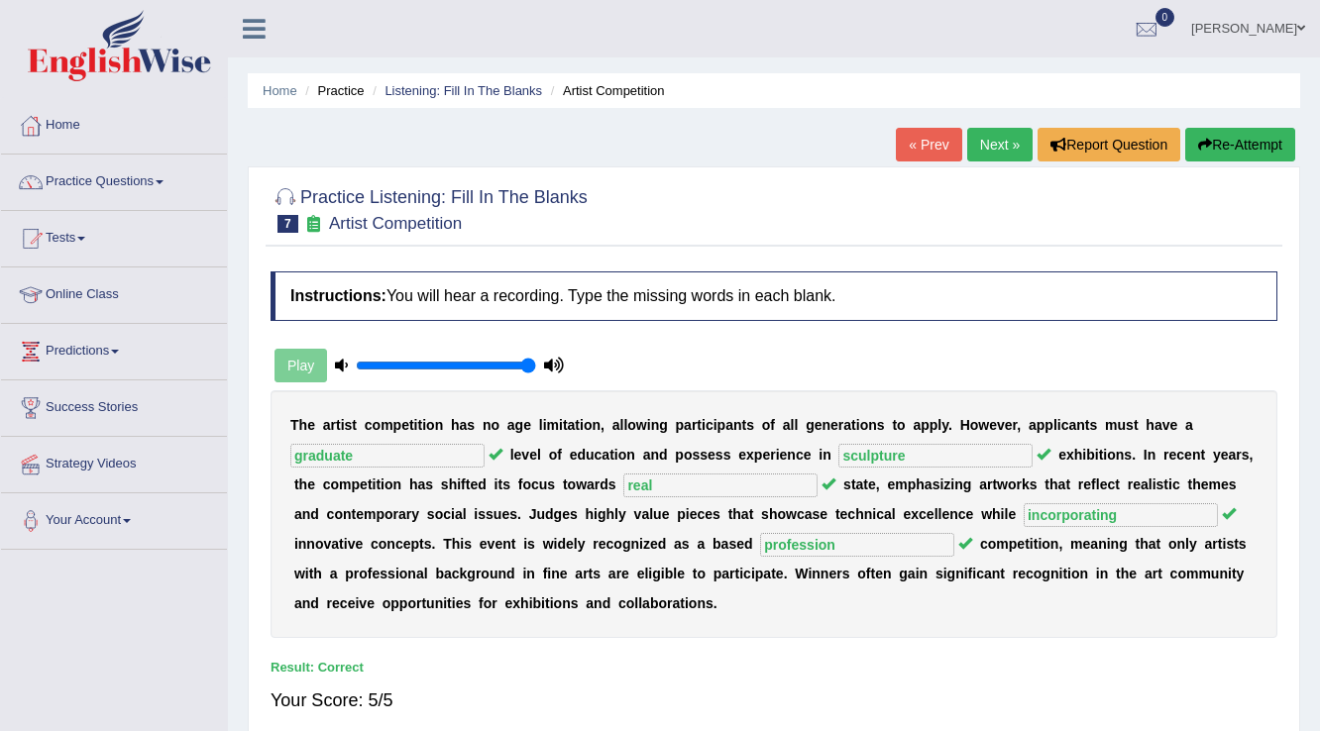
click at [982, 139] on link "Next »" at bounding box center [999, 145] width 65 height 34
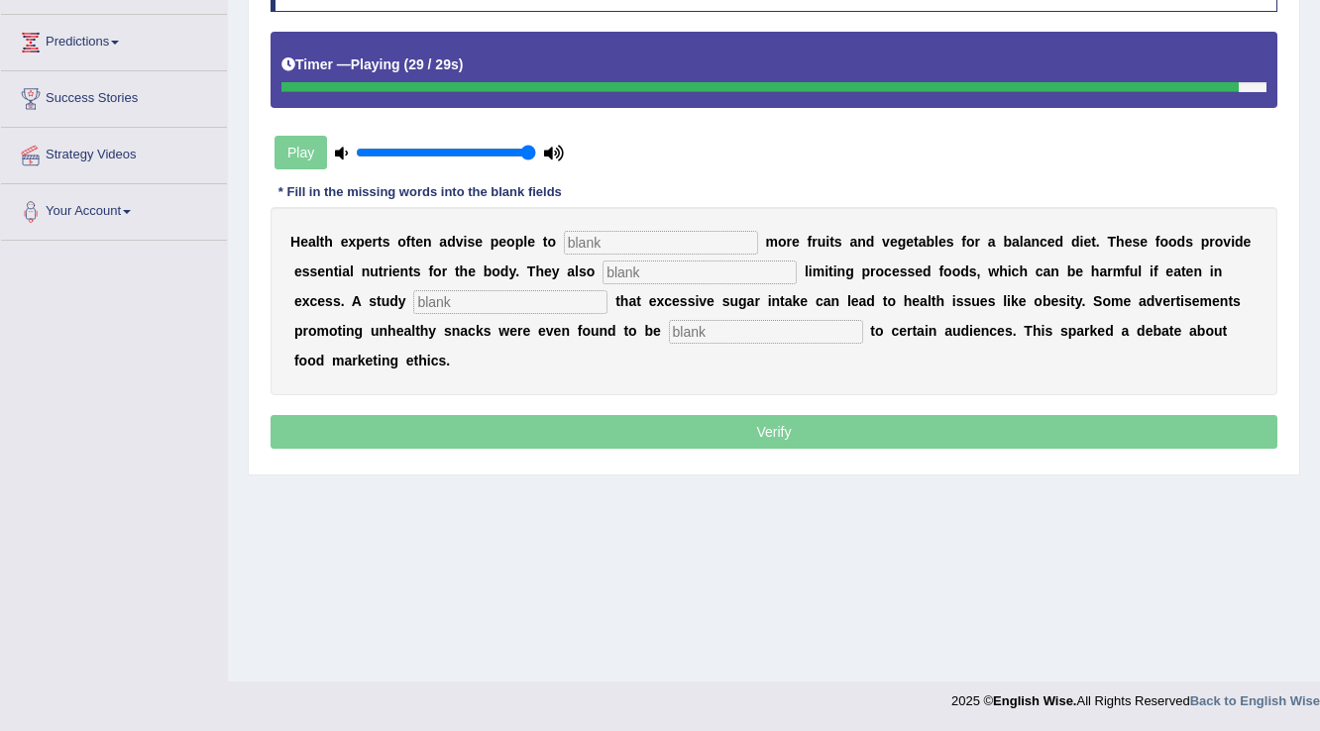
click at [828, 326] on input "text" at bounding box center [766, 332] width 194 height 24
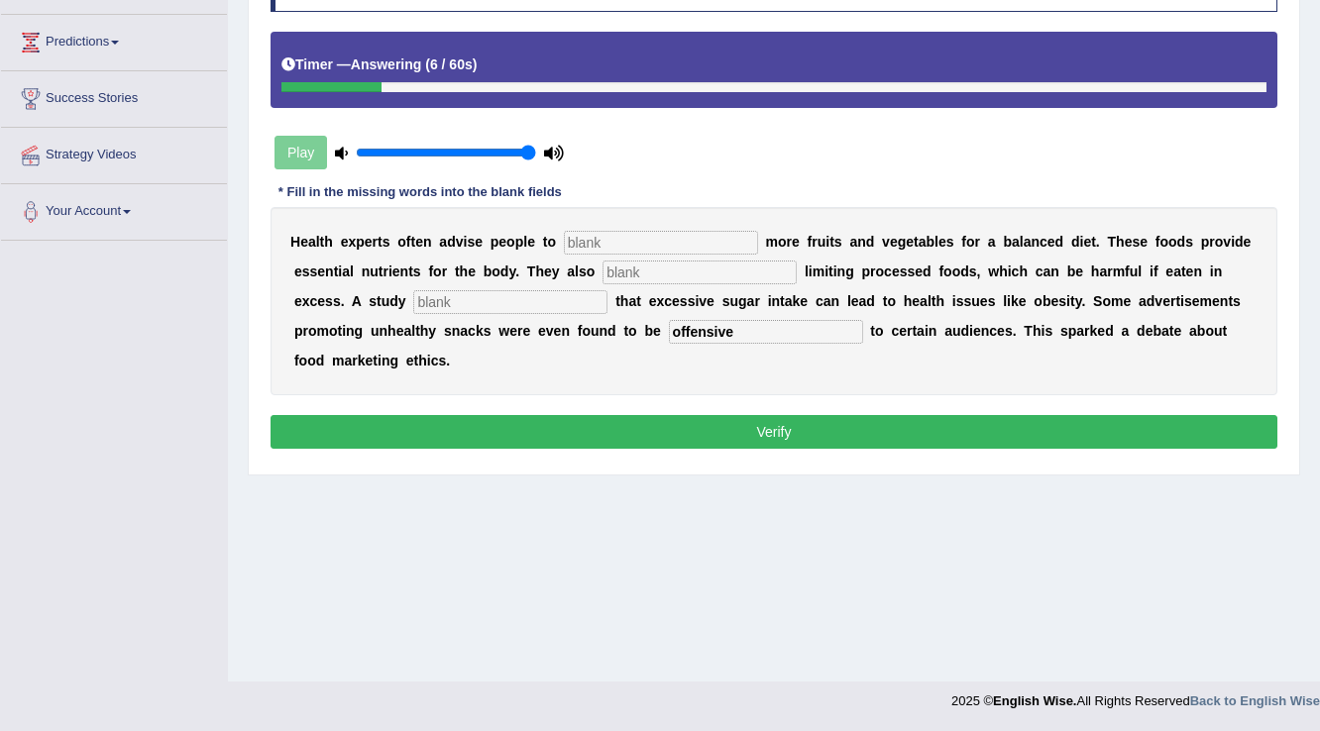
type input "offensive"
click at [714, 242] on input "text" at bounding box center [661, 243] width 194 height 24
type input "consume"
type input "recommended"
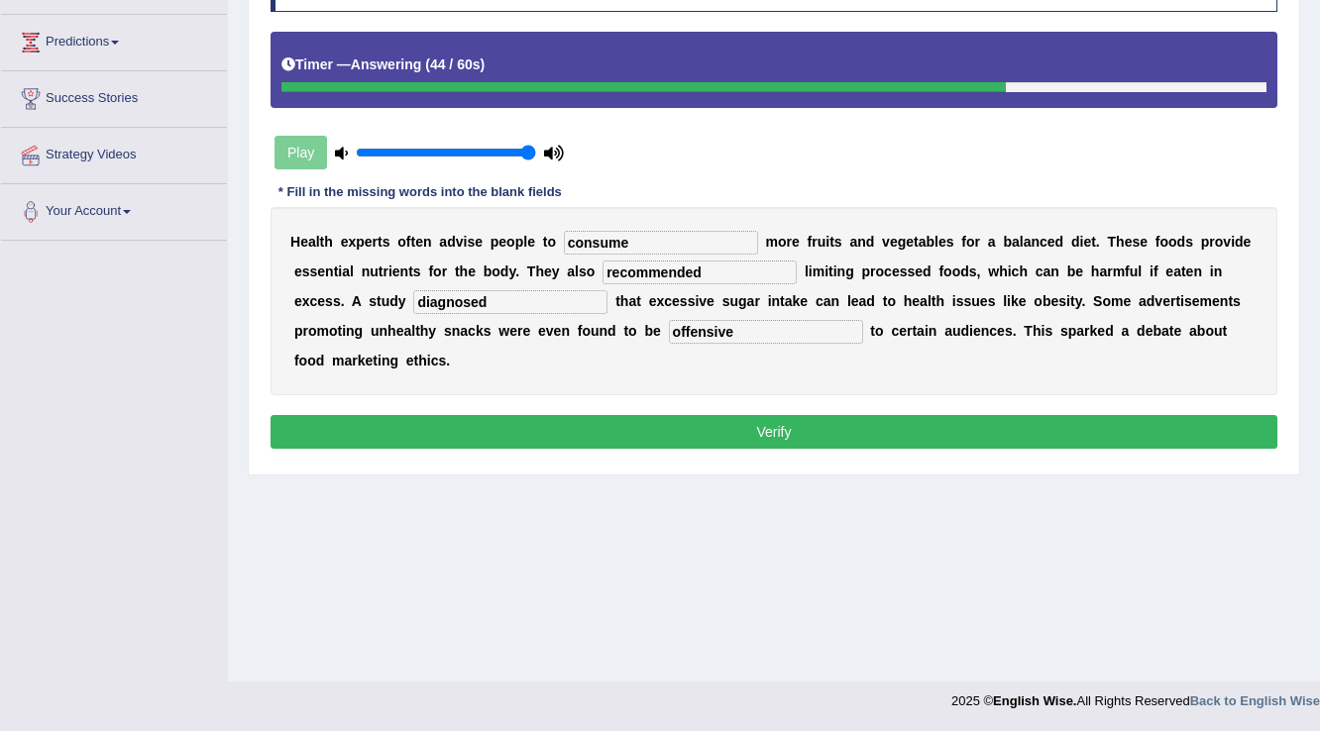
type input "diagnosed"
click at [737, 434] on button "Verify" at bounding box center [773, 432] width 1007 height 34
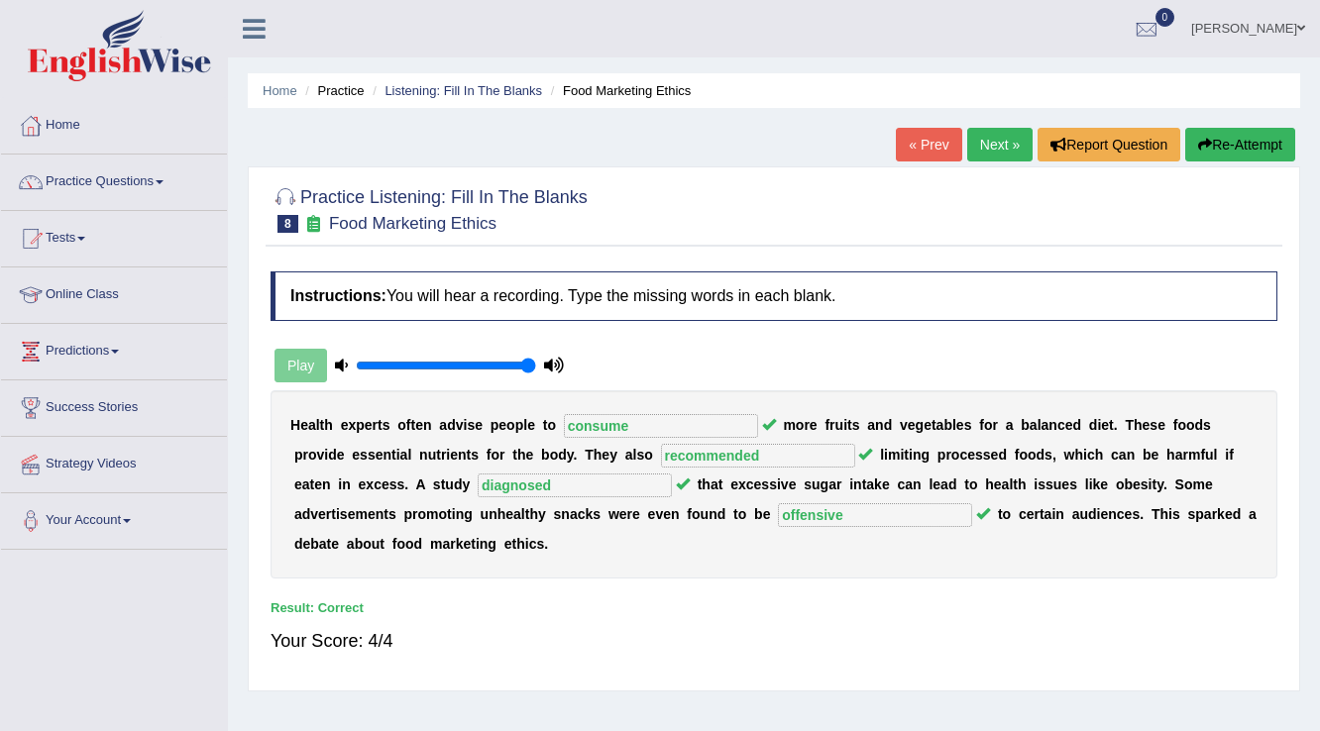
click at [995, 148] on link "Next »" at bounding box center [999, 145] width 65 height 34
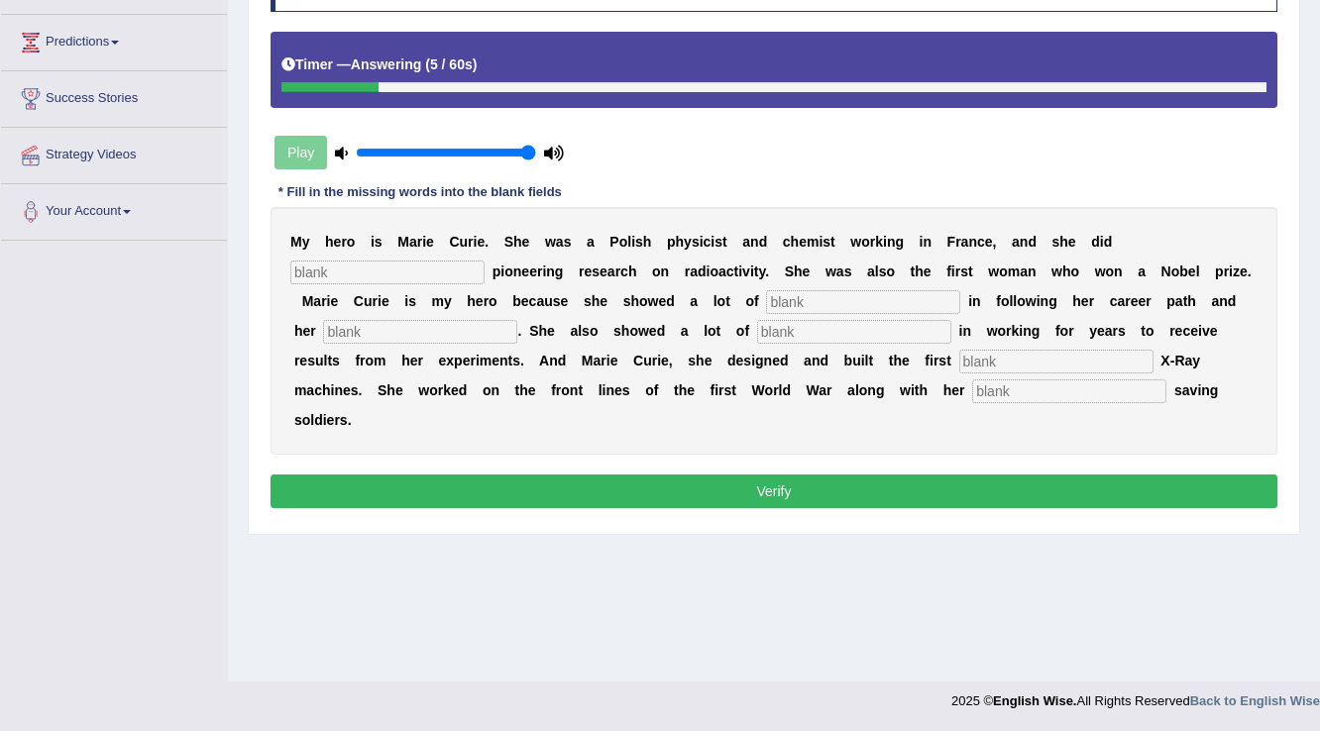
click at [1029, 392] on input "text" at bounding box center [1069, 391] width 194 height 24
type input "daughter"
click at [1022, 357] on input "text" at bounding box center [1056, 362] width 194 height 24
type input "mobile"
click at [427, 268] on input "text" at bounding box center [387, 273] width 194 height 24
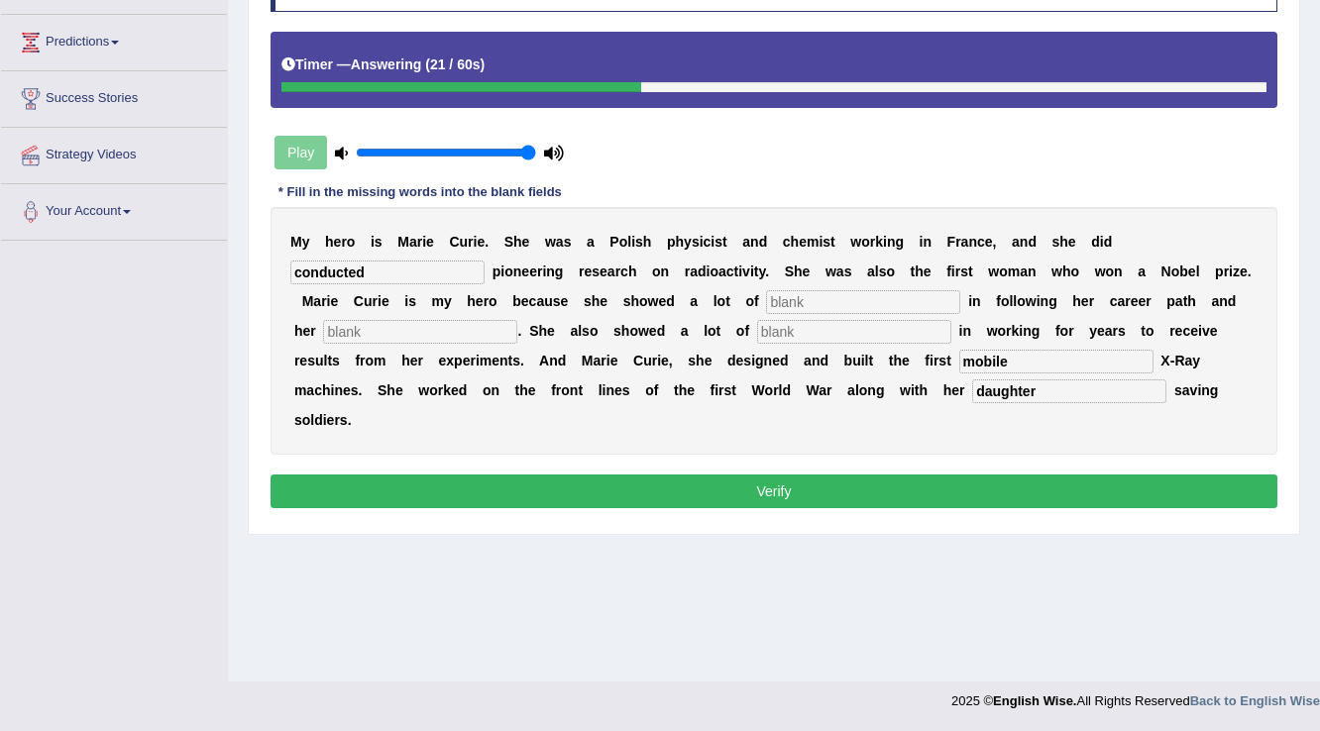
type input "conducted"
type input "determination"
click at [411, 330] on input "text" at bounding box center [420, 332] width 194 height 24
click at [803, 329] on input "text" at bounding box center [854, 332] width 194 height 24
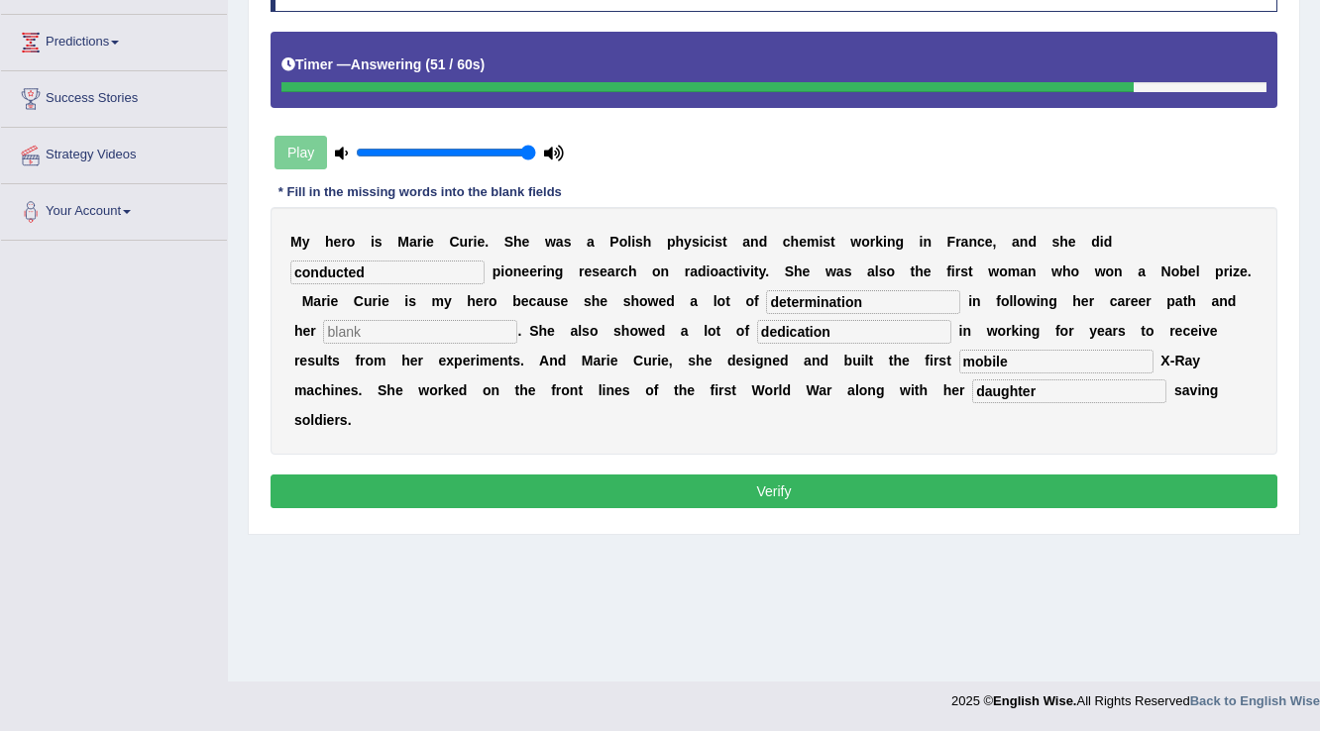
type input "dedication"
click at [395, 321] on input "text" at bounding box center [420, 332] width 194 height 24
type input "devel"
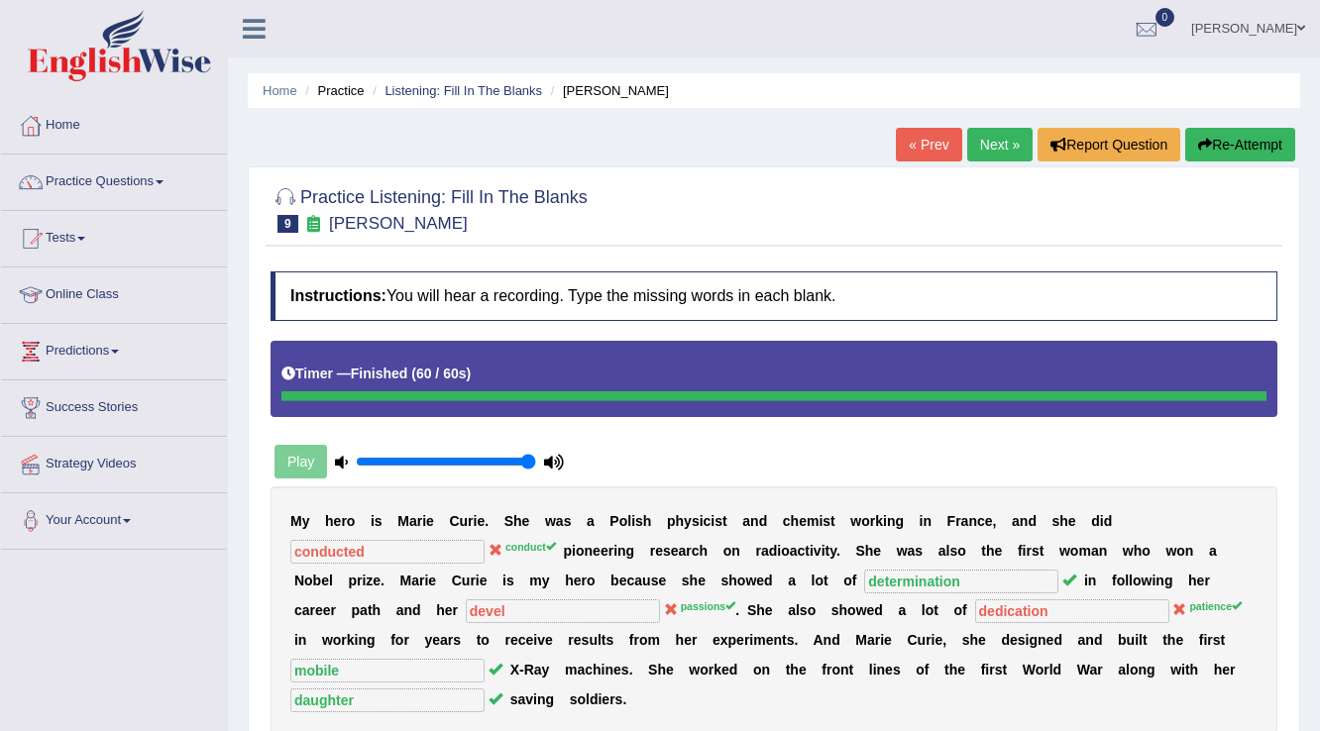
click at [996, 150] on link "Next »" at bounding box center [999, 145] width 65 height 34
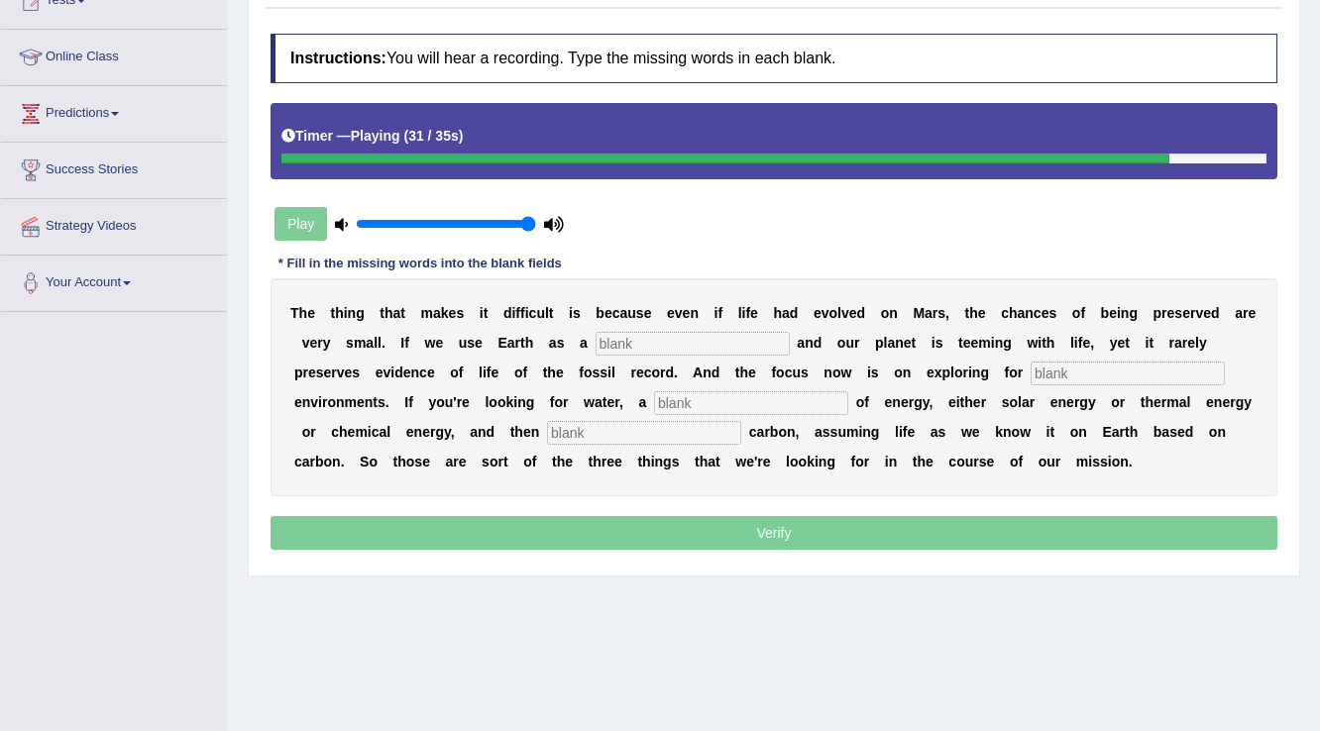
click at [716, 421] on input "text" at bounding box center [644, 433] width 194 height 24
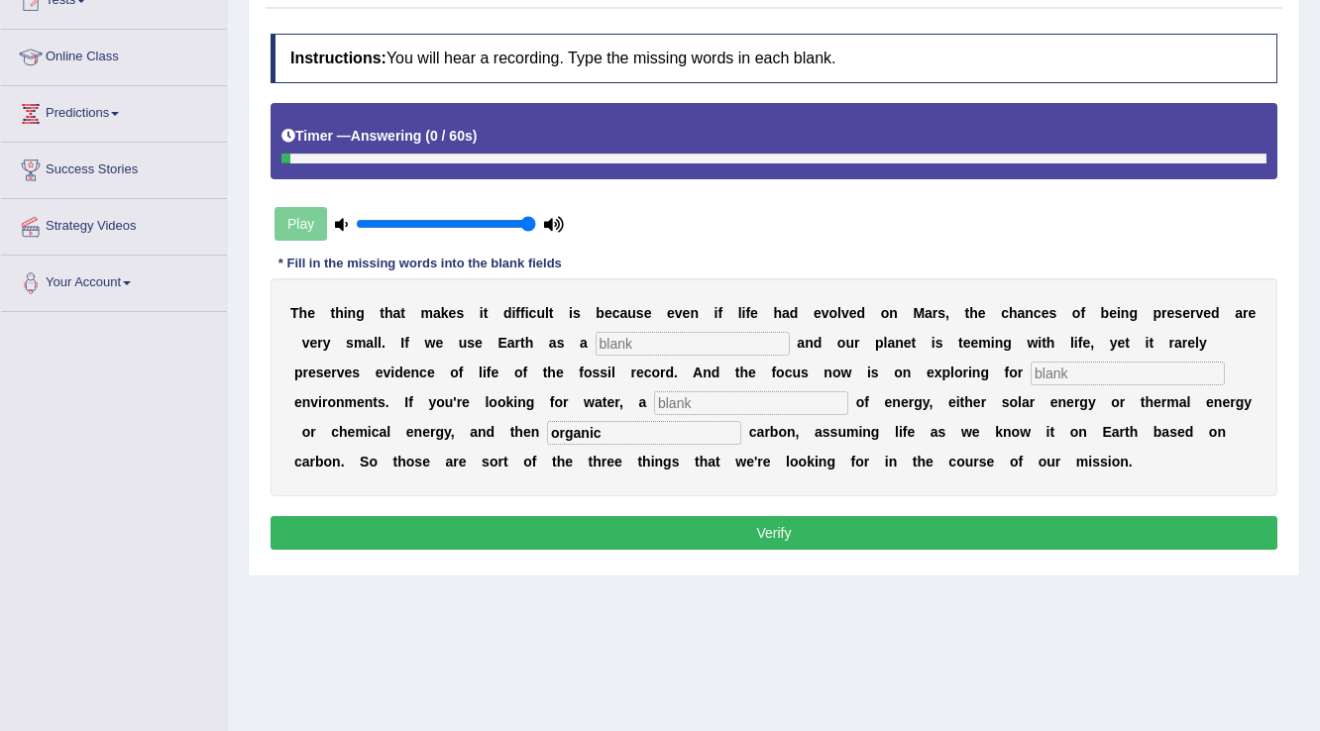
type input "organic"
click at [725, 396] on input "text" at bounding box center [751, 403] width 194 height 24
type input "source"
click at [1039, 367] on input "text" at bounding box center [1127, 374] width 194 height 24
type input "habitation"
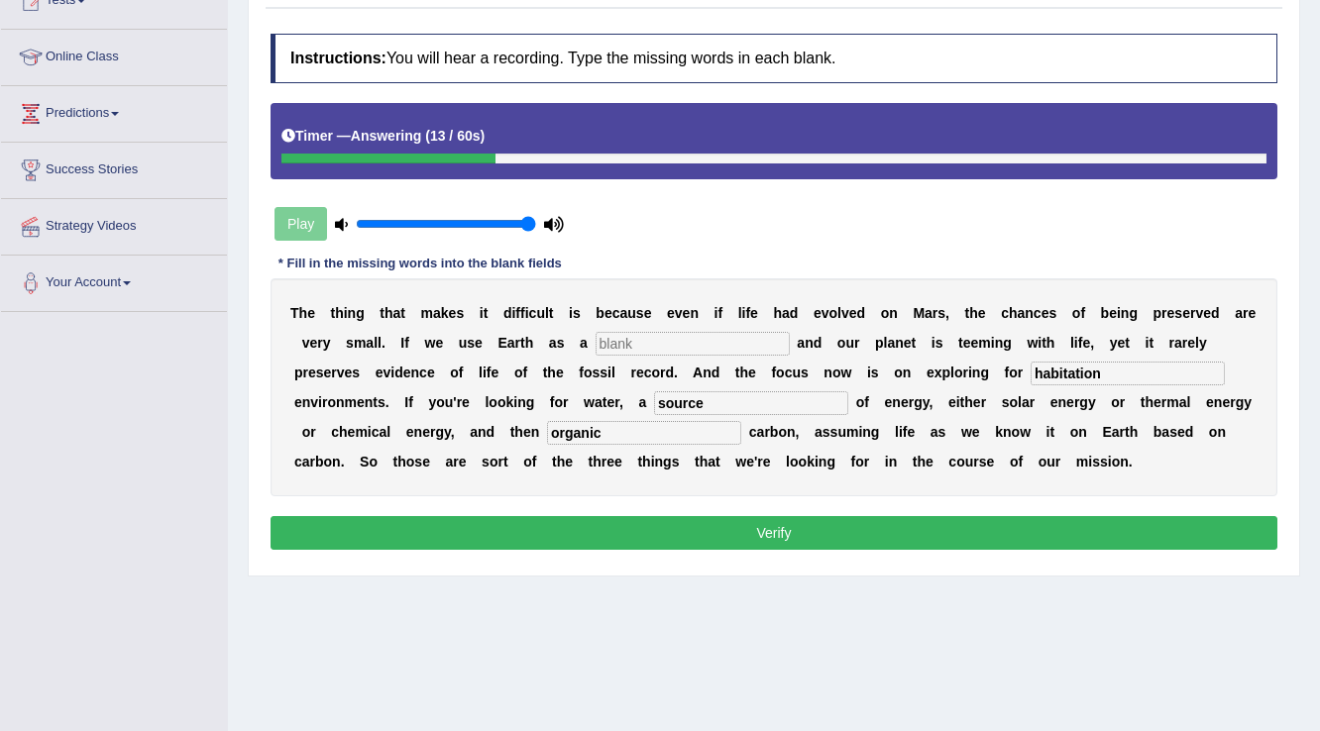
click at [694, 333] on input "text" at bounding box center [692, 344] width 194 height 24
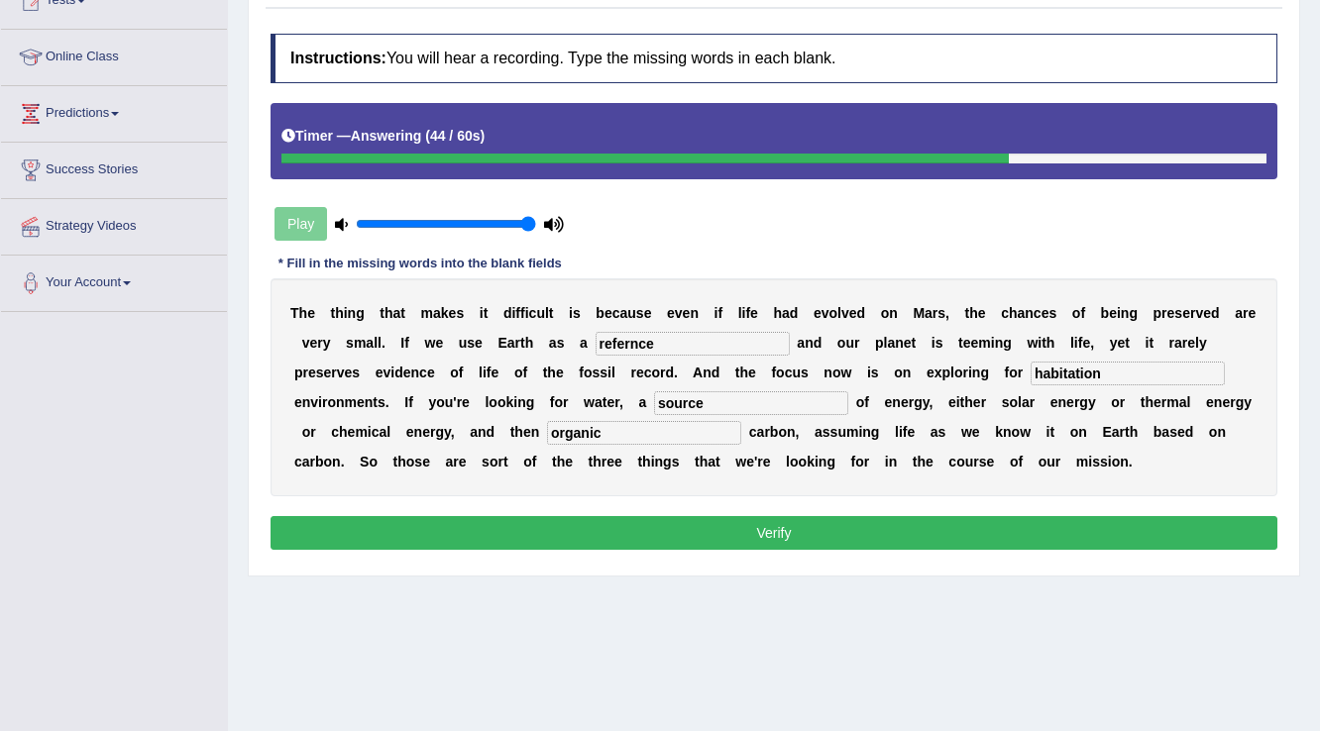
type input "refernce"
click at [863, 528] on button "Verify" at bounding box center [773, 533] width 1007 height 34
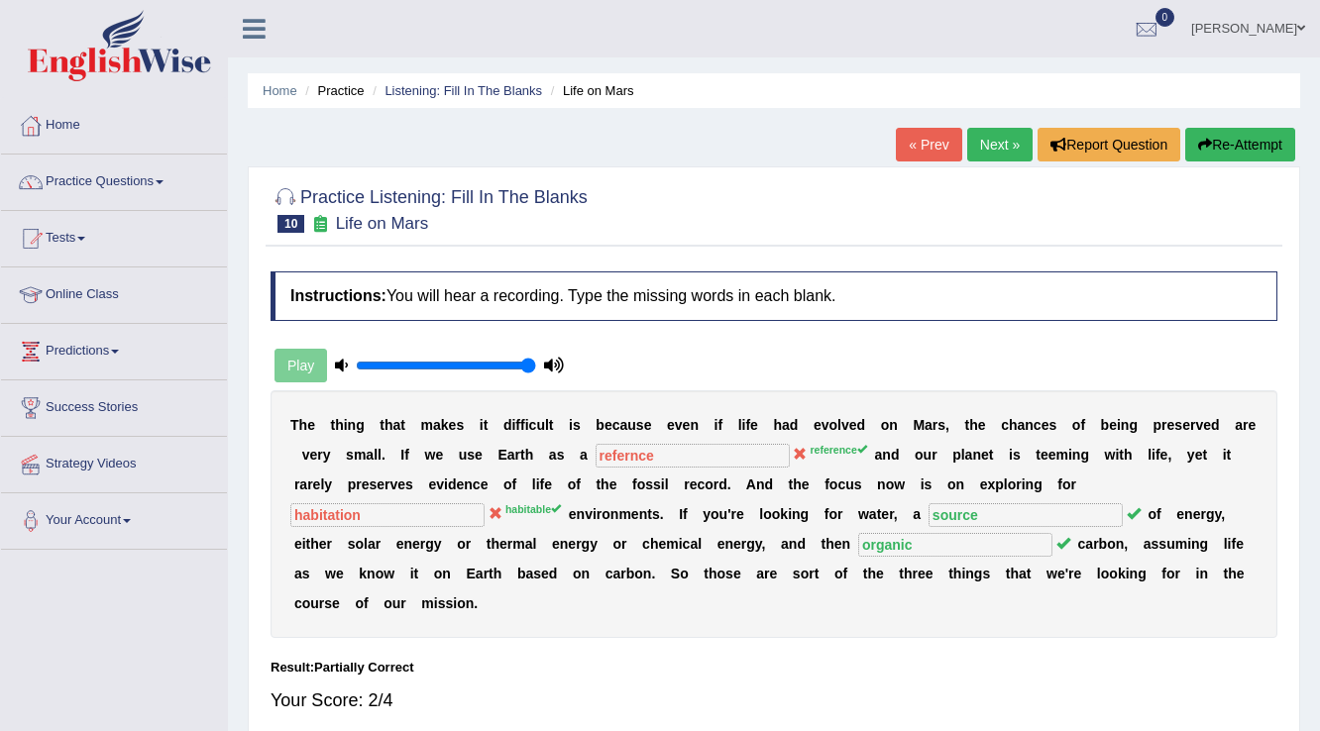
click at [979, 143] on link "Next »" at bounding box center [999, 145] width 65 height 34
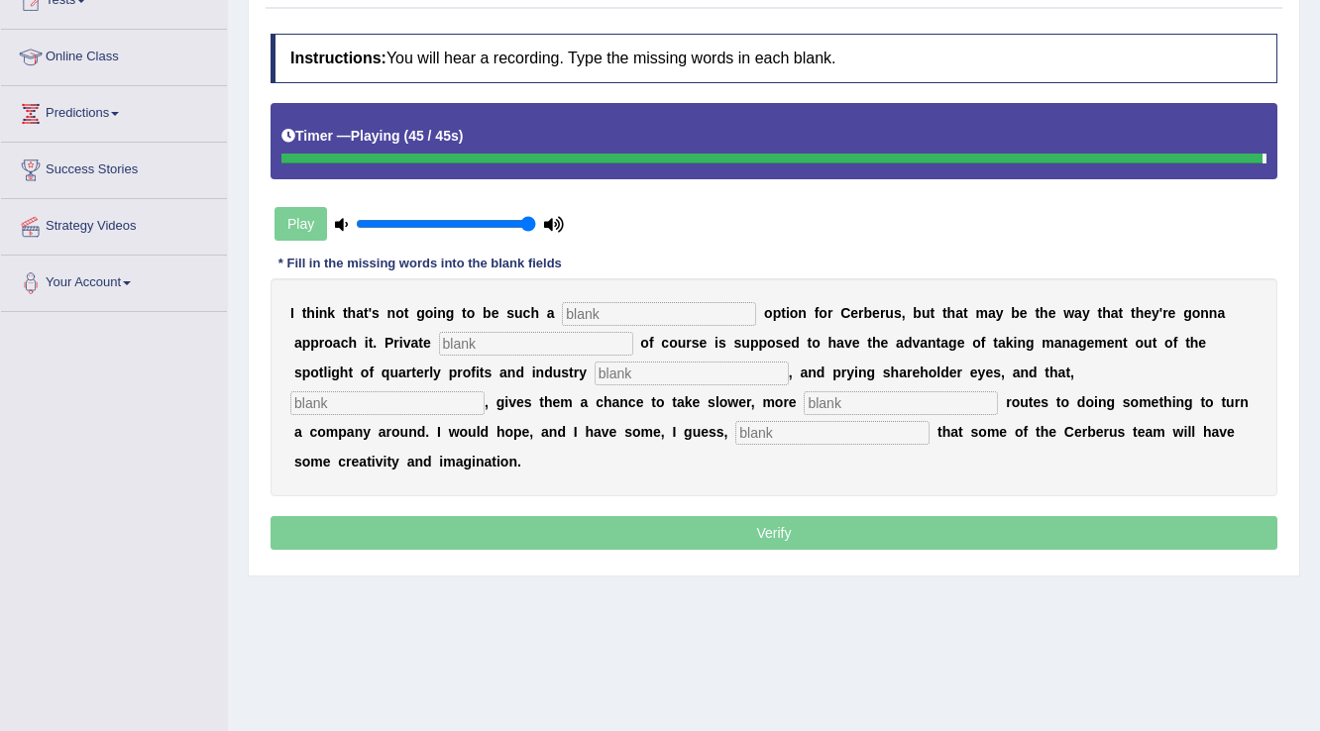
click at [797, 429] on input "text" at bounding box center [832, 433] width 194 height 24
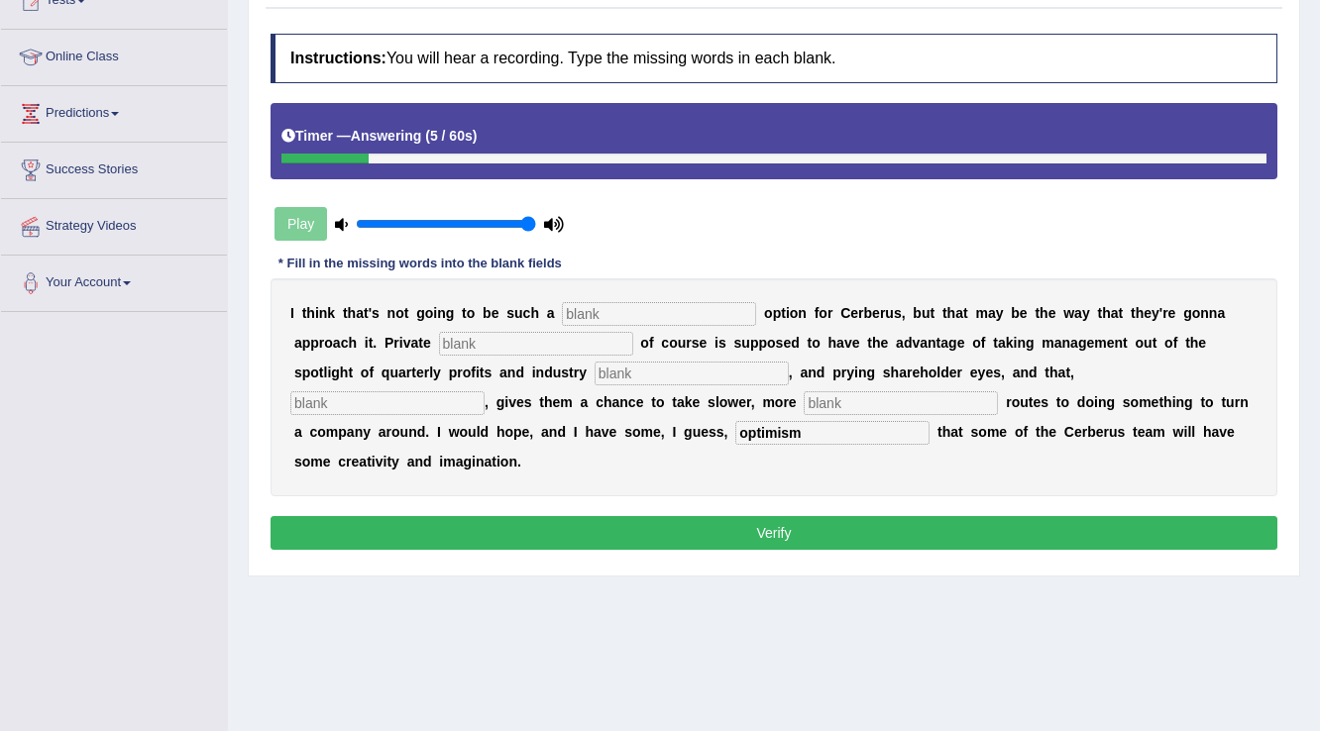
type input "optimism"
click at [690, 311] on input "text" at bounding box center [659, 314] width 194 height 24
type input "viable"
click at [548, 347] on input "text" at bounding box center [536, 344] width 194 height 24
type input "equity"
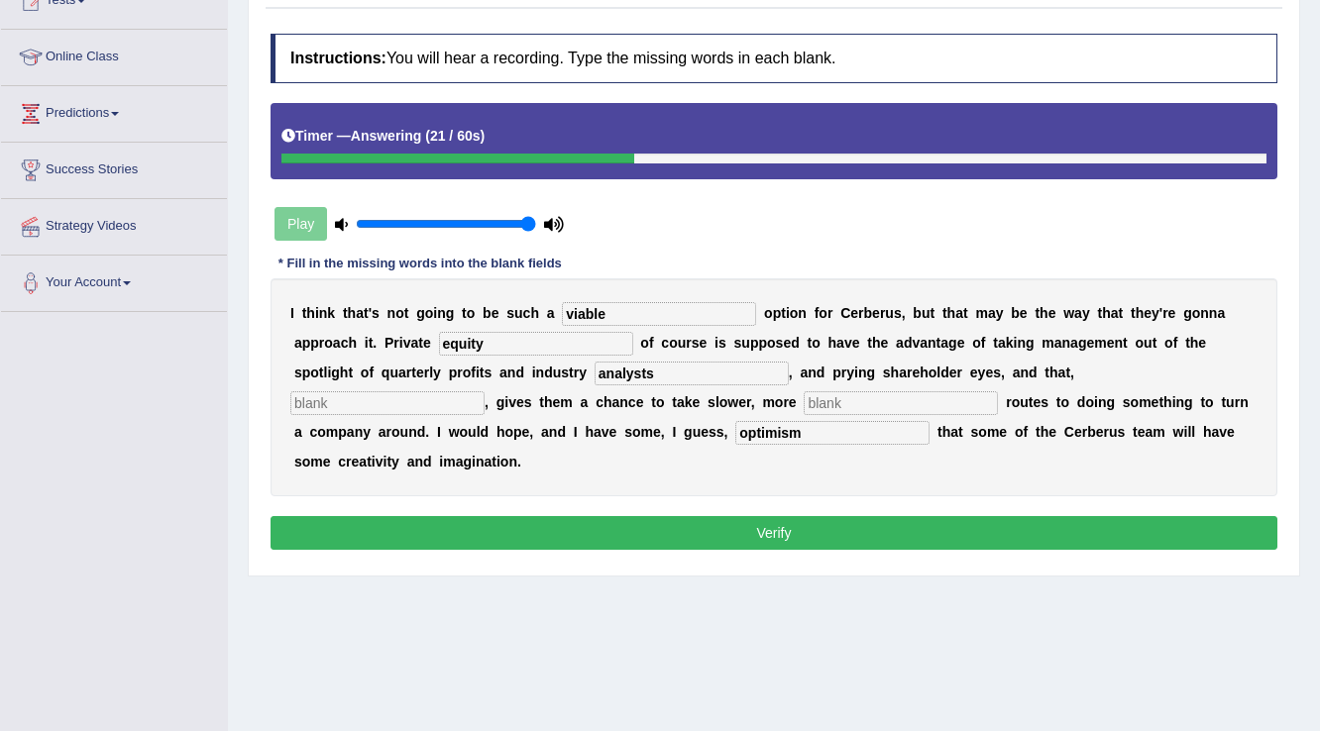
type input "analysts"
type input "hypothetically"
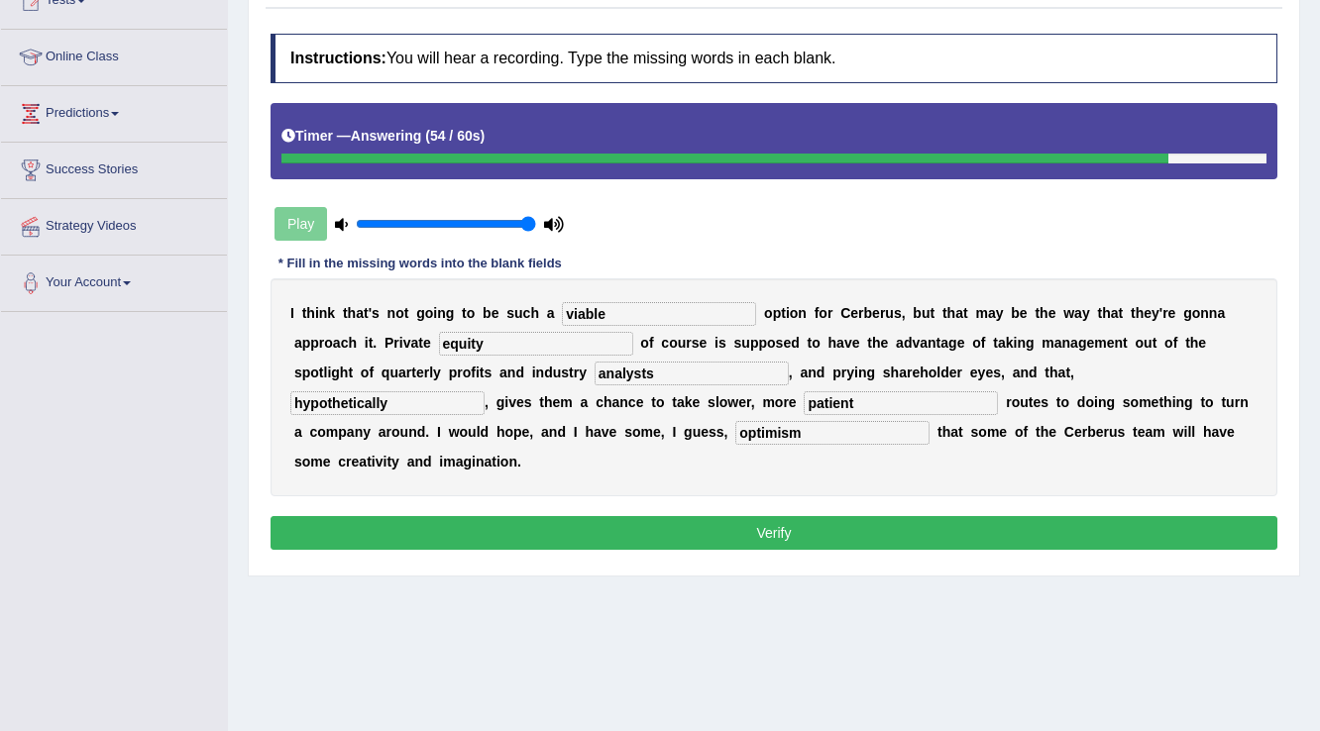
type input "patient"
click at [736, 533] on button "Verify" at bounding box center [773, 533] width 1007 height 34
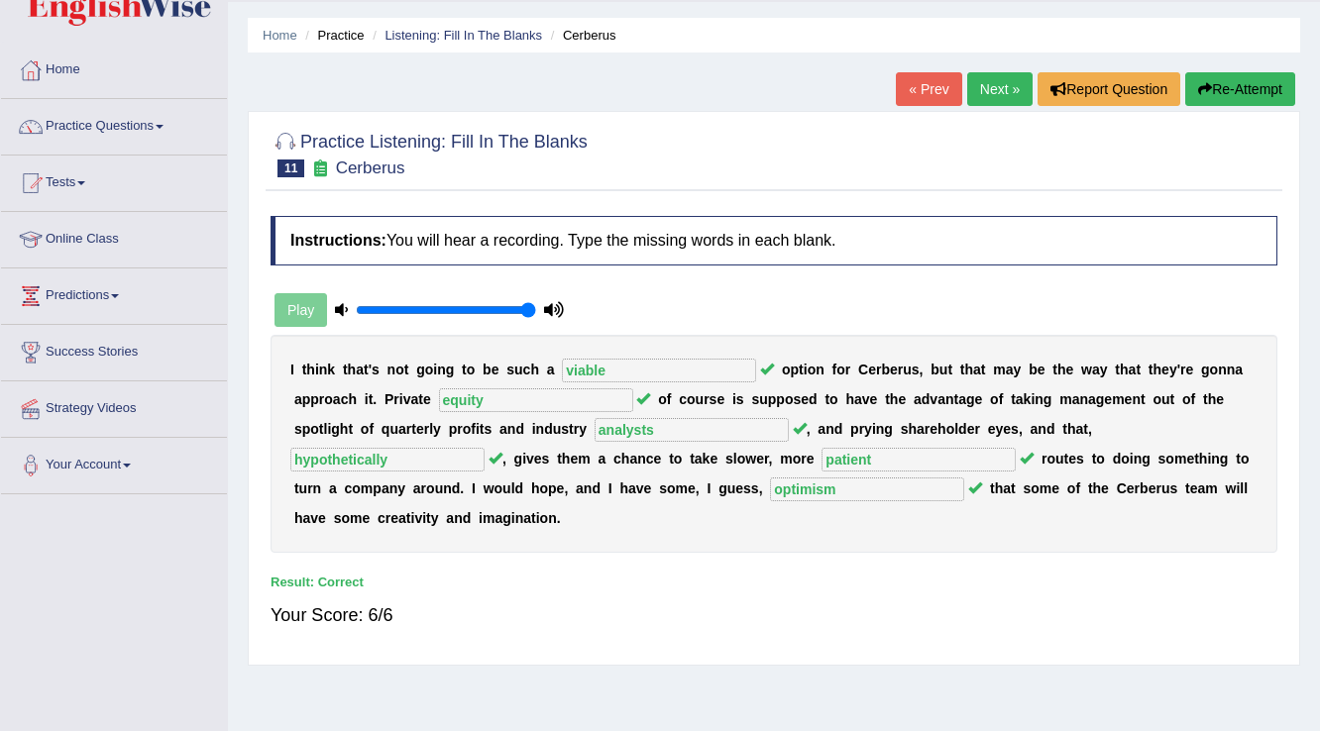
scroll to position [79, 0]
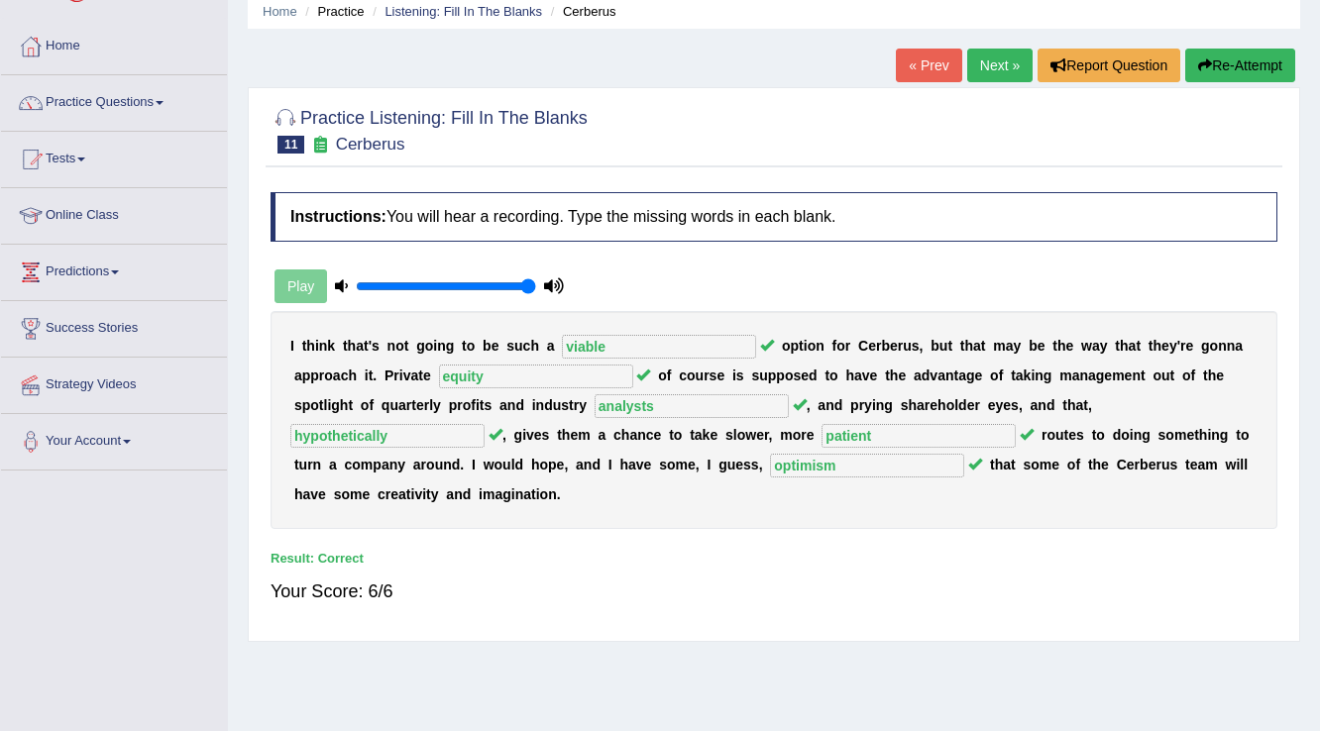
click at [992, 67] on link "Next »" at bounding box center [999, 66] width 65 height 34
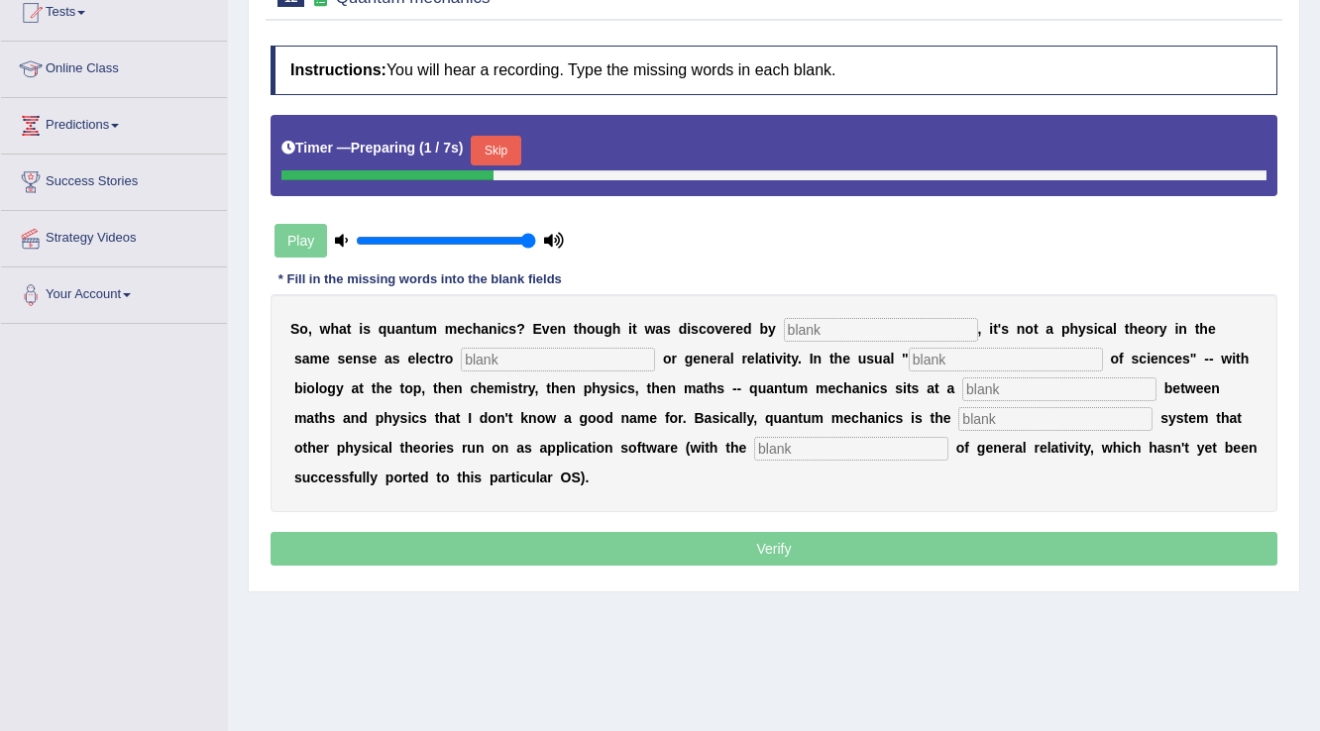
scroll to position [309, 0]
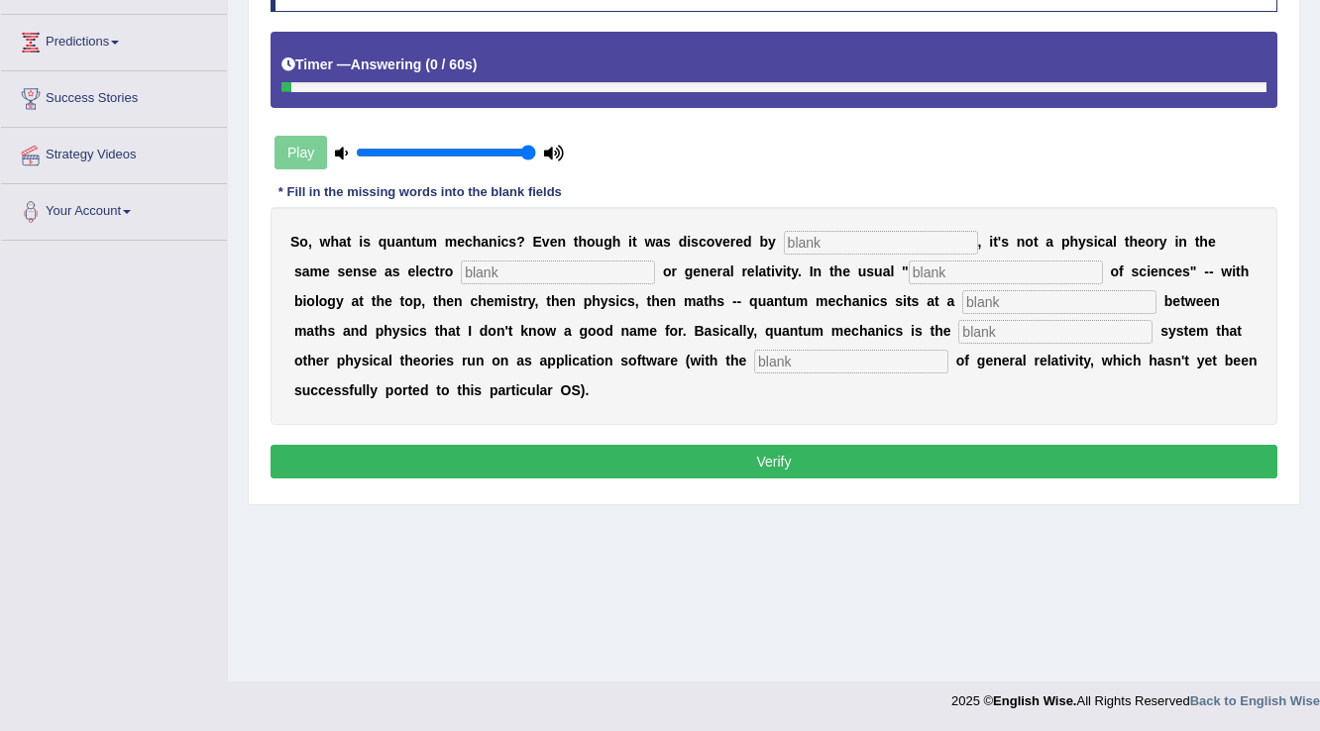
click at [796, 353] on input "text" at bounding box center [851, 362] width 194 height 24
type input "exception"
click at [1000, 329] on input "text" at bounding box center [1055, 332] width 194 height 24
type input "operating"
click at [1001, 298] on input "text" at bounding box center [1059, 302] width 194 height 24
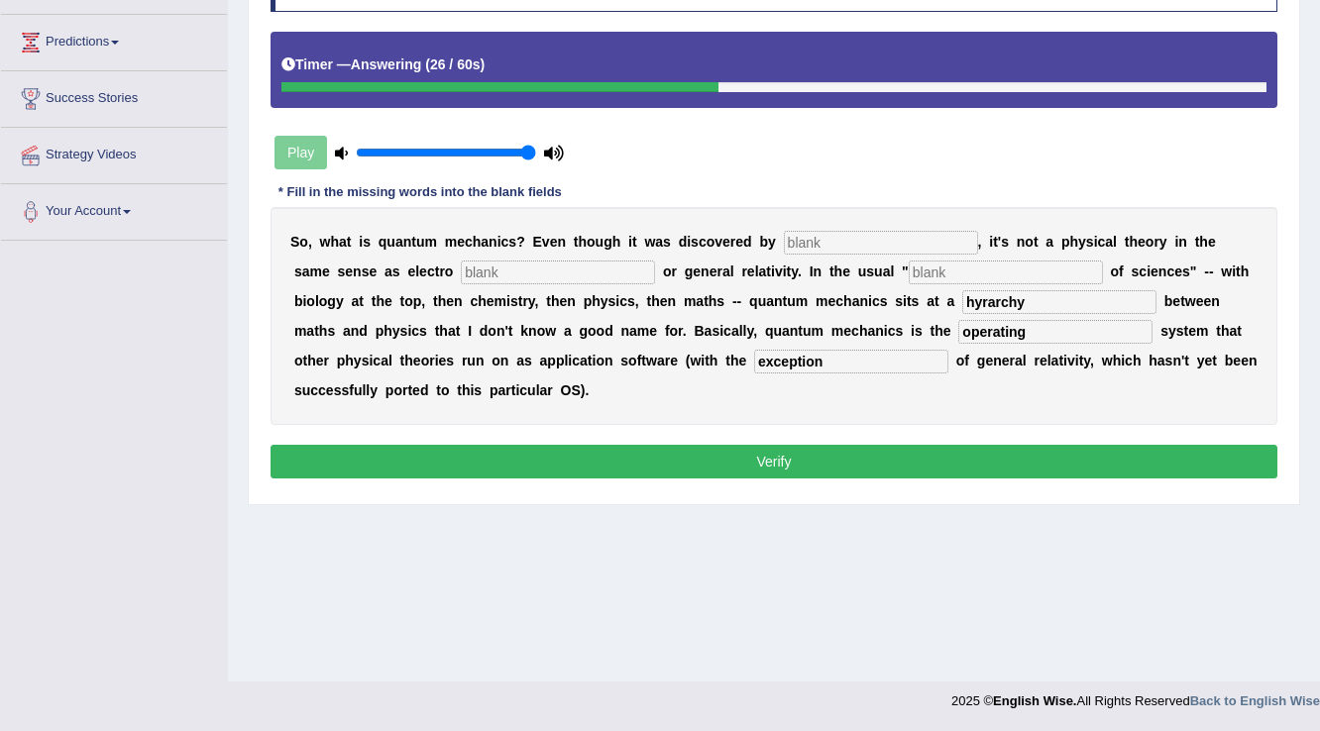
type input "hyrarchy"
click at [999, 265] on input "text" at bounding box center [1006, 273] width 194 height 24
click at [935, 241] on input "text" at bounding box center [881, 243] width 194 height 24
type input "physists"
click at [613, 267] on input "text" at bounding box center [558, 273] width 194 height 24
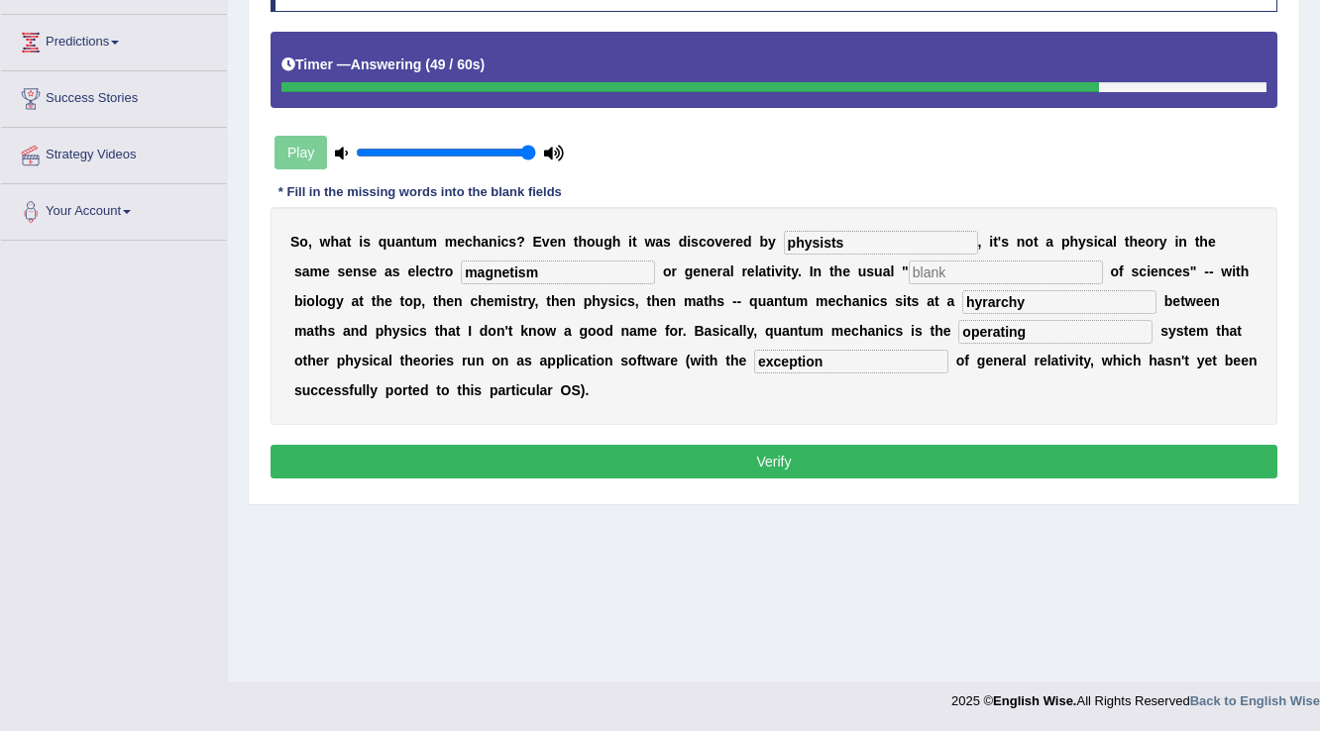
type input "magnetism"
click at [943, 269] on input "text" at bounding box center [1006, 273] width 194 height 24
type input "hyrarchy"
click at [1046, 301] on input "hyrarchy" at bounding box center [1059, 302] width 194 height 24
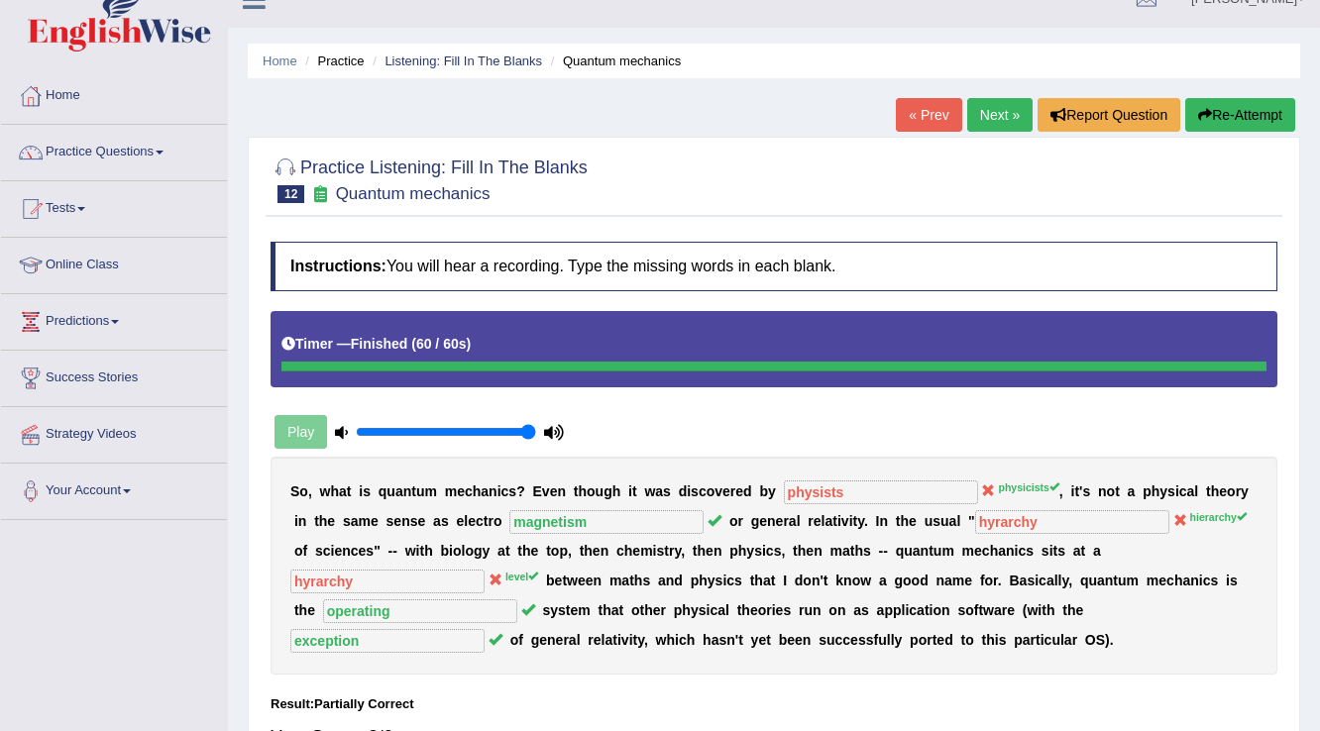
scroll to position [0, 0]
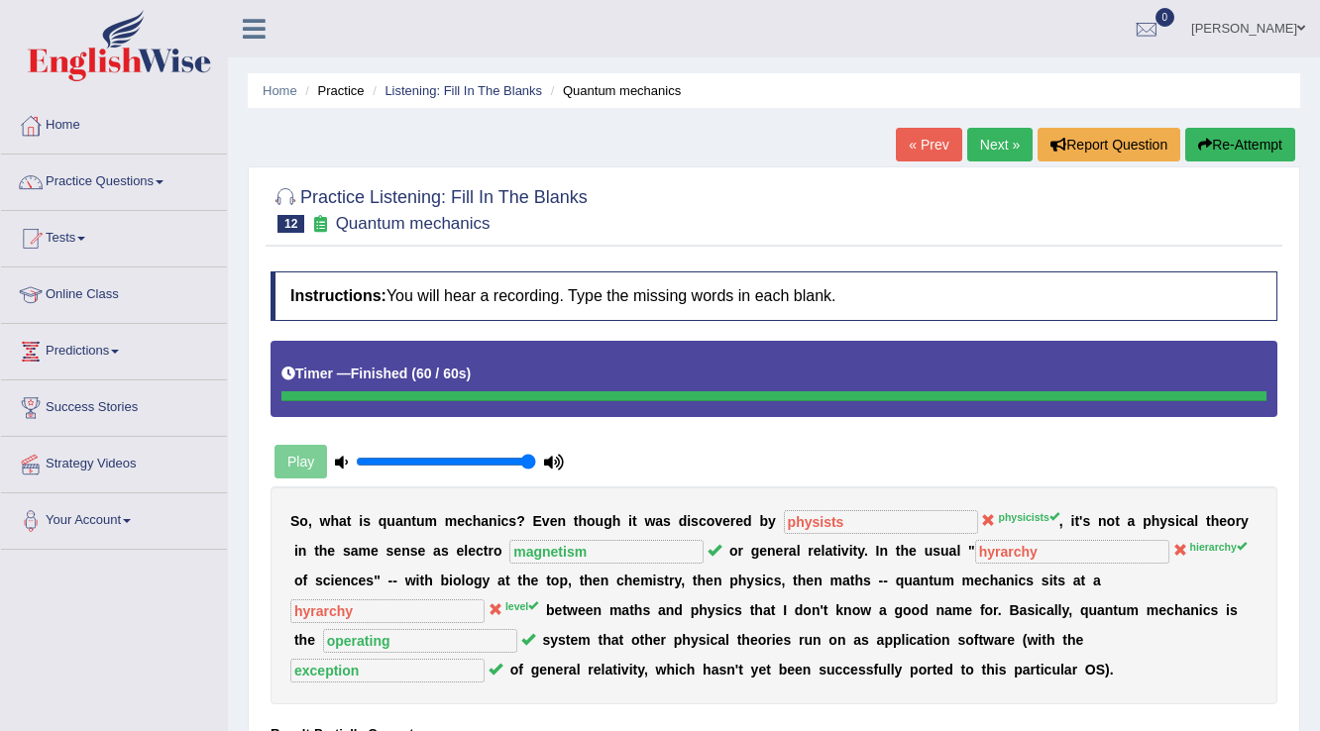
click at [1005, 137] on link "Next »" at bounding box center [999, 145] width 65 height 34
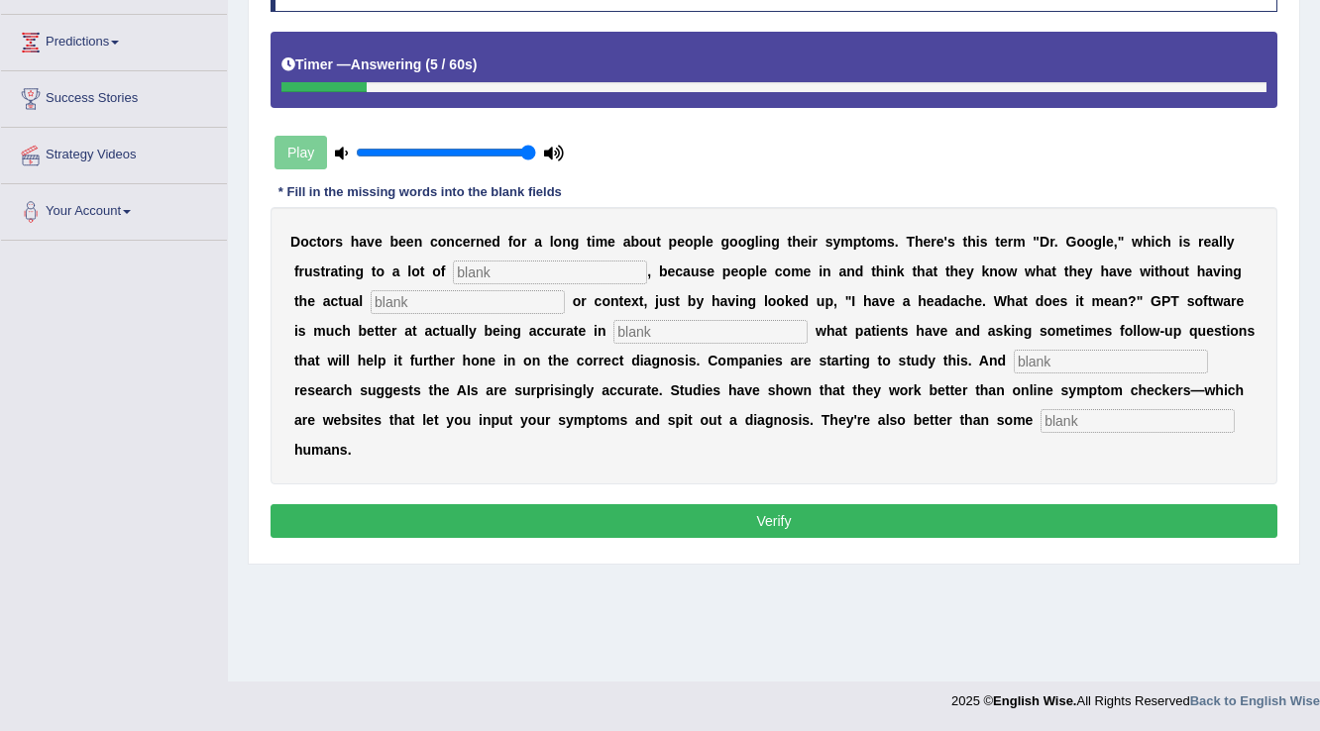
click at [1130, 420] on input "text" at bounding box center [1137, 421] width 194 height 24
type input "untrained"
click at [494, 261] on input "text" at bounding box center [550, 273] width 194 height 24
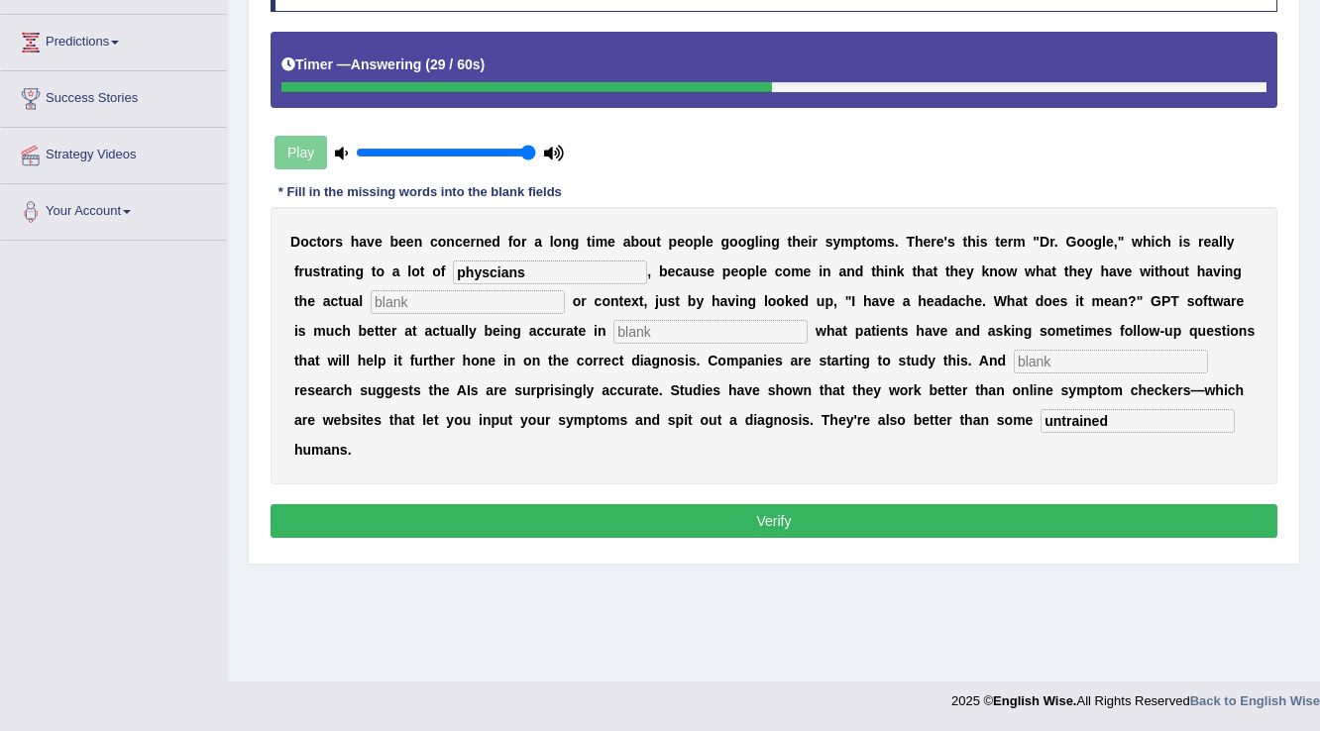
type input "physcians"
type input "experties"
type input "determining"
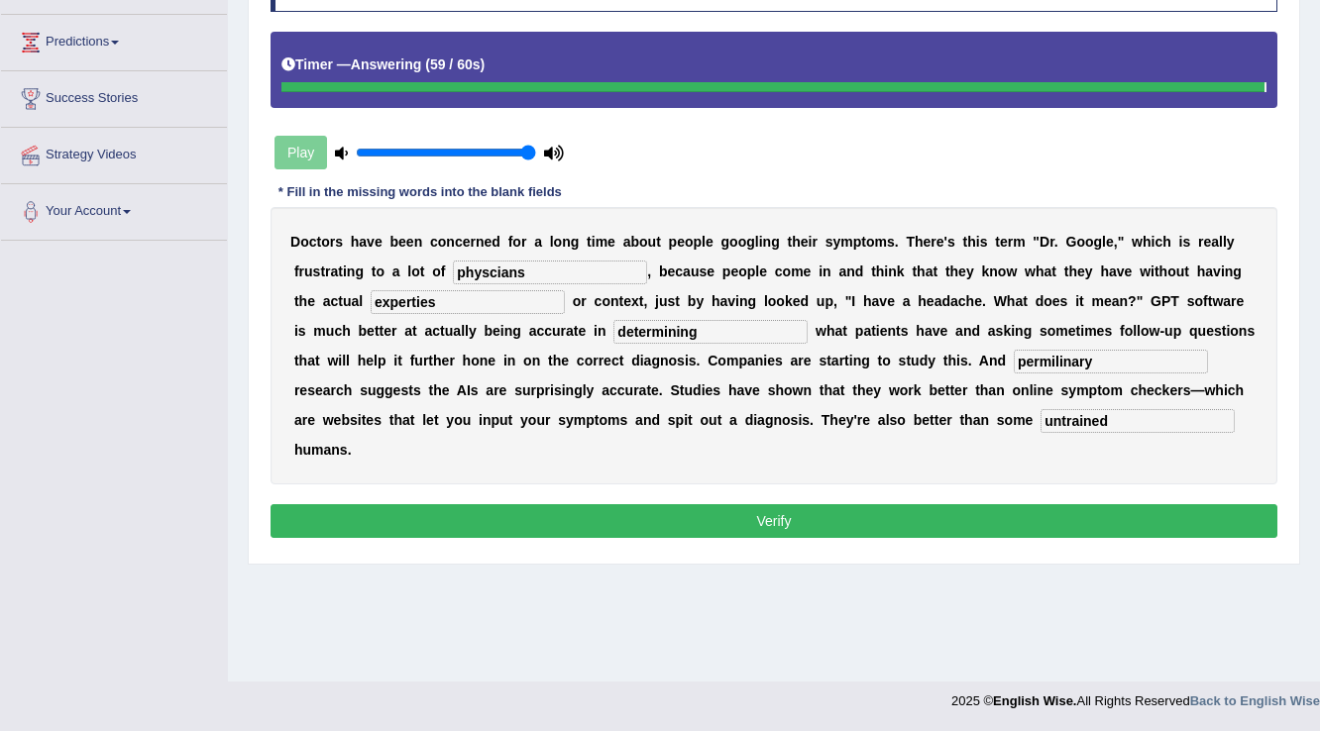
type input "permilinary"
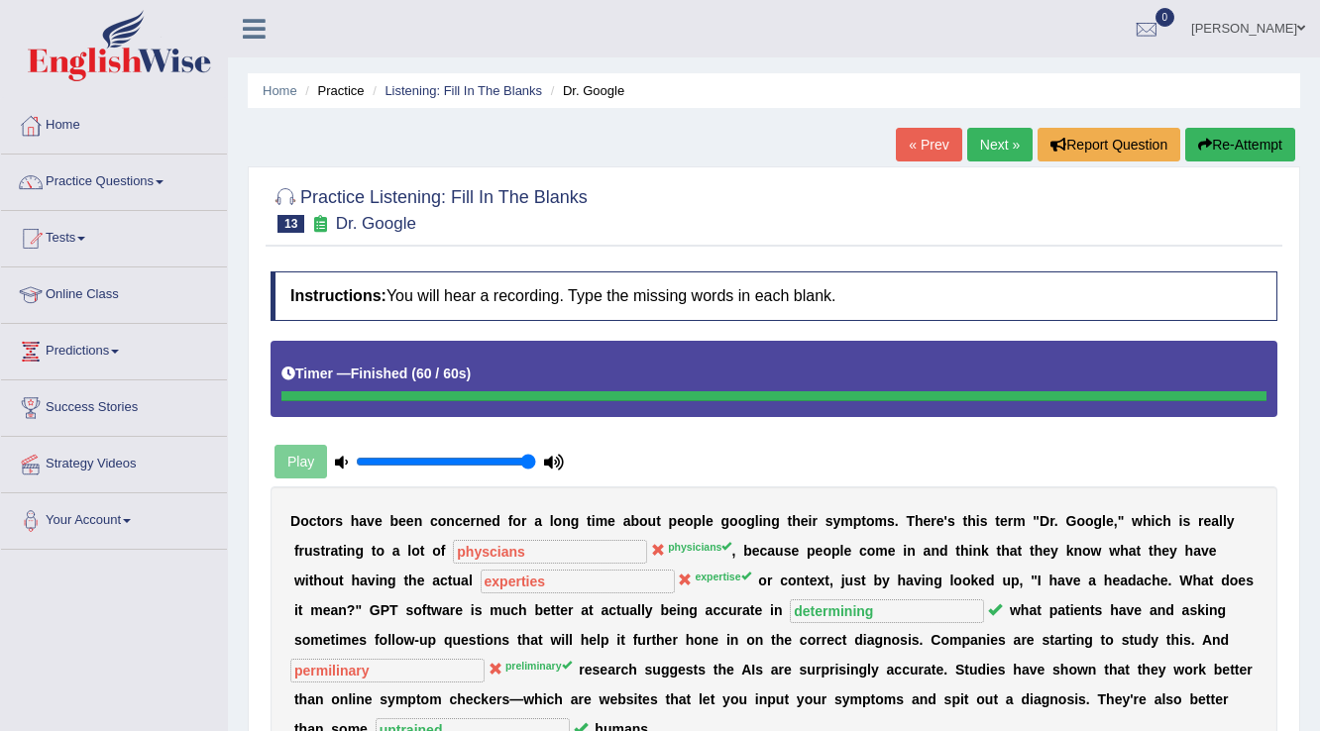
click at [1007, 151] on link "Next »" at bounding box center [999, 145] width 65 height 34
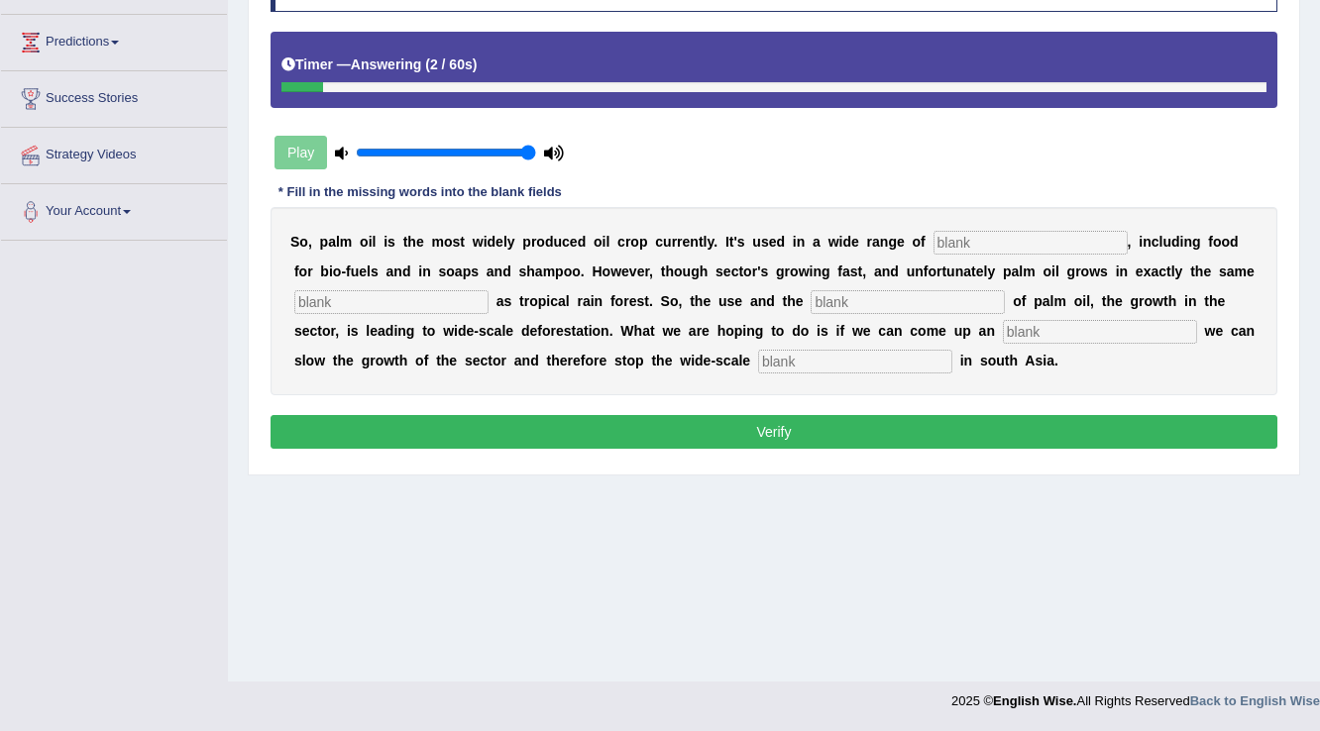
click at [854, 364] on input "text" at bounding box center [855, 362] width 194 height 24
type input "deforestation"
click at [1062, 326] on input "text" at bounding box center [1100, 332] width 194 height 24
type input "d"
type input "u"
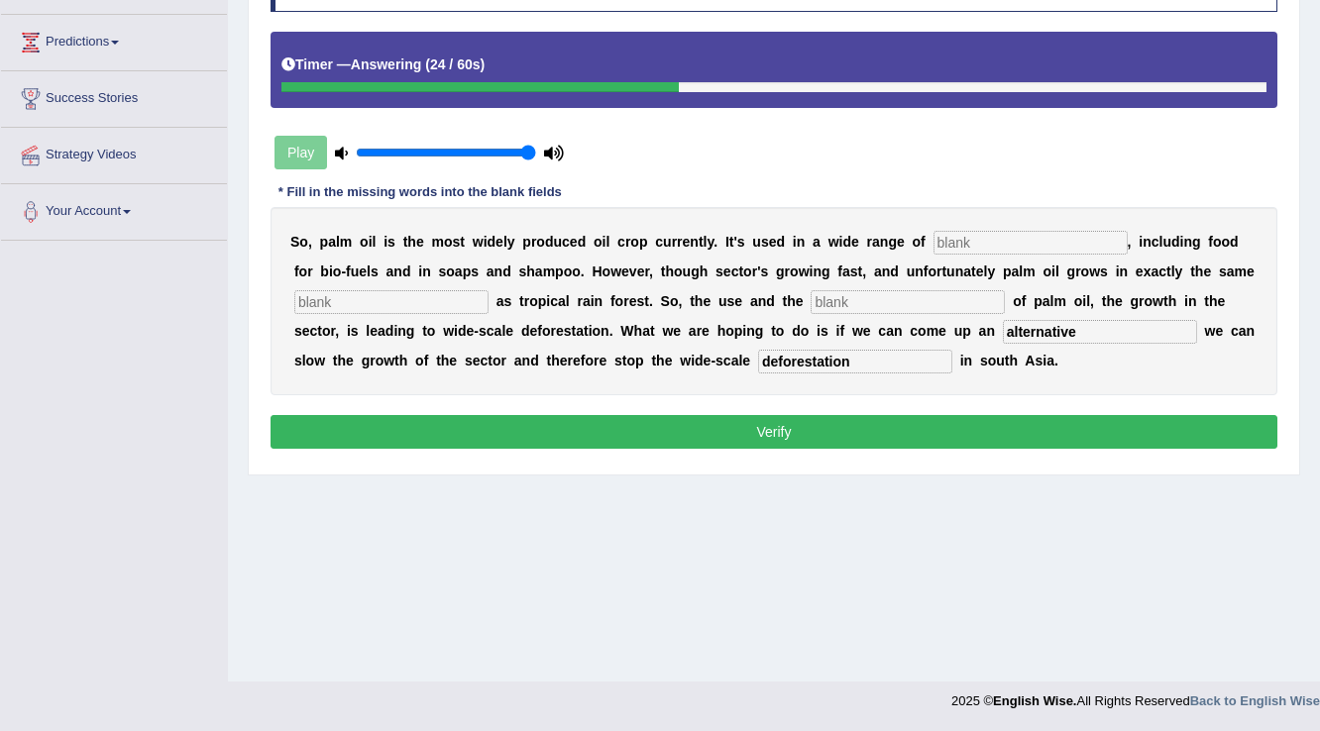
type input "alternative"
click at [931, 295] on input "text" at bounding box center [907, 302] width 194 height 24
type input "development"
click at [376, 291] on input "text" at bounding box center [391, 302] width 194 height 24
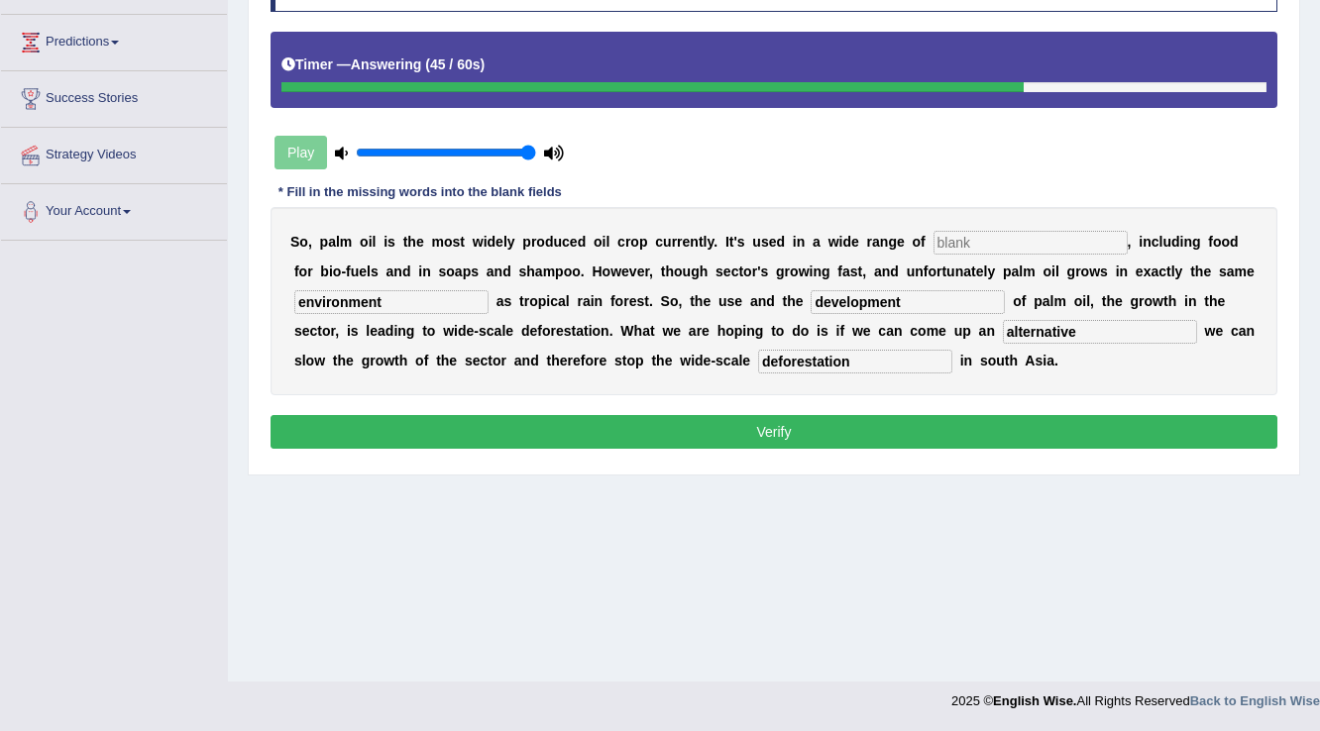
type input "environment"
click at [971, 242] on input "text" at bounding box center [1030, 243] width 194 height 24
type input "industries"
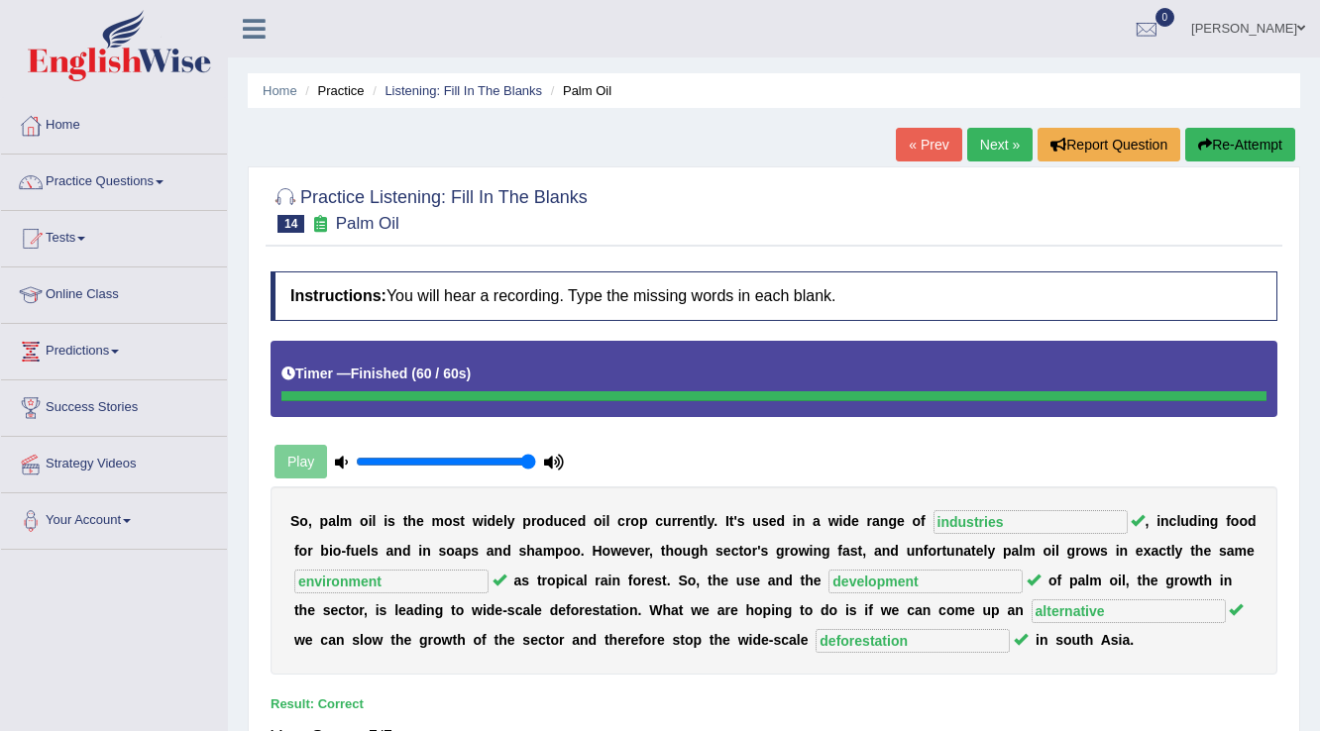
click at [1007, 137] on link "Next »" at bounding box center [999, 145] width 65 height 34
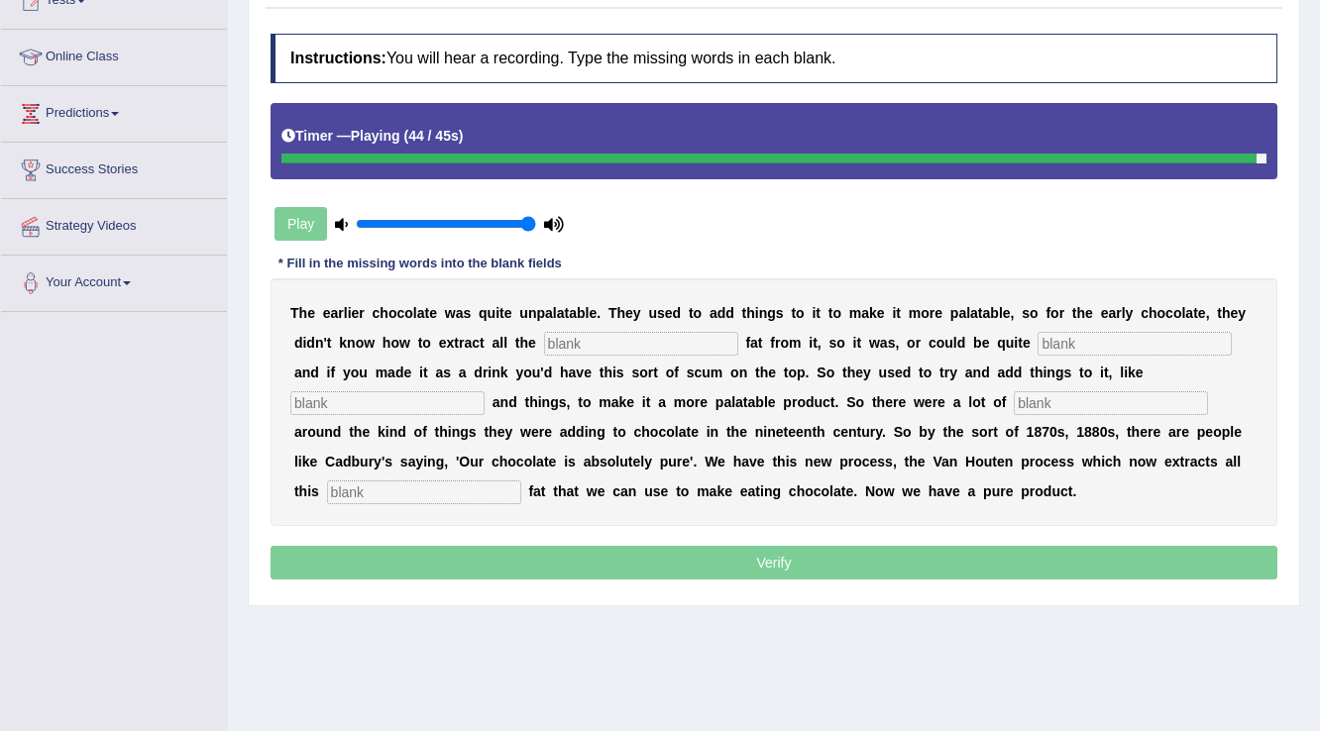
click at [433, 484] on input "text" at bounding box center [424, 493] width 194 height 24
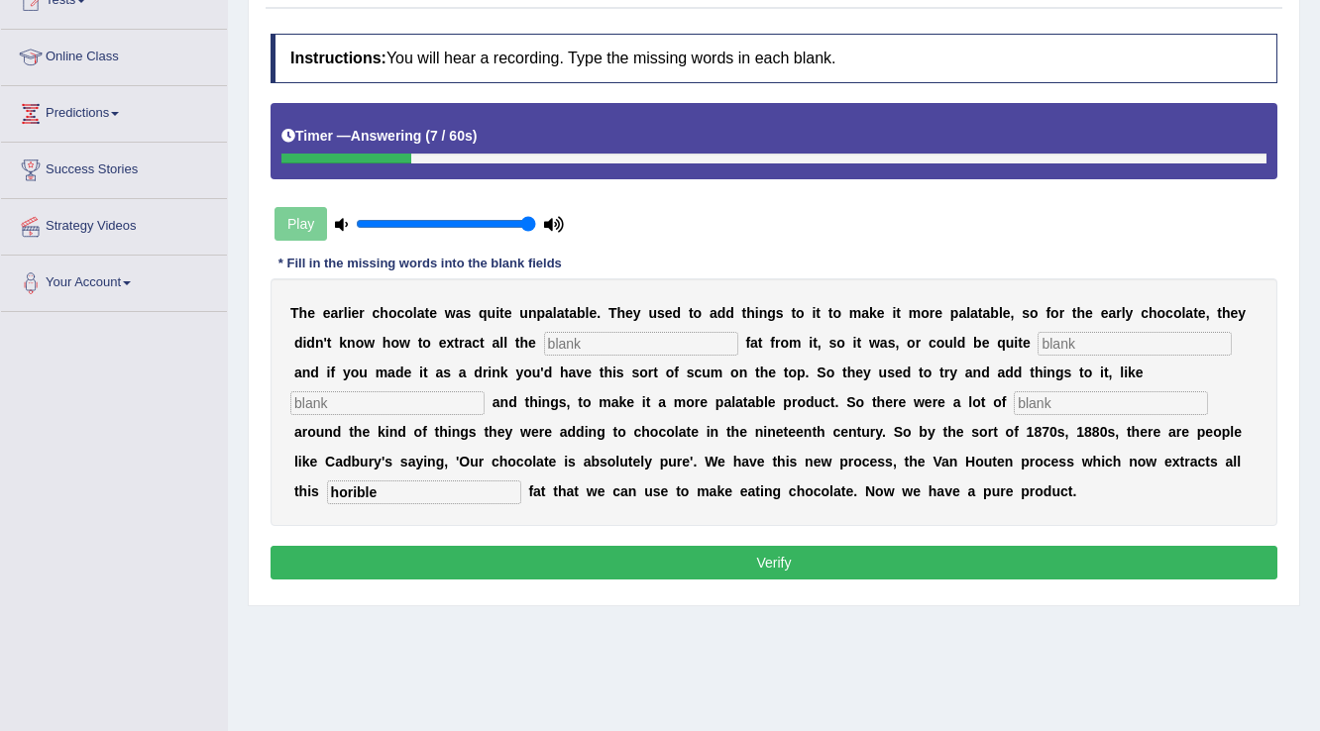
type input "horible"
click at [658, 335] on input "text" at bounding box center [641, 344] width 194 height 24
type input "coco"
type input "r"
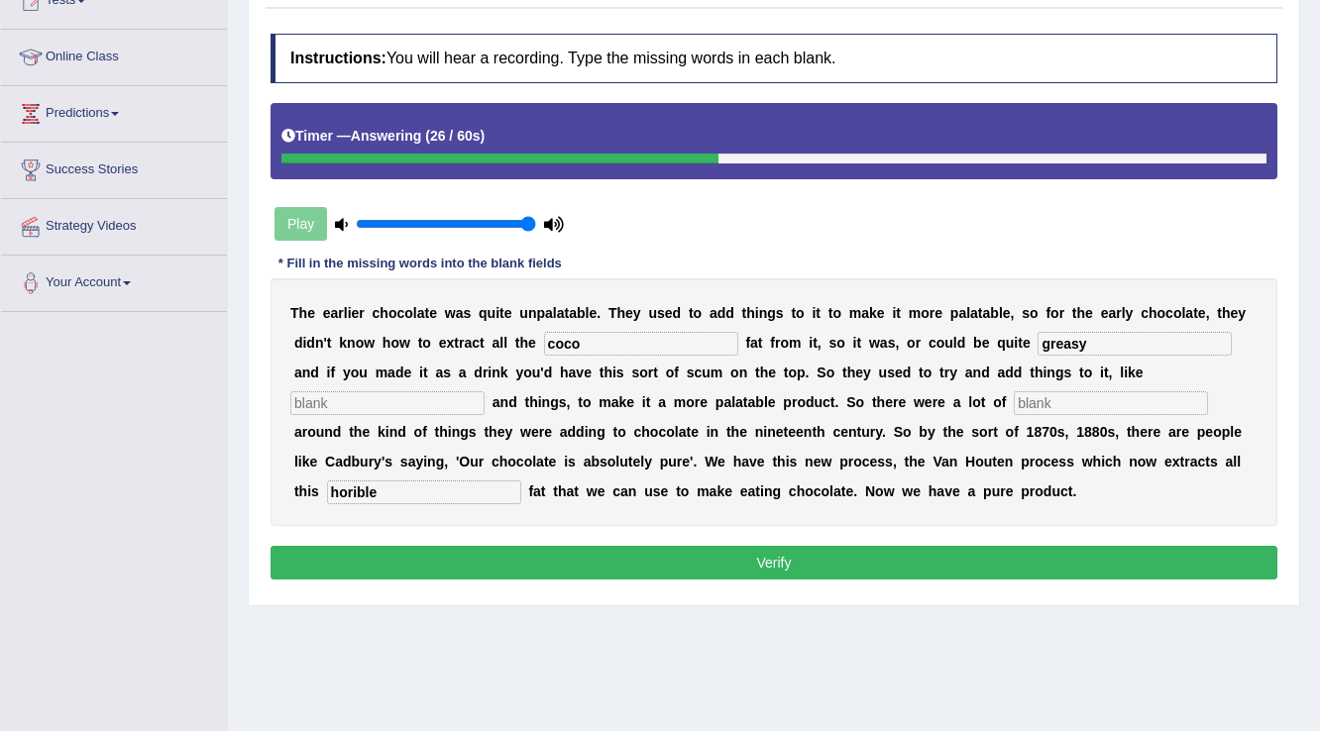
type input "greasy"
click at [360, 402] on input "stratch" at bounding box center [387, 403] width 194 height 24
type input "starch"
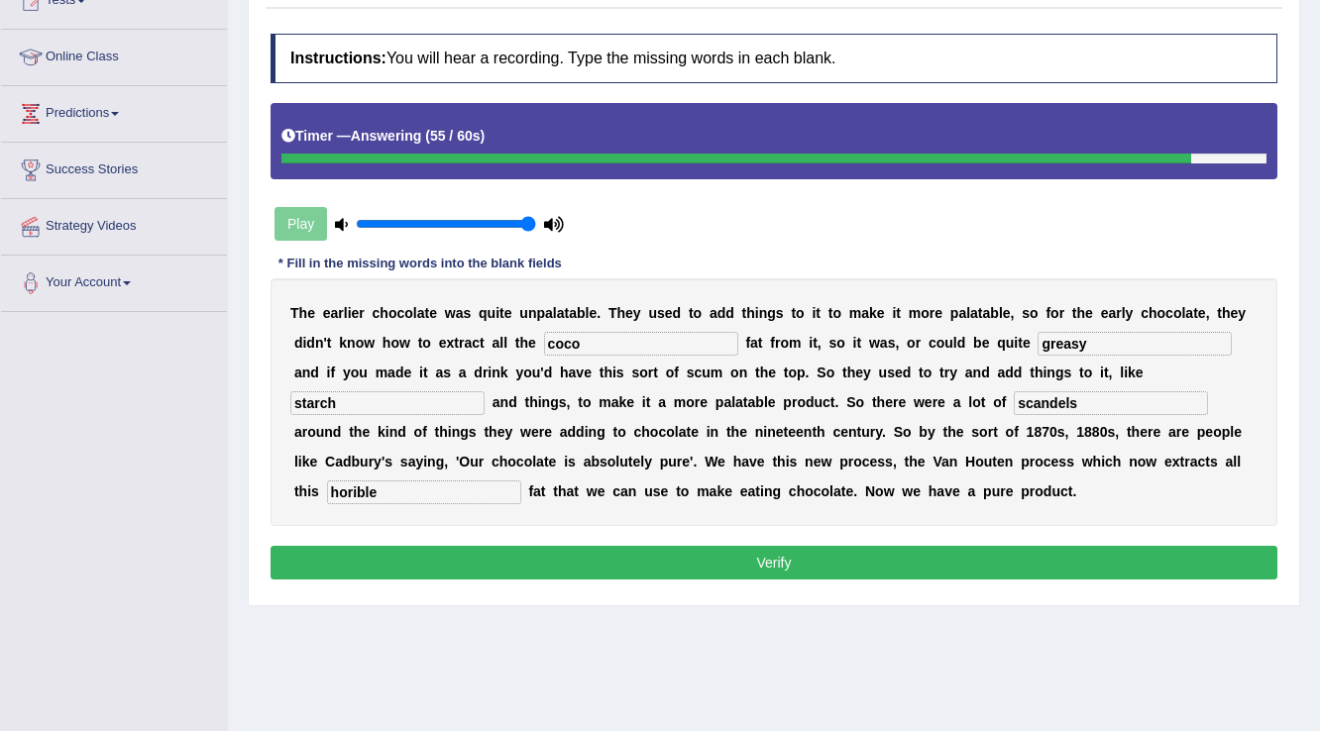
type input "scandels"
click at [349, 485] on input "horible" at bounding box center [424, 493] width 194 height 24
type input "horrible"
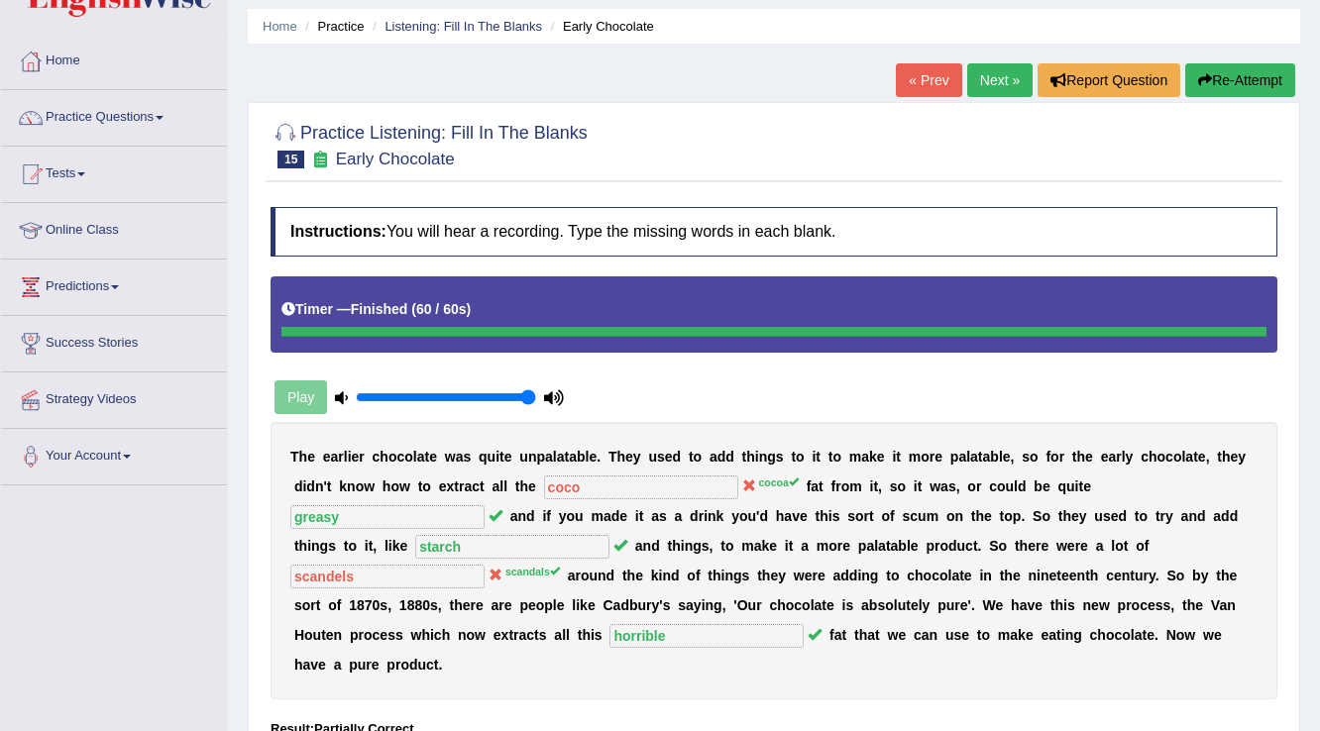
scroll to position [159, 0]
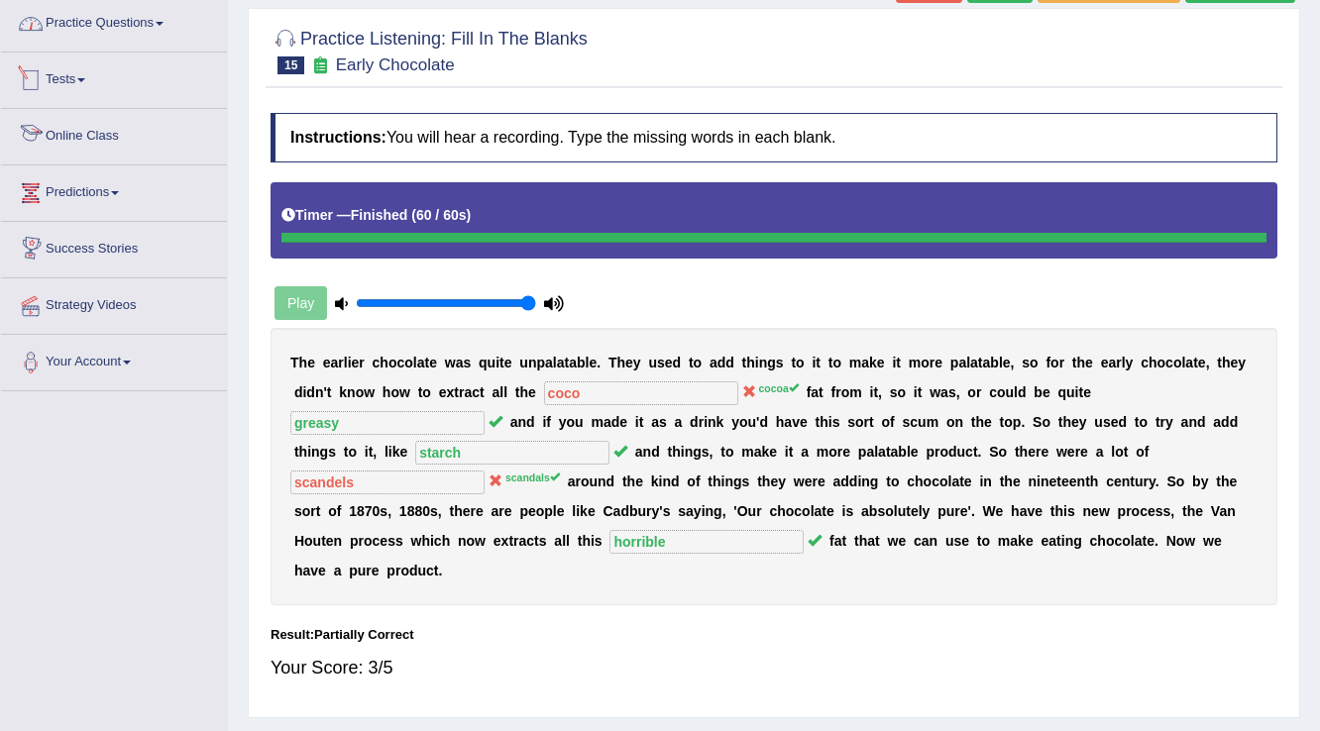
click at [123, 21] on link "Practice Questions" at bounding box center [114, 21] width 226 height 50
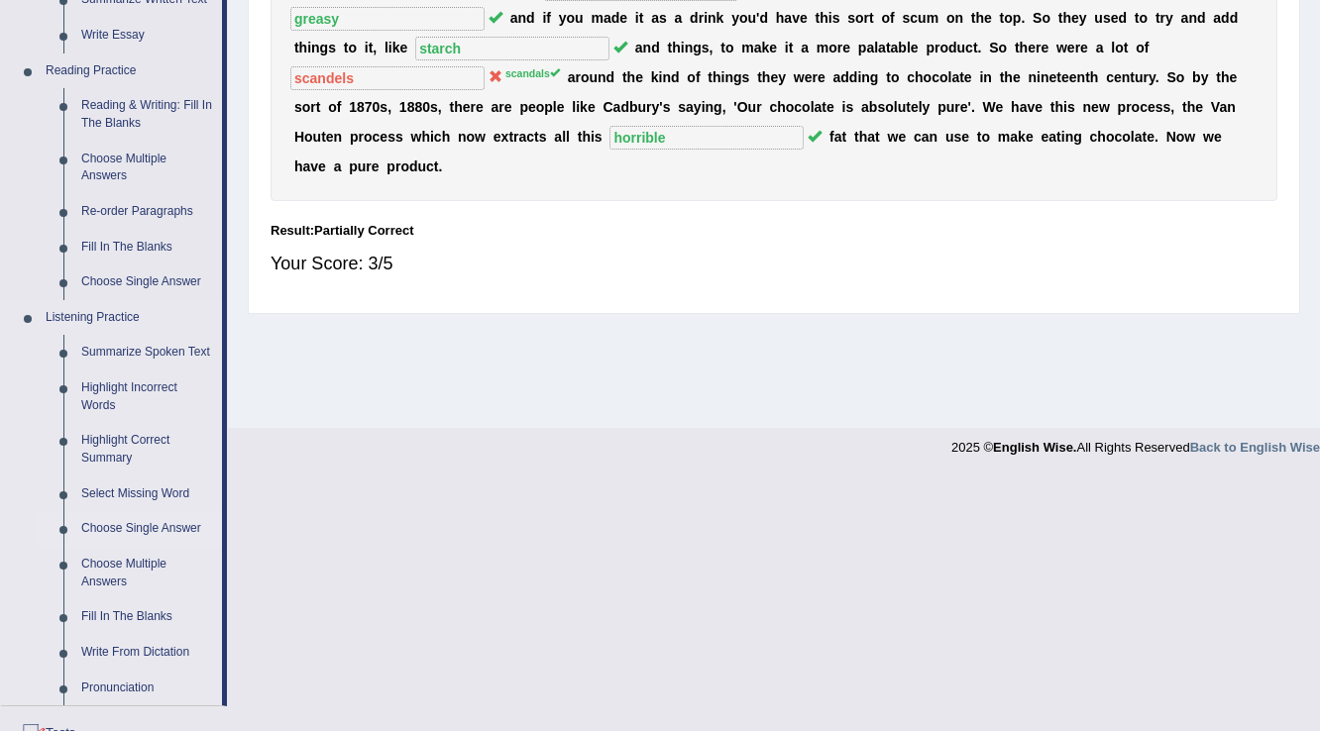
scroll to position [634, 0]
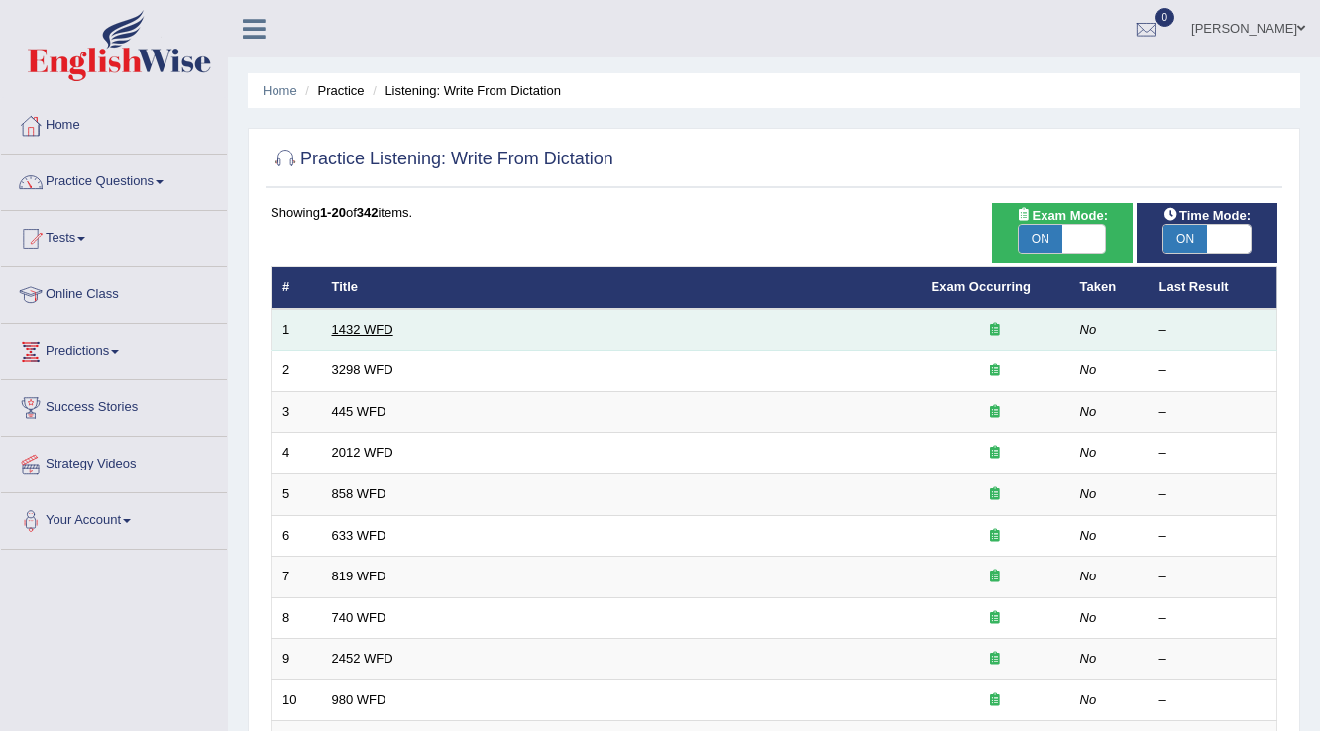
click at [372, 326] on link "1432 WFD" at bounding box center [362, 329] width 61 height 15
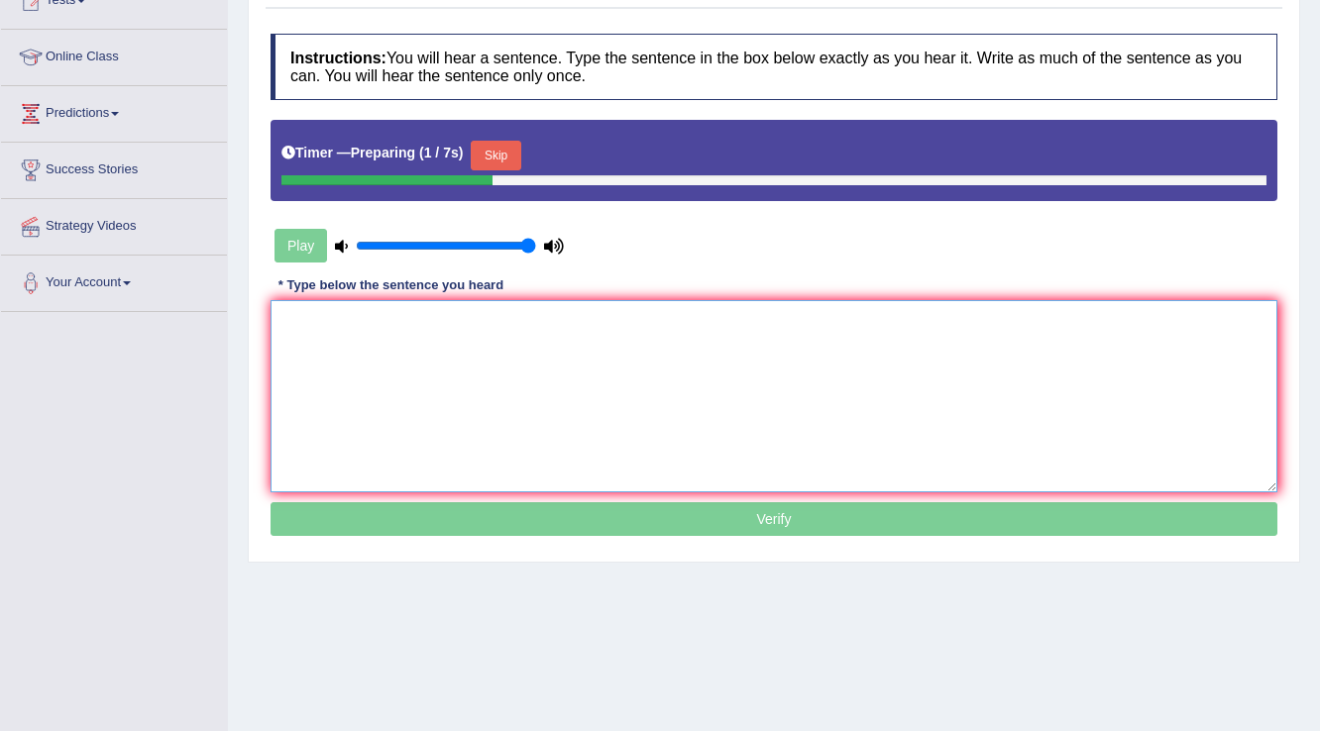
click at [619, 366] on textarea at bounding box center [773, 396] width 1007 height 192
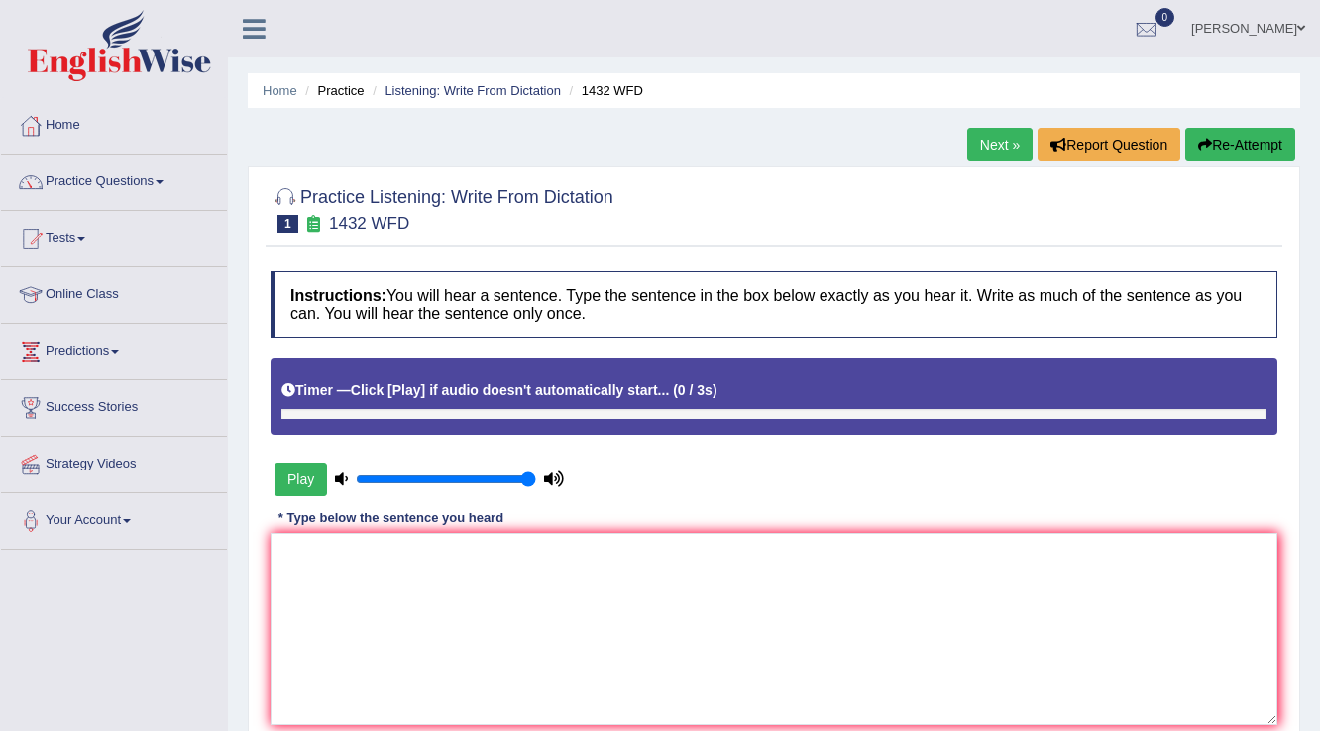
click at [1221, 139] on button "Re-Attempt" at bounding box center [1240, 145] width 110 height 34
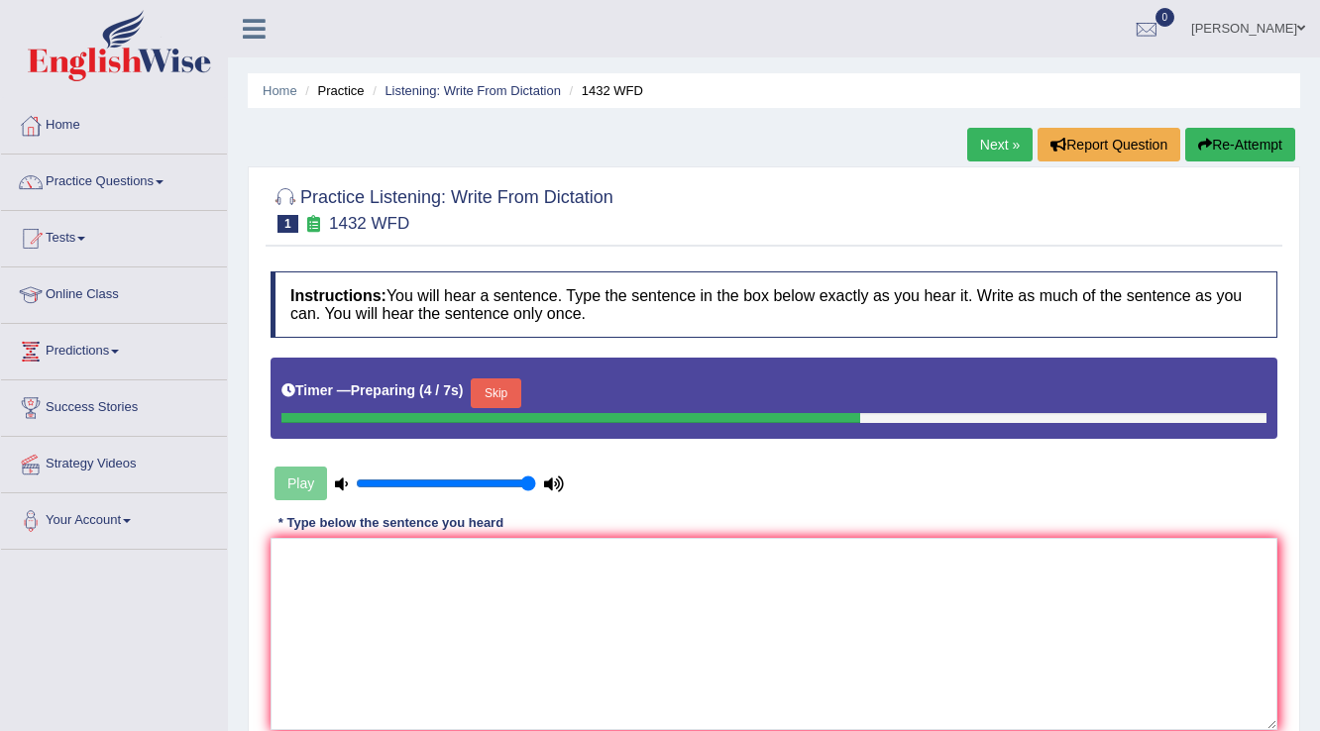
scroll to position [238, 0]
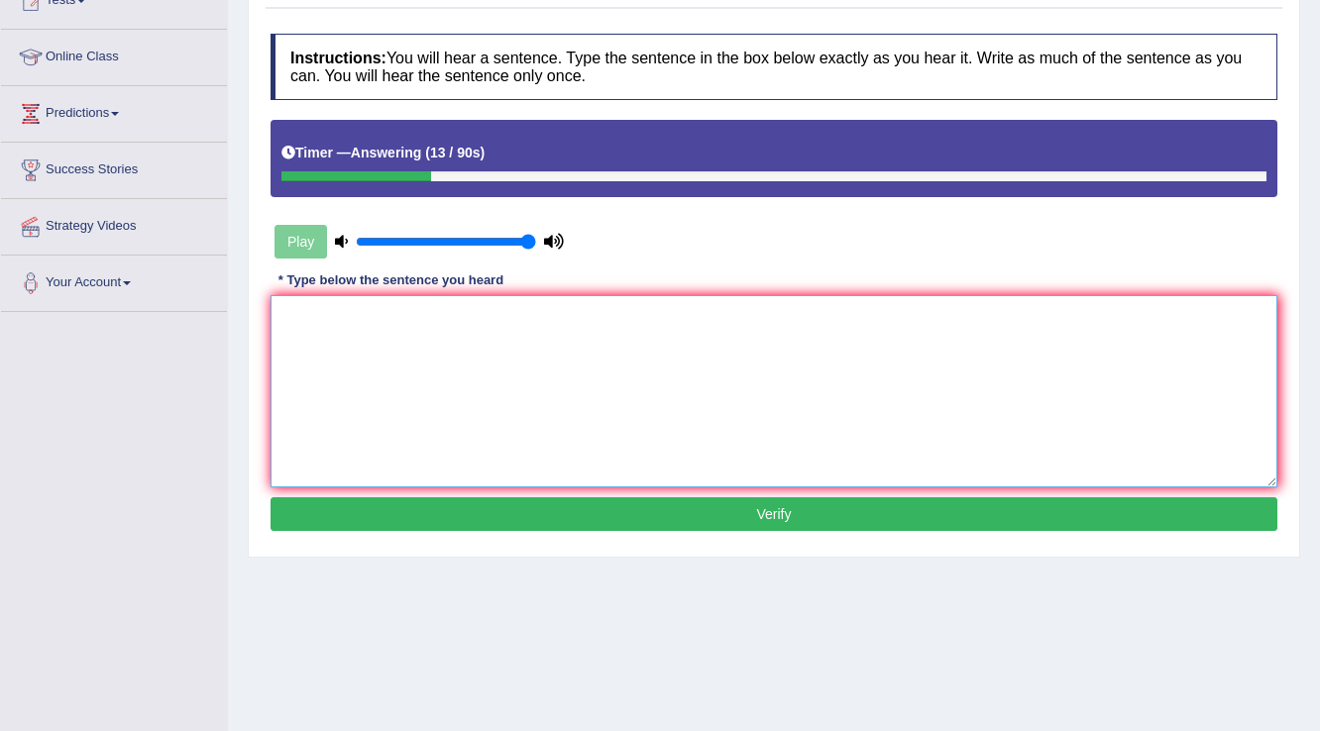
click at [880, 319] on textarea at bounding box center [773, 391] width 1007 height 192
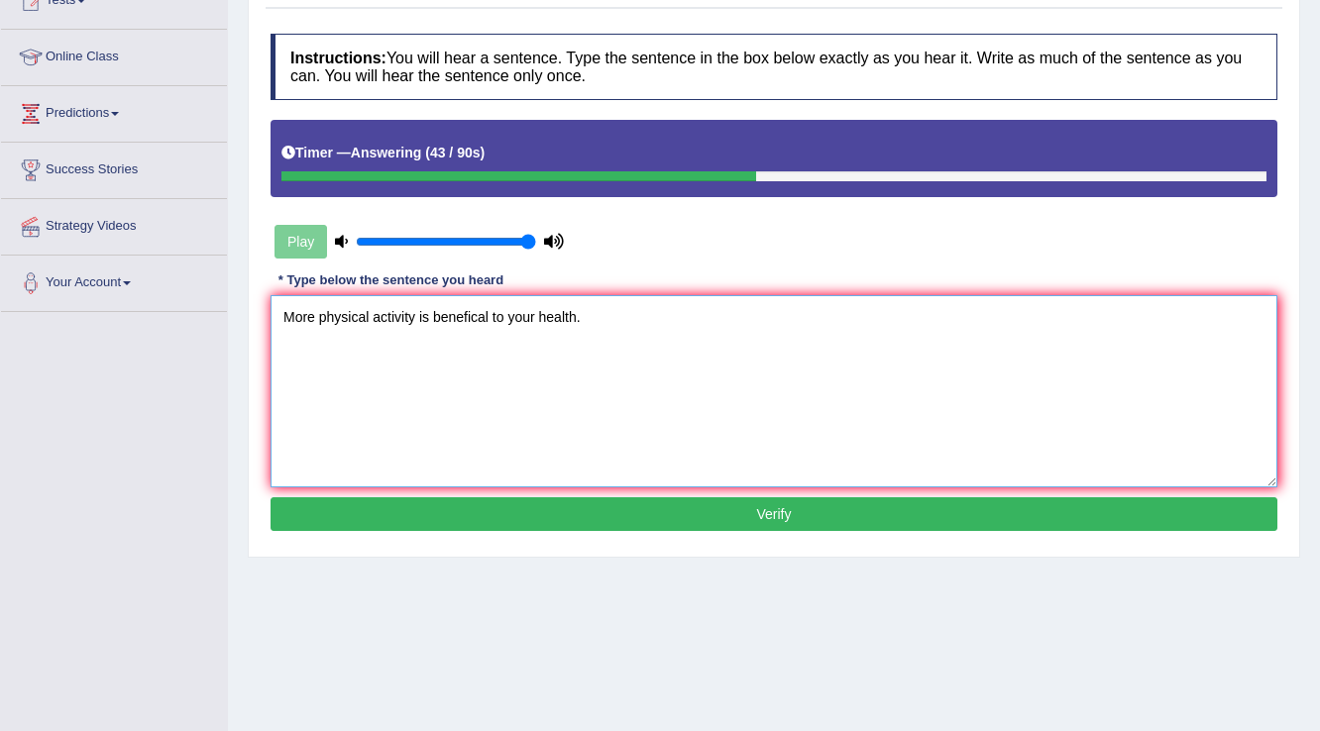
click at [413, 308] on textarea "More physical activity is benefical to your health." at bounding box center [773, 391] width 1007 height 192
click at [545, 309] on textarea "More physical activity activities is benefical to your health." at bounding box center [773, 391] width 1007 height 192
type textarea "More physical activity activities is benefical for to your health."
click at [735, 516] on button "Verify" at bounding box center [773, 514] width 1007 height 34
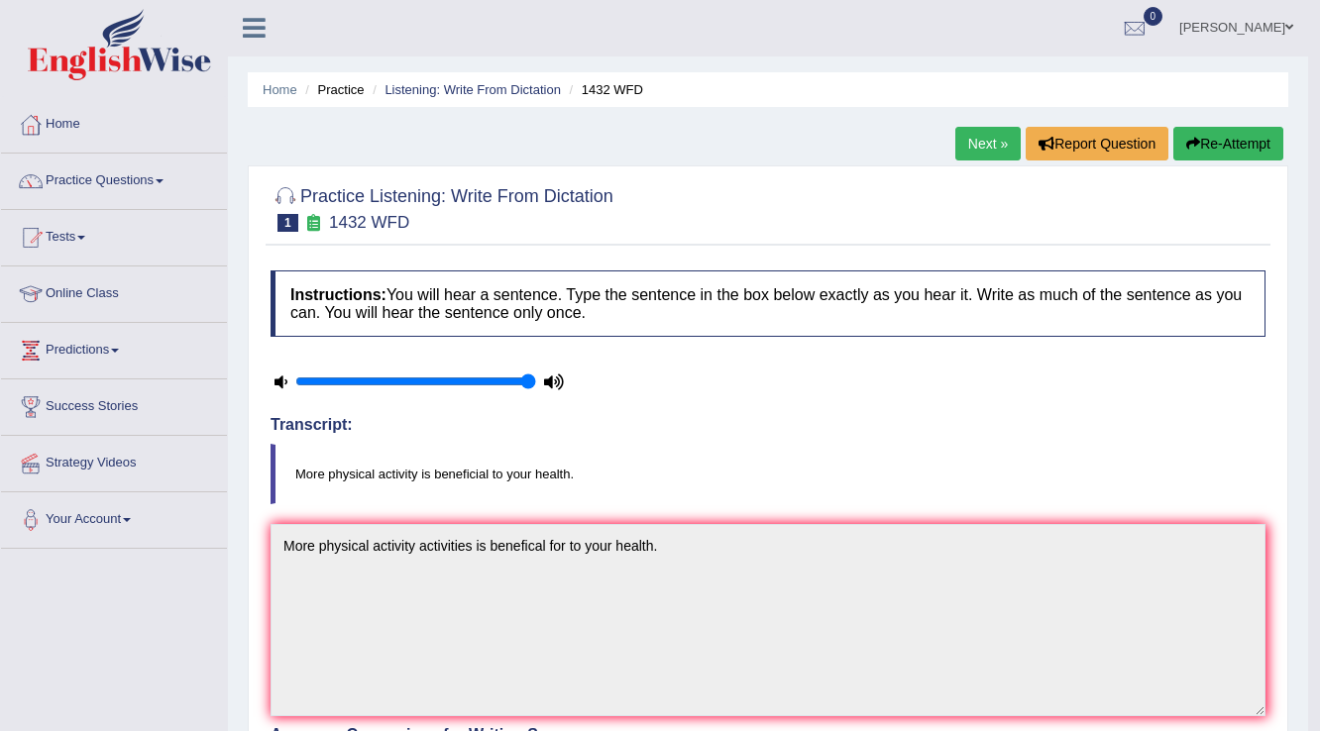
scroll to position [0, 0]
click at [970, 139] on link "Next »" at bounding box center [987, 145] width 65 height 34
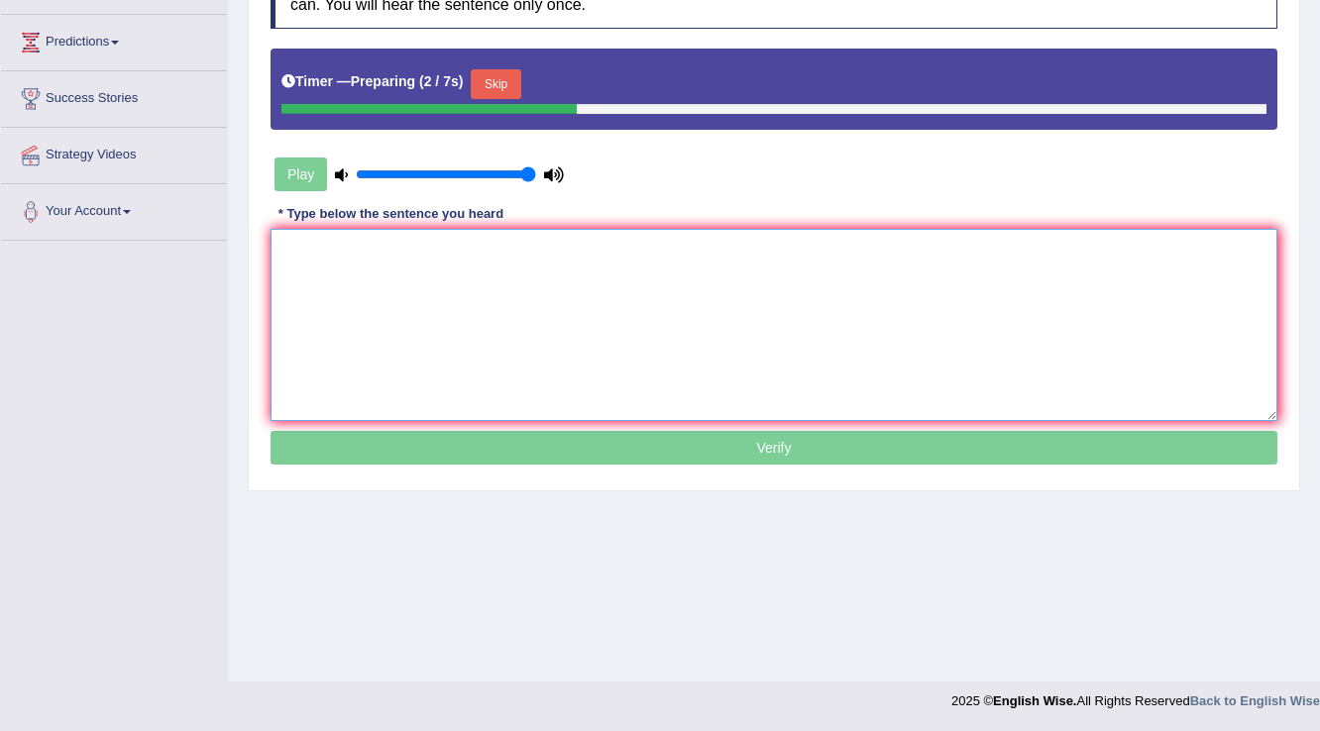
drag, startPoint x: 0, startPoint y: 0, endPoint x: 856, endPoint y: 311, distance: 910.8
click at [850, 315] on textarea at bounding box center [773, 325] width 1007 height 192
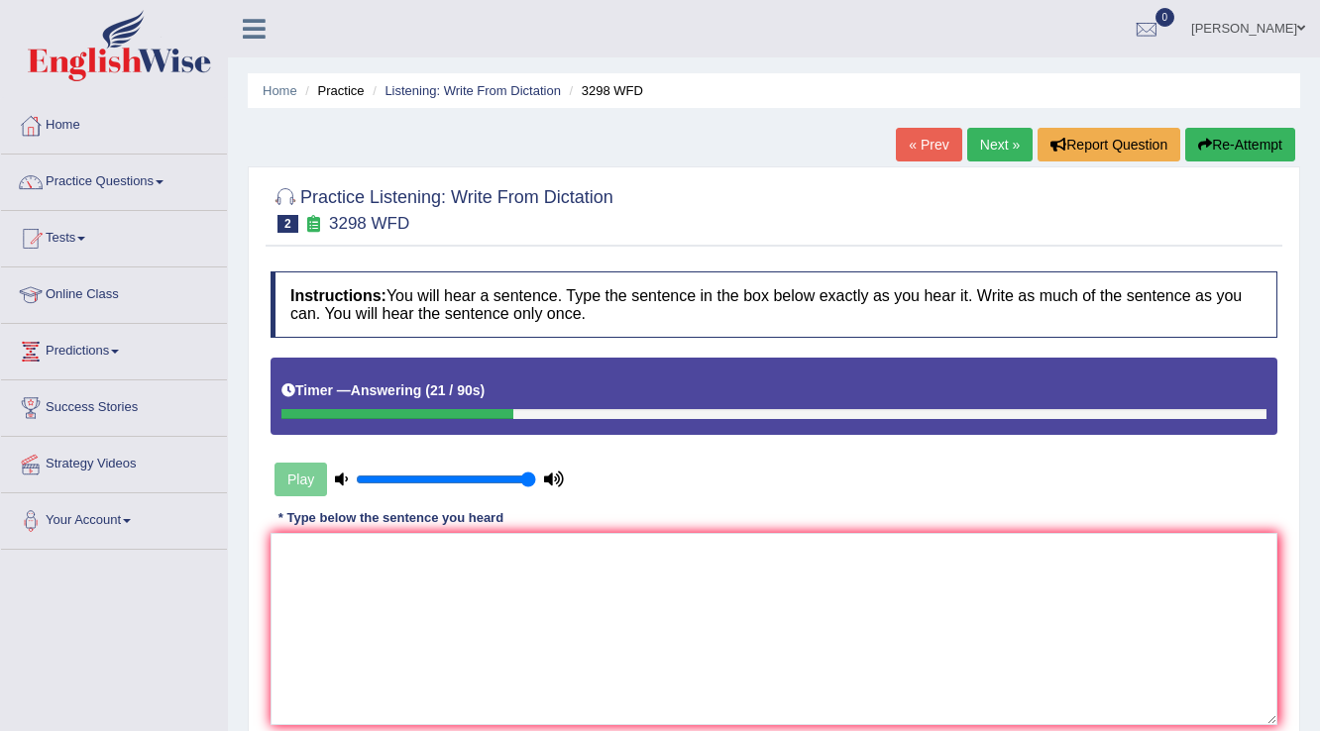
click at [1227, 139] on button "Re-Attempt" at bounding box center [1240, 145] width 110 height 34
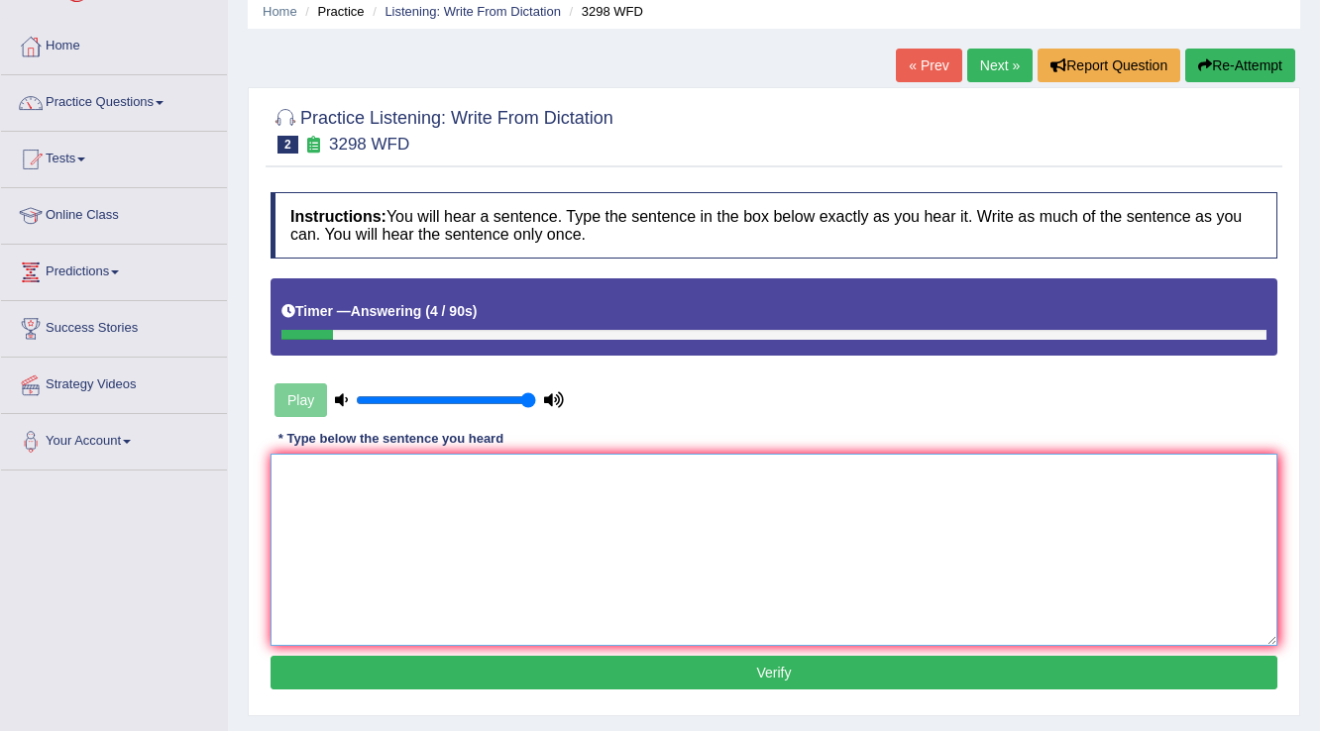
click at [921, 473] on textarea at bounding box center [773, 550] width 1007 height 192
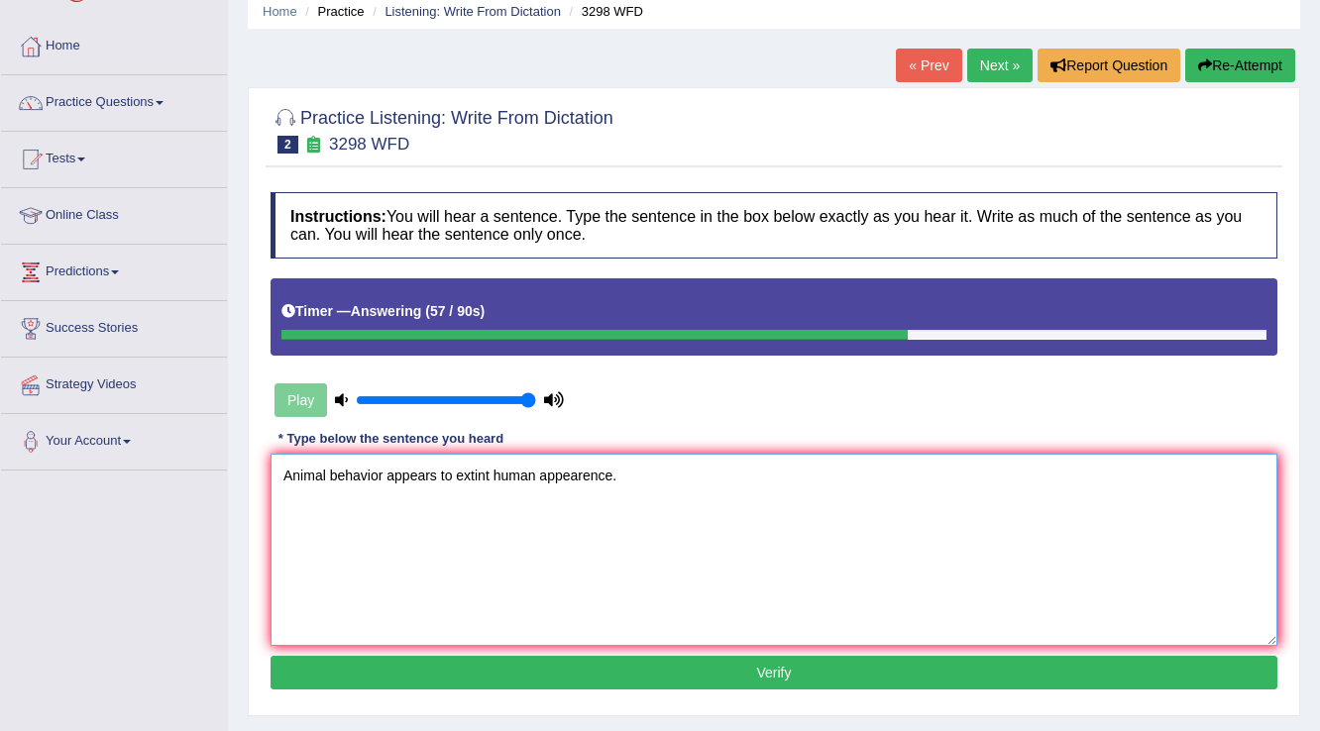
type textarea "Animal behavior appears to extint human appearence."
click at [866, 669] on button "Verify" at bounding box center [773, 673] width 1007 height 34
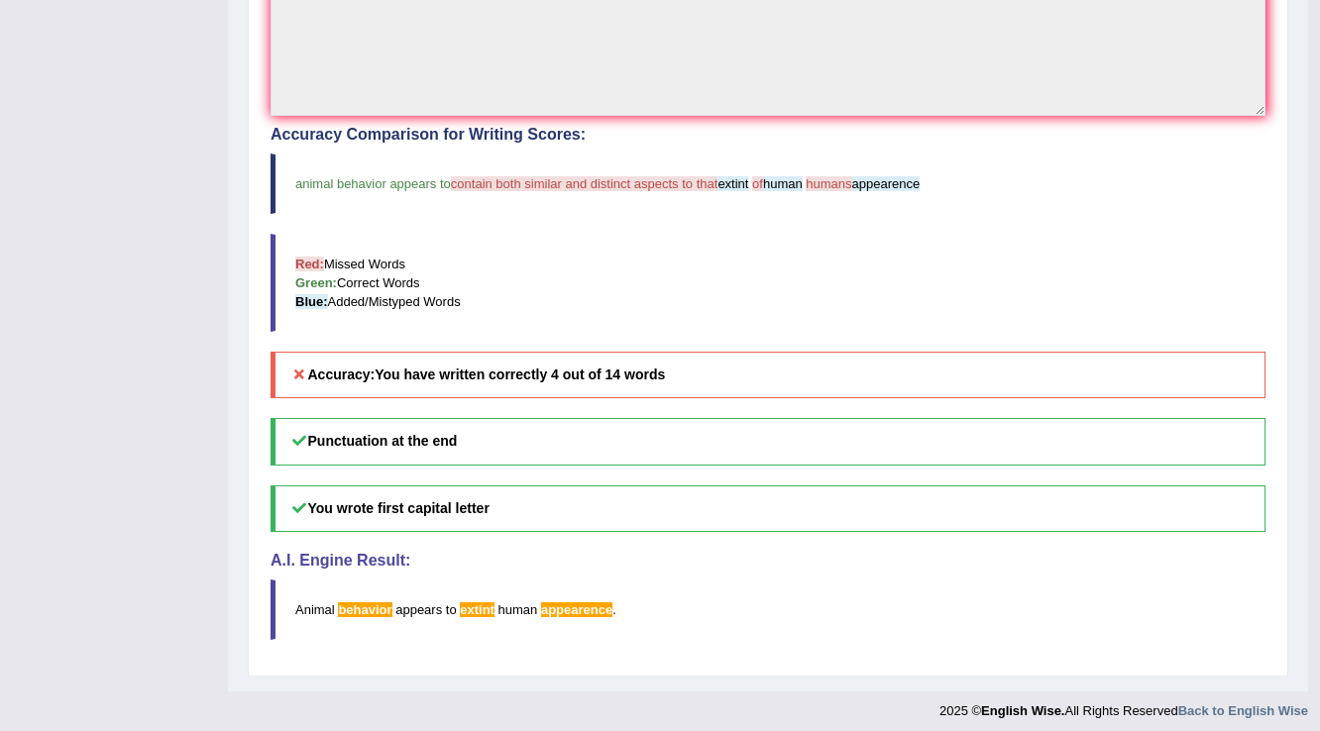
scroll to position [52, 0]
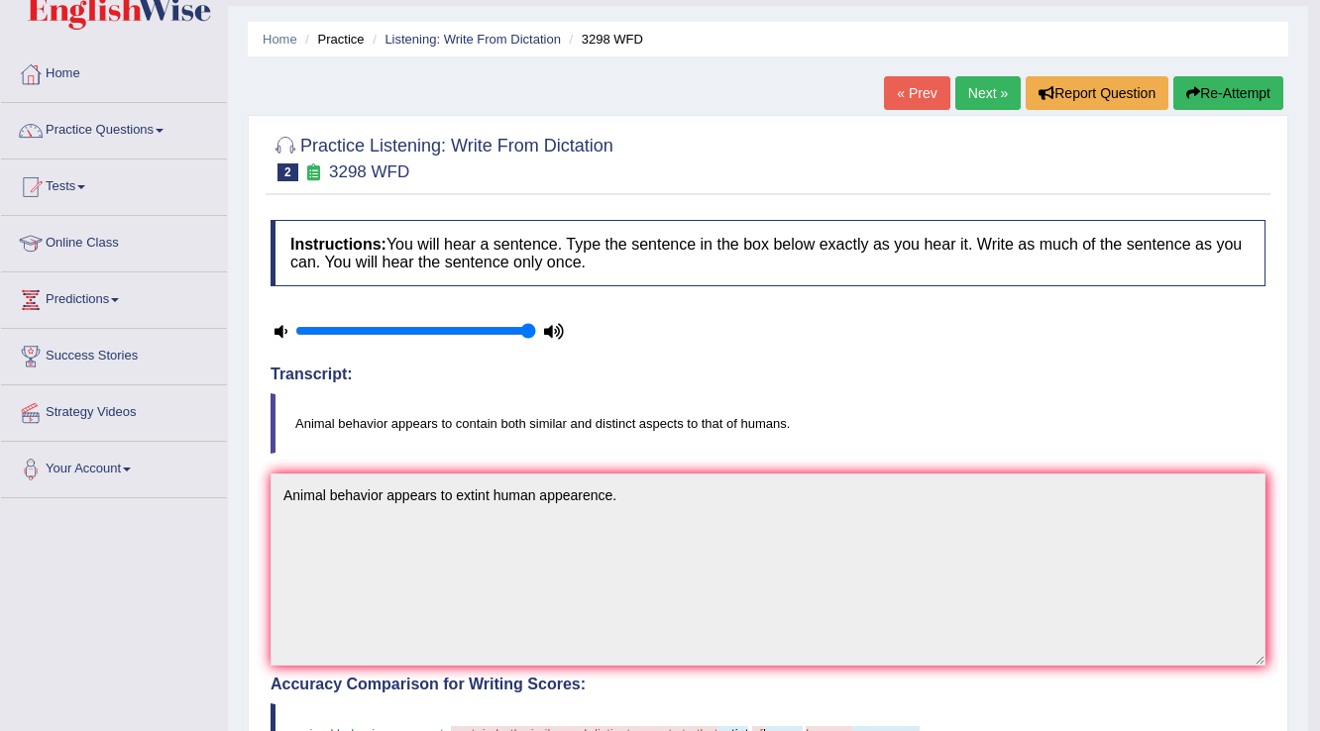
click at [1222, 93] on button "Re-Attempt" at bounding box center [1228, 93] width 110 height 34
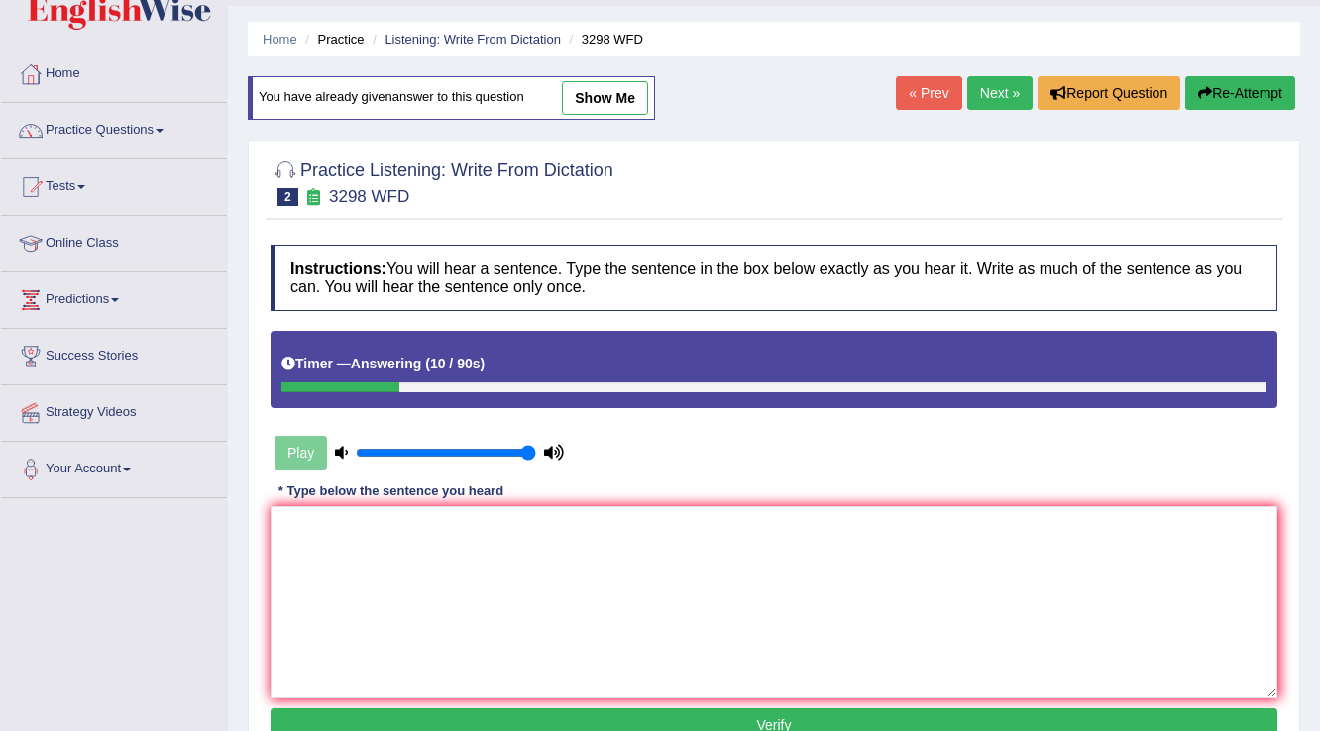
click at [1215, 103] on button "Re-Attempt" at bounding box center [1240, 93] width 110 height 34
click at [990, 89] on link "Next »" at bounding box center [999, 93] width 65 height 34
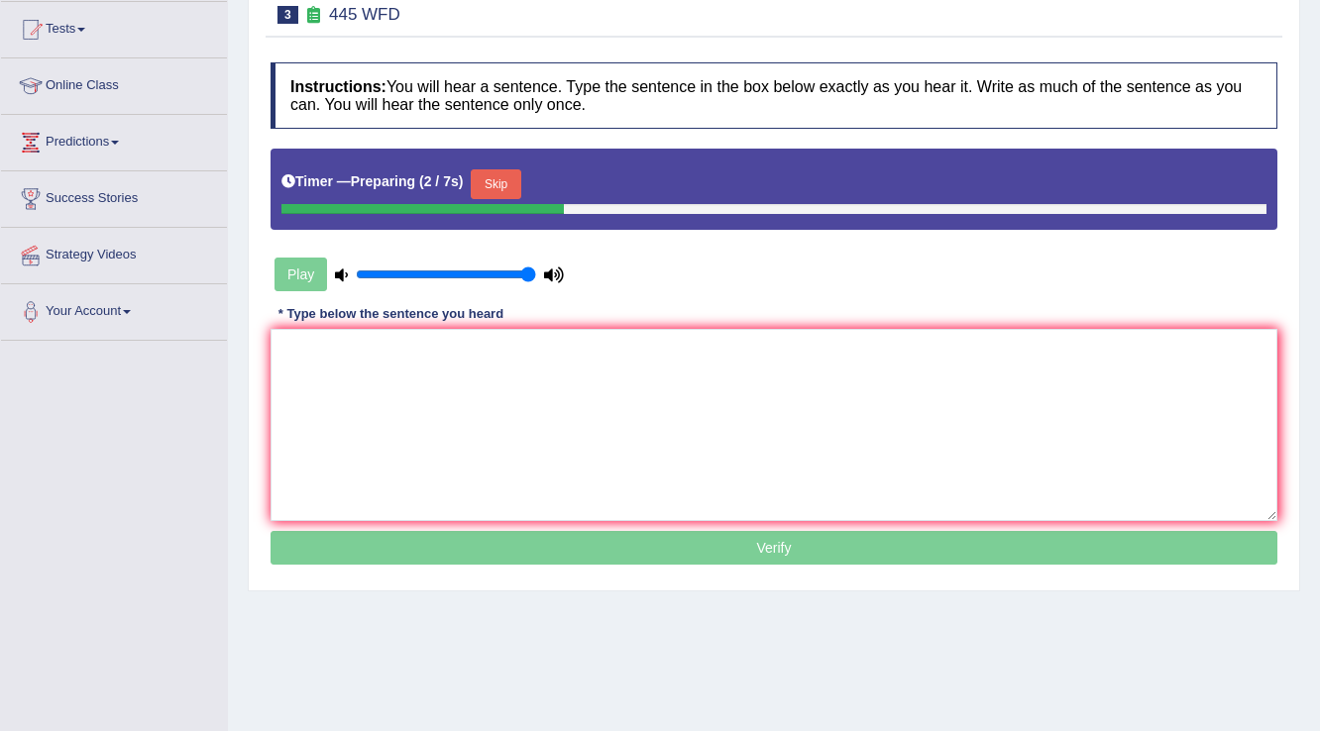
scroll to position [238, 0]
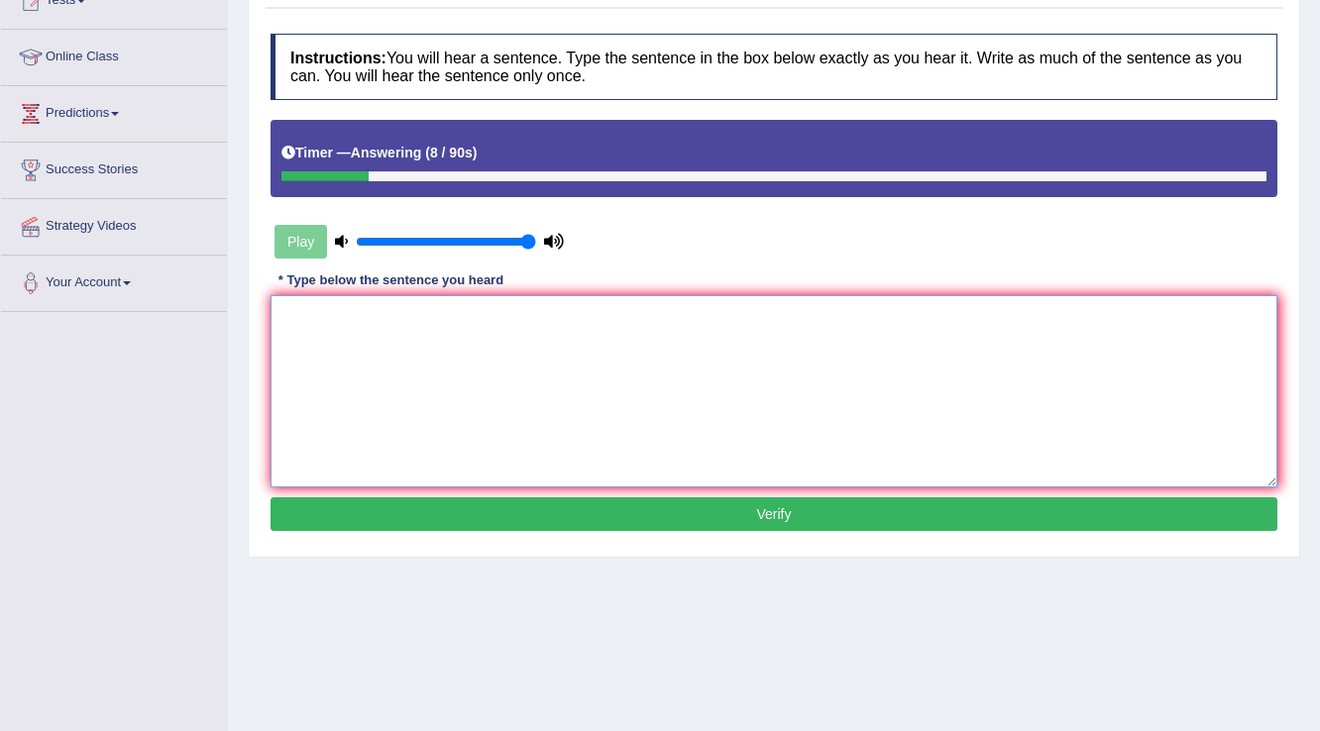
click at [811, 334] on textarea at bounding box center [773, 391] width 1007 height 192
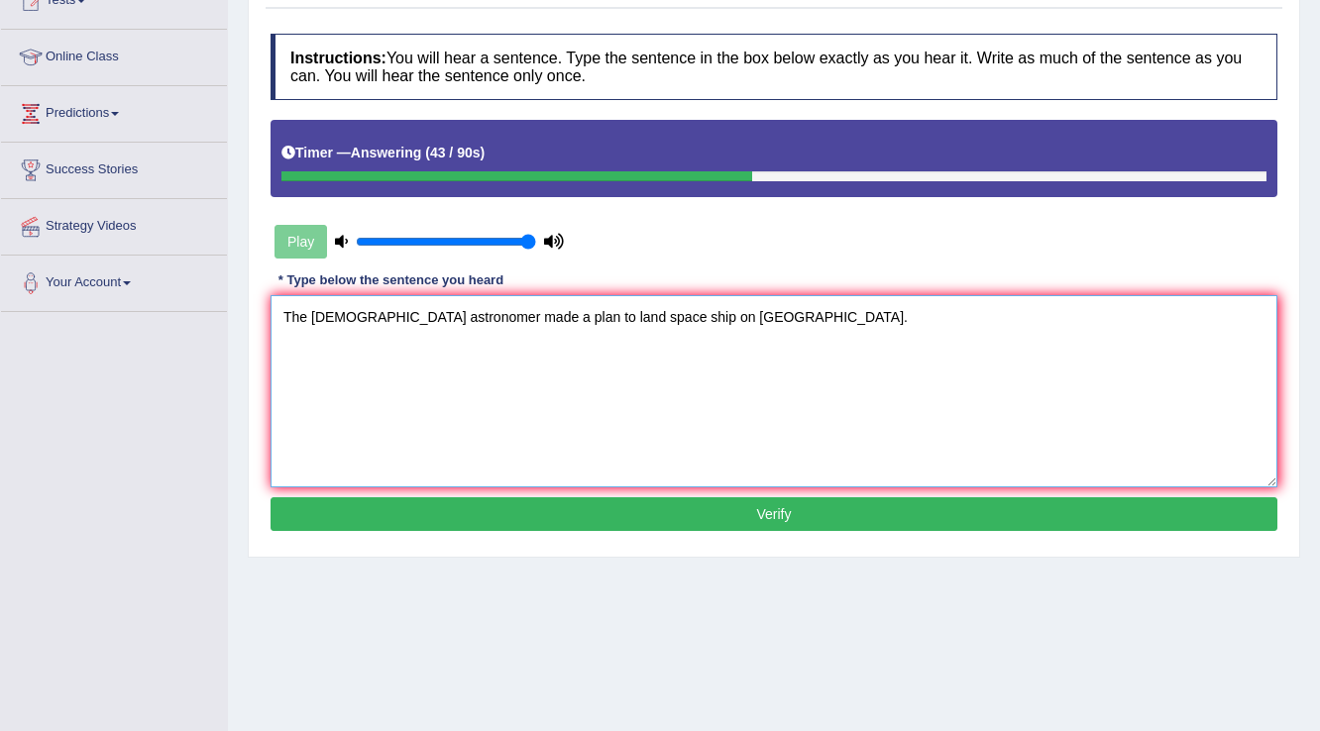
click at [448, 307] on textarea "The American astronomer made a plan to land space ship on Mars." at bounding box center [773, 391] width 1007 height 192
click at [646, 309] on textarea "The American astronomer astronomar made a plan to land space ship on Mars." at bounding box center [773, 391] width 1007 height 192
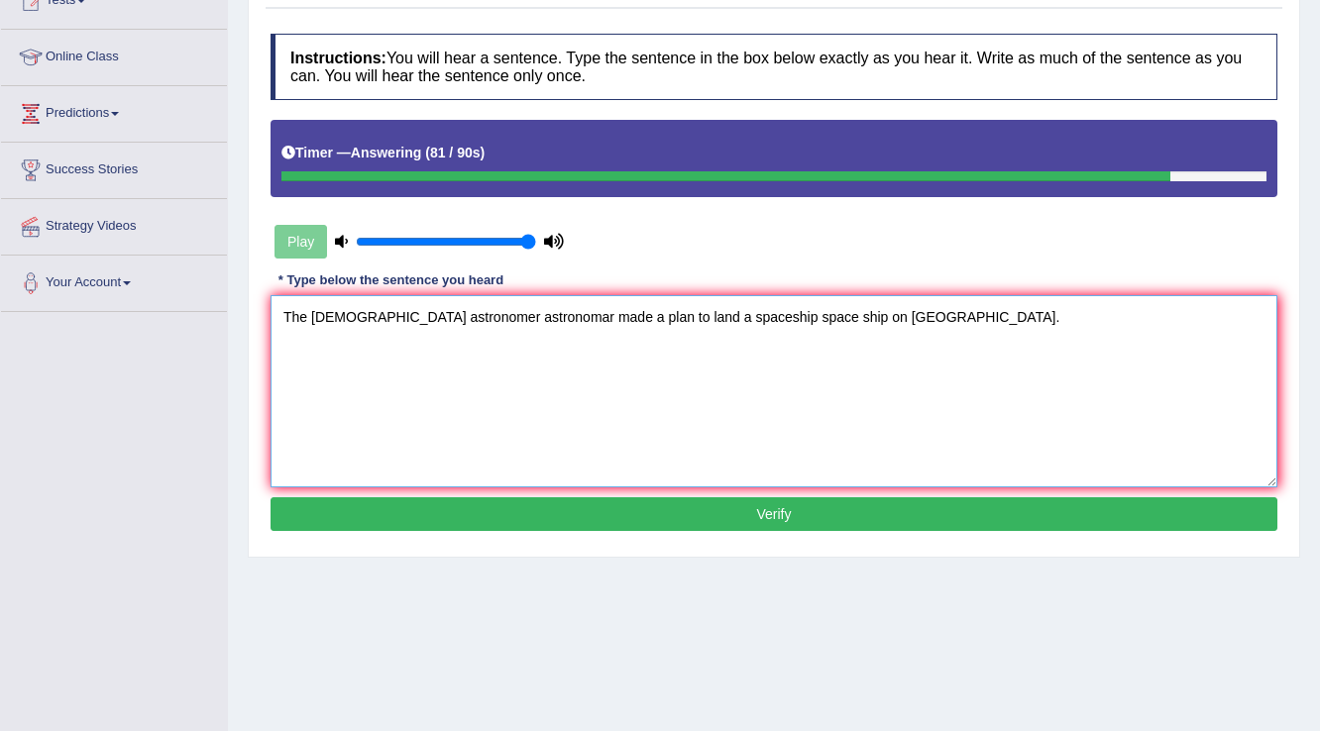
type textarea "The American astronomer astronomar made a plan to land a spaceship space ship o…"
click at [774, 501] on button "Verify" at bounding box center [773, 514] width 1007 height 34
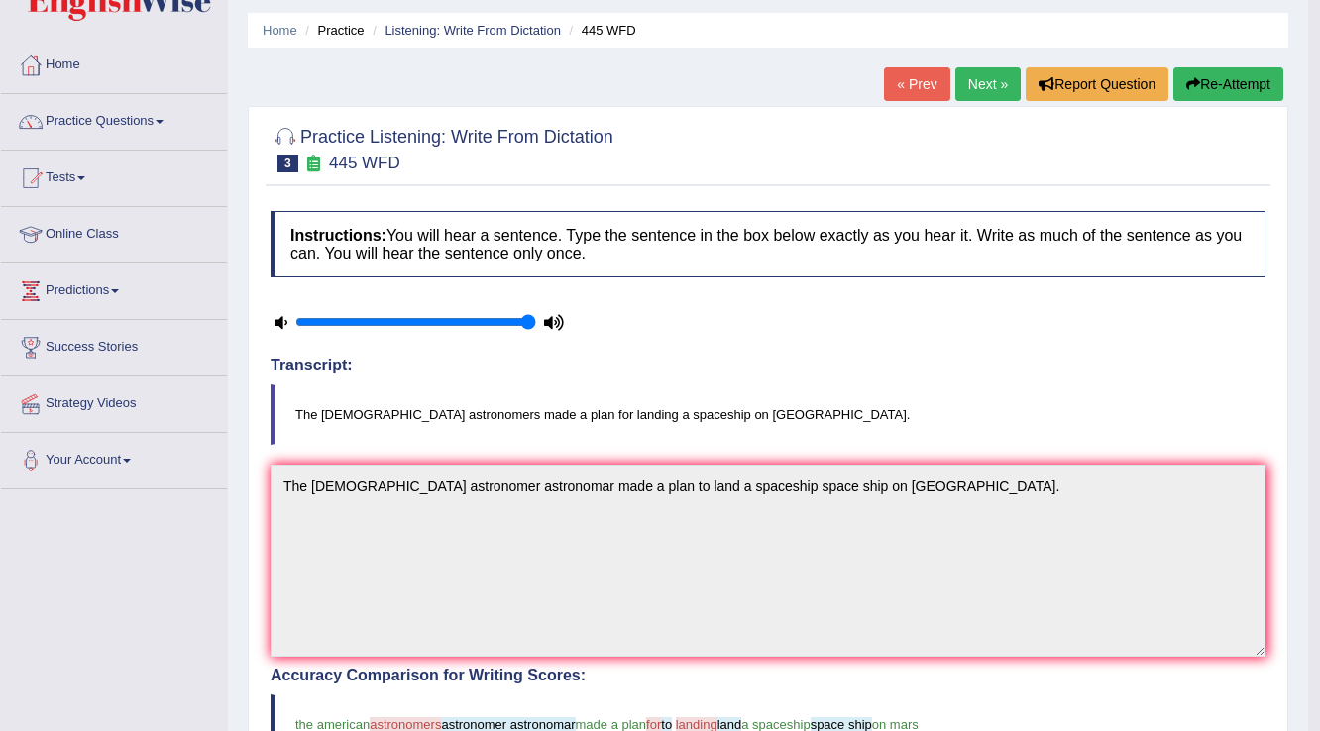
scroll to position [0, 0]
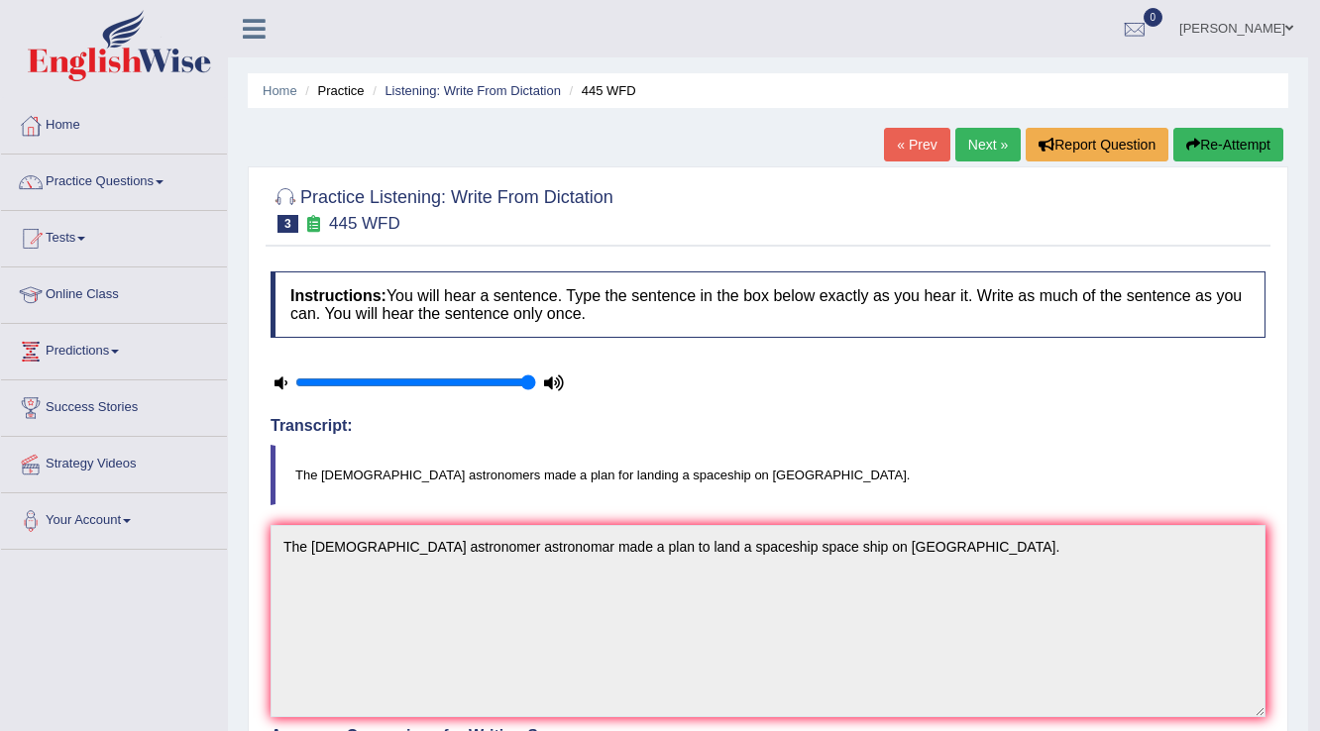
click at [985, 137] on link "Next »" at bounding box center [987, 145] width 65 height 34
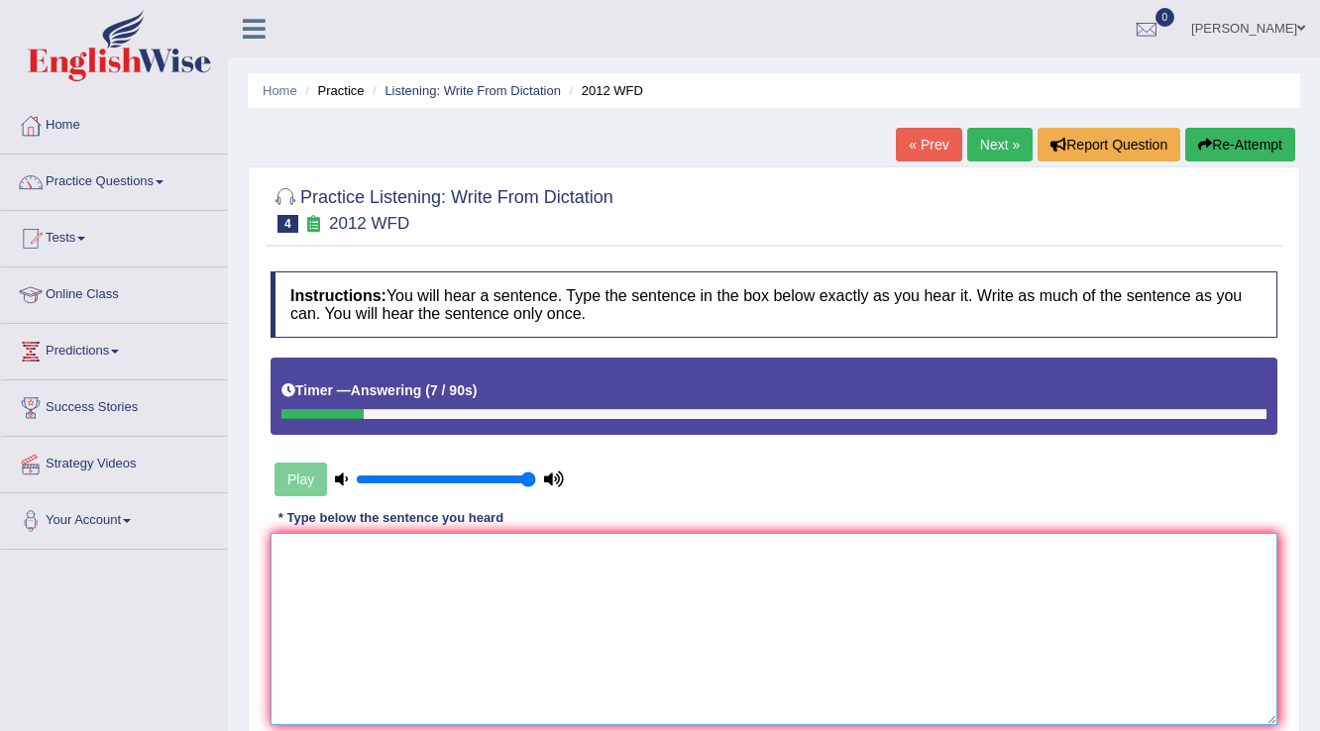
click at [745, 600] on textarea at bounding box center [773, 629] width 1007 height 192
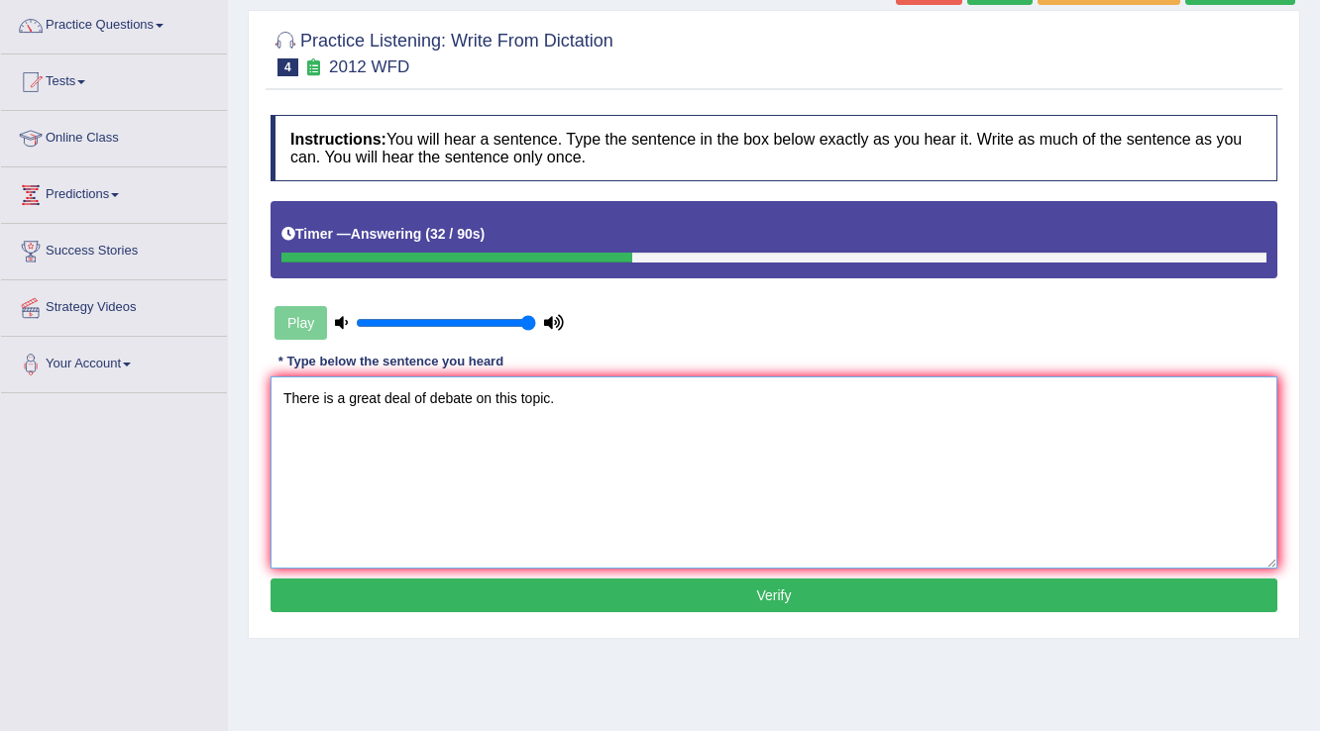
scroll to position [159, 0]
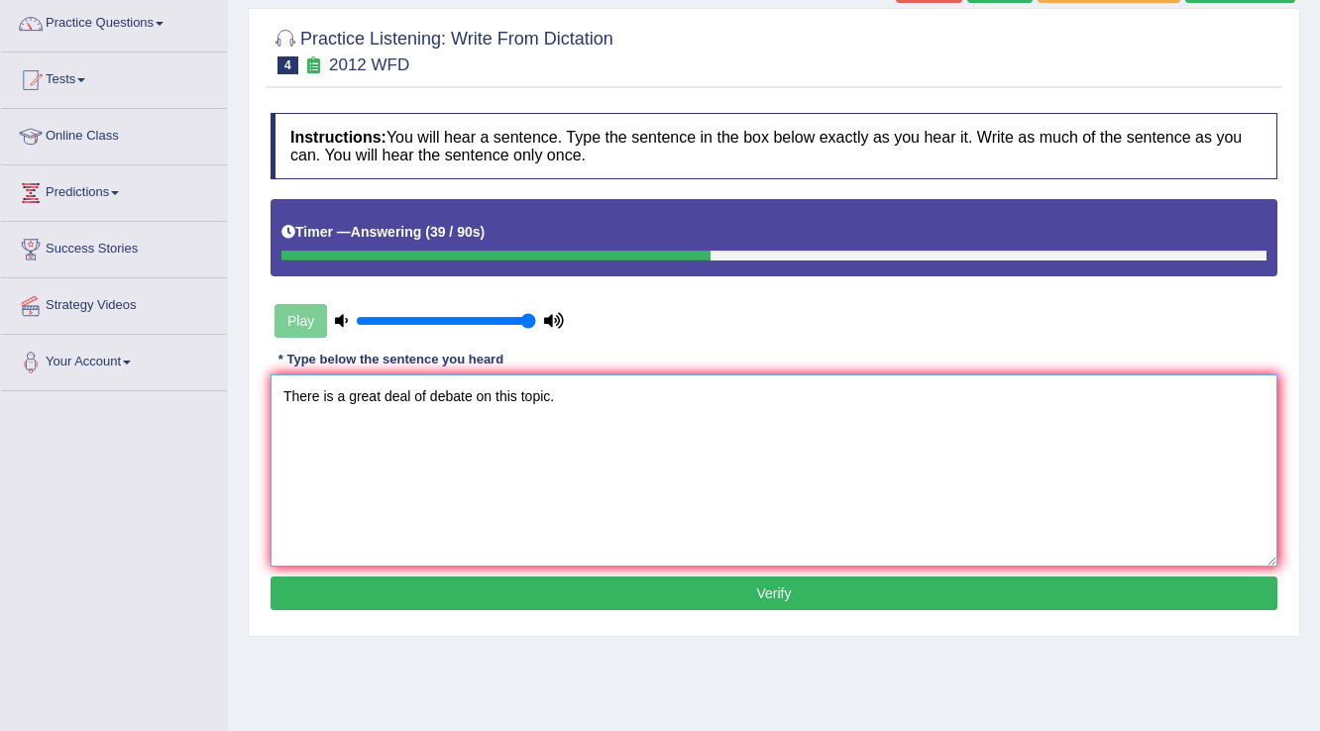
type textarea "There is a great deal of debate on this topic."
click at [776, 587] on button "Verify" at bounding box center [773, 594] width 1007 height 34
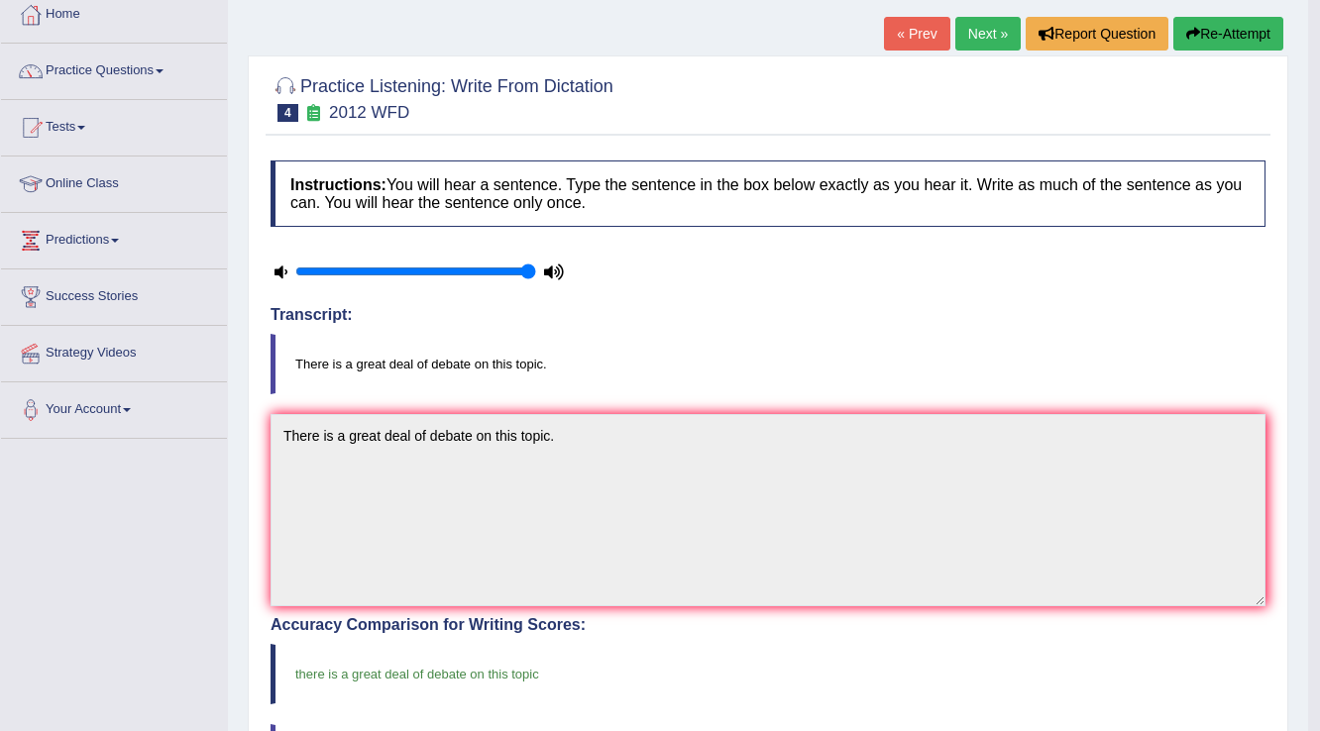
scroll to position [0, 0]
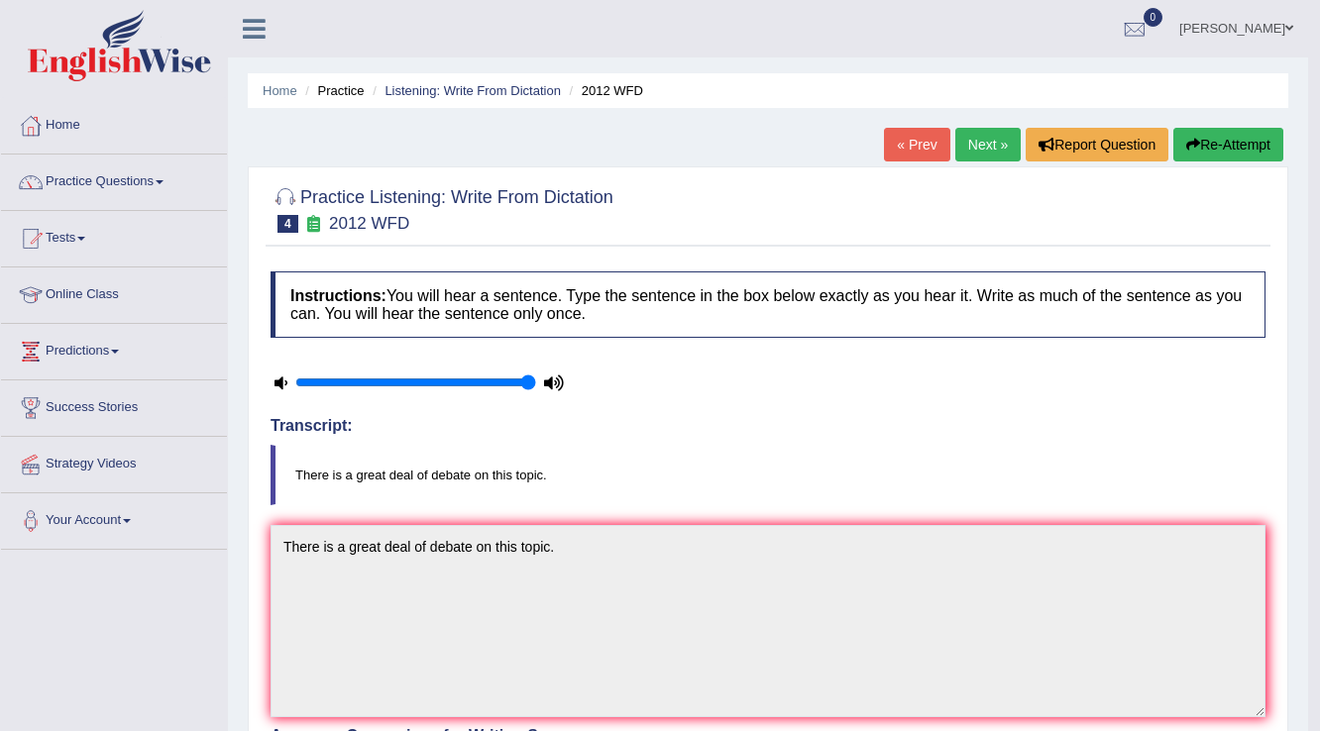
click at [979, 147] on link "Next »" at bounding box center [987, 145] width 65 height 34
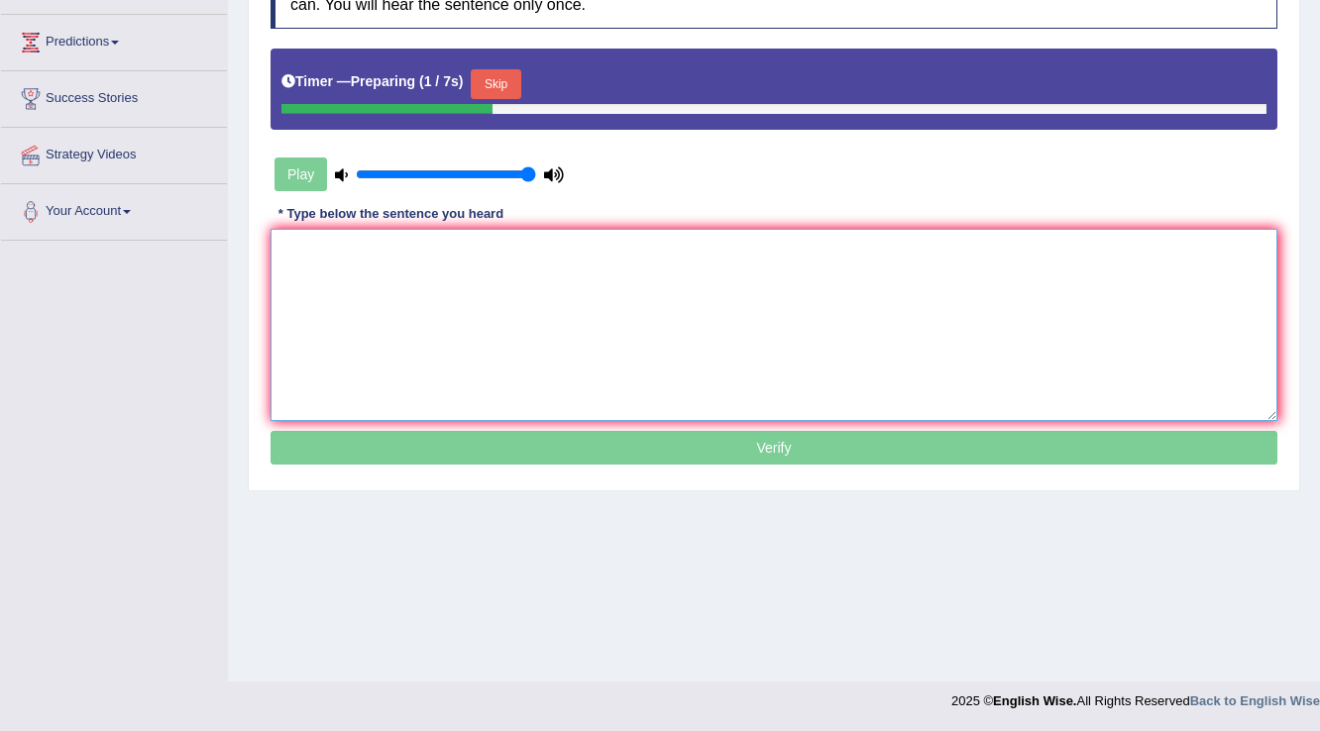
click at [853, 267] on textarea at bounding box center [773, 325] width 1007 height 192
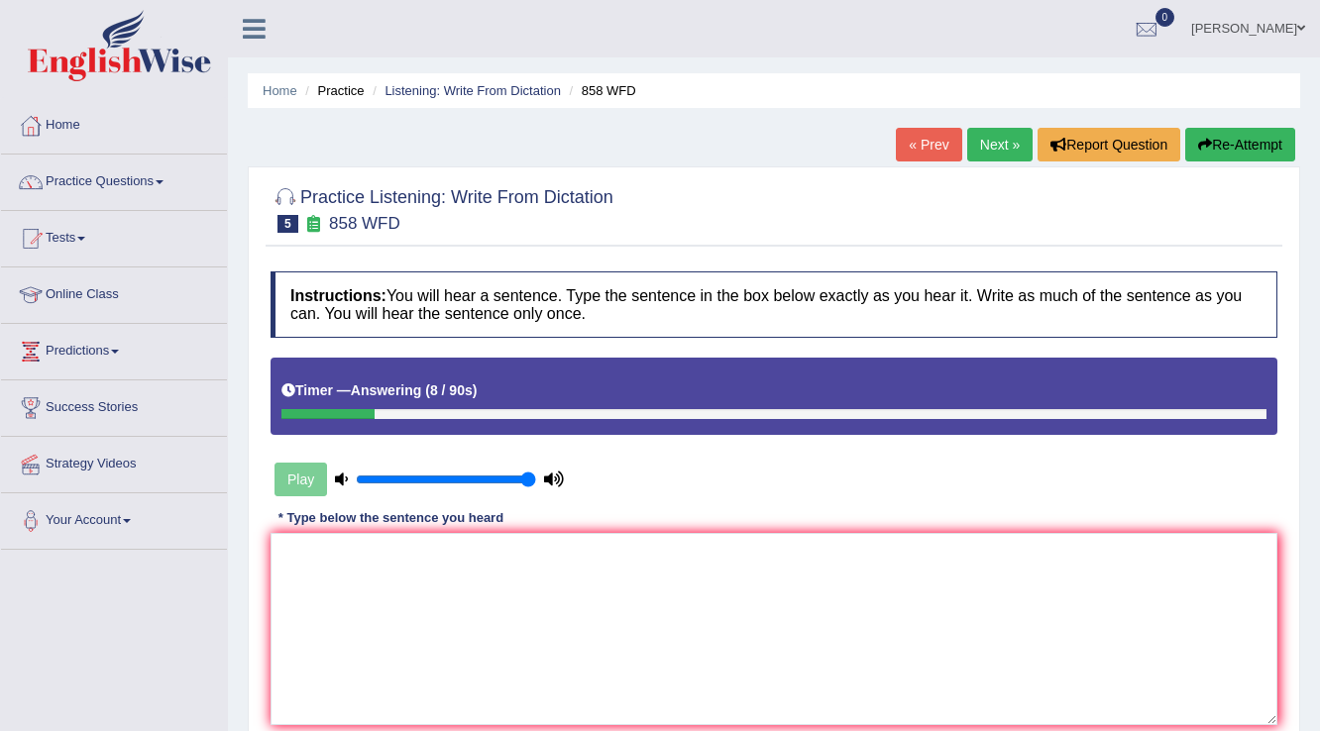
click at [1236, 136] on button "Re-Attempt" at bounding box center [1240, 145] width 110 height 34
click at [769, 547] on textarea at bounding box center [773, 629] width 1007 height 192
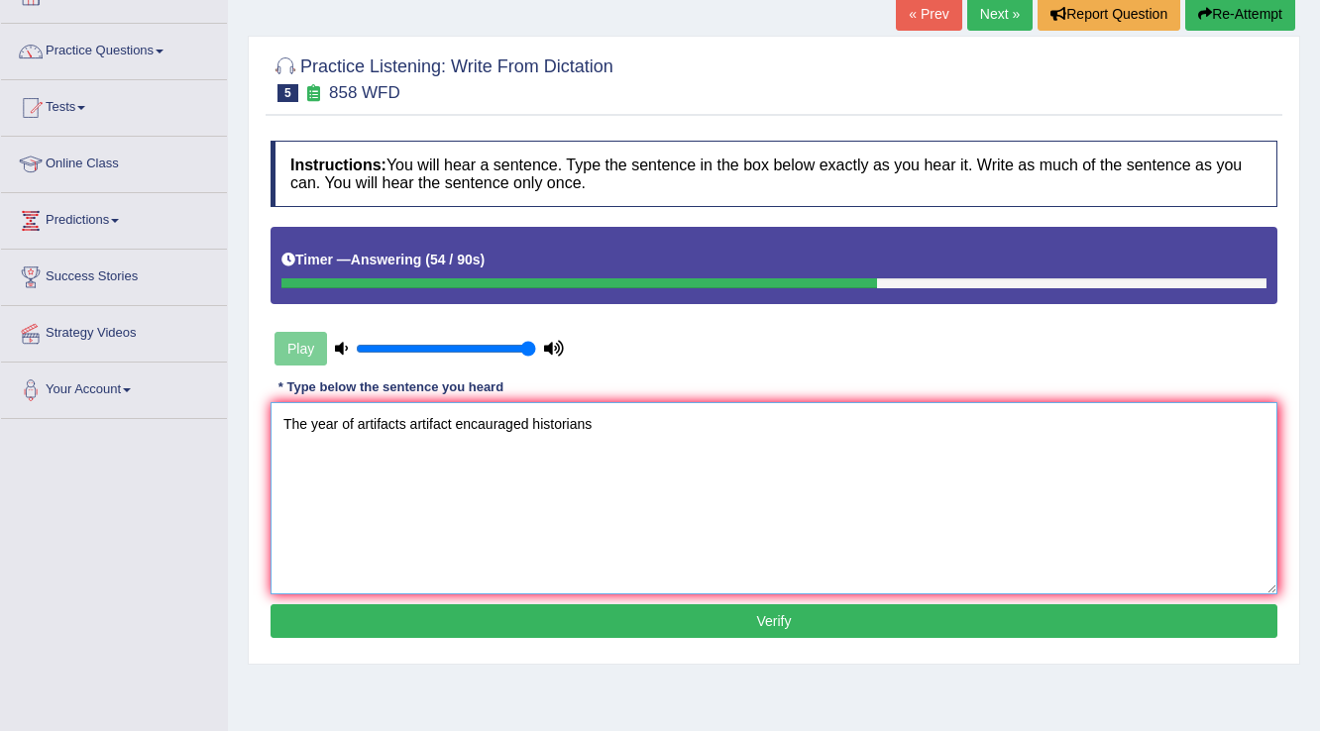
scroll to position [309, 0]
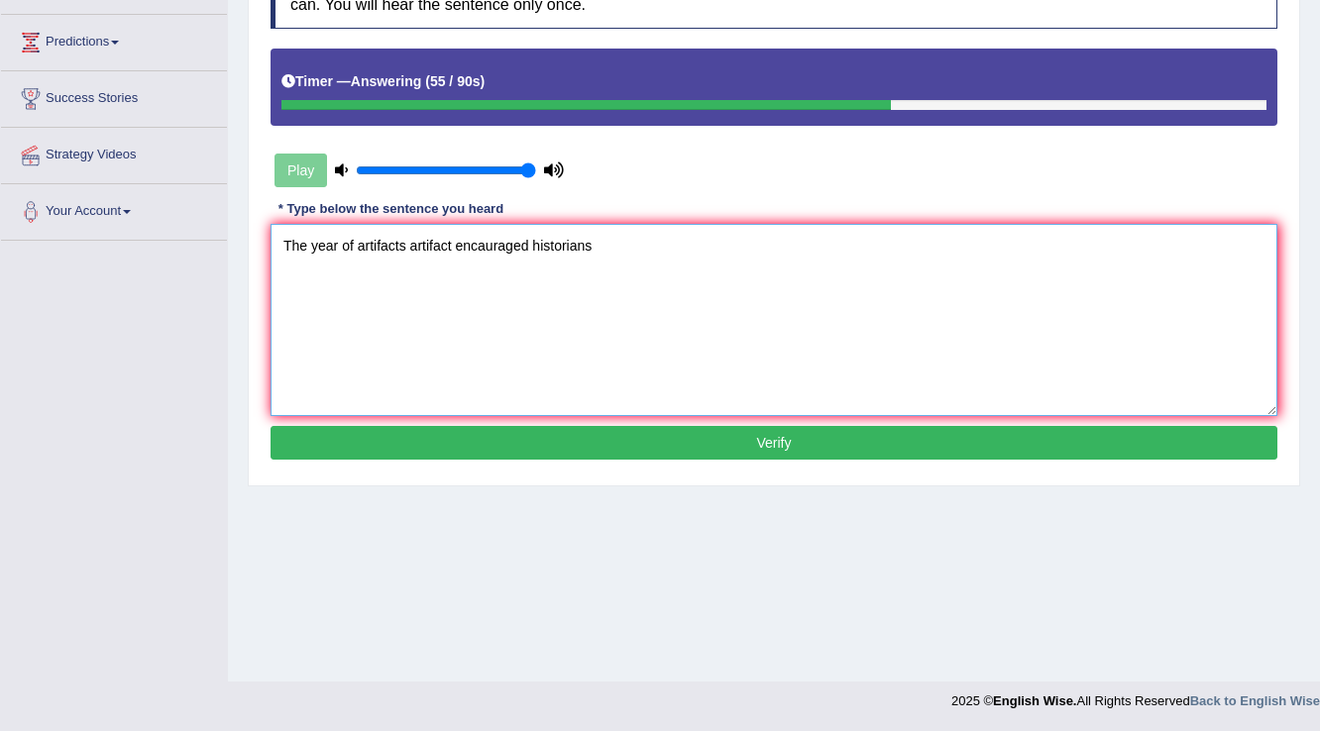
type textarea "The year of artifacts artifact encauraged historians"
click at [789, 448] on button "Verify" at bounding box center [773, 443] width 1007 height 34
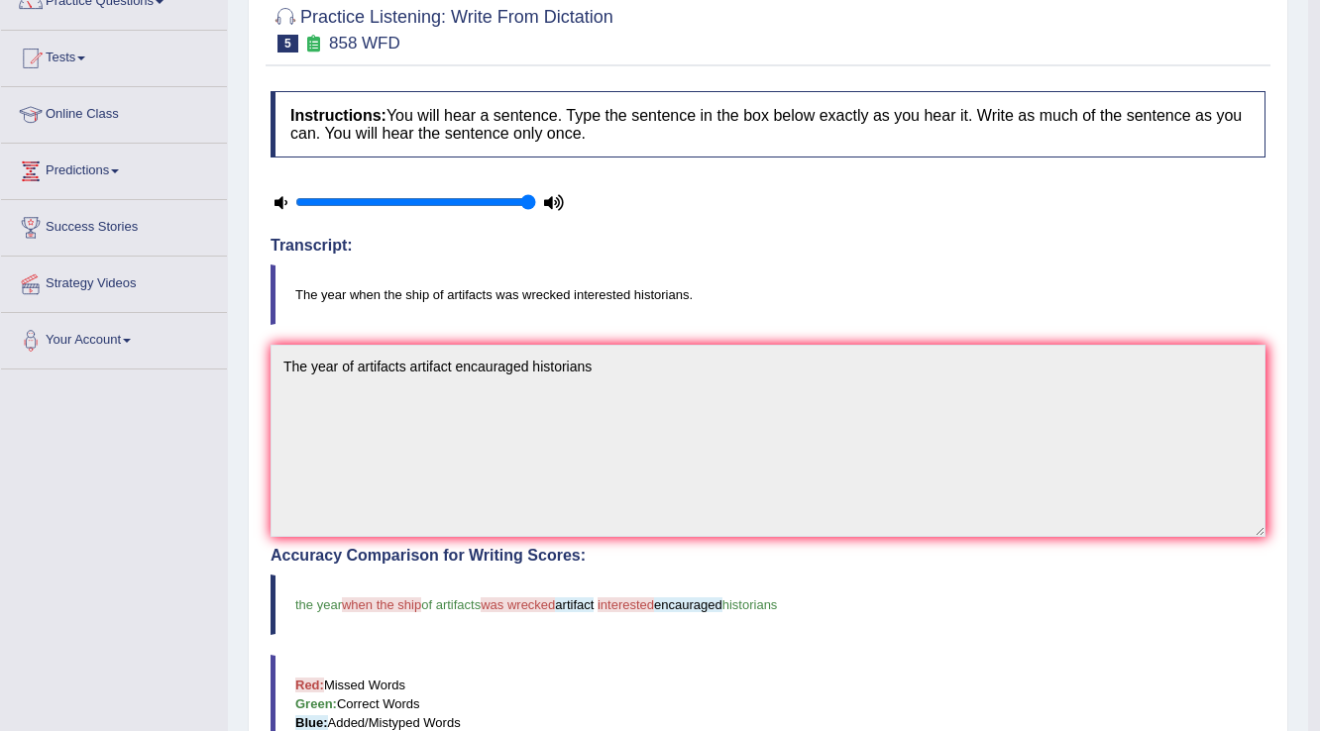
scroll to position [0, 0]
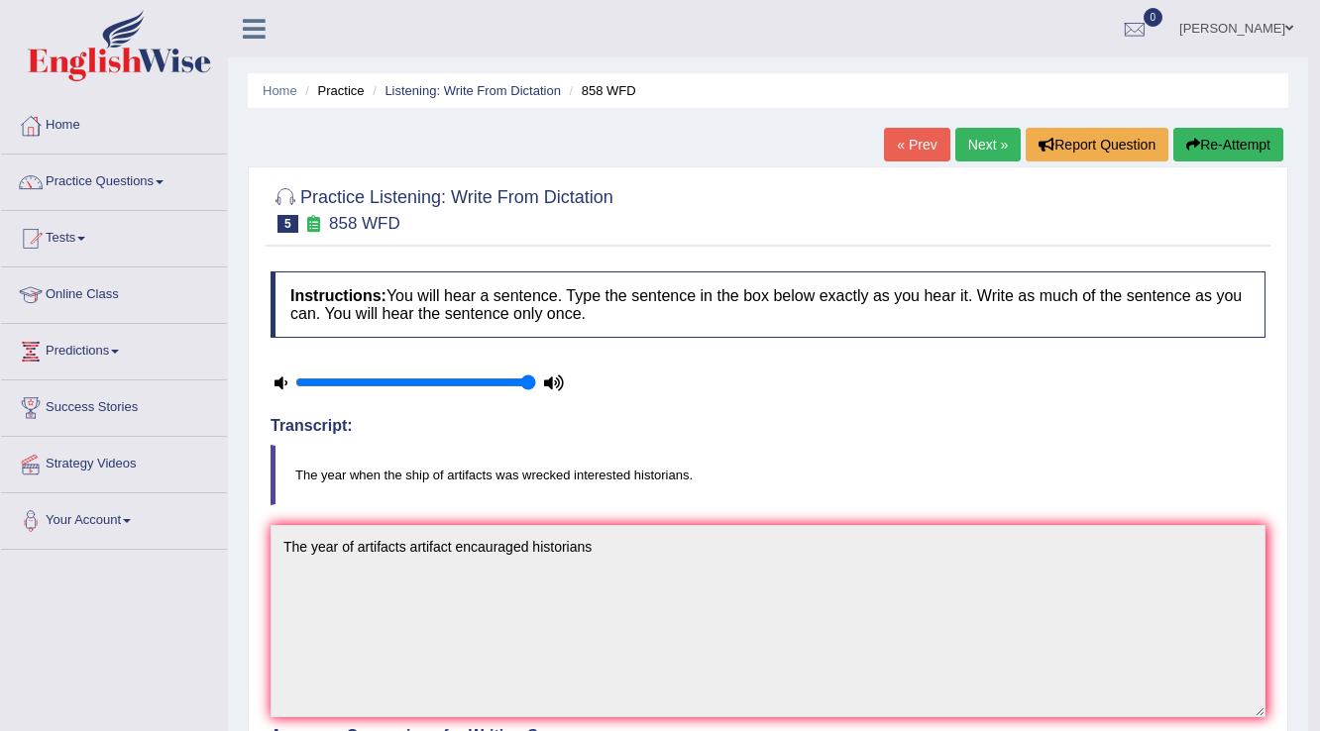
click at [1208, 134] on button "Re-Attempt" at bounding box center [1228, 145] width 110 height 34
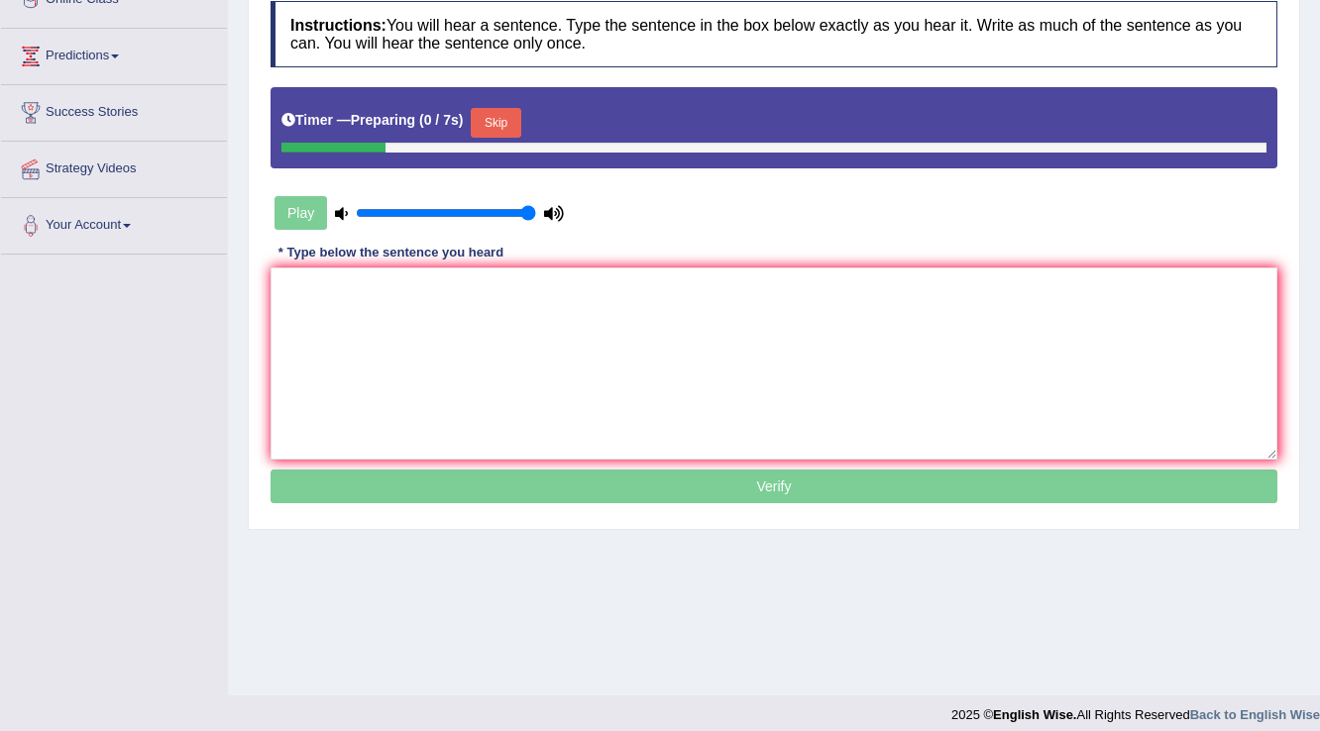
scroll to position [309, 0]
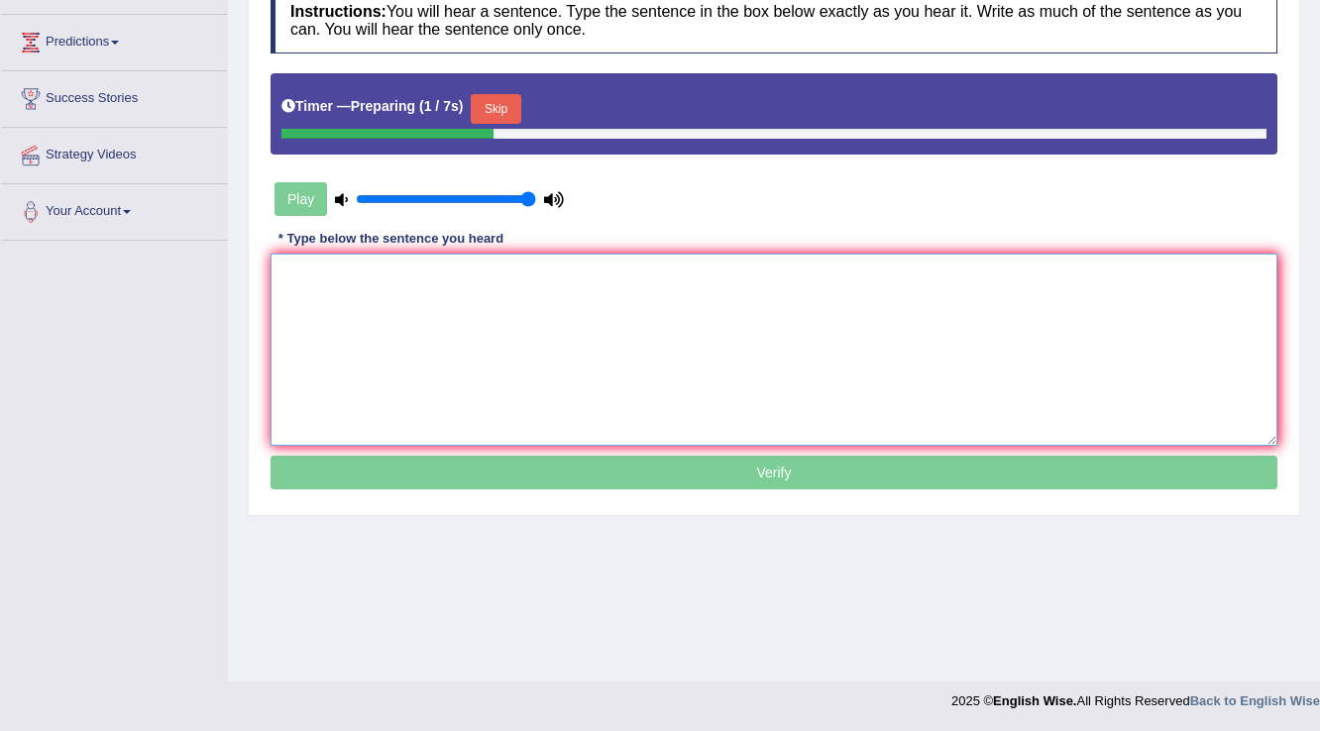
click at [627, 369] on textarea at bounding box center [773, 350] width 1007 height 192
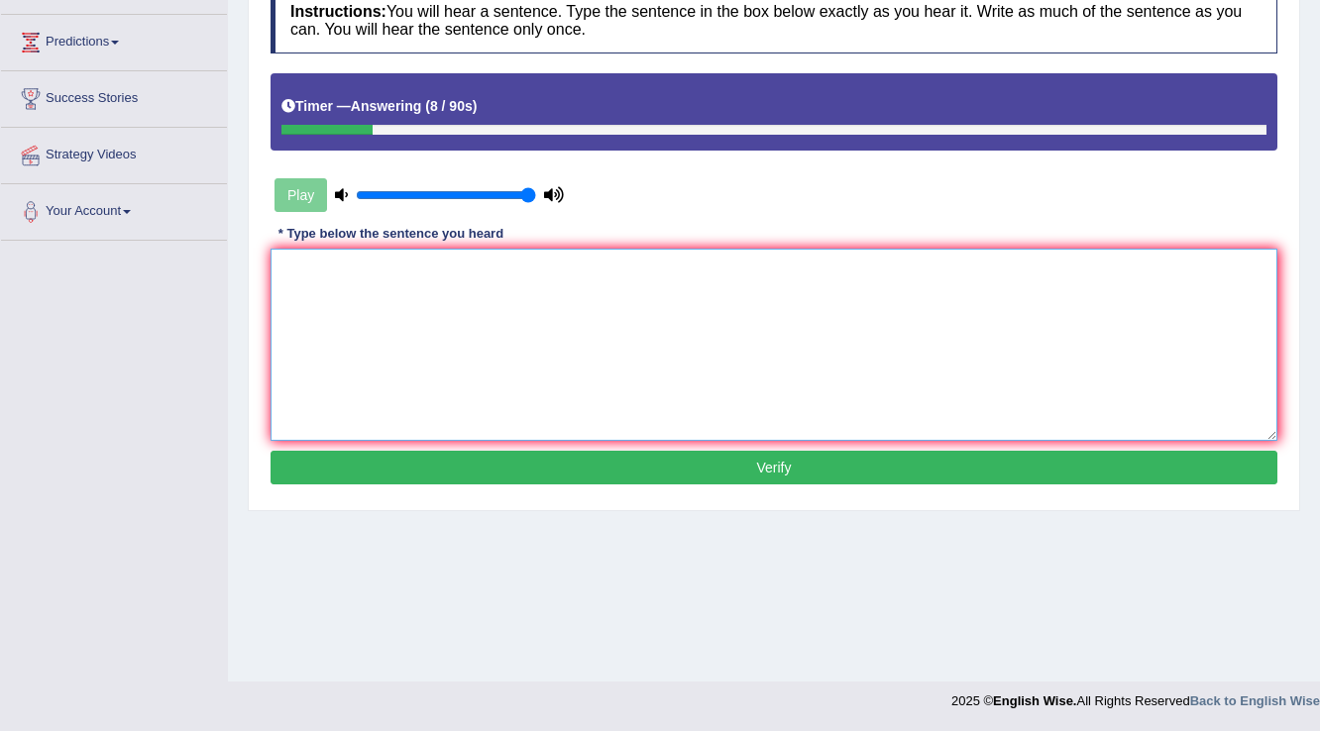
scroll to position [0, 0]
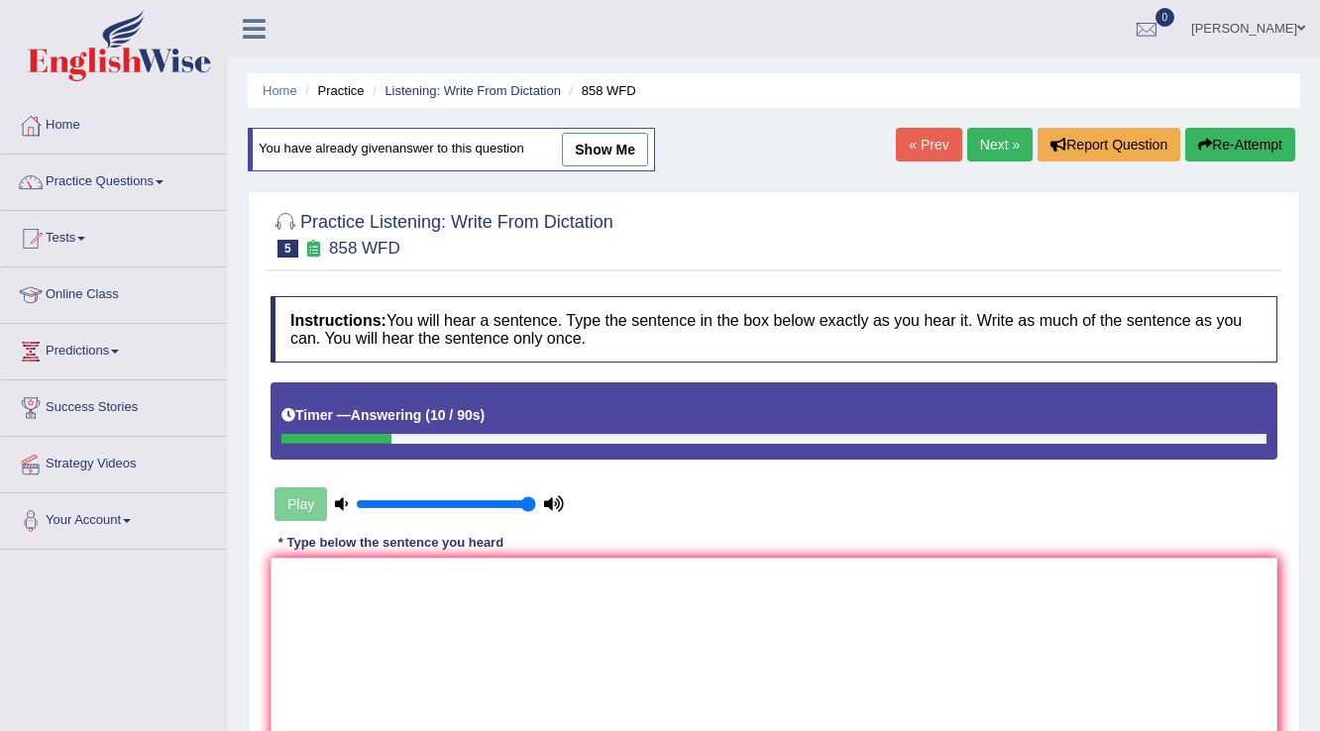
click at [985, 138] on link "Next »" at bounding box center [999, 145] width 65 height 34
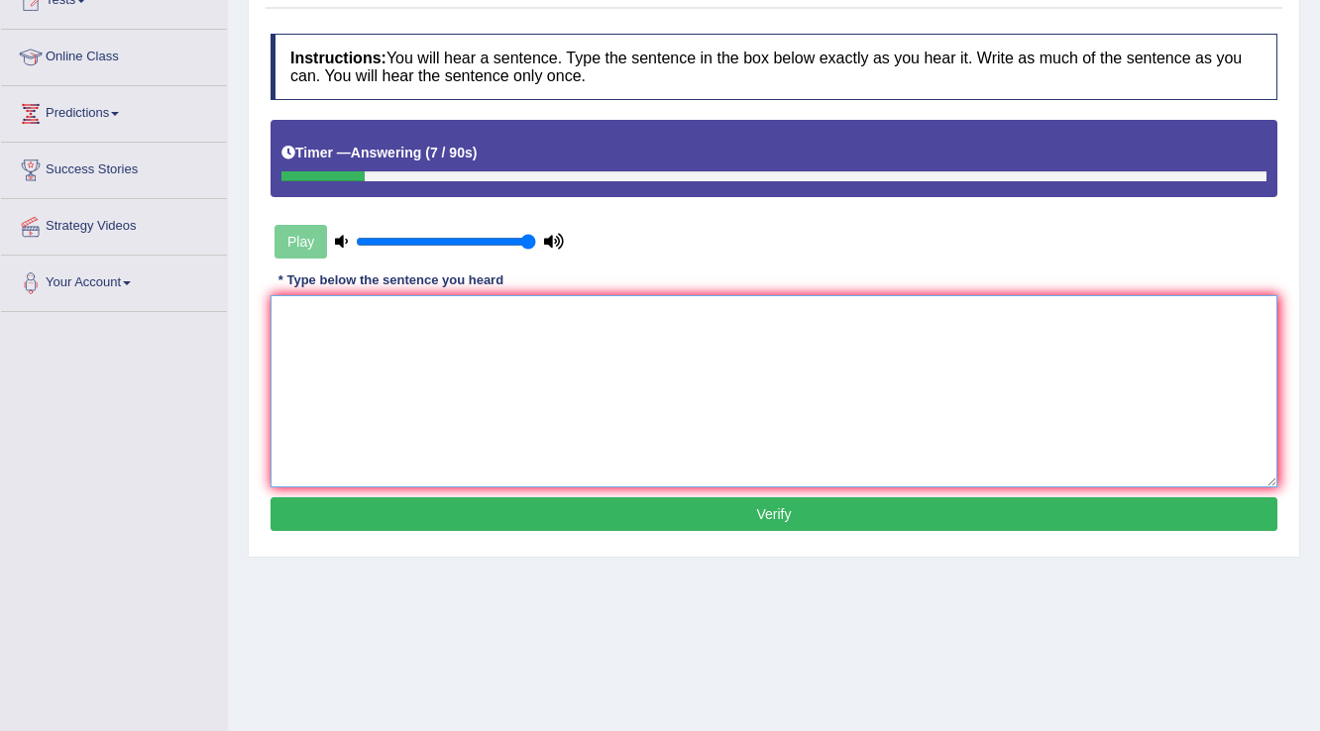
click at [548, 339] on textarea at bounding box center [773, 391] width 1007 height 192
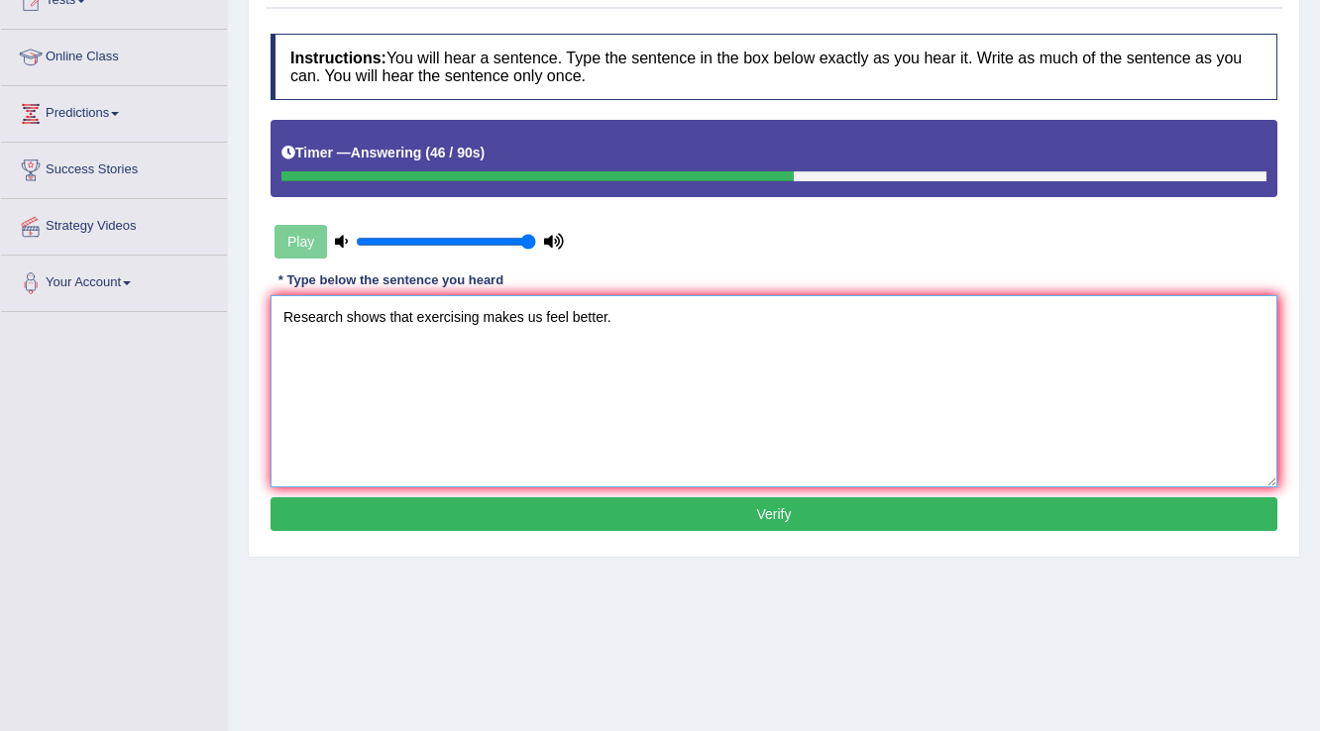
type textarea "Research shows that exercising makes us feel better."
click at [664, 521] on button "Verify" at bounding box center [773, 514] width 1007 height 34
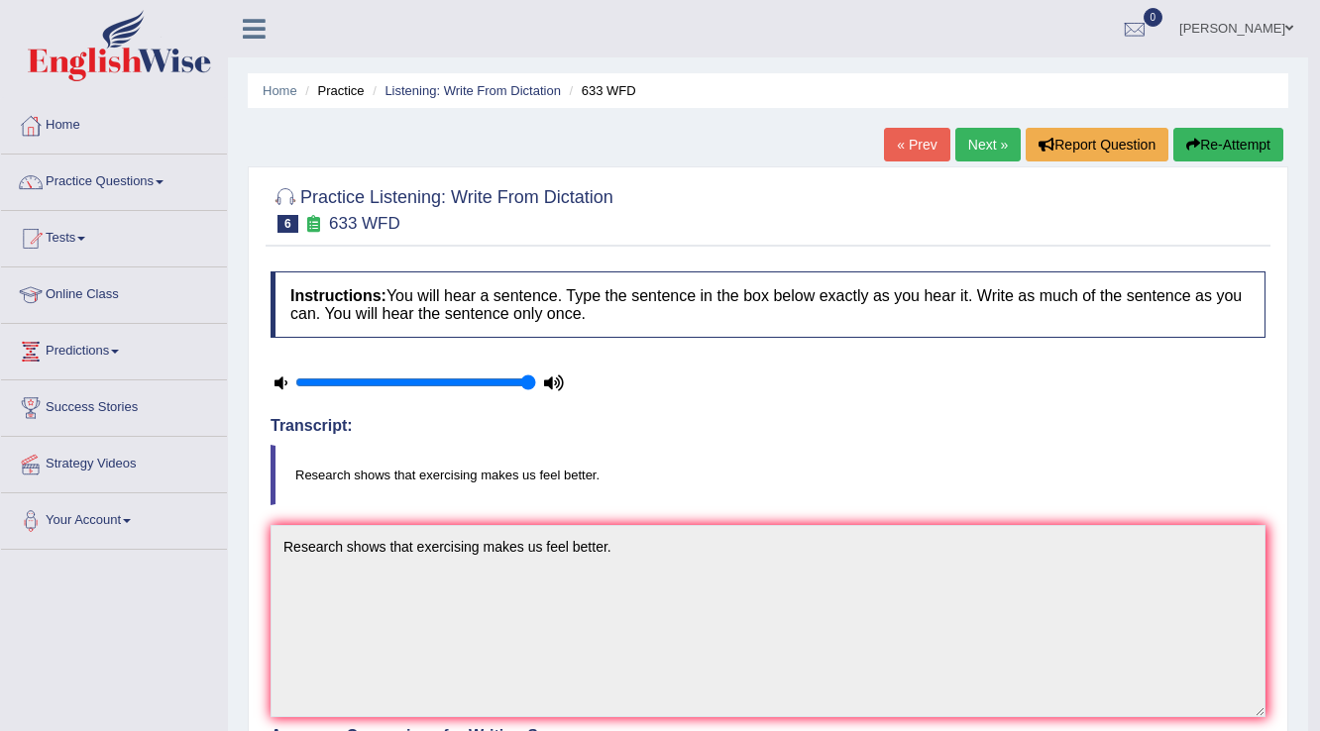
scroll to position [79, 0]
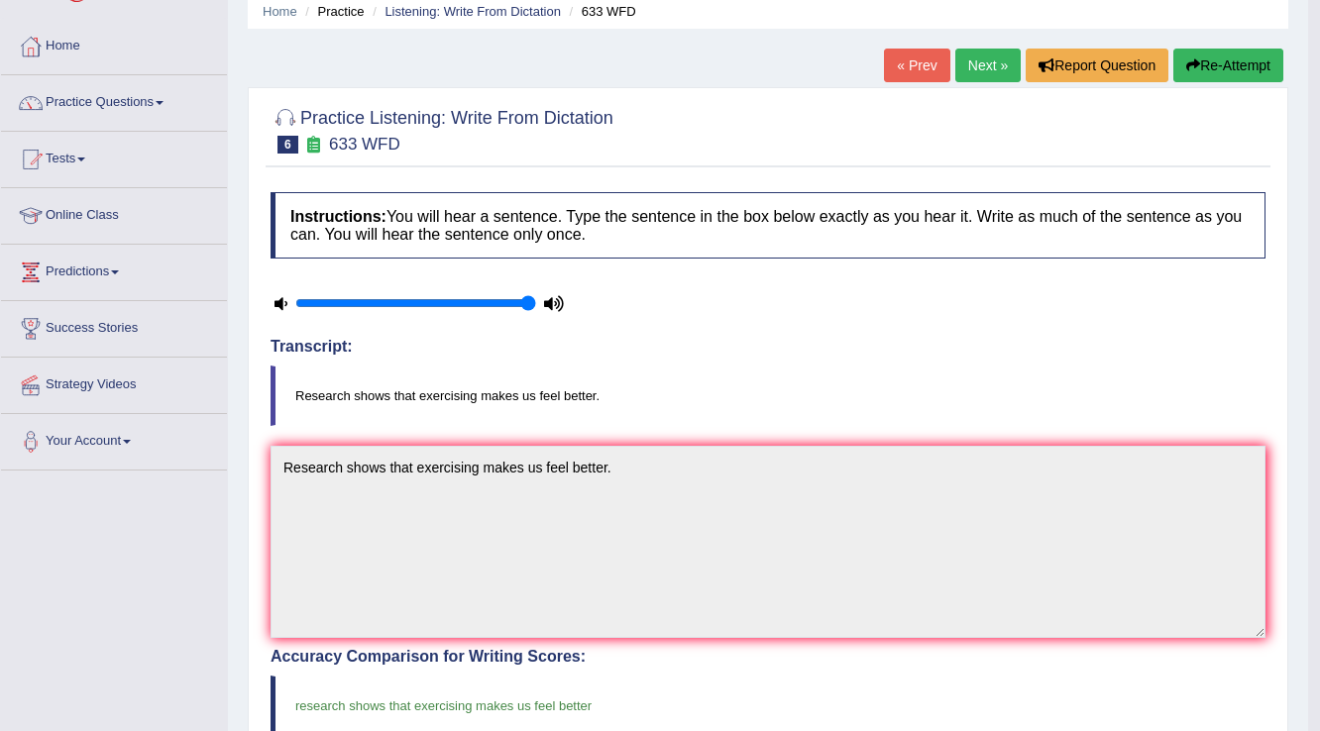
click at [979, 58] on link "Next »" at bounding box center [987, 66] width 65 height 34
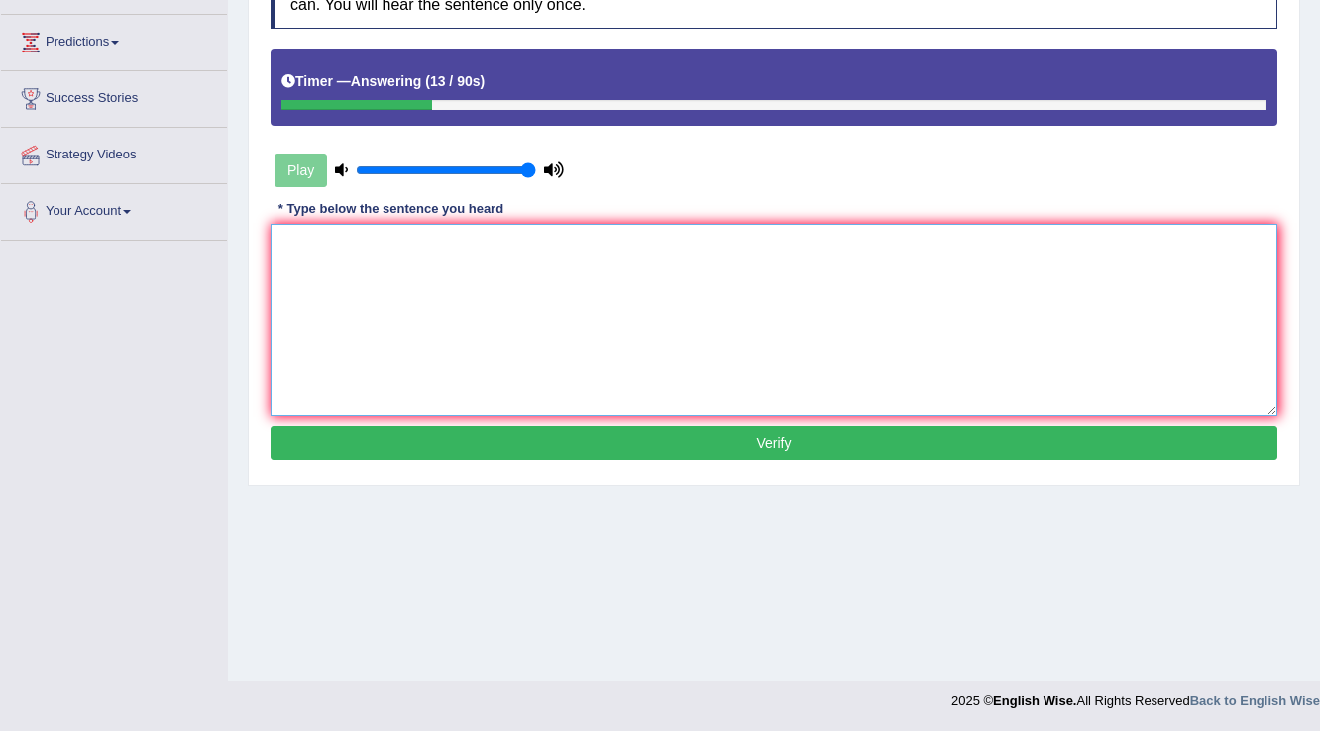
click at [913, 297] on textarea at bounding box center [773, 320] width 1007 height 192
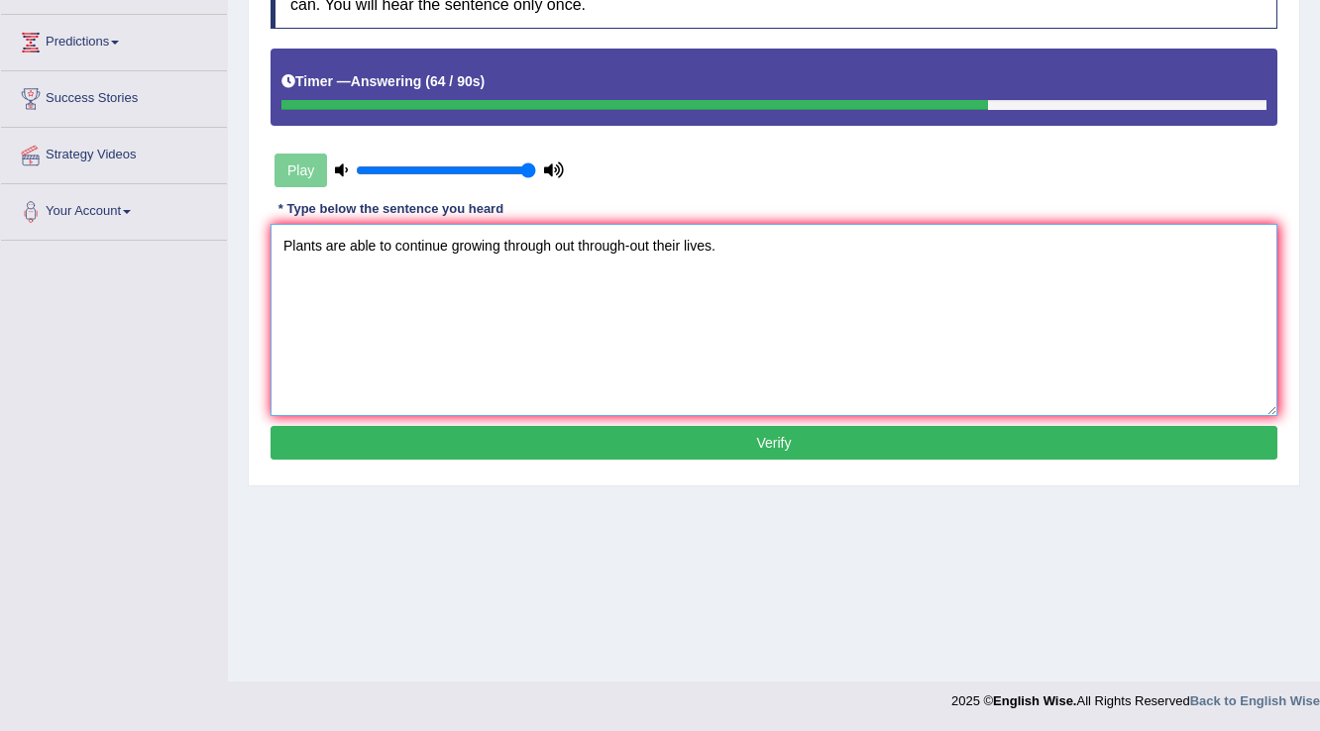
type textarea "Plants are able to continue growing through out through-out their lives."
click at [804, 444] on button "Verify" at bounding box center [773, 443] width 1007 height 34
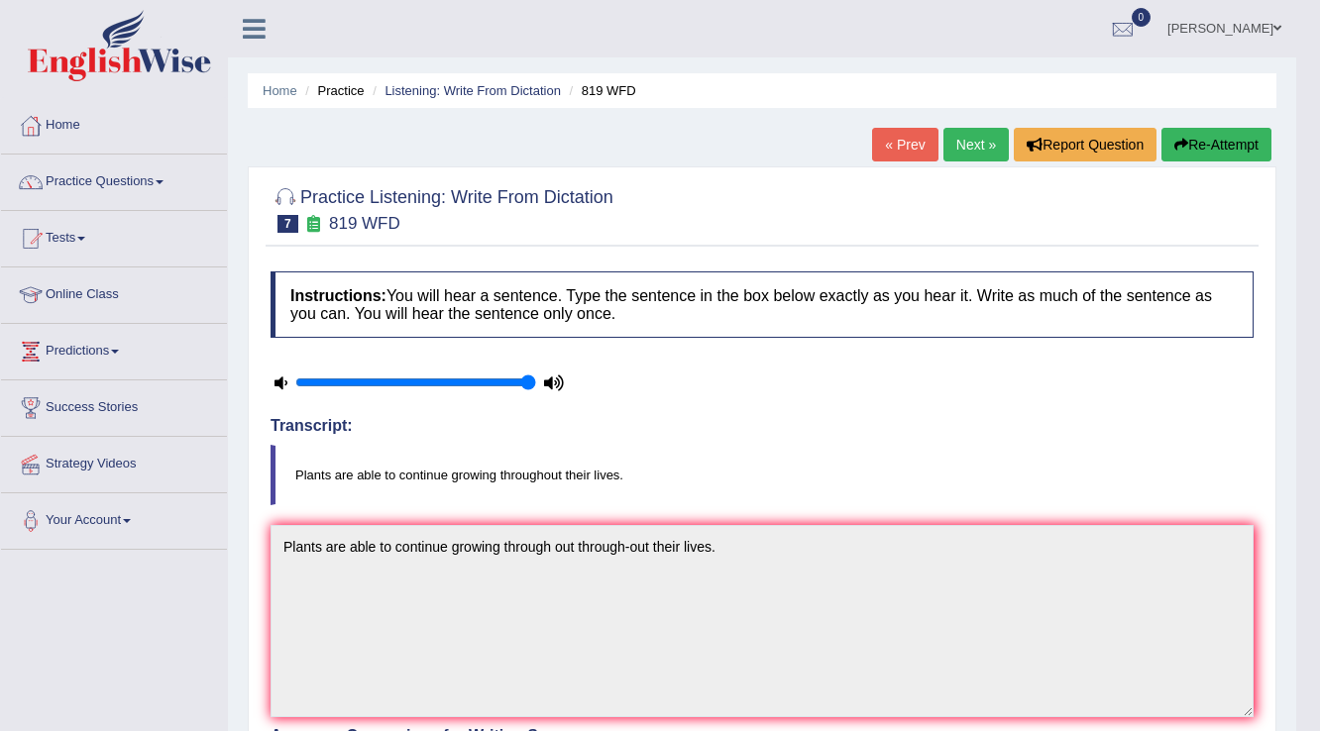
click at [966, 143] on link "Next »" at bounding box center [975, 145] width 65 height 34
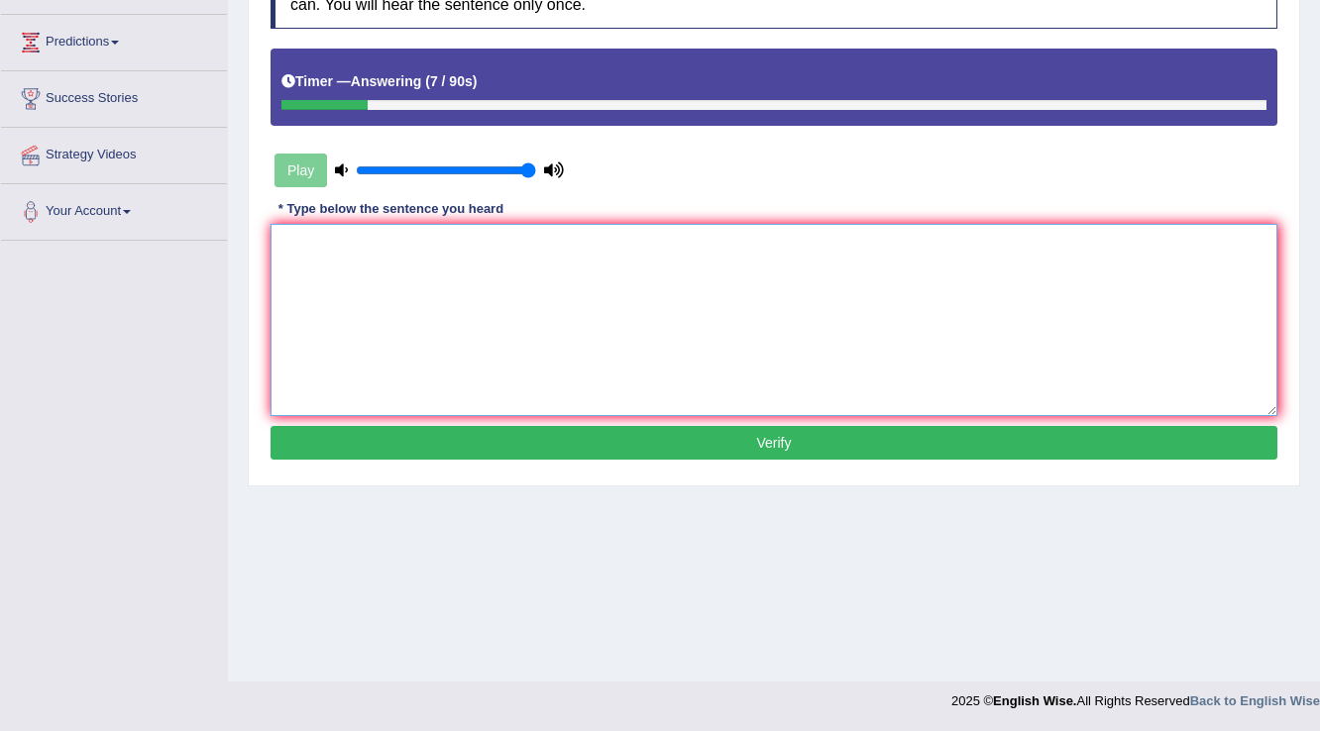
click at [744, 307] on textarea at bounding box center [773, 320] width 1007 height 192
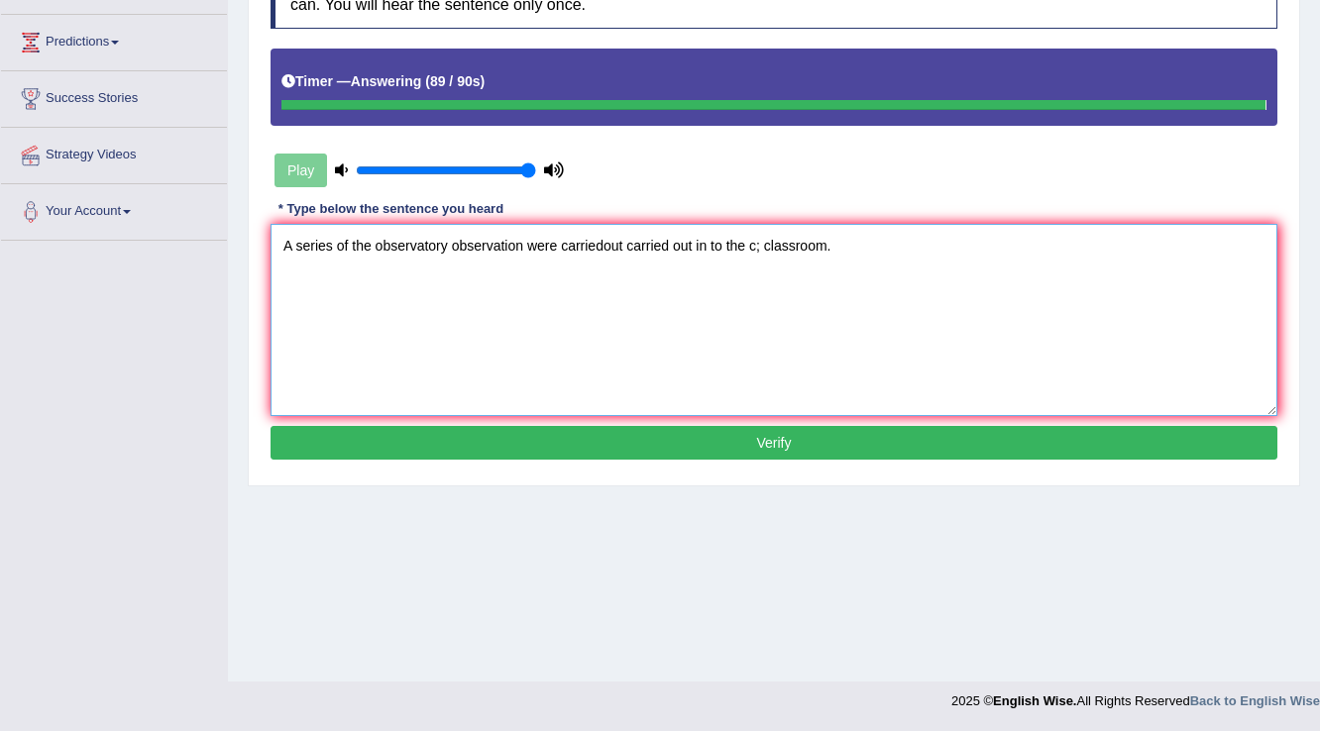
type textarea "A series of the observatory observation were carriedout carried out in to the c…"
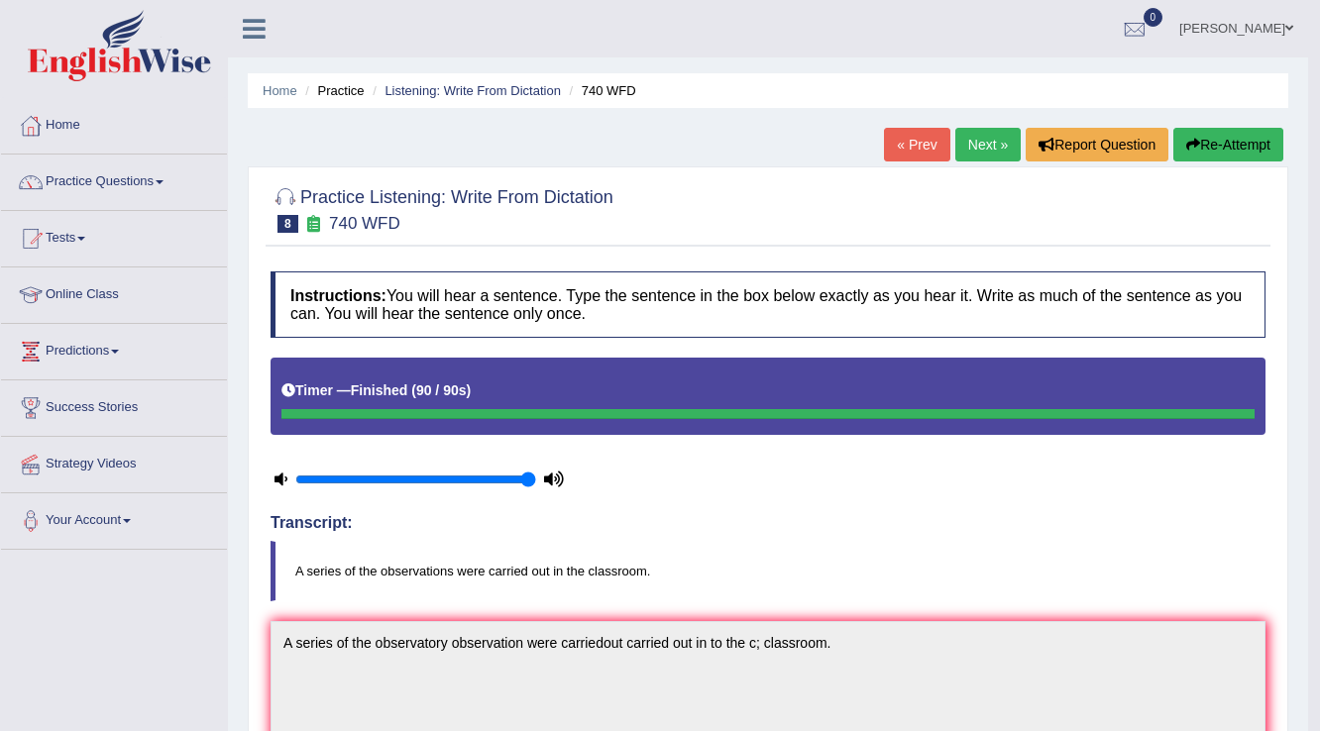
click at [999, 140] on link "Next »" at bounding box center [987, 145] width 65 height 34
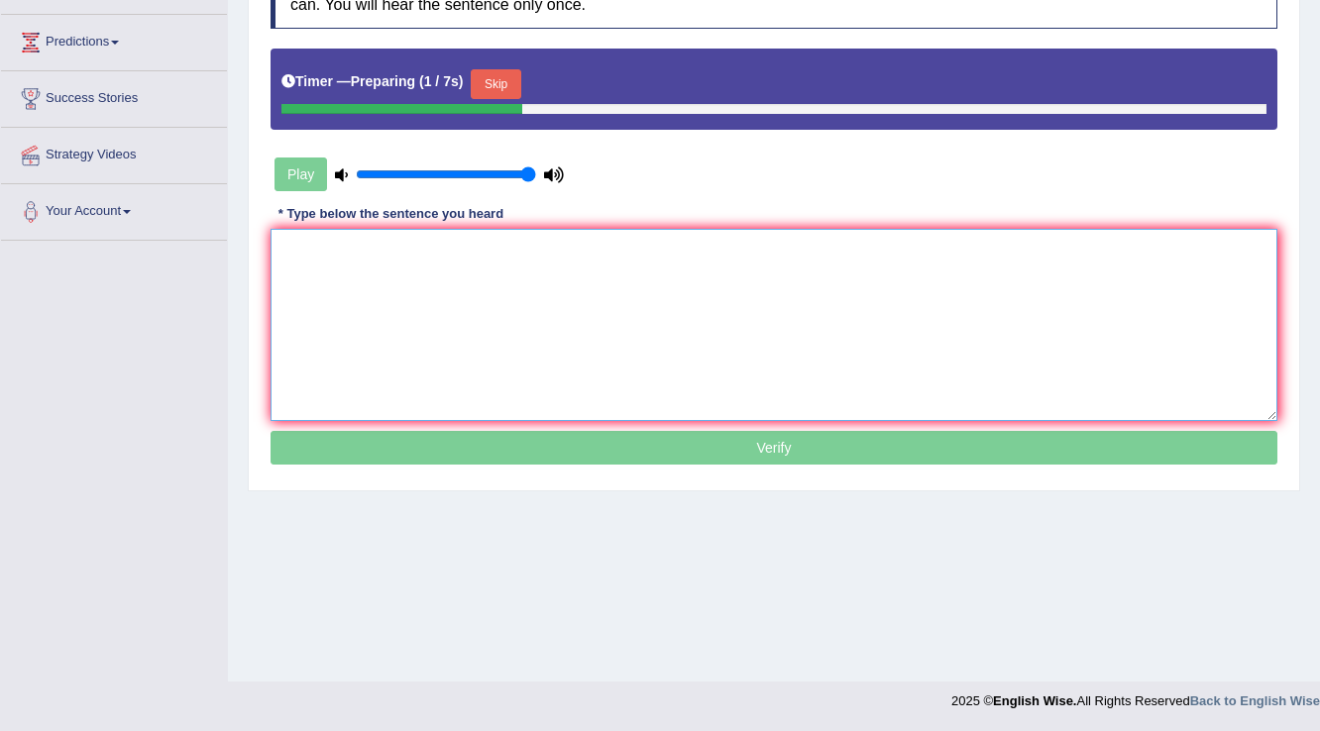
click at [717, 332] on textarea at bounding box center [773, 325] width 1007 height 192
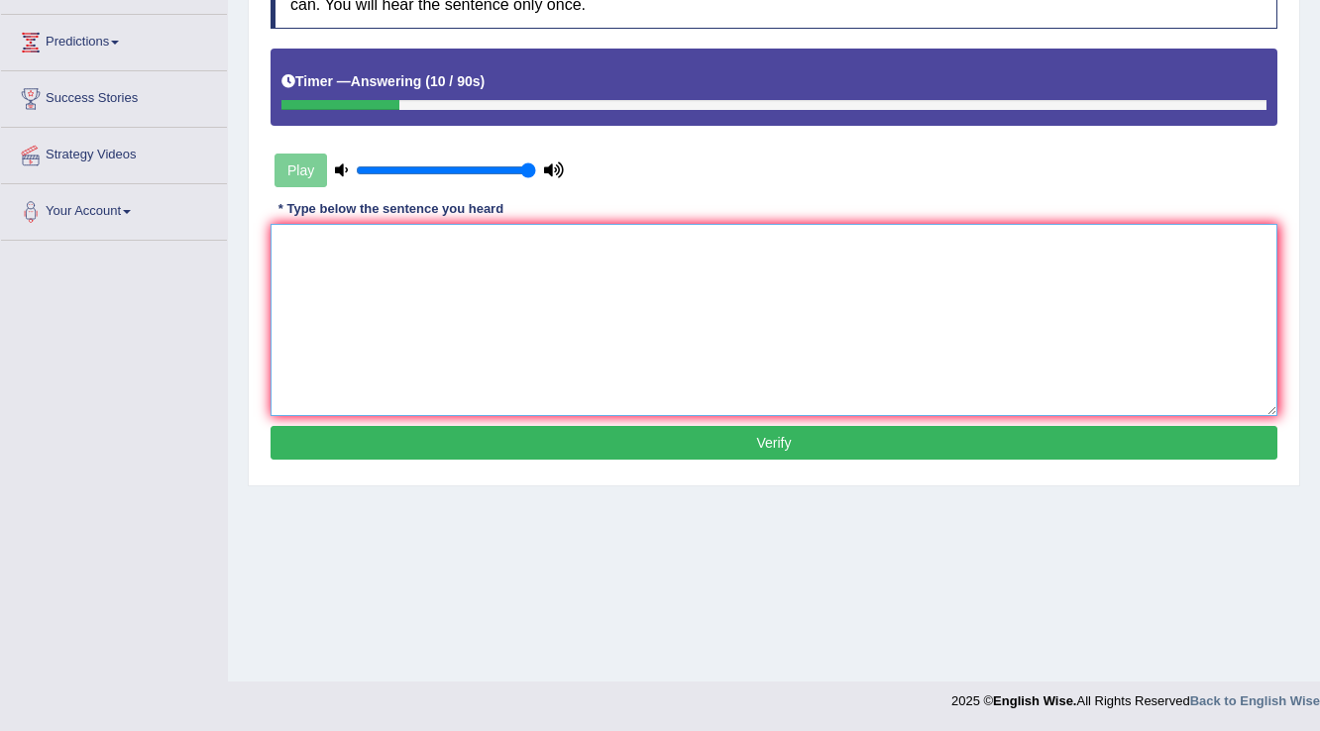
click at [689, 274] on textarea at bounding box center [773, 320] width 1007 height 192
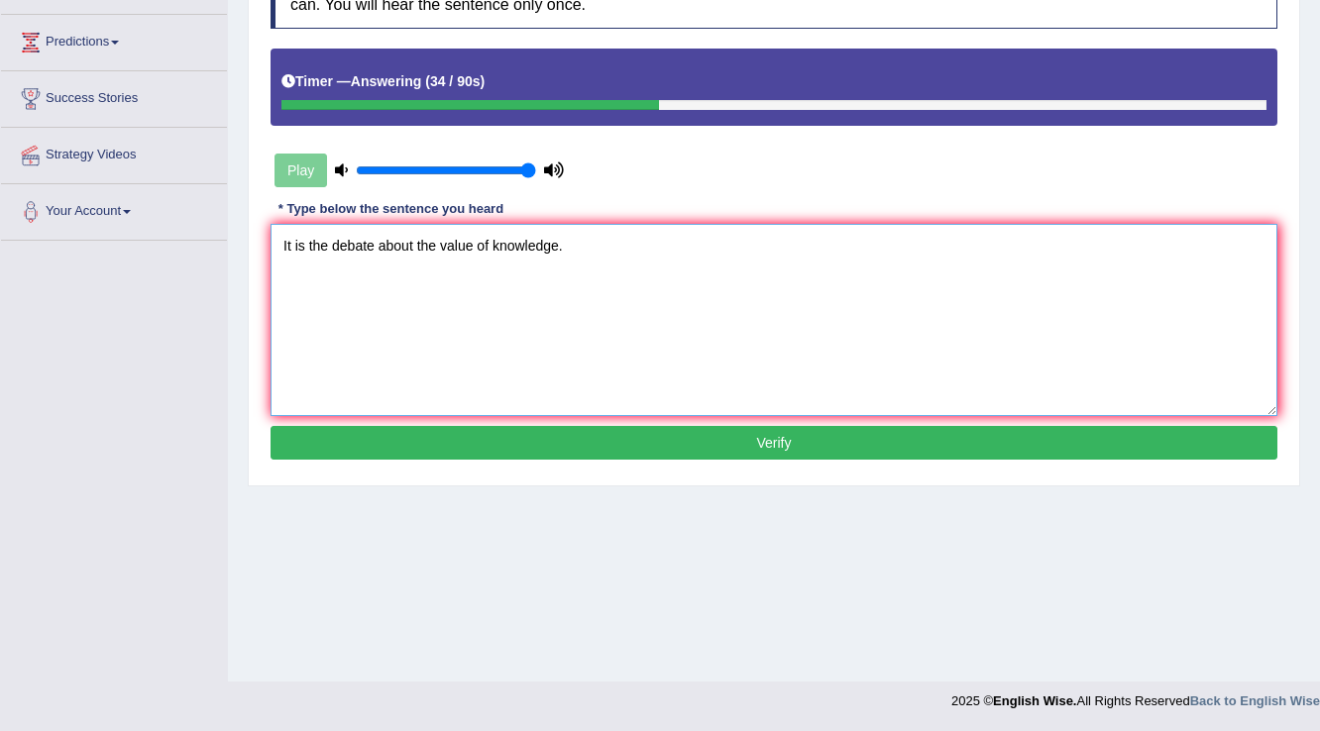
click at [333, 237] on textarea "It is the debate about the value of knowledge." at bounding box center [773, 320] width 1007 height 192
type textarea "It is the a debate about the value of knowledge."
click at [690, 441] on button "Verify" at bounding box center [773, 443] width 1007 height 34
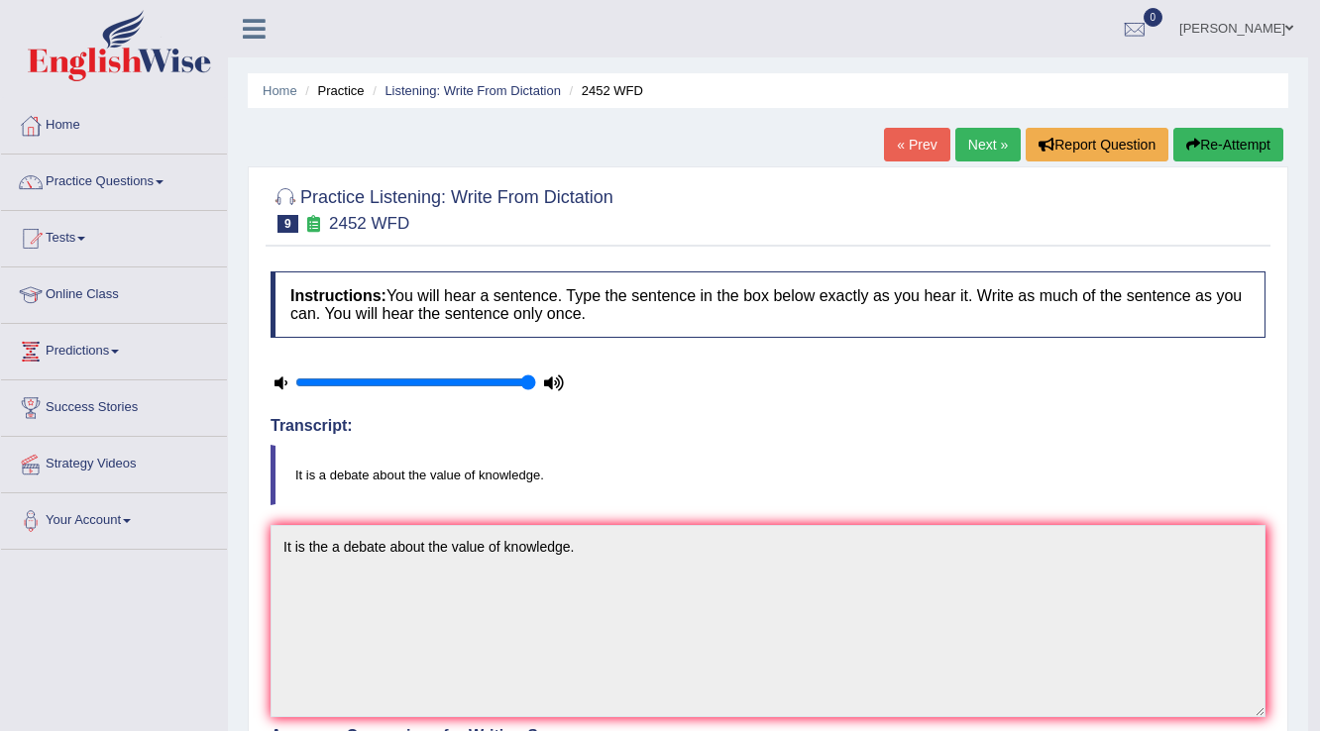
click at [981, 145] on link "Next »" at bounding box center [987, 145] width 65 height 34
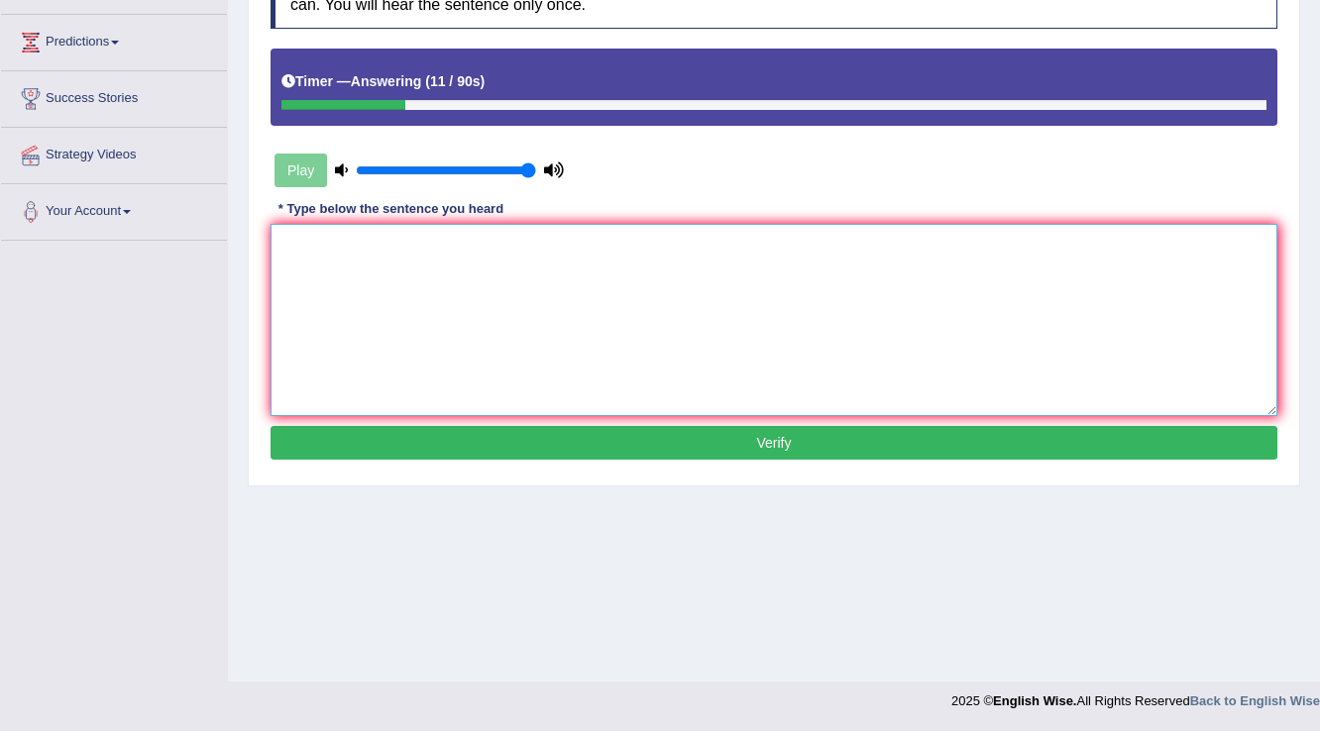
click at [677, 230] on textarea at bounding box center [773, 320] width 1007 height 192
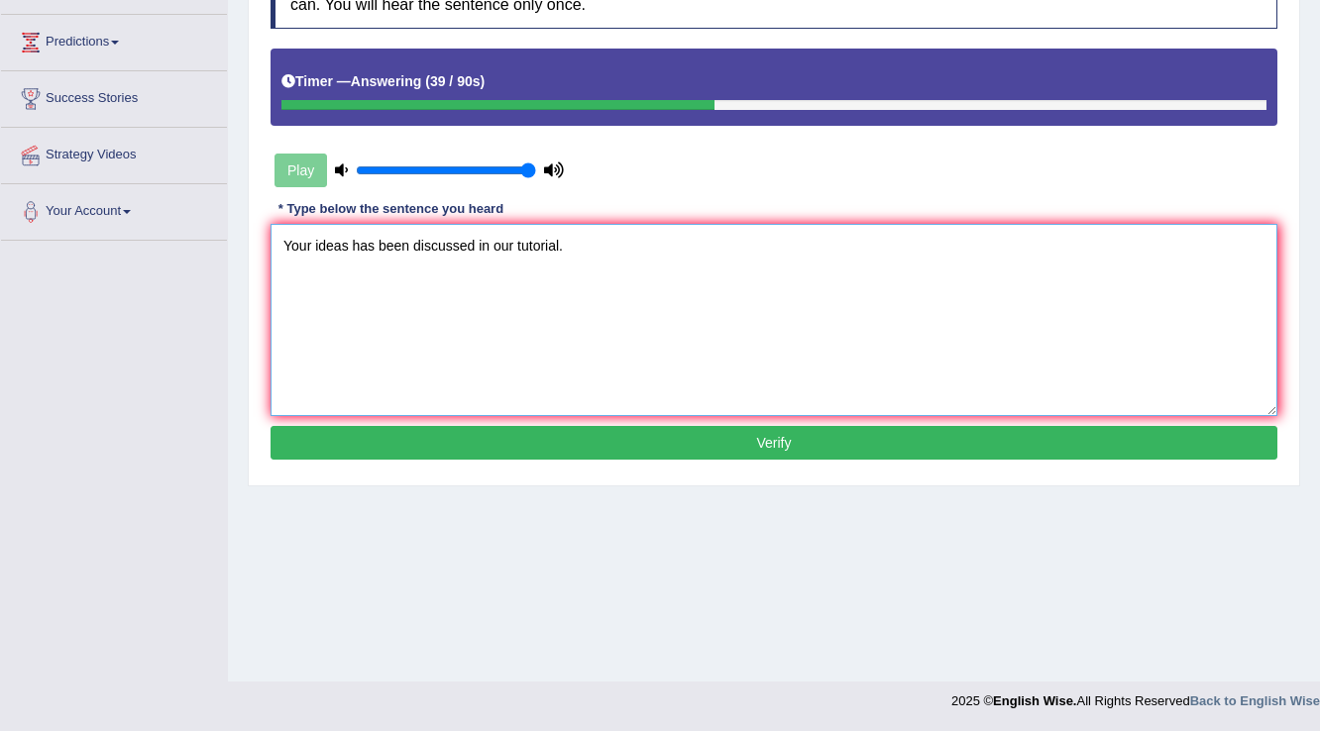
type textarea "Your ideas has been discussed in our tutorial."
click at [705, 453] on button "Verify" at bounding box center [773, 443] width 1007 height 34
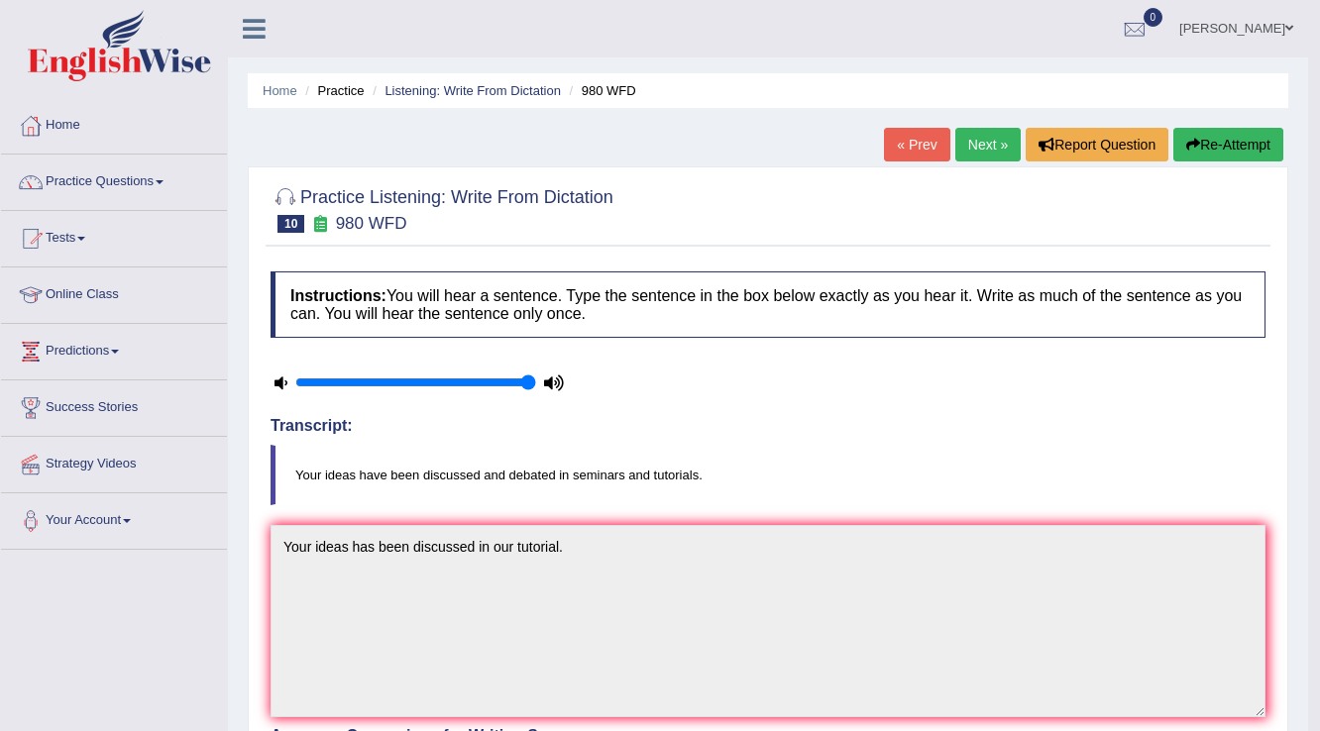
click at [1192, 135] on button "Re-Attempt" at bounding box center [1228, 145] width 110 height 34
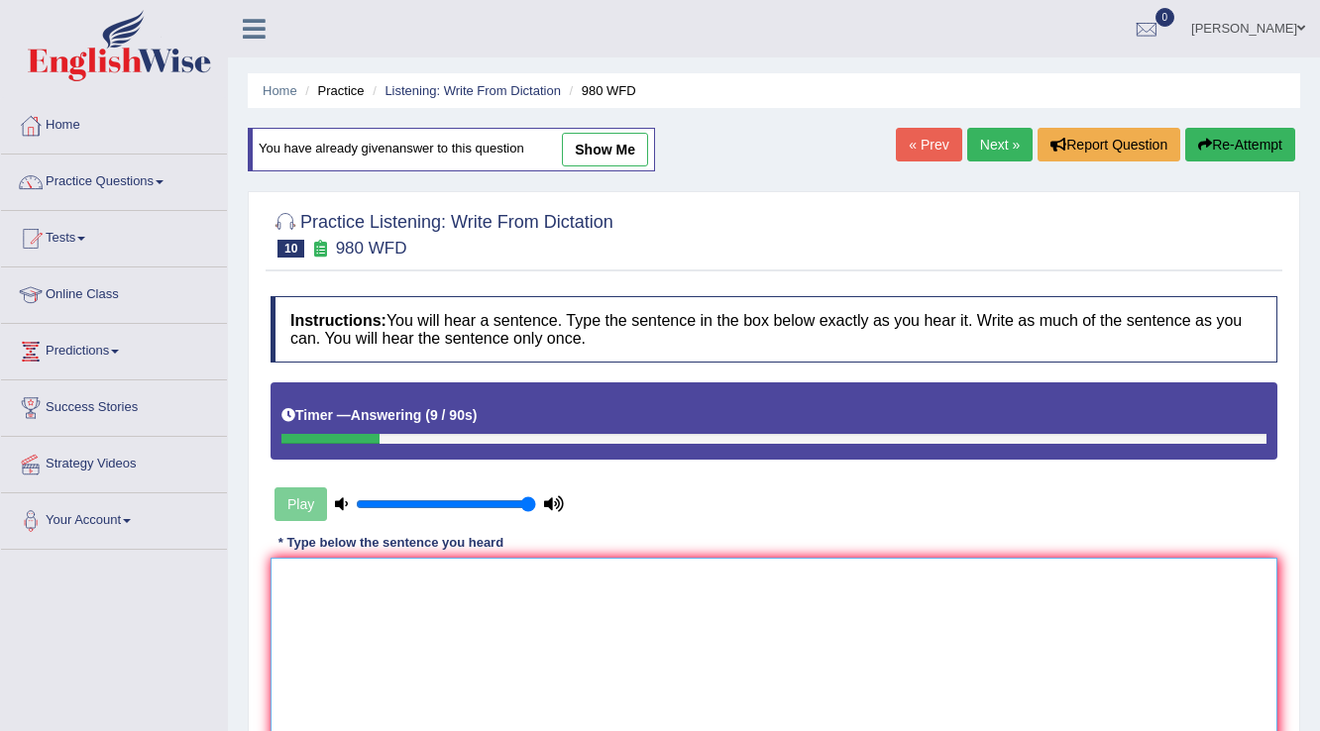
click at [817, 574] on textarea at bounding box center [773, 654] width 1007 height 192
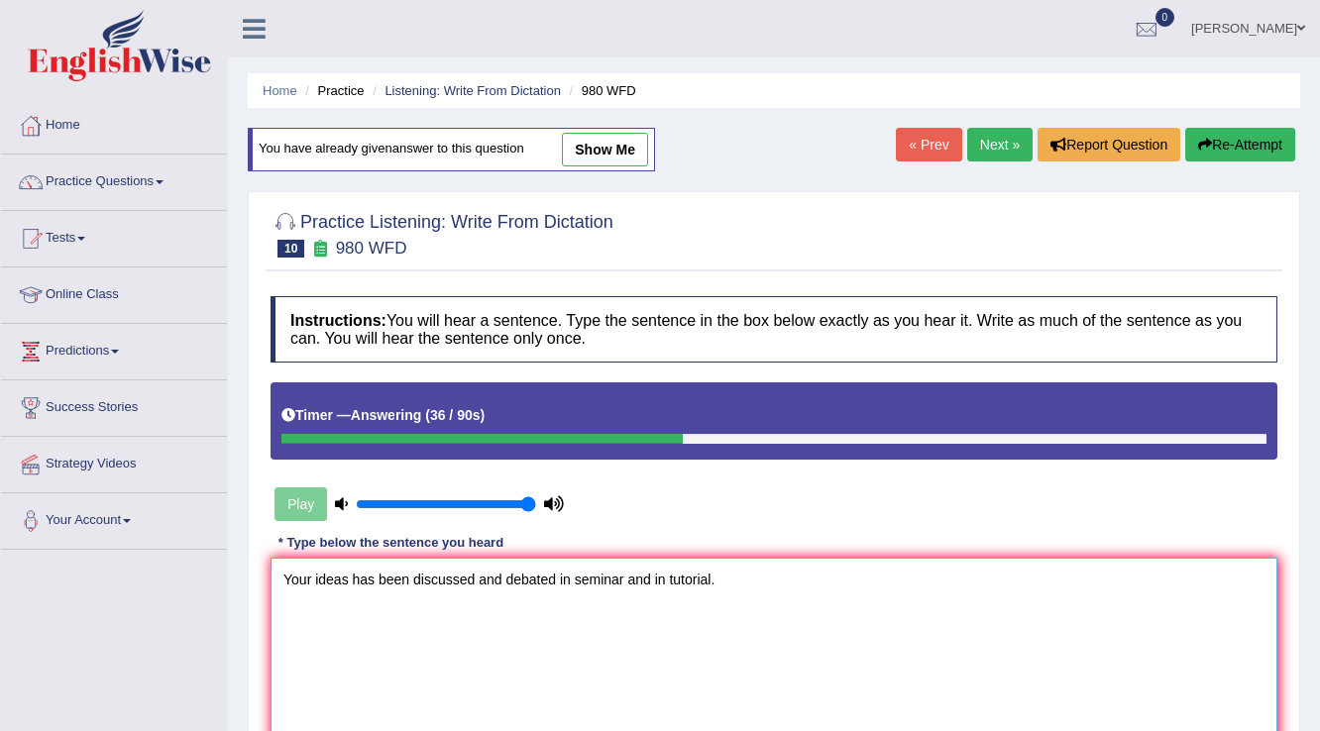
scroll to position [309, 0]
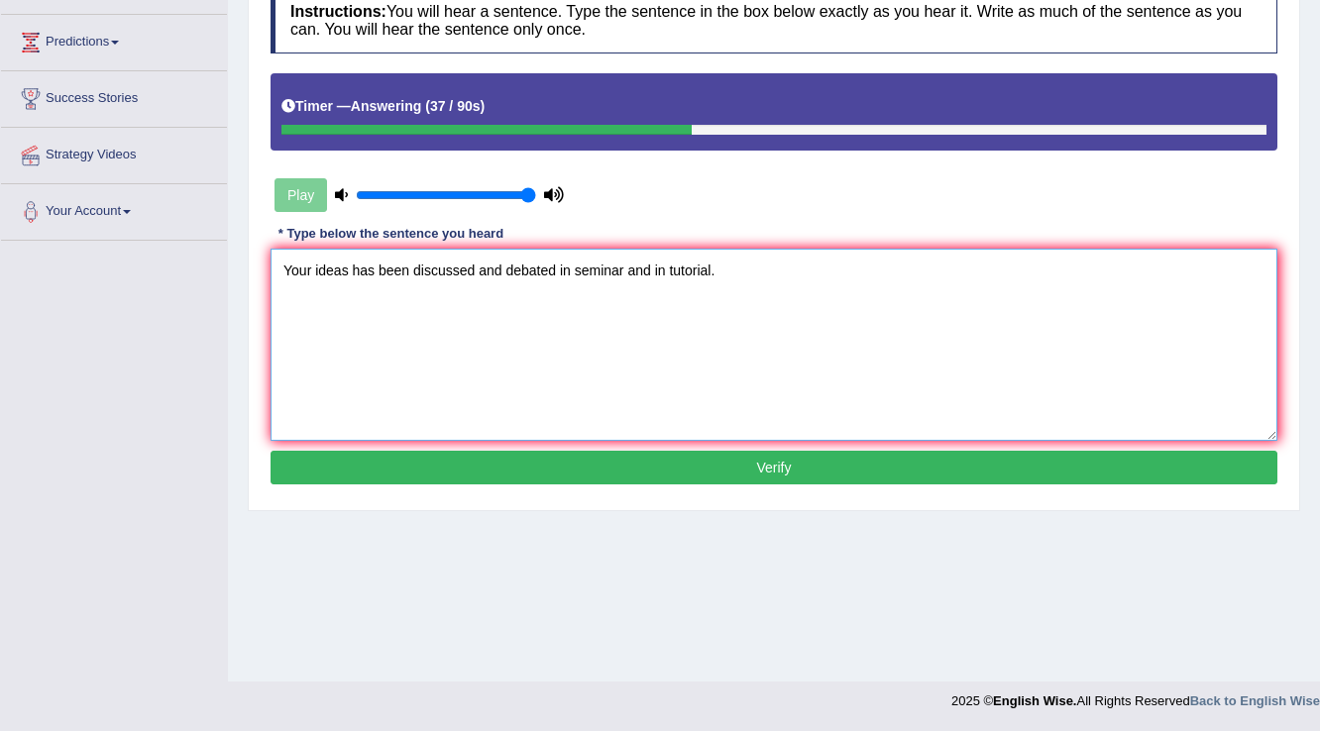
type textarea "Your ideas has been discussed and debated in seminar and in tutorial."
click at [857, 472] on button "Verify" at bounding box center [773, 468] width 1007 height 34
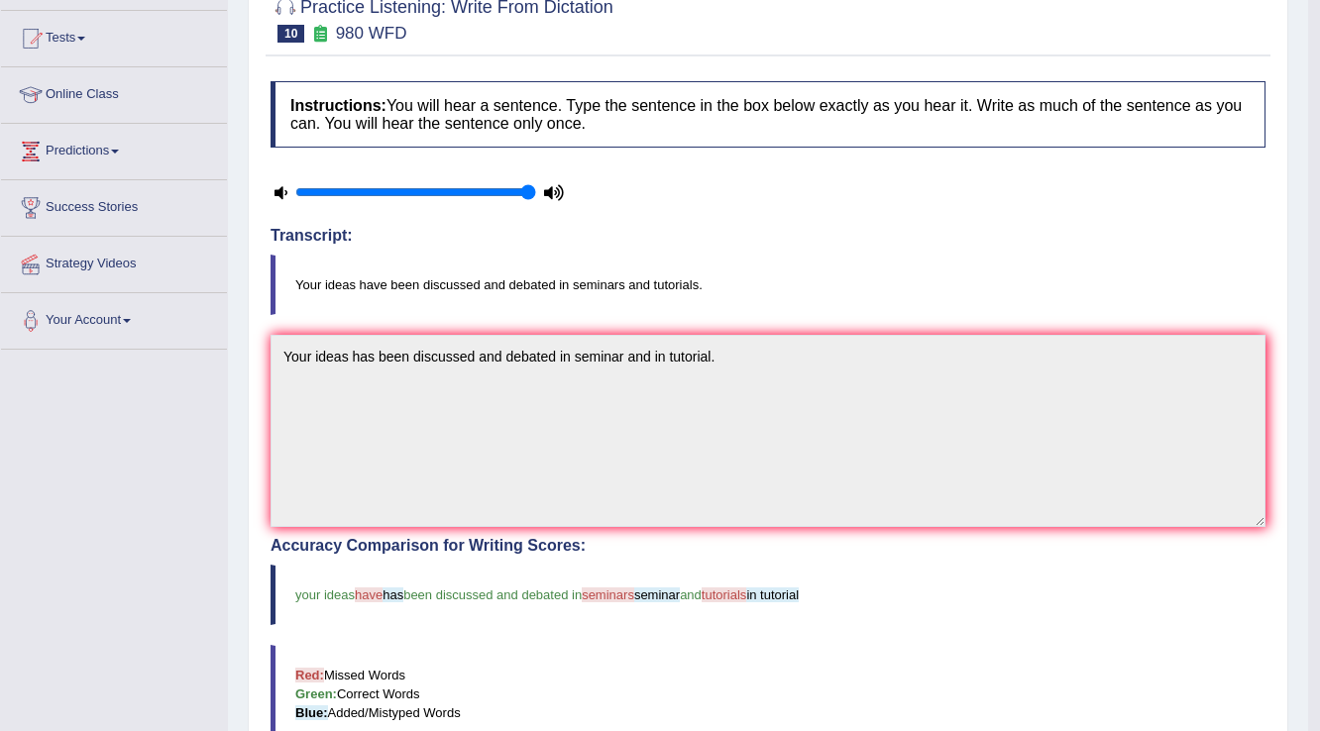
scroll to position [0, 0]
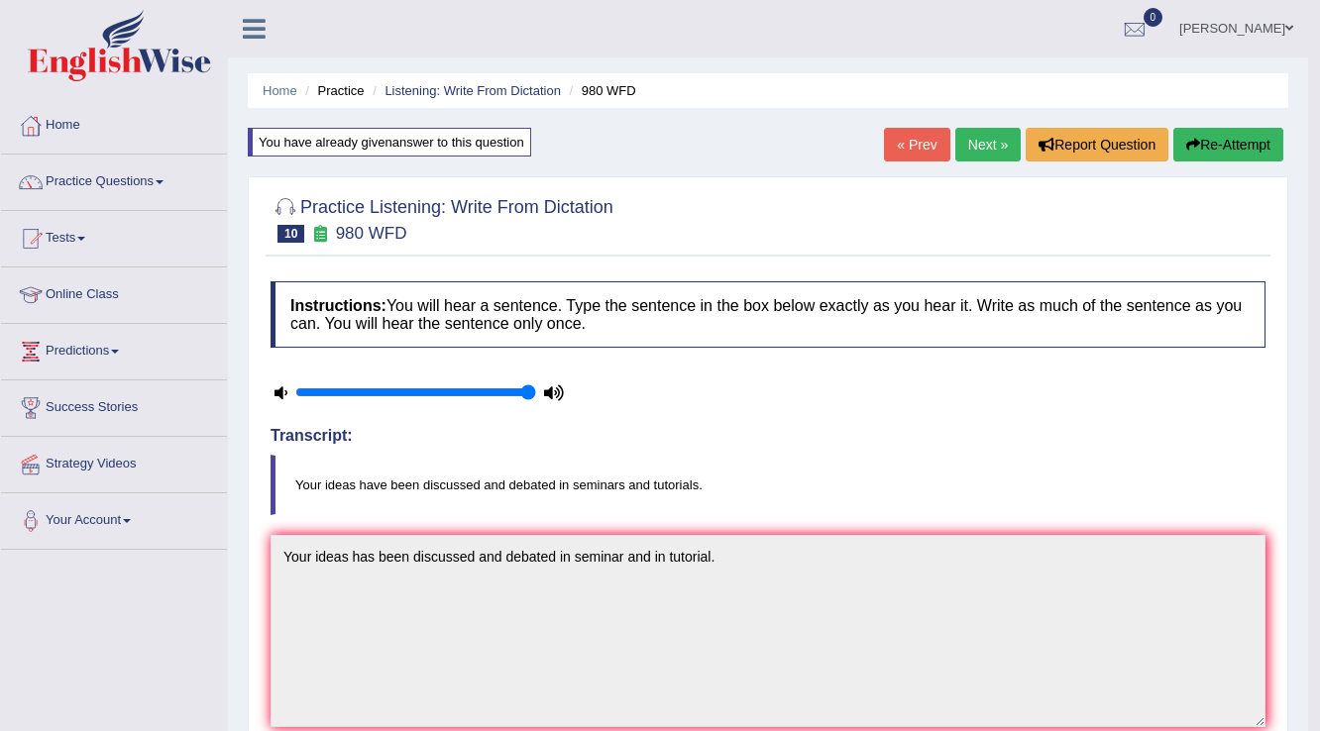
click at [979, 143] on link "Next »" at bounding box center [987, 145] width 65 height 34
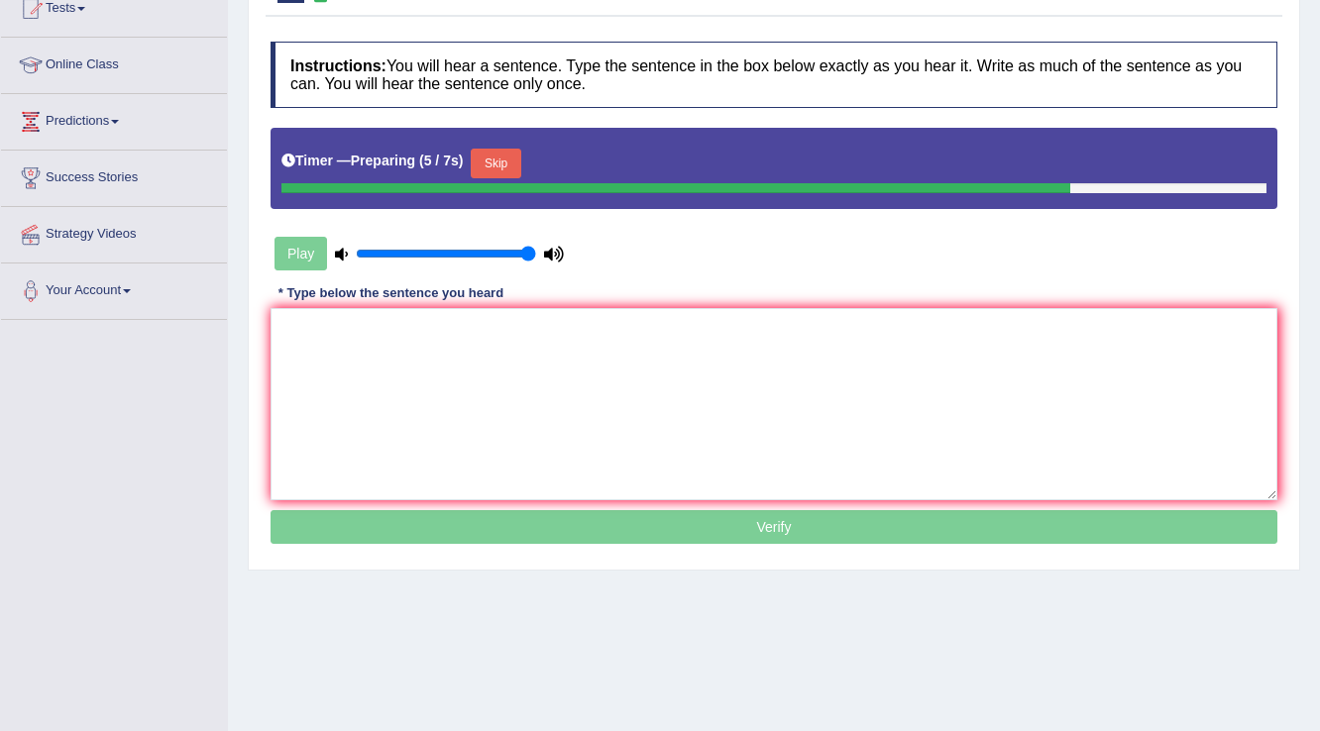
scroll to position [230, 0]
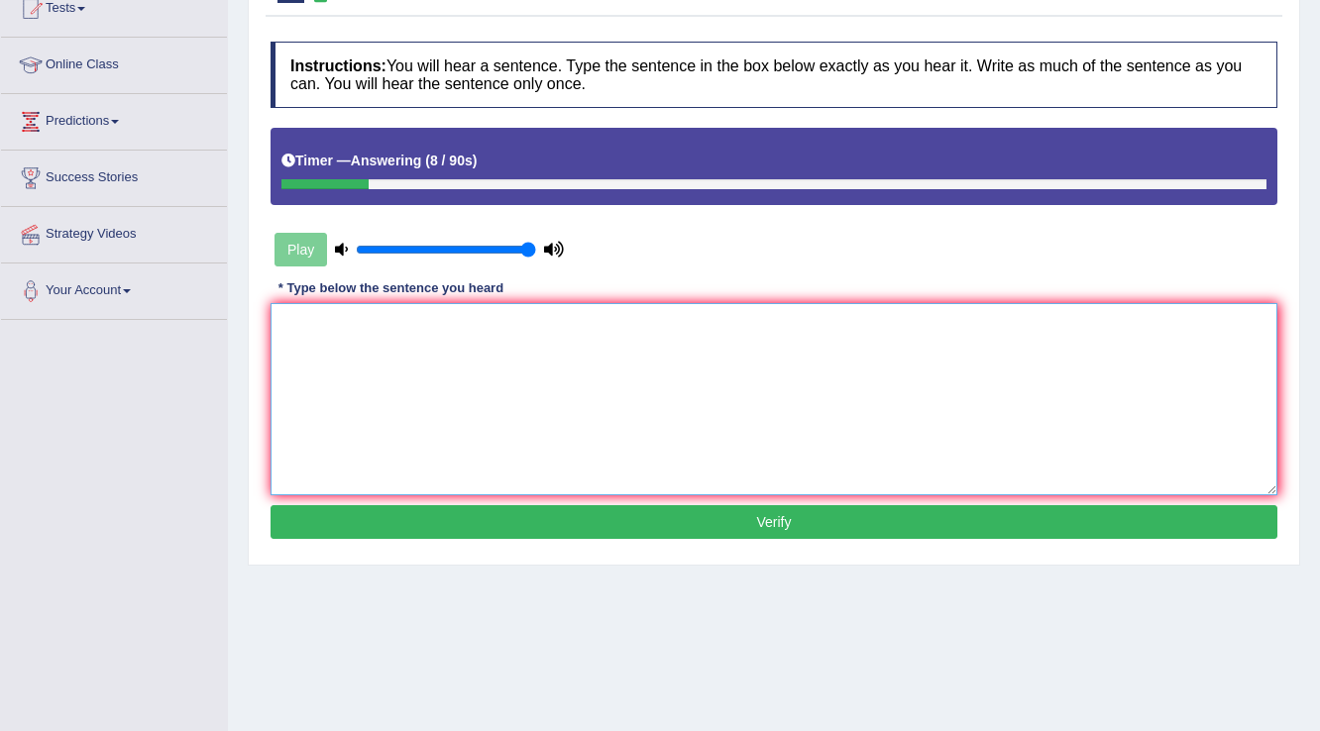
click at [823, 394] on textarea at bounding box center [773, 399] width 1007 height 192
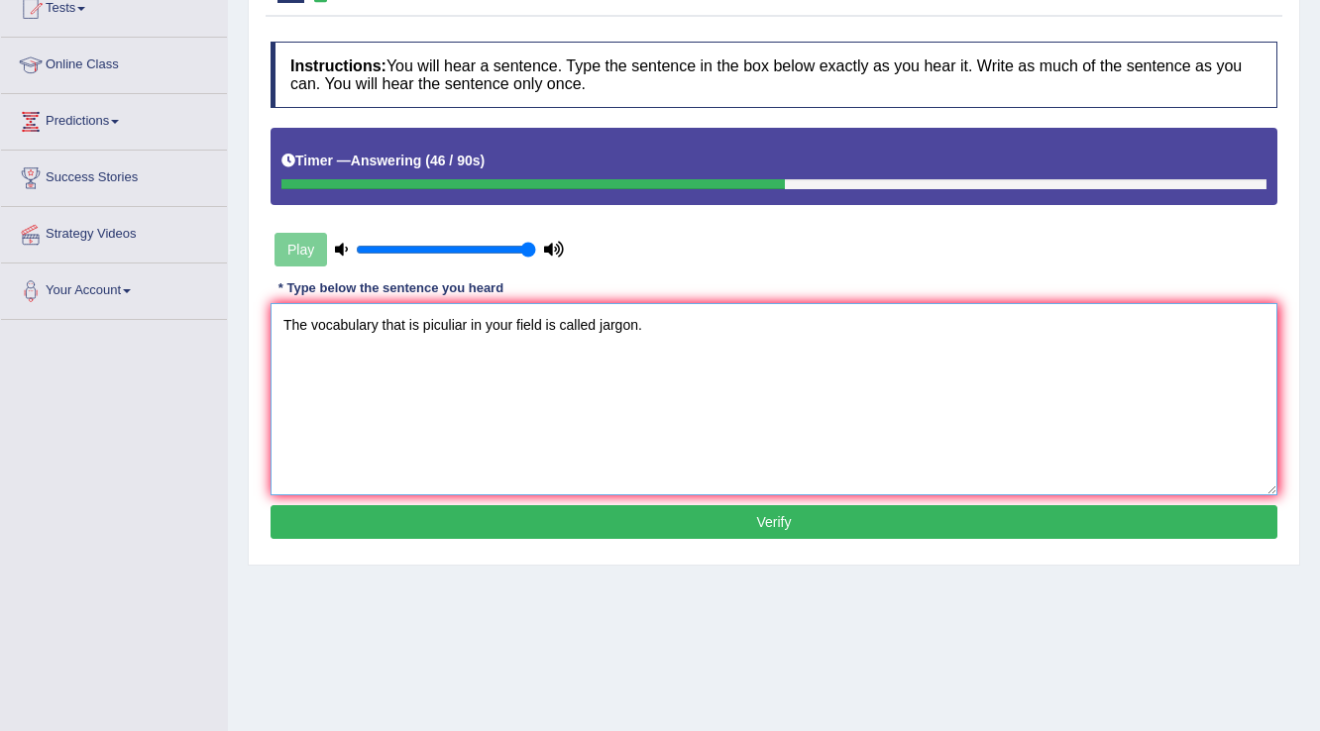
click at [467, 319] on textarea "The vocabulary that is piculiar in your field is called jargon." at bounding box center [773, 399] width 1007 height 192
type textarea "The vocabulary that is piculiar peculiar in your field is called jargon."
click at [755, 519] on button "Verify" at bounding box center [773, 522] width 1007 height 34
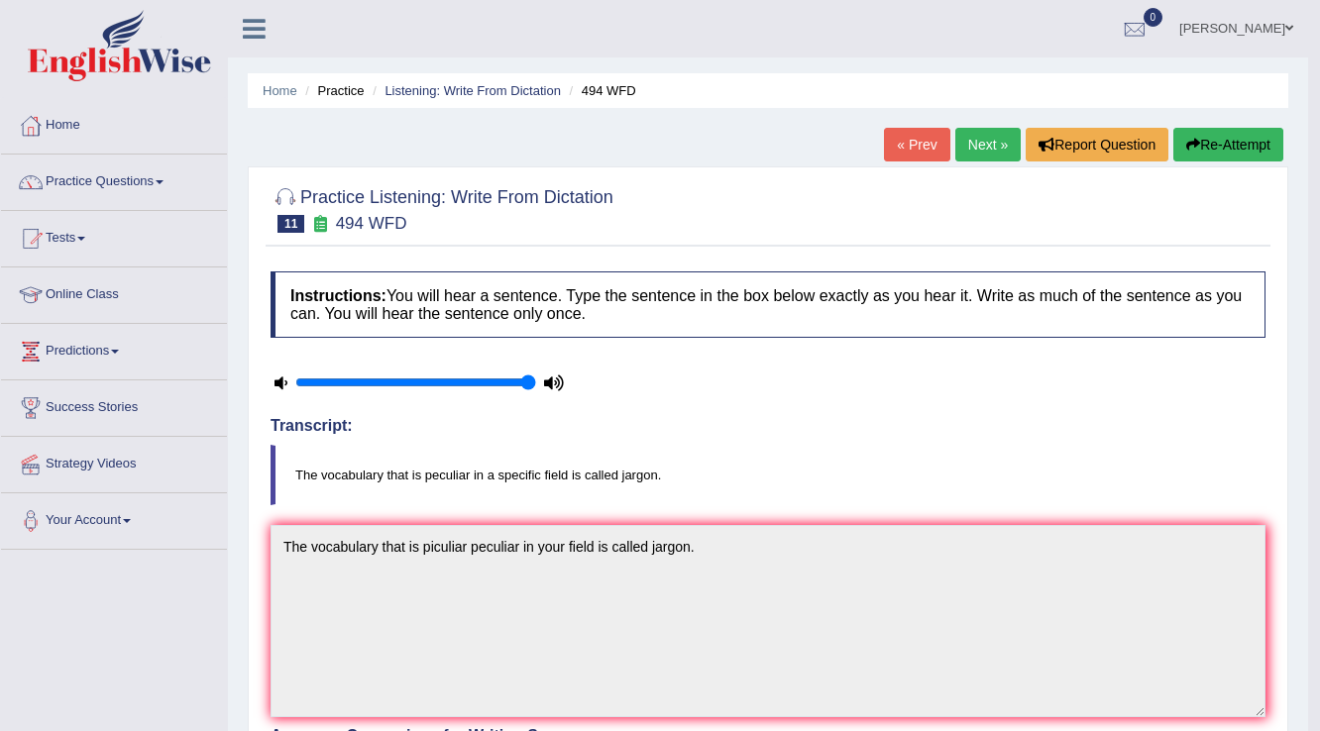
scroll to position [0, 0]
click at [1000, 141] on link "Next »" at bounding box center [987, 145] width 65 height 34
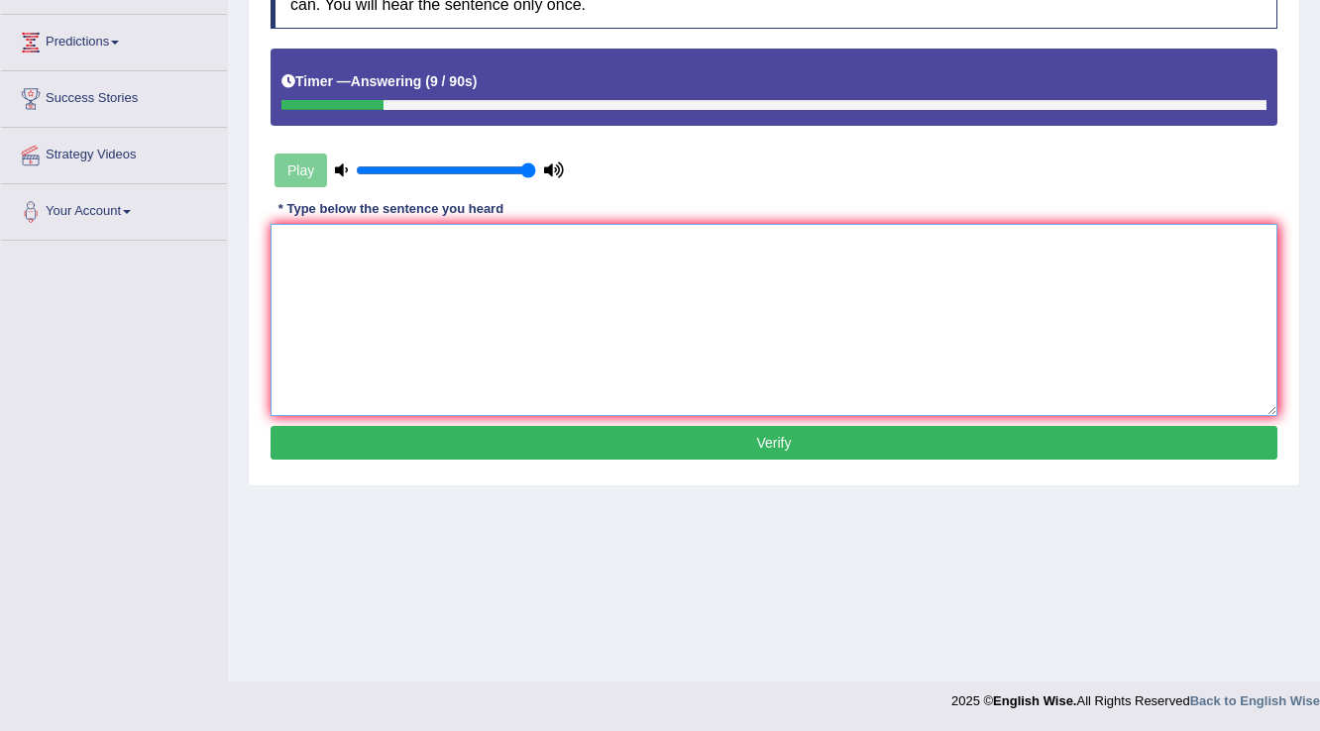
click at [793, 251] on textarea at bounding box center [773, 320] width 1007 height 192
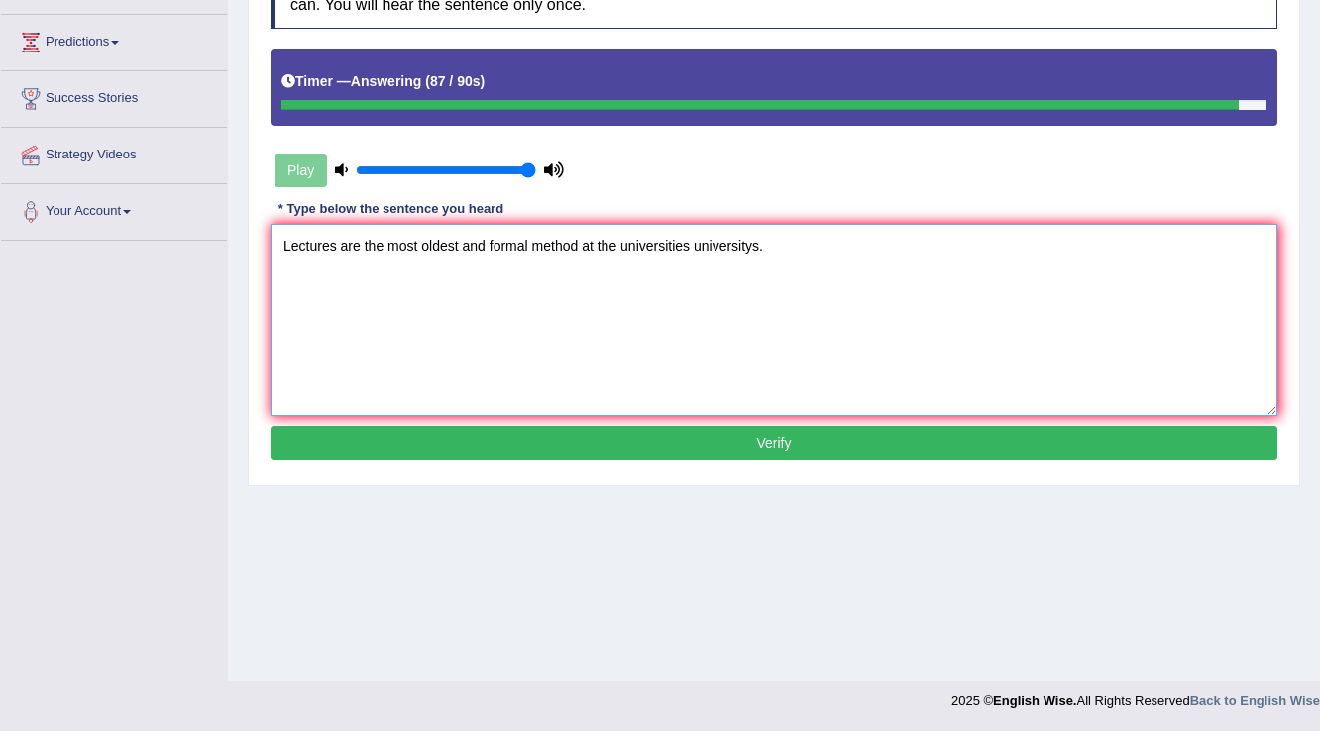
type textarea "Lectures are the most oldest and formal method at the universities universitys."
click at [727, 449] on button "Verify" at bounding box center [773, 443] width 1007 height 34
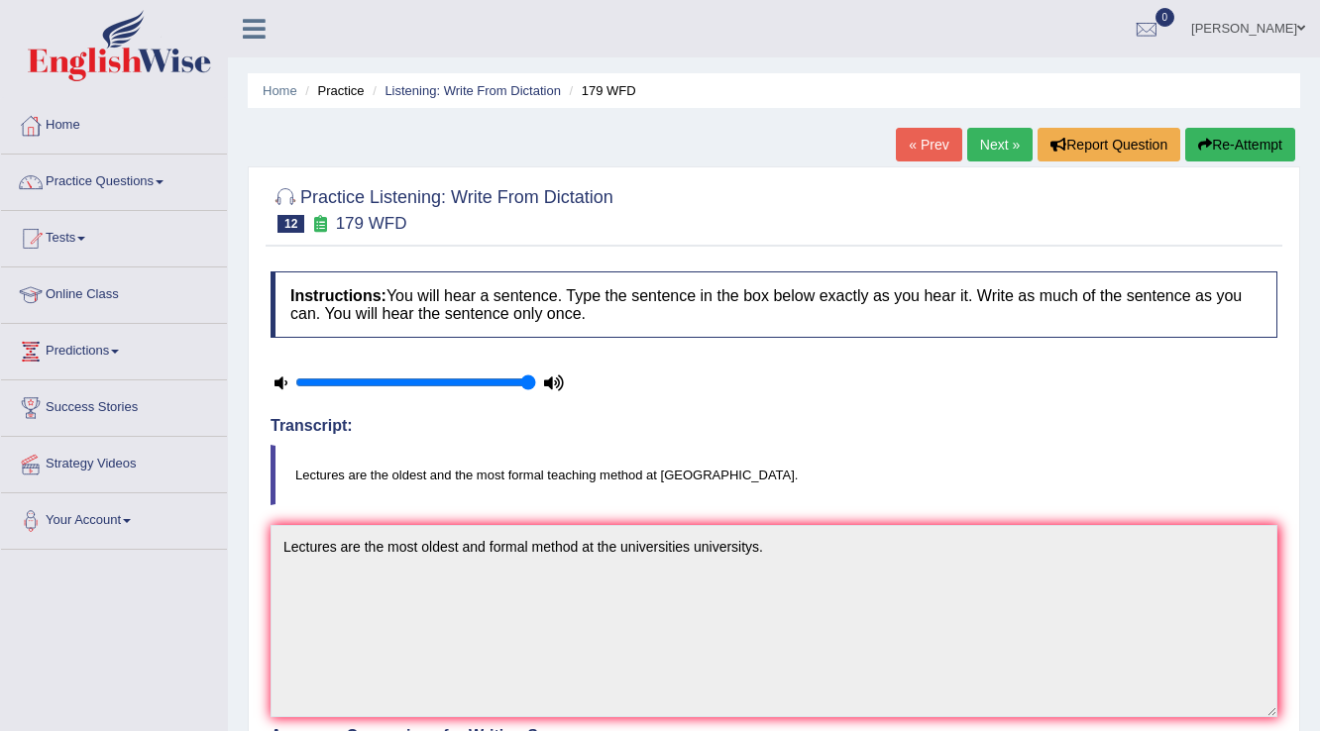
click at [997, 143] on link "Next »" at bounding box center [999, 145] width 65 height 34
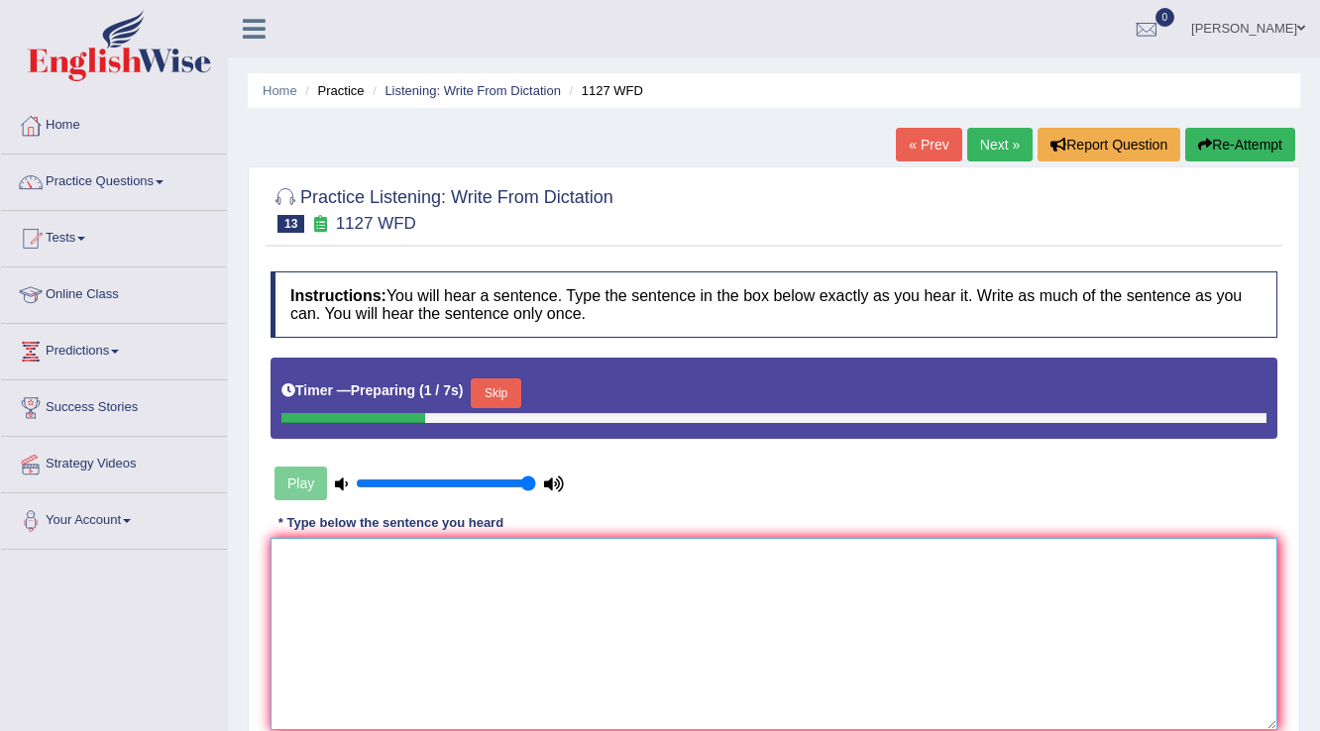
click at [843, 538] on textarea at bounding box center [773, 634] width 1007 height 192
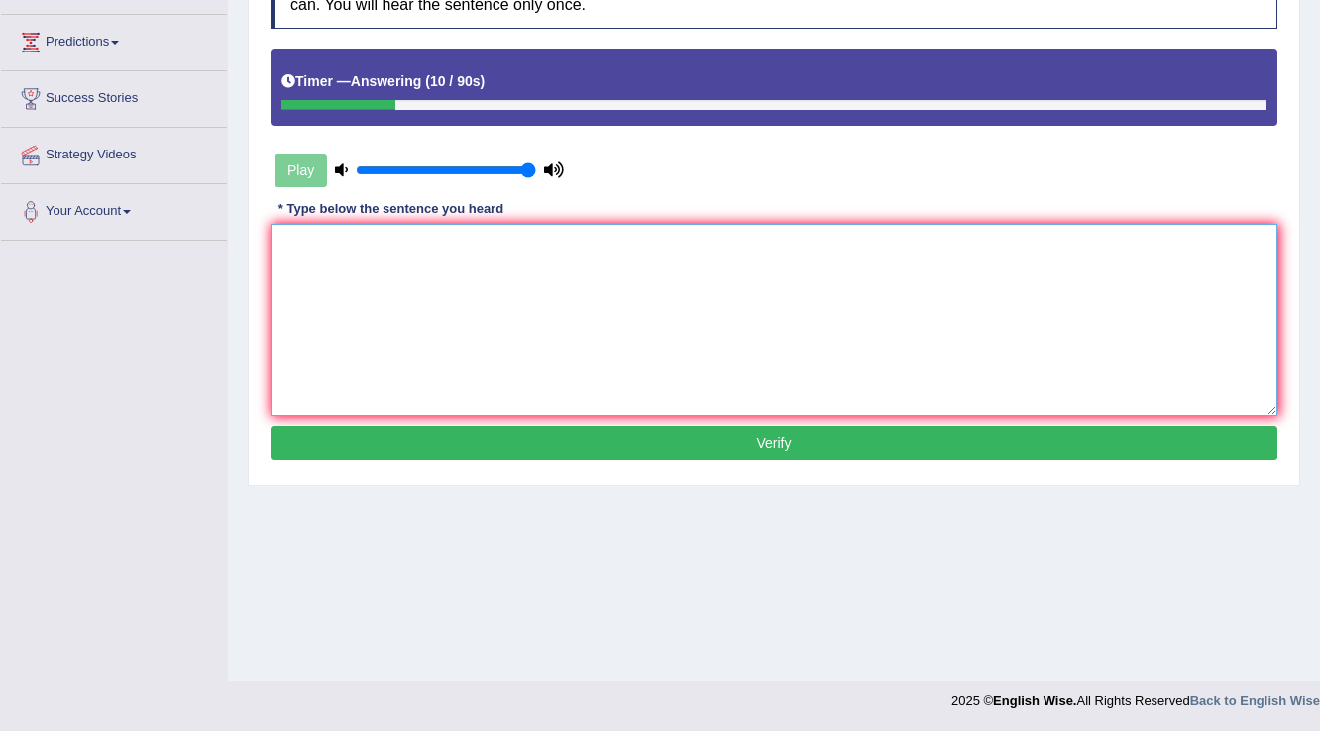
click at [843, 353] on textarea at bounding box center [773, 320] width 1007 height 192
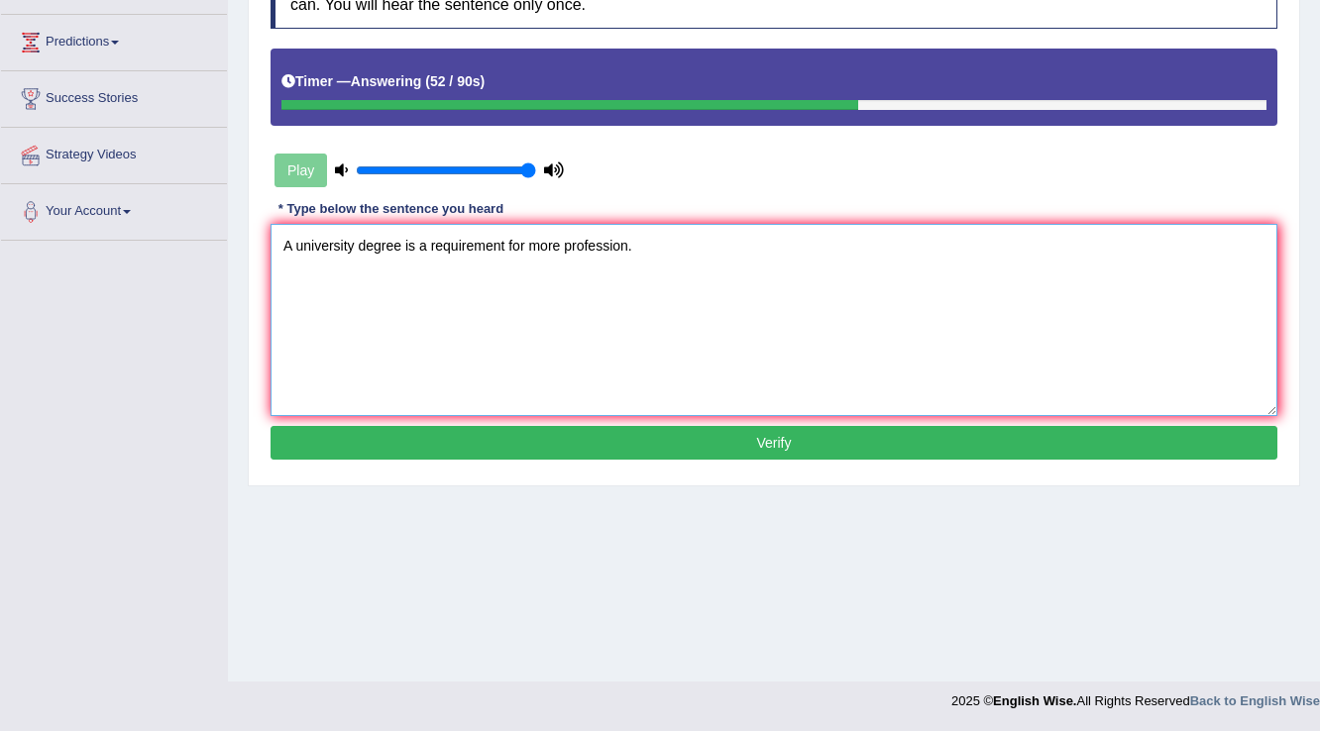
click at [557, 238] on textarea "A university degree is a requirement for more profession." at bounding box center [773, 320] width 1007 height 192
click at [661, 246] on textarea "A university degree is a requirement for more many profession." at bounding box center [773, 320] width 1007 height 192
type textarea "A university degree is a requirement for more many profession professions."
click at [646, 428] on button "Verify" at bounding box center [773, 443] width 1007 height 34
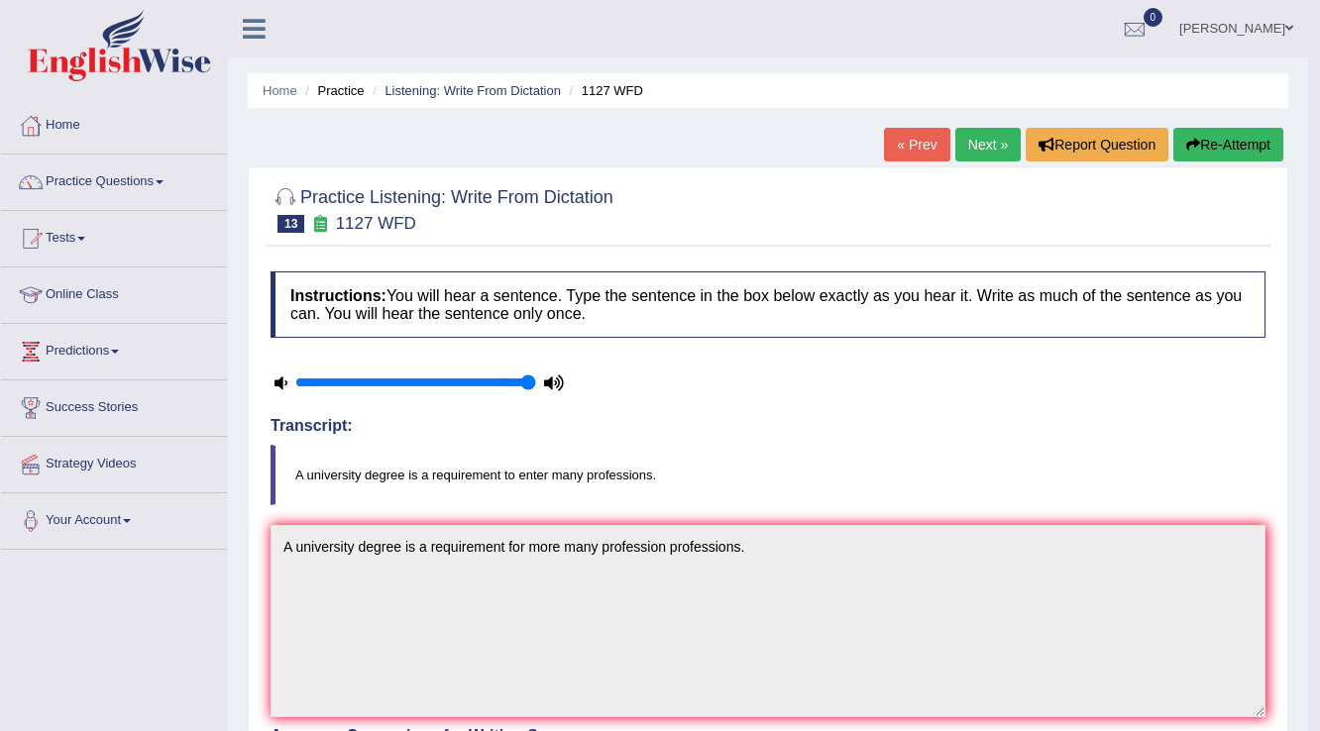
click at [988, 147] on link "Next »" at bounding box center [987, 145] width 65 height 34
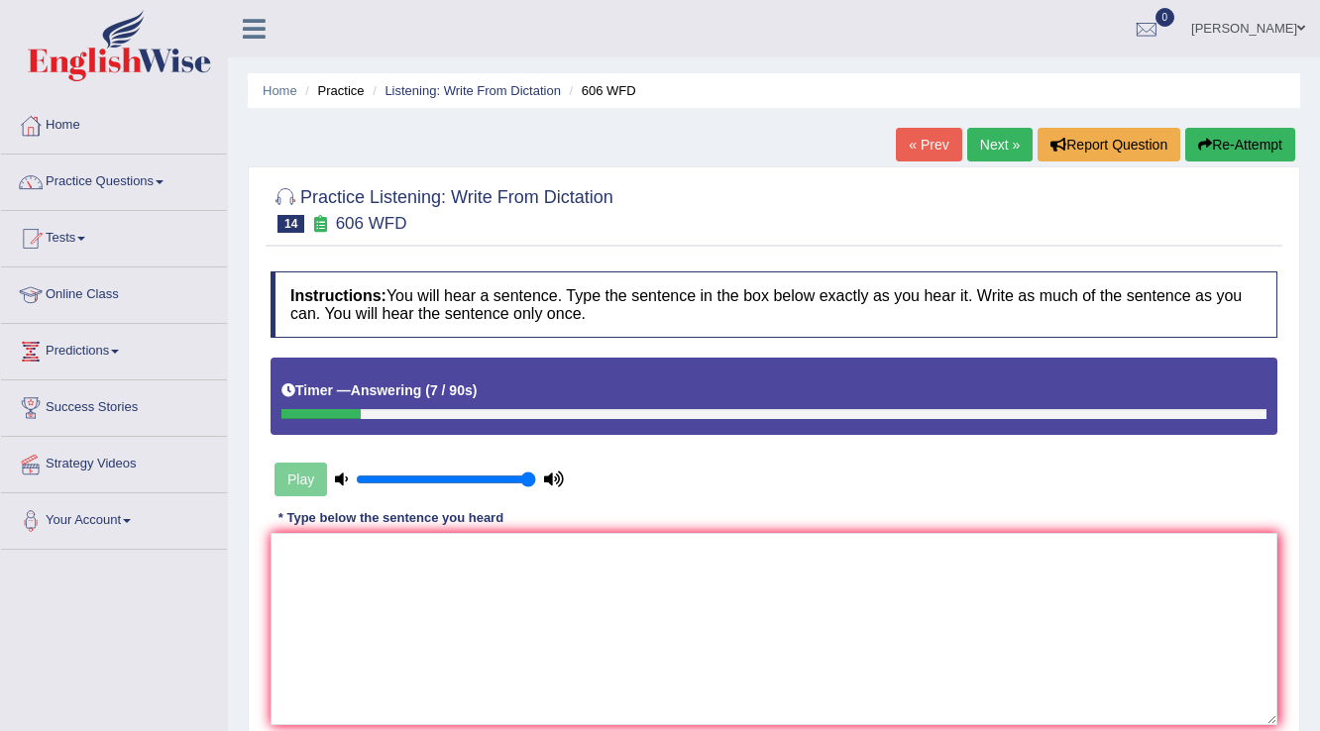
click at [1254, 134] on button "Re-Attempt" at bounding box center [1240, 145] width 110 height 34
click at [672, 584] on textarea at bounding box center [773, 629] width 1007 height 192
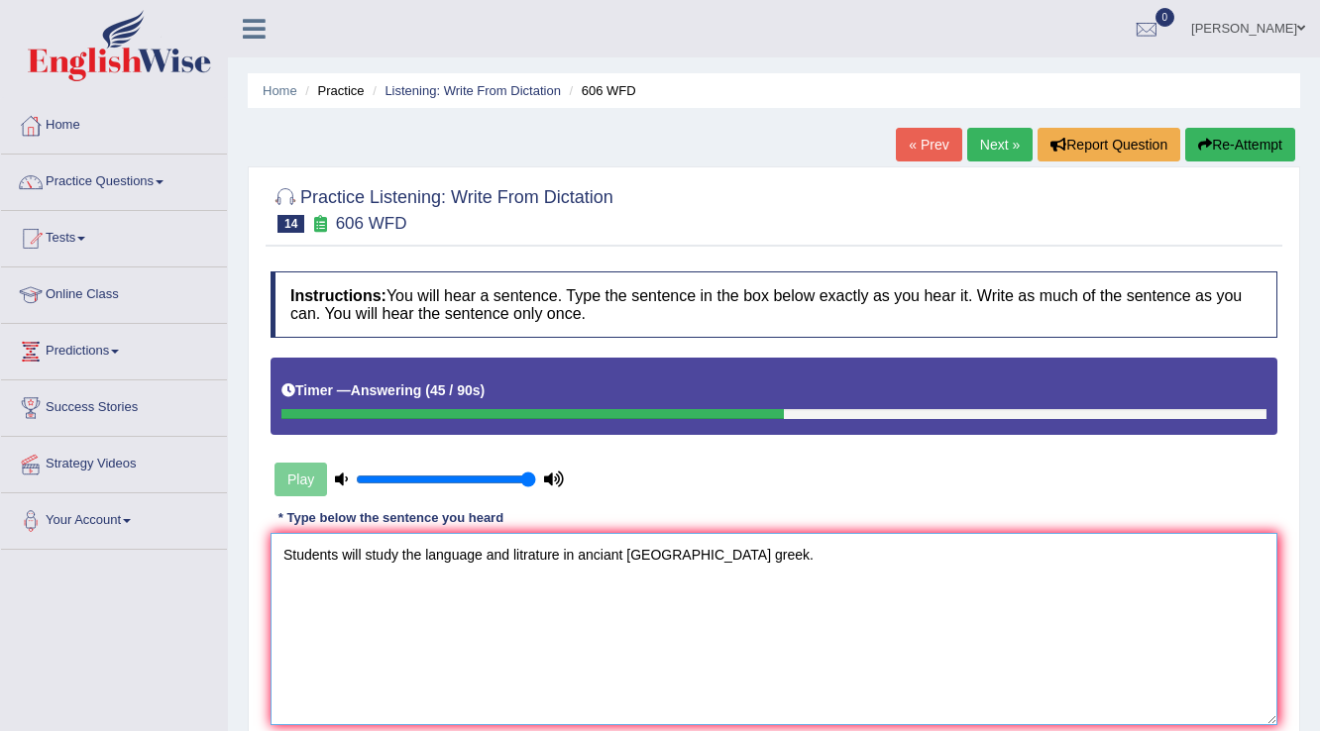
click at [561, 551] on textarea "Students will study the language and litrature in anciant greece greek." at bounding box center [773, 629] width 1007 height 192
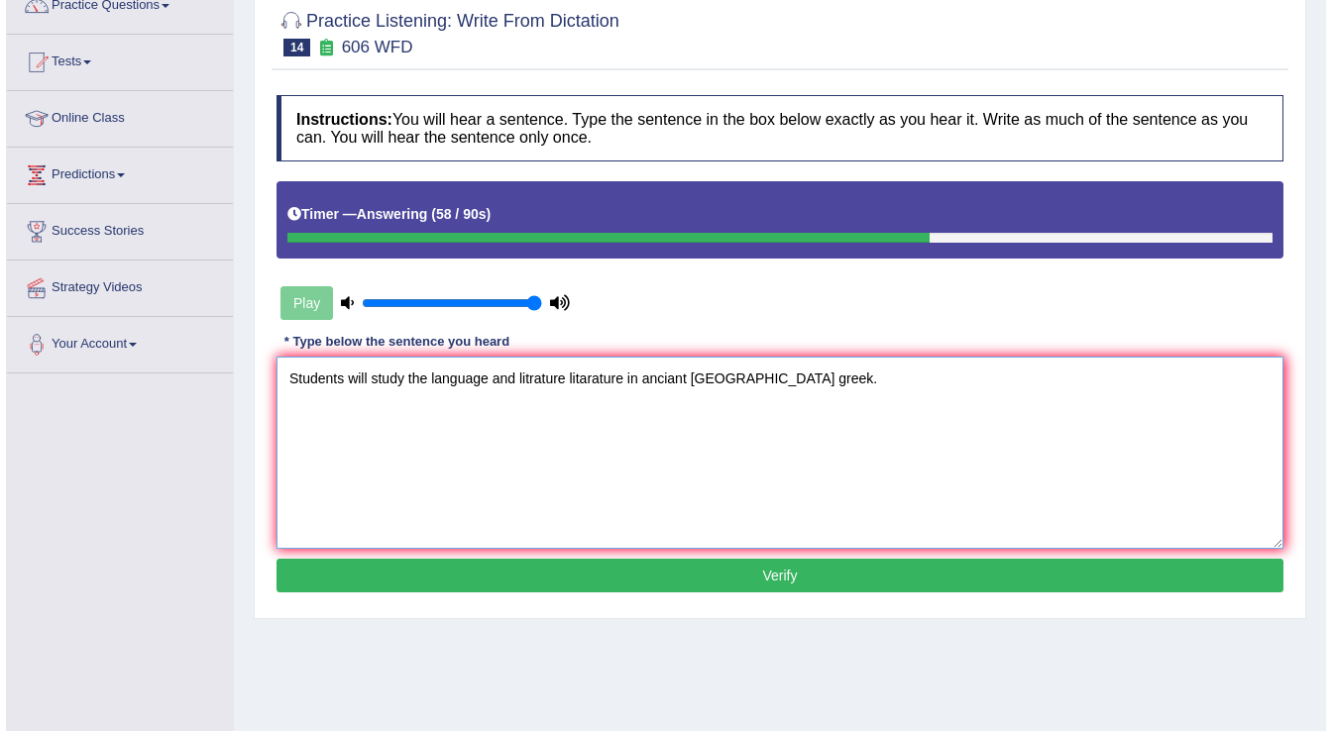
scroll to position [238, 0]
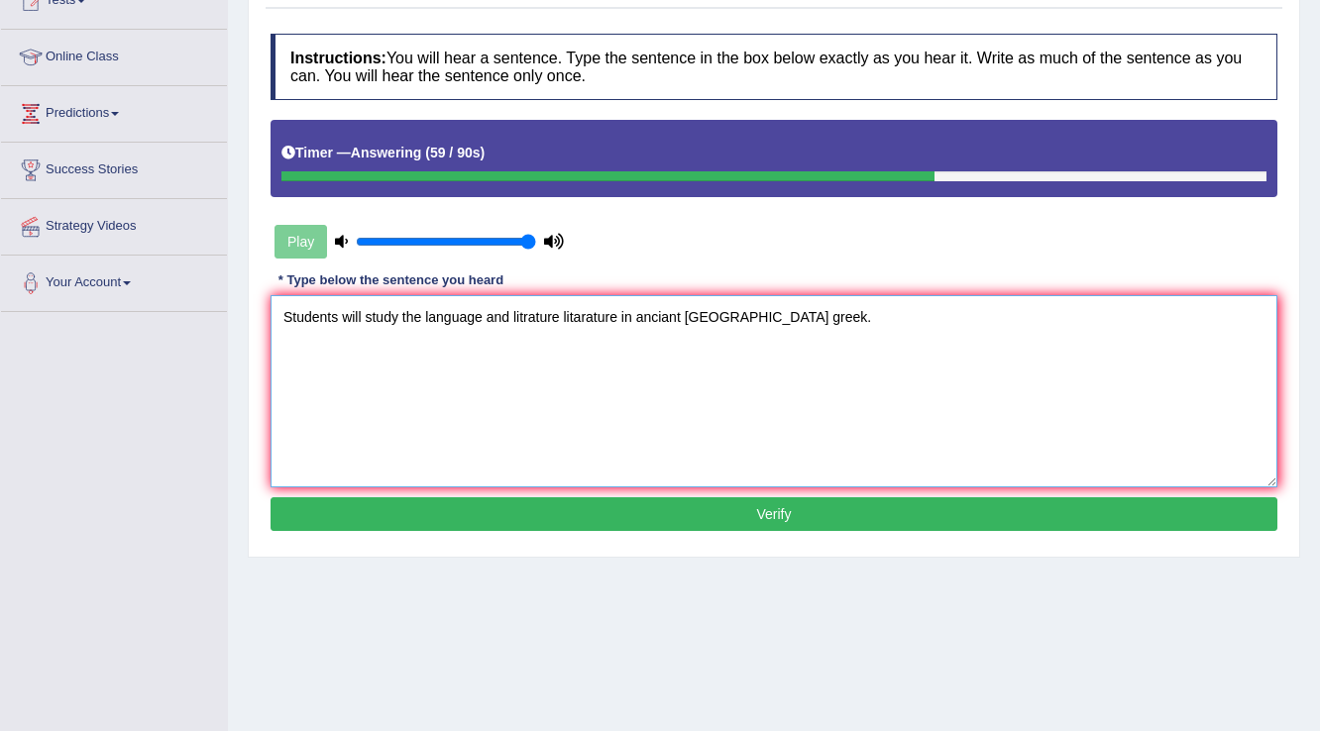
type textarea "Students will study the language and litrature litarature in anciant greece gre…"
click at [774, 498] on button "Verify" at bounding box center [773, 514] width 1007 height 34
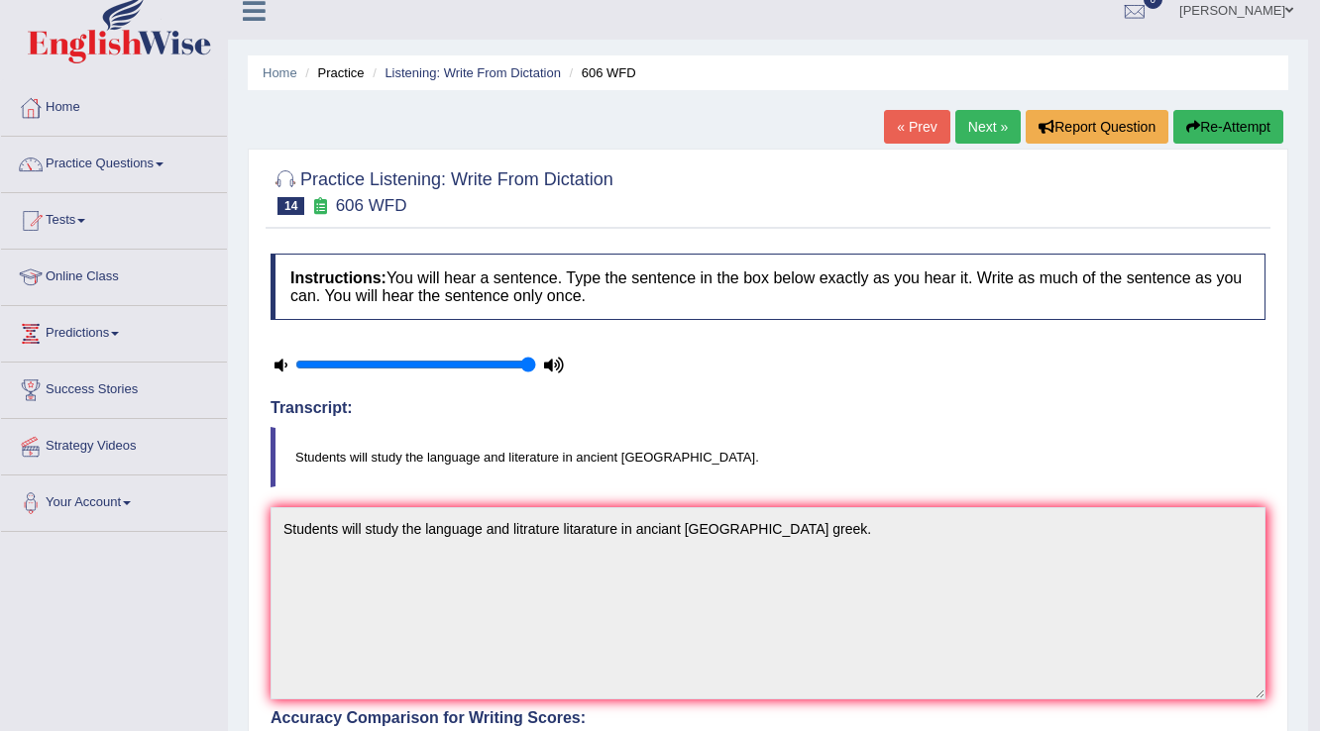
scroll to position [0, 0]
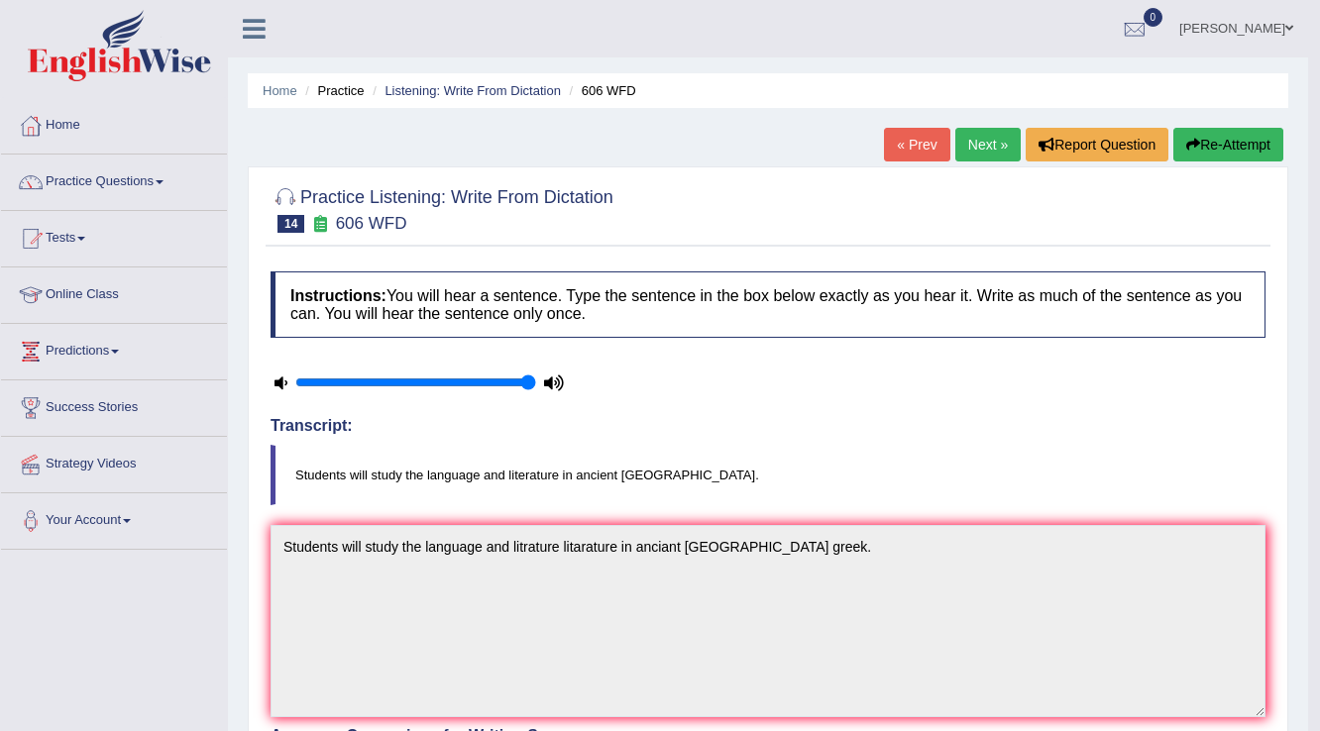
click at [985, 149] on link "Next »" at bounding box center [987, 145] width 65 height 34
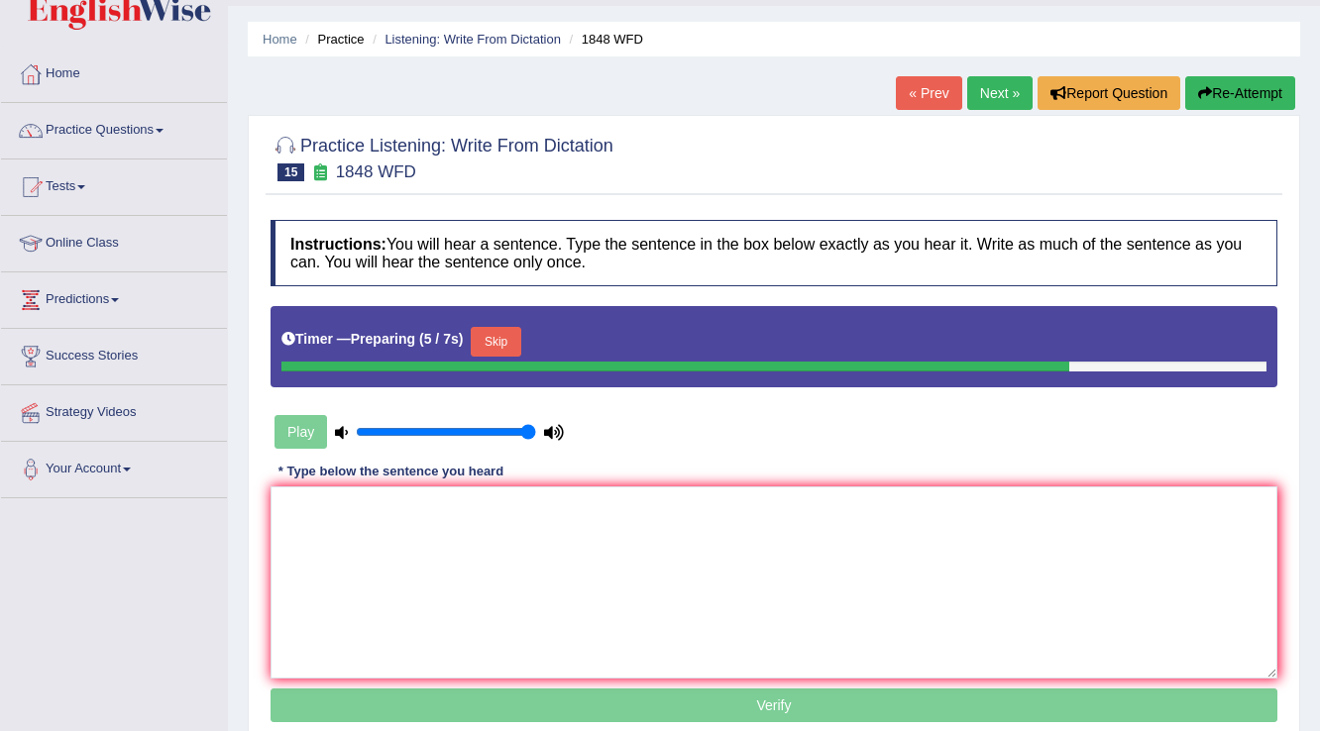
scroll to position [159, 0]
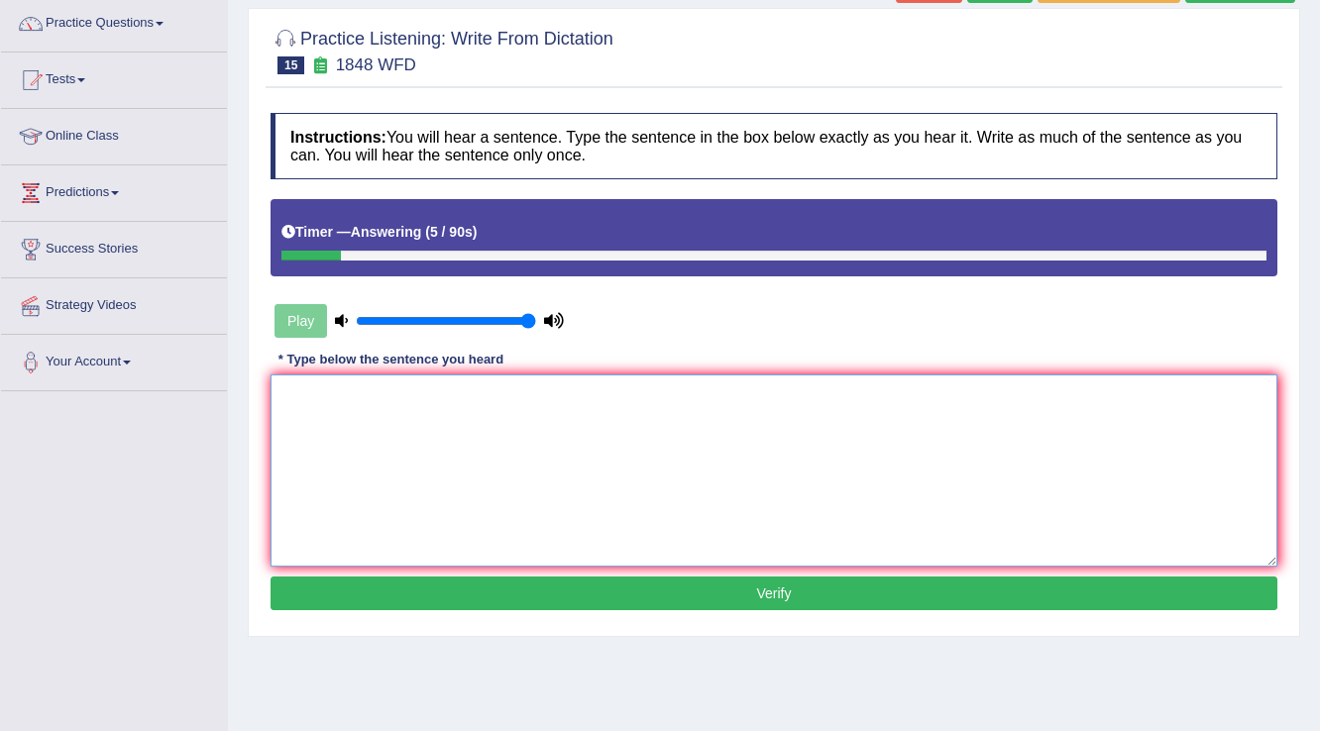
click at [725, 392] on textarea at bounding box center [773, 471] width 1007 height 192
type textarea "s"
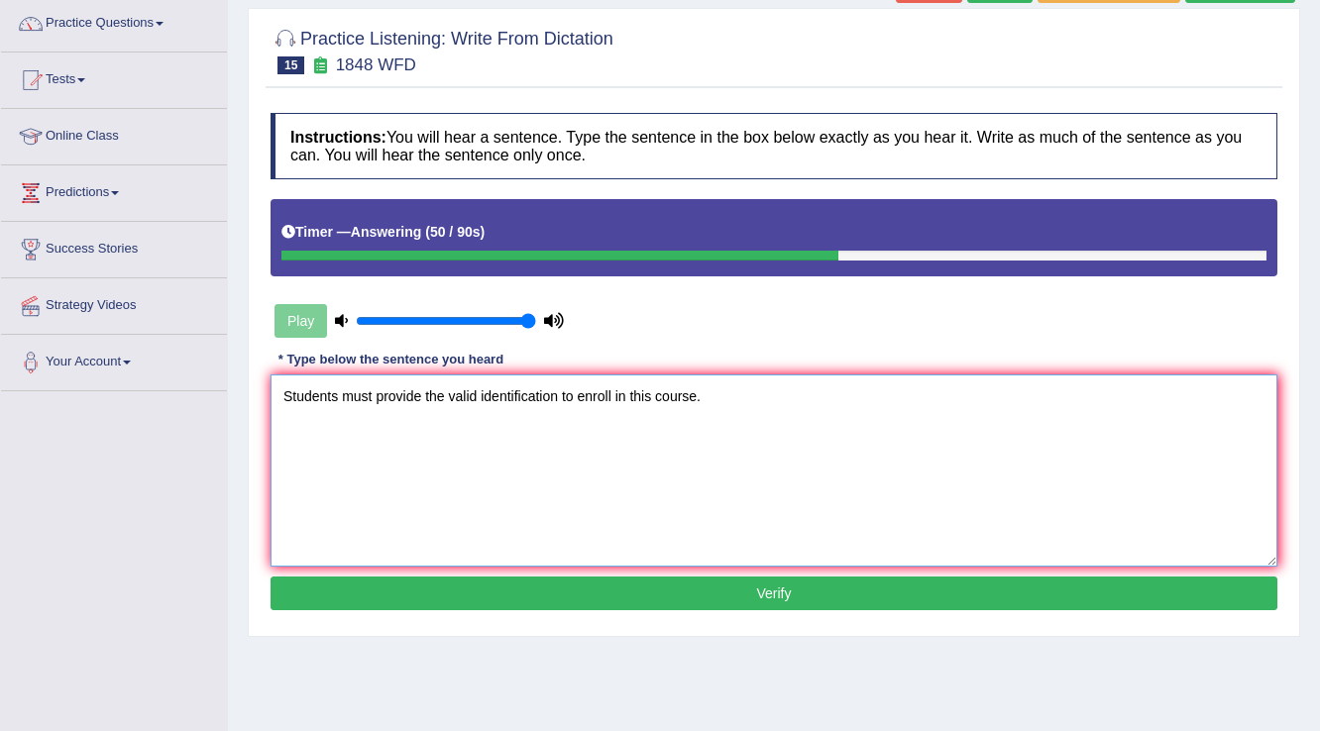
type textarea "Students must provide the valid identification to enroll in this course."
click at [697, 587] on button "Verify" at bounding box center [773, 594] width 1007 height 34
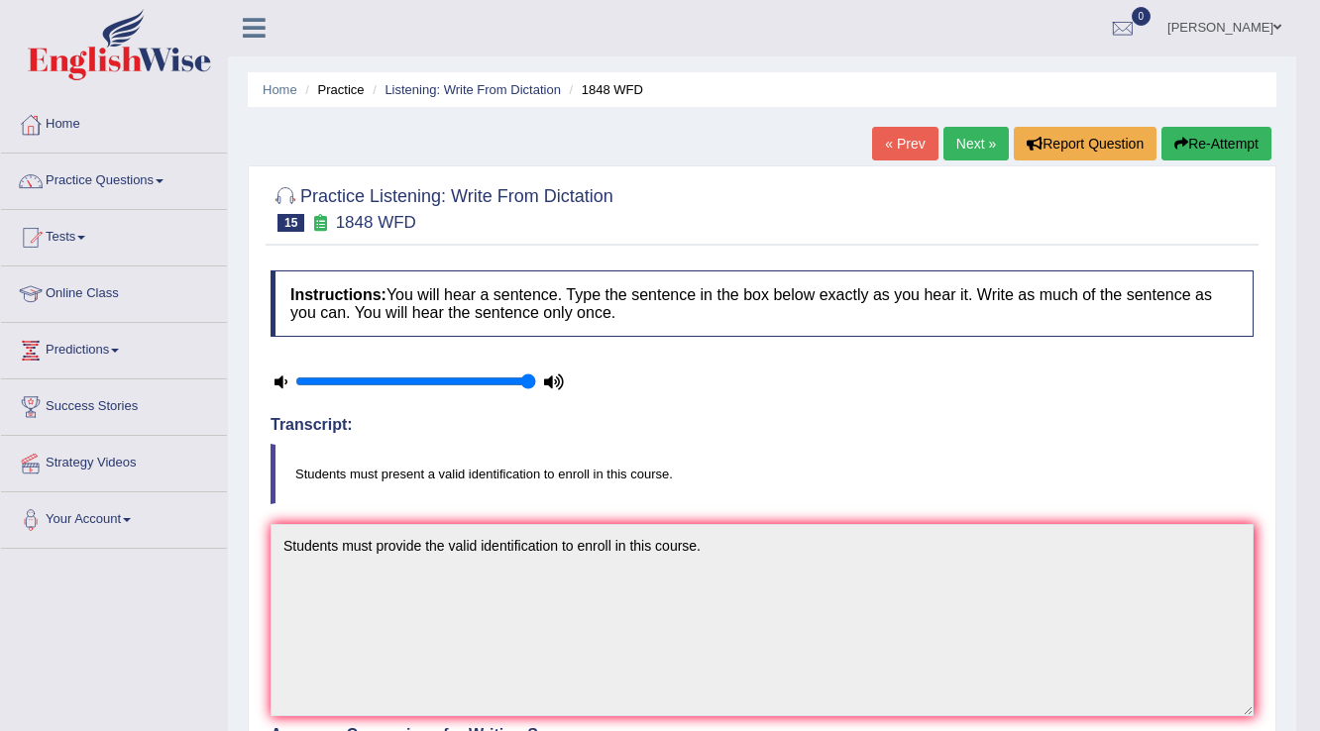
scroll to position [0, 0]
click at [975, 135] on link "Next »" at bounding box center [975, 145] width 65 height 34
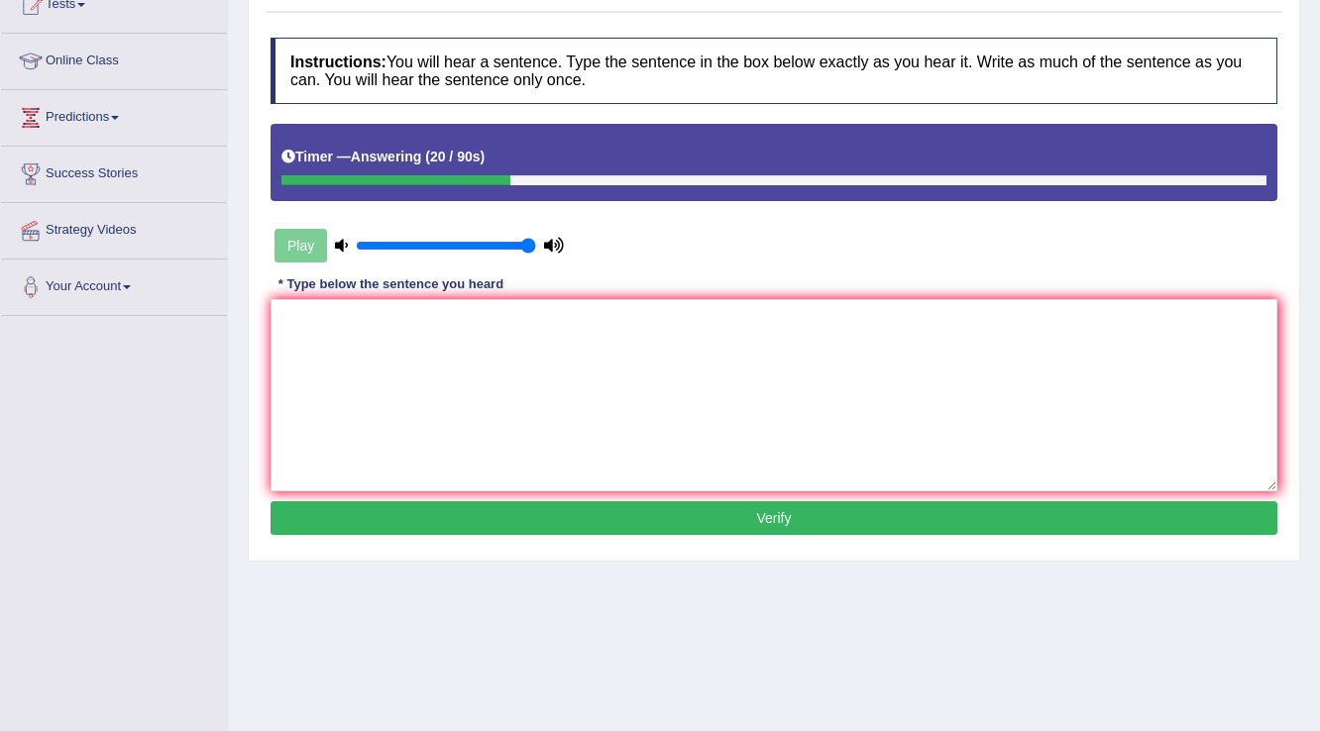
scroll to position [309, 0]
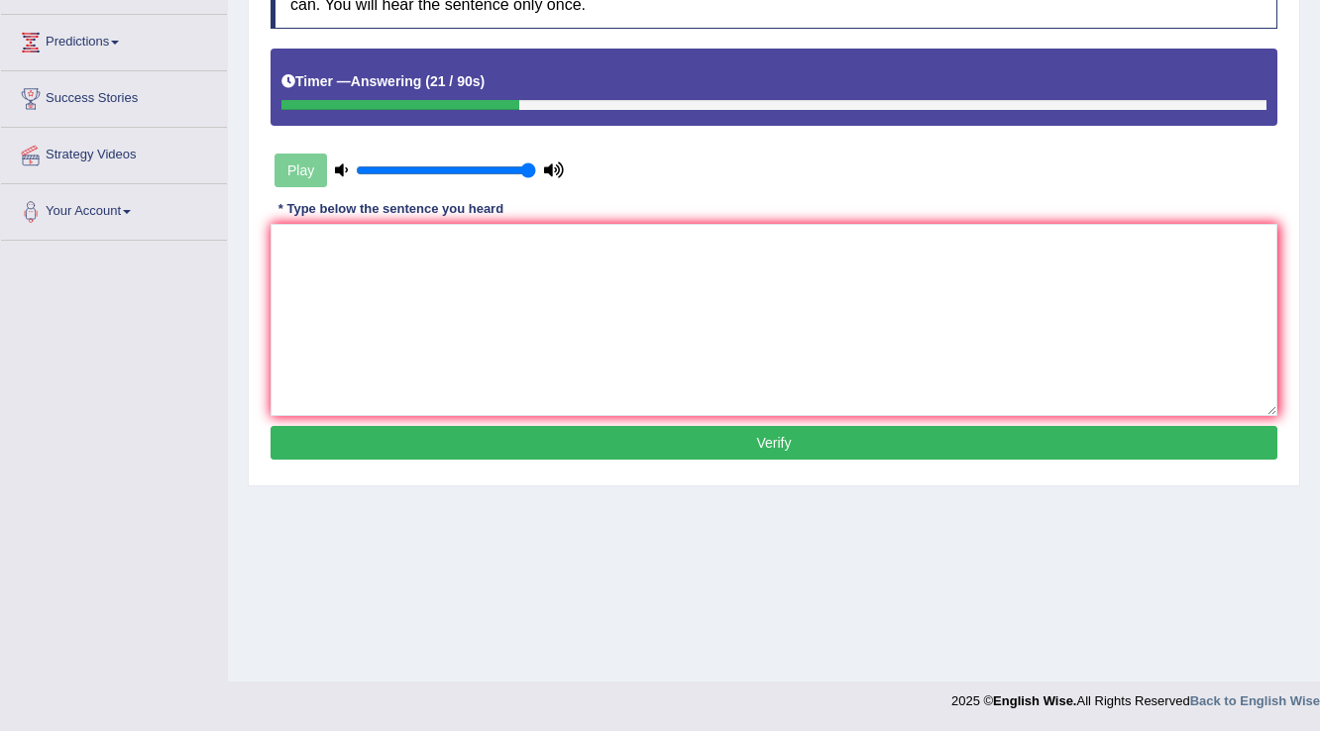
click at [848, 432] on button "Verify" at bounding box center [773, 443] width 1007 height 34
click at [848, 338] on textarea at bounding box center [773, 320] width 1007 height 192
type textarea "de"
click at [866, 435] on button "Verify" at bounding box center [773, 443] width 1007 height 34
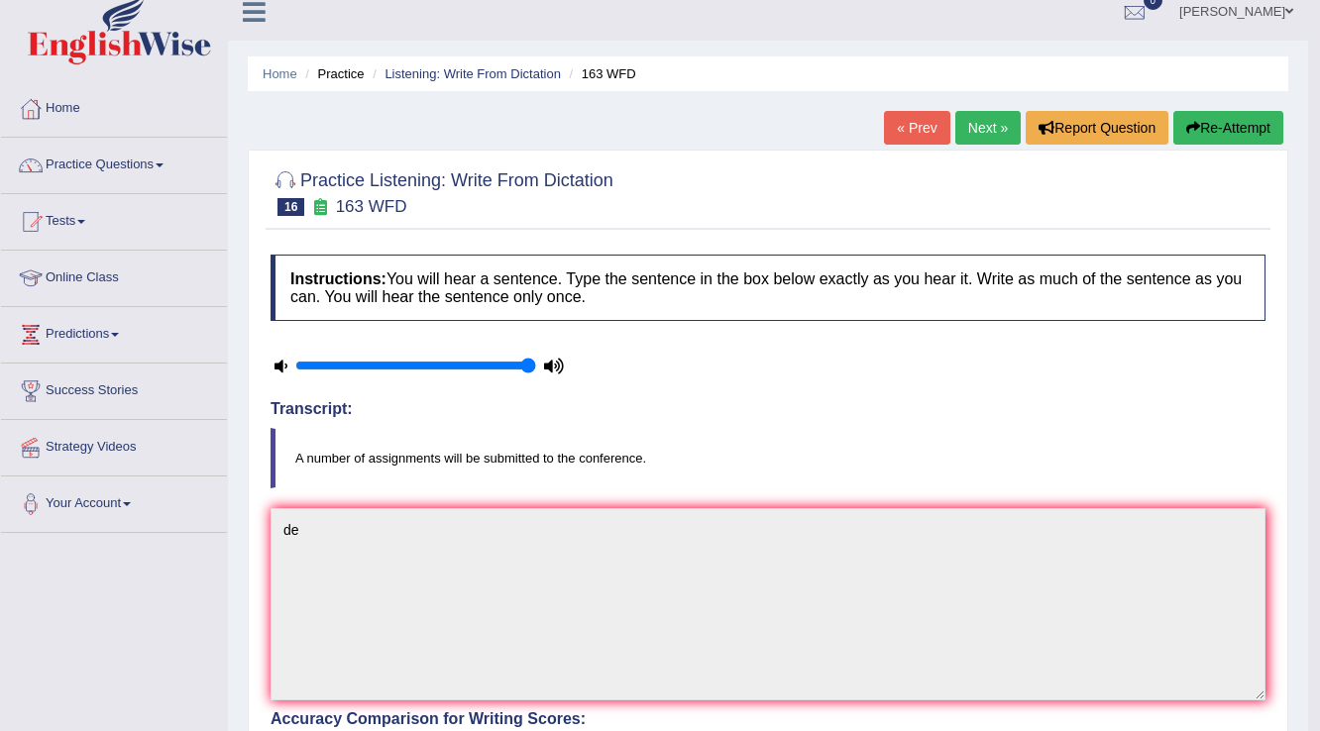
scroll to position [0, 0]
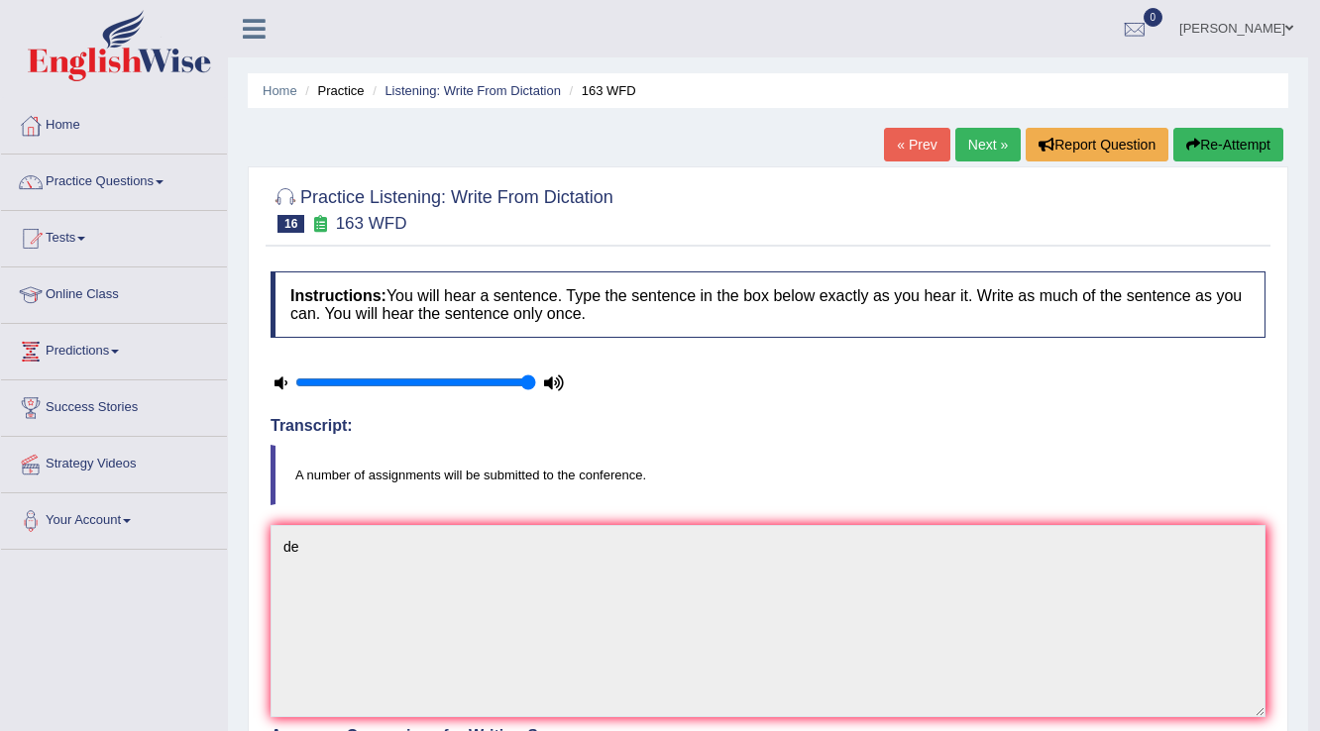
click at [979, 148] on link "Next »" at bounding box center [987, 145] width 65 height 34
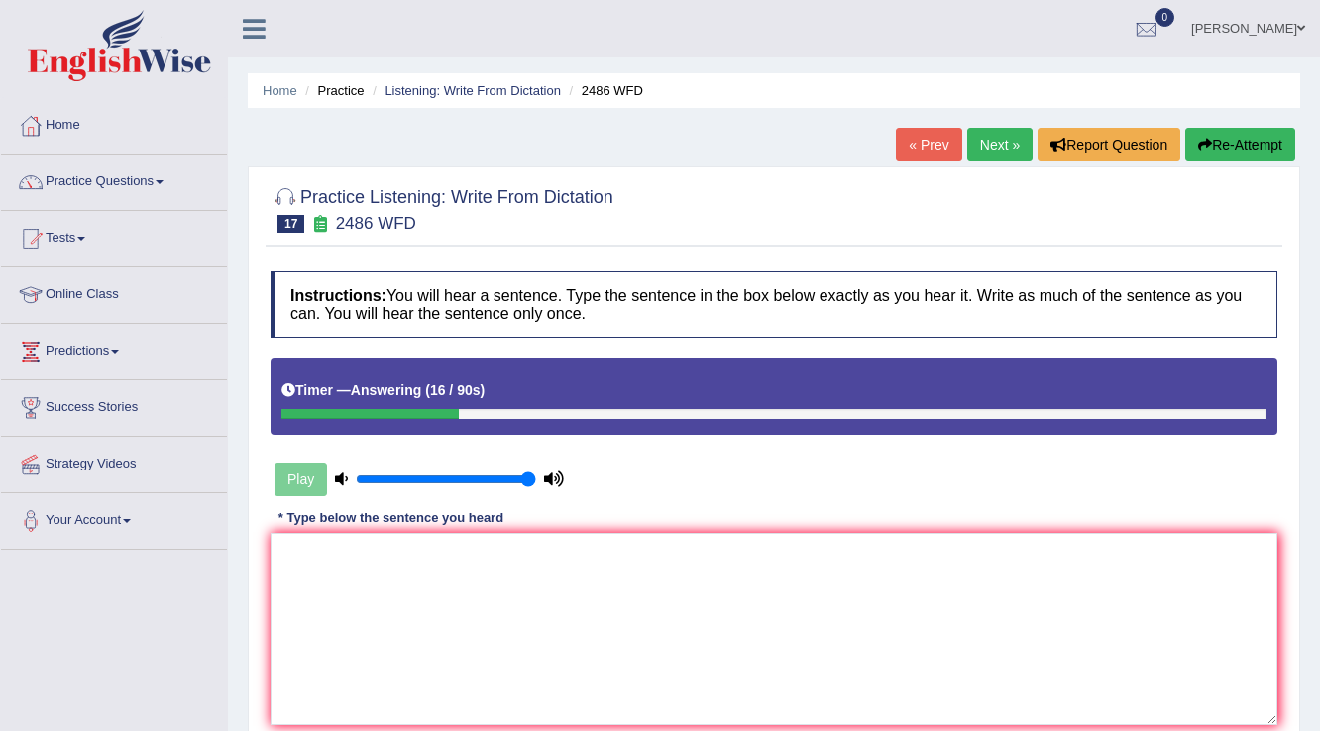
click at [1014, 145] on link "Next »" at bounding box center [999, 145] width 65 height 34
click at [914, 541] on textarea at bounding box center [773, 629] width 1007 height 192
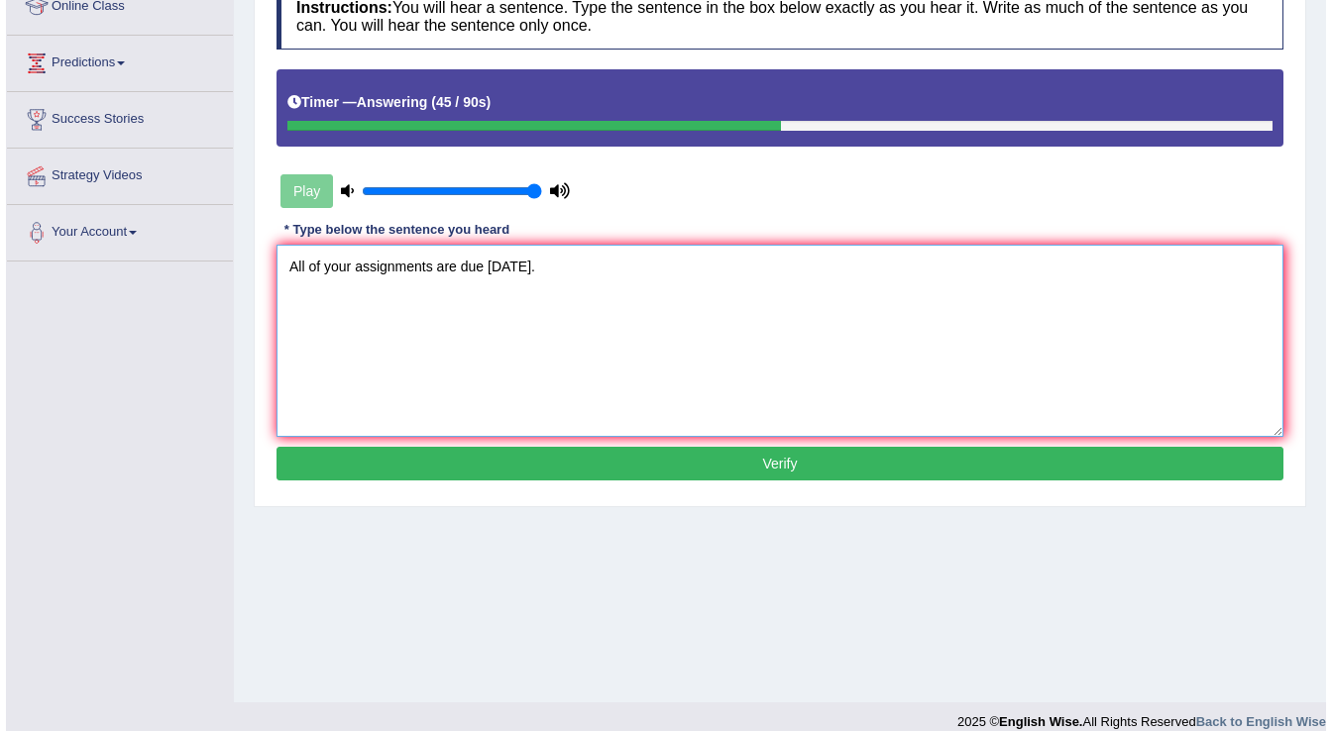
scroll to position [309, 0]
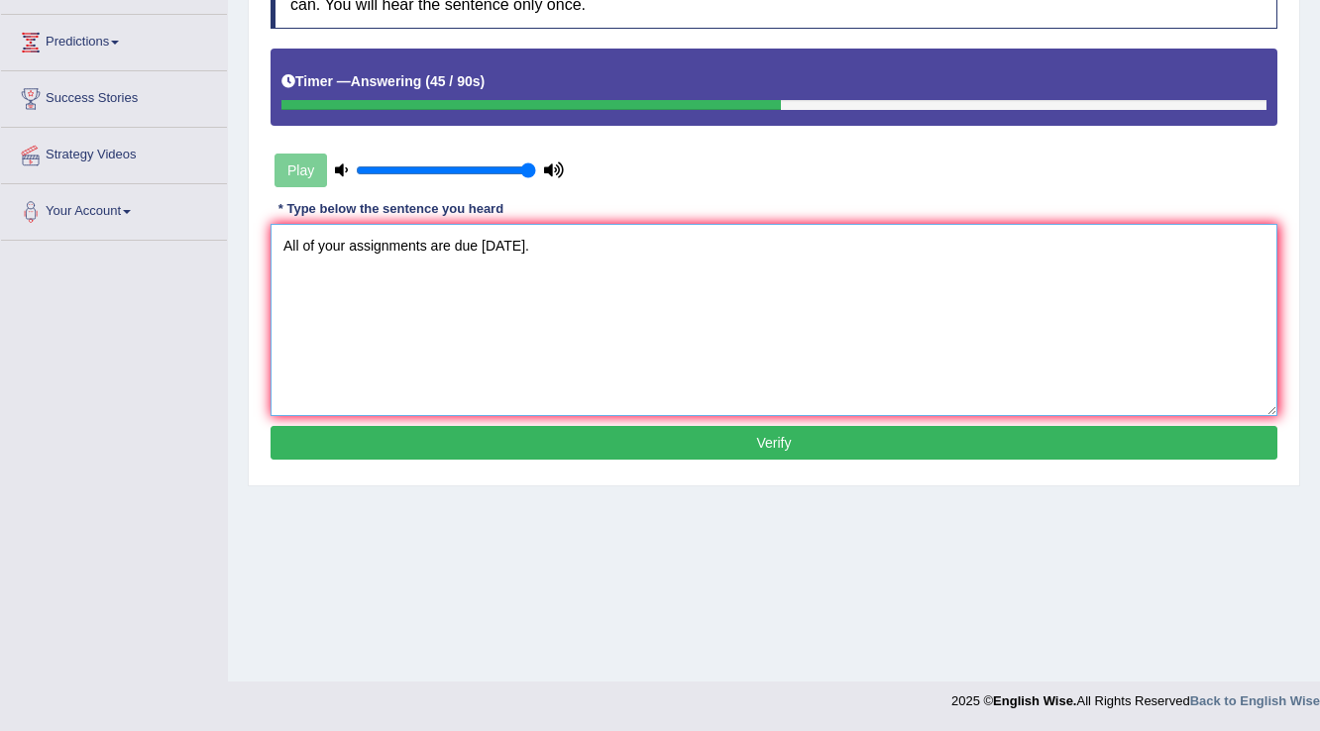
type textarea "All of your assignments are due tomorrow."
click at [640, 444] on button "Verify" at bounding box center [773, 443] width 1007 height 34
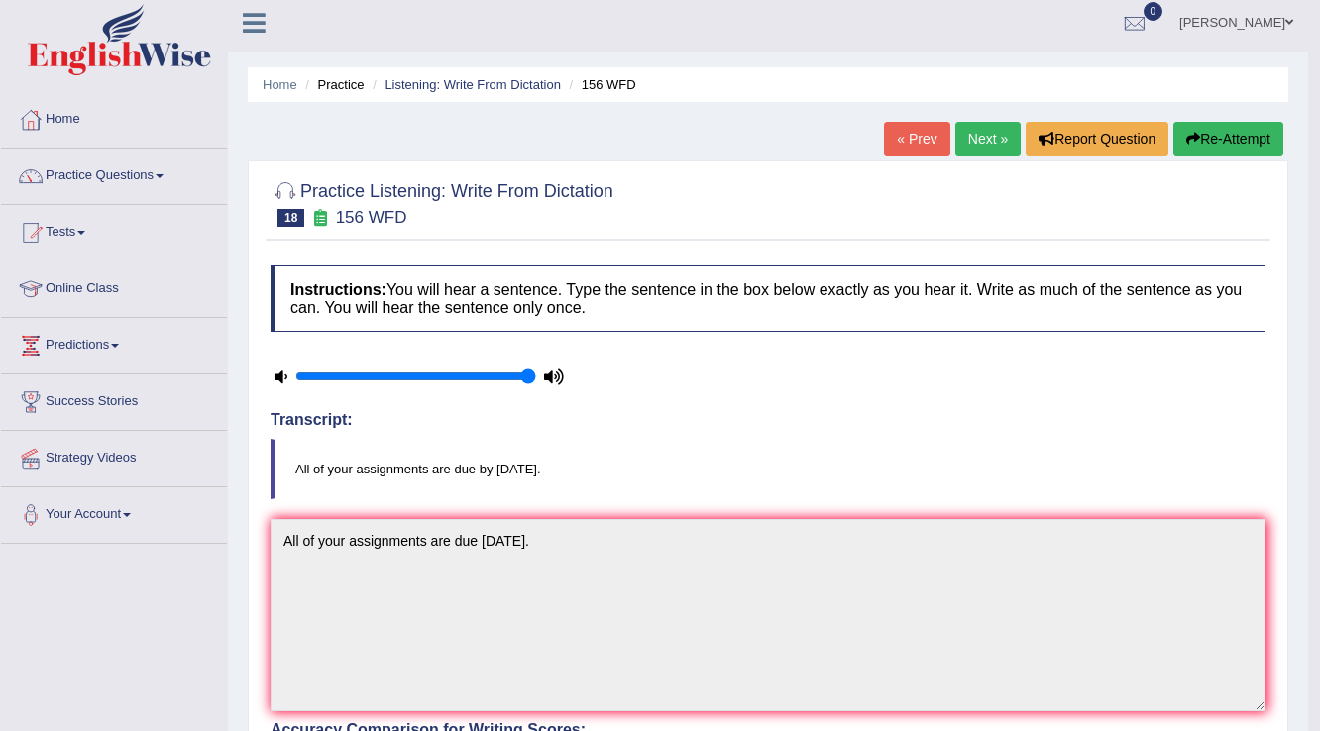
scroll to position [0, 0]
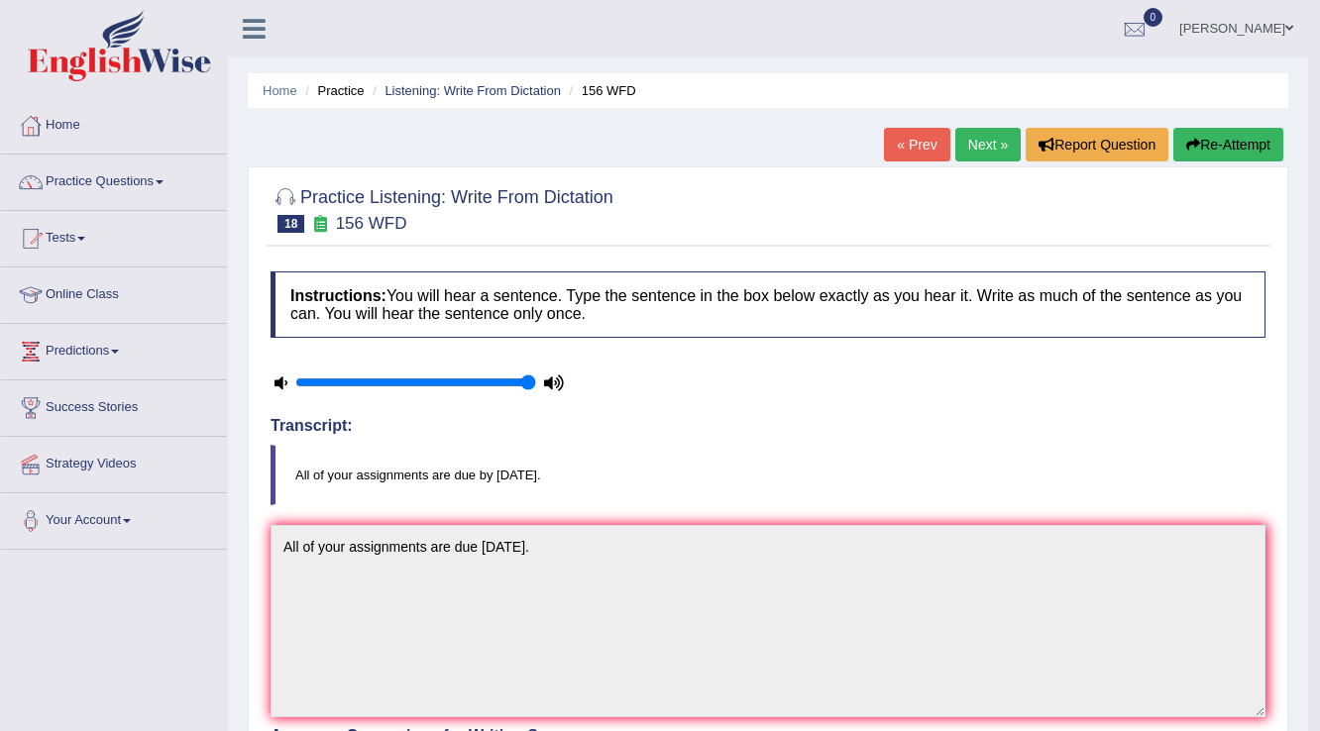
click at [986, 143] on link "Next »" at bounding box center [987, 145] width 65 height 34
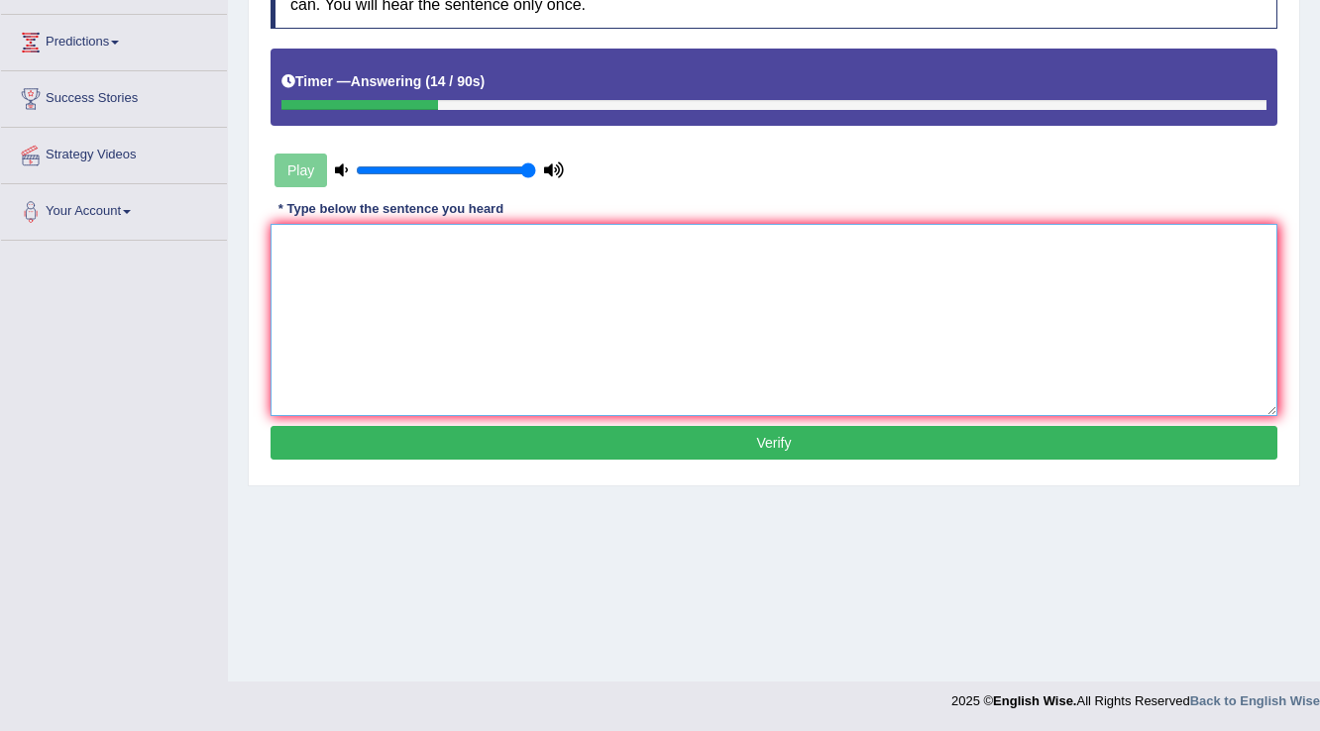
click at [930, 329] on textarea at bounding box center [773, 320] width 1007 height 192
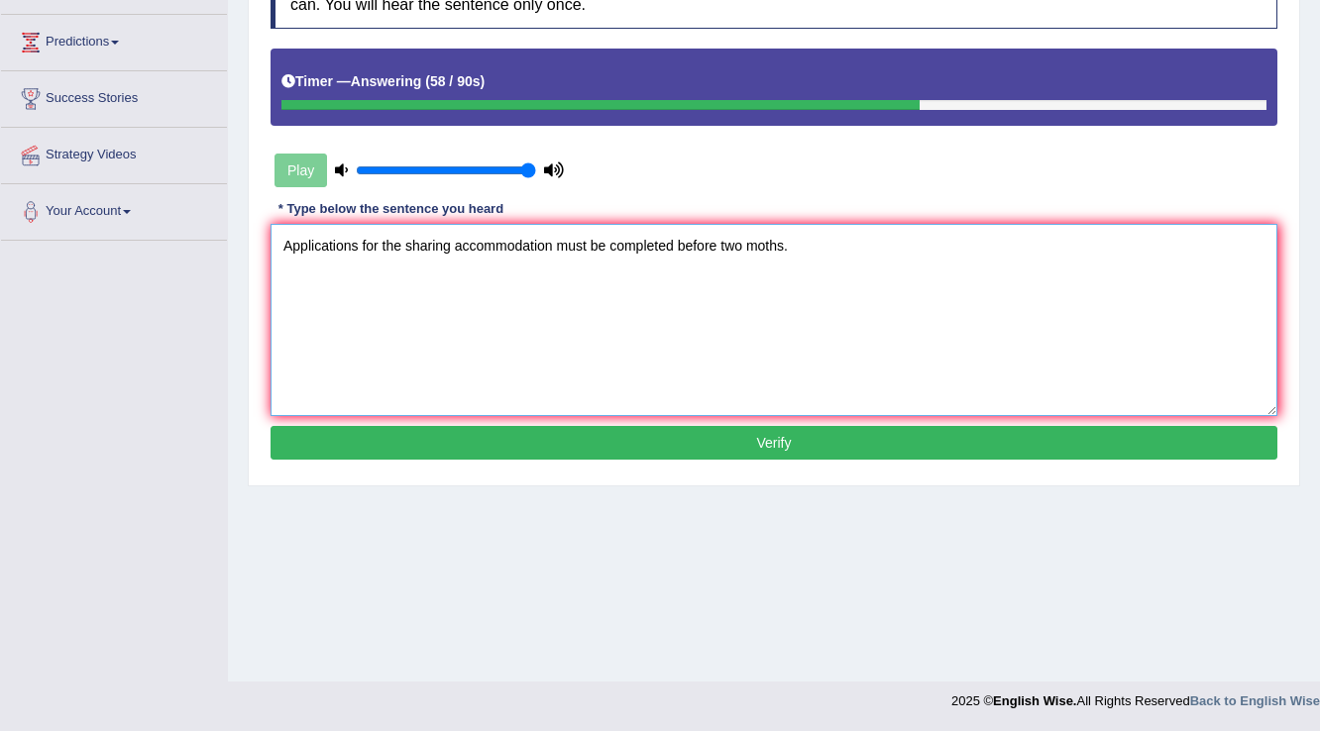
type textarea "Applications for the sharing accommodation must be completed before two moths."
click at [993, 452] on button "Verify" at bounding box center [773, 443] width 1007 height 34
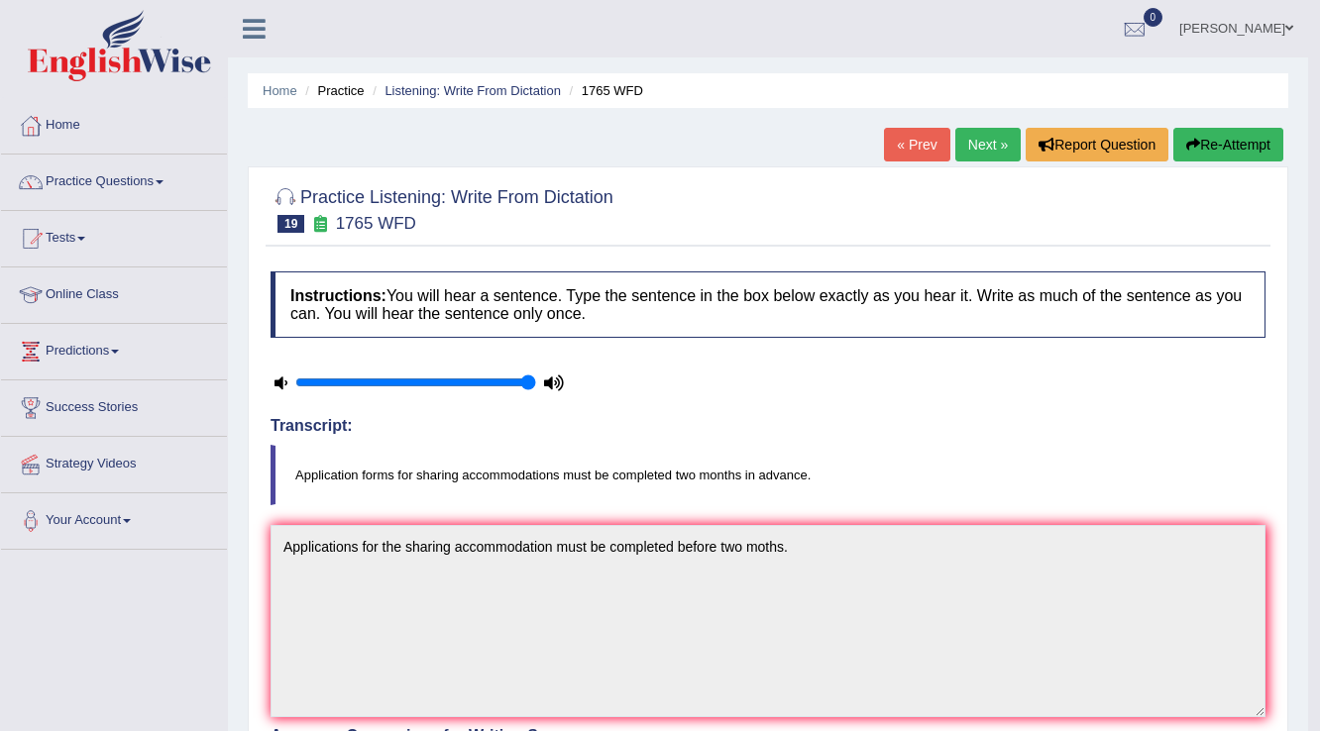
click at [999, 145] on link "Next »" at bounding box center [987, 145] width 65 height 34
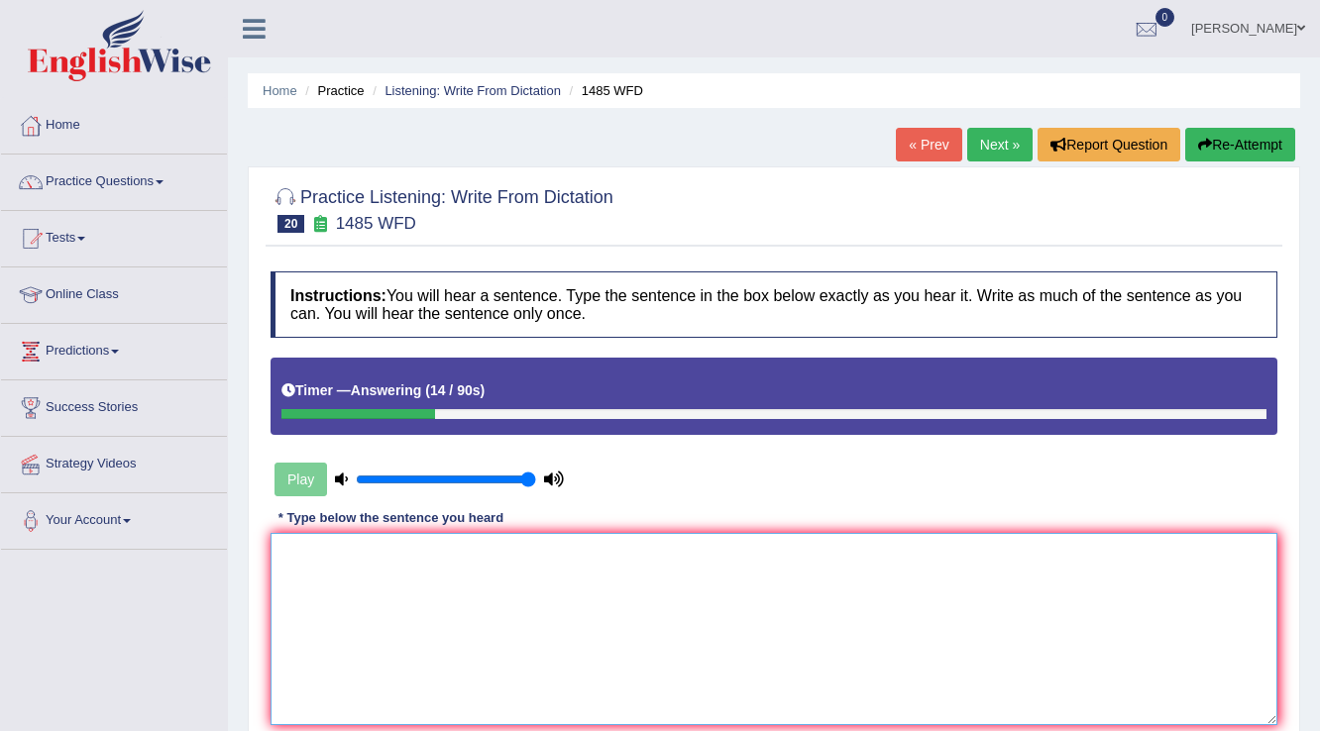
click at [789, 609] on textarea at bounding box center [773, 629] width 1007 height 192
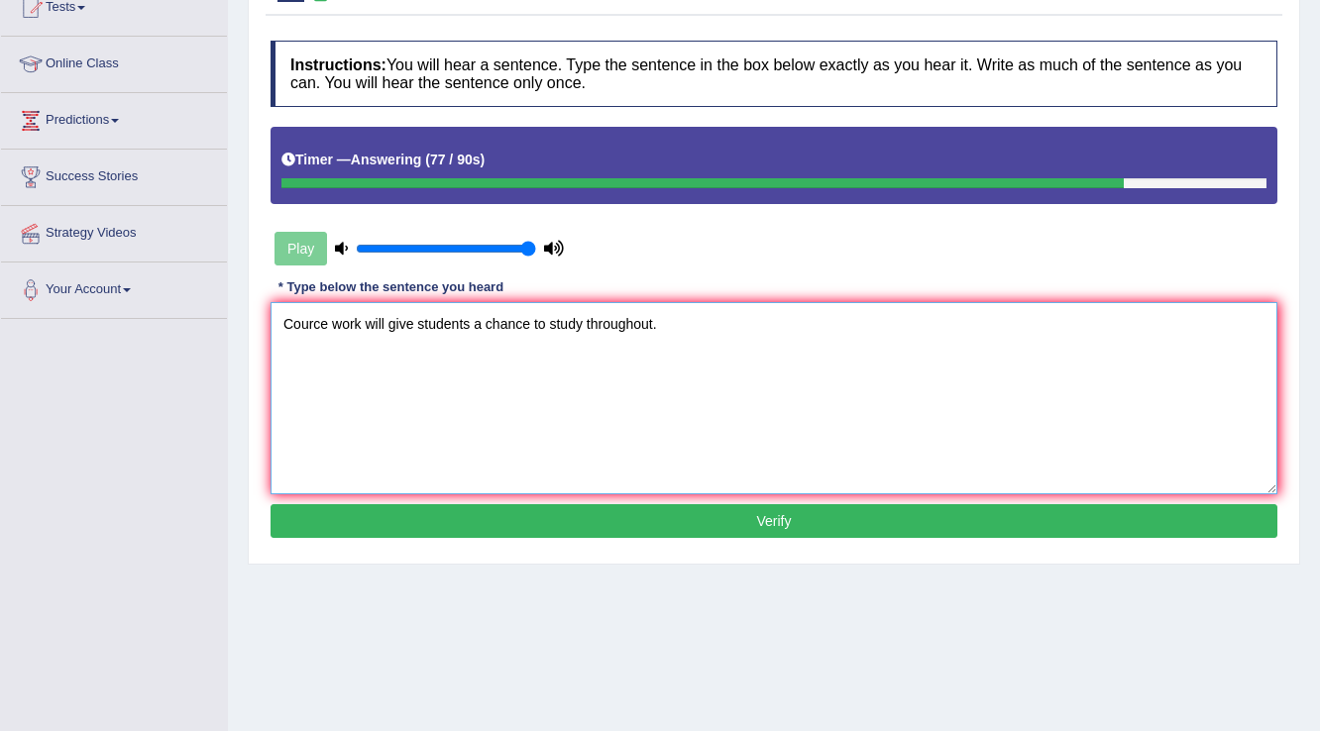
scroll to position [238, 0]
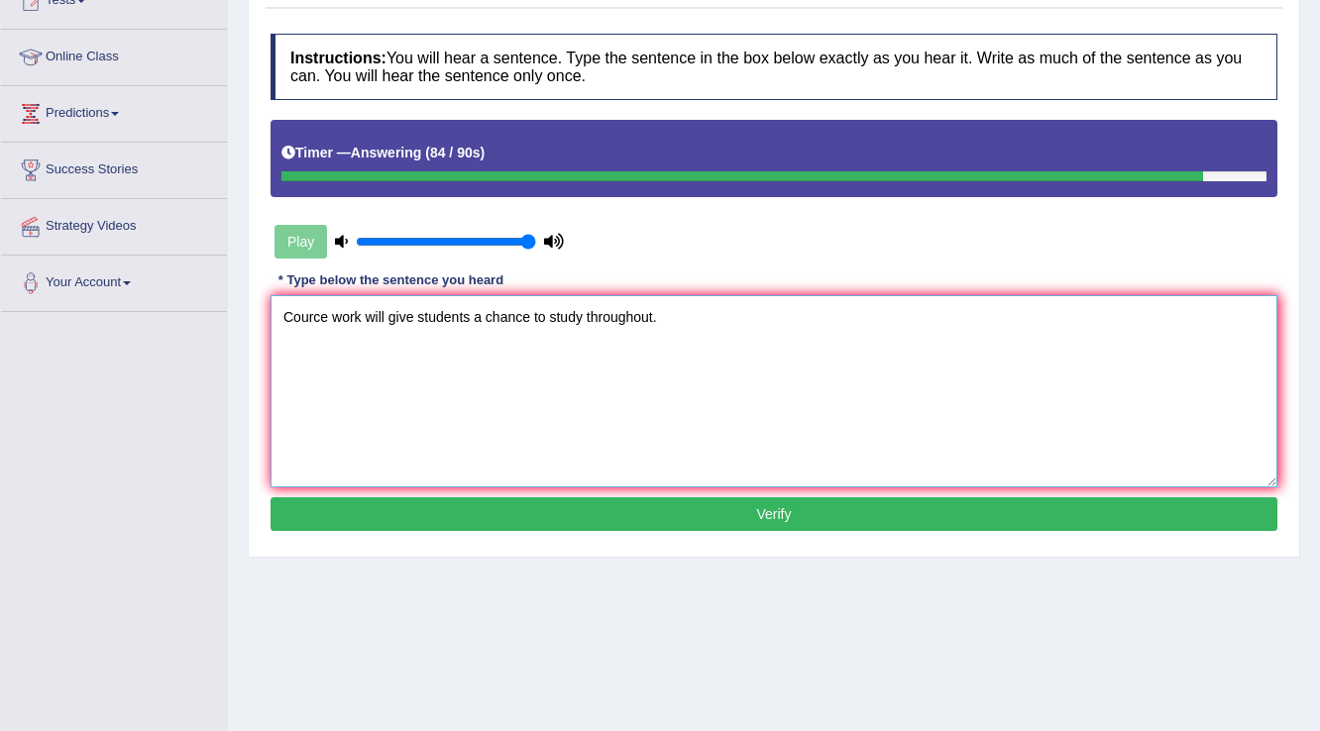
click at [317, 317] on textarea "Cource work will give students a chance to study throughout." at bounding box center [773, 391] width 1007 height 192
type textarea "Course work will give students a chance to study throughout."
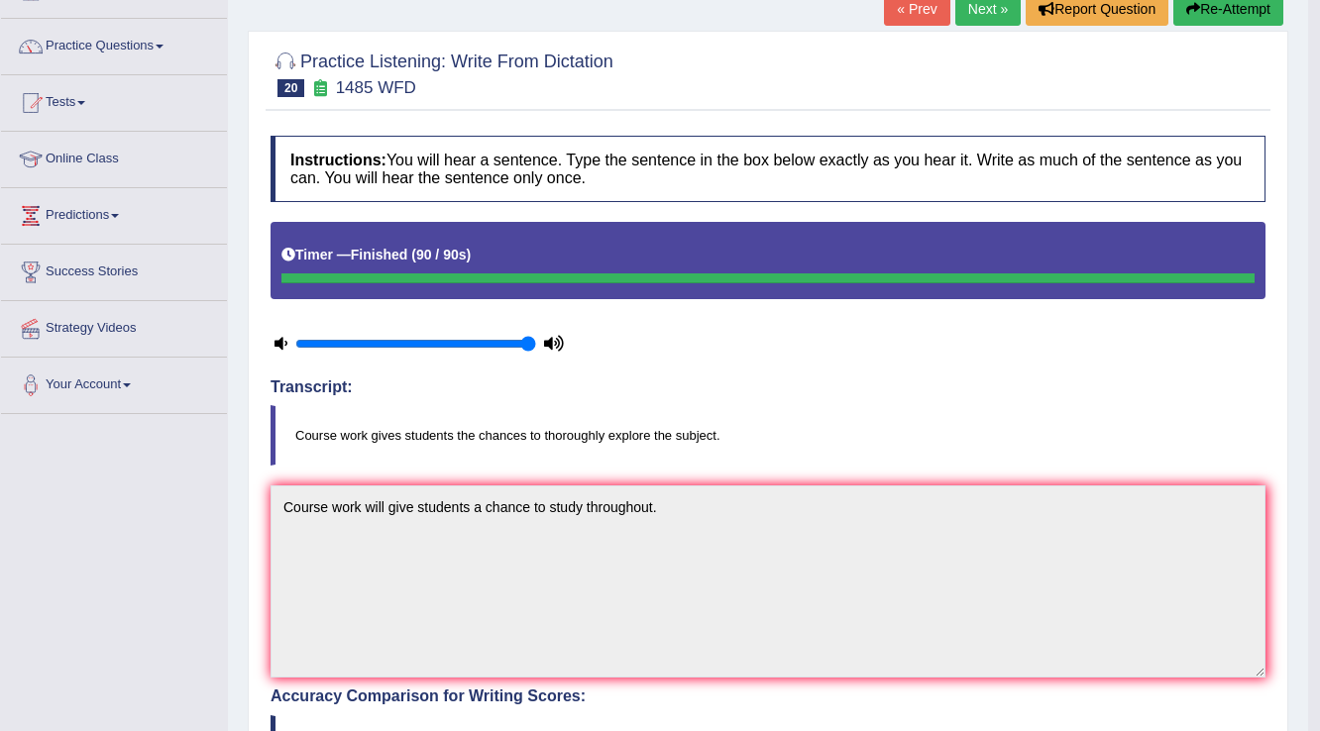
scroll to position [0, 0]
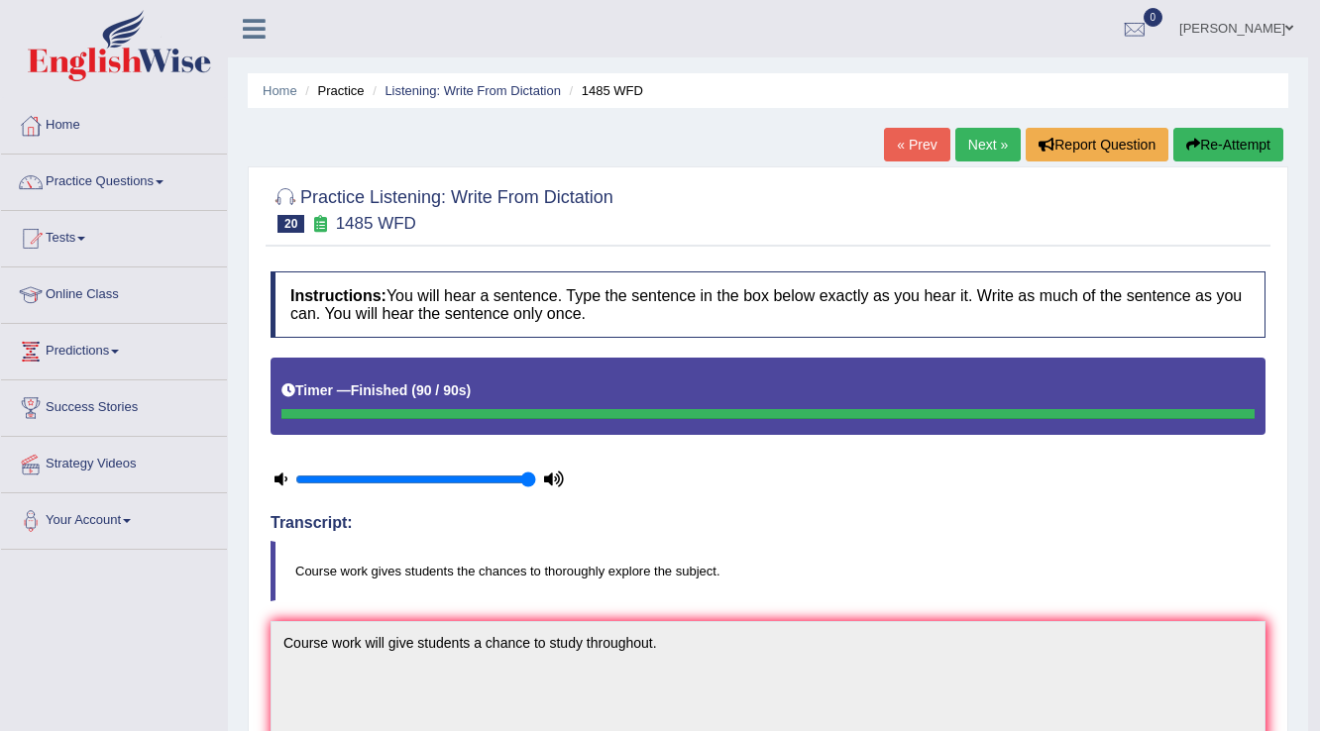
click at [984, 138] on link "Next »" at bounding box center [987, 145] width 65 height 34
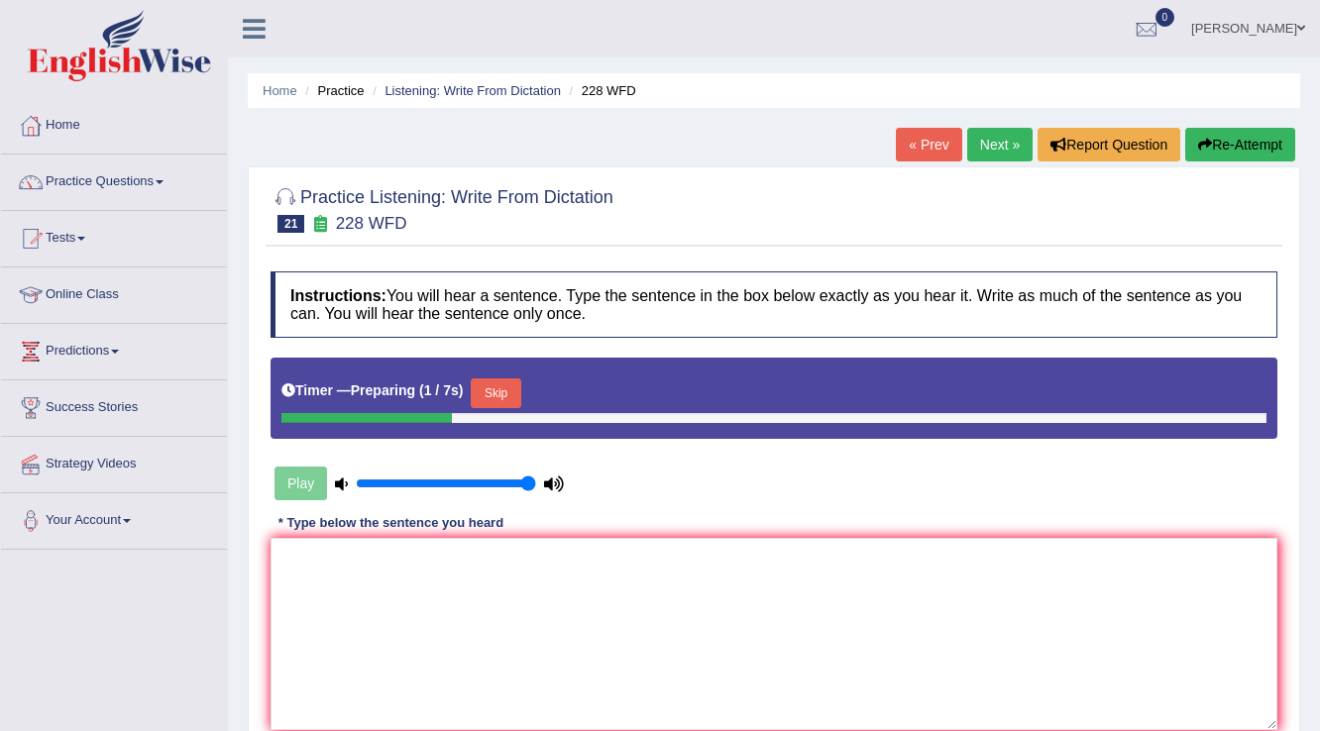
click at [856, 538] on textarea at bounding box center [773, 634] width 1007 height 192
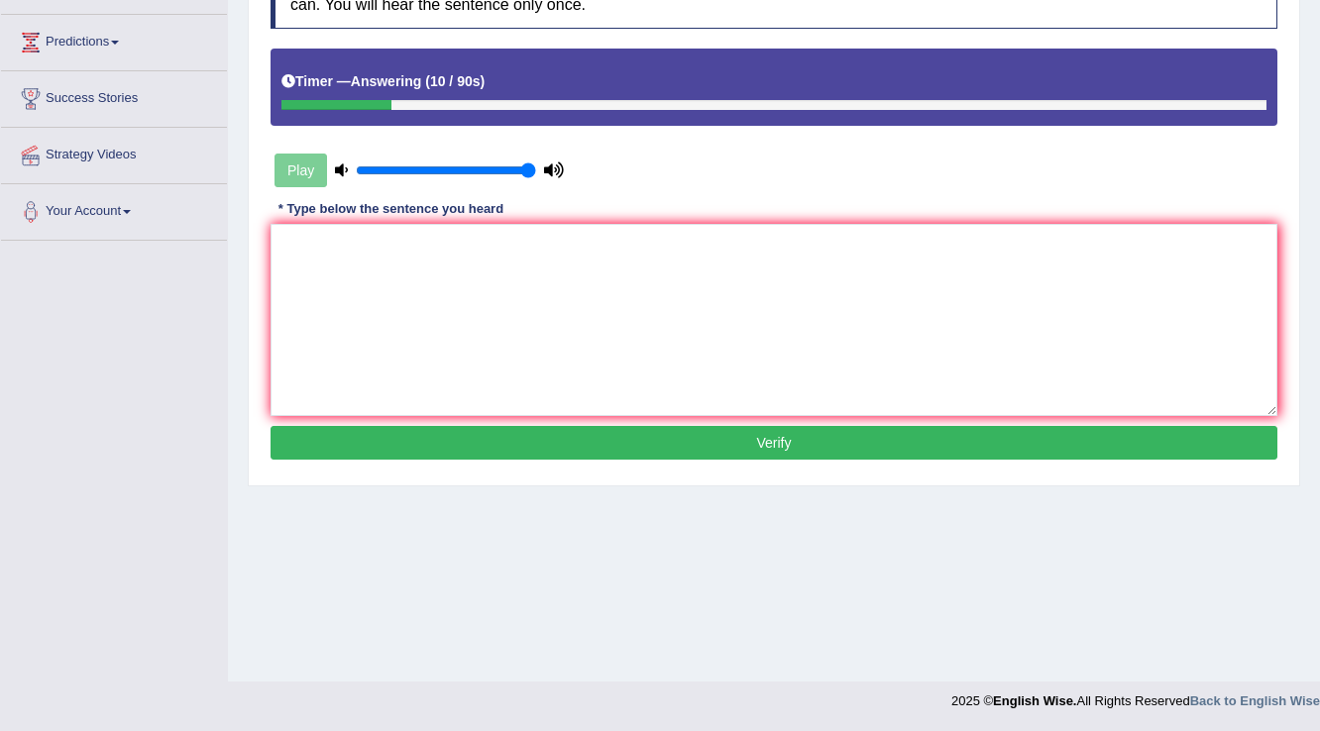
click at [824, 272] on textarea at bounding box center [773, 320] width 1007 height 192
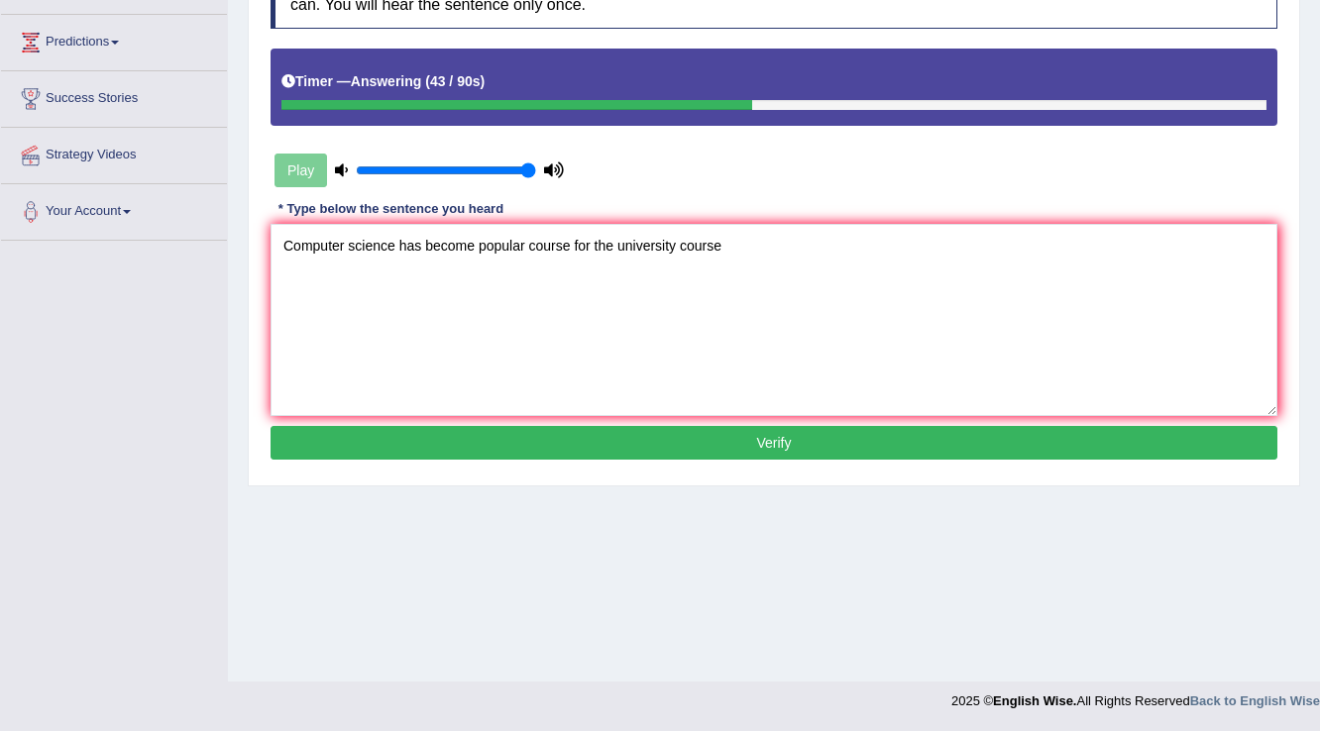
click at [906, 258] on textarea "Computer science has become popular course for the university course" at bounding box center [773, 320] width 1007 height 192
type textarea "Computer science has become popular course for the university course."
click at [764, 443] on button "Verify" at bounding box center [773, 443] width 1007 height 34
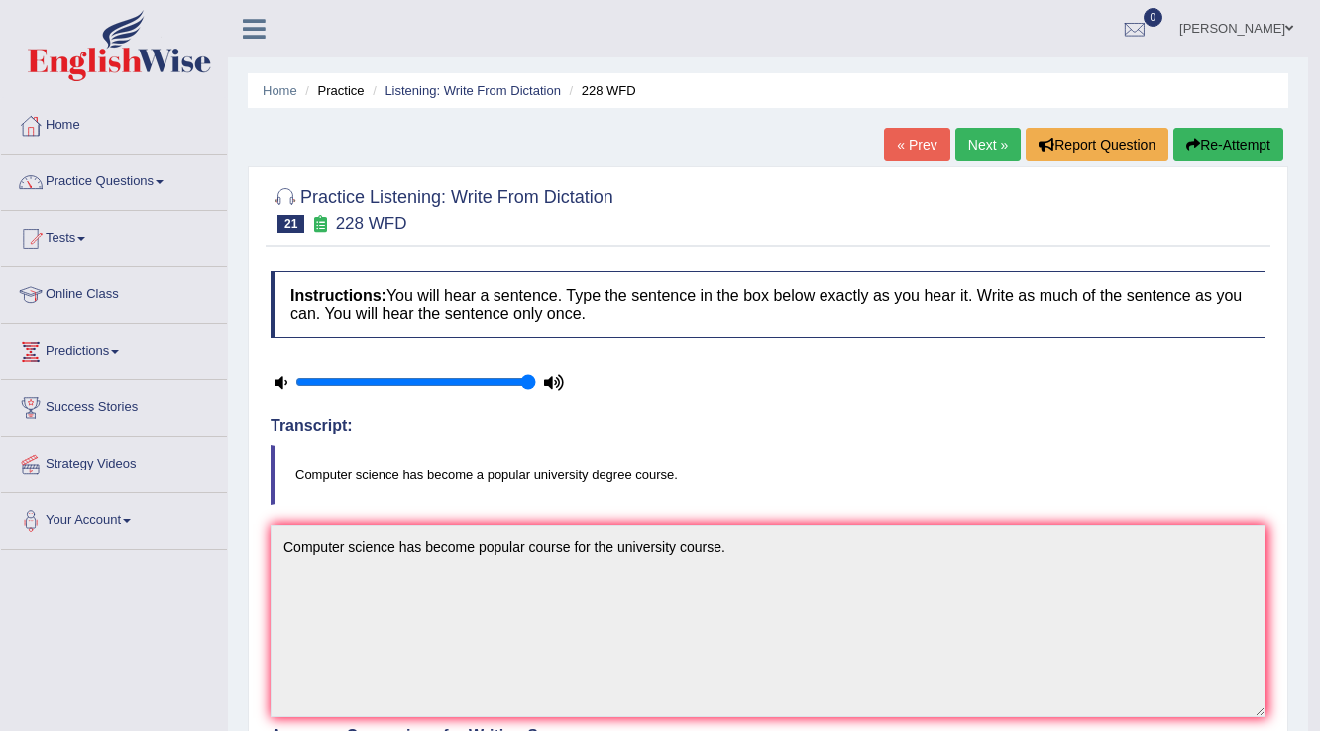
click at [991, 151] on link "Next »" at bounding box center [987, 145] width 65 height 34
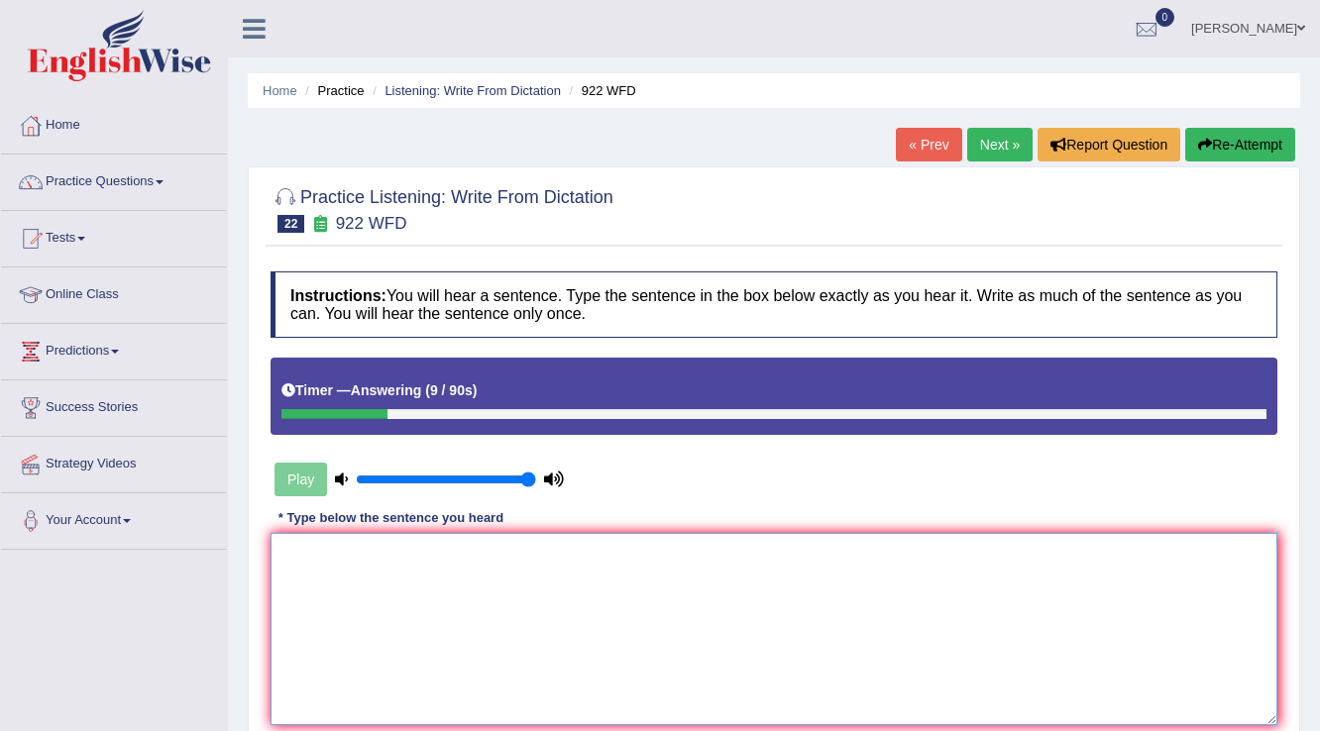
click at [789, 559] on textarea at bounding box center [773, 629] width 1007 height 192
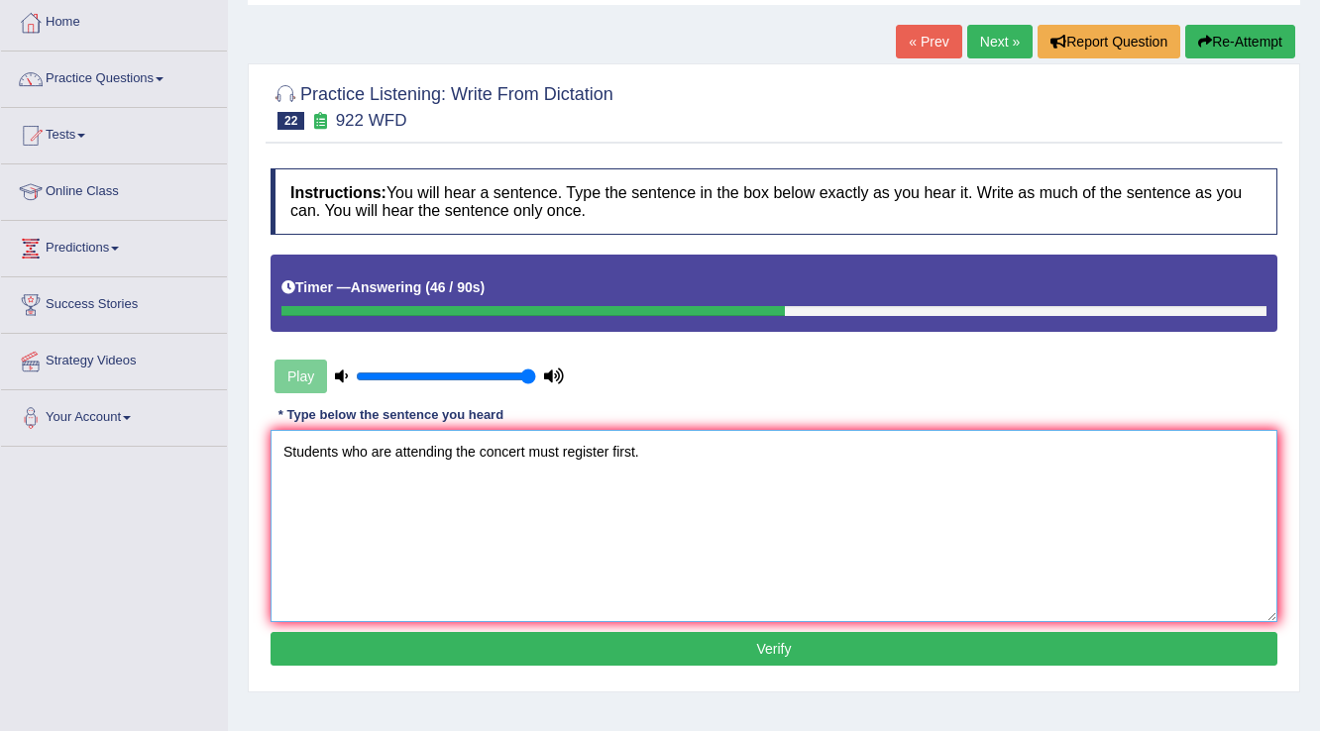
scroll to position [309, 0]
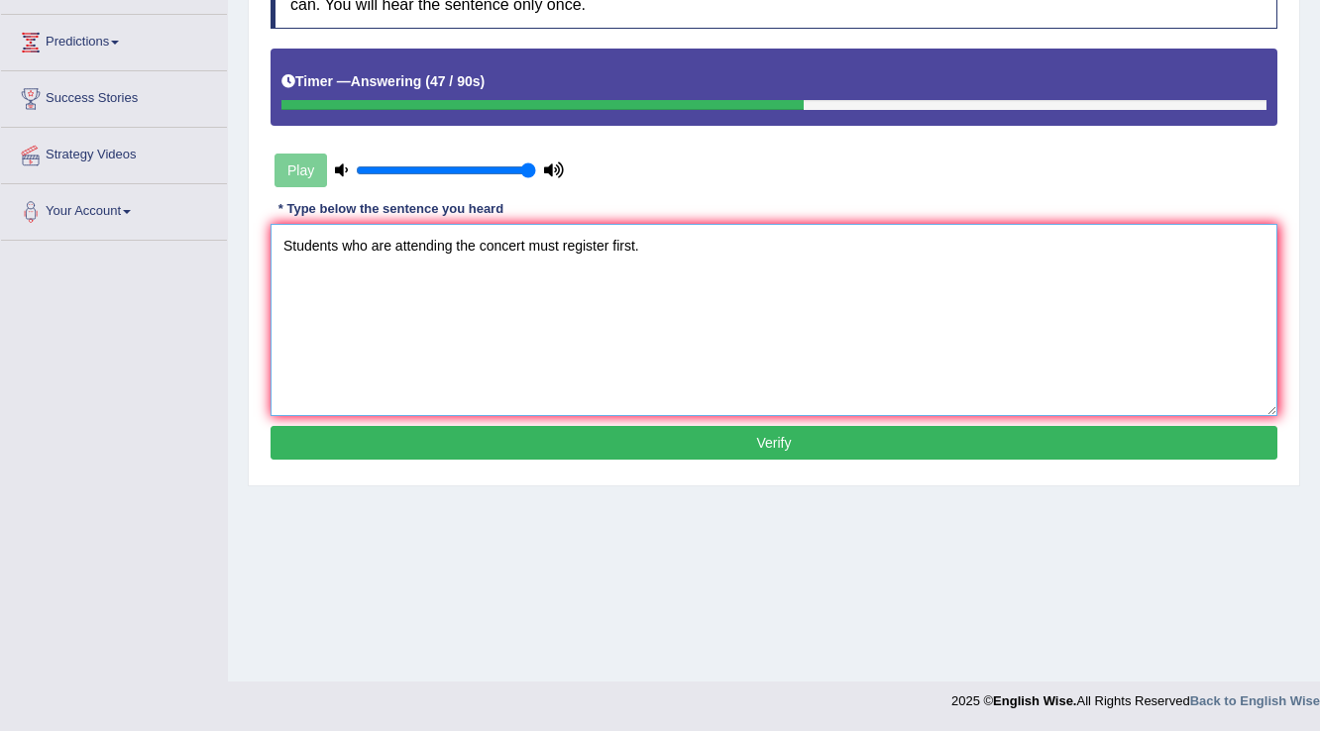
type textarea "Students who are attending the concert must register first."
click at [641, 443] on button "Verify" at bounding box center [773, 443] width 1007 height 34
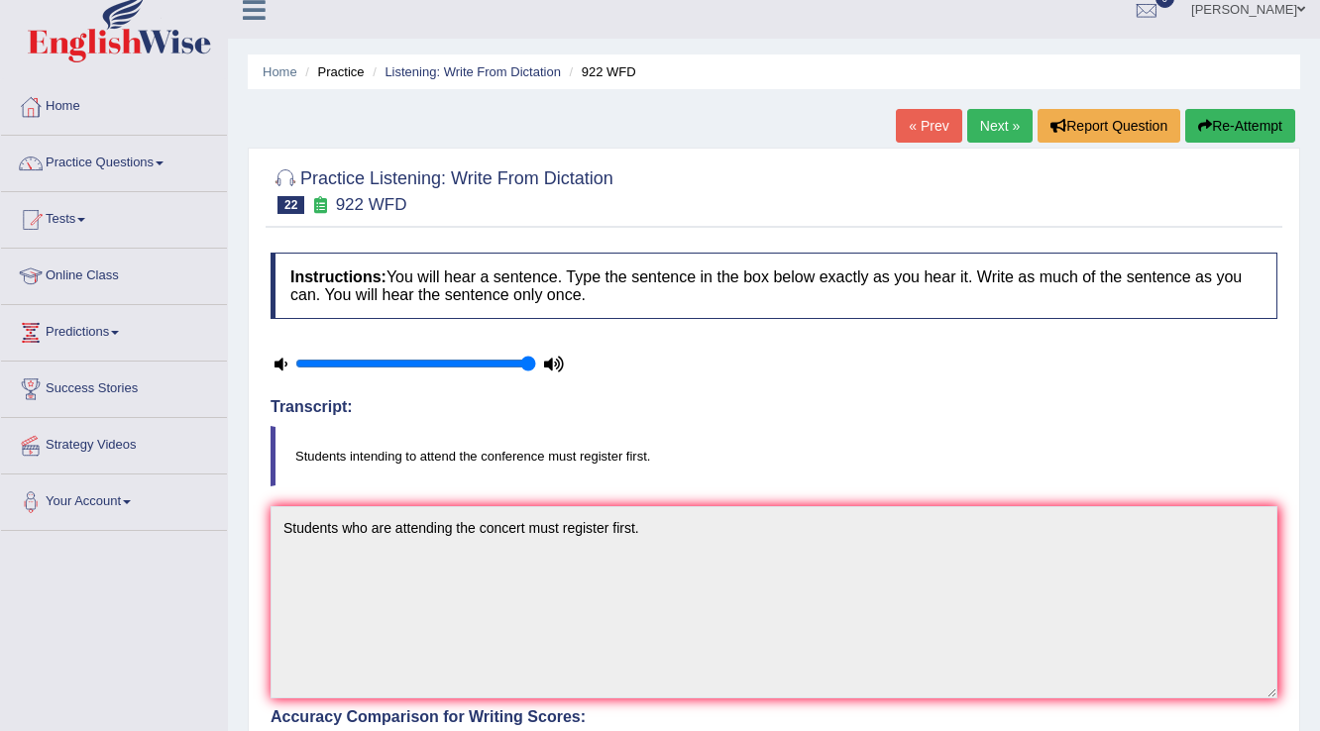
scroll to position [0, 0]
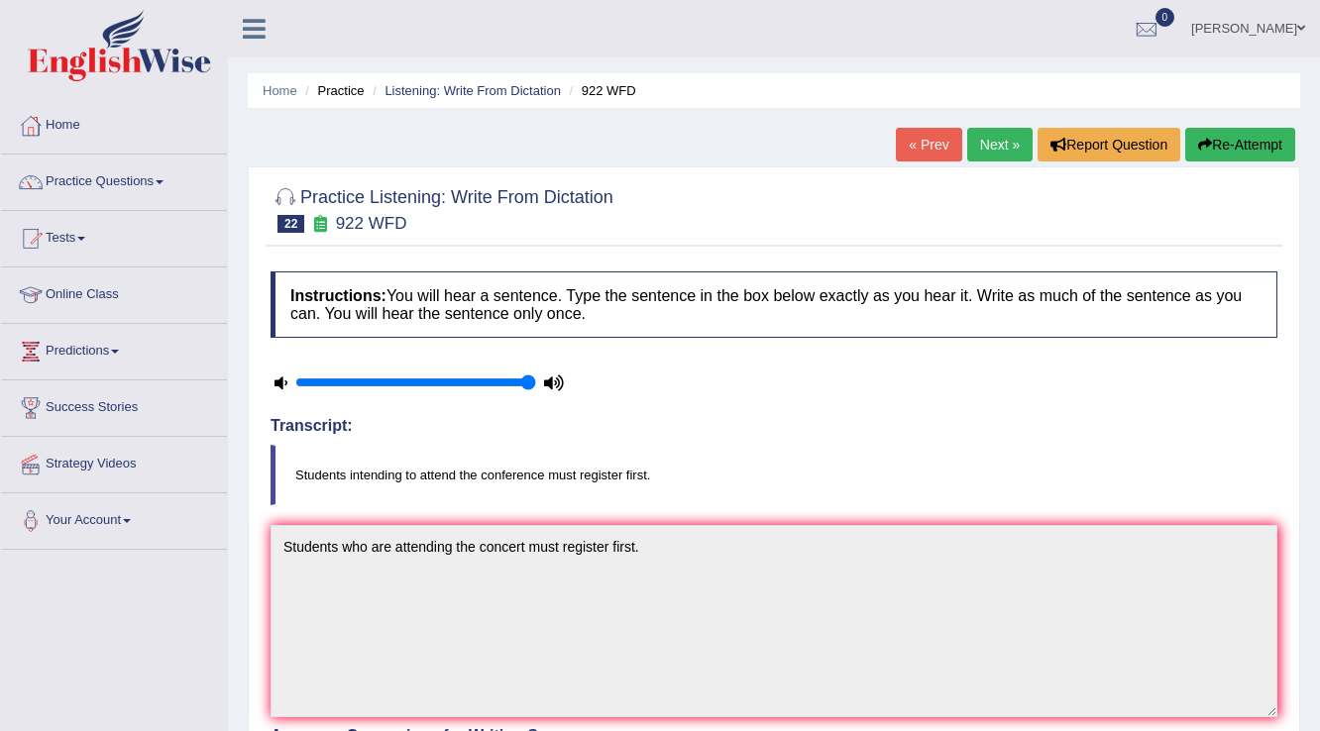
click at [1252, 155] on button "Re-Attempt" at bounding box center [1240, 145] width 110 height 34
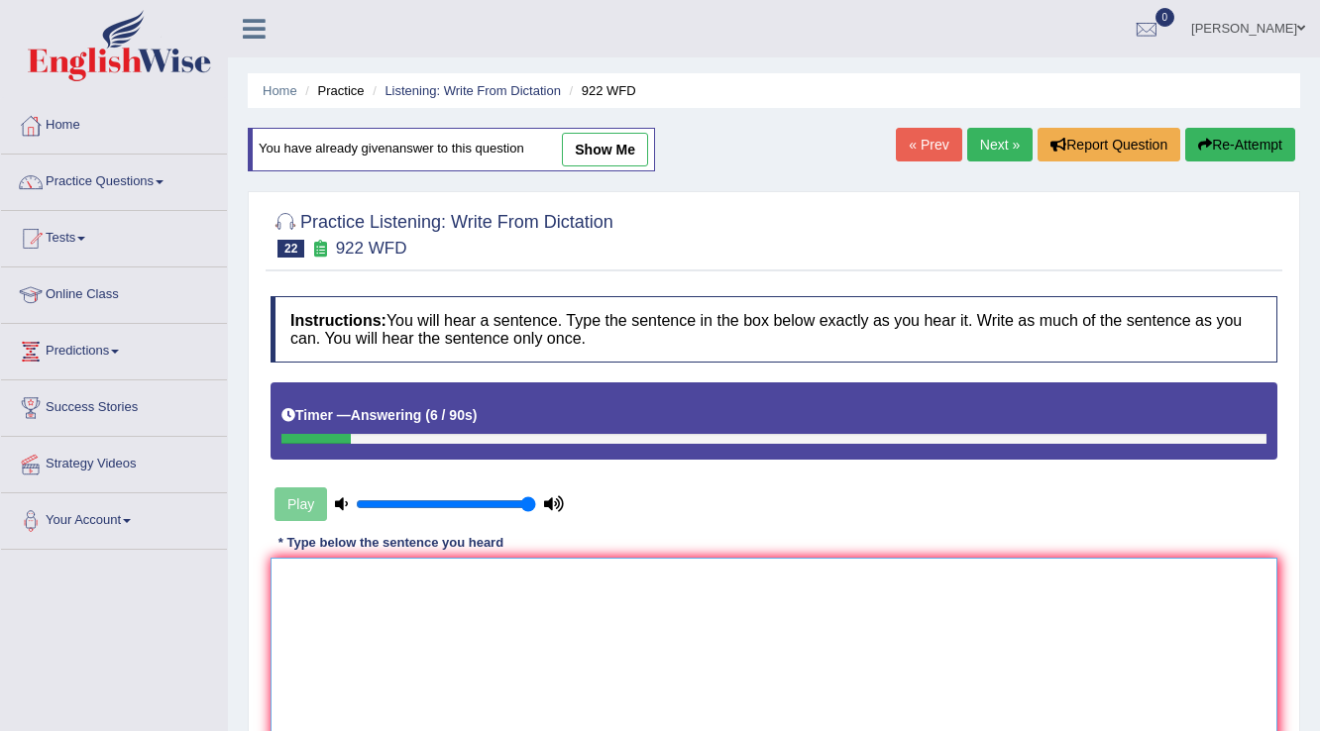
click at [856, 604] on textarea at bounding box center [773, 654] width 1007 height 192
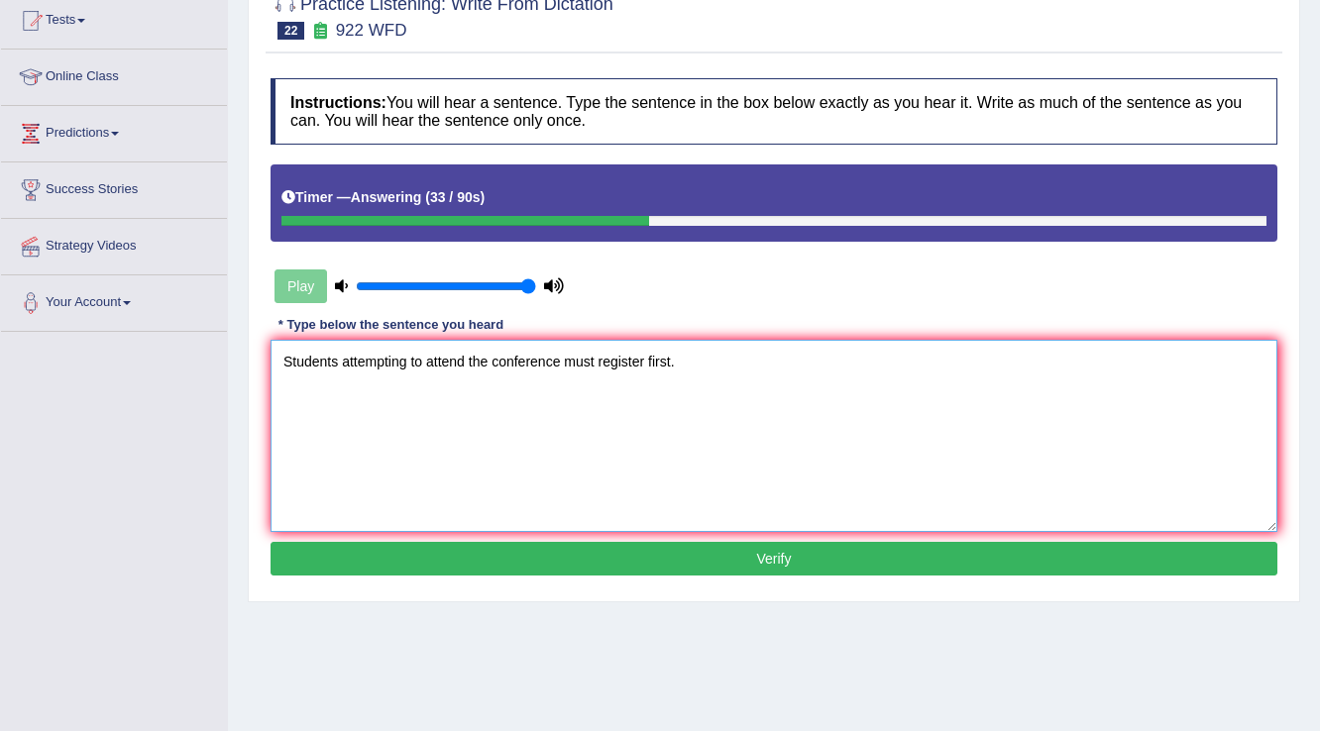
scroll to position [238, 0]
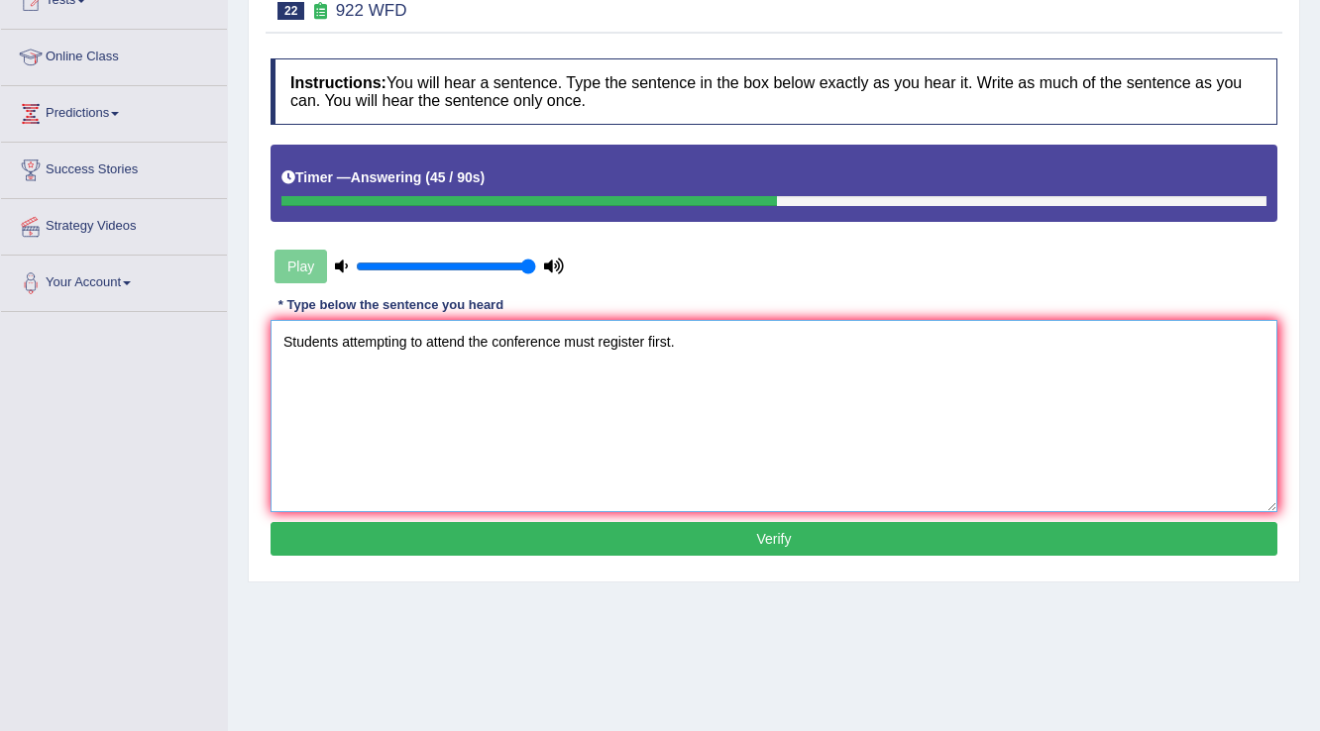
type textarea "Students attempting to attend the conference must register first."
click at [837, 537] on button "Verify" at bounding box center [773, 539] width 1007 height 34
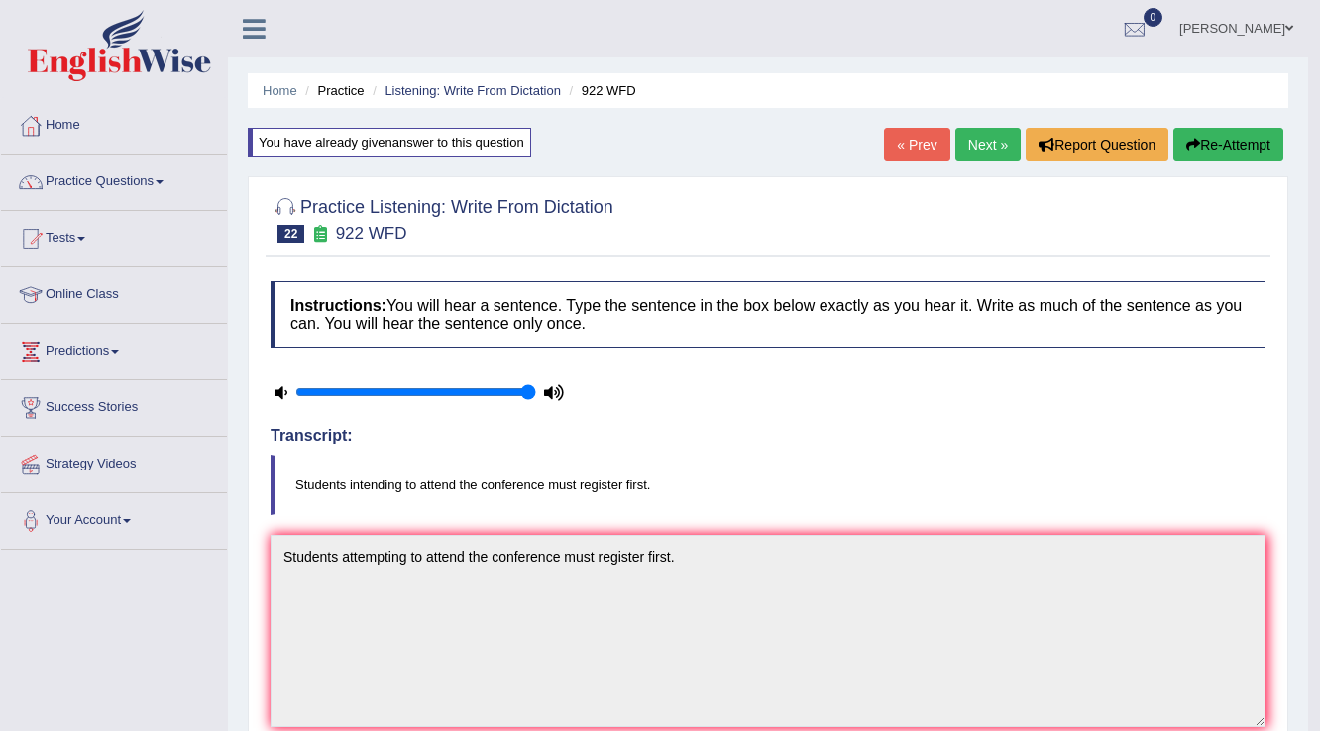
scroll to position [0, 0]
click at [1277, 35] on link "Mohammed" at bounding box center [1236, 26] width 144 height 52
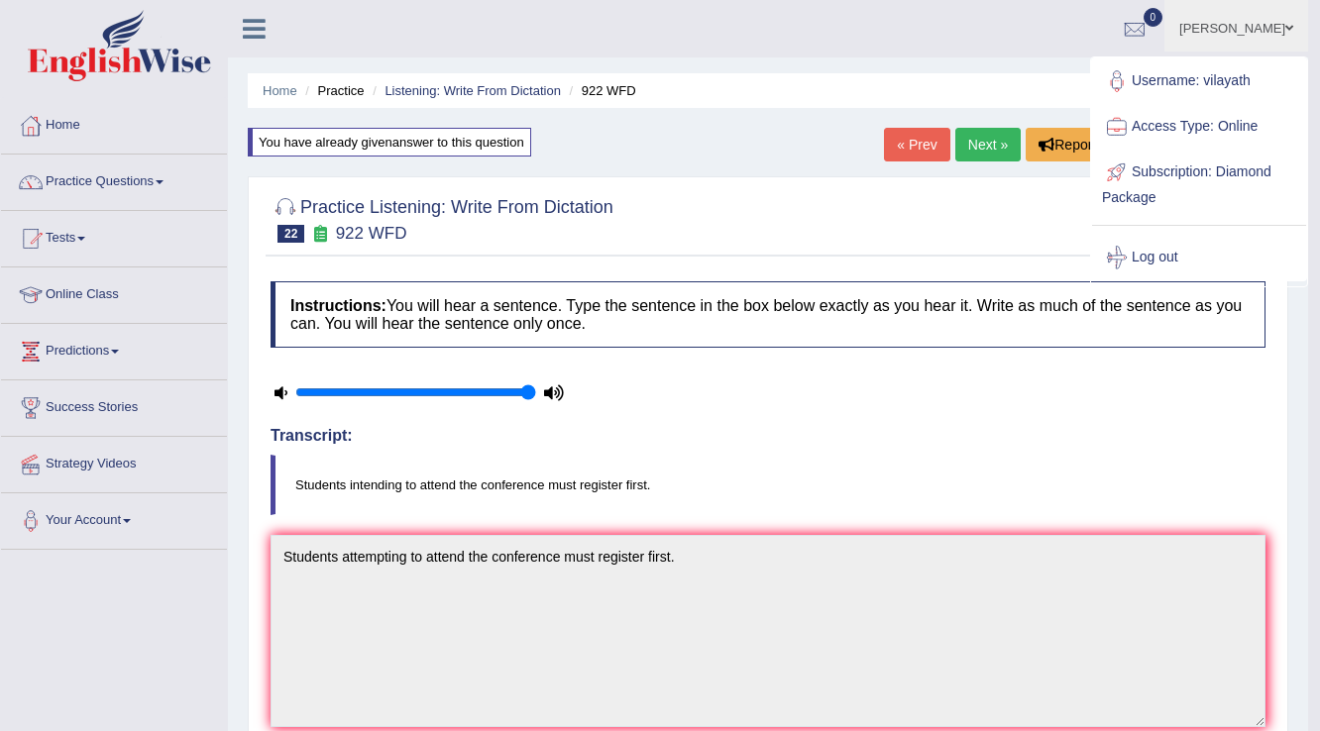
click at [1188, 248] on link "Log out" at bounding box center [1199, 258] width 214 height 46
